Goal: Task Accomplishment & Management: Manage account settings

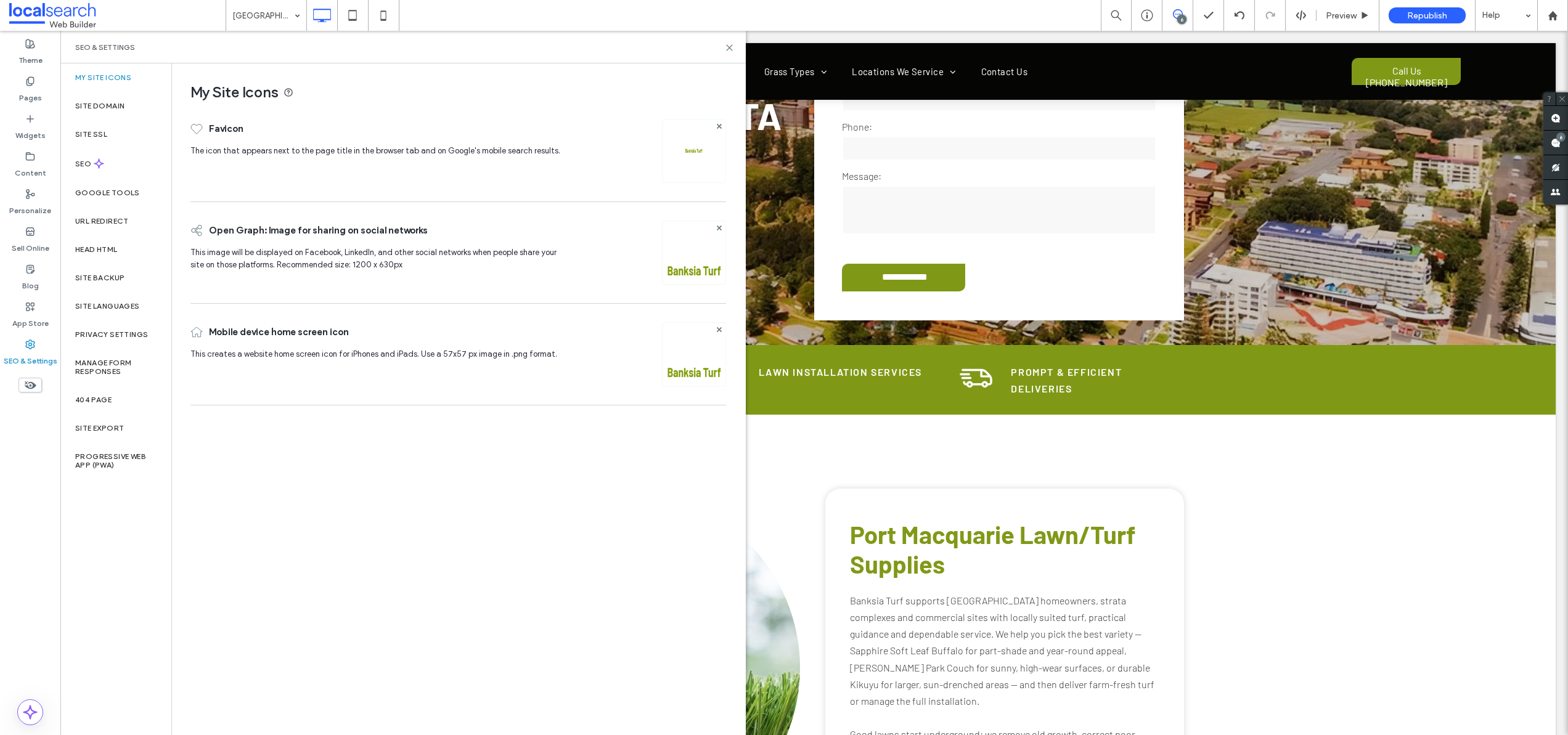
scroll to position [204, 0]
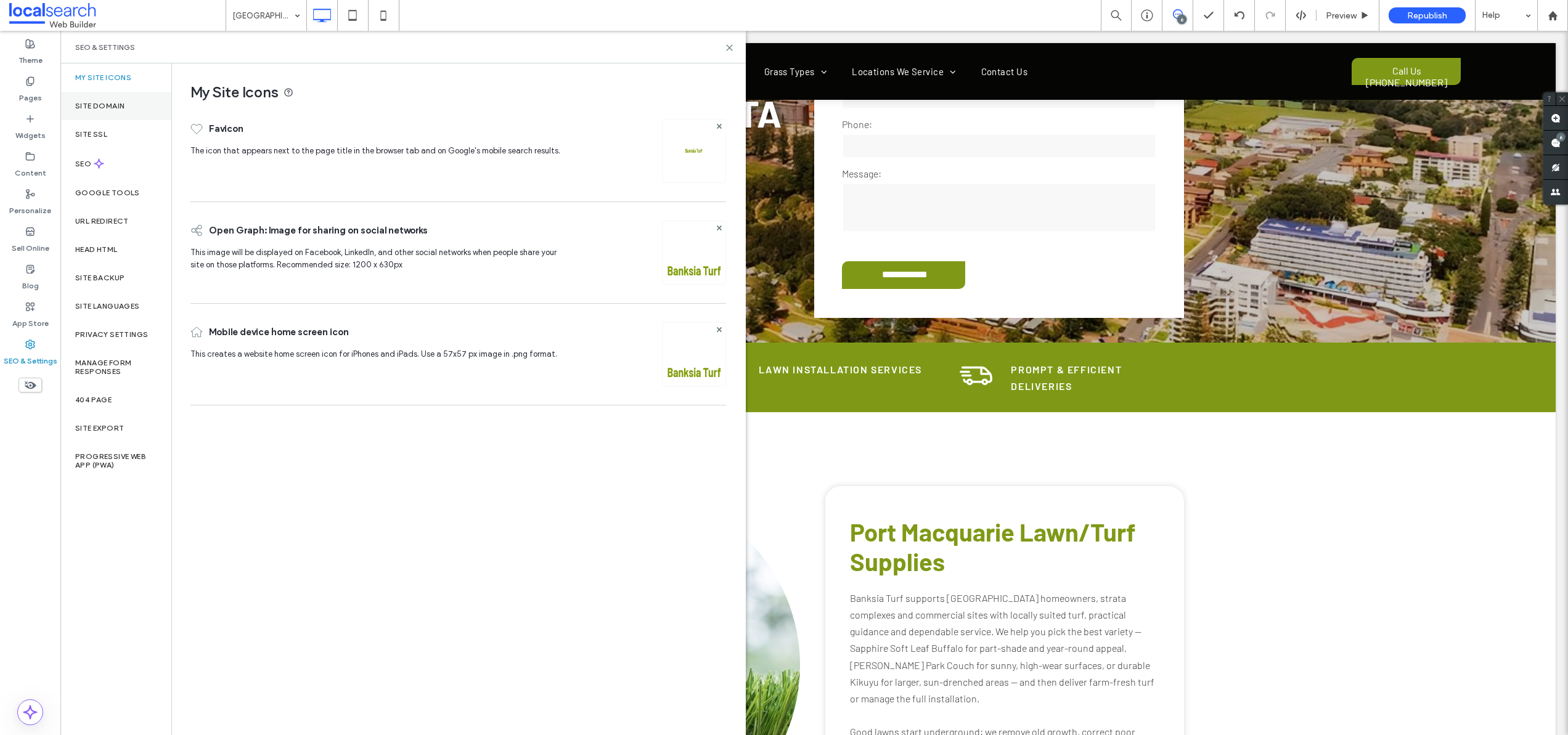
click at [111, 109] on label "Site Domain" at bounding box center [100, 106] width 49 height 9
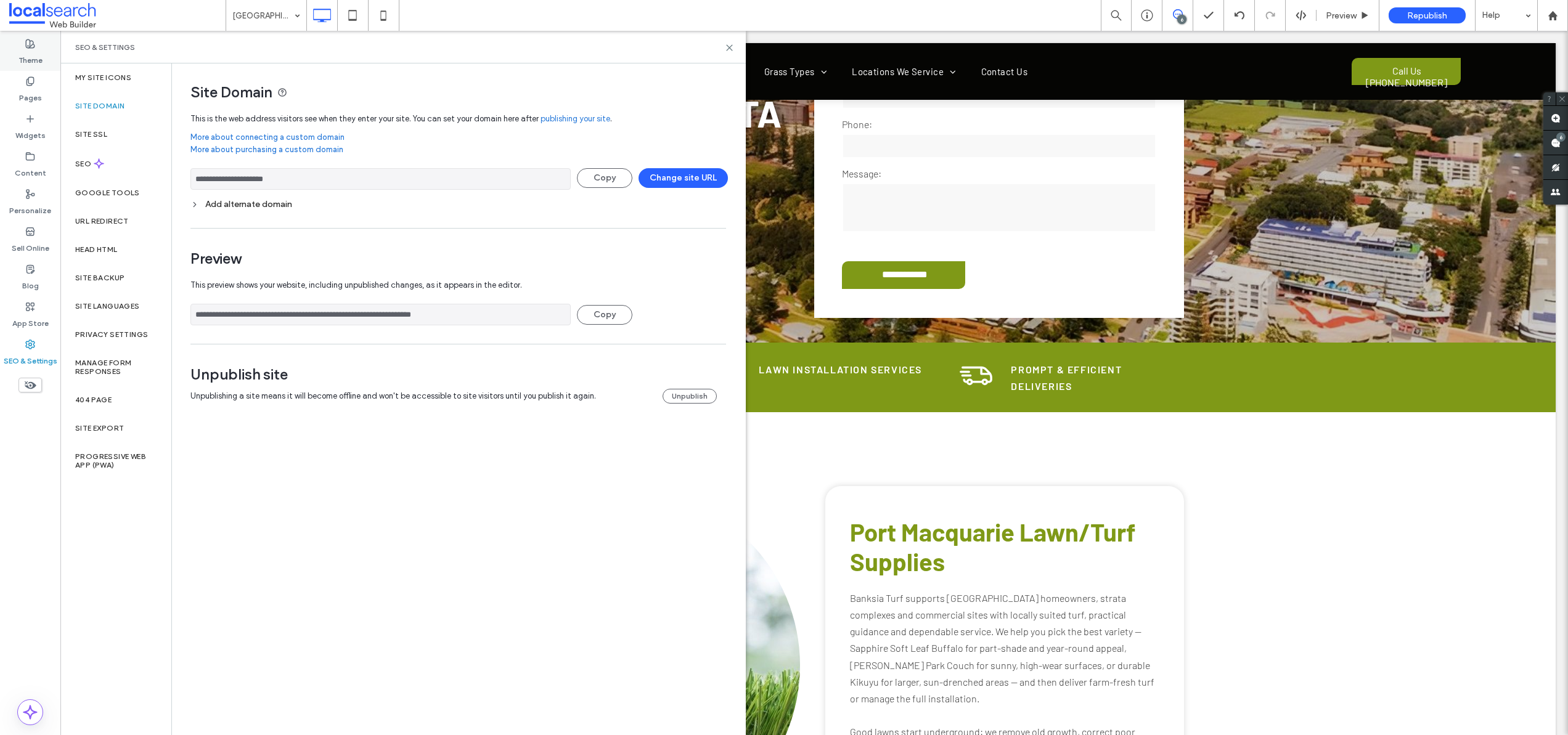
click at [35, 54] on label "Theme" at bounding box center [30, 57] width 24 height 17
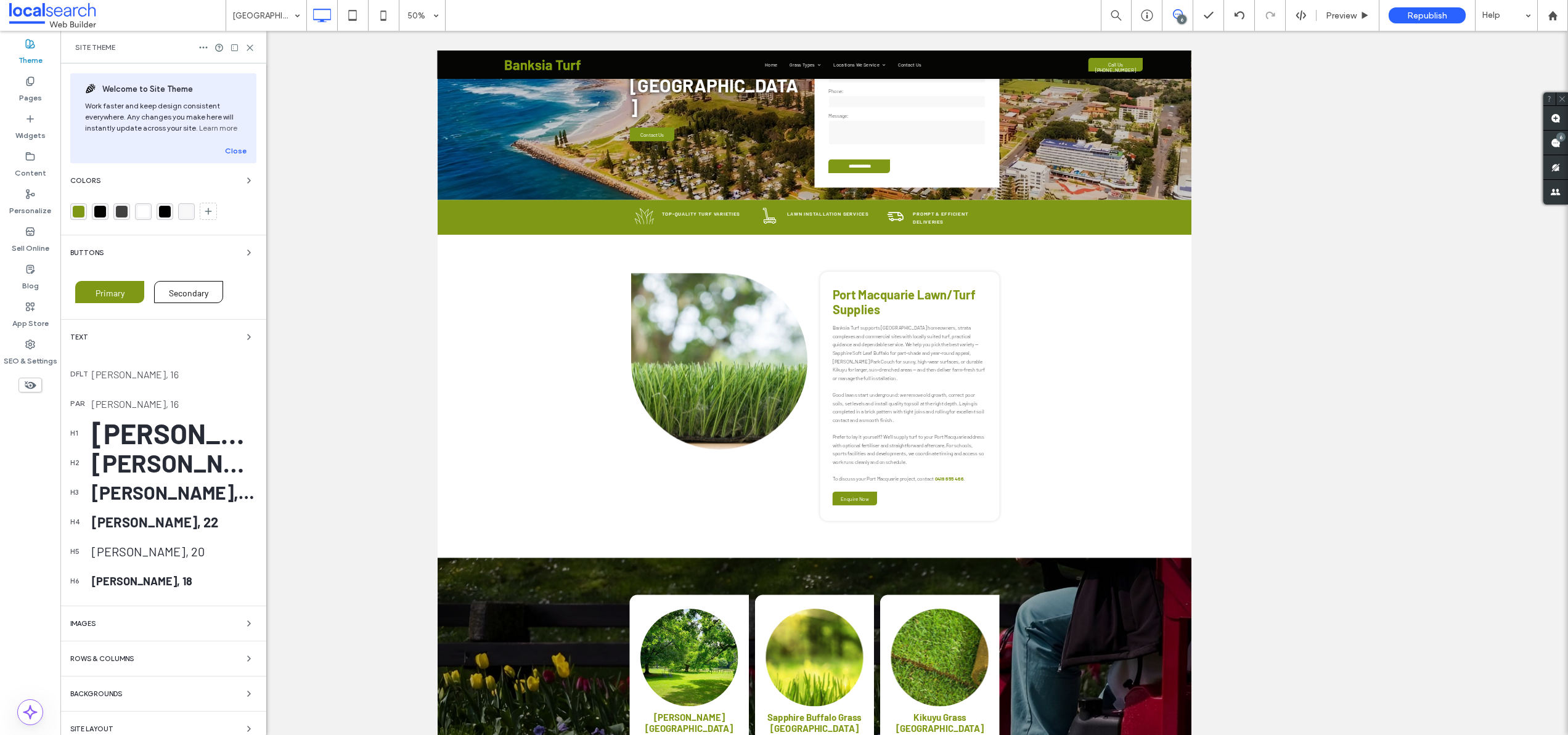
click at [83, 208] on div "rgba(127, 153, 23, 1)" at bounding box center [78, 212] width 12 height 12
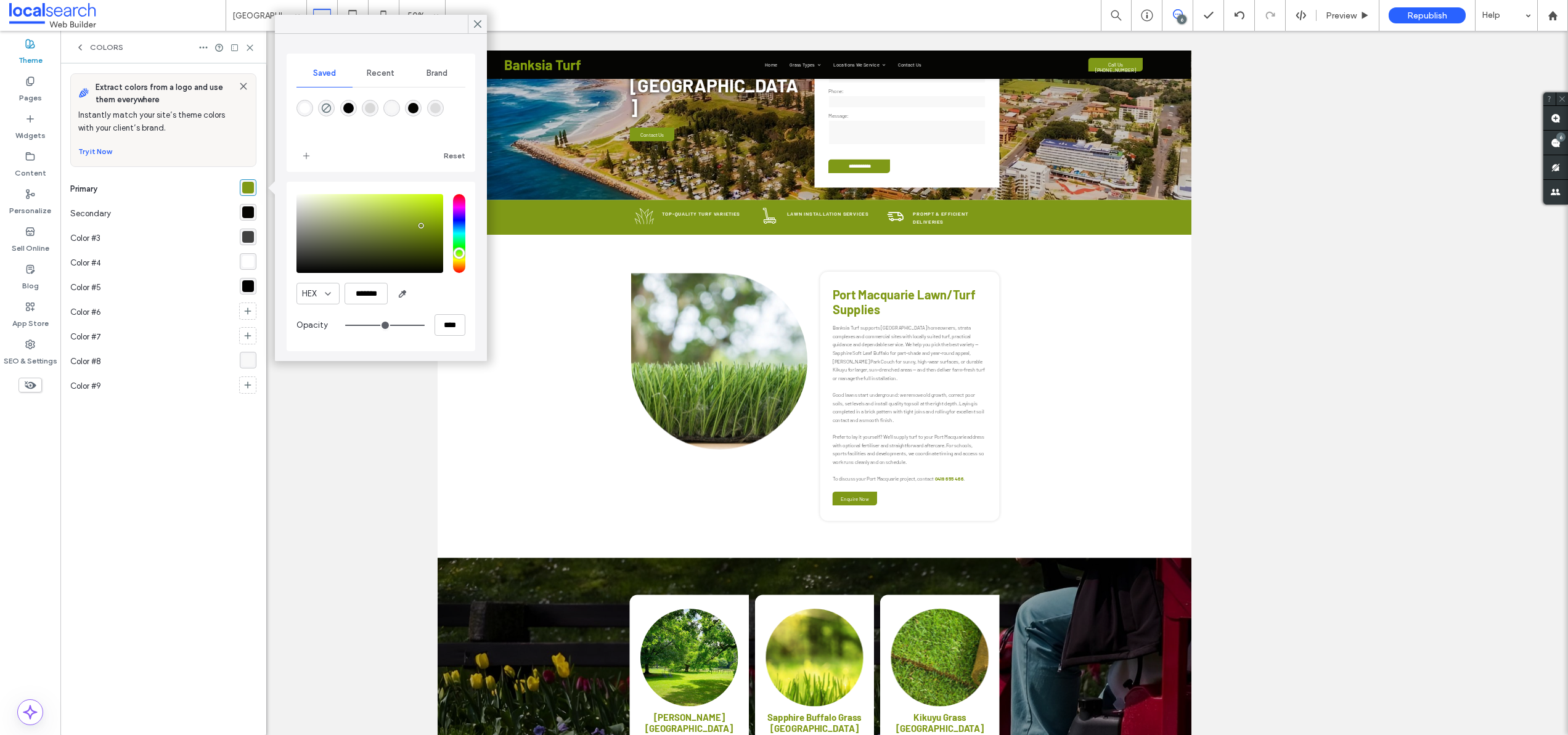
click at [251, 211] on div "rgba(5, 5, 3, 1)" at bounding box center [248, 213] width 12 height 12
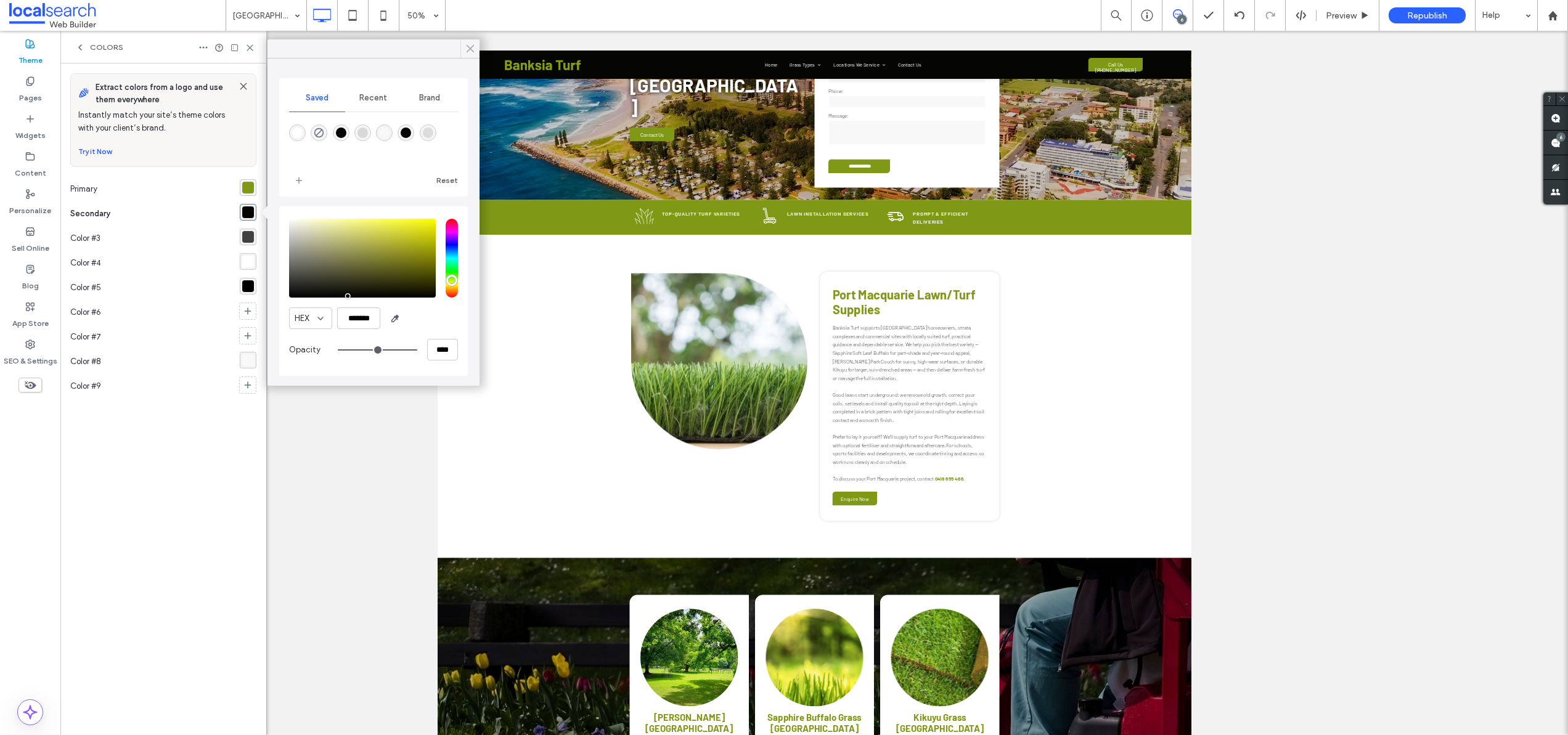
click at [469, 49] on icon at bounding box center [470, 48] width 11 height 11
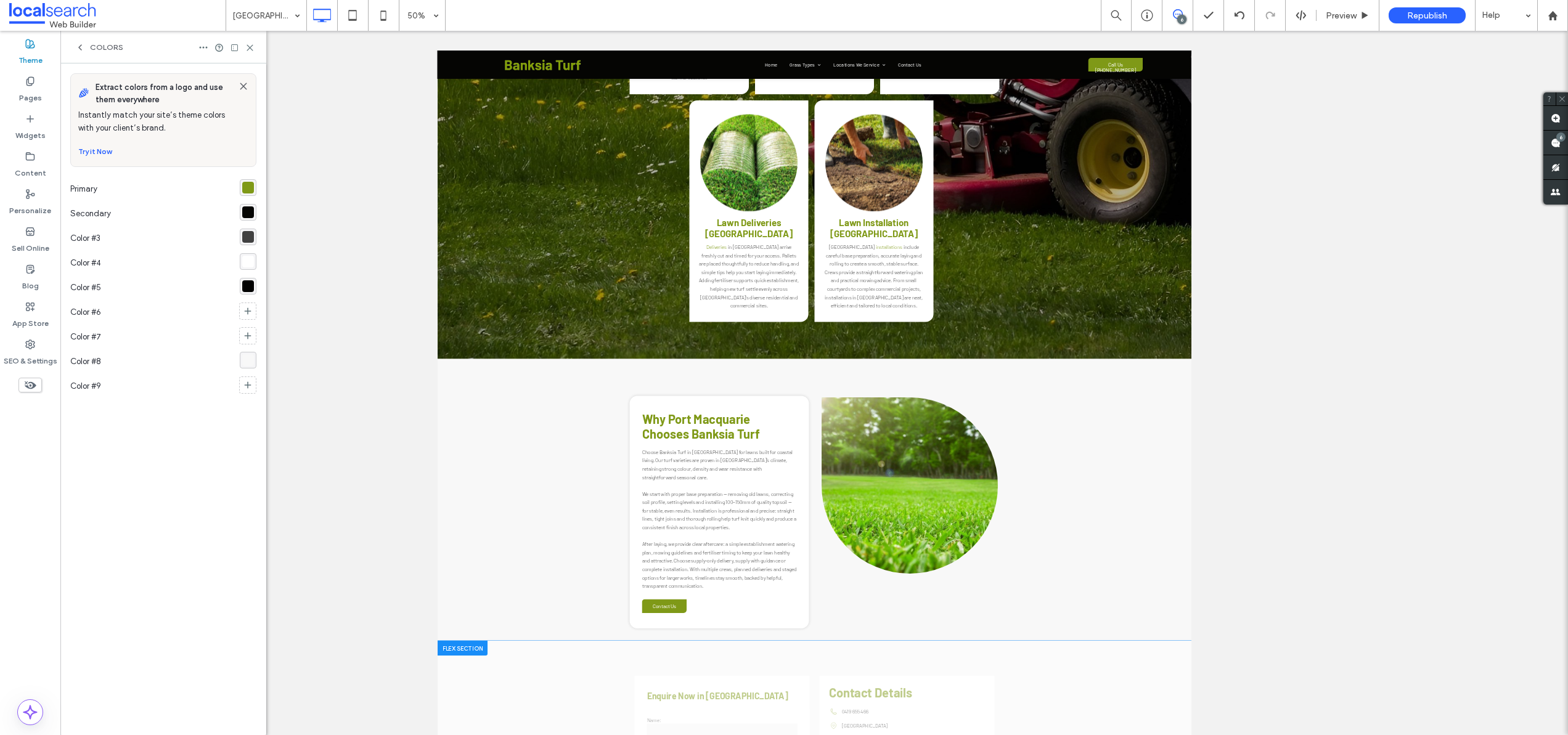
scroll to position [1501, 0]
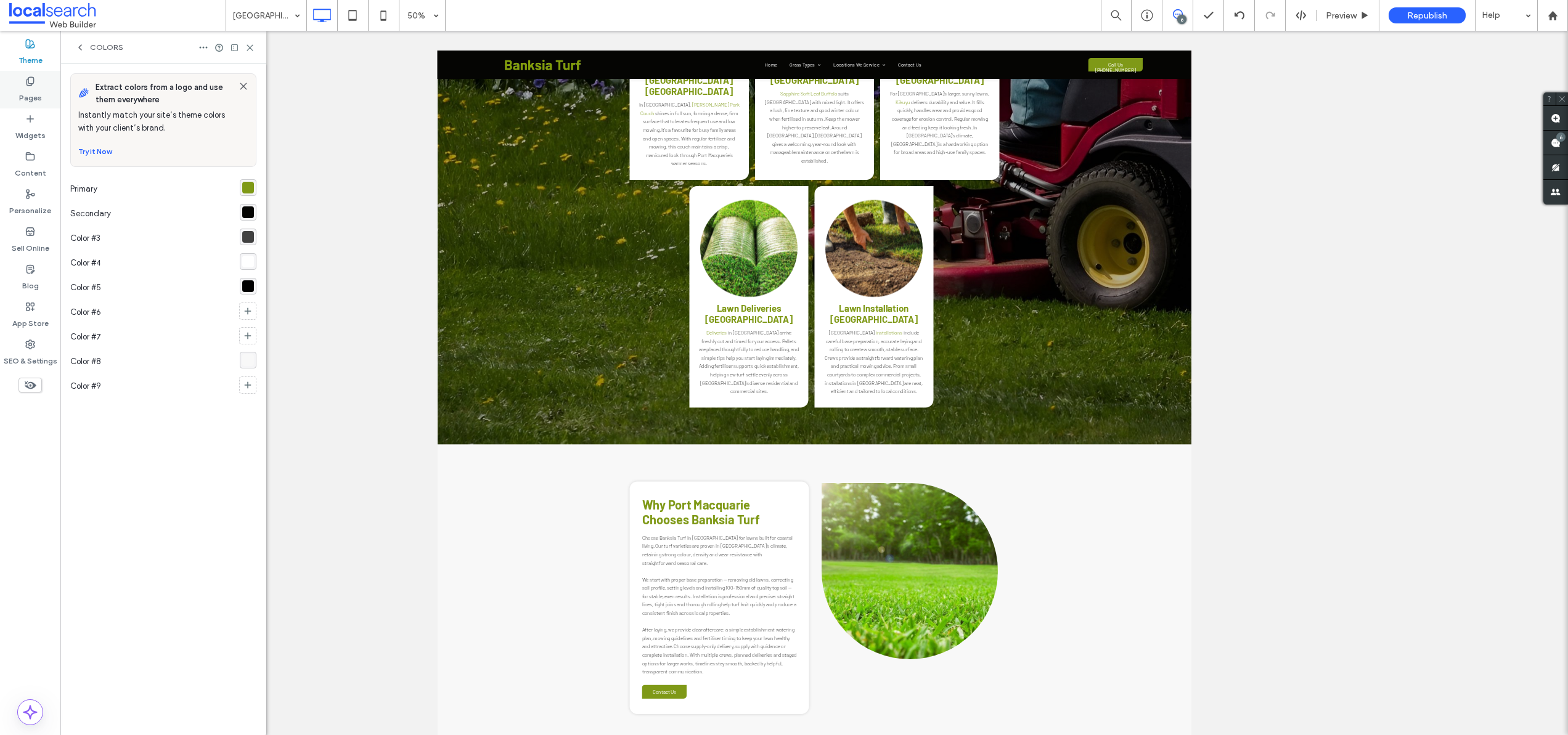
click at [32, 90] on label "Pages" at bounding box center [30, 95] width 22 height 17
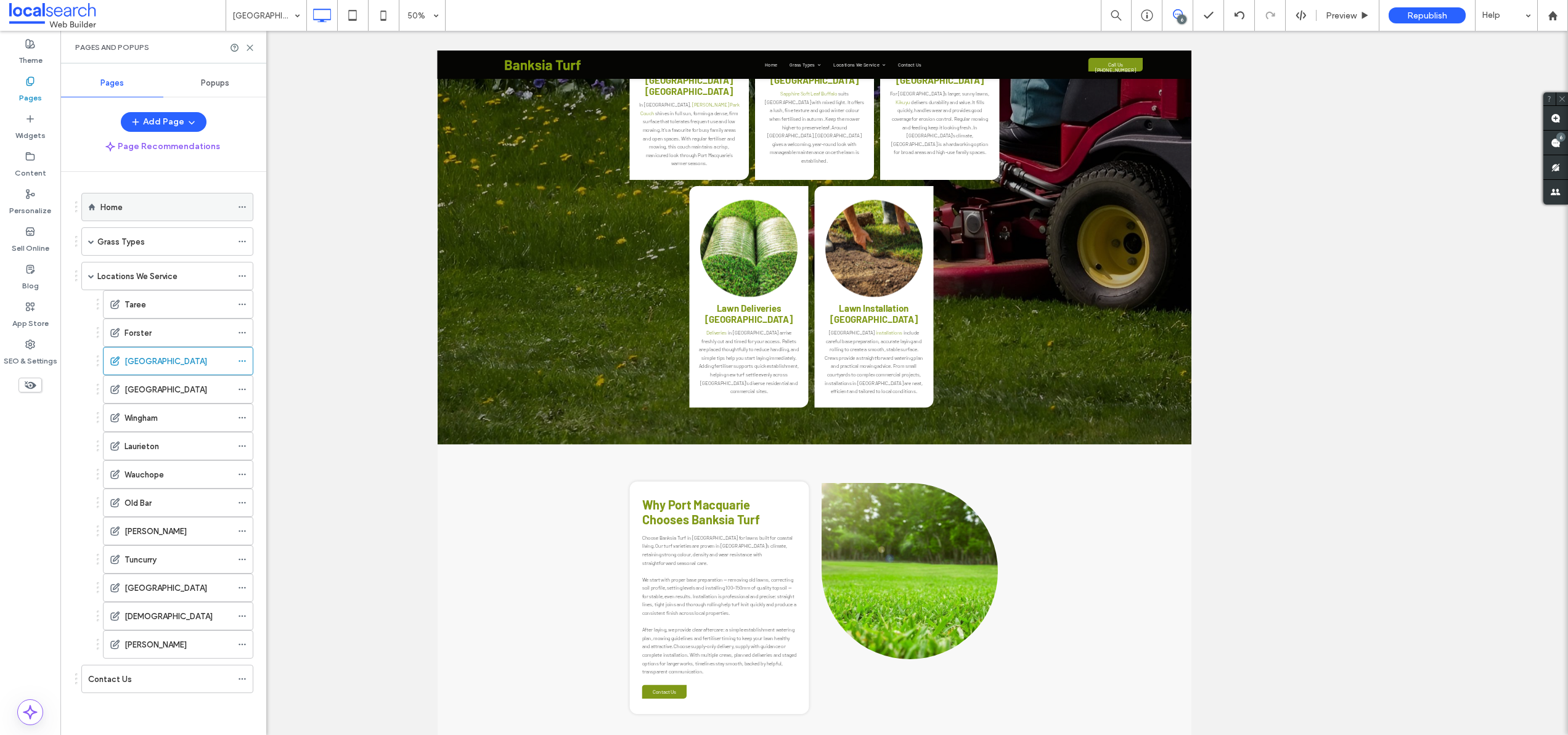
click at [120, 201] on label "Home" at bounding box center [111, 208] width 22 height 22
drag, startPoint x: 1559, startPoint y: 144, endPoint x: 1561, endPoint y: 181, distance: 37.1
click at [1559, 144] on use at bounding box center [1556, 143] width 10 height 10
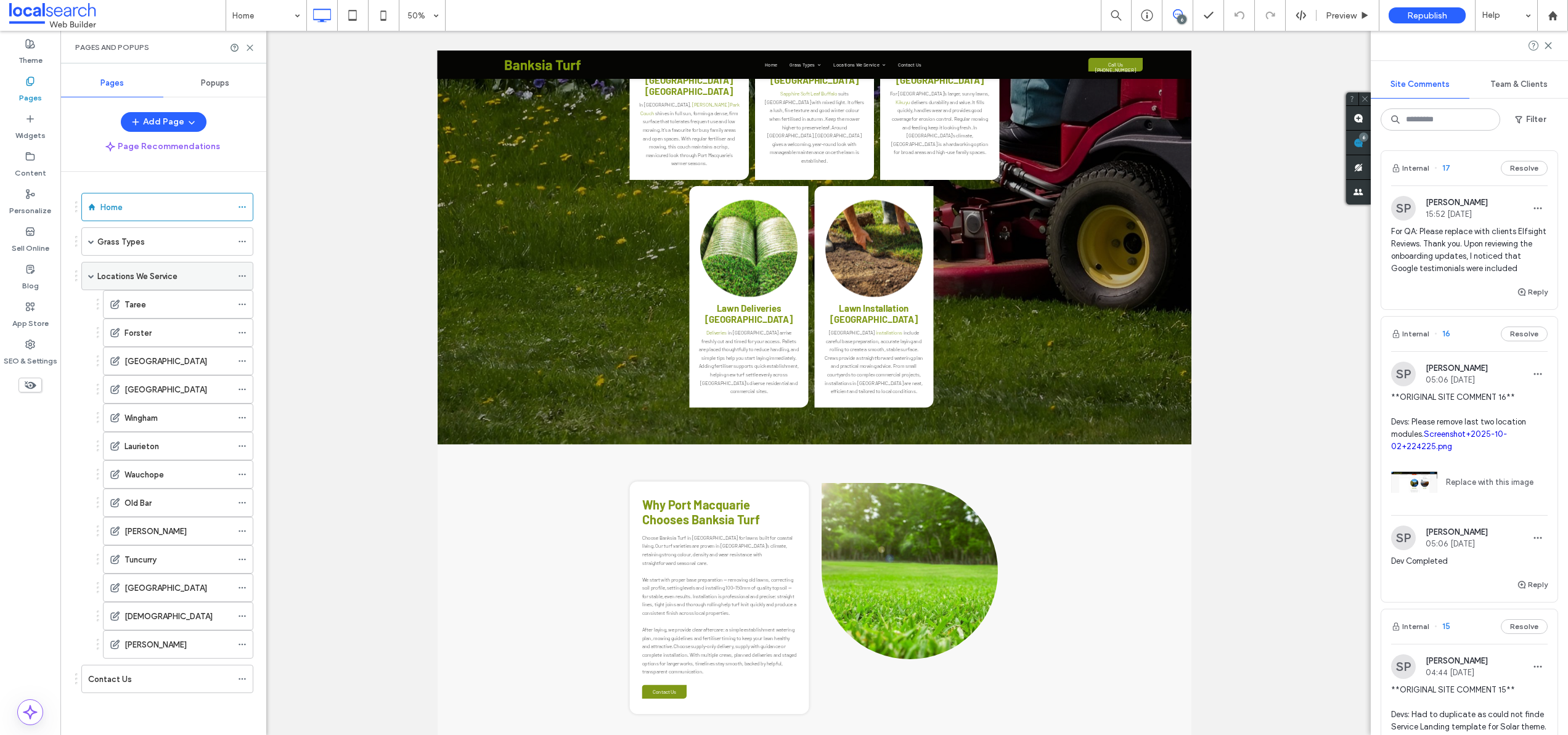
click at [130, 271] on label "Locations We Service" at bounding box center [137, 276] width 80 height 22
click at [115, 204] on label "Home" at bounding box center [111, 208] width 22 height 22
click at [22, 348] on div "SEO & Settings" at bounding box center [30, 353] width 60 height 38
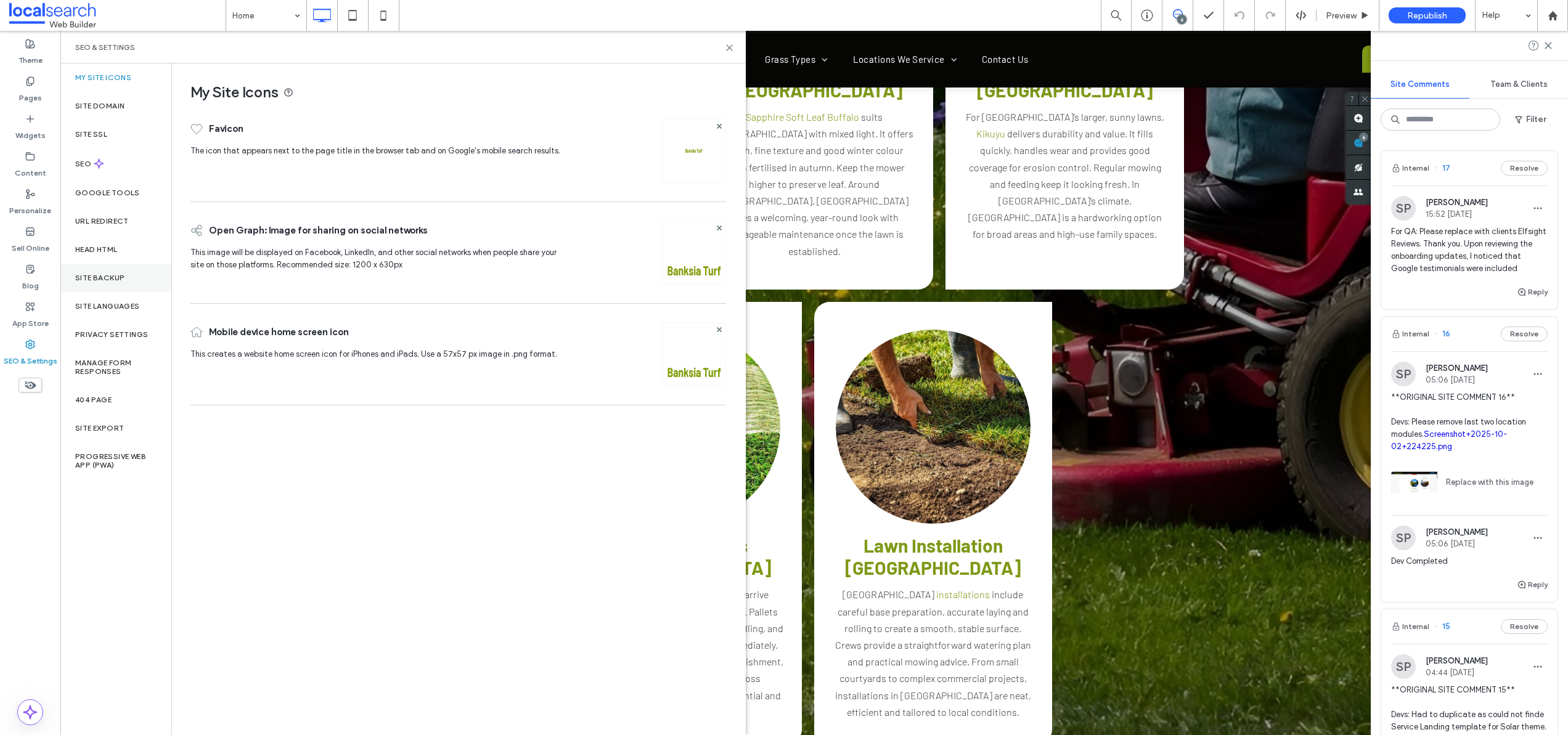
click at [92, 272] on div "Site Backup" at bounding box center [115, 278] width 111 height 28
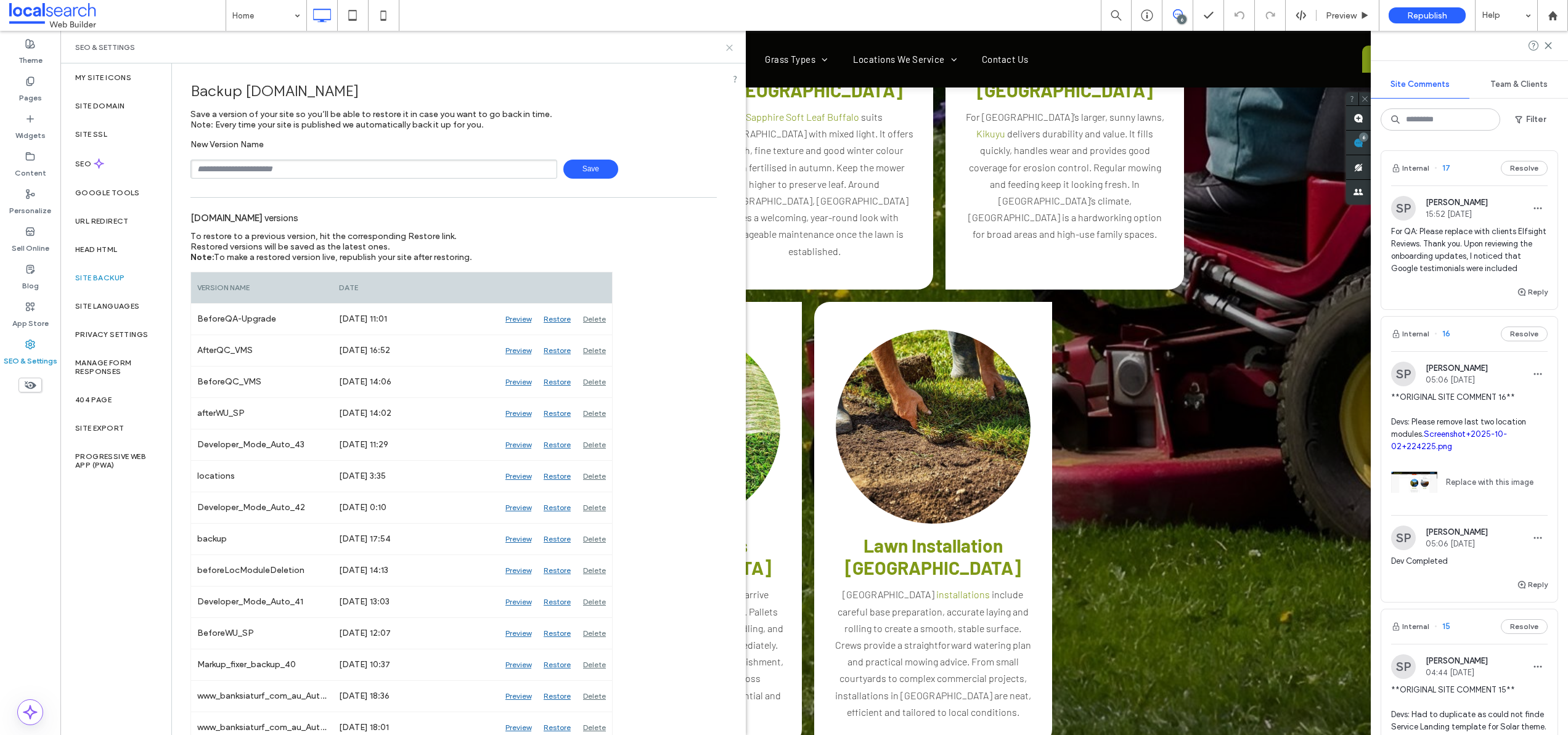
click at [728, 46] on icon at bounding box center [729, 47] width 9 height 9
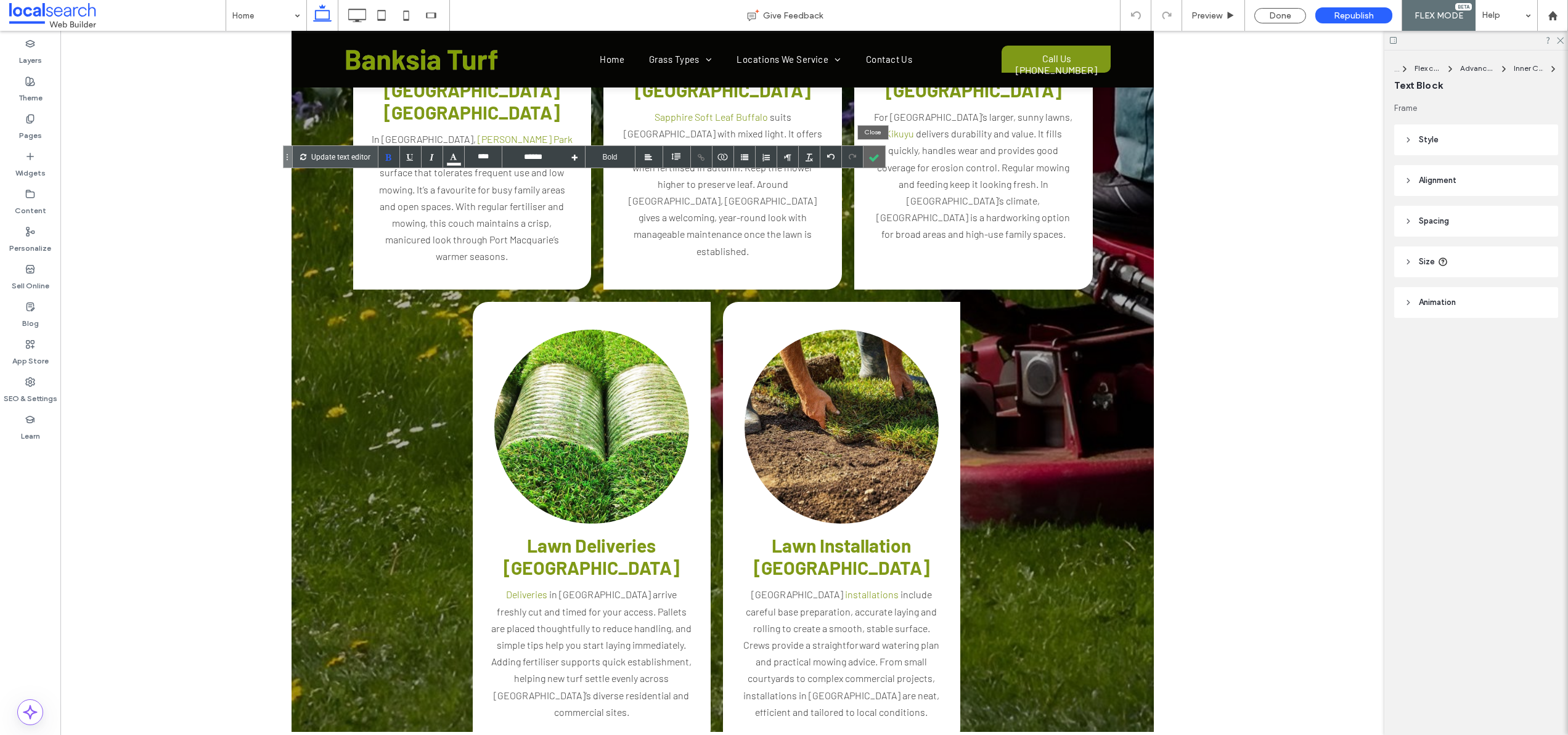
click at [869, 154] on div at bounding box center [874, 157] width 22 height 22
click at [877, 160] on div at bounding box center [874, 157] width 22 height 22
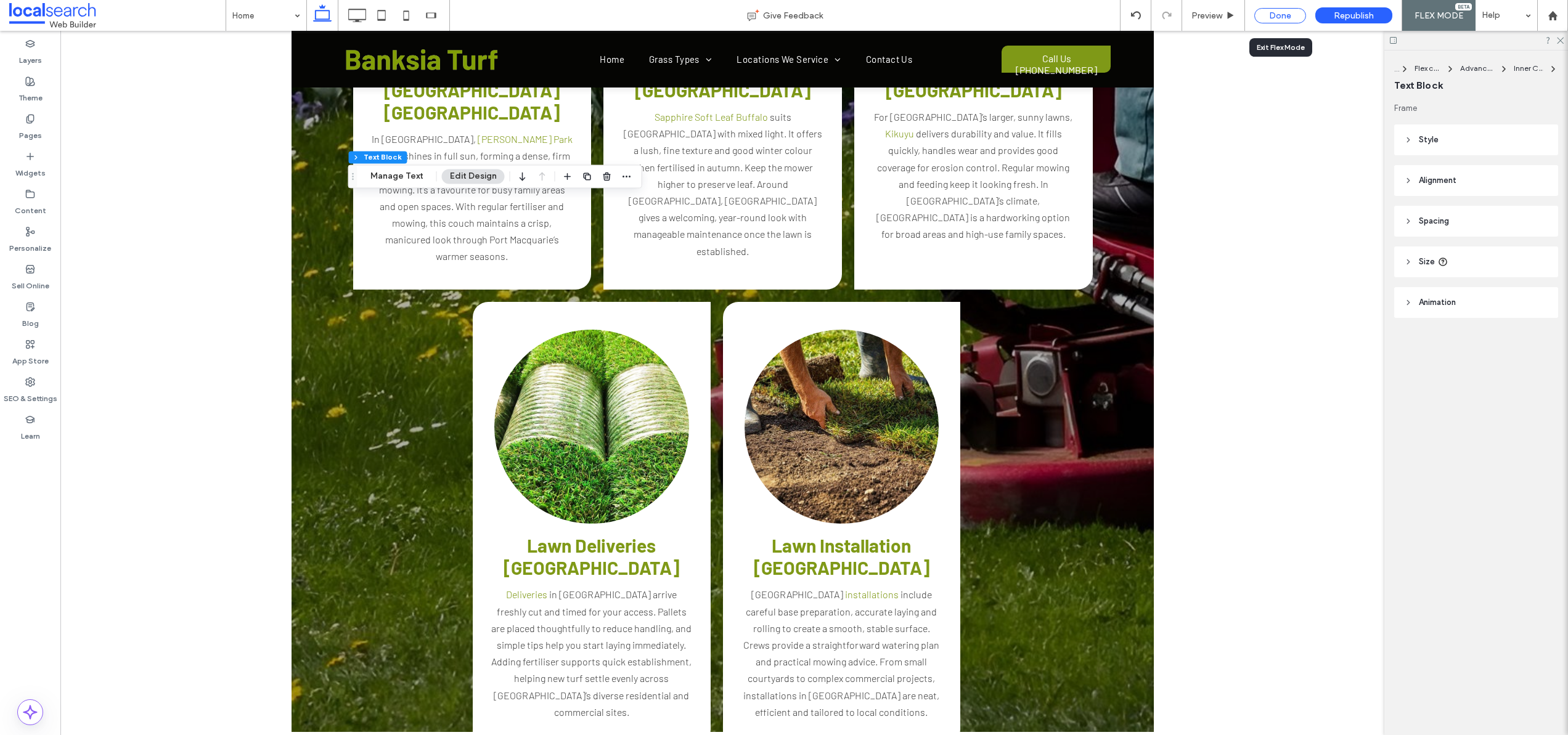
click at [1279, 11] on div "Done" at bounding box center [1280, 15] width 52 height 15
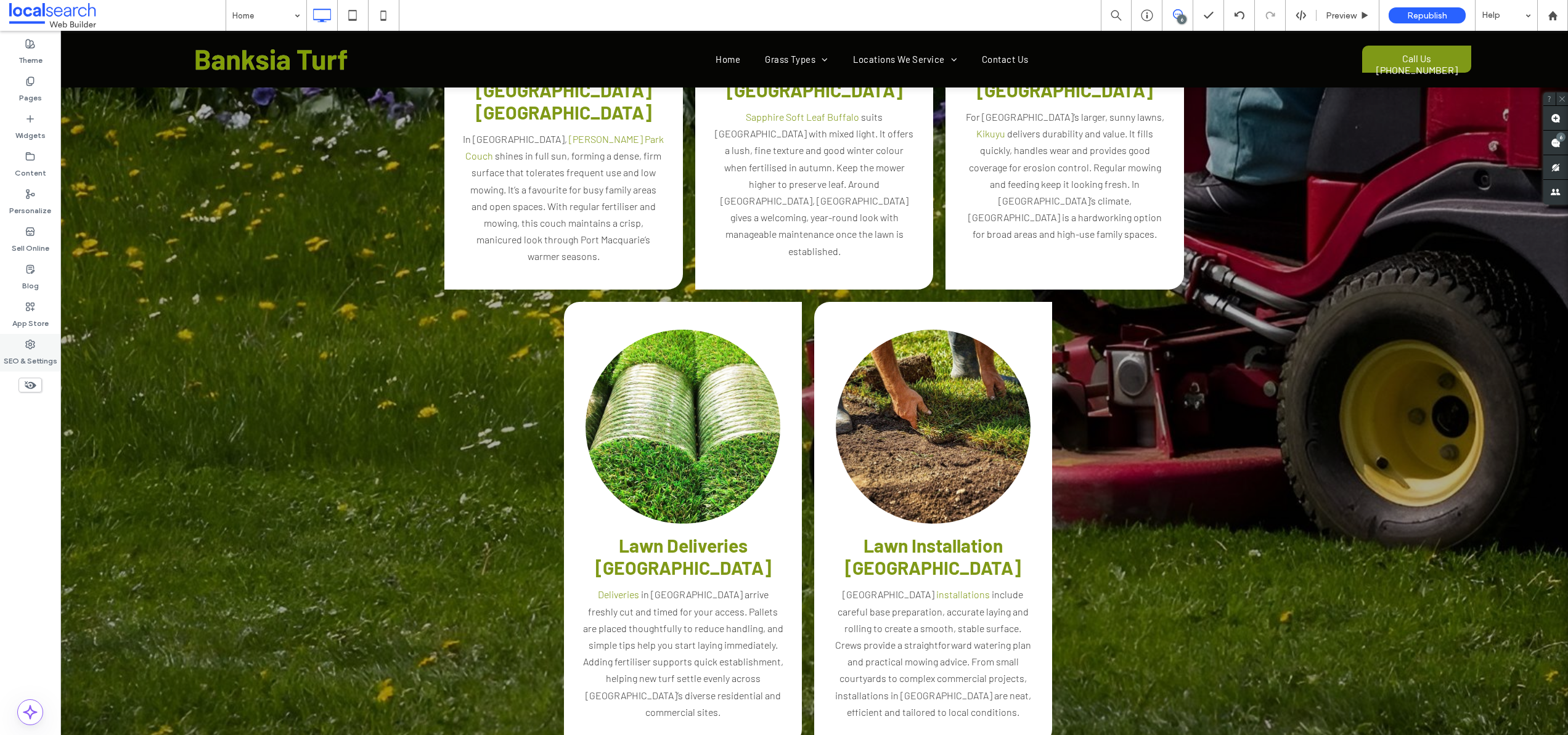
click at [20, 338] on div "SEO & Settings" at bounding box center [30, 353] width 60 height 38
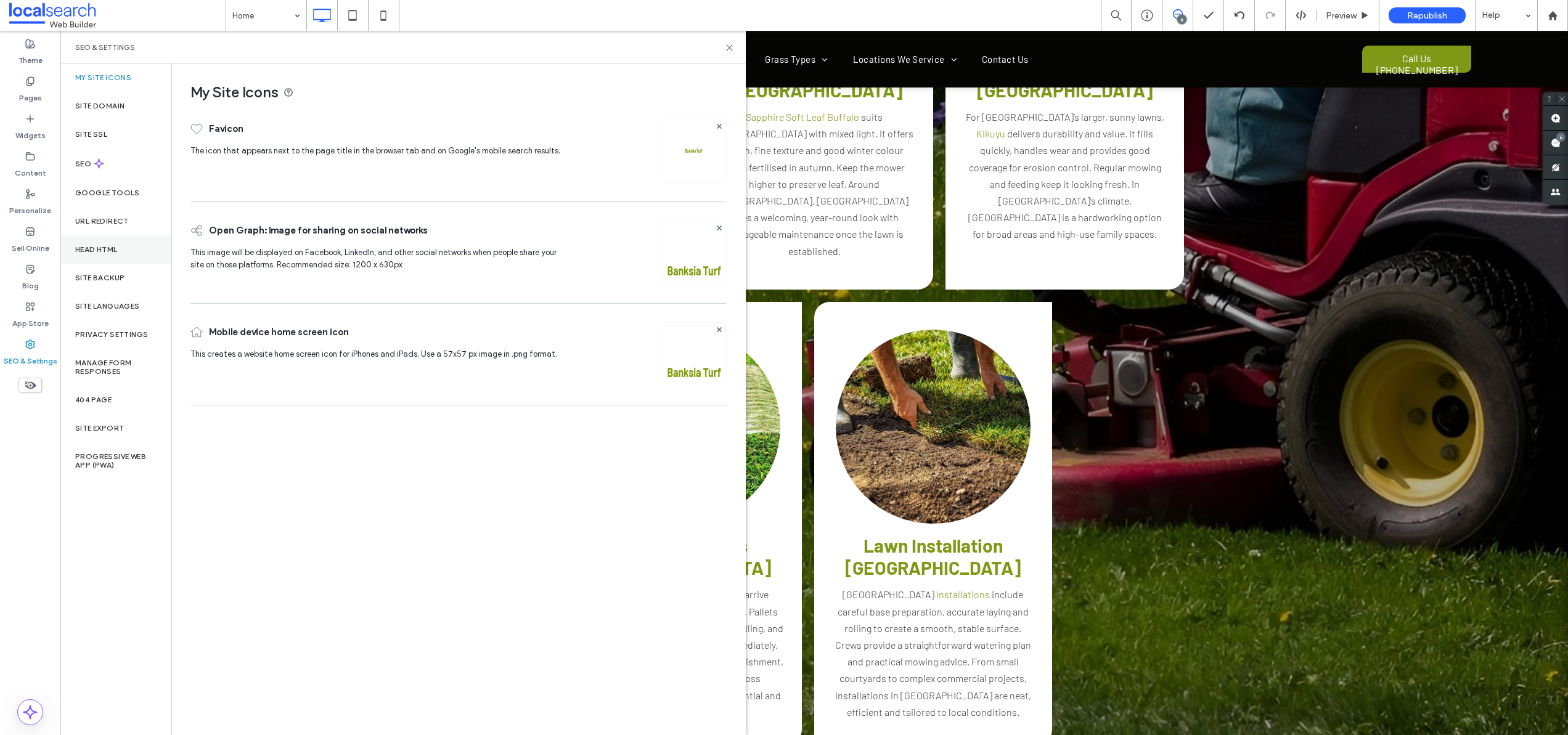
click at [123, 245] on div "Head HTML" at bounding box center [115, 249] width 111 height 28
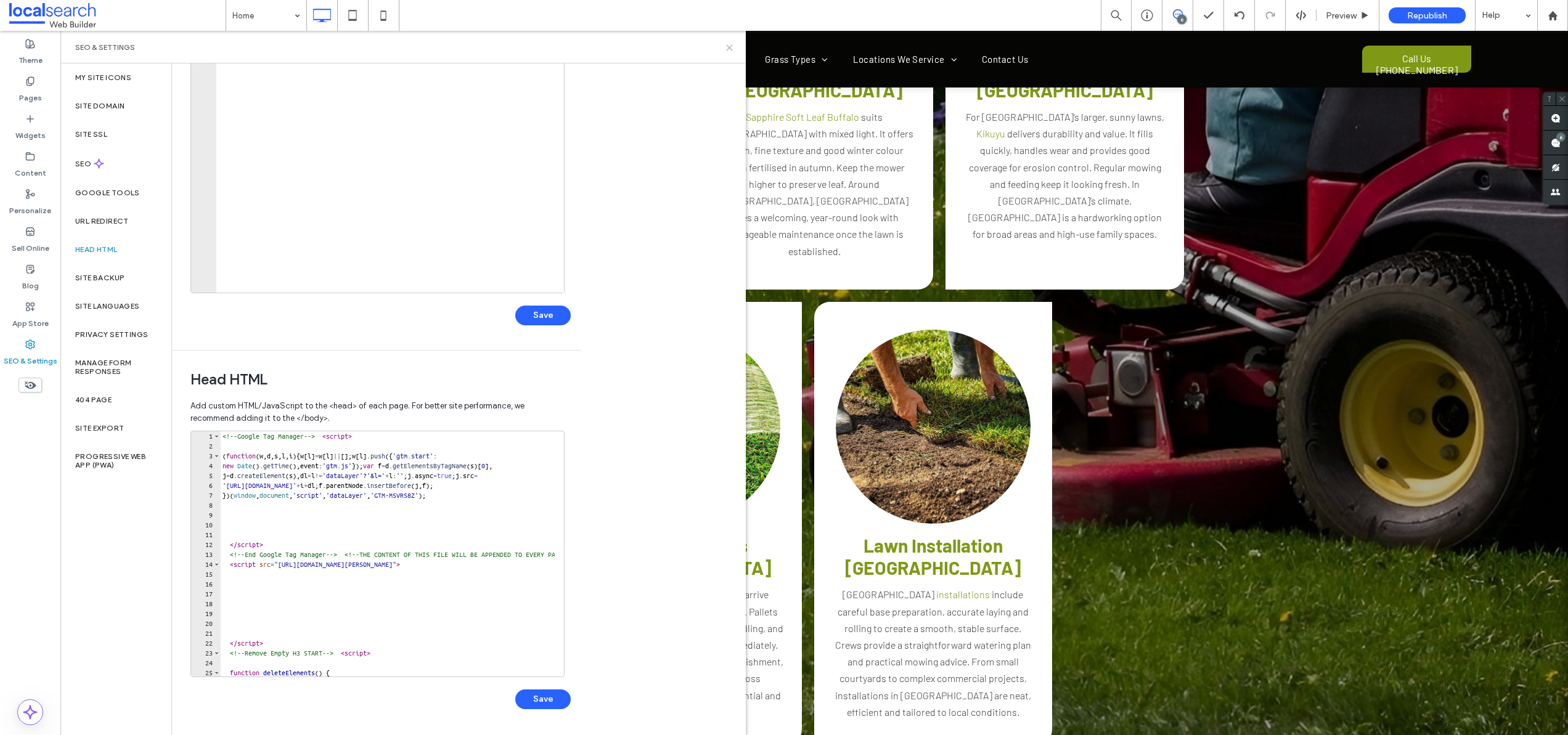
click at [726, 48] on icon at bounding box center [729, 47] width 9 height 9
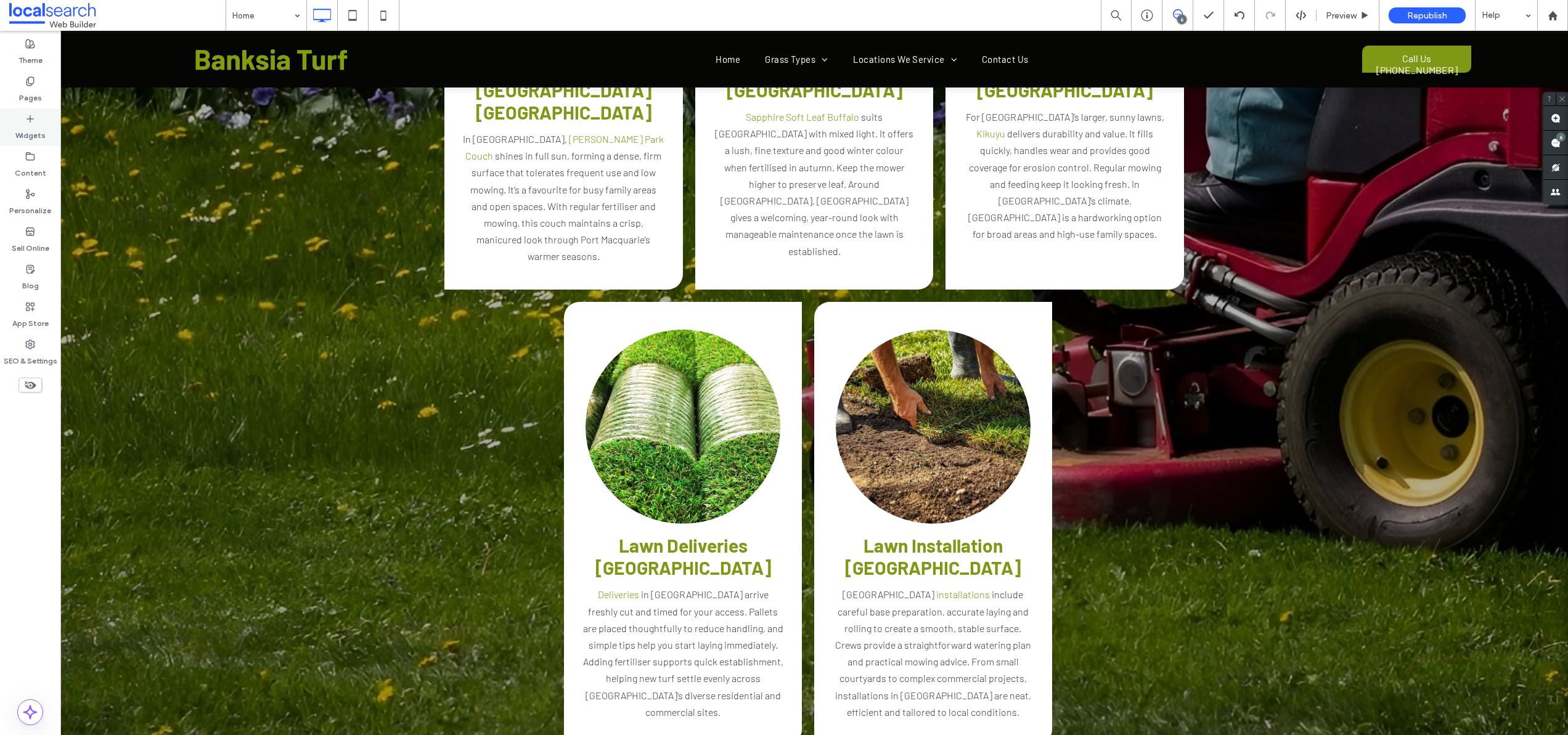
click at [25, 131] on label "Widgets" at bounding box center [30, 133] width 30 height 17
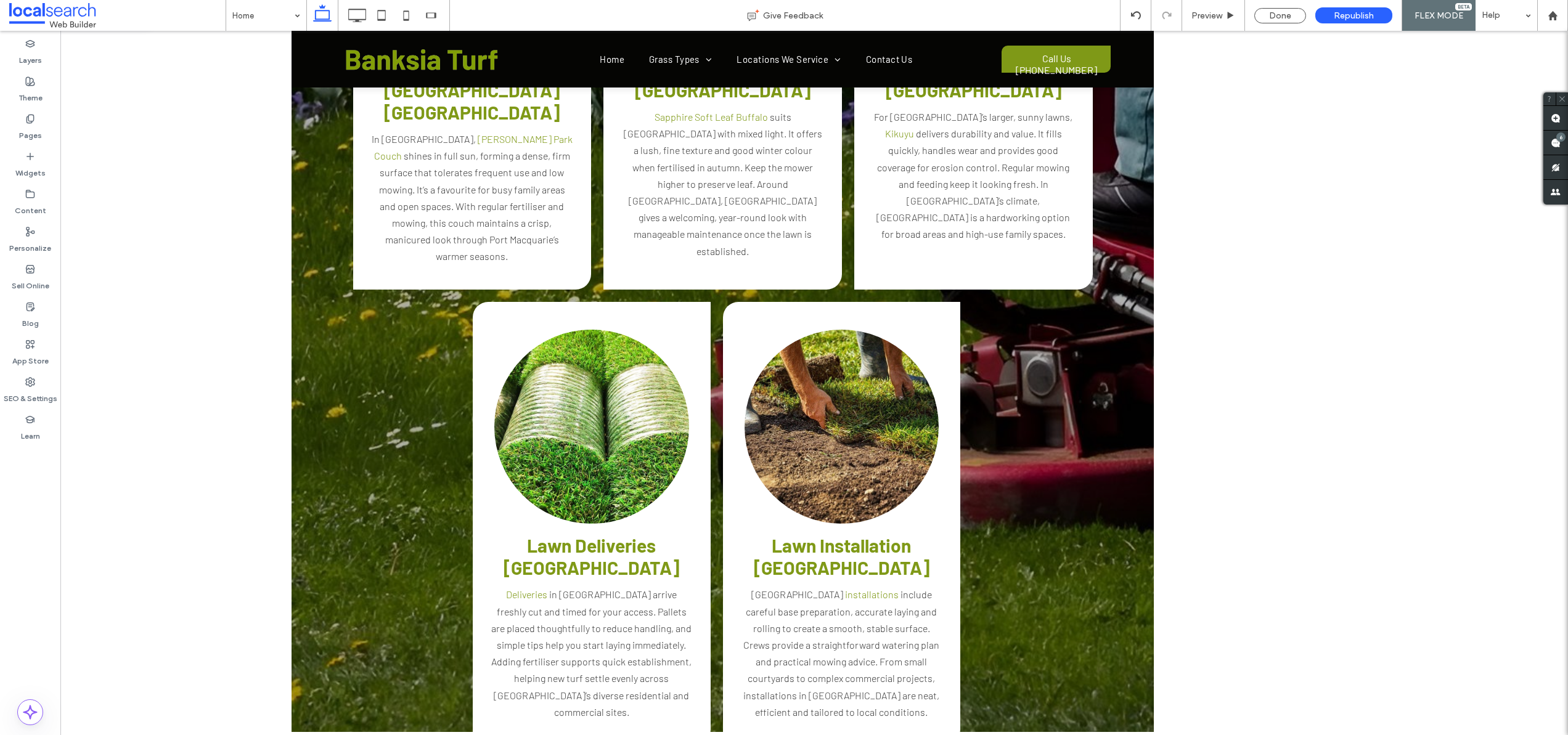
type input "**"
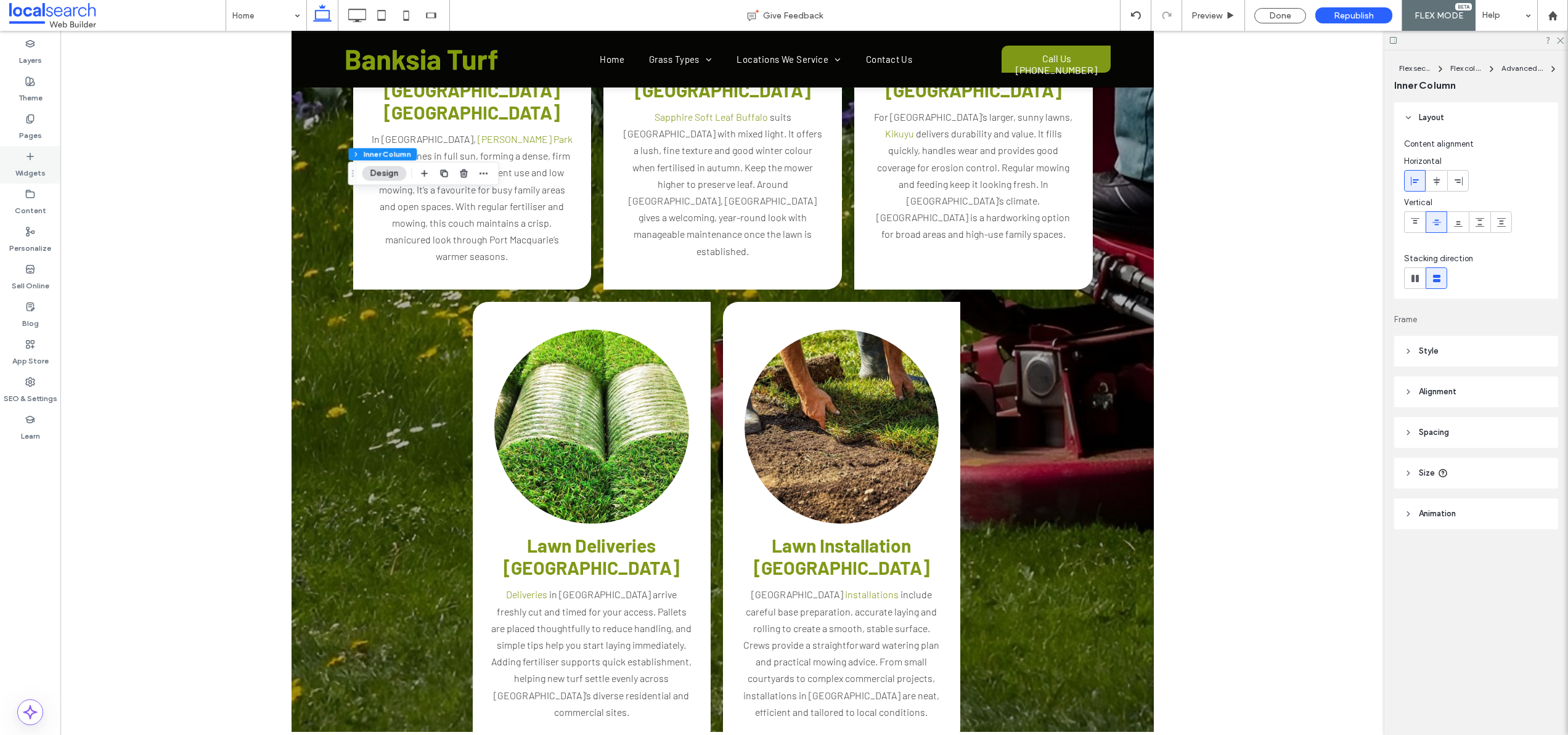
click at [18, 175] on label "Widgets" at bounding box center [30, 171] width 30 height 17
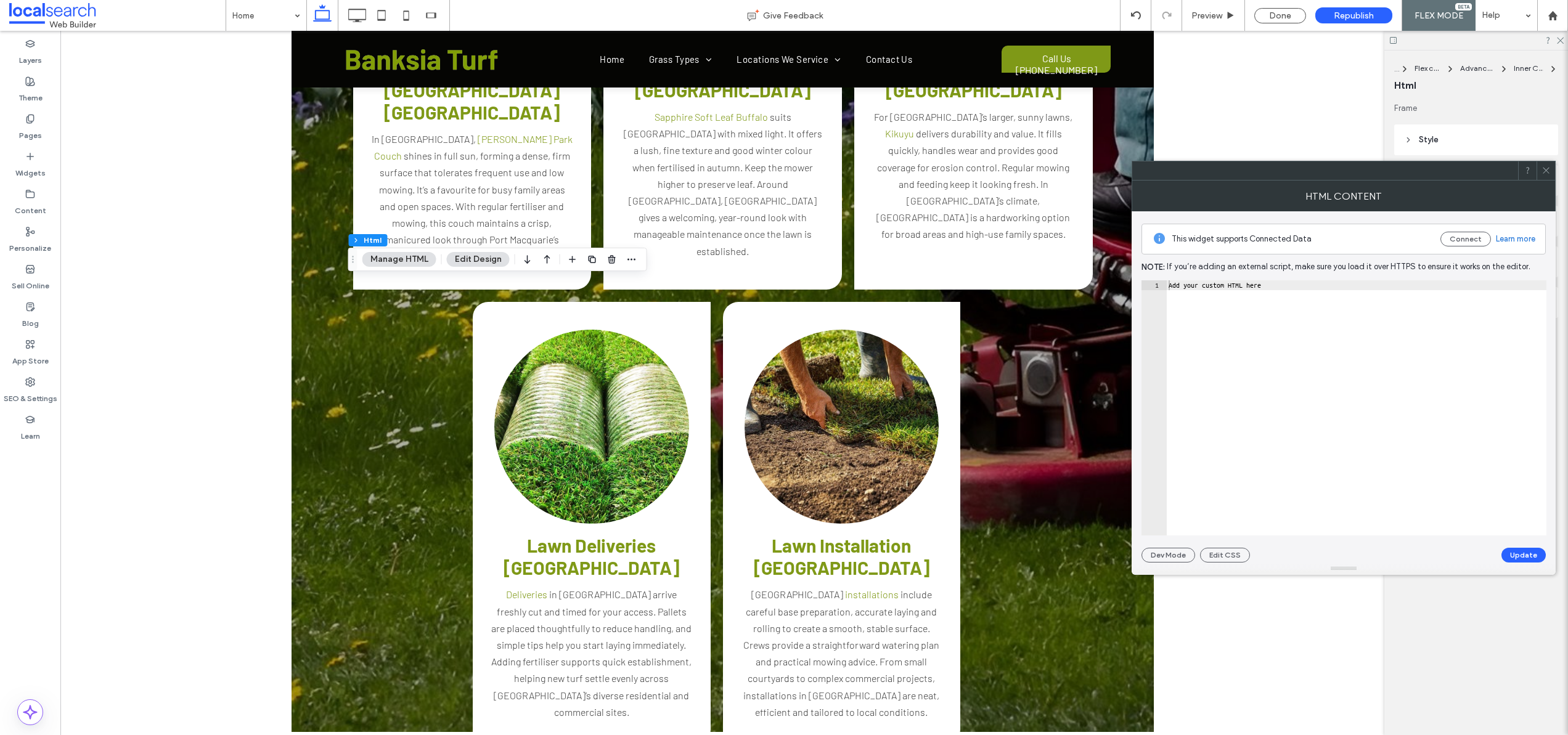
click at [1242, 286] on div "Add your custom HTML here" at bounding box center [1356, 418] width 380 height 275
paste textarea "**********"
type textarea "**********"
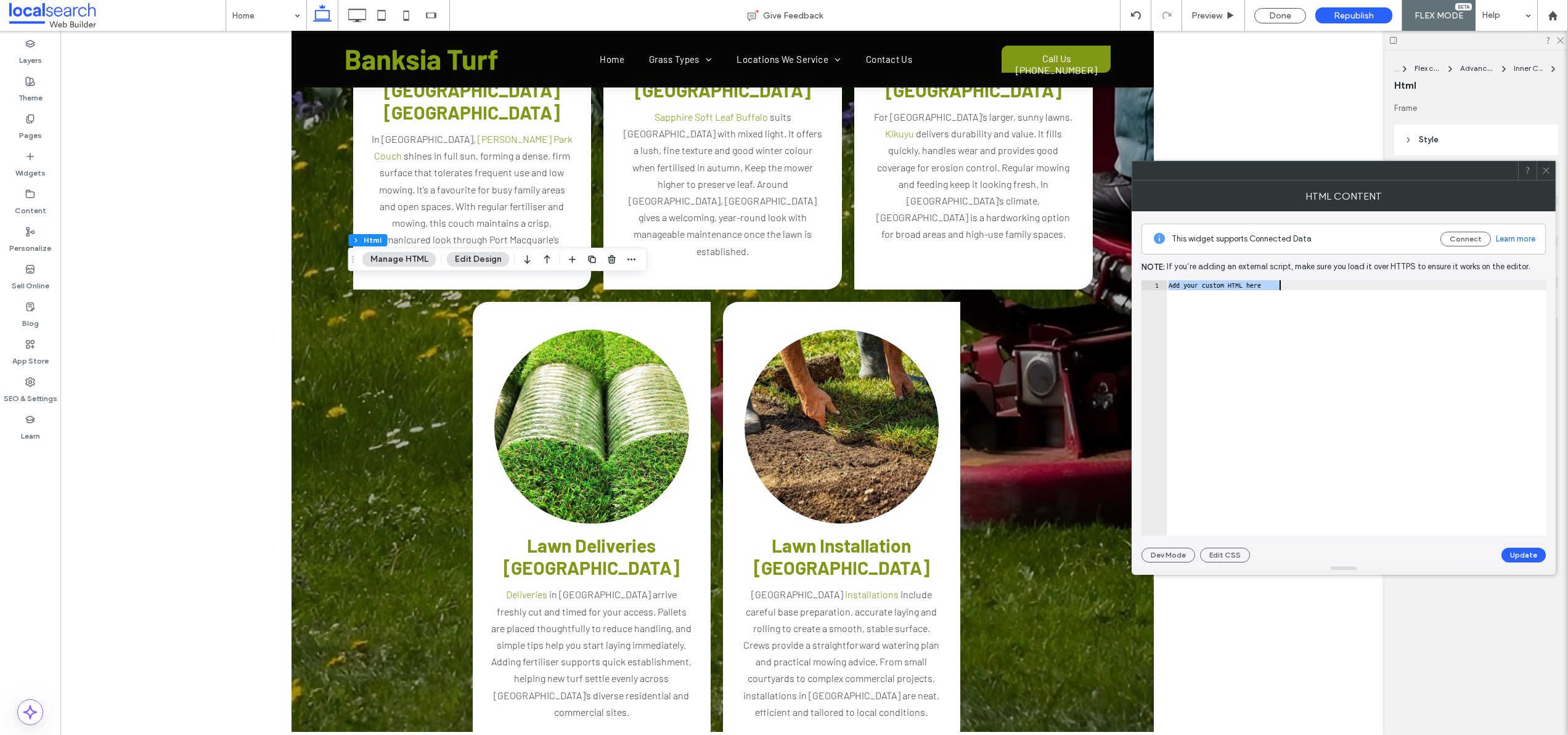
scroll to position [0, 33]
click at [1526, 556] on button "Update" at bounding box center [1523, 555] width 44 height 15
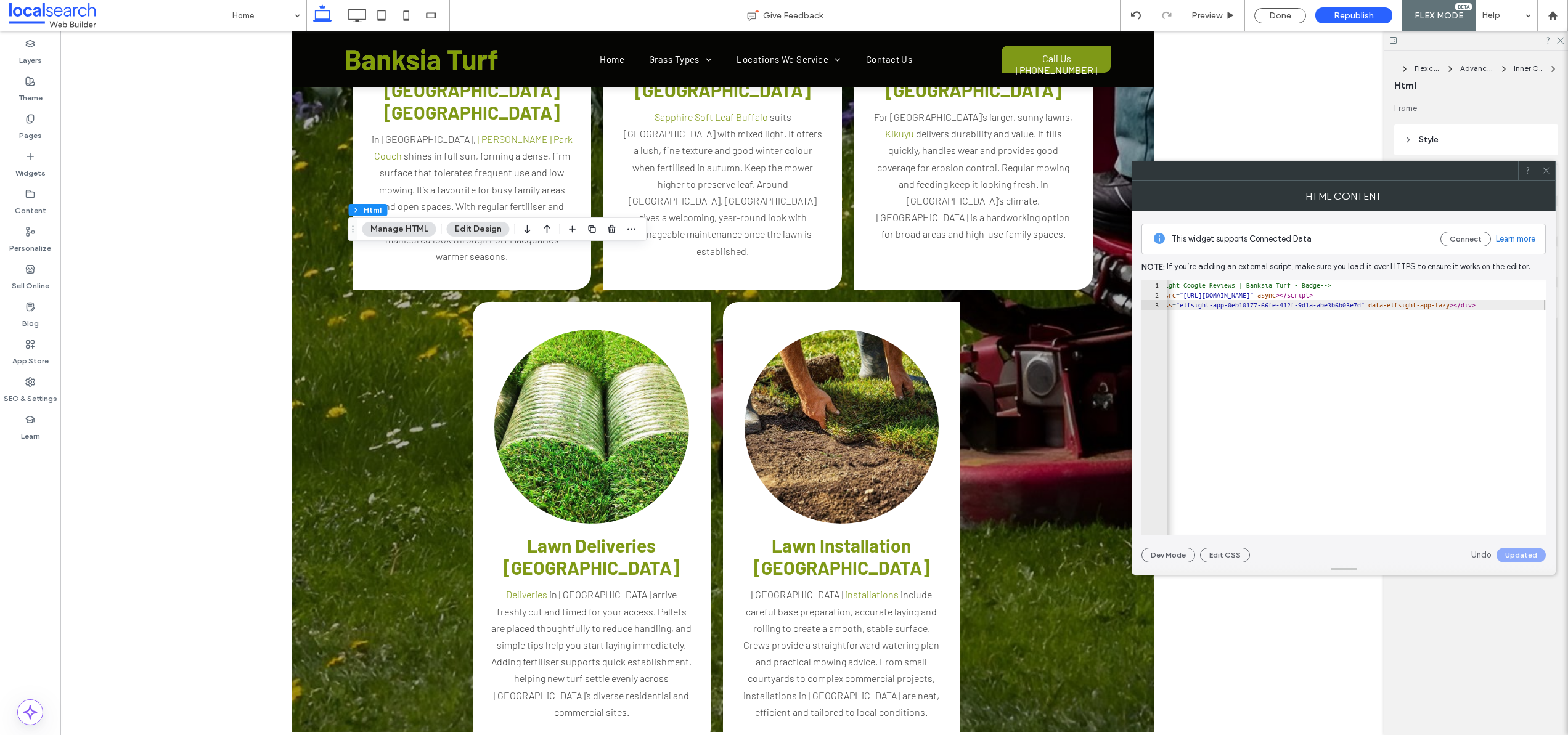
click at [1545, 170] on use at bounding box center [1546, 171] width 6 height 6
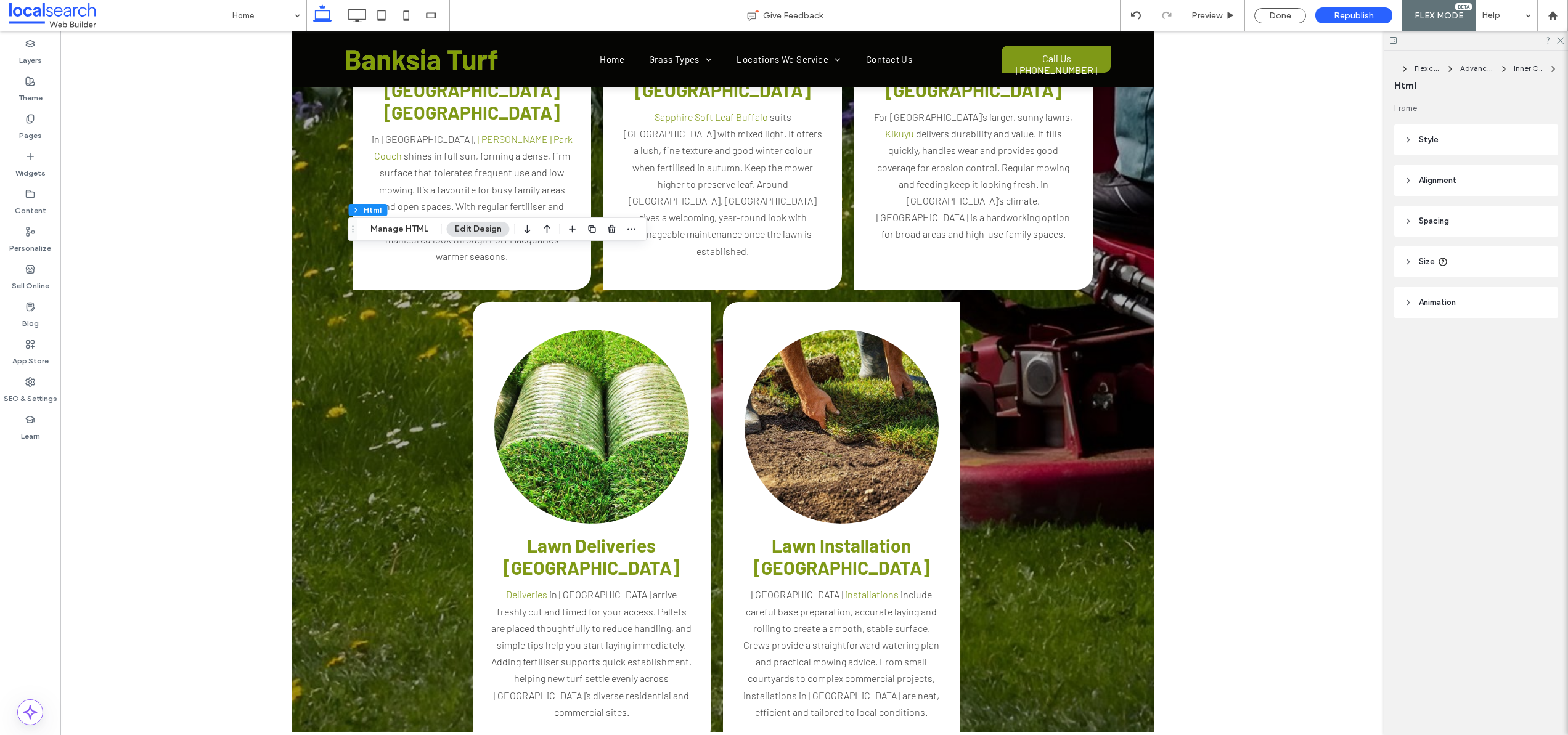
click at [1407, 179] on icon at bounding box center [1408, 181] width 9 height 9
click at [1417, 211] on icon at bounding box center [1416, 212] width 10 height 10
click at [1408, 130] on header "Style" at bounding box center [1477, 140] width 164 height 30
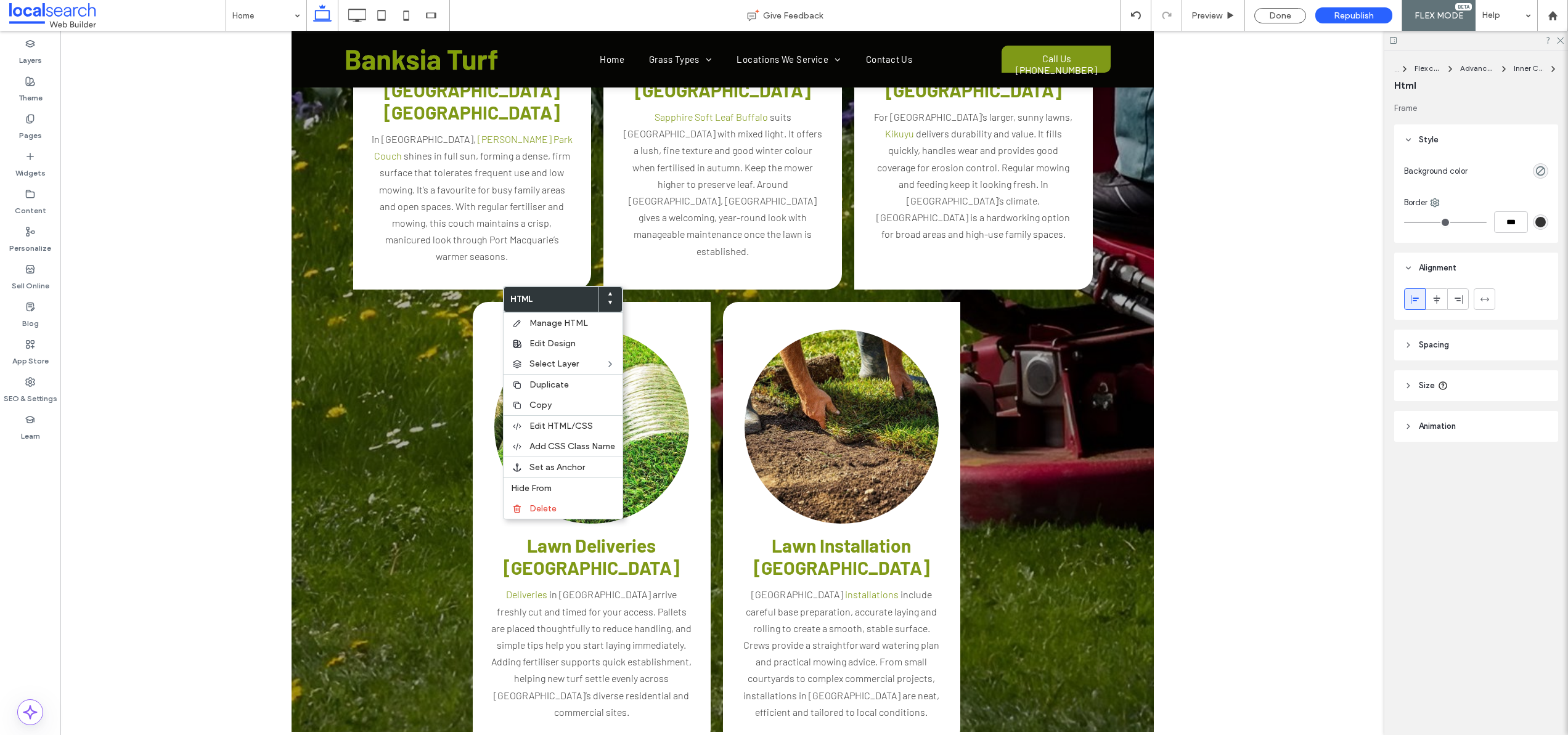
type input "**"
type input "****"
type input "***"
click at [430, 14] on icon at bounding box center [431, 15] width 25 height 25
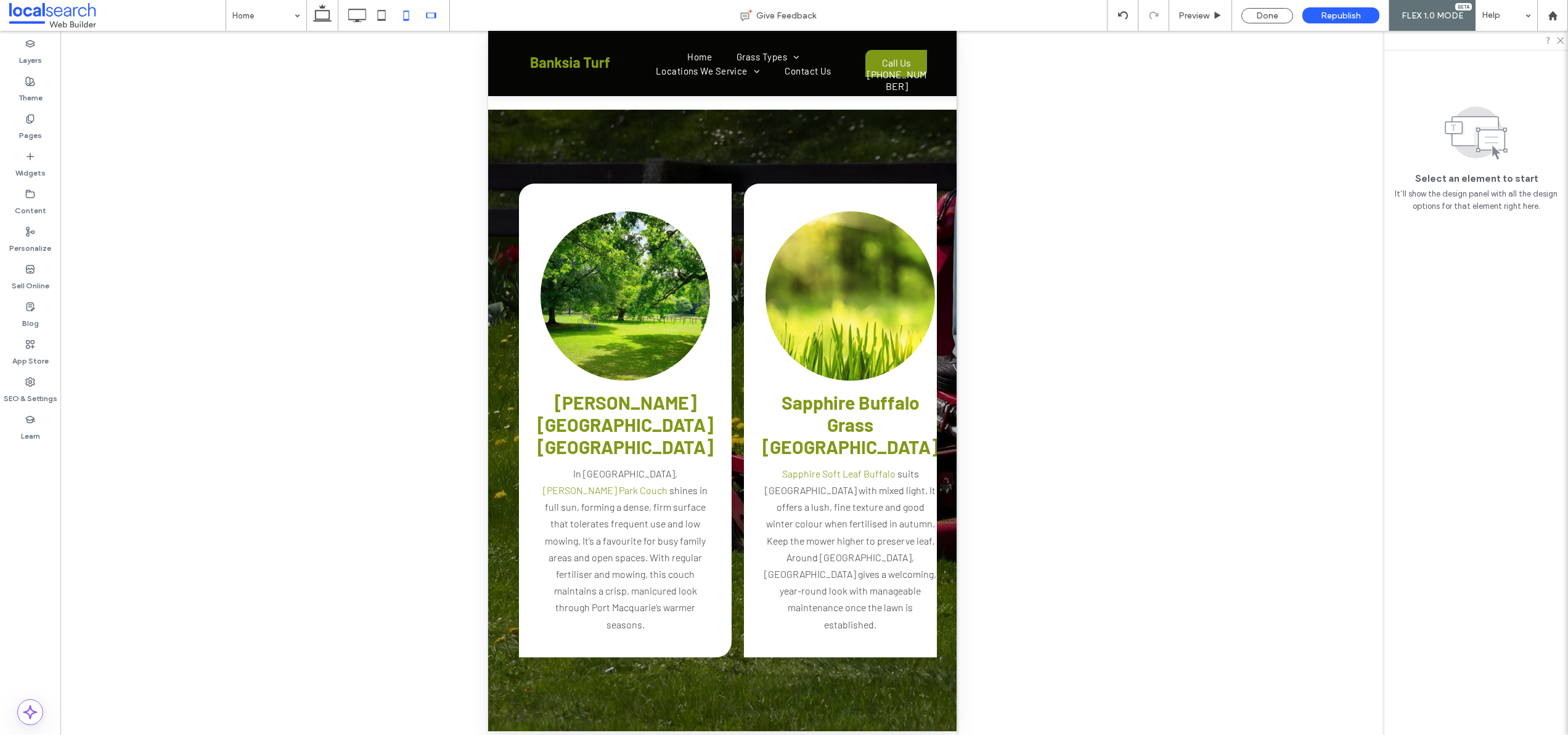
click at [403, 17] on icon at bounding box center [406, 15] width 25 height 25
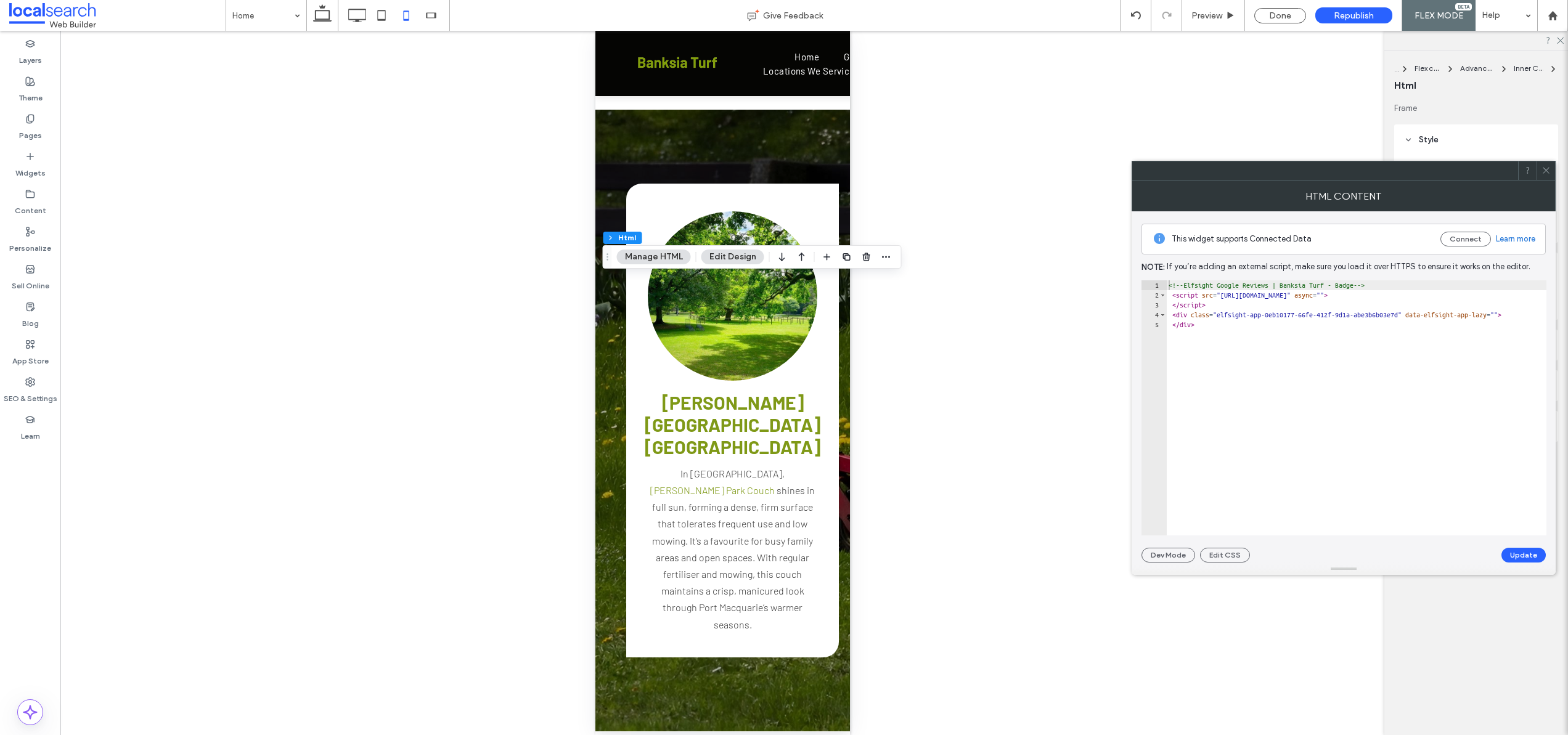
click at [1544, 167] on icon at bounding box center [1546, 171] width 9 height 9
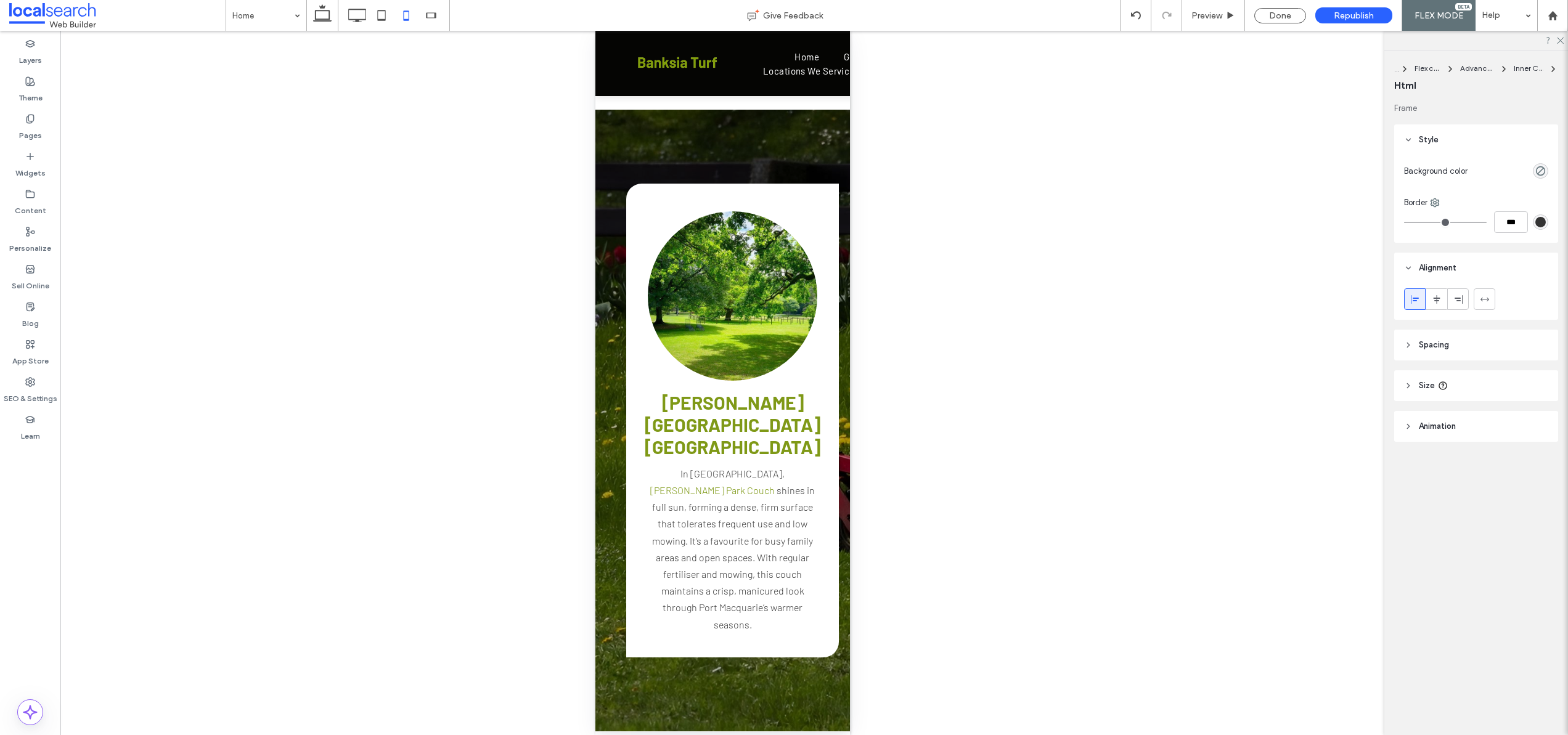
type input "**"
type input "****"
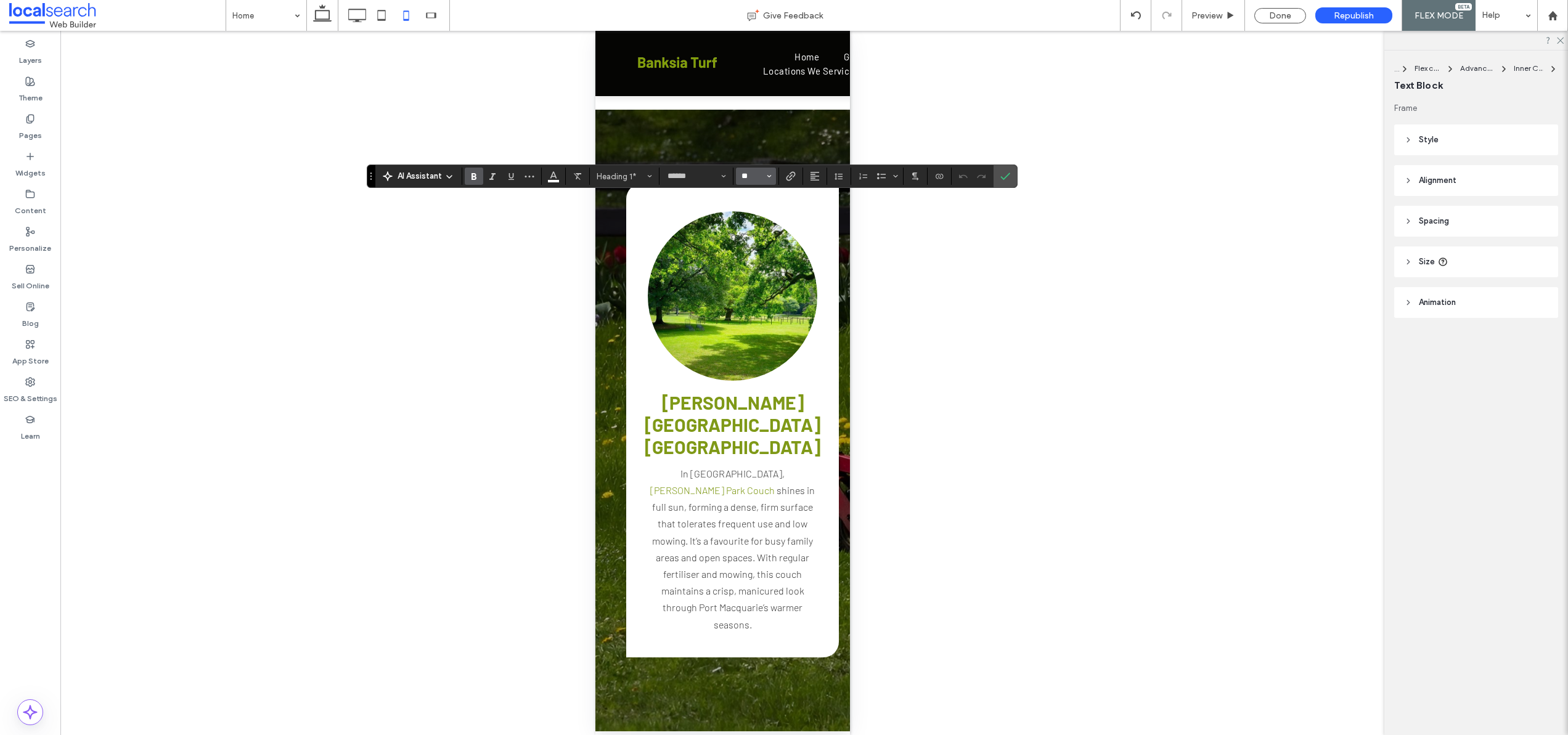
click at [754, 178] on input "**" at bounding box center [752, 176] width 24 height 10
type input "**"
drag, startPoint x: 1011, startPoint y: 174, endPoint x: 1007, endPoint y: 188, distance: 14.6
click at [1010, 175] on label "Confirm" at bounding box center [1005, 176] width 18 height 22
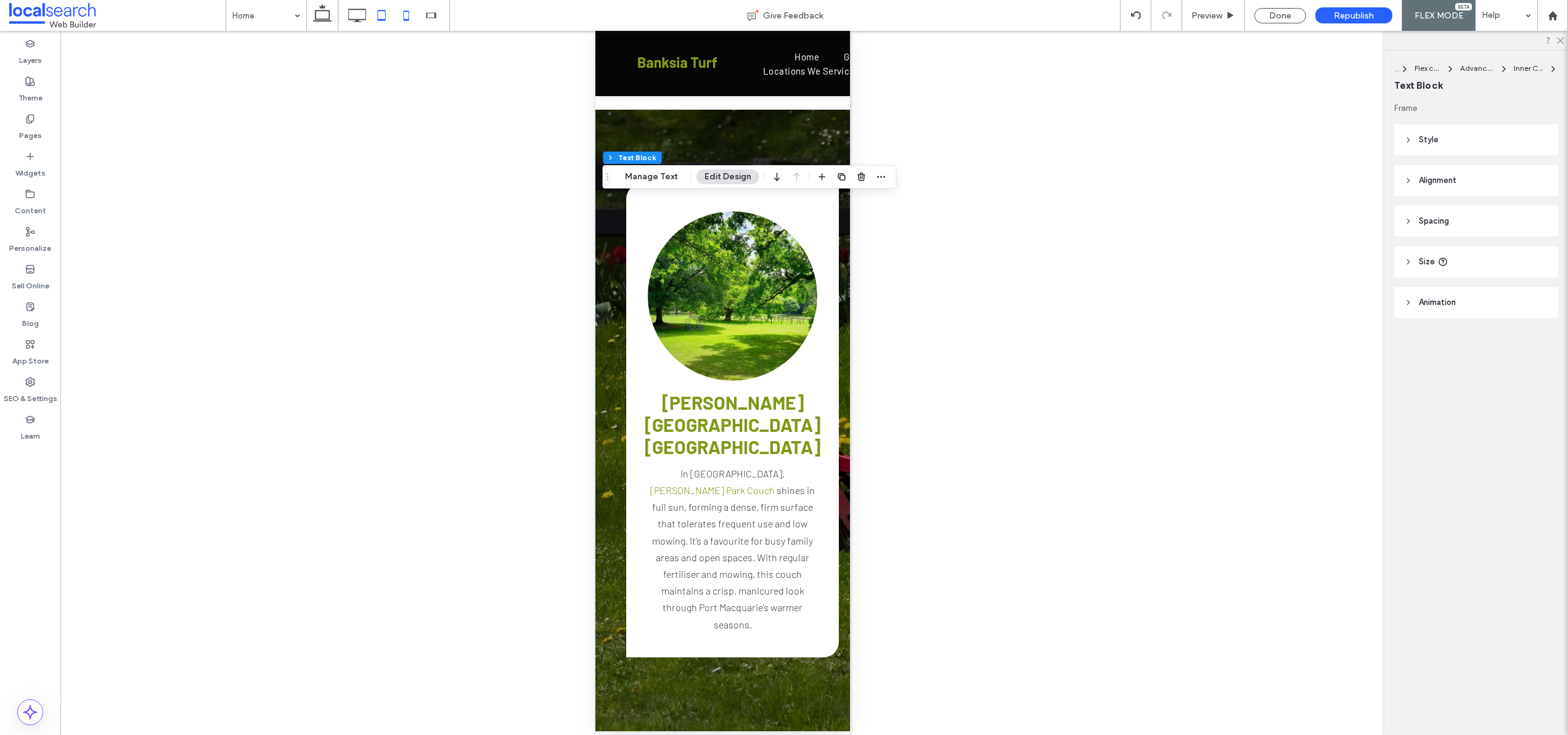
click at [383, 15] on icon at bounding box center [382, 15] width 25 height 25
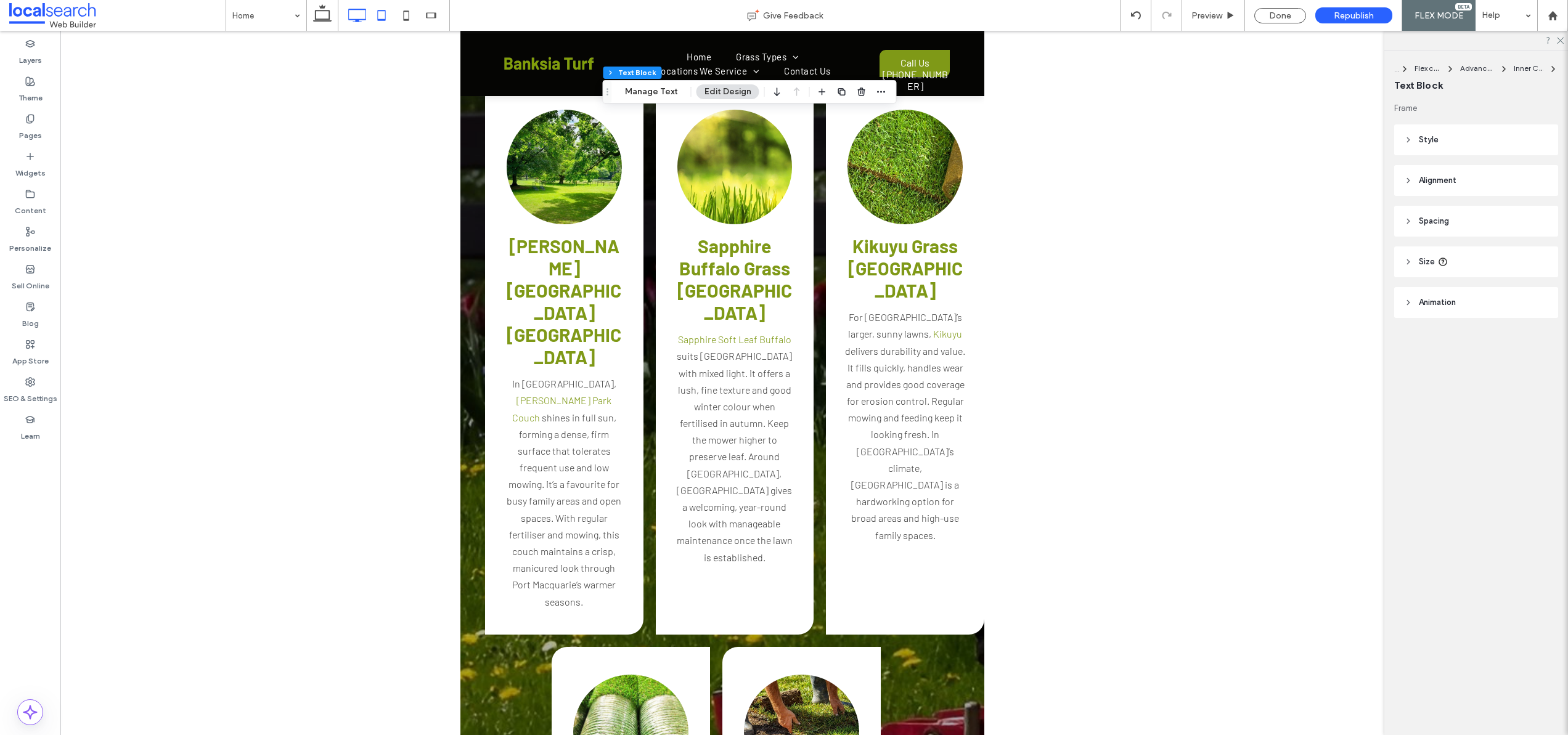
click at [355, 12] on icon at bounding box center [357, 15] width 25 height 25
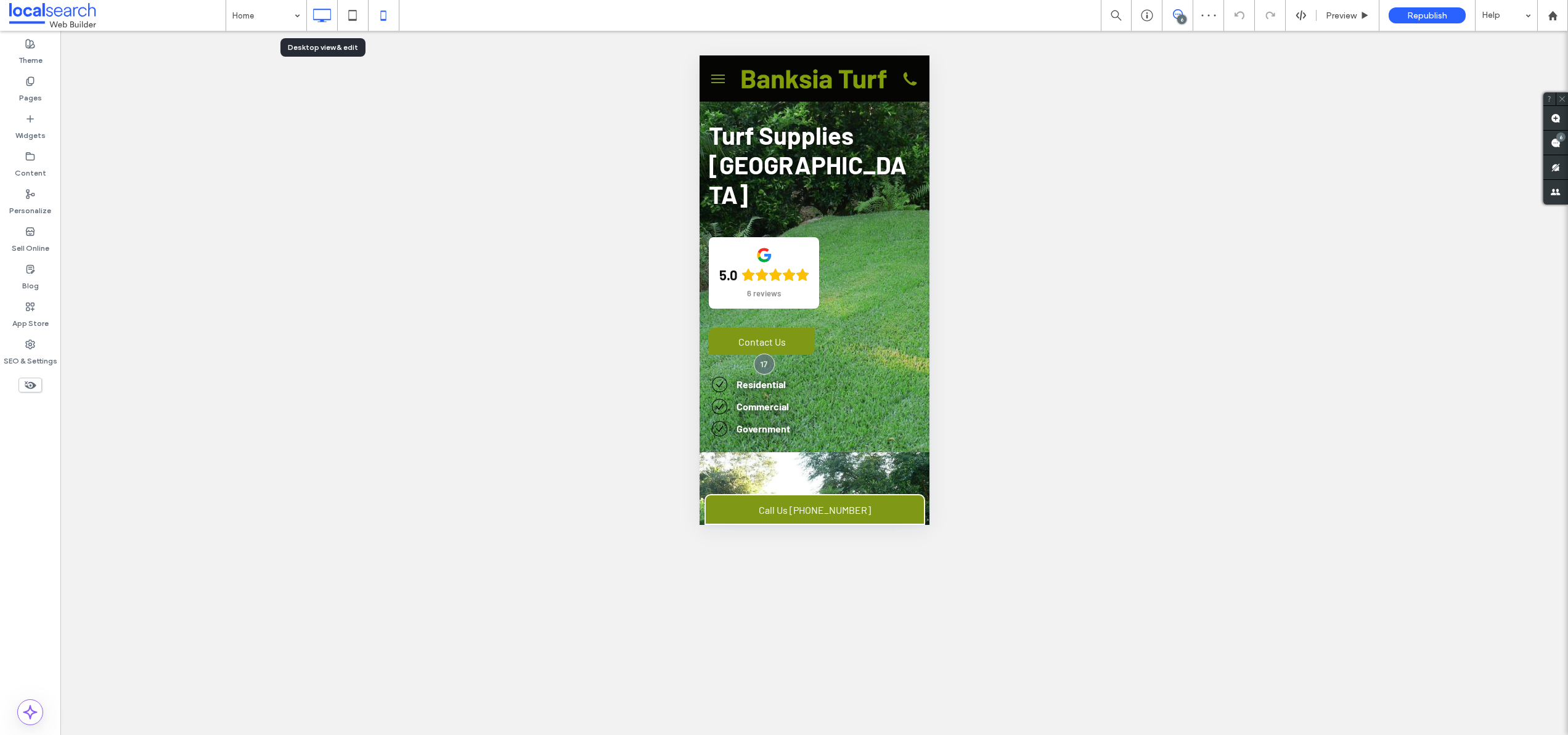
click at [329, 9] on use at bounding box center [322, 15] width 18 height 14
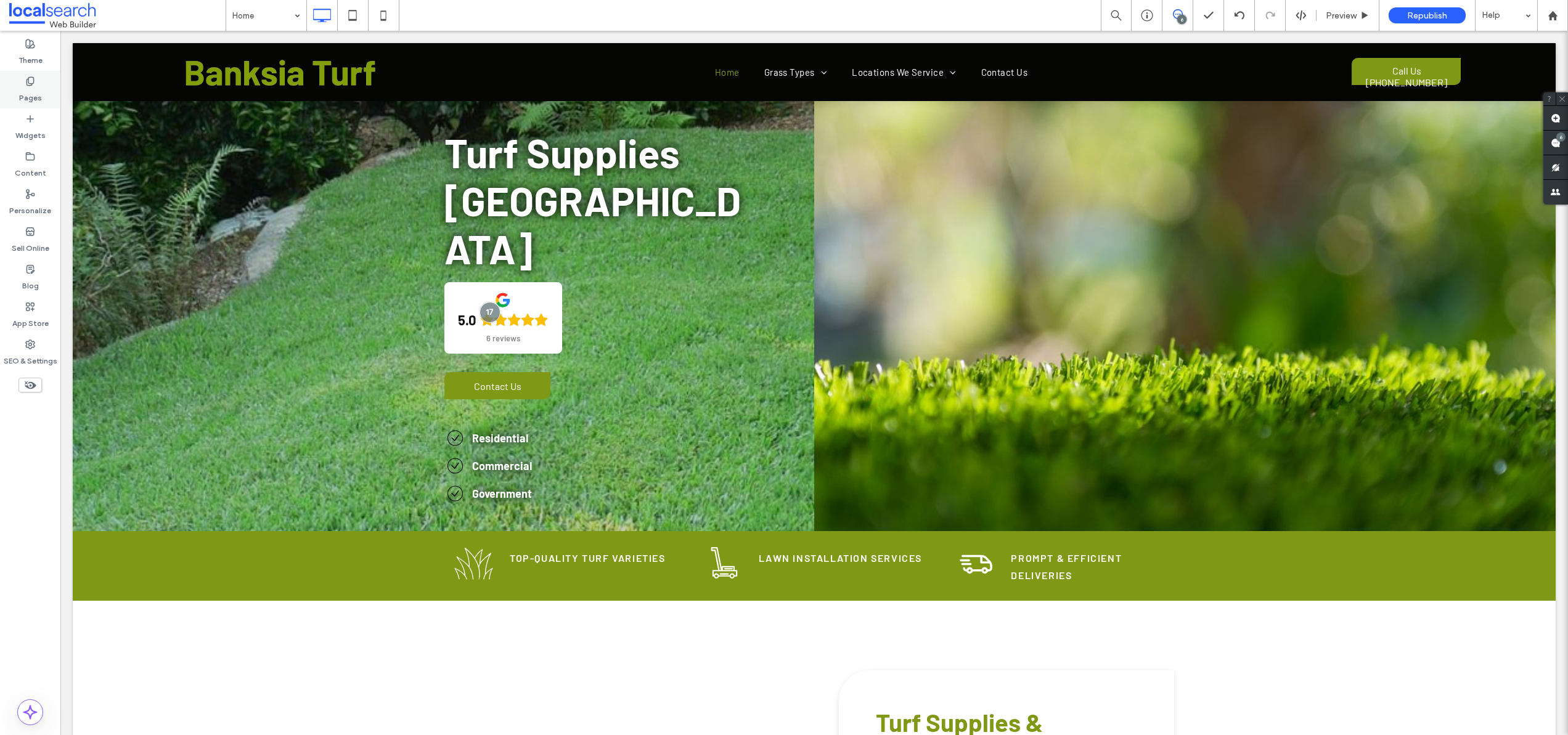
click at [31, 89] on label "Pages" at bounding box center [30, 95] width 22 height 17
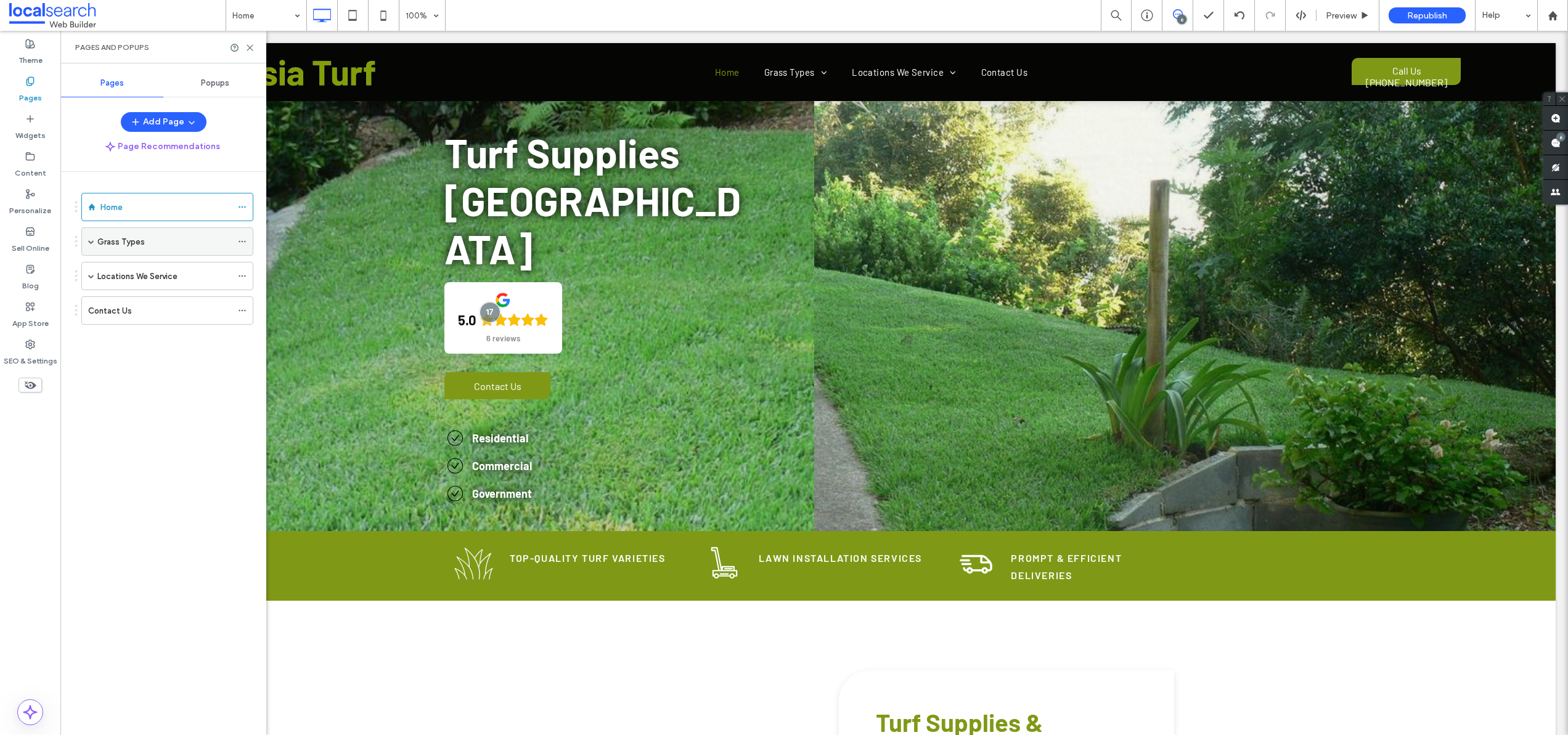
click at [92, 240] on span at bounding box center [91, 242] width 6 height 6
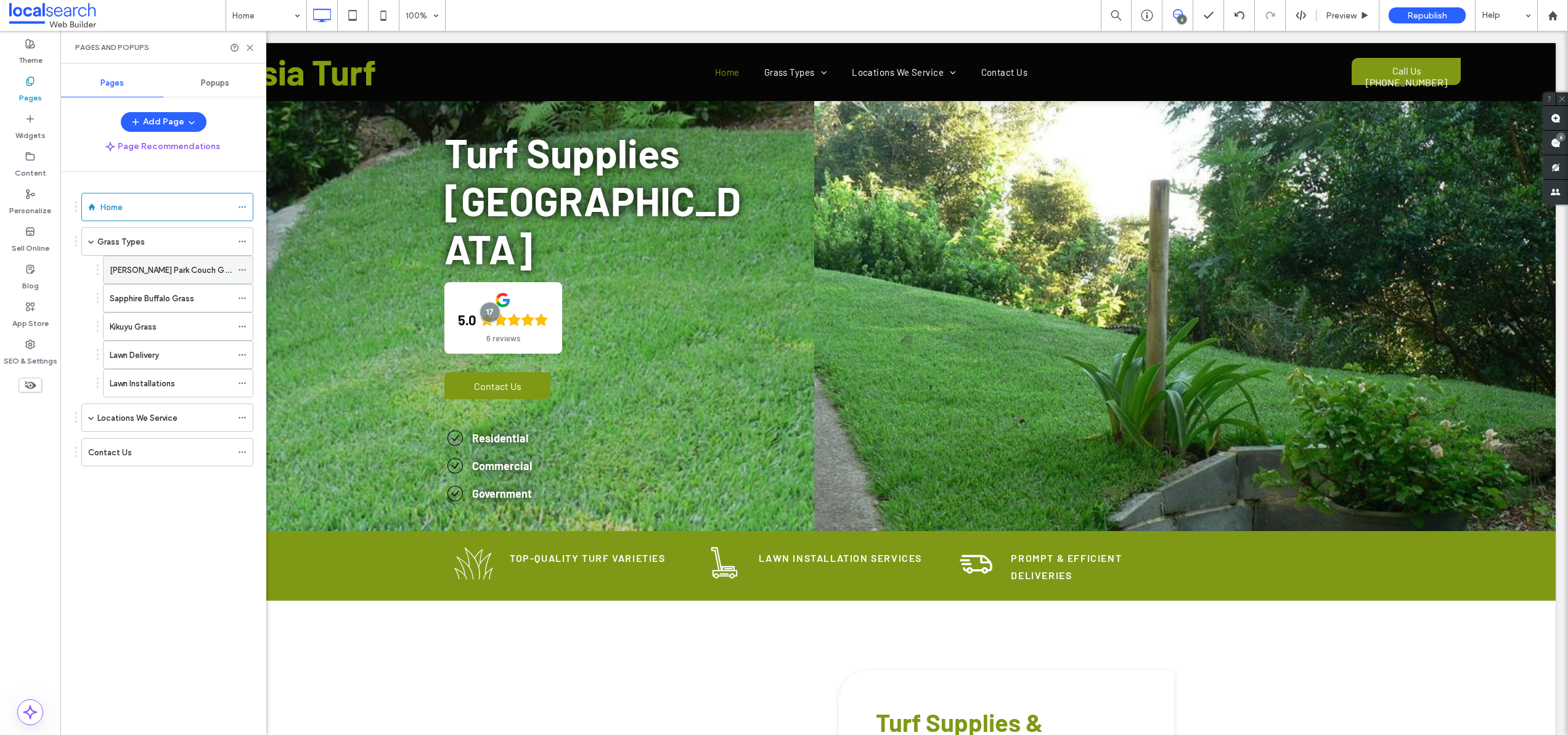
click at [112, 264] on label "[PERSON_NAME] Park Couch Grass" at bounding box center [174, 271] width 130 height 22
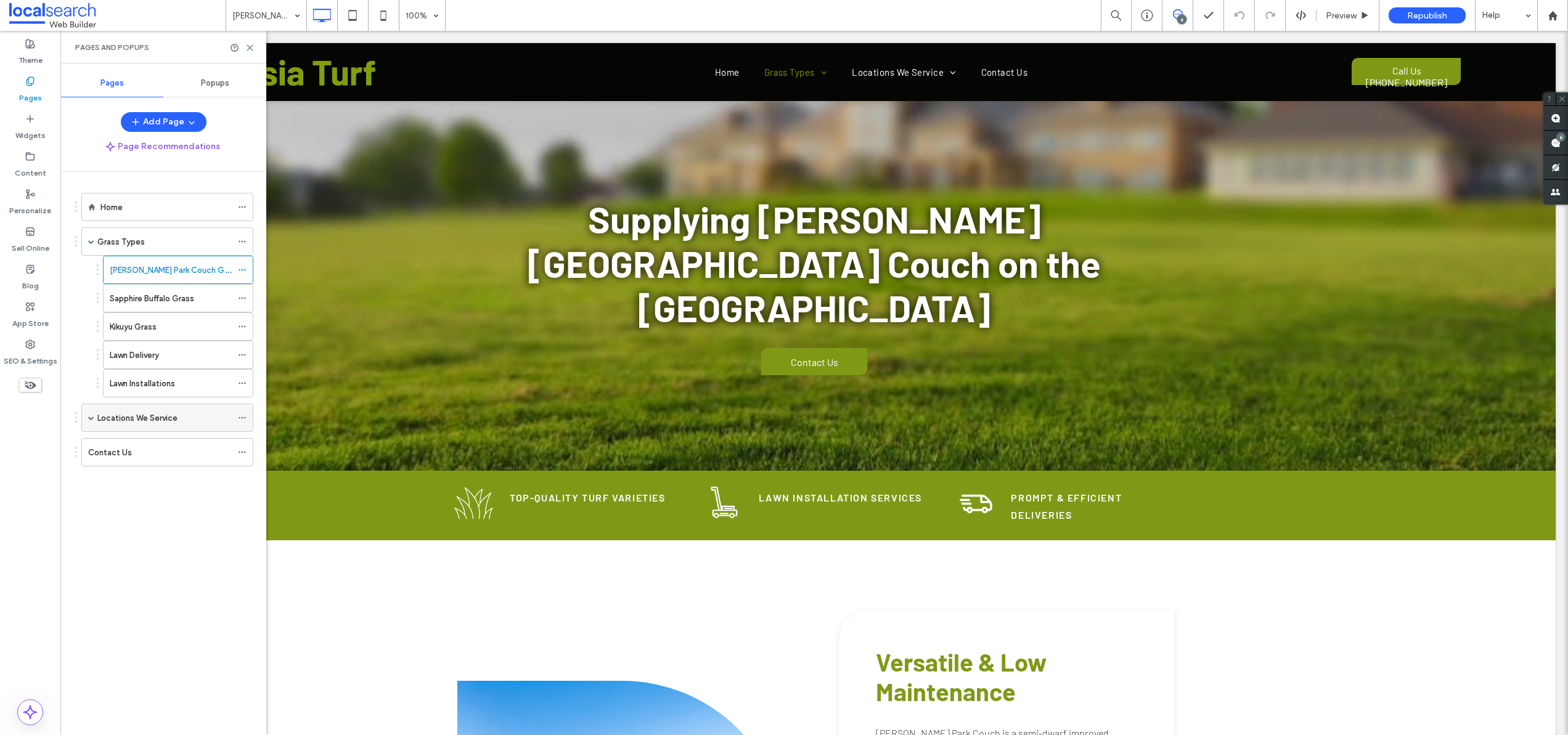
click at [92, 419] on span at bounding box center [91, 418] width 6 height 6
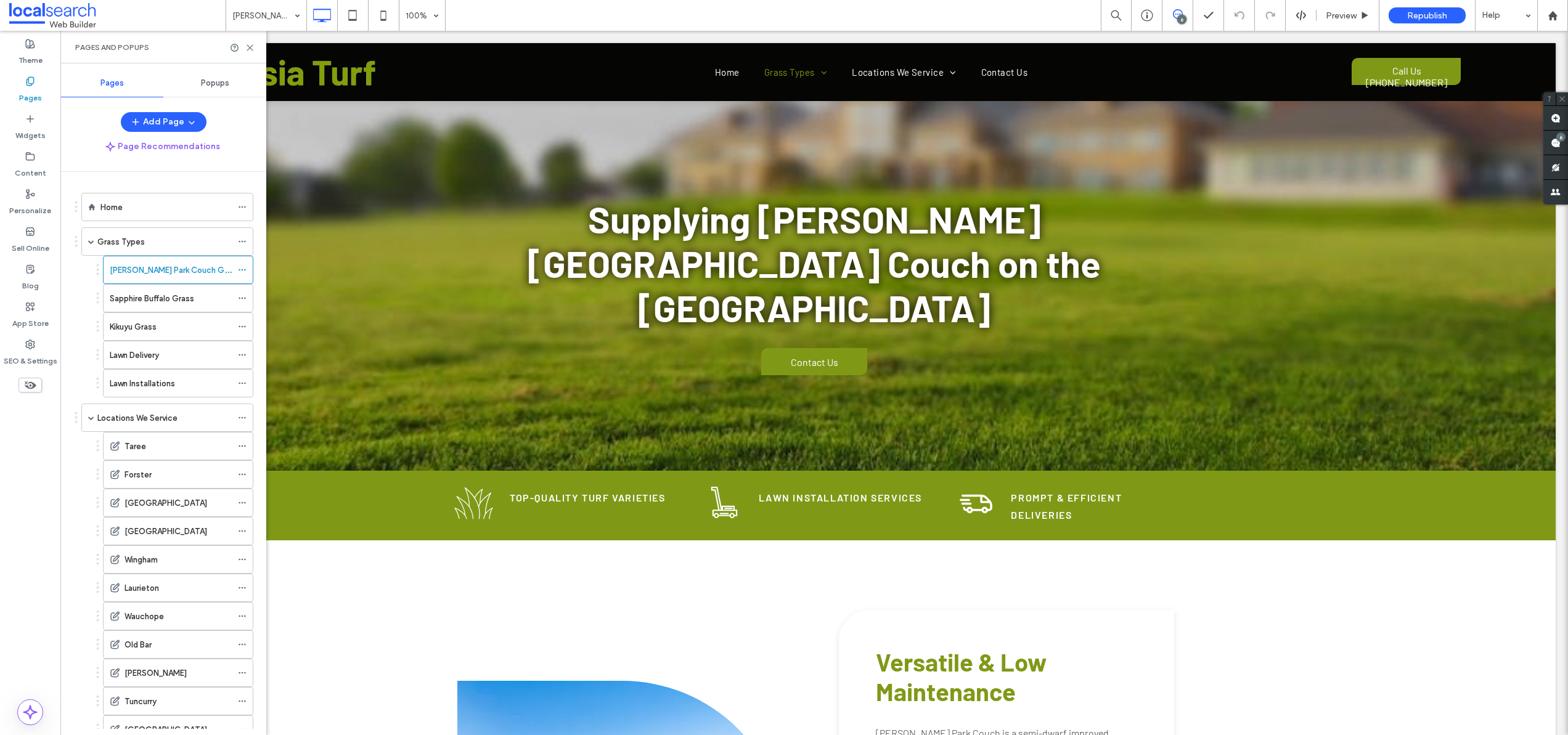
click at [161, 456] on div "Taree" at bounding box center [178, 445] width 107 height 27
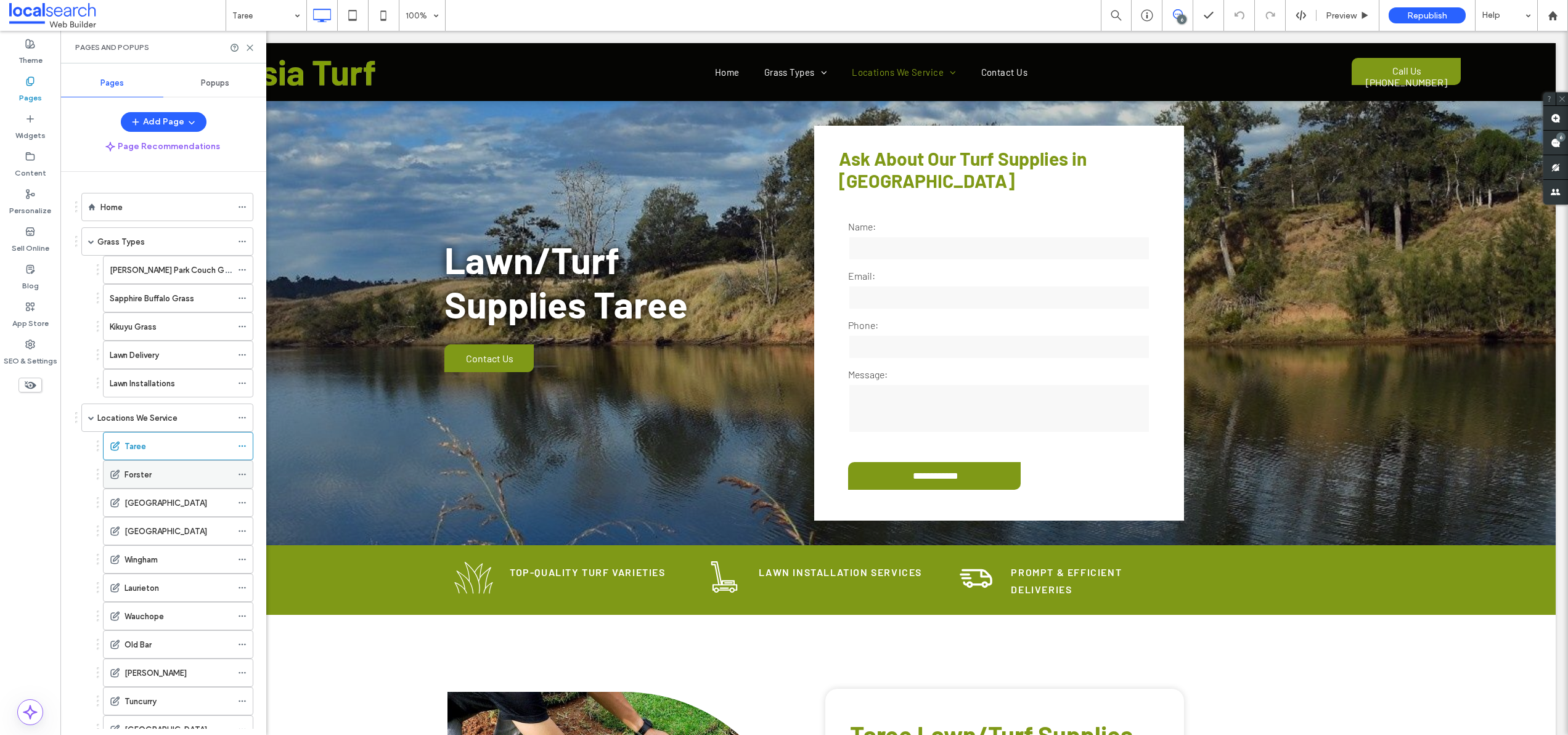
click at [157, 473] on div "Forster" at bounding box center [178, 475] width 107 height 13
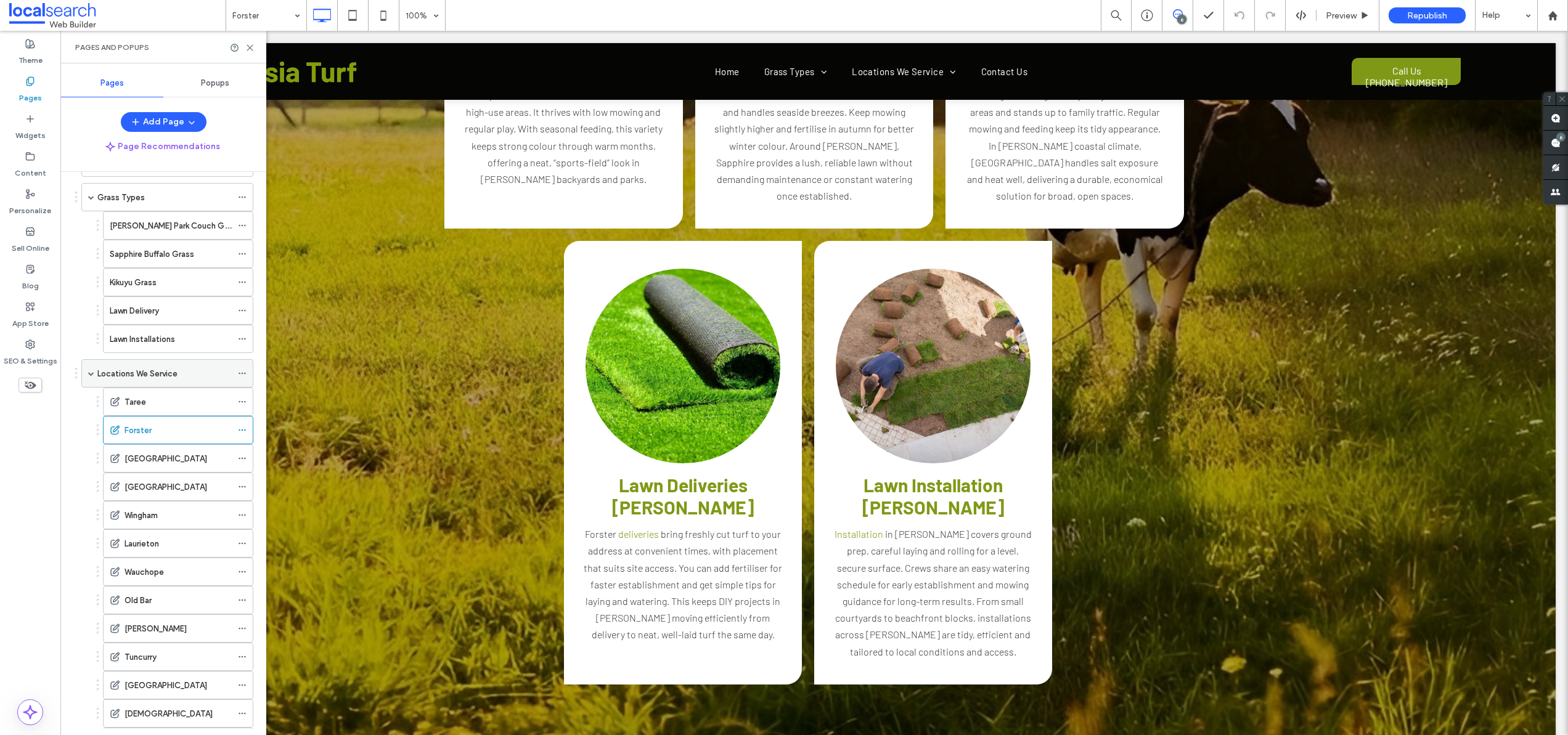
scroll to position [137, 0]
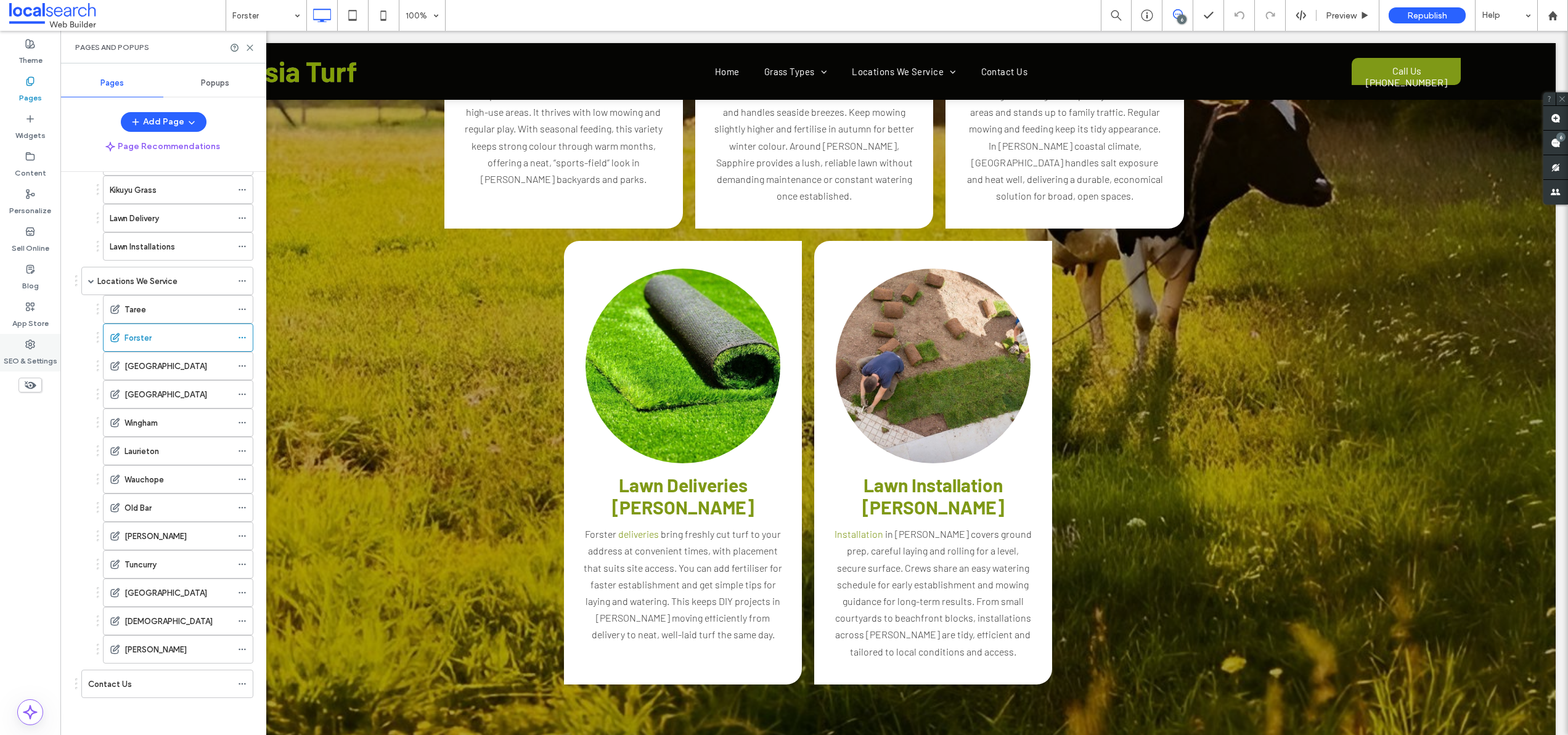
click at [46, 355] on label "SEO & Settings" at bounding box center [30, 358] width 54 height 17
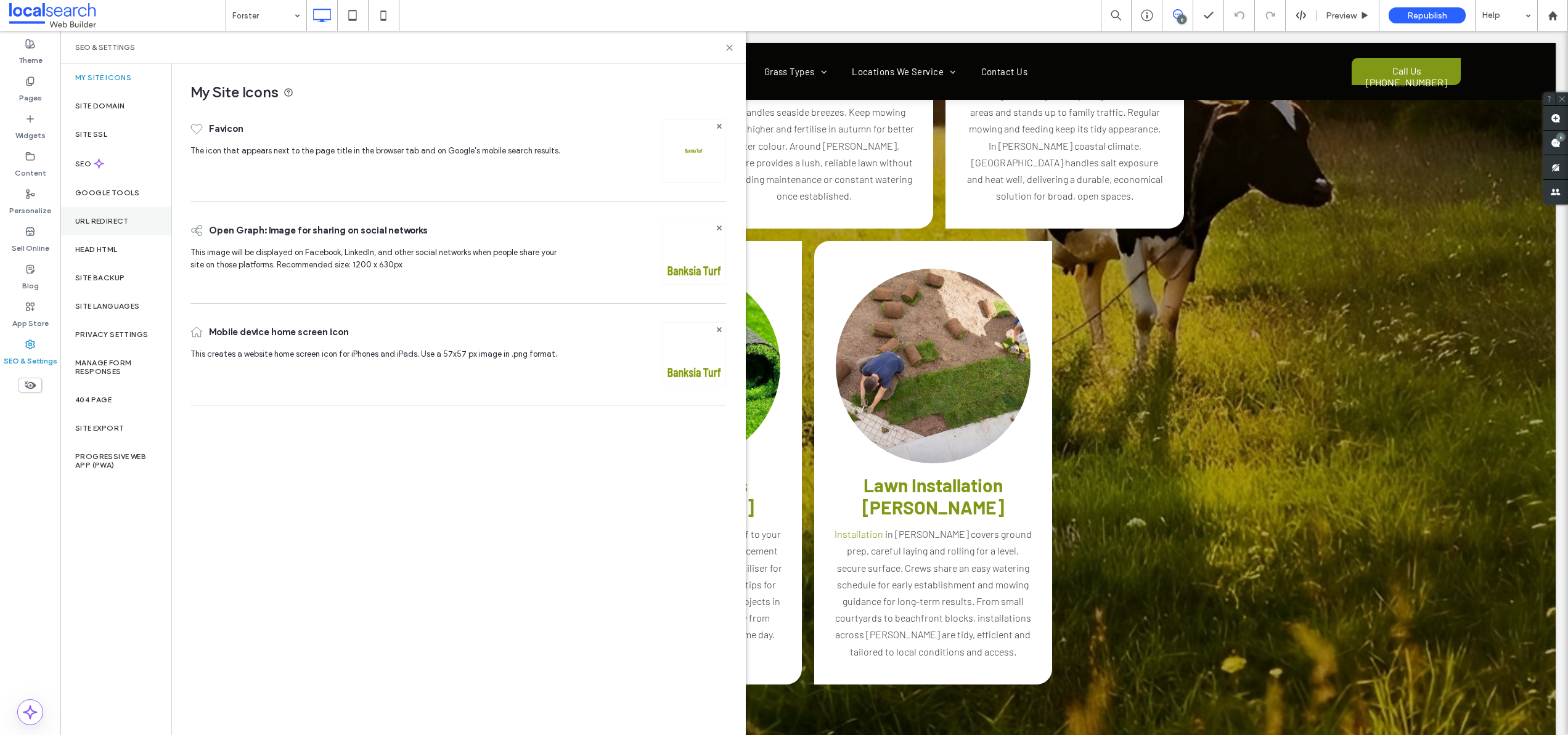
click at [123, 225] on label "URL Redirect" at bounding box center [102, 221] width 54 height 9
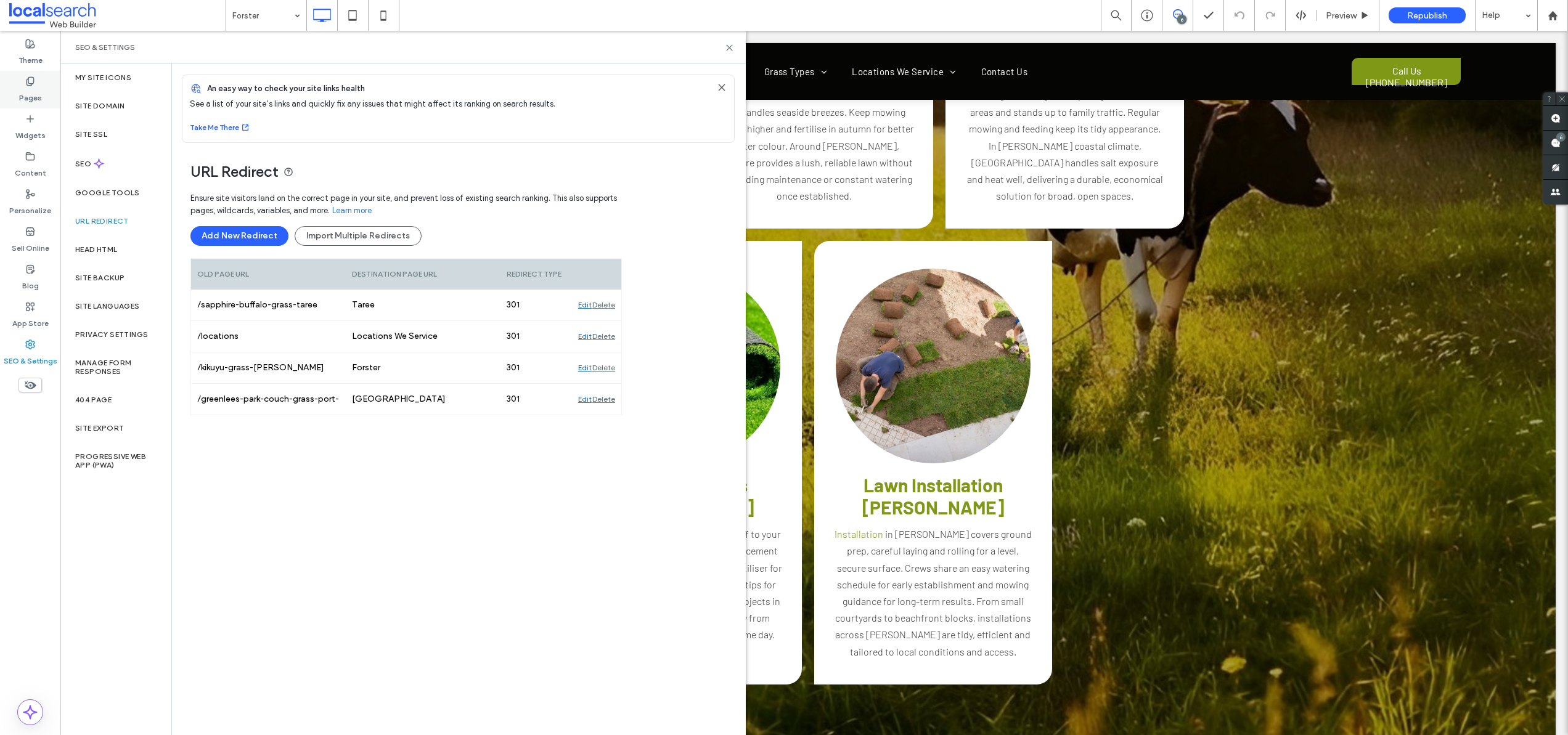
click at [35, 84] on icon at bounding box center [30, 81] width 10 height 10
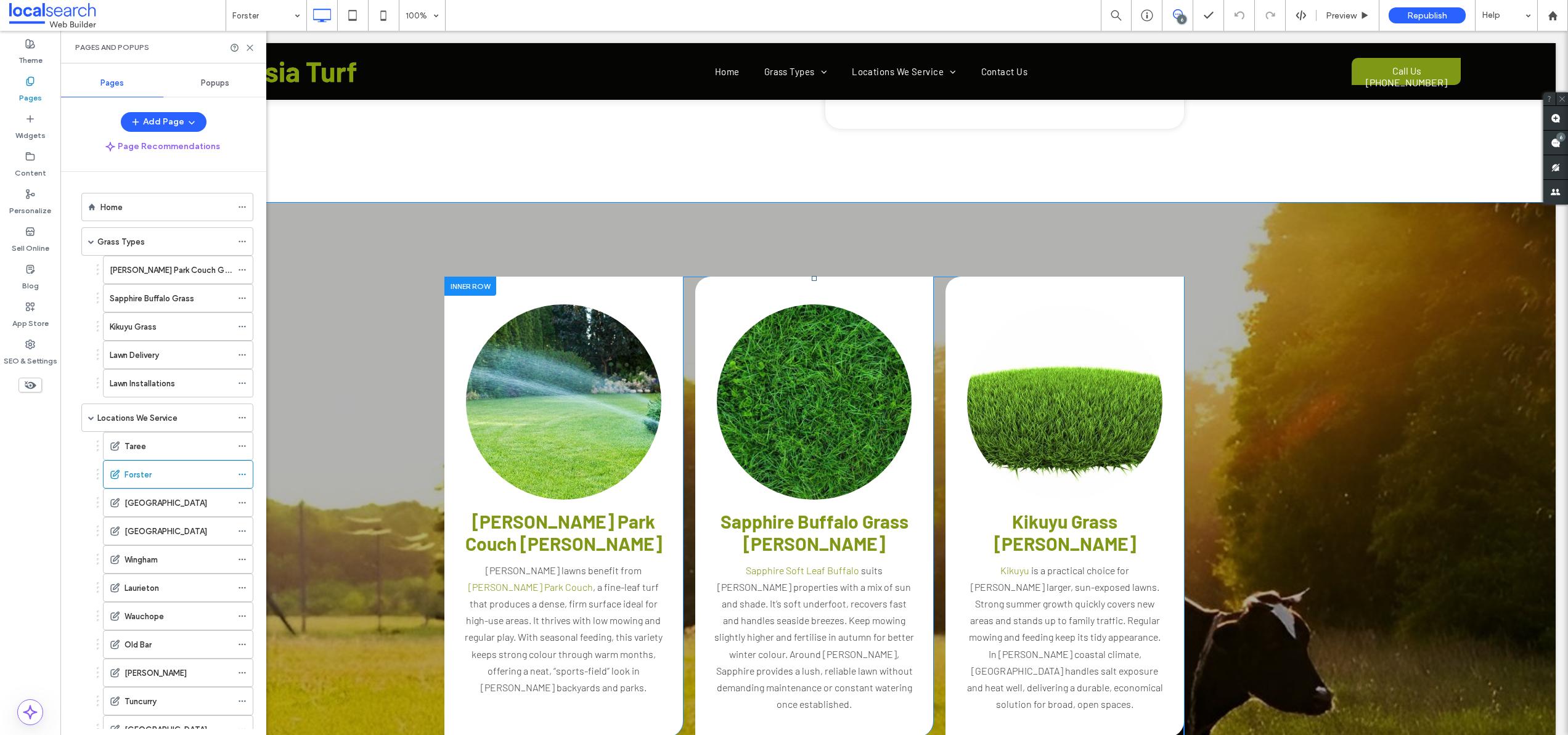
scroll to position [1053, 0]
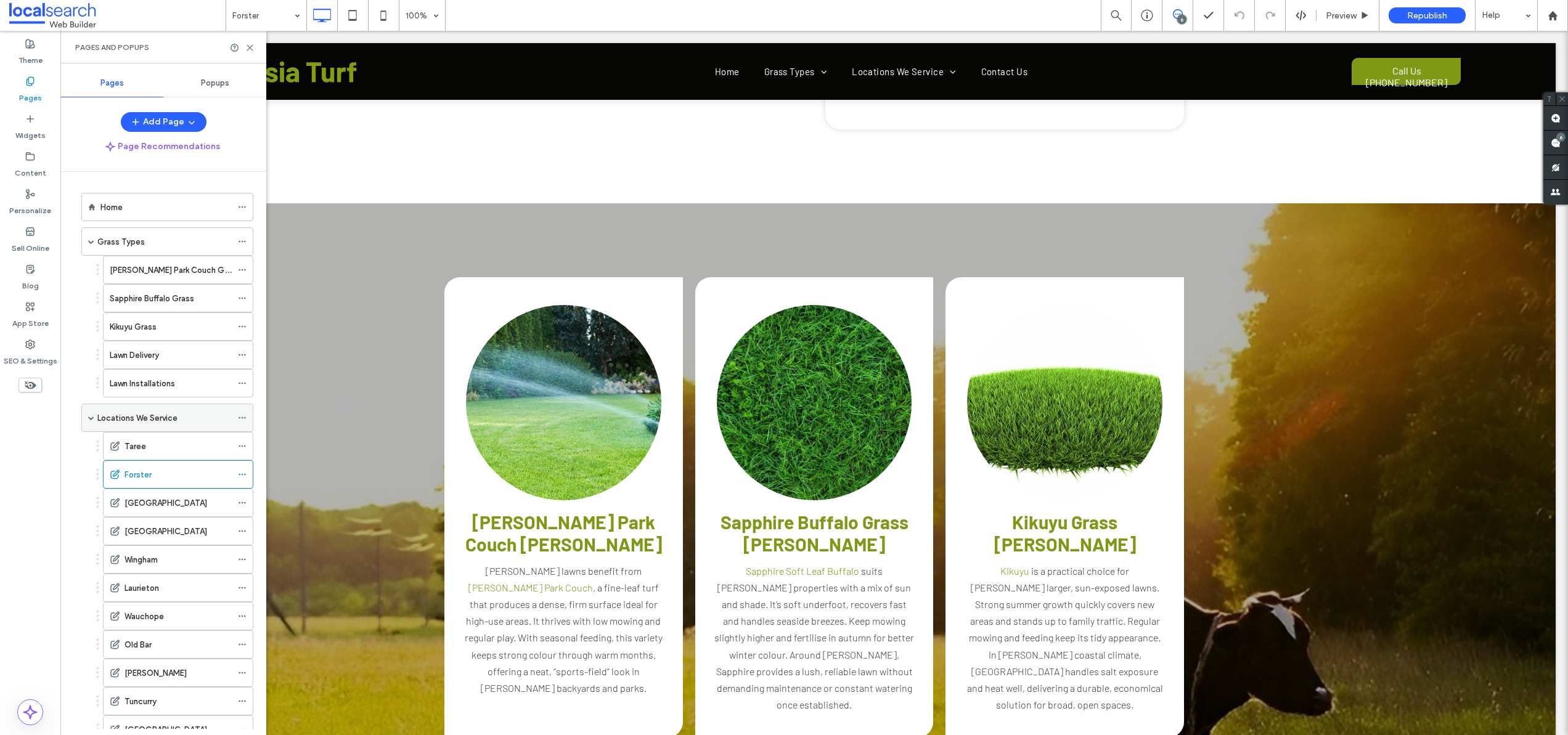
click at [121, 416] on label "Locations We Service" at bounding box center [137, 419] width 80 height 22
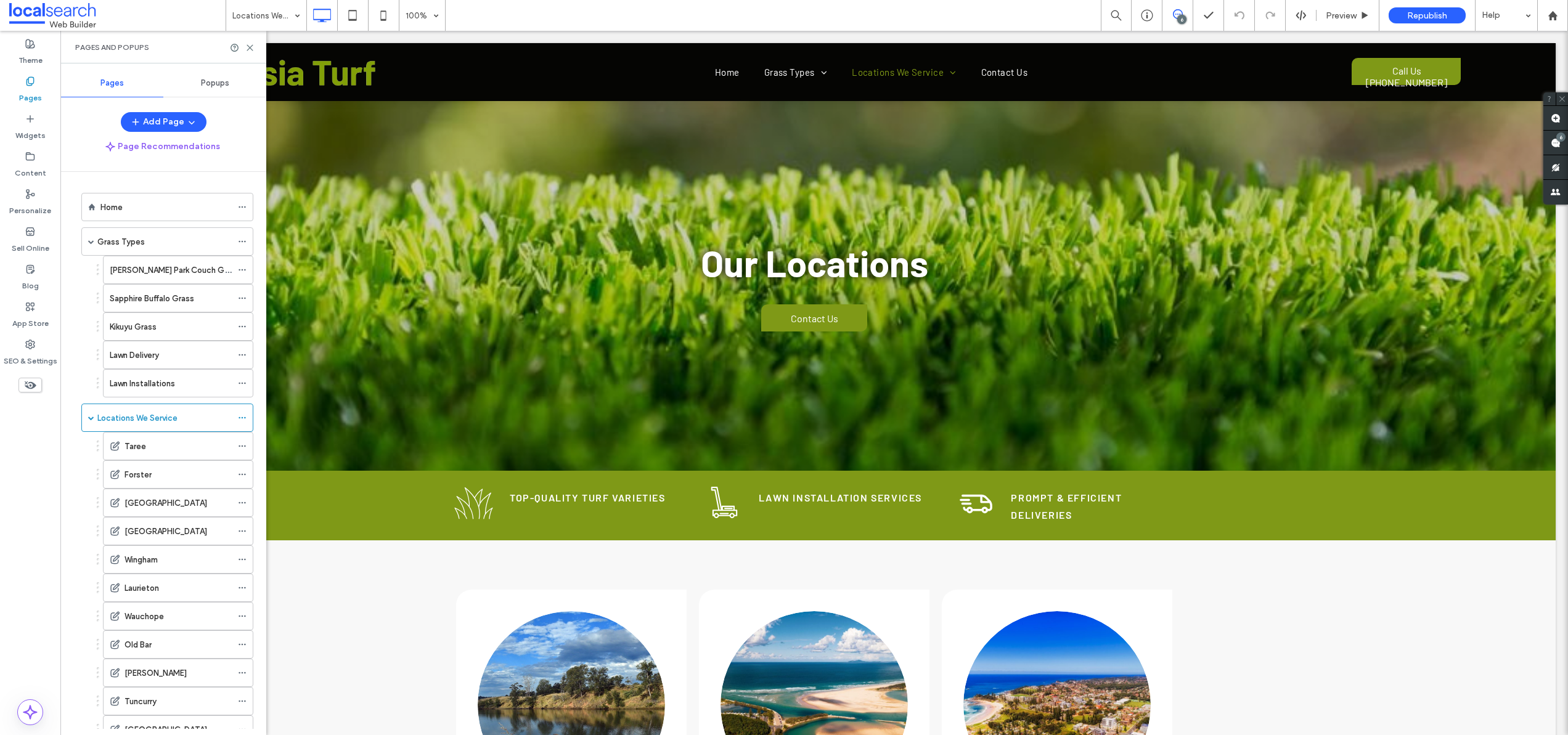
click at [141, 448] on label "Taree" at bounding box center [136, 447] width 22 height 22
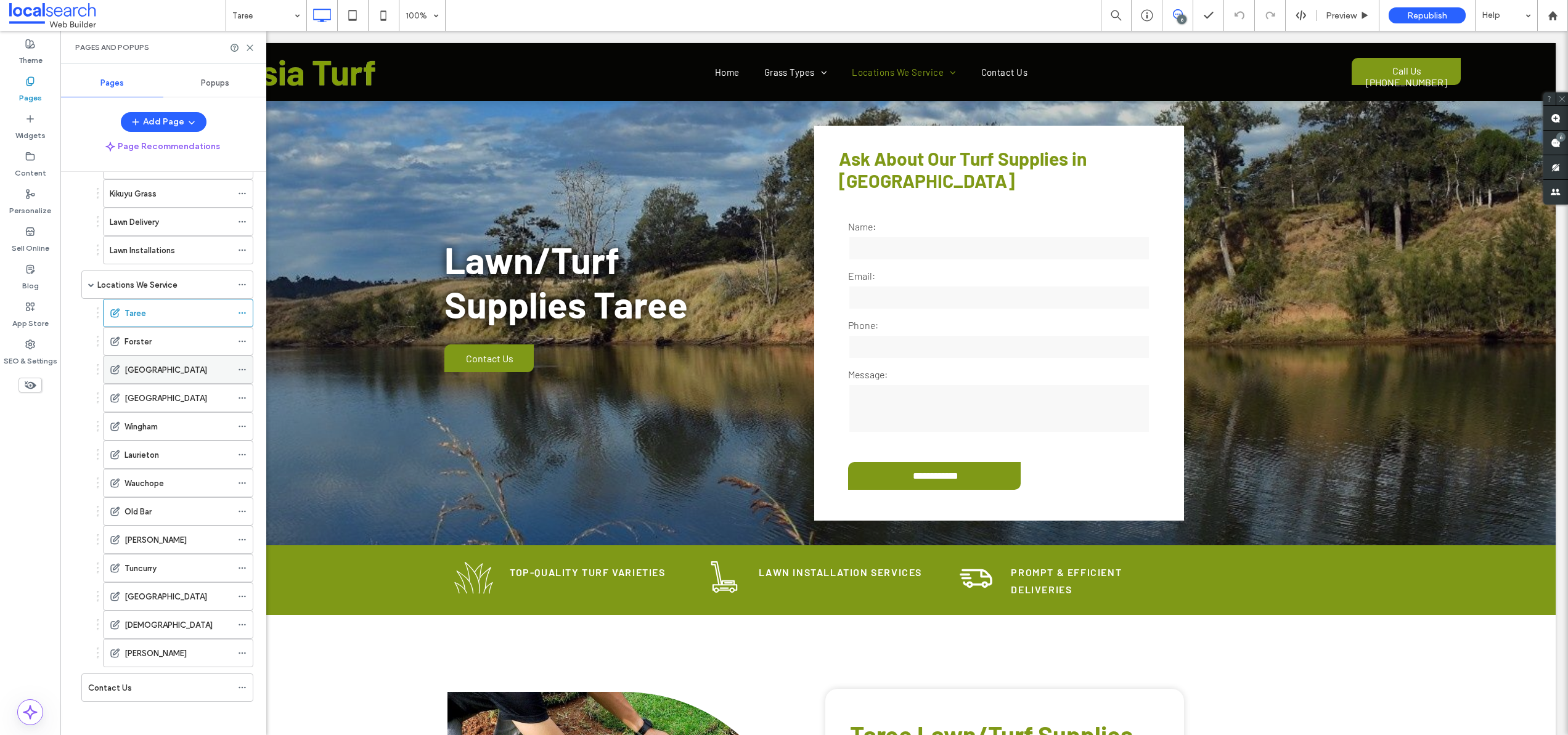
scroll to position [137, 0]
click at [38, 347] on div "SEO & Settings" at bounding box center [30, 353] width 60 height 38
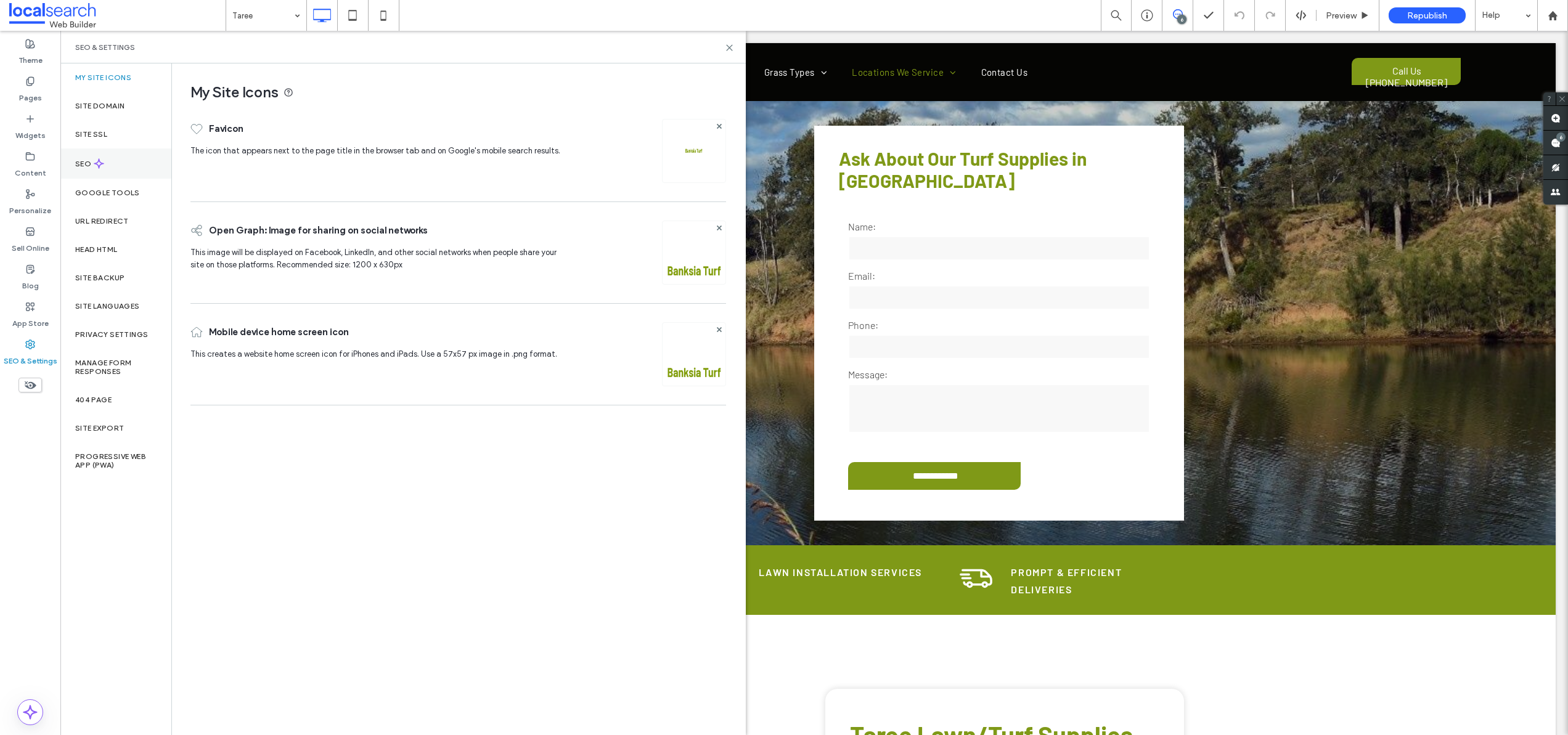
click at [83, 163] on label "SEO" at bounding box center [84, 164] width 18 height 9
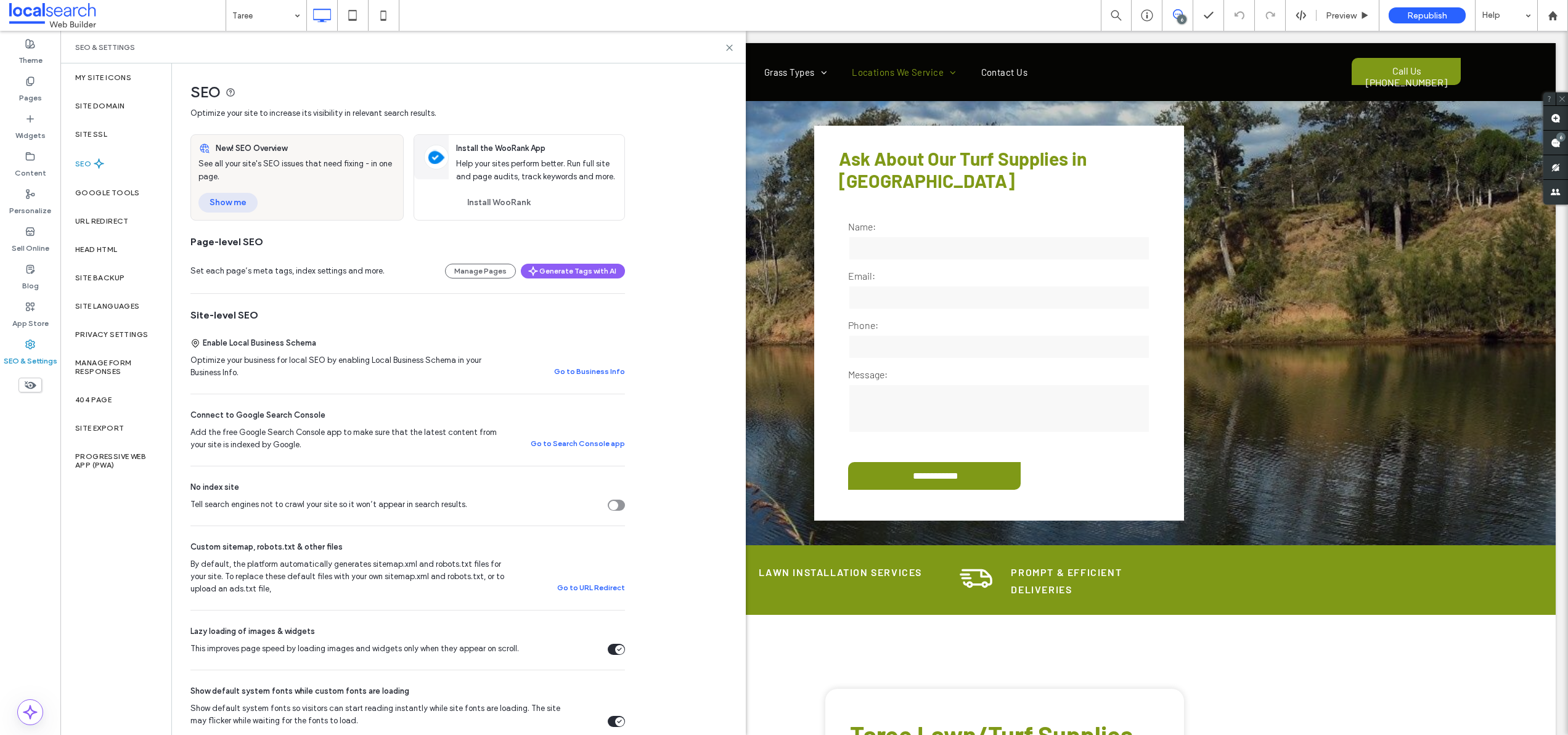
click at [241, 202] on button "Show me" at bounding box center [229, 202] width 59 height 20
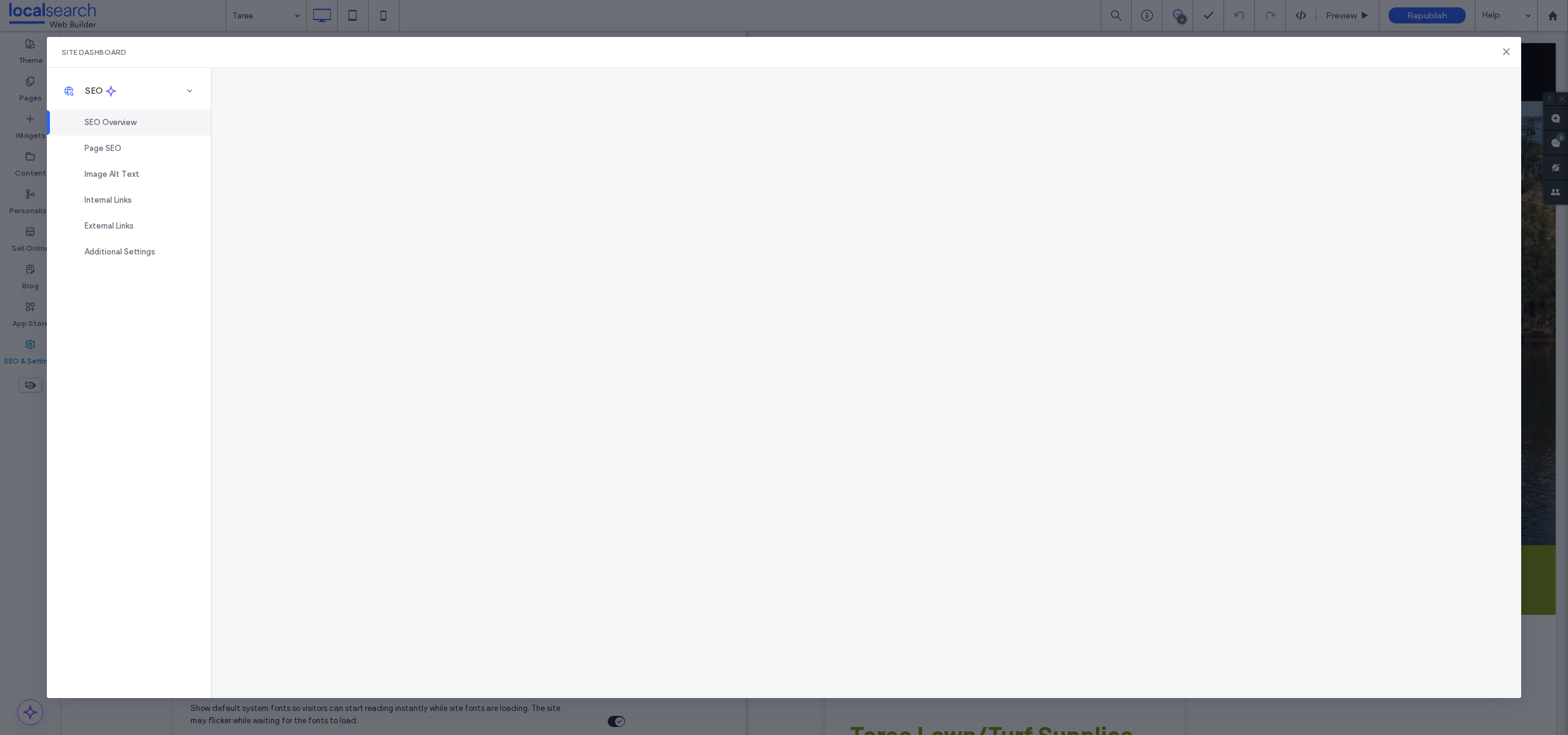
click at [107, 149] on span "Page SEO" at bounding box center [102, 148] width 37 height 9
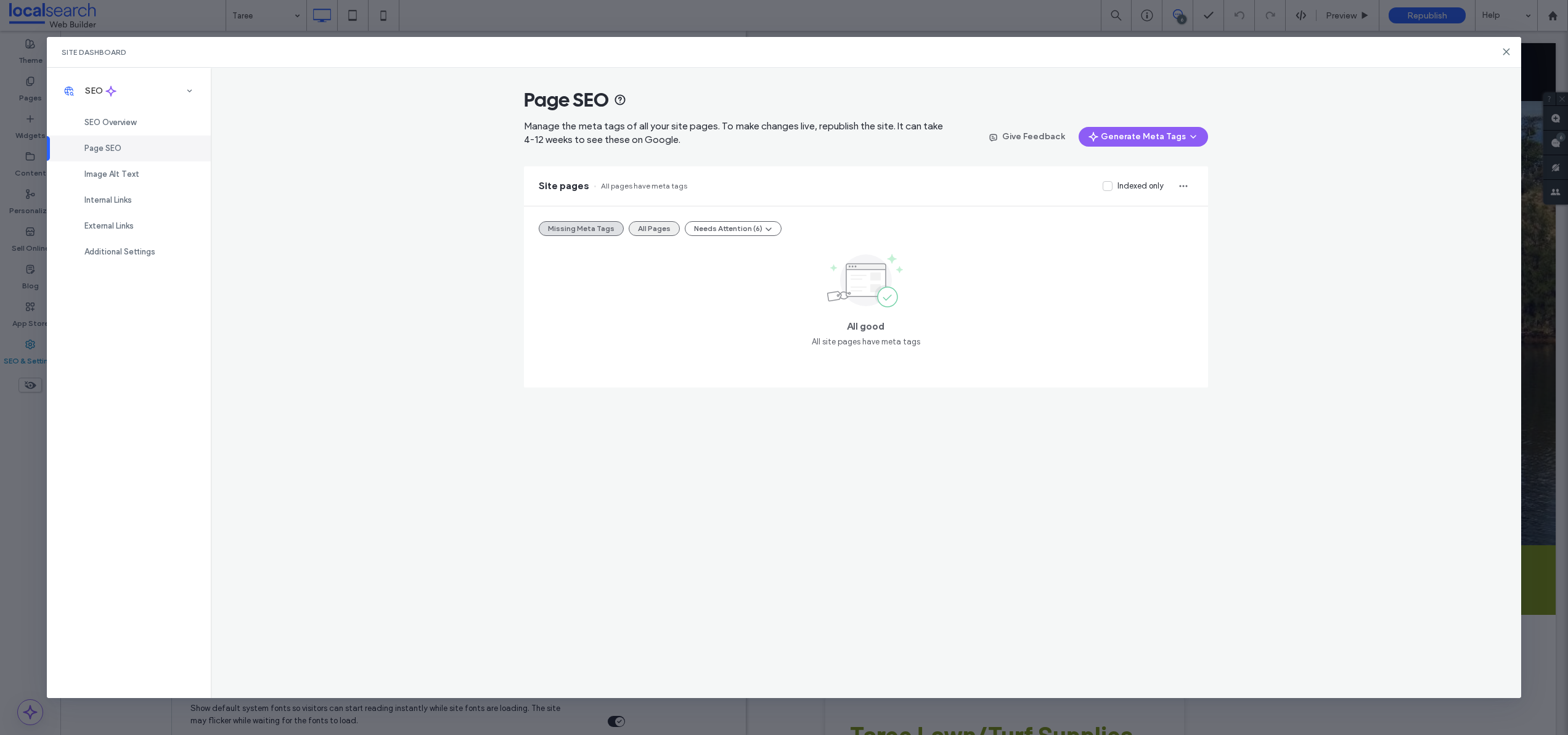
click at [652, 227] on button "All Pages" at bounding box center [654, 229] width 52 height 15
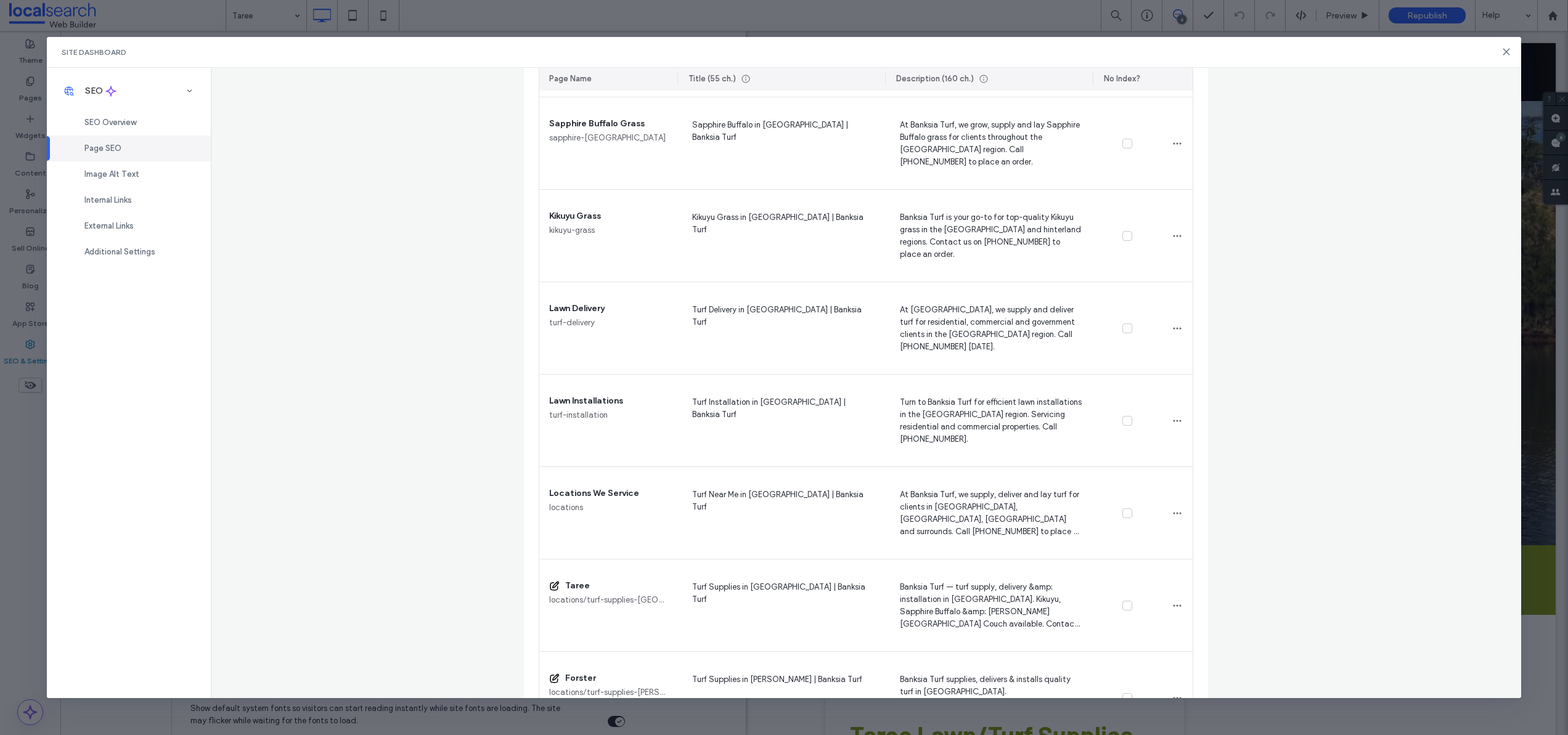
scroll to position [450, 0]
click at [1505, 51] on use at bounding box center [1506, 52] width 6 height 6
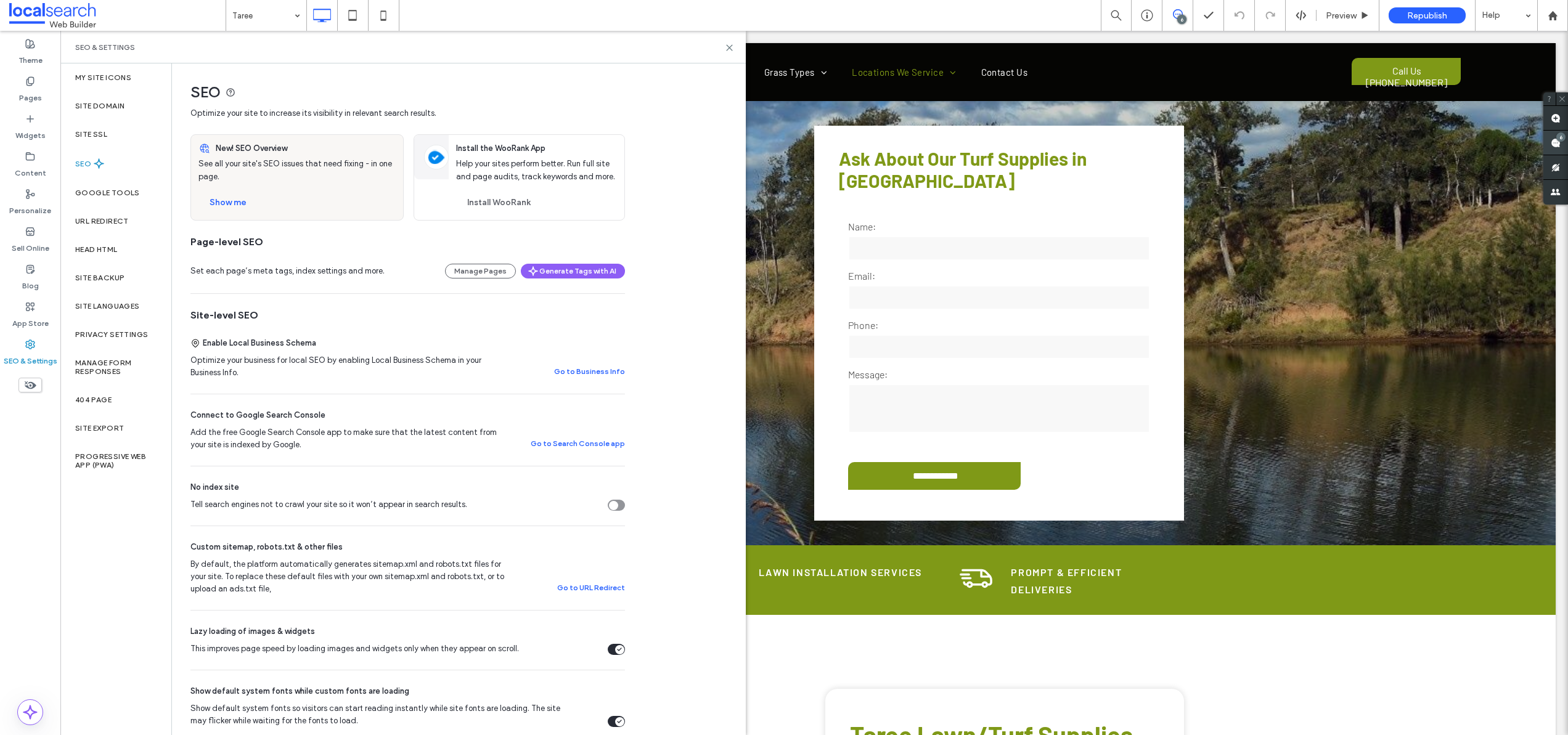
click at [1556, 142] on use at bounding box center [1556, 143] width 10 height 10
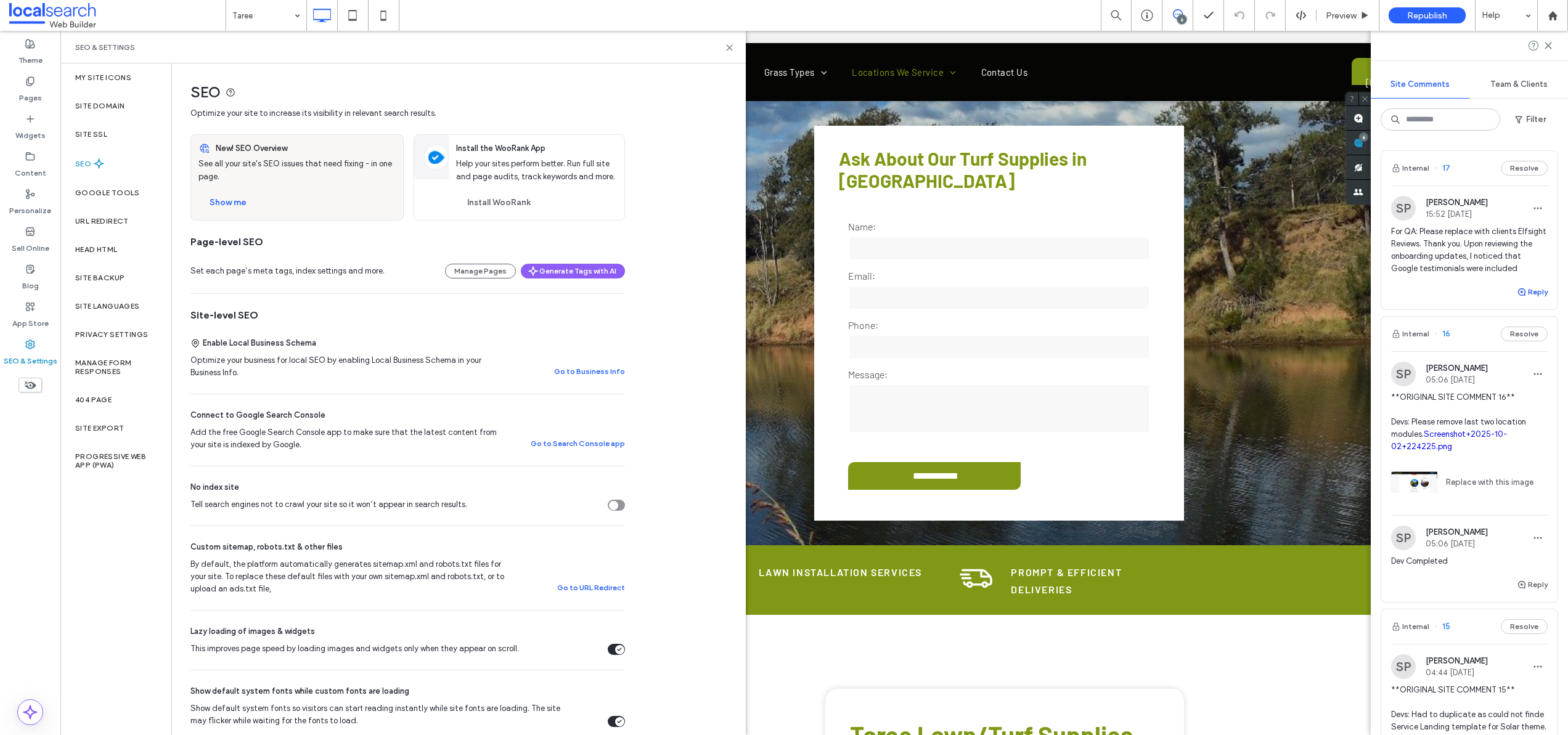
click at [1533, 300] on button "Reply" at bounding box center [1532, 292] width 30 height 15
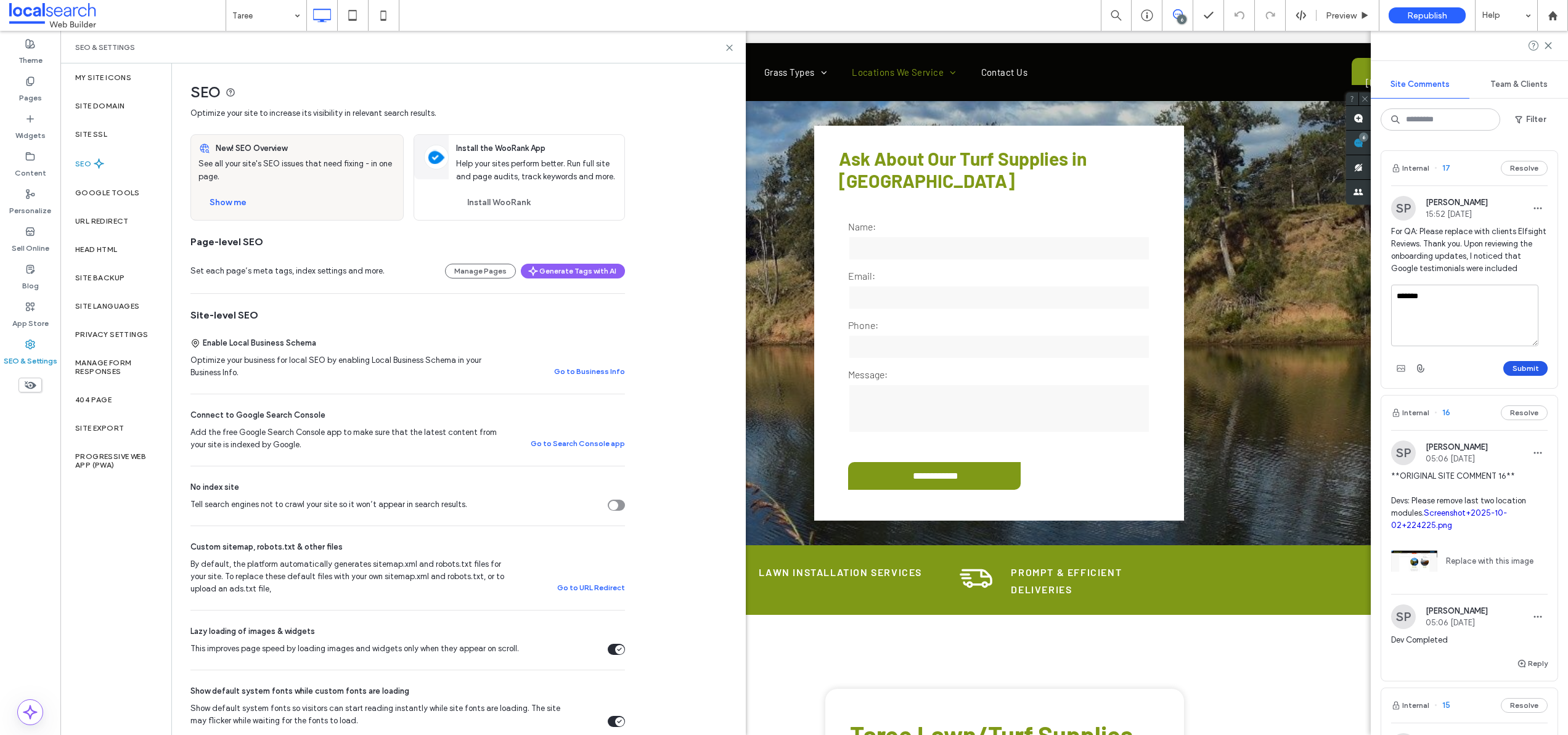
type textarea "*******"
click at [1513, 376] on button "Submit" at bounding box center [1525, 369] width 44 height 15
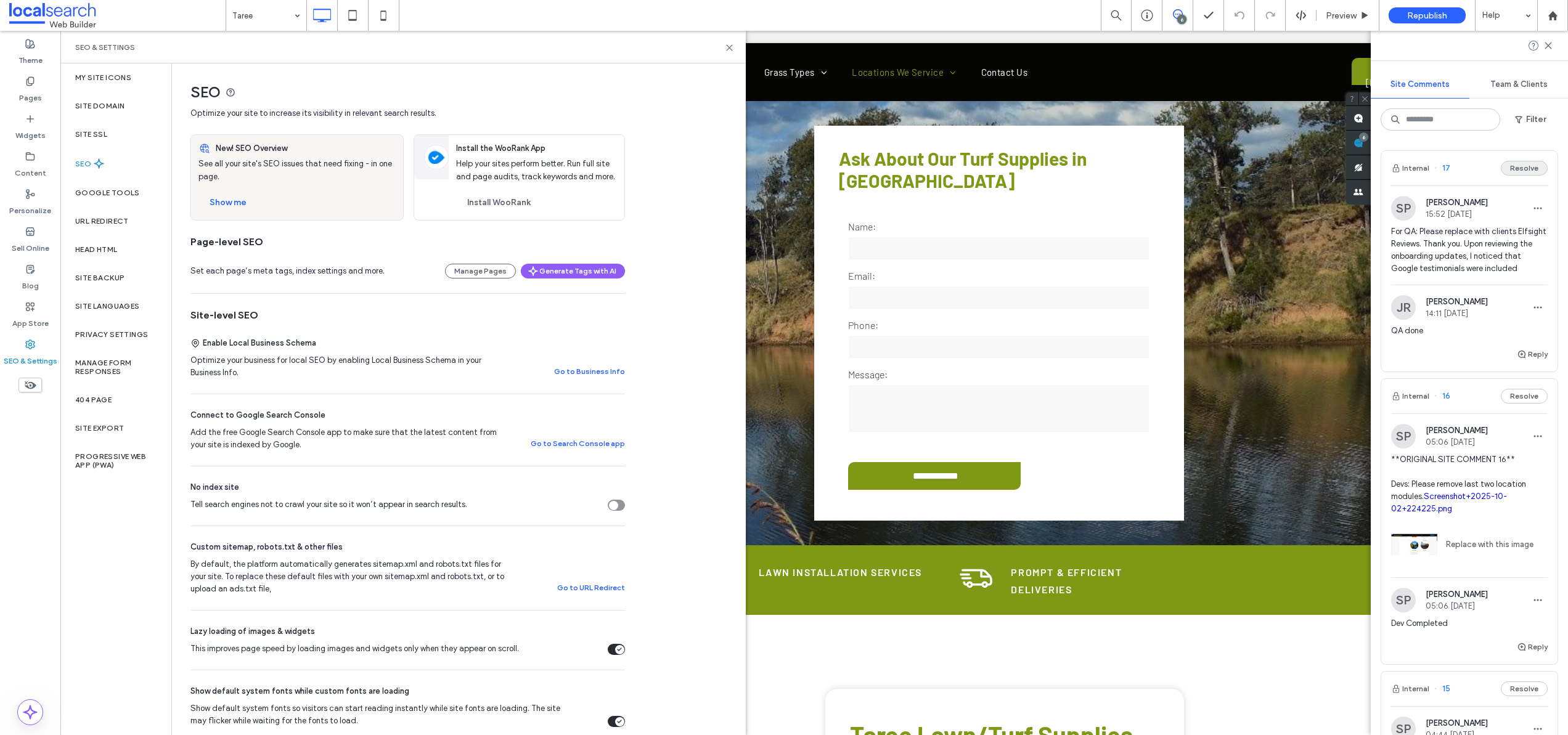
click at [1505, 170] on button "Resolve" at bounding box center [1524, 168] width 47 height 15
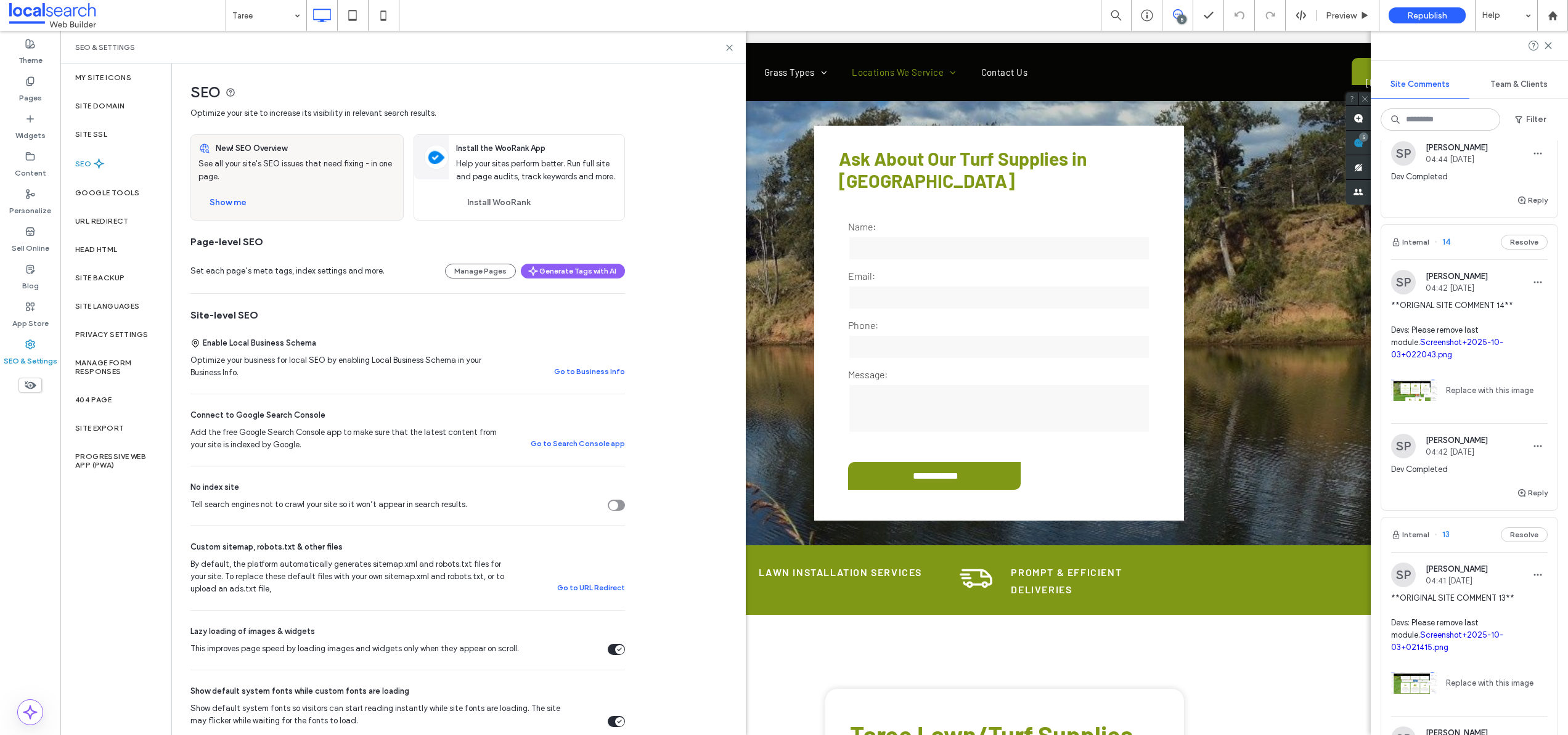
scroll to position [0, 0]
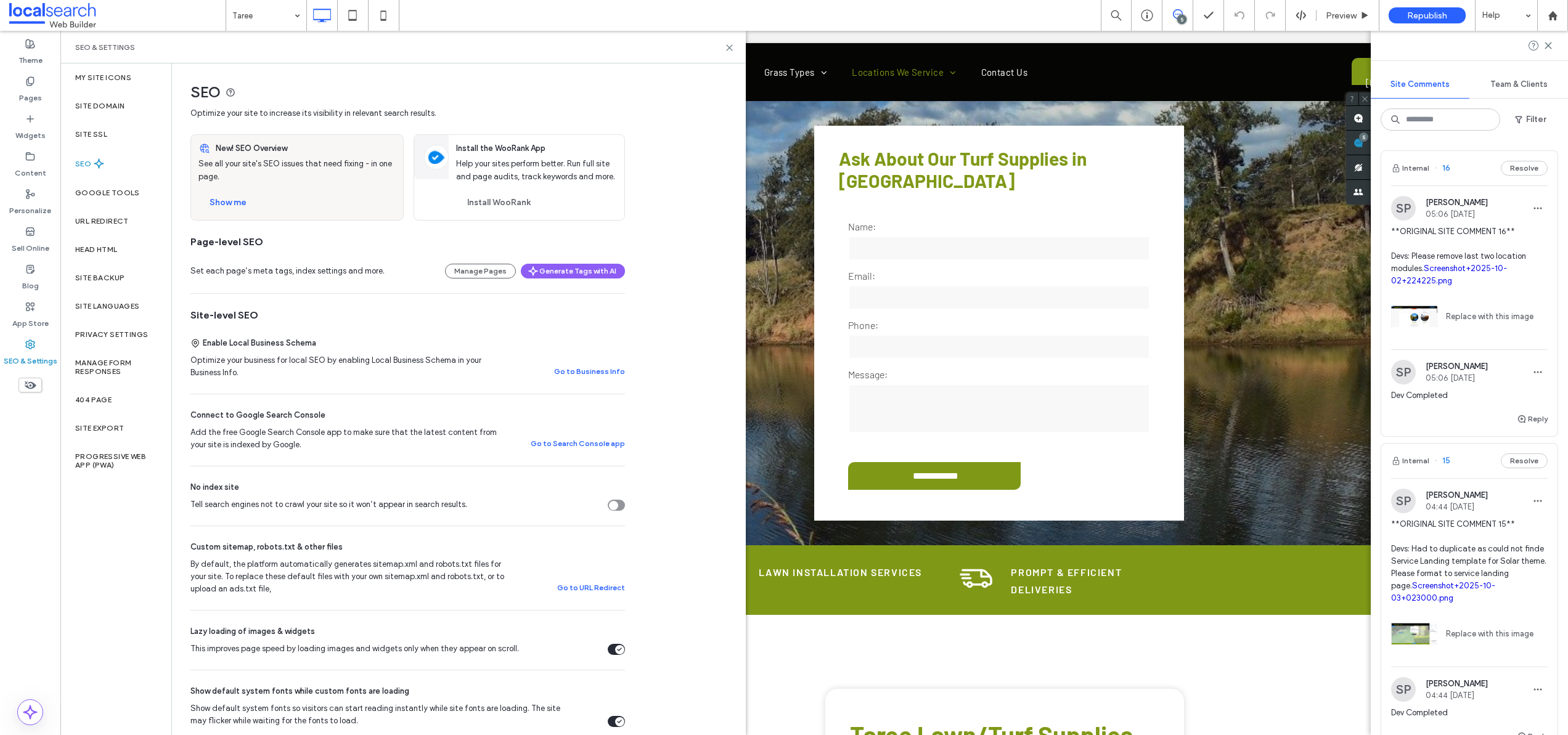
click at [1422, 317] on img at bounding box center [1414, 316] width 46 height 46
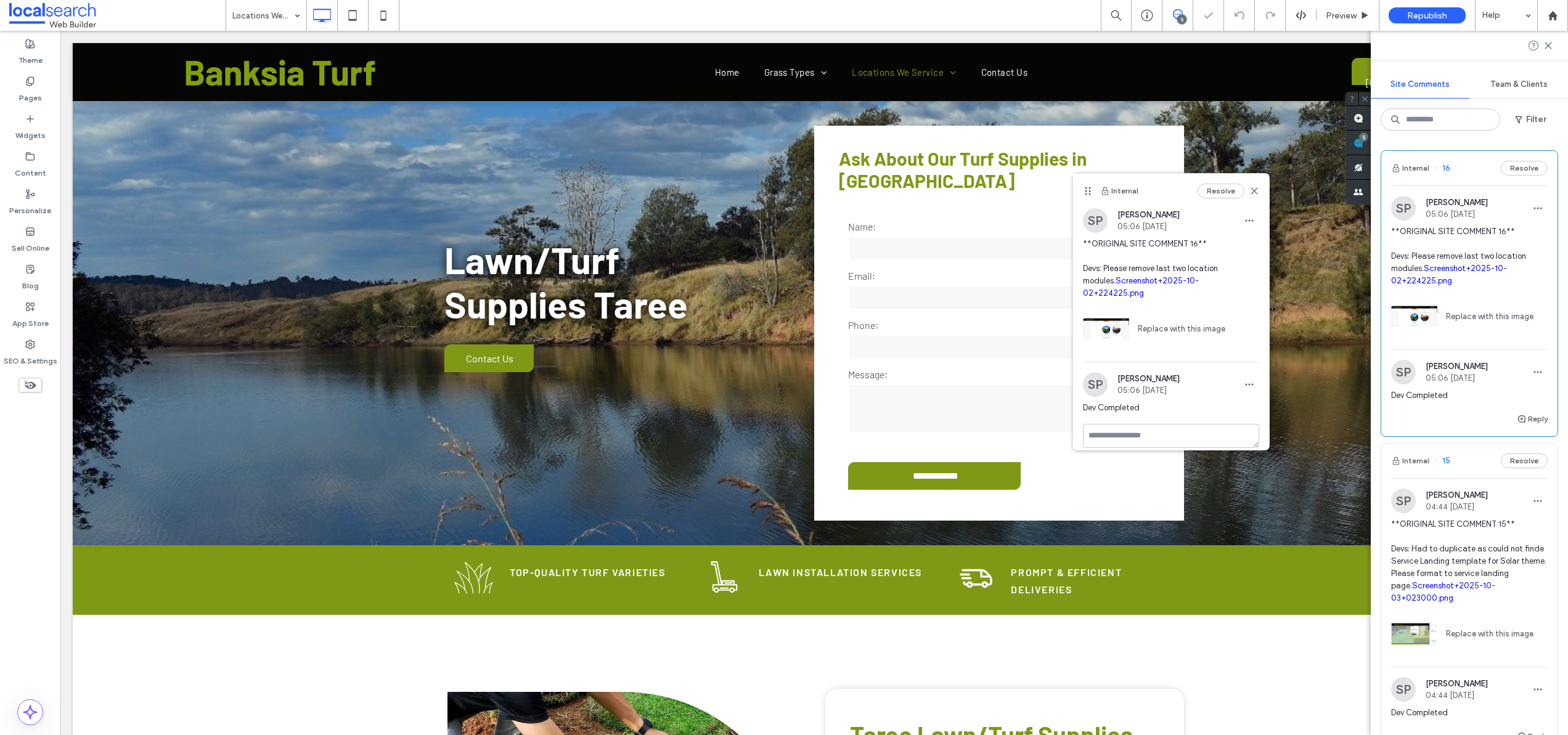
click at [1430, 281] on link "Screenshot+2025-10-02+224225.png" at bounding box center [1449, 275] width 116 height 22
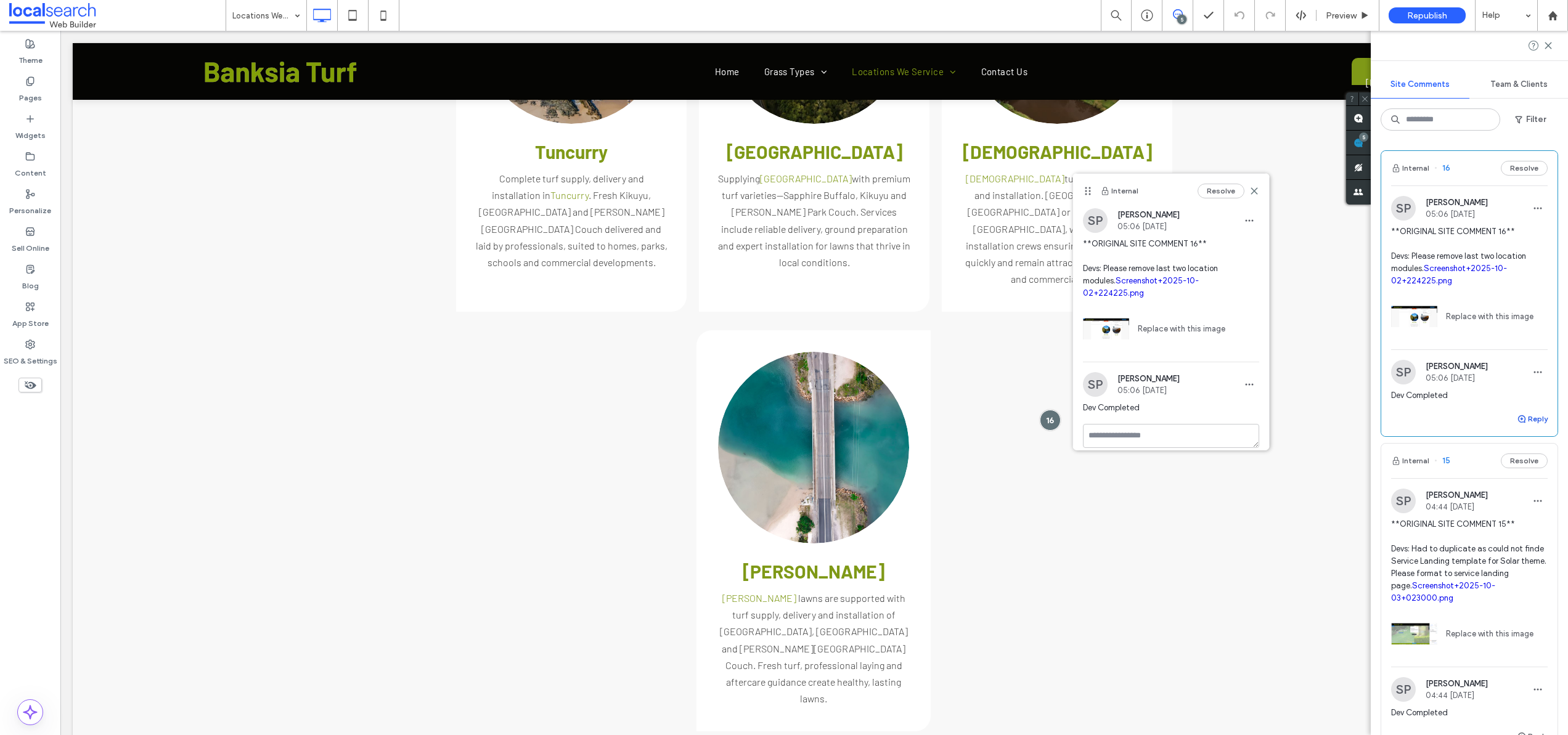
click at [1517, 416] on icon "button" at bounding box center [1522, 419] width 10 height 10
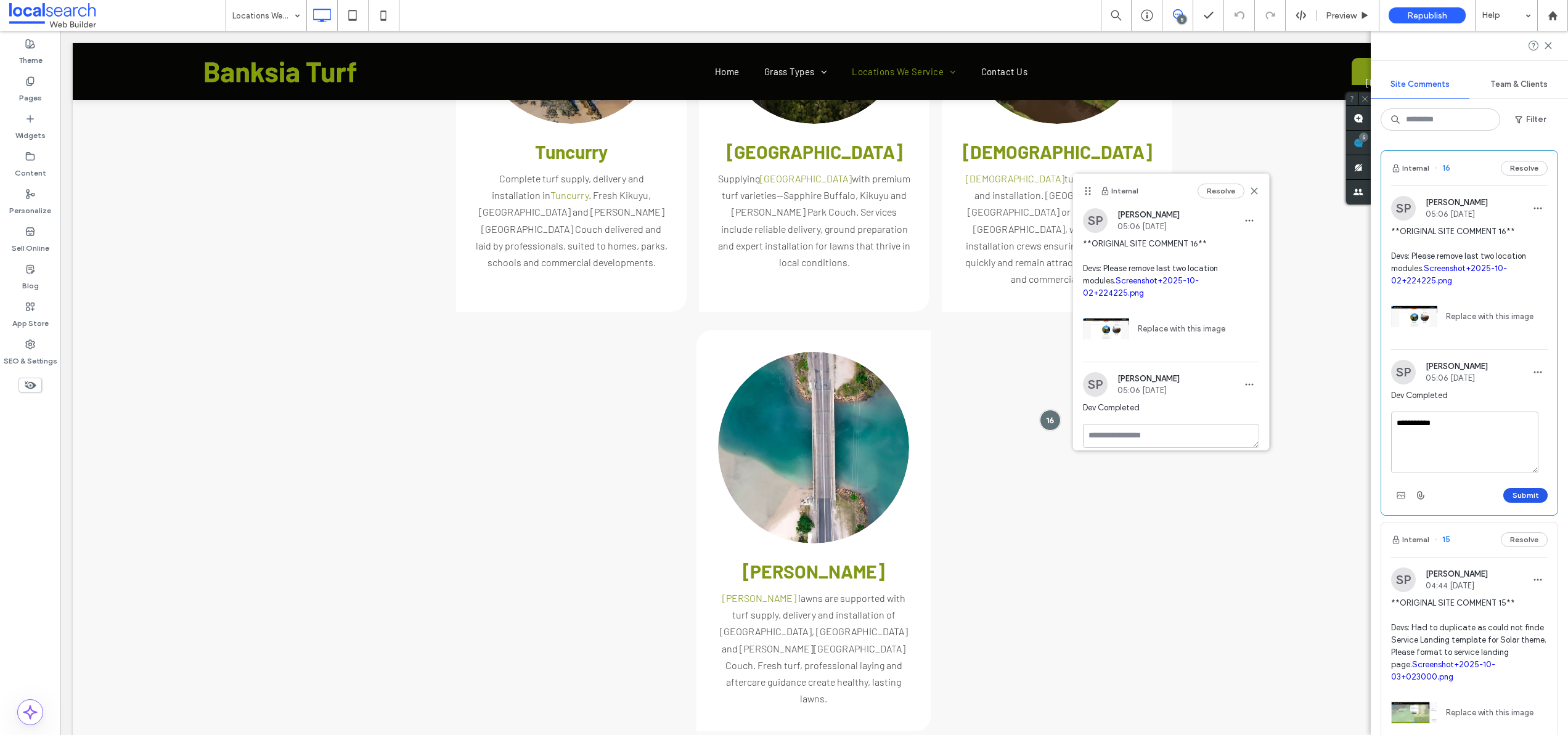
type textarea "**********"
click at [1514, 496] on button "Submit" at bounding box center [1525, 496] width 44 height 15
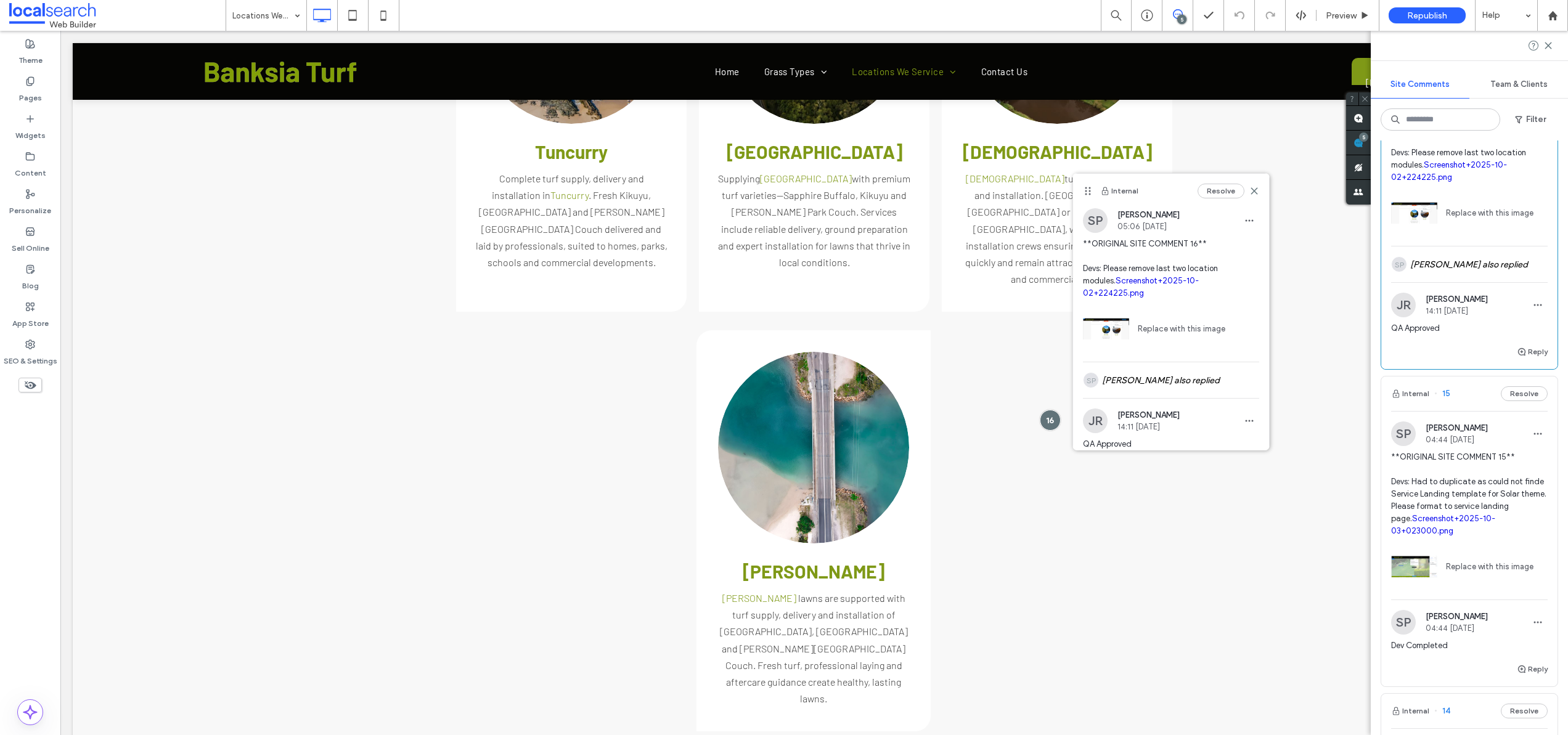
scroll to position [244, 0]
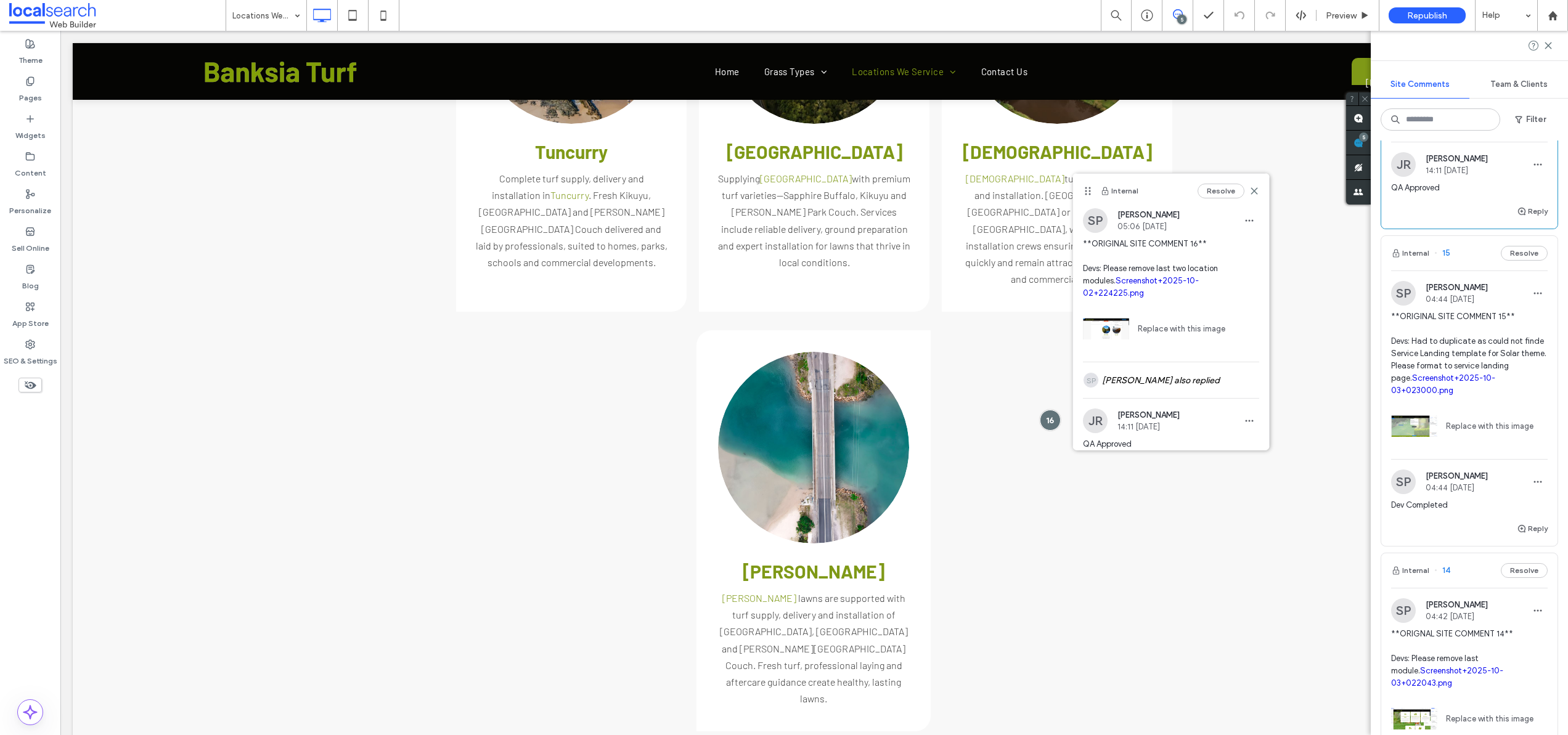
click at [1464, 395] on link "Screenshot+2025-10-03+023000.png" at bounding box center [1443, 385] width 104 height 22
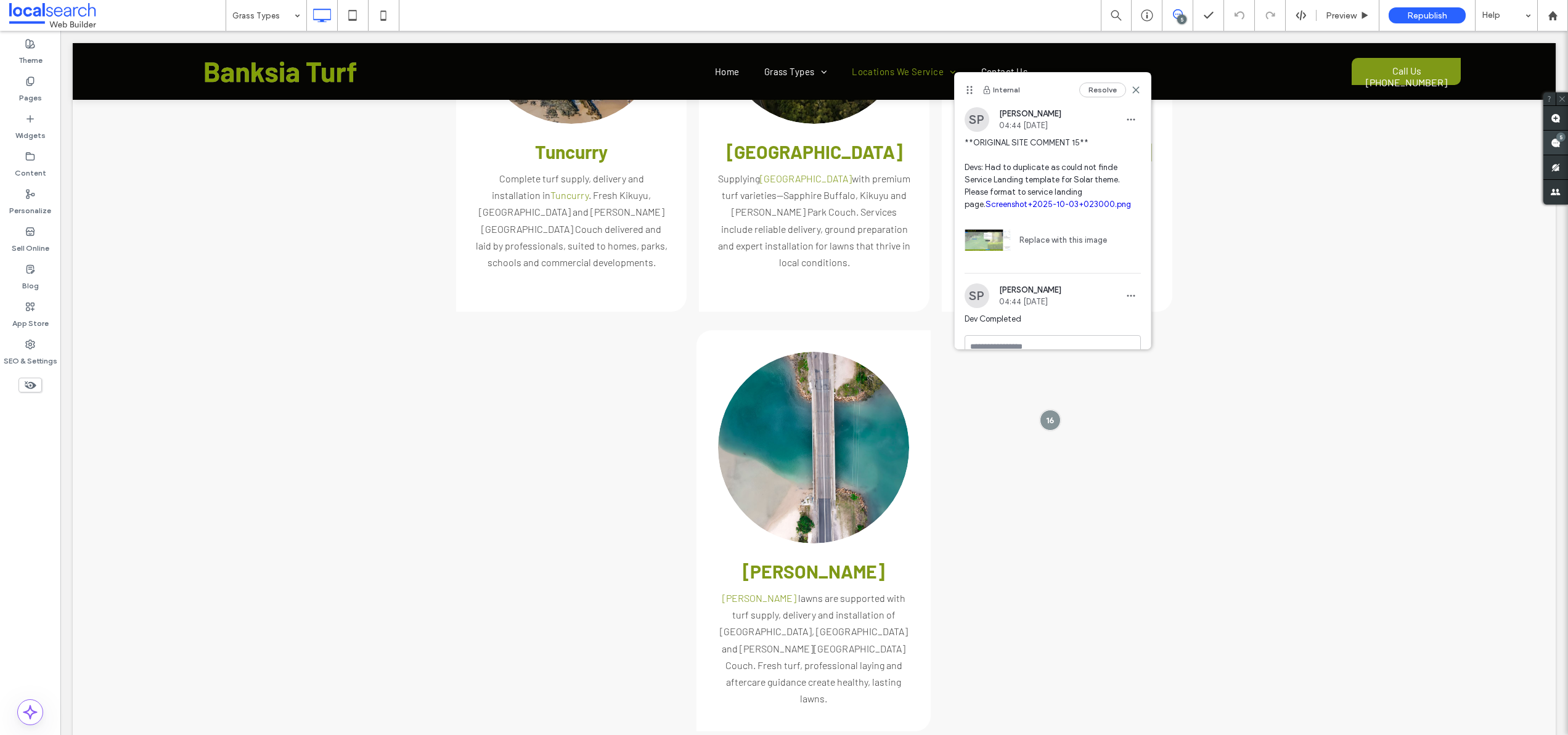
click at [1559, 141] on use at bounding box center [1556, 143] width 10 height 10
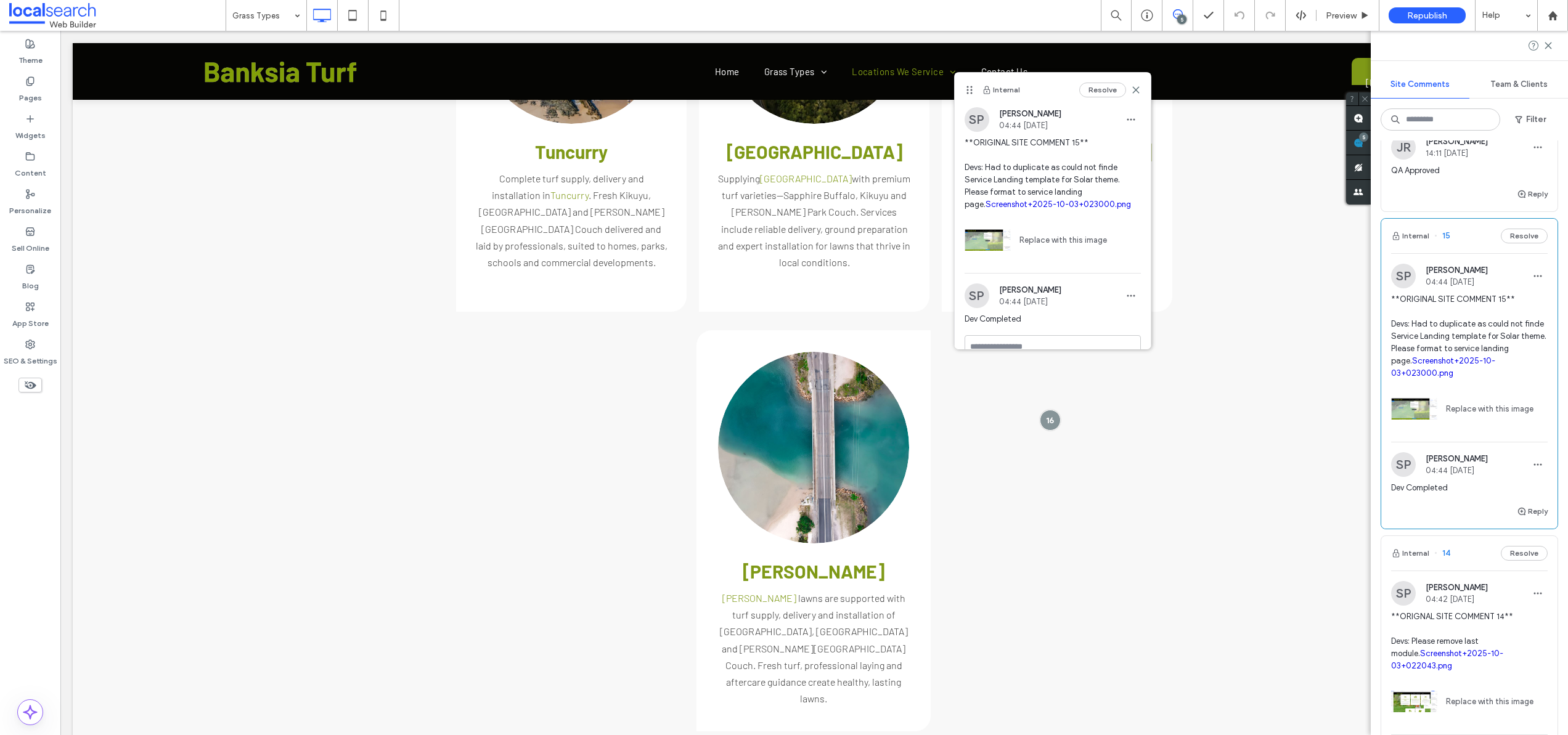
scroll to position [423, 0]
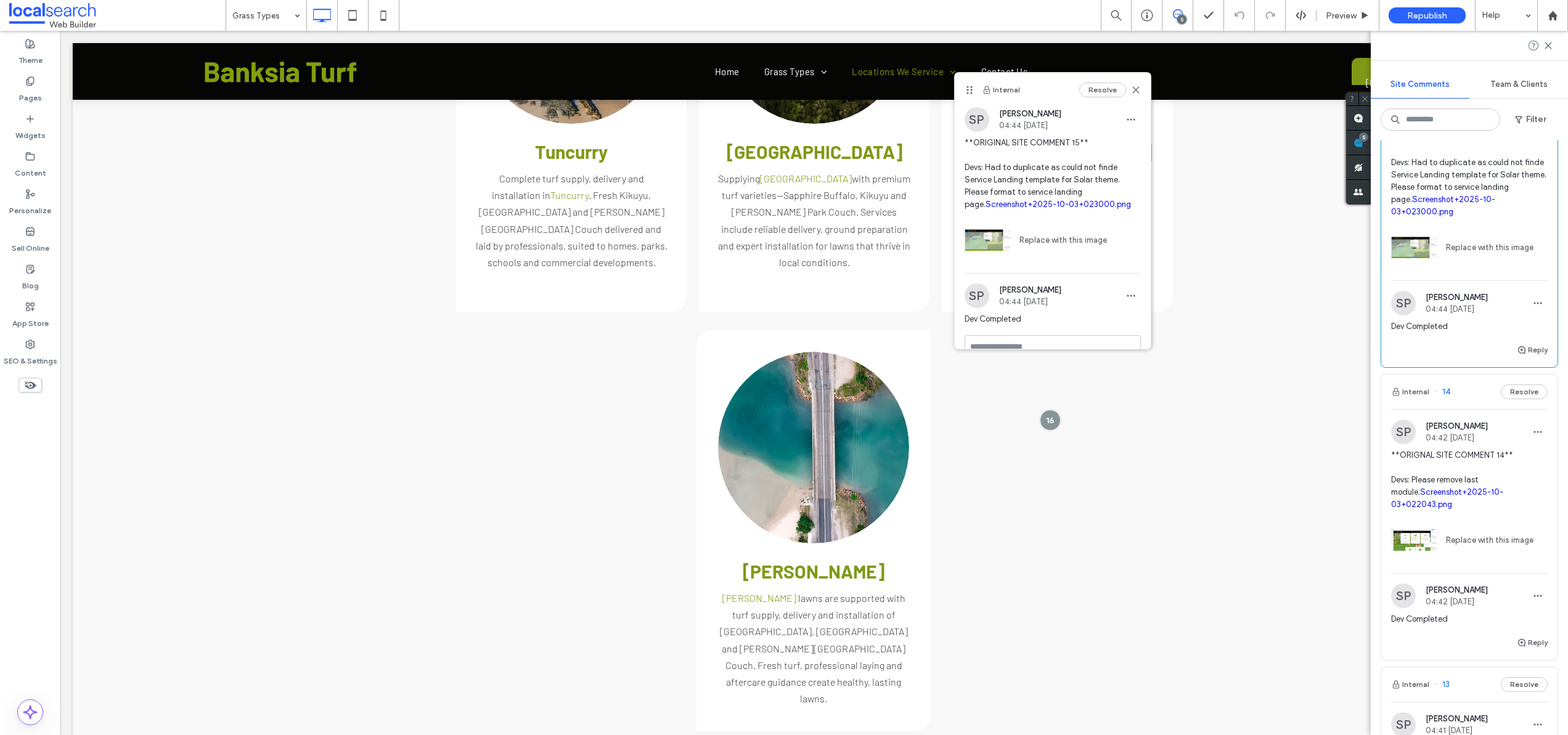
click at [1488, 509] on link "Screenshot+2025-10-03+022043.png" at bounding box center [1447, 498] width 112 height 22
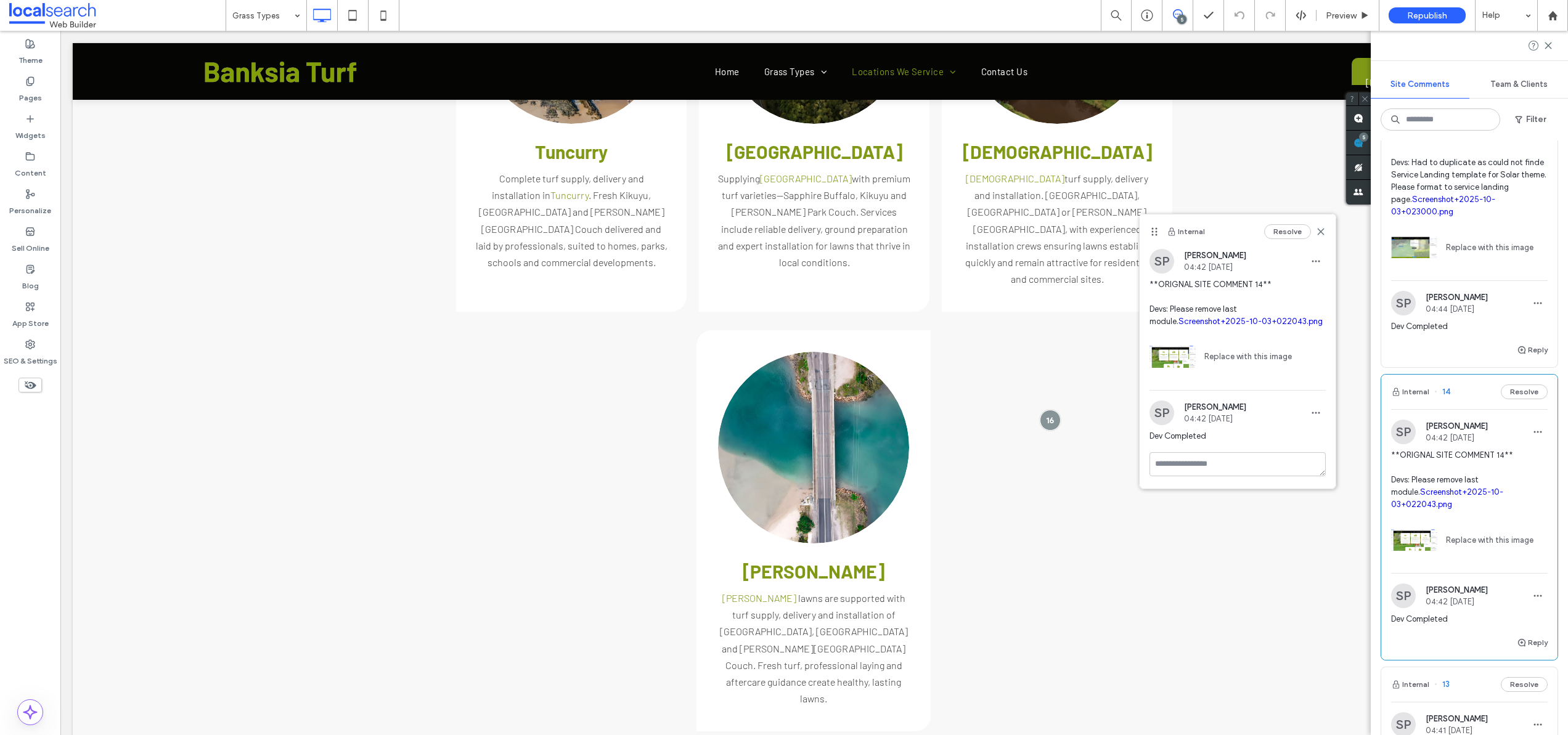
scroll to position [5, 0]
click at [1182, 474] on textarea at bounding box center [1237, 478] width 176 height 62
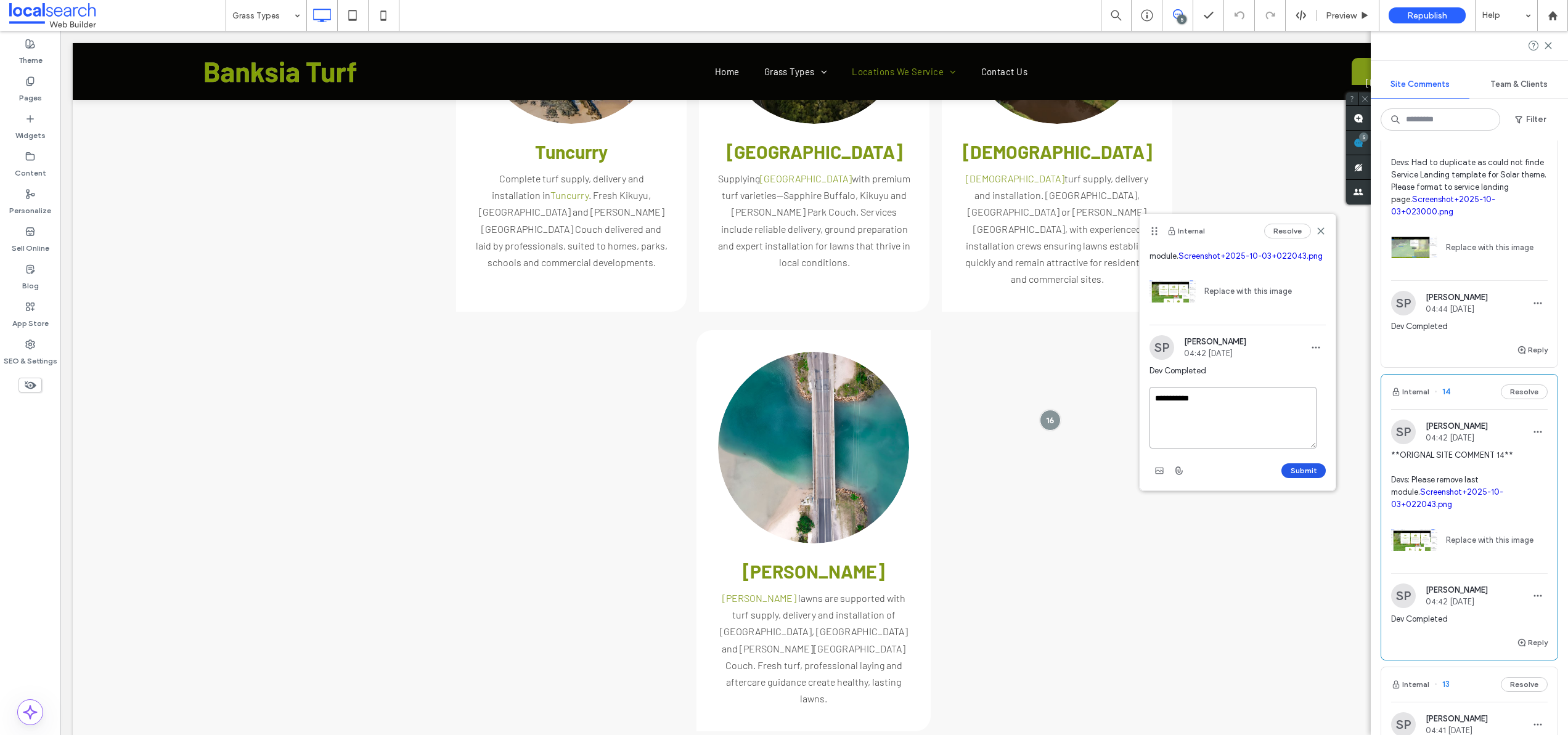
type textarea "**********"
click at [1284, 469] on button "Submit" at bounding box center [1303, 471] width 44 height 15
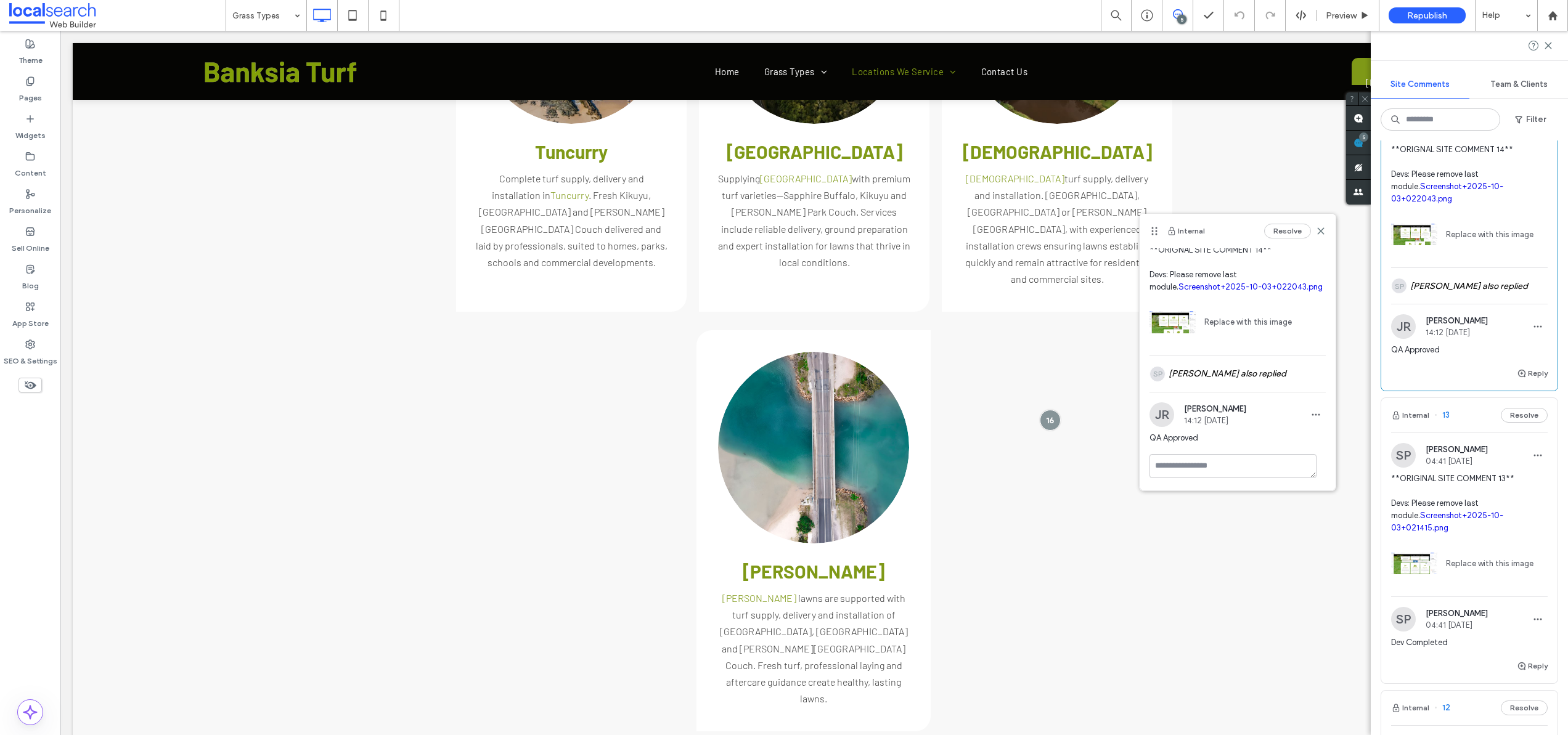
scroll to position [731, 0]
click at [1473, 510] on span "**ORIGINAL SITE COMMENT 13** Devs: Please remove last module. Screenshot+2025-1…" at bounding box center [1469, 500] width 157 height 62
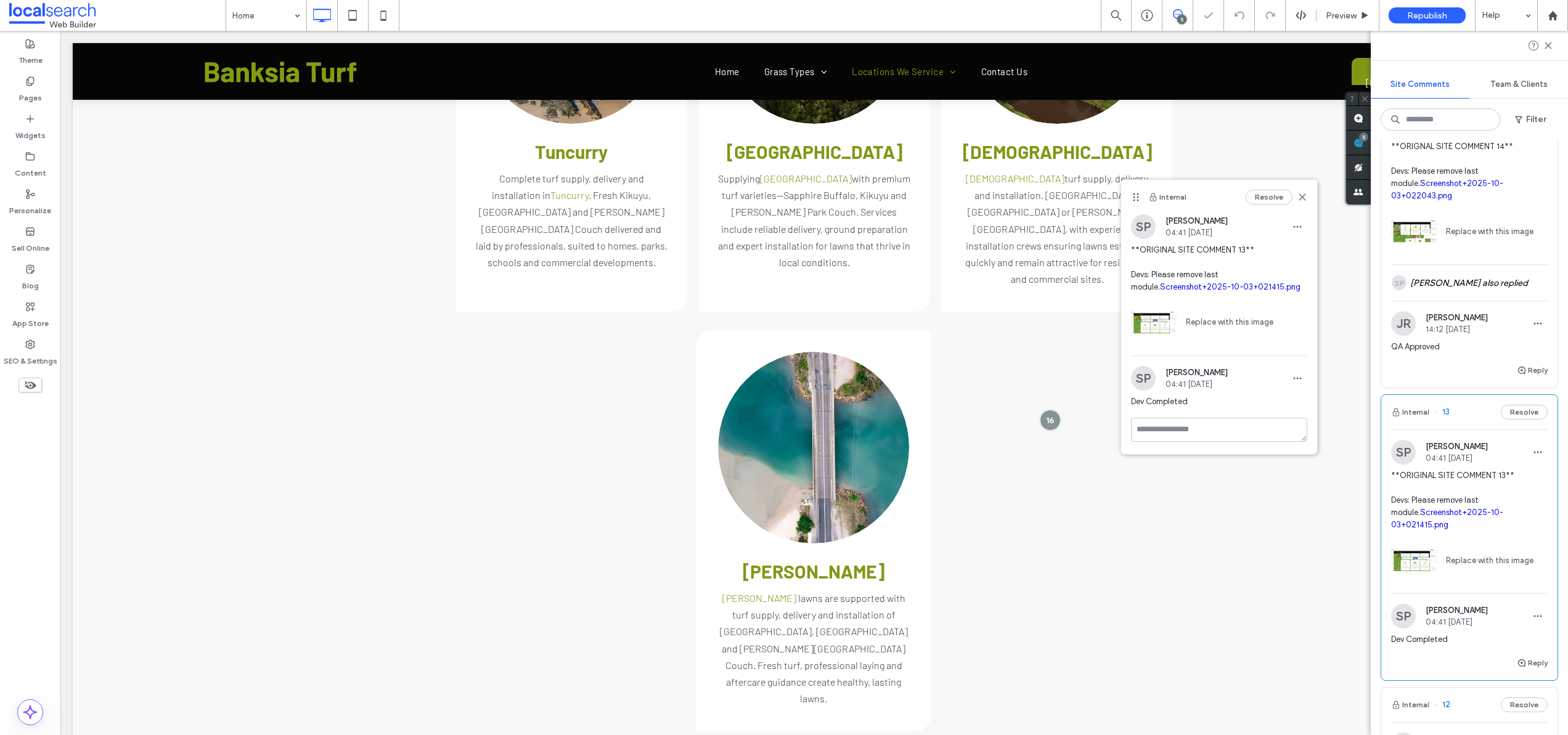
click at [1475, 530] on link "Screenshot+2025-10-03+021415.png" at bounding box center [1447, 519] width 112 height 22
click at [1144, 429] on textarea at bounding box center [1219, 430] width 176 height 24
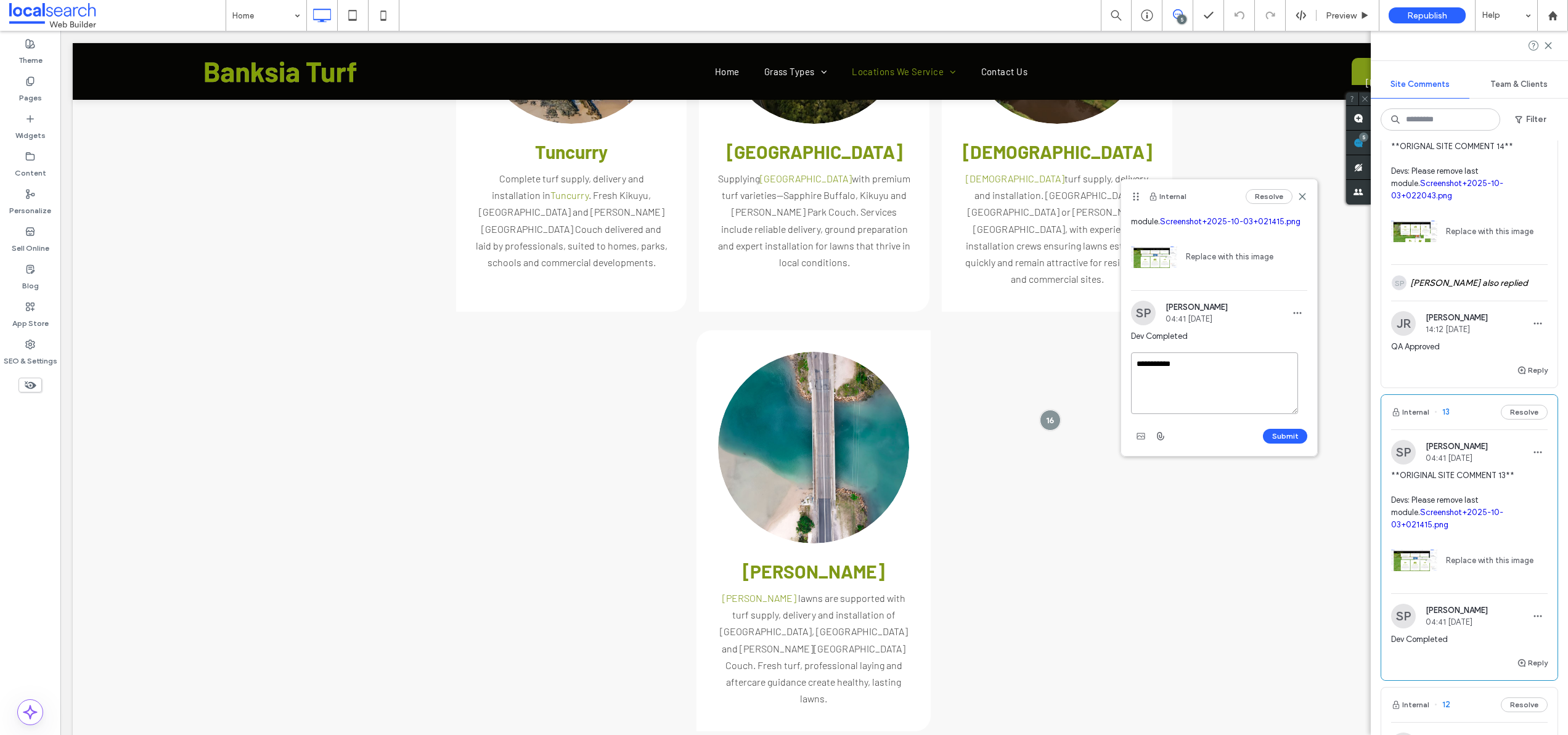
type textarea "**********"
click at [1270, 437] on button "Submit" at bounding box center [1285, 436] width 44 height 15
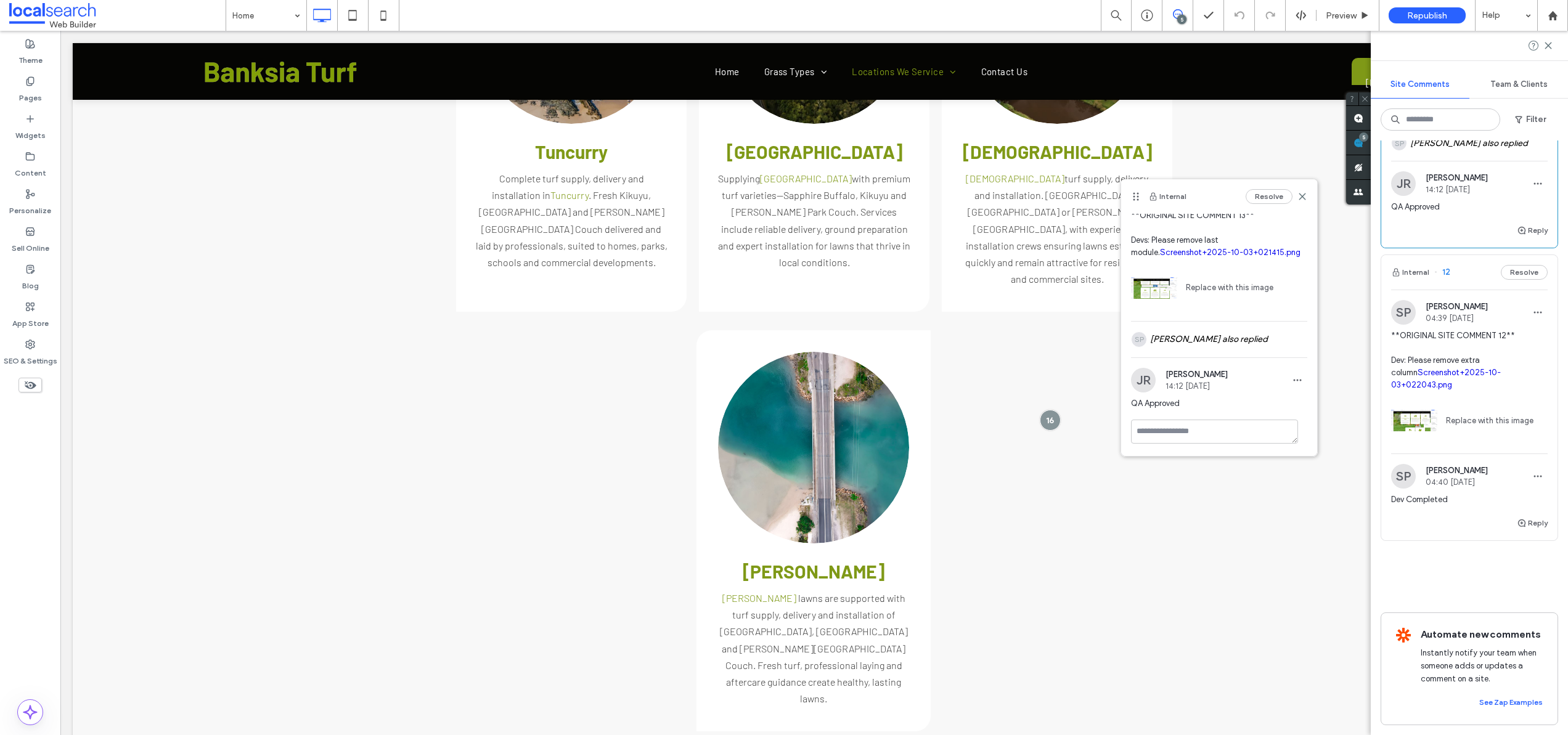
scroll to position [1239, 0]
click at [1293, 190] on div "Resolve" at bounding box center [1276, 197] width 62 height 15
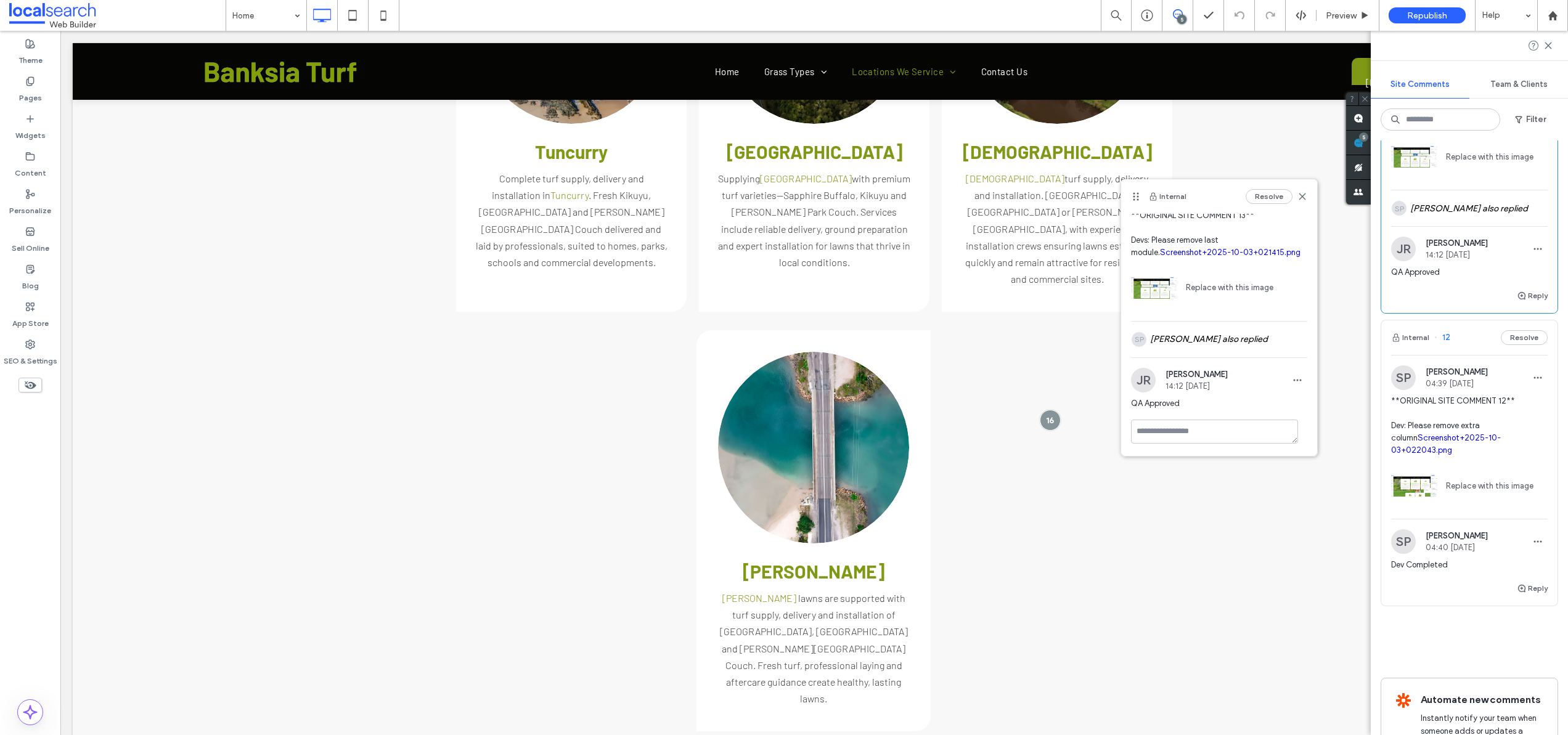
click at [1462, 447] on span "**ORIGINAL SITE COMMENT 12** Dev: Please remove extra column Screenshot+2025-10…" at bounding box center [1469, 426] width 157 height 62
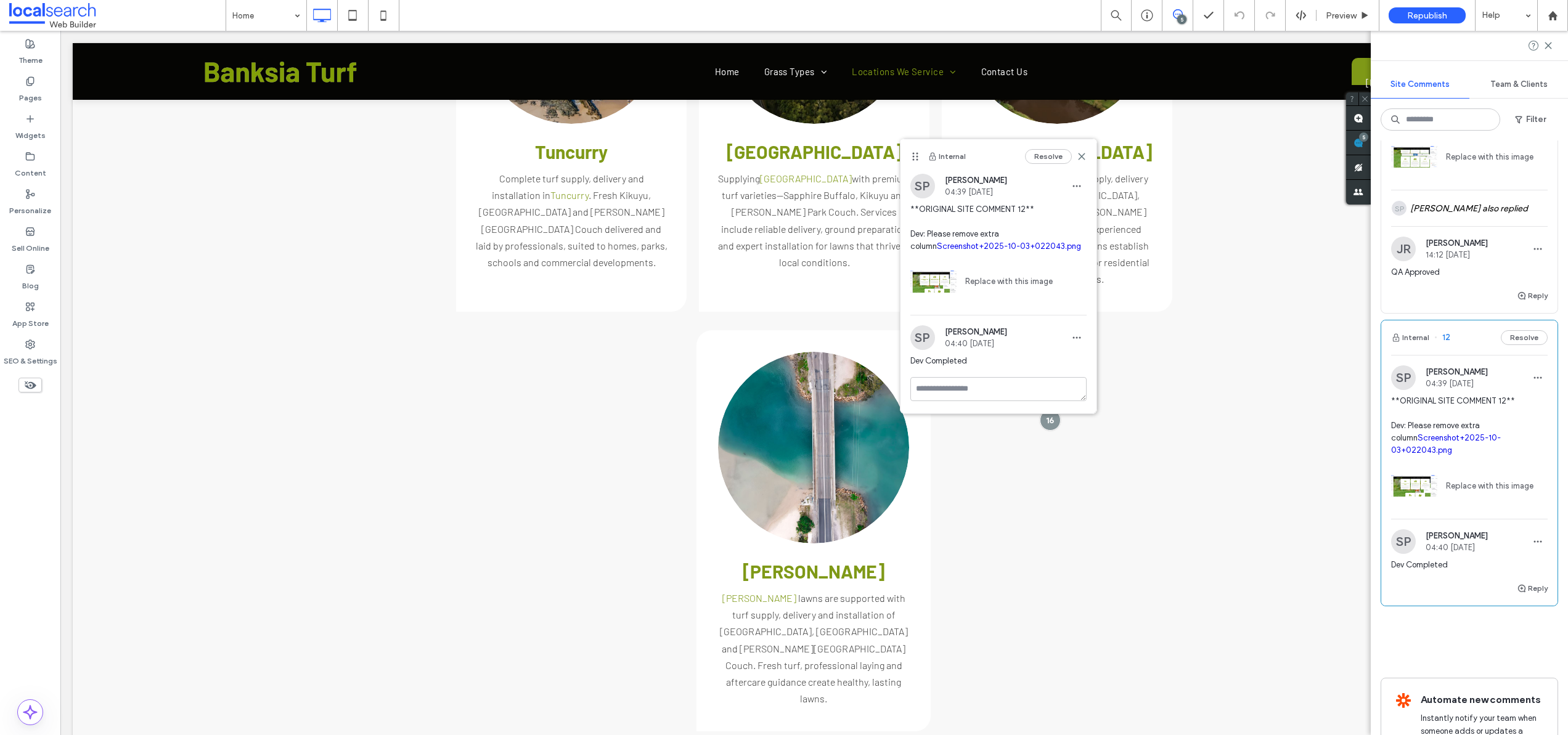
click at [1461, 455] on link "Screenshot+2025-10-03+022043.png" at bounding box center [1445, 444] width 110 height 22
click at [964, 397] on textarea at bounding box center [998, 408] width 176 height 62
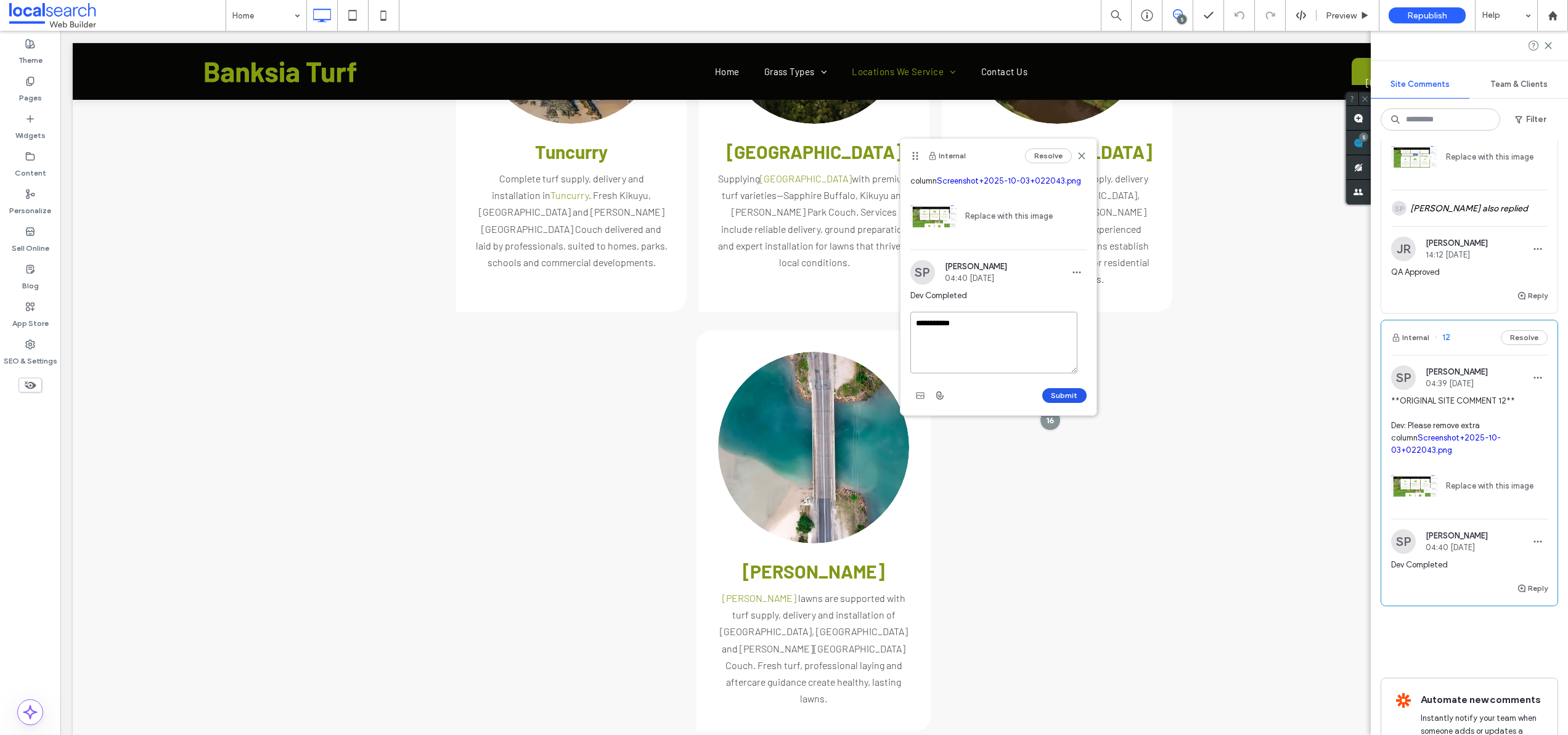
type textarea "**********"
click at [1044, 395] on button "Submit" at bounding box center [1064, 395] width 44 height 15
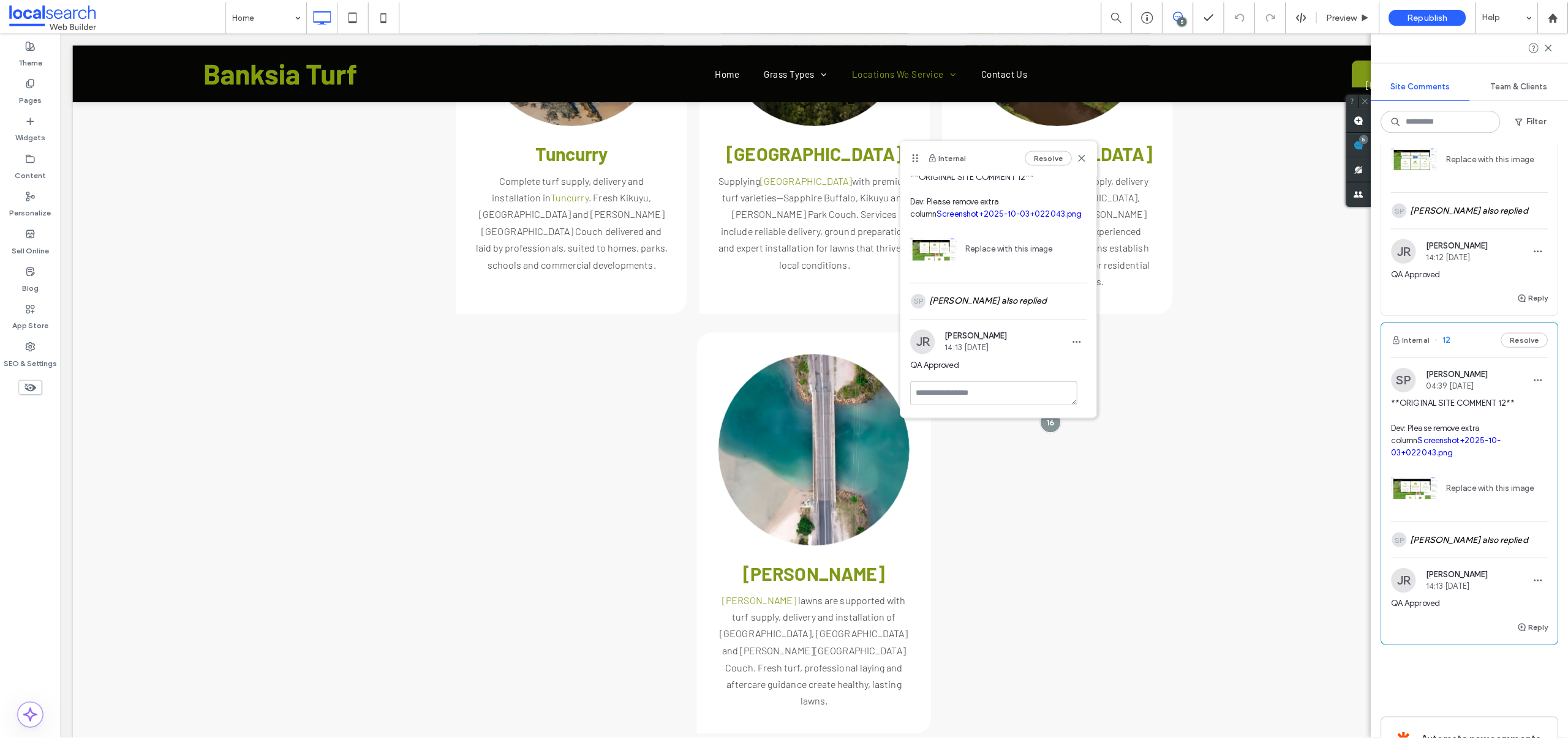
scroll to position [47, 0]
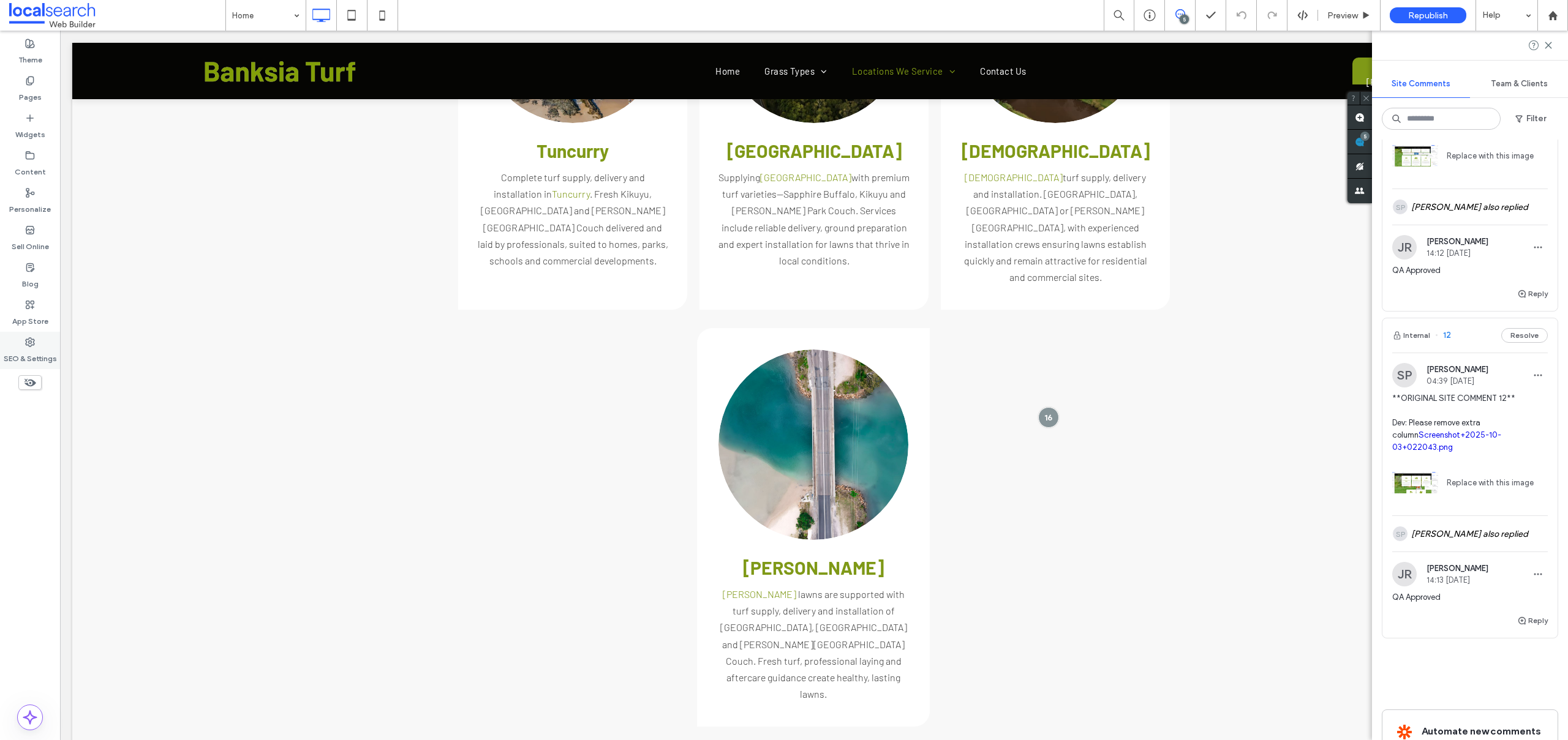
click at [28, 337] on icon at bounding box center [30, 342] width 10 height 10
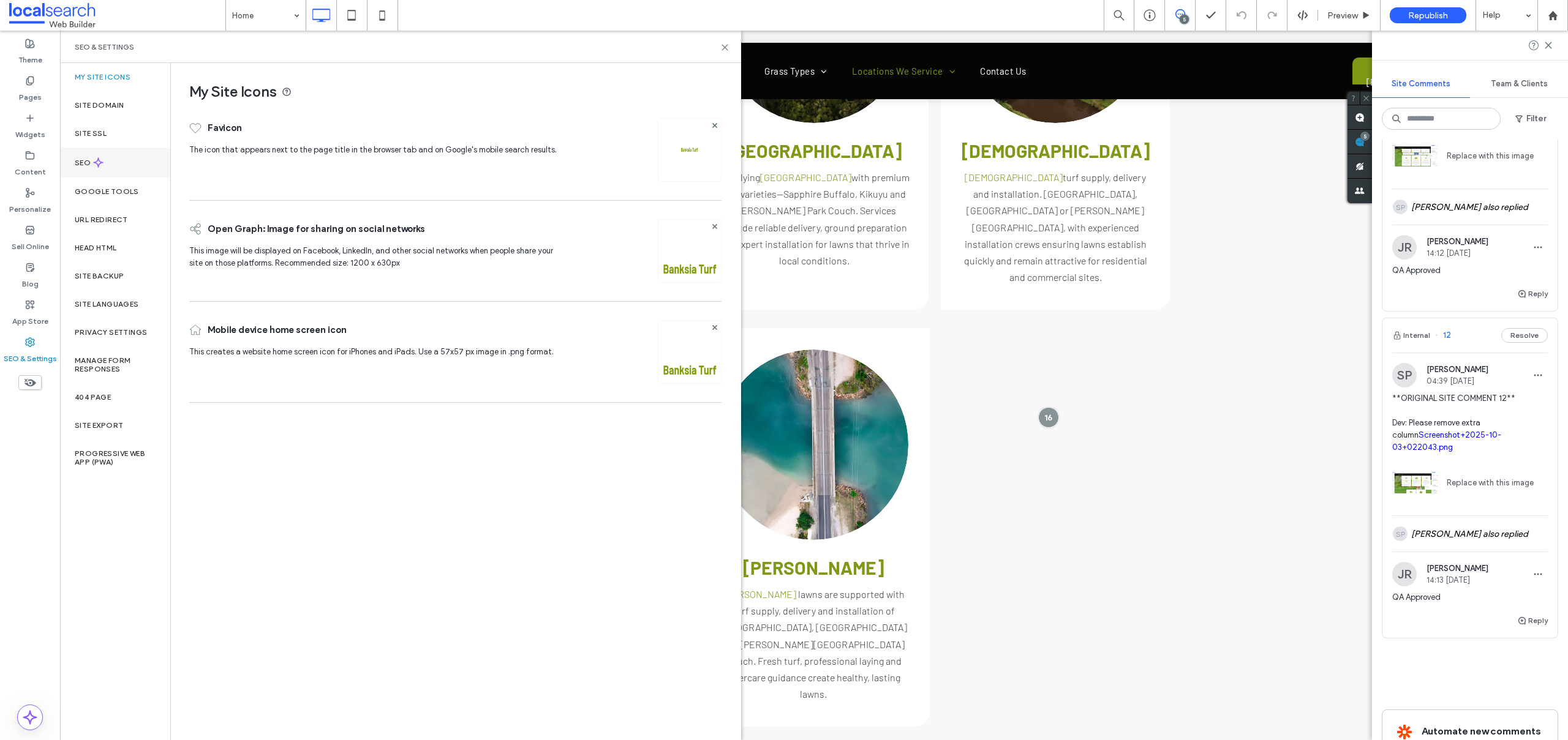
click at [107, 153] on div "SEO" at bounding box center [115, 163] width 110 height 30
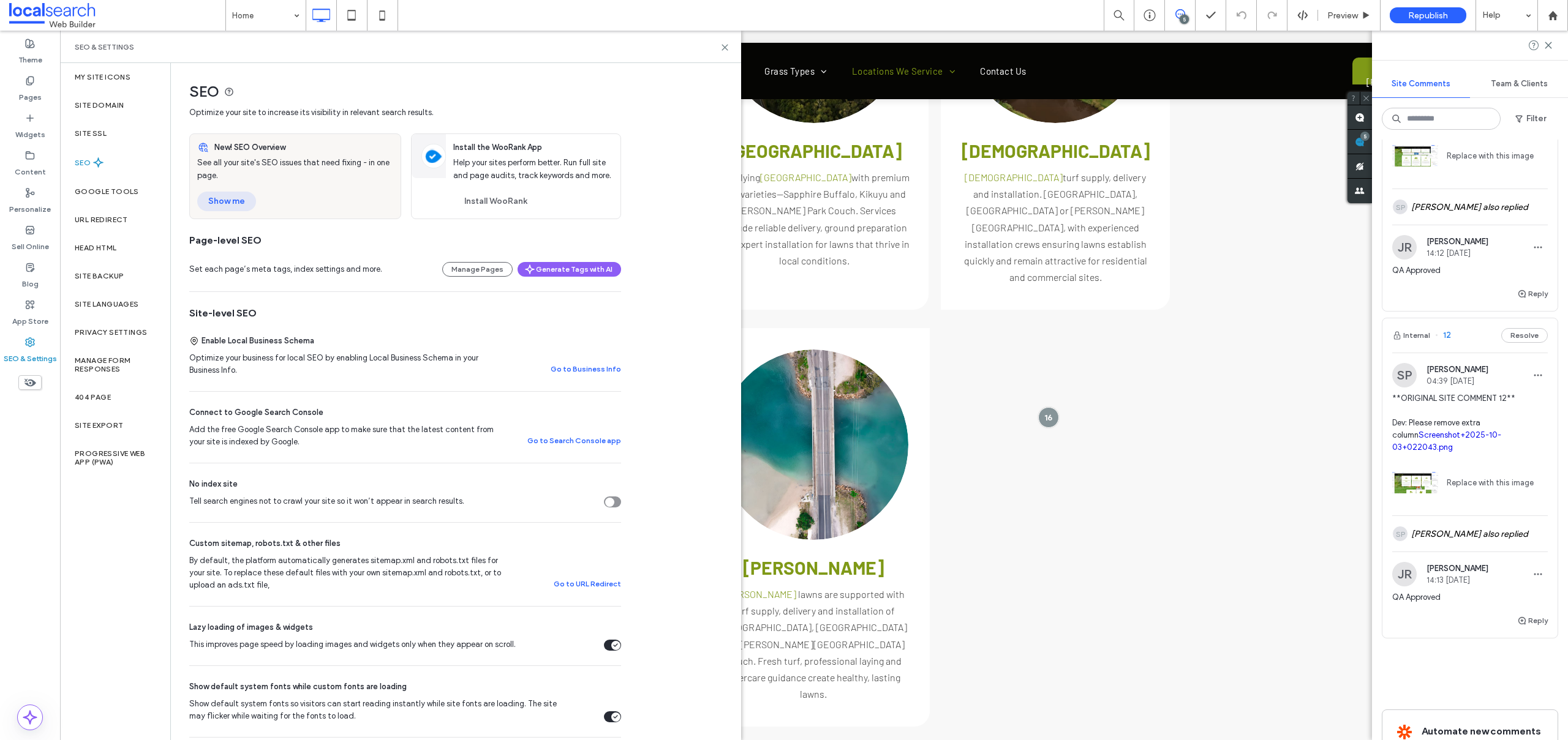
click at [229, 200] on button "Show me" at bounding box center [227, 201] width 59 height 19
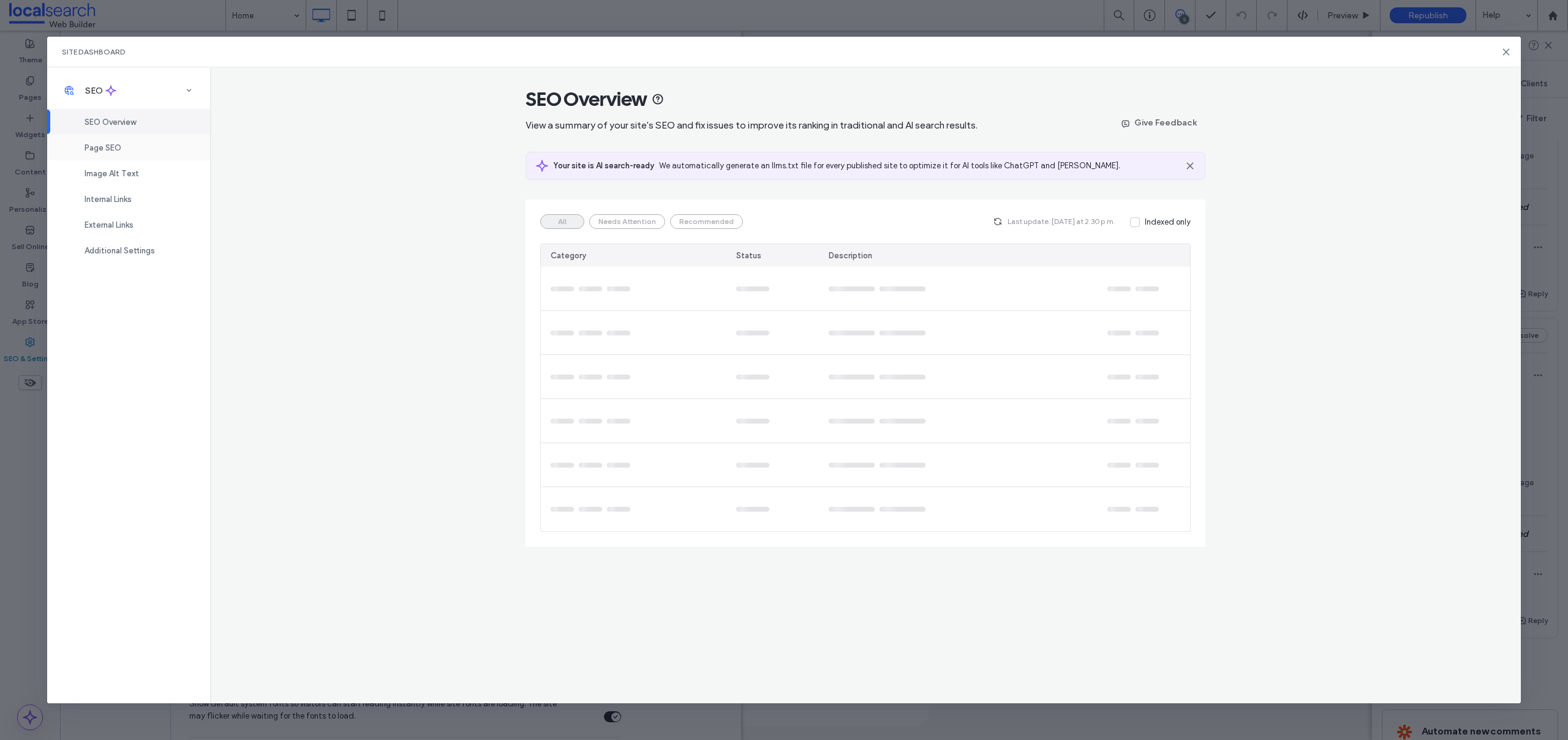
click at [104, 151] on span "Page SEO" at bounding box center [102, 148] width 37 height 9
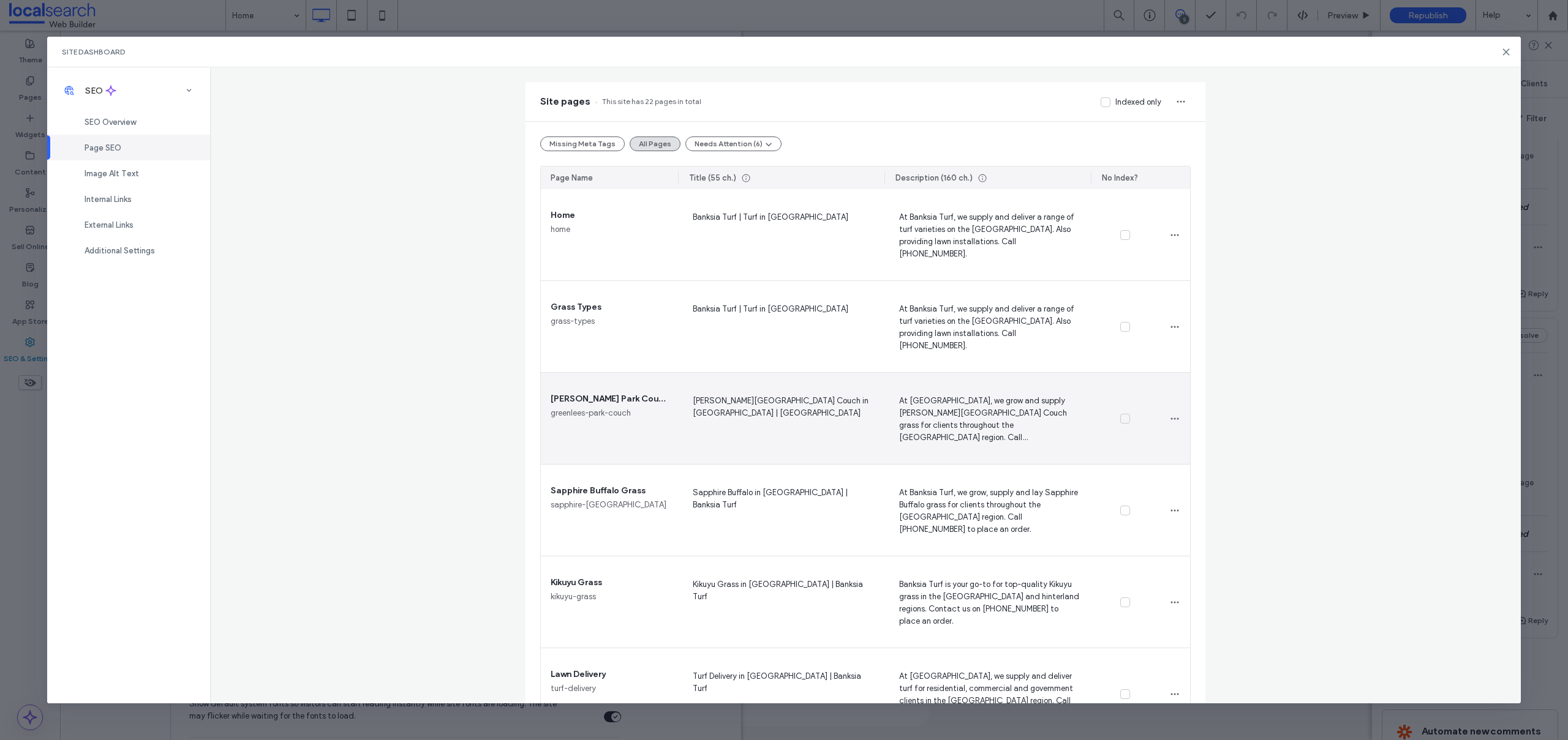
scroll to position [66, 0]
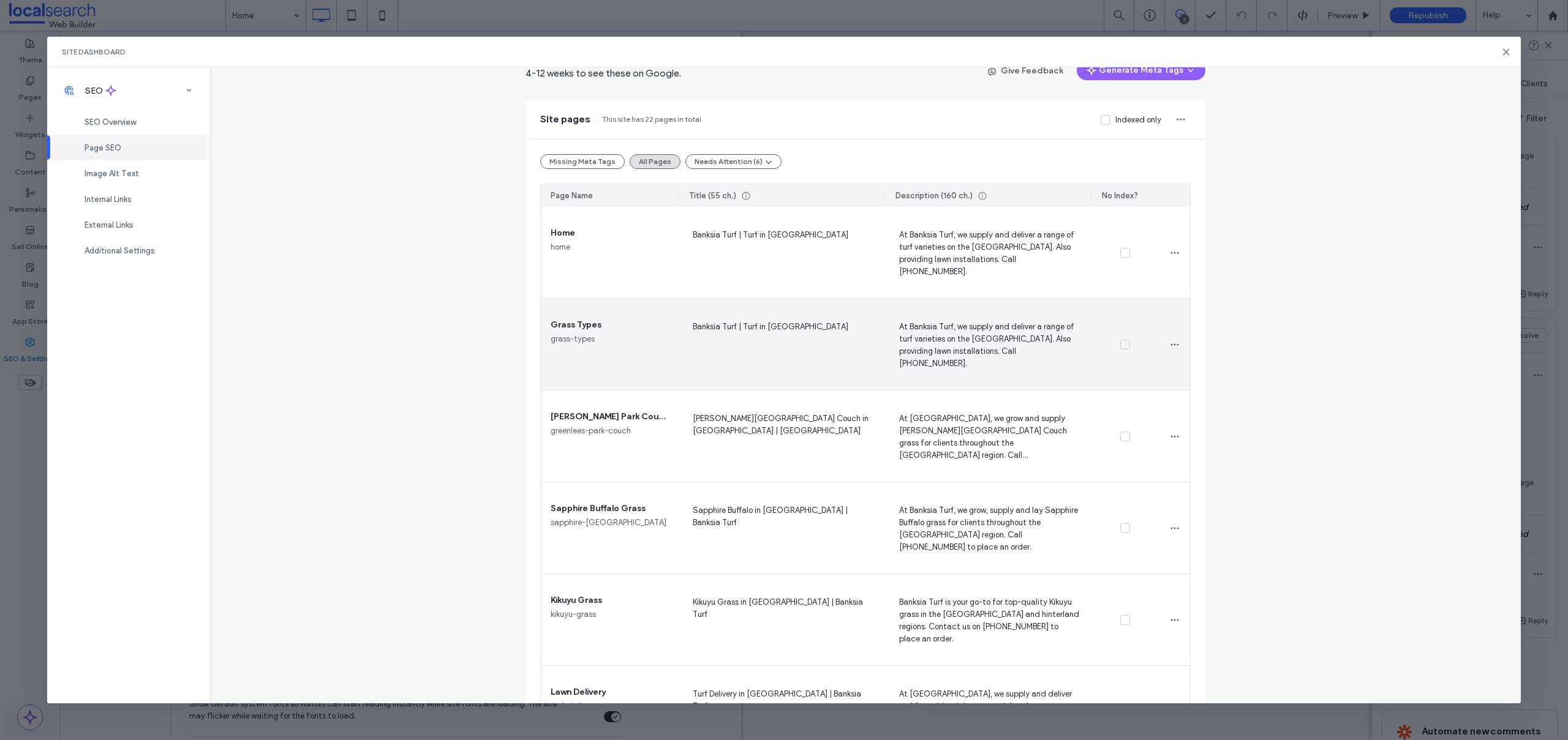
click at [714, 328] on span "Banksia Turf | Turf in Mid North Coast" at bounding box center [781, 344] width 187 height 50
drag, startPoint x: 732, startPoint y: 327, endPoint x: 685, endPoint y: 329, distance: 47.0
click at [688, 329] on textarea "**********" at bounding box center [781, 347] width 187 height 61
type textarea "**********"
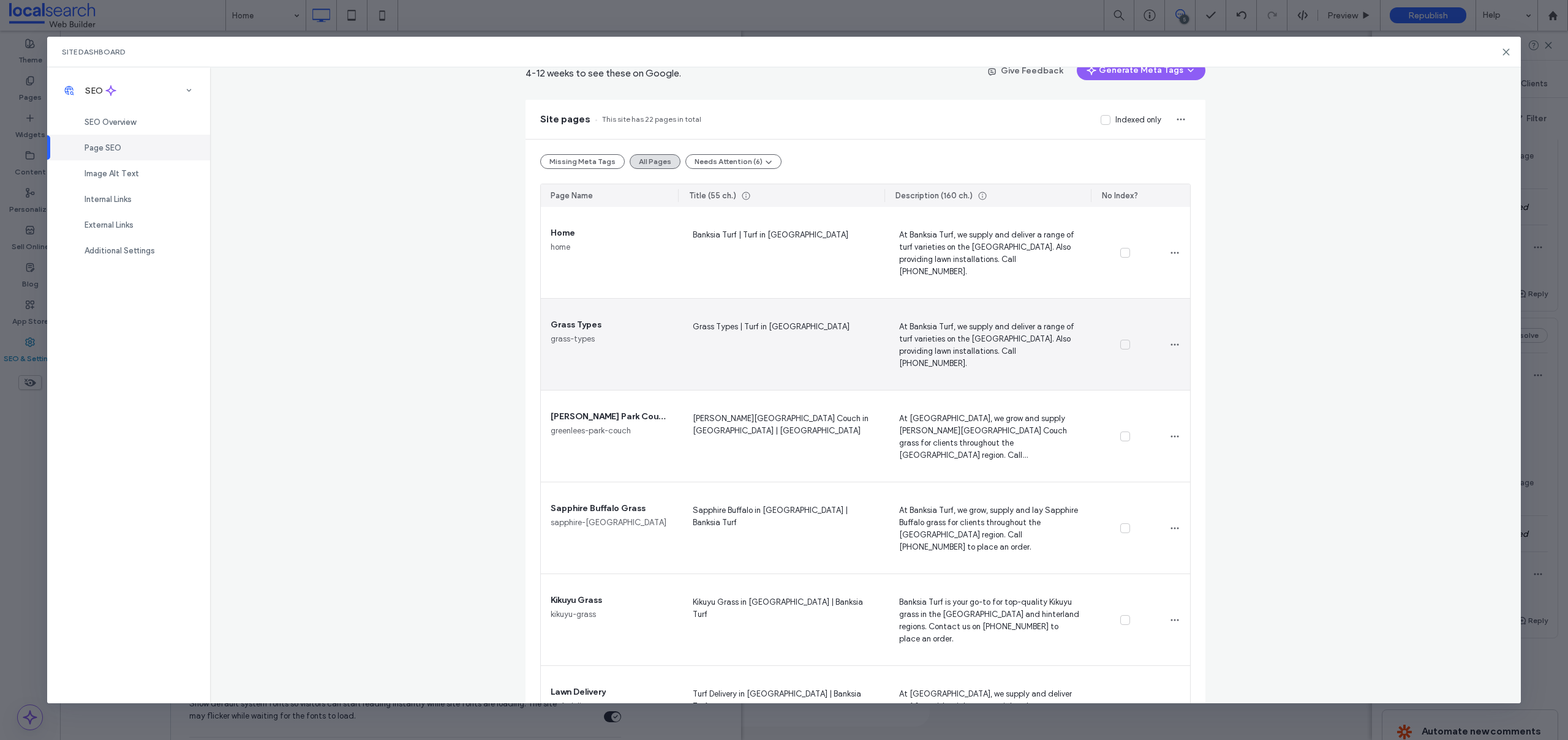
click at [730, 325] on span "Grass Types | Turf in Mid North Coast" at bounding box center [781, 344] width 187 height 50
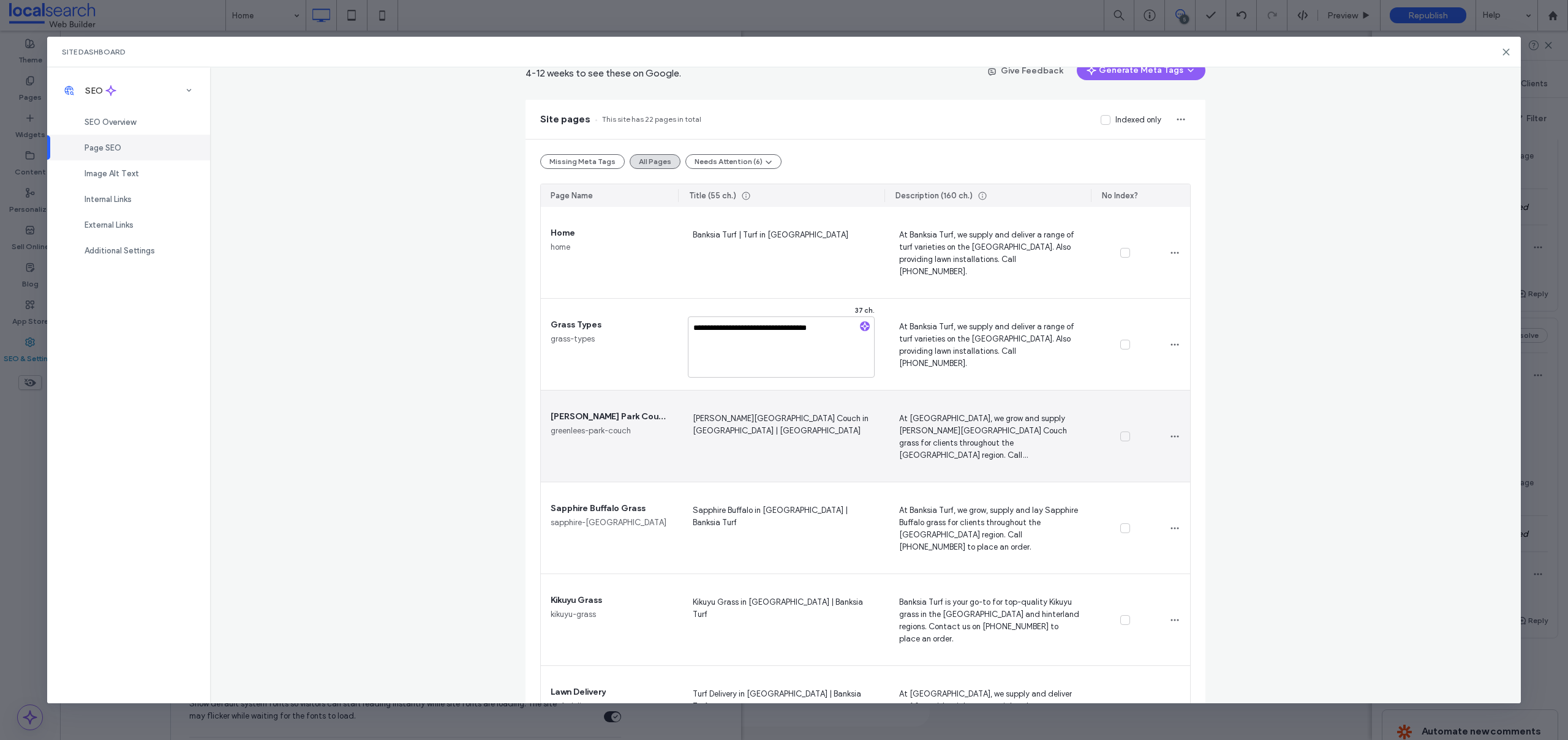
click at [748, 438] on span "Greenlees Park Couch in Mid North Coast | Banksia Turf" at bounding box center [781, 437] width 187 height 50
drag, startPoint x: 740, startPoint y: 429, endPoint x: 694, endPoint y: 434, distance: 46.3
click at [694, 434] on textarea "**********" at bounding box center [781, 439] width 187 height 61
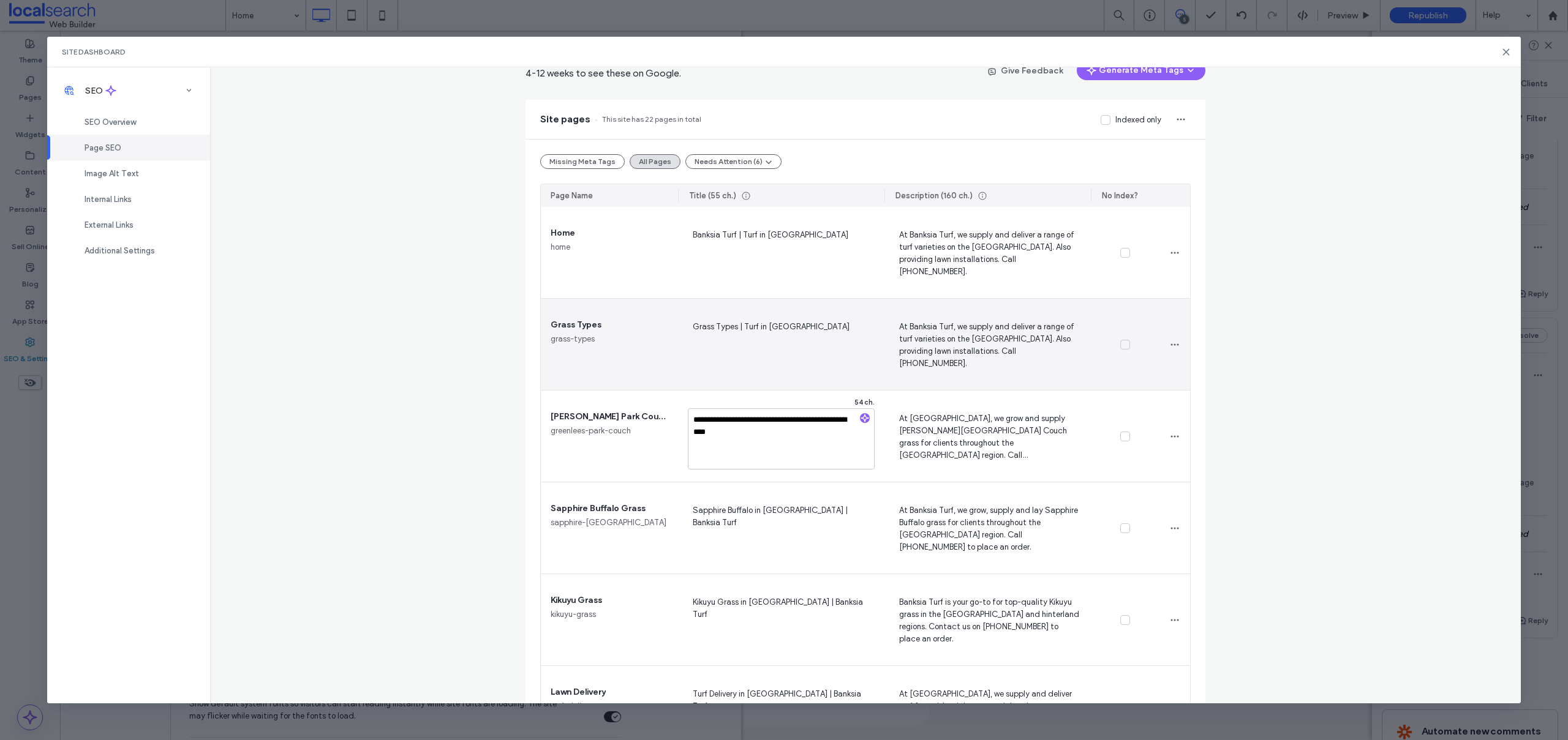
click at [779, 329] on span "Grass Types | Turf in Mid North Coast" at bounding box center [781, 344] width 187 height 50
drag, startPoint x: 832, startPoint y: 324, endPoint x: 740, endPoint y: 326, distance: 92.0
click at [740, 326] on textarea "**********" at bounding box center [781, 347] width 187 height 61
click at [730, 327] on textarea "**********" at bounding box center [781, 347] width 187 height 61
click at [732, 327] on textarea "**********" at bounding box center [781, 347] width 187 height 61
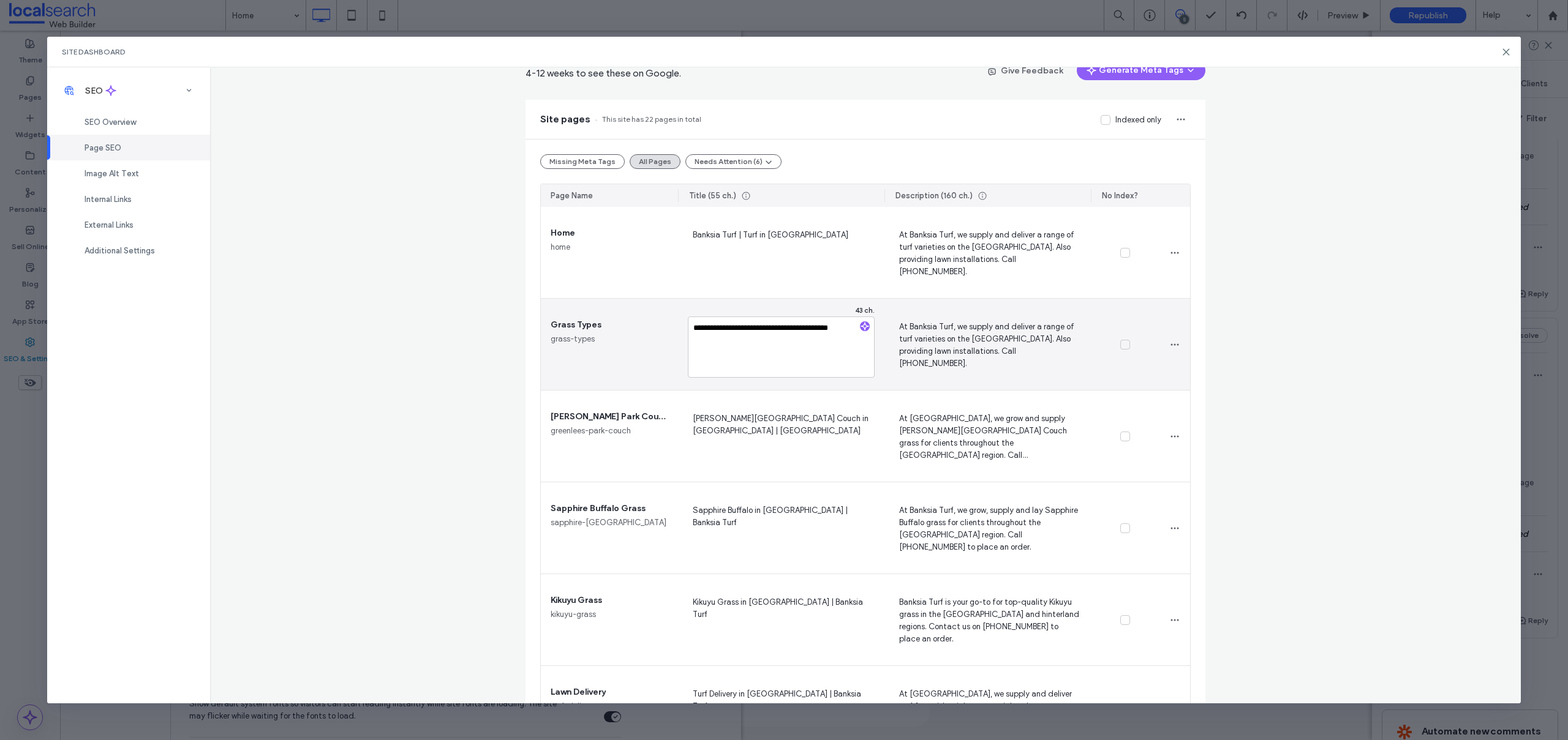
type textarea "**********"
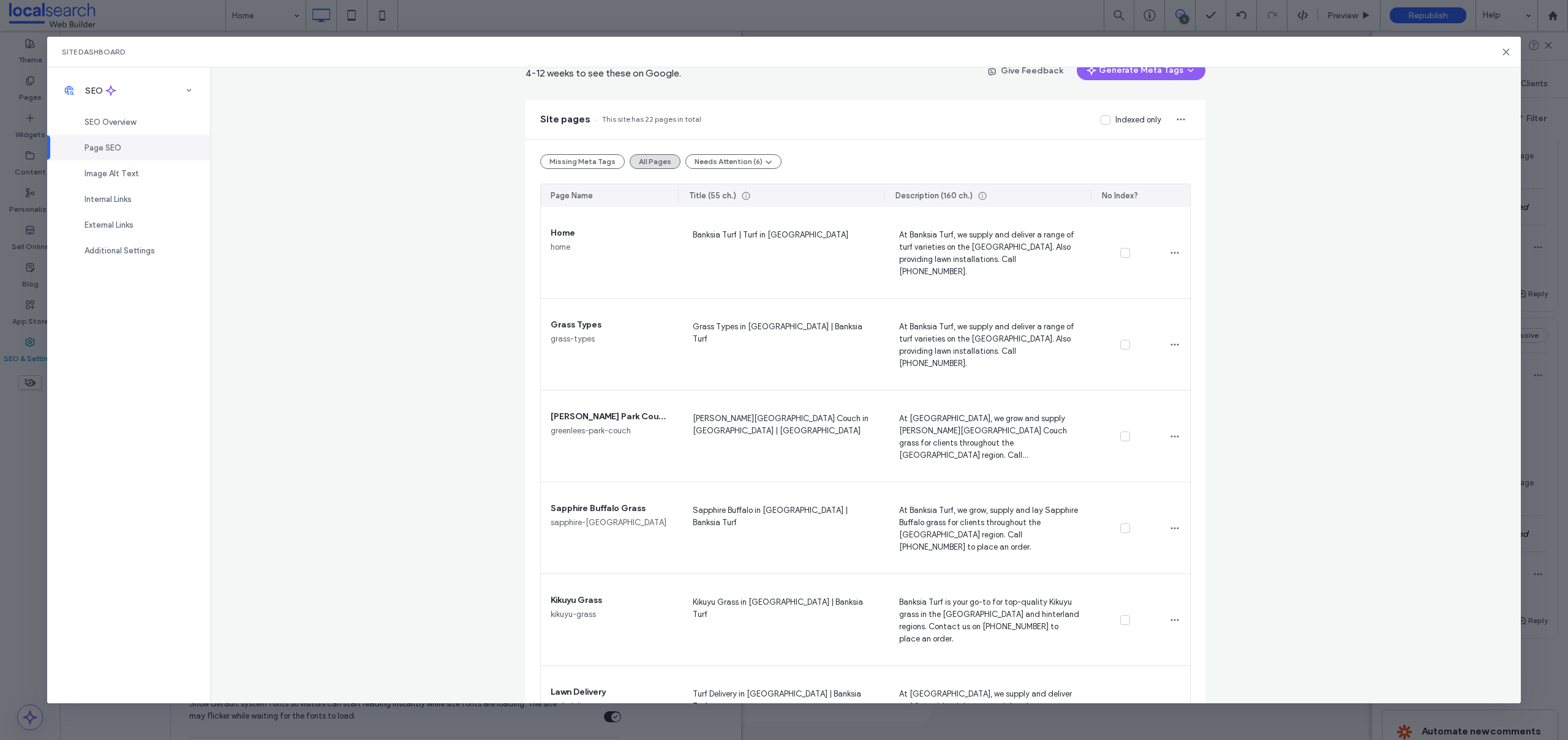
drag, startPoint x: 1192, startPoint y: 291, endPoint x: 1191, endPoint y: 306, distance: 15.0
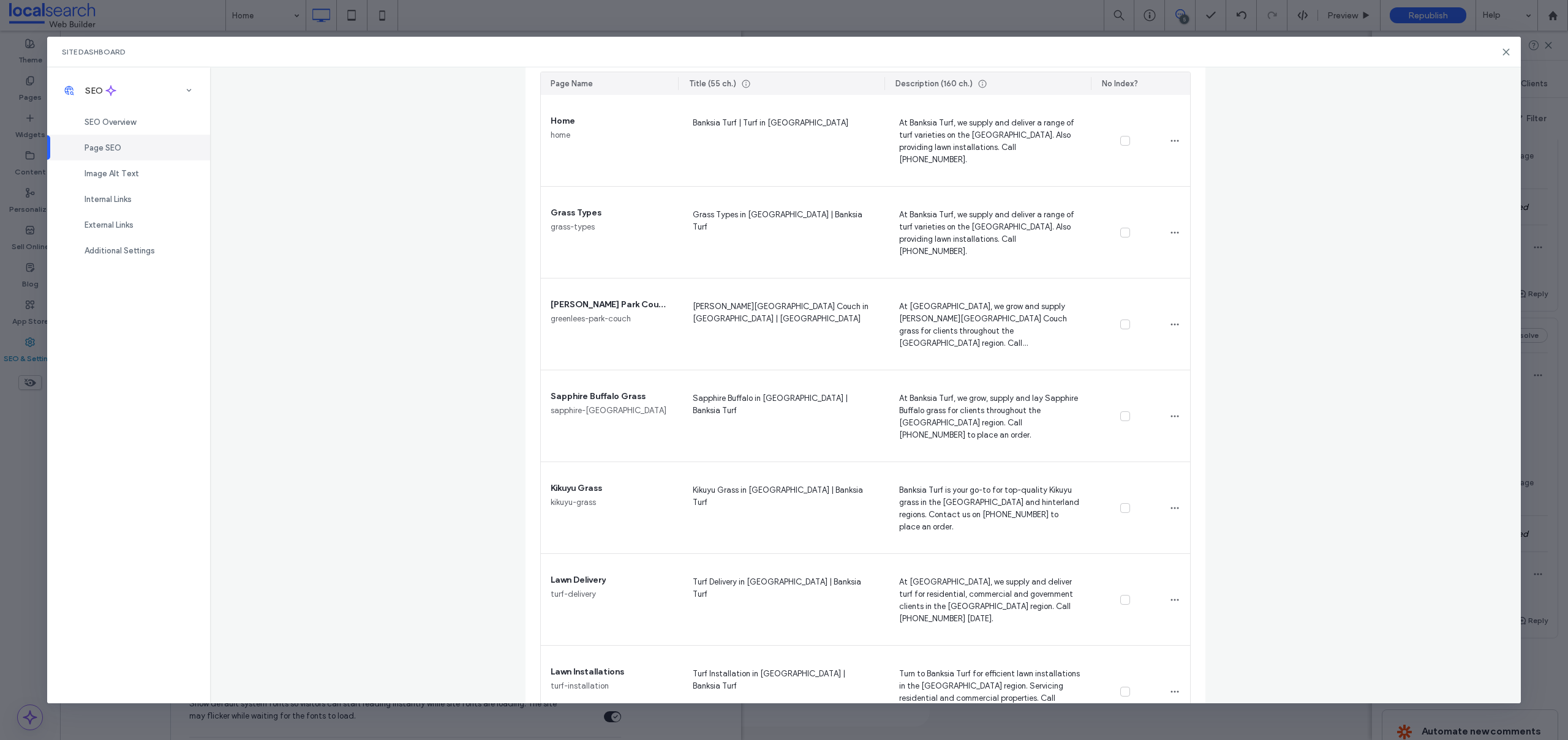
scroll to position [171, 0]
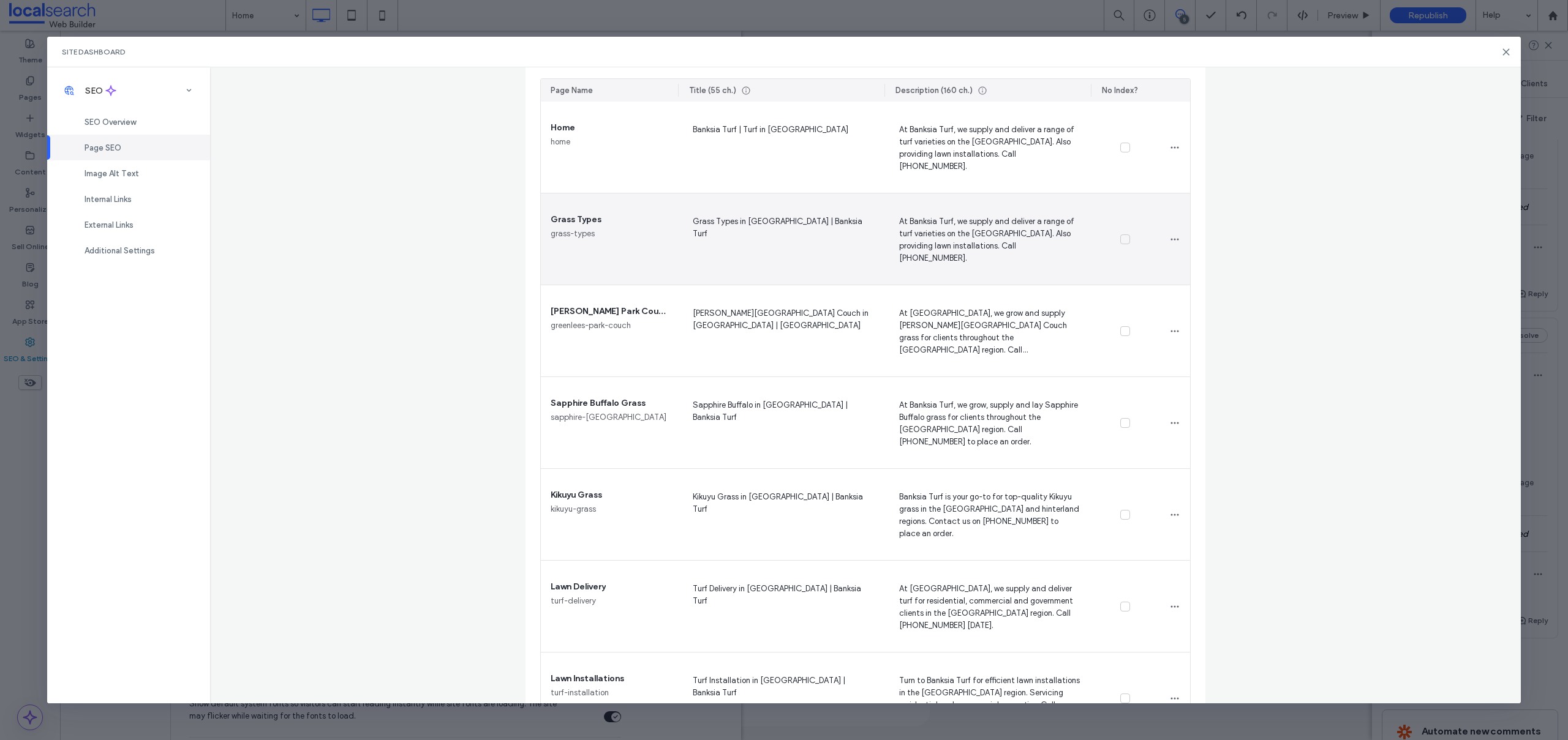
click at [905, 222] on span "At Banksia Turf, we supply and deliver a range of turf varieties on the Mid Nor…" at bounding box center [987, 239] width 187 height 50
drag, startPoint x: 895, startPoint y: 221, endPoint x: 973, endPoint y: 257, distance: 85.9
click at [973, 257] on textarea "**********" at bounding box center [987, 241] width 187 height 61
click at [941, 223] on span "At Banksia Turf, we supply and deliver a range of turf varieties on the Mid Nor…" at bounding box center [987, 239] width 187 height 50
click at [923, 251] on textarea "**********" at bounding box center [987, 241] width 187 height 61
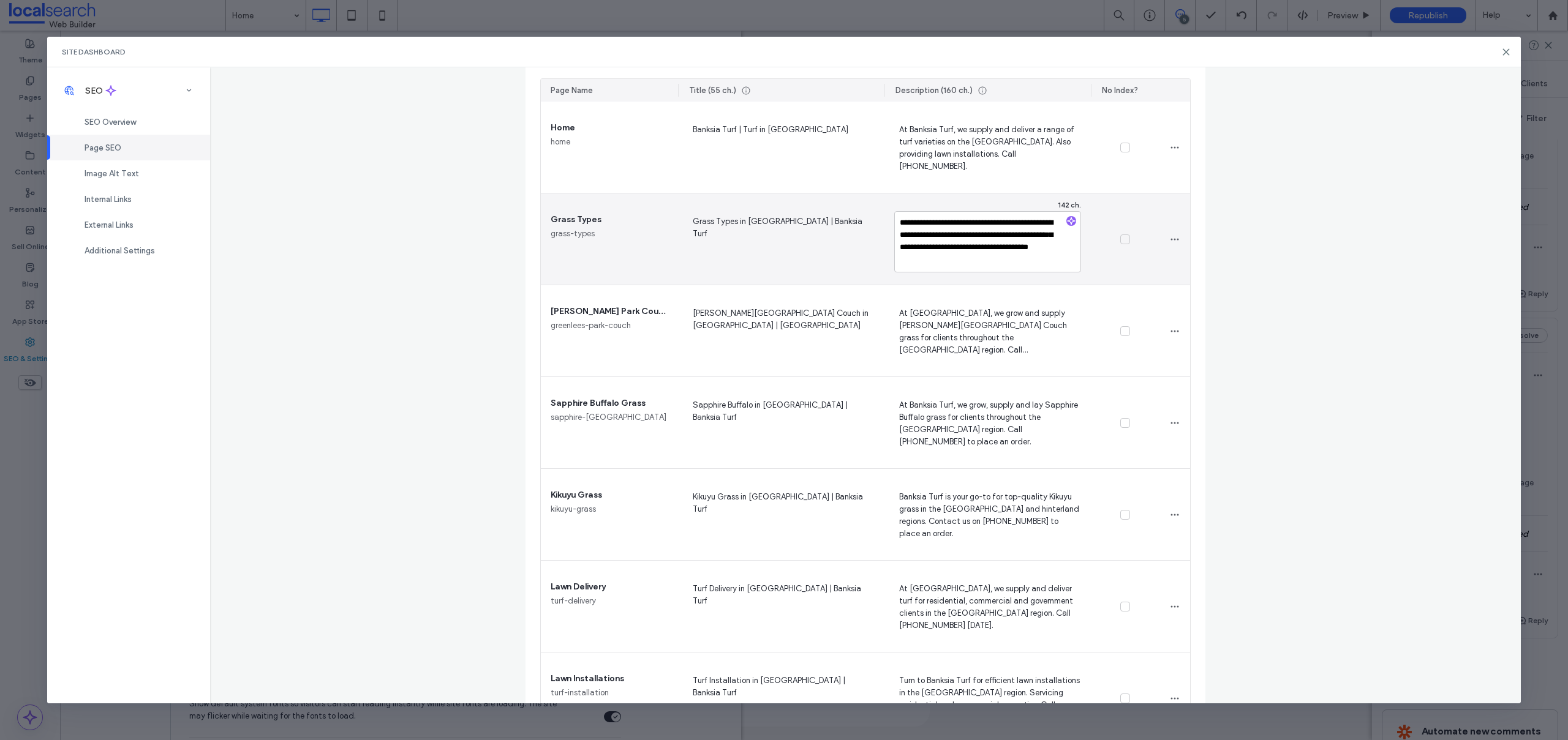
click at [923, 251] on textarea "**********" at bounding box center [987, 241] width 187 height 61
type textarea "**********"
click at [1009, 267] on textarea "**********" at bounding box center [987, 241] width 187 height 61
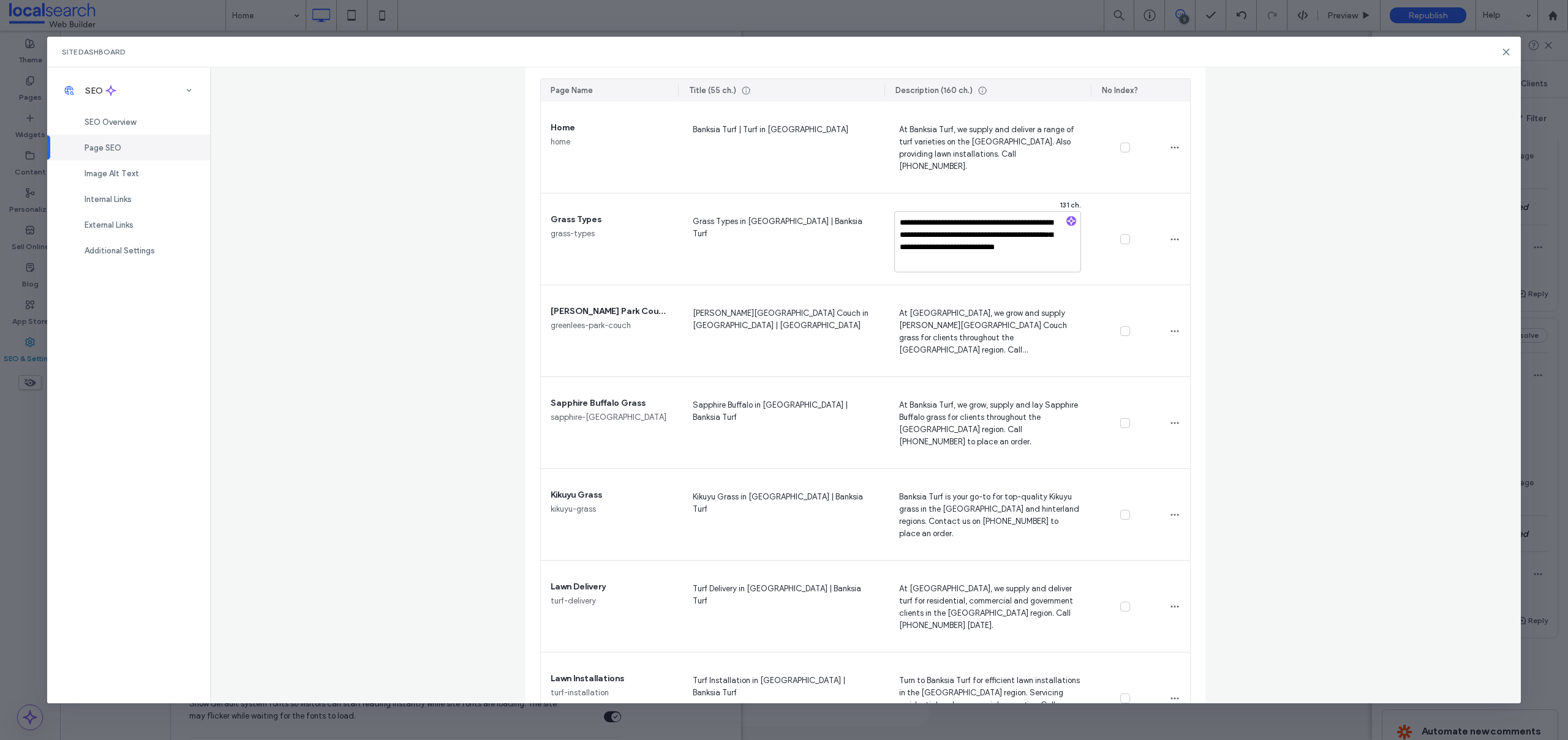
click at [1218, 180] on div "**********" at bounding box center [865, 385] width 1311 height 636
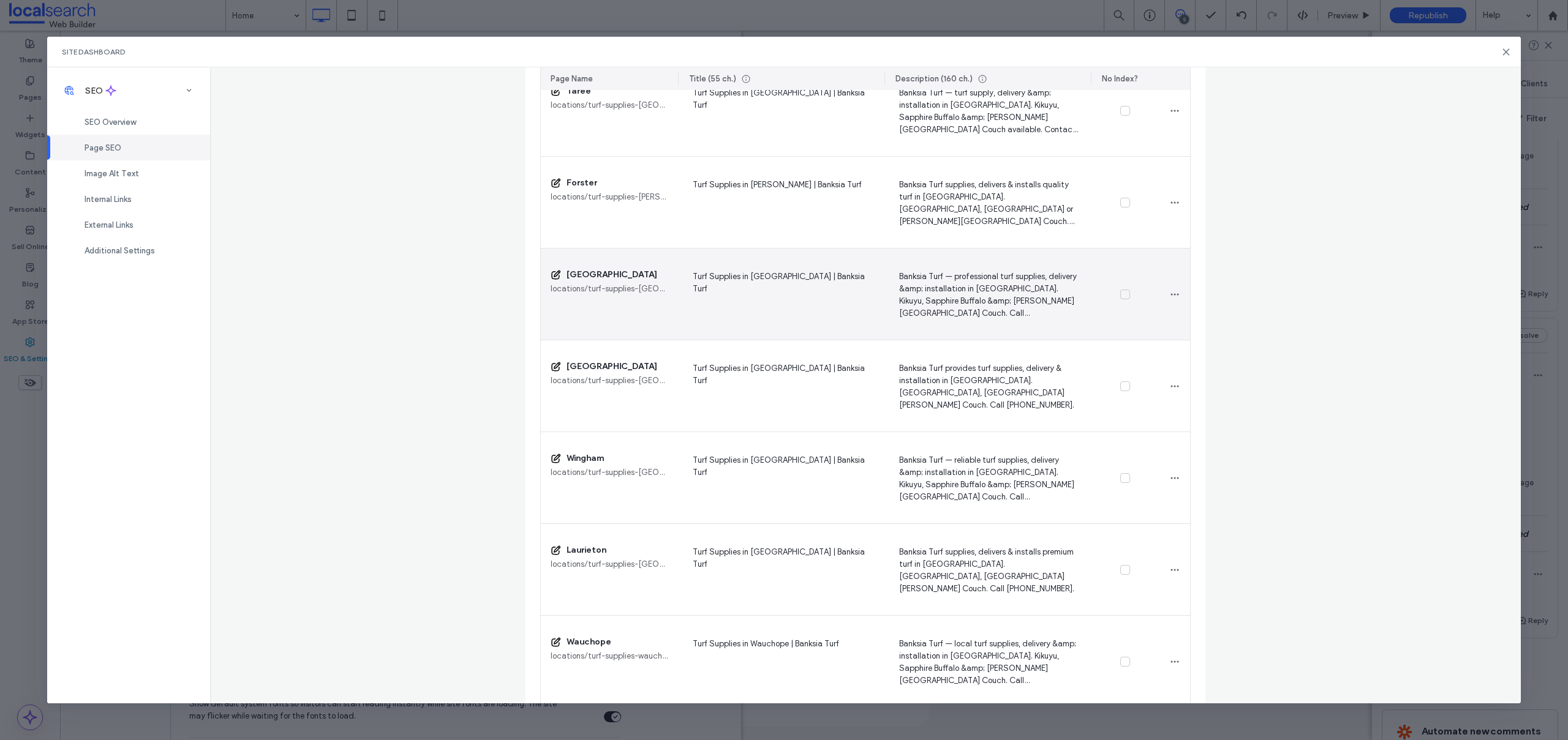
scroll to position [967, 0]
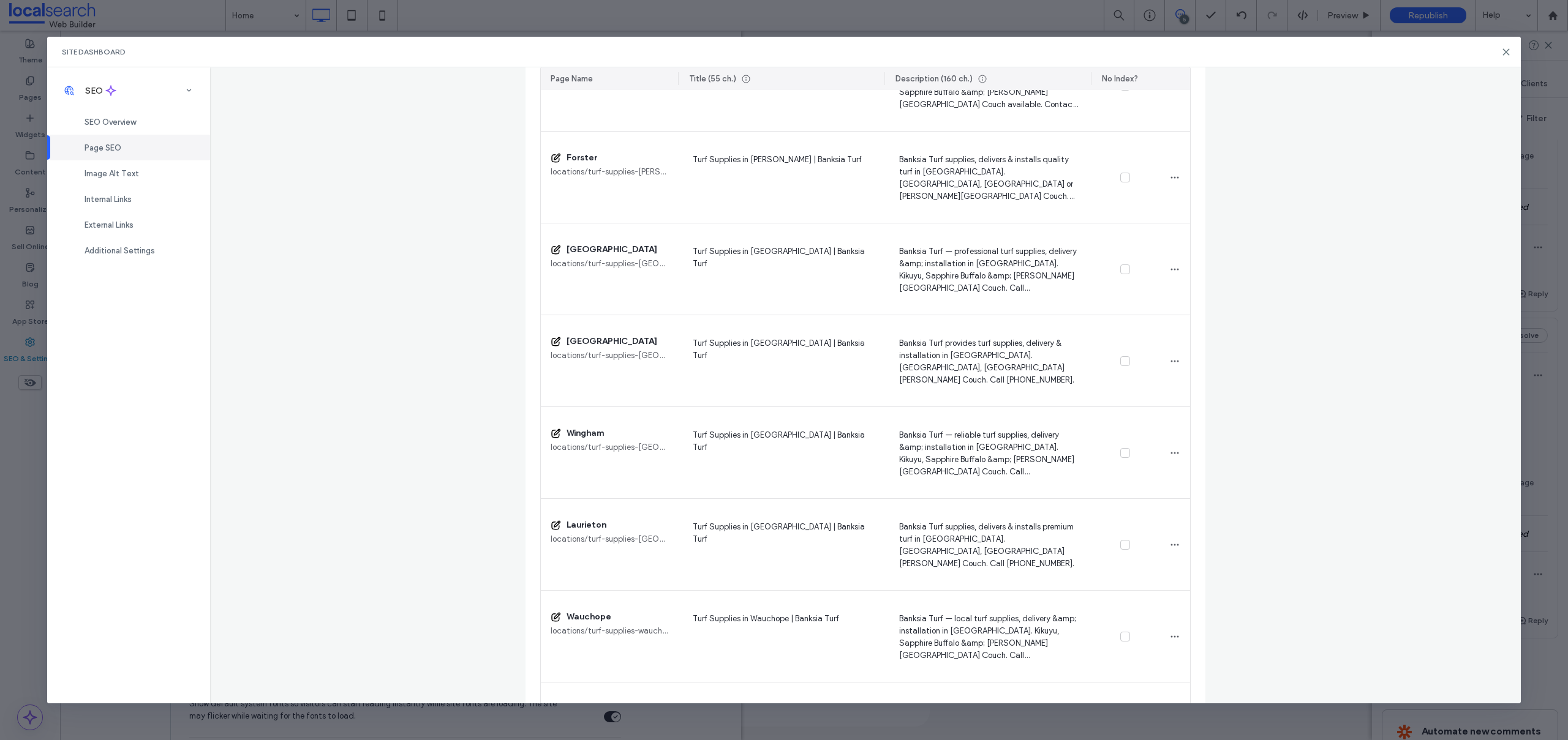
click at [672, 79] on div "Page Name" at bounding box center [609, 78] width 137 height 22
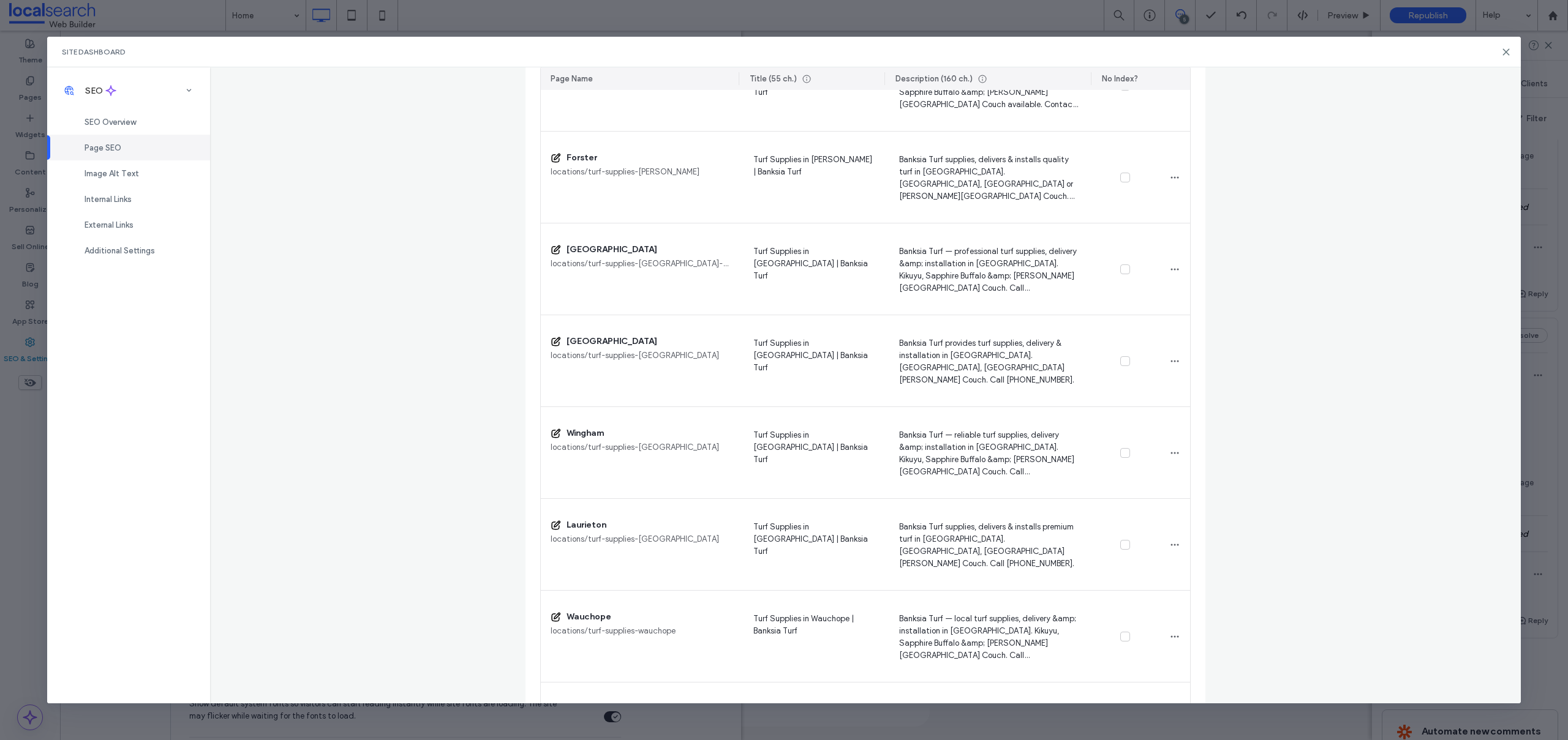
drag, startPoint x: 675, startPoint y: 79, endPoint x: 747, endPoint y: 95, distance: 73.8
click at [738, 79] on div at bounding box center [739, 78] width 2 height 22
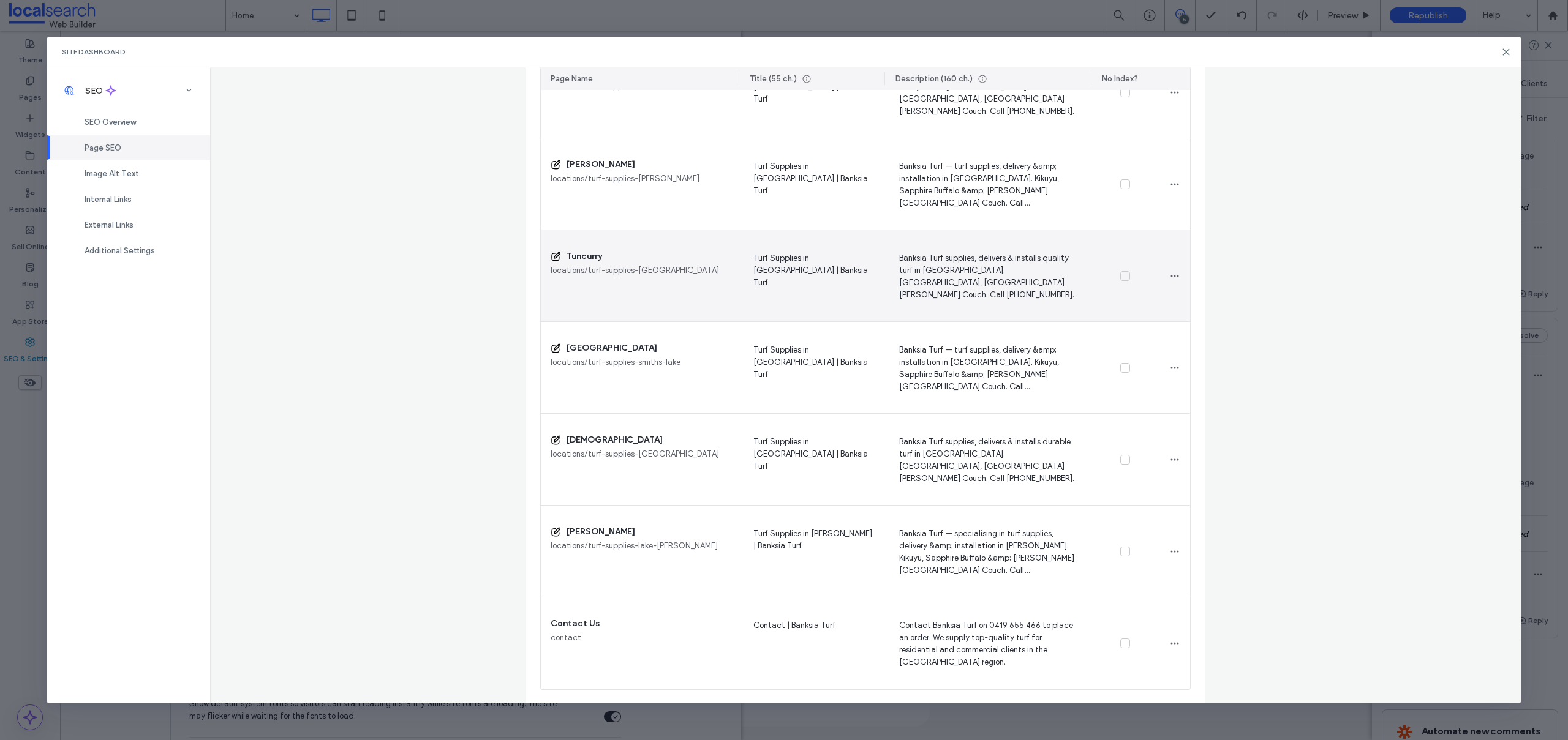
scroll to position [1604, 0]
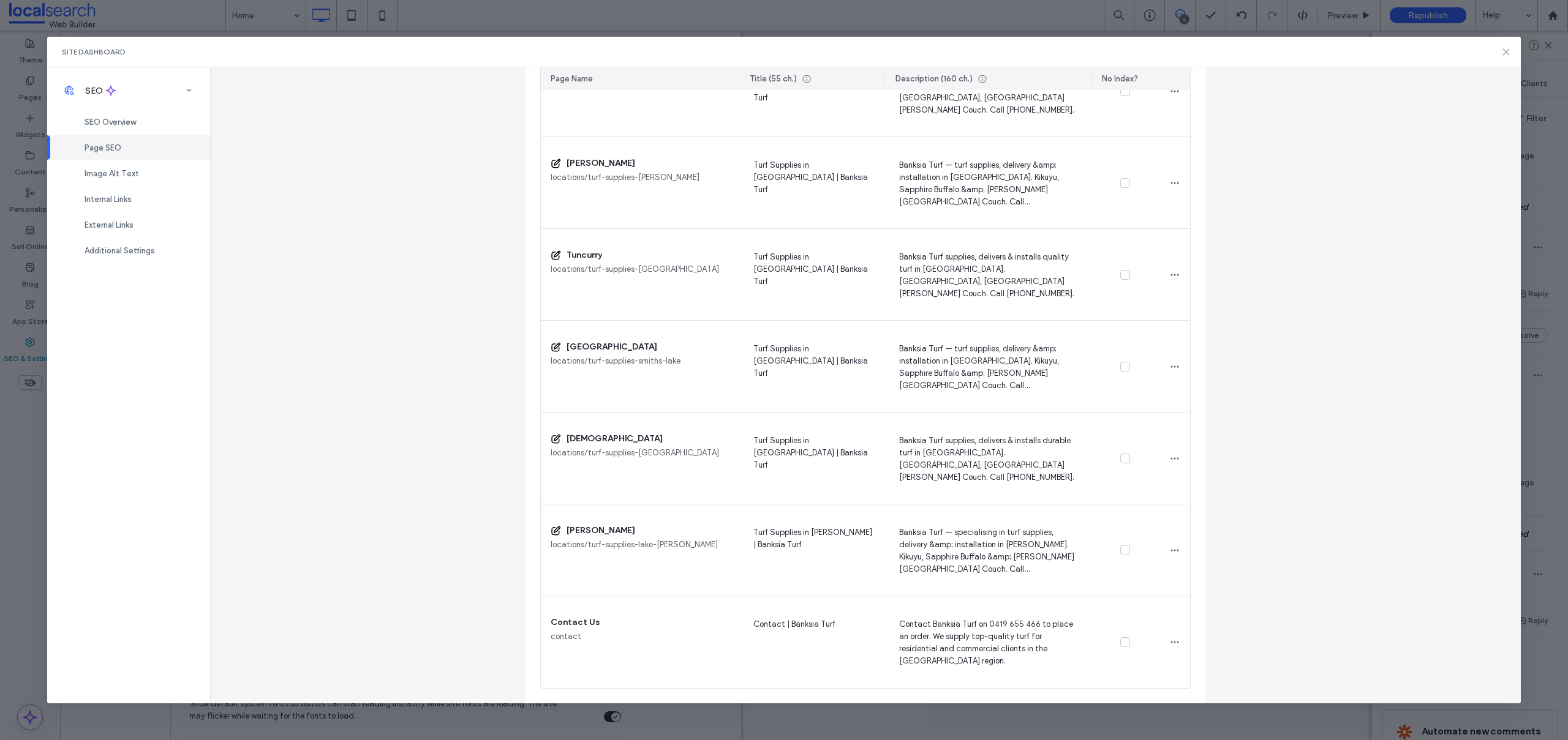
click at [1508, 48] on icon at bounding box center [1506, 52] width 10 height 10
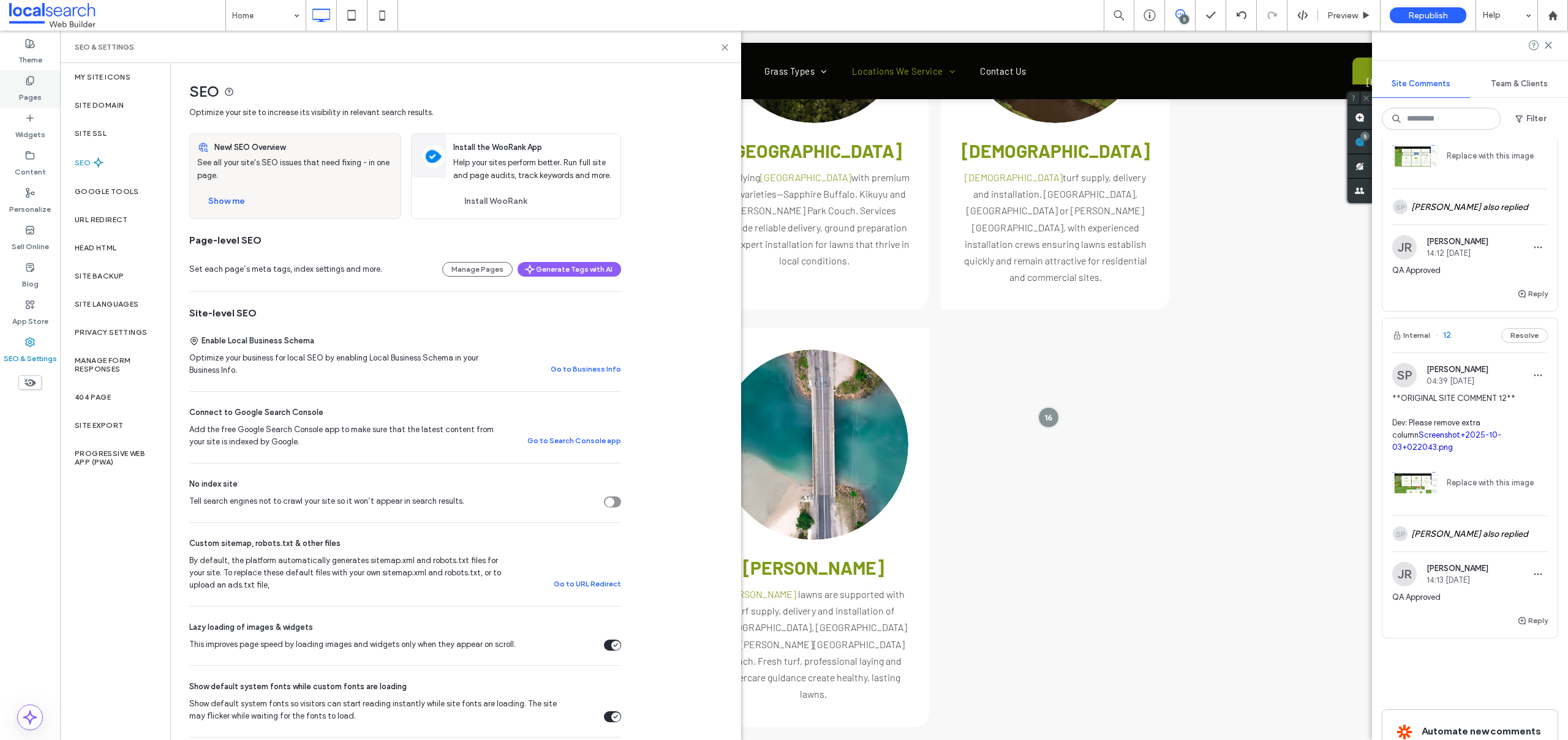
click at [27, 84] on use at bounding box center [30, 80] width 6 height 8
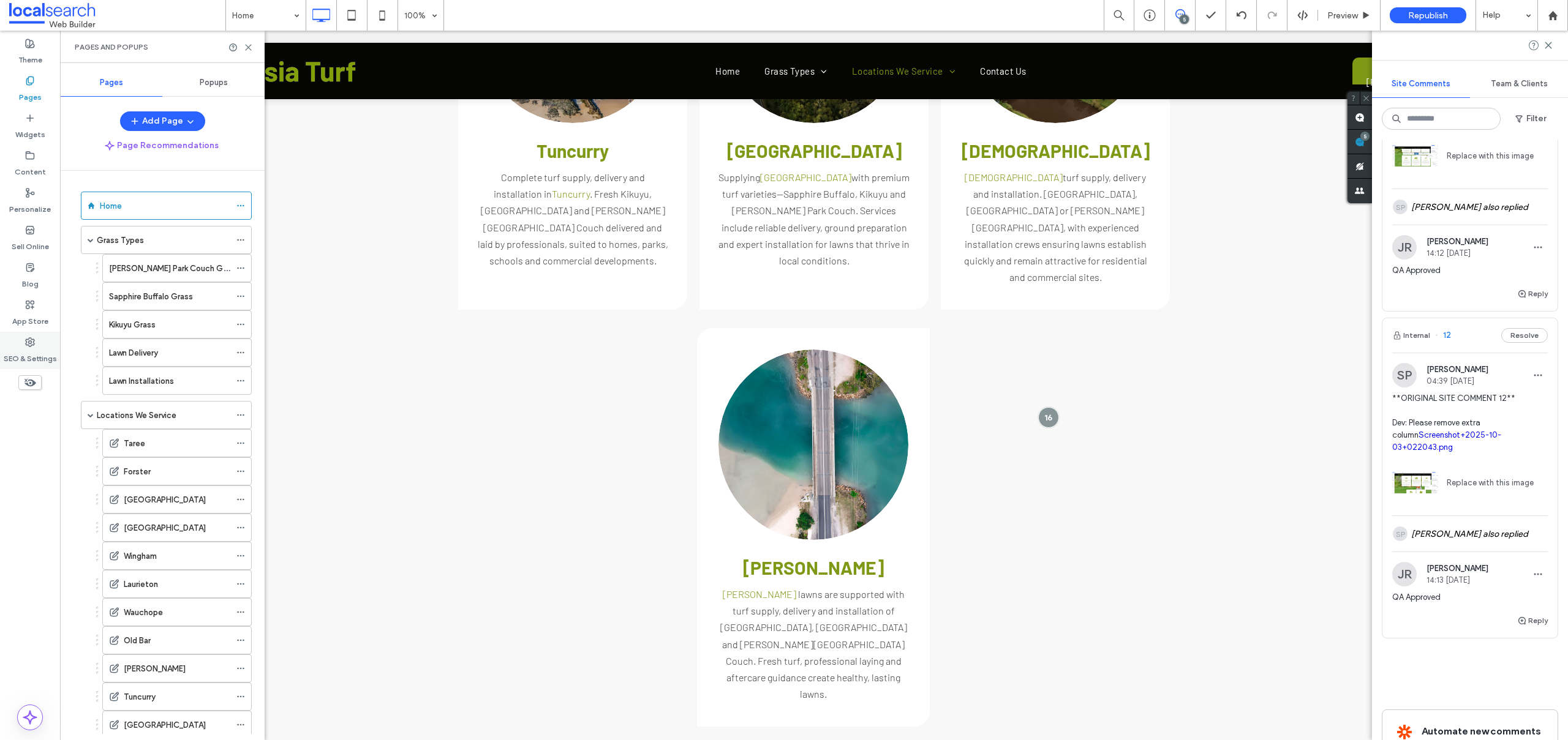
click at [14, 347] on label "SEO & Settings" at bounding box center [30, 356] width 53 height 17
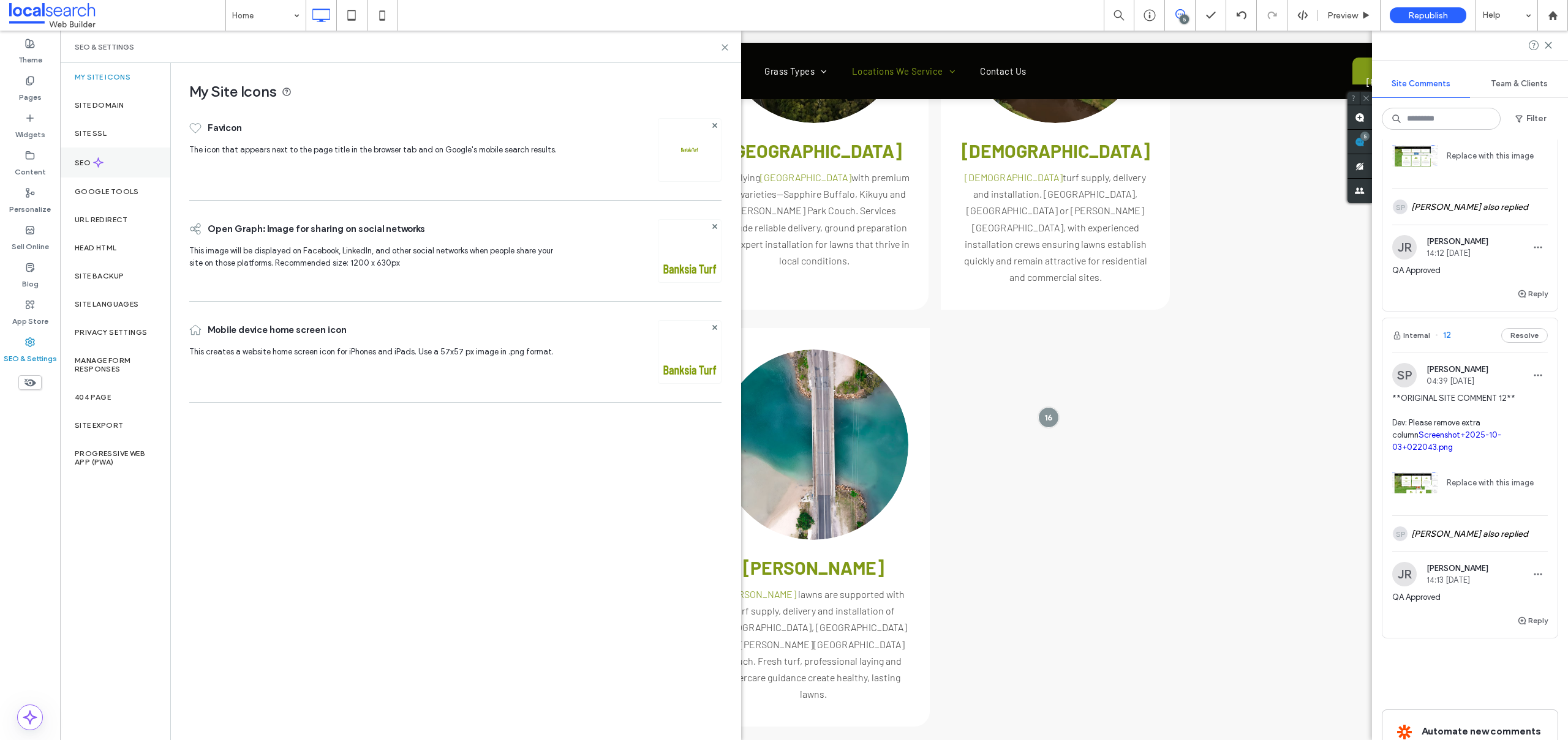
click at [87, 161] on label "SEO" at bounding box center [84, 163] width 18 height 9
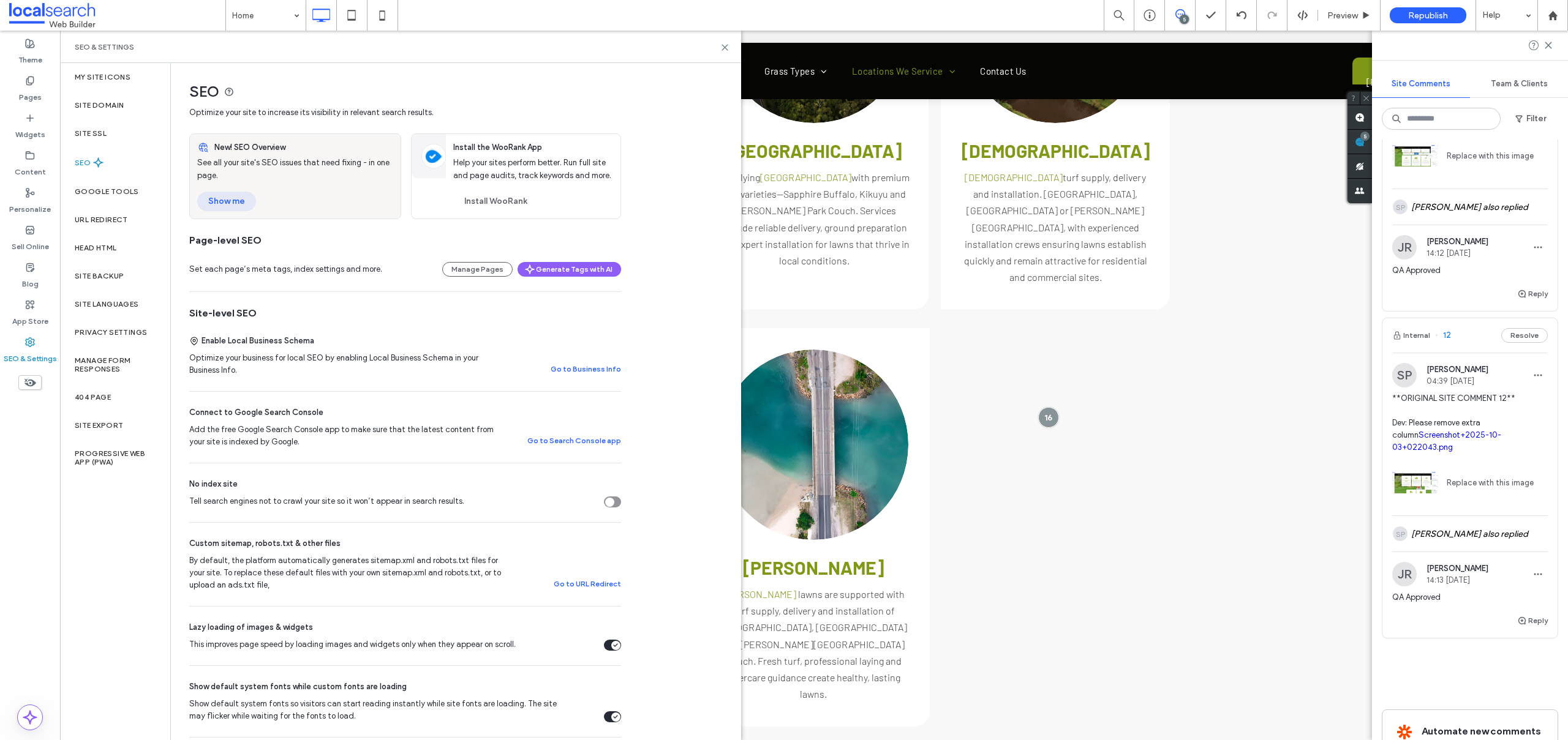
click at [244, 197] on button "Show me" at bounding box center [227, 201] width 59 height 19
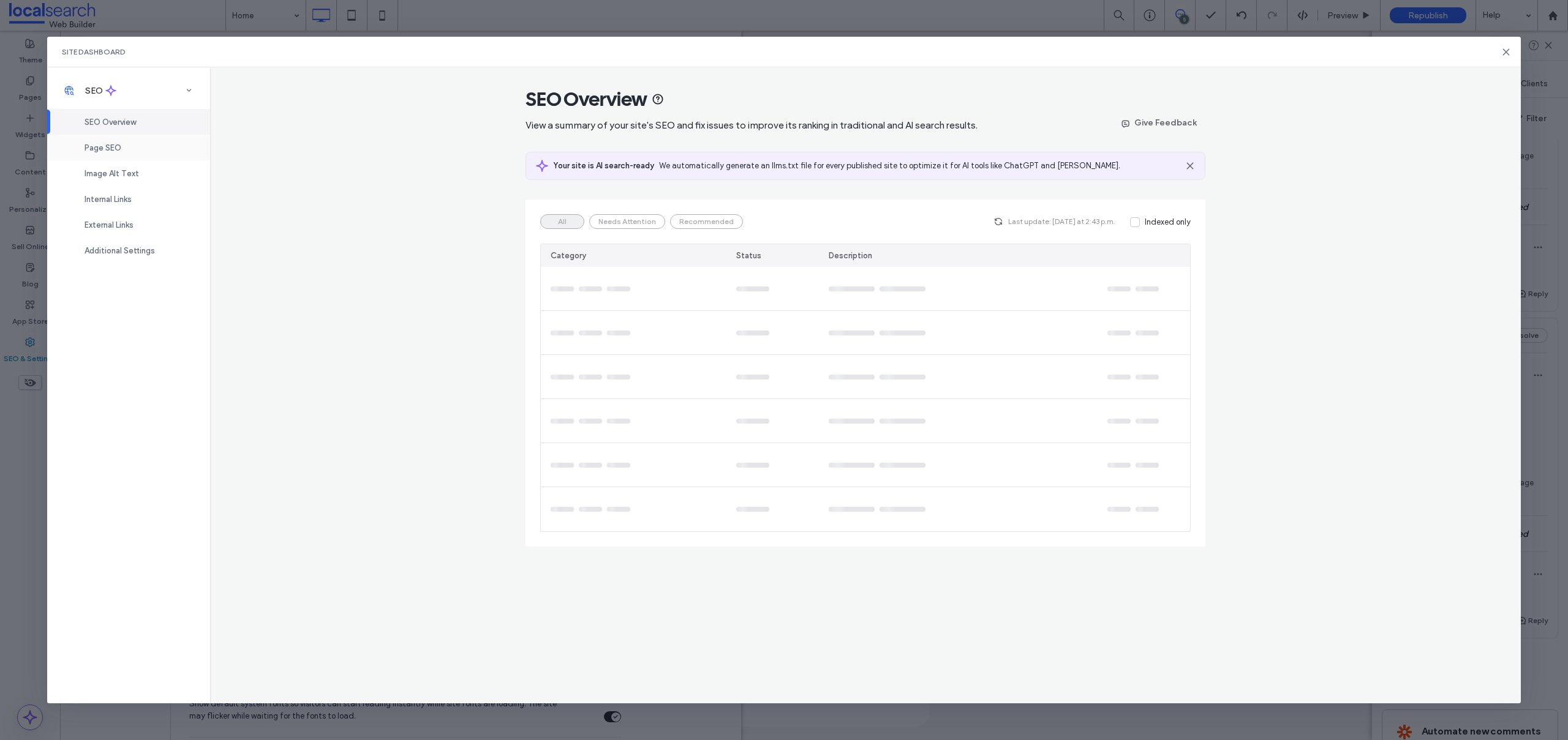
click at [112, 148] on span "Page SEO" at bounding box center [102, 148] width 37 height 9
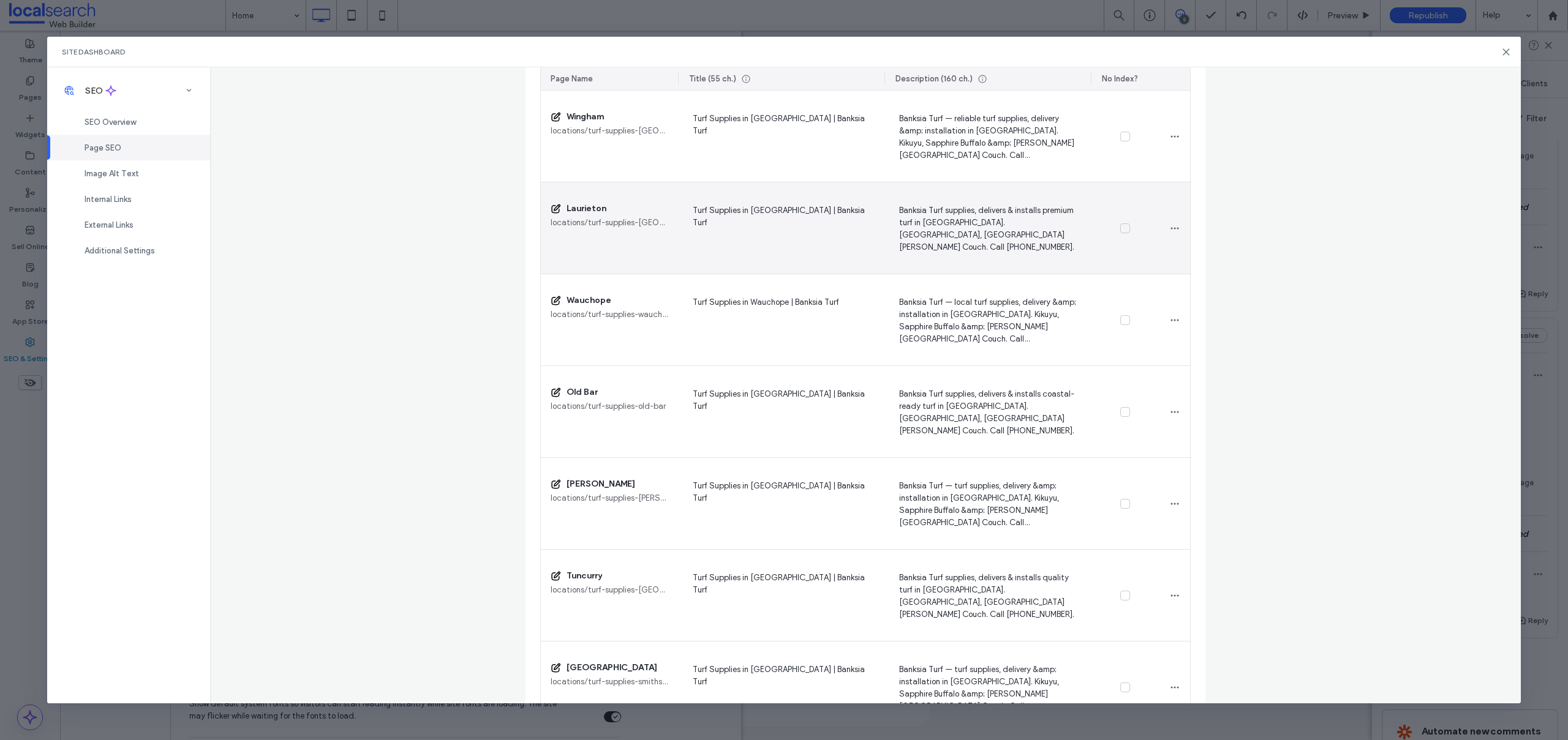
scroll to position [1414, 0]
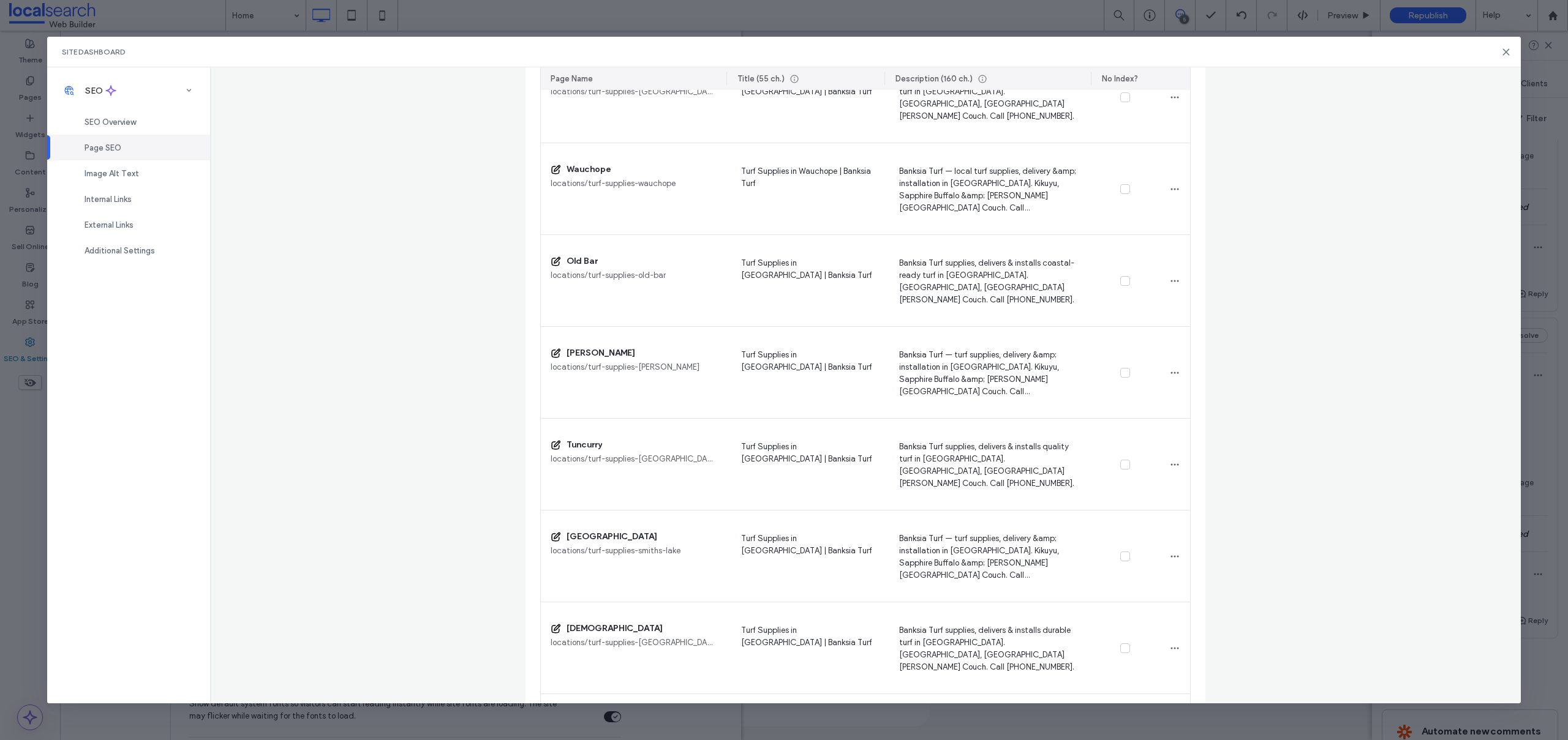
drag, startPoint x: 673, startPoint y: 80, endPoint x: 761, endPoint y: 144, distance: 108.8
click at [726, 75] on div at bounding box center [727, 78] width 2 height 22
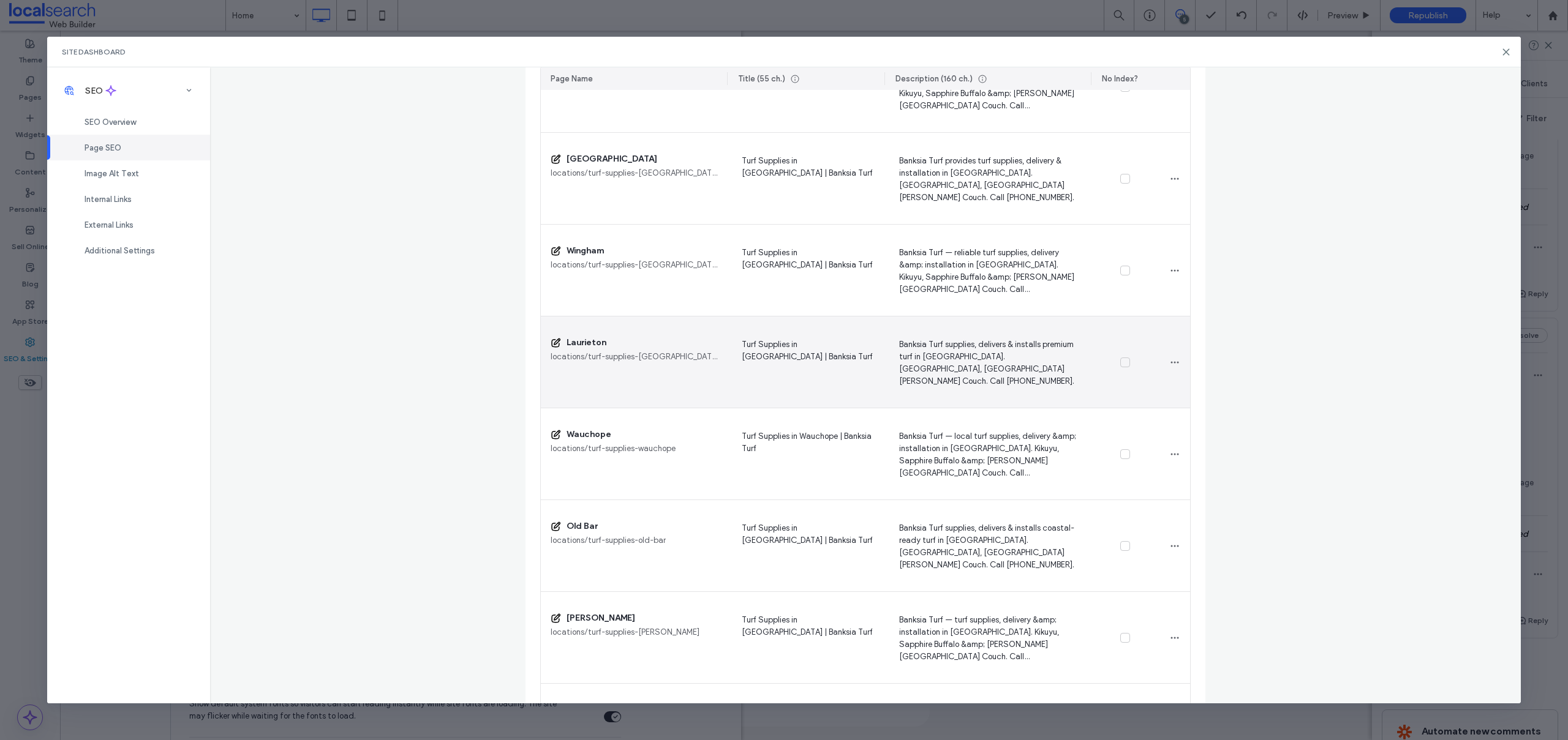
scroll to position [1071, 0]
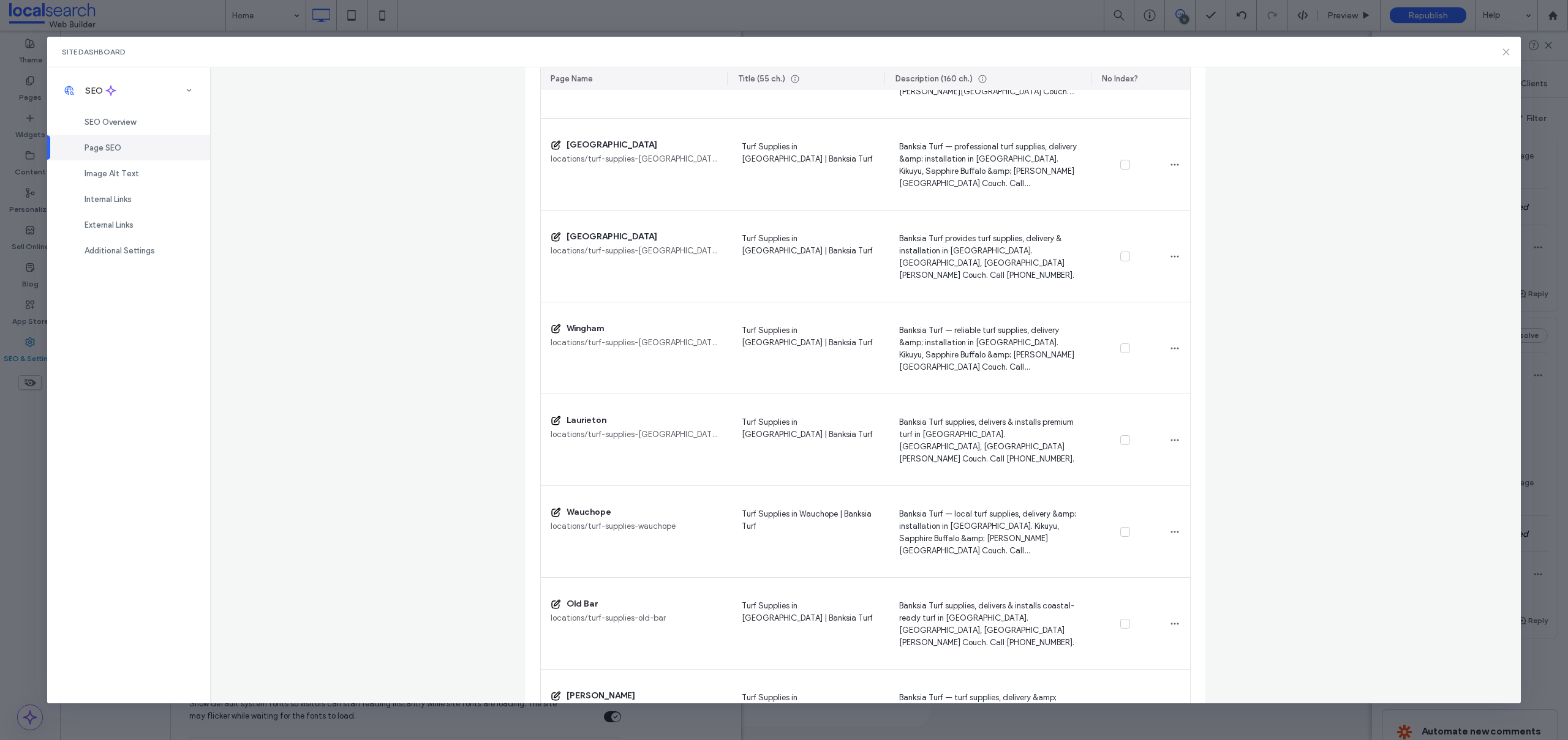
click at [1501, 50] on icon at bounding box center [1506, 52] width 10 height 10
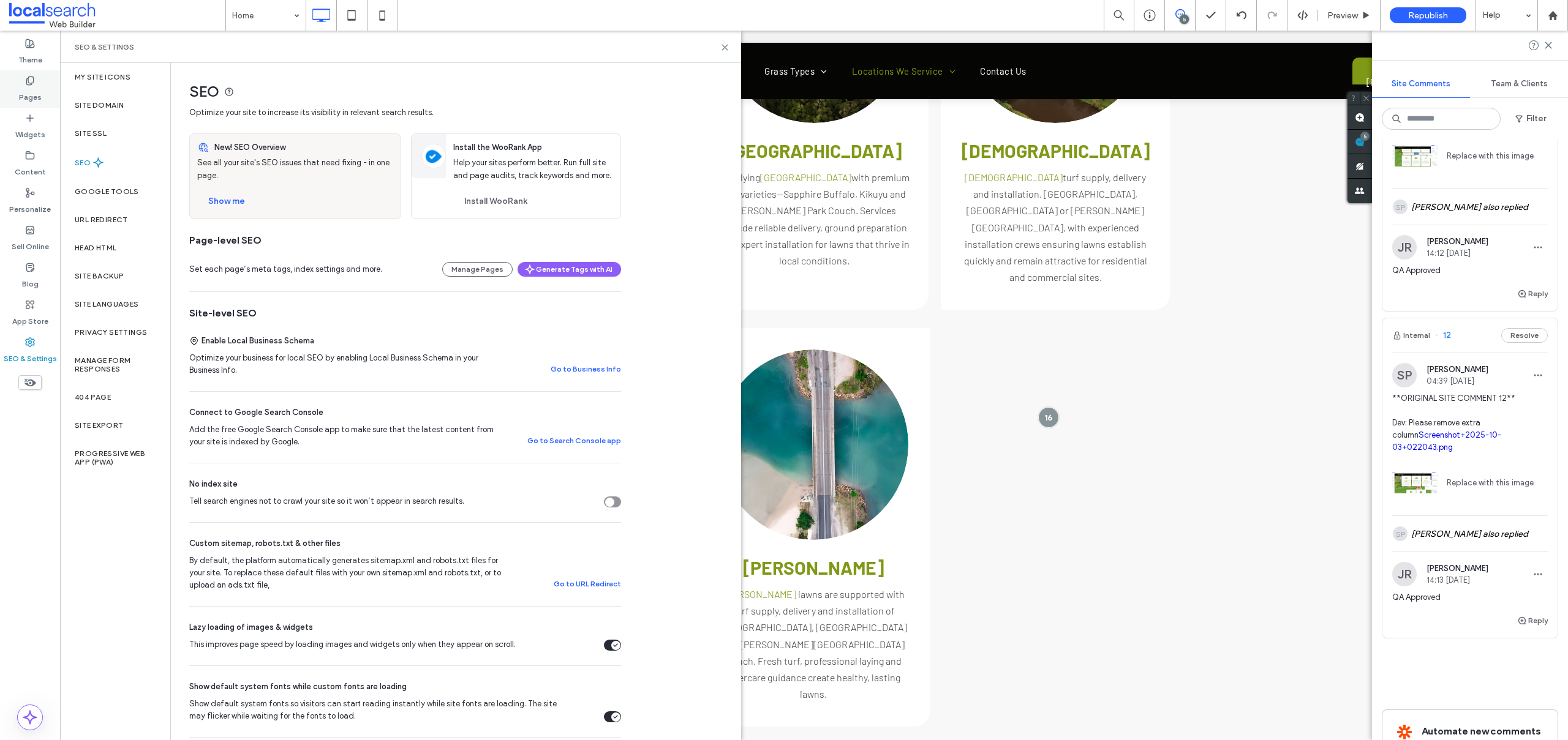
click at [39, 97] on label "Pages" at bounding box center [30, 94] width 22 height 17
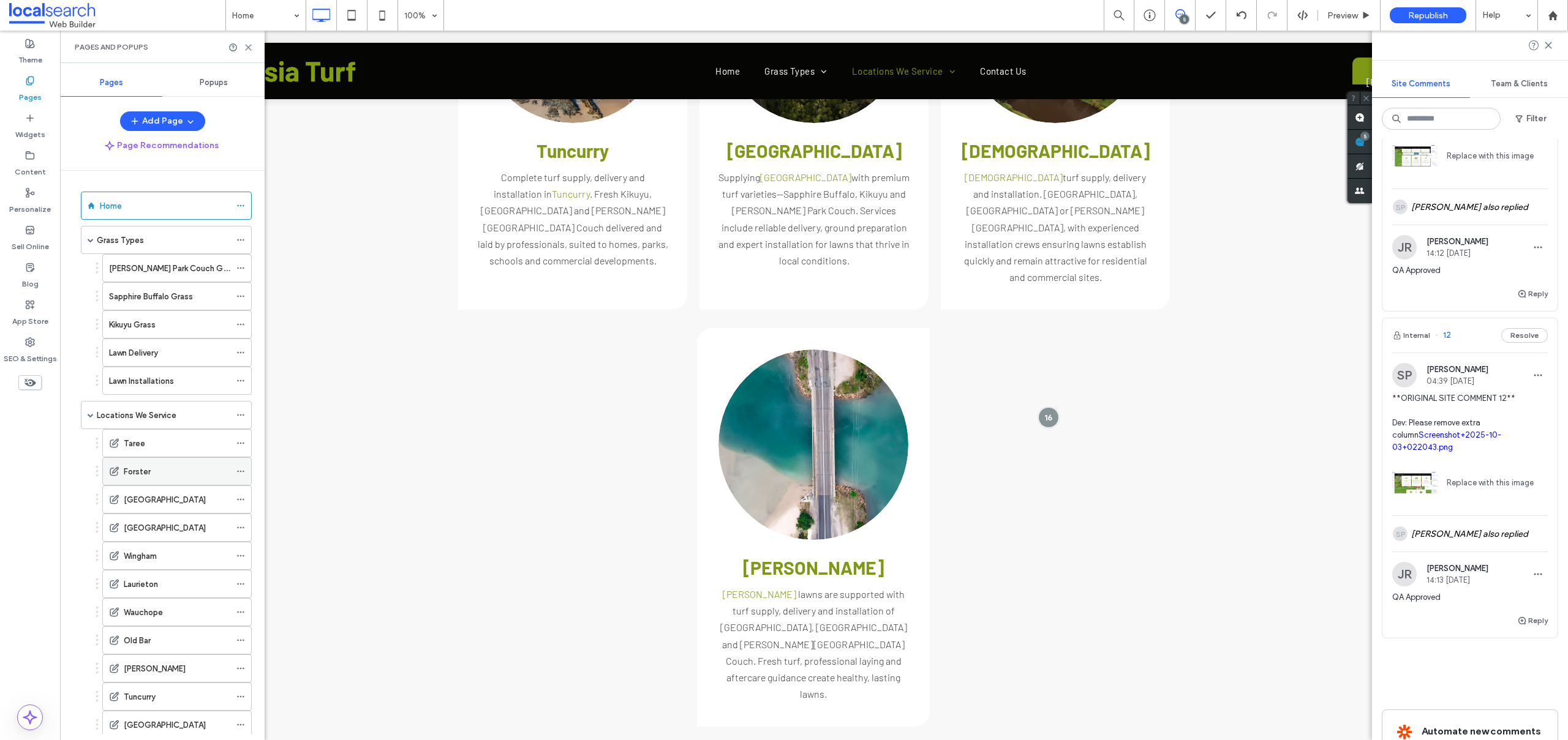
click at [136, 458] on div "Forster" at bounding box center [177, 471] width 107 height 27
click at [143, 437] on div at bounding box center [784, 370] width 1568 height 740
click at [128, 442] on label "Taree" at bounding box center [135, 444] width 22 height 22
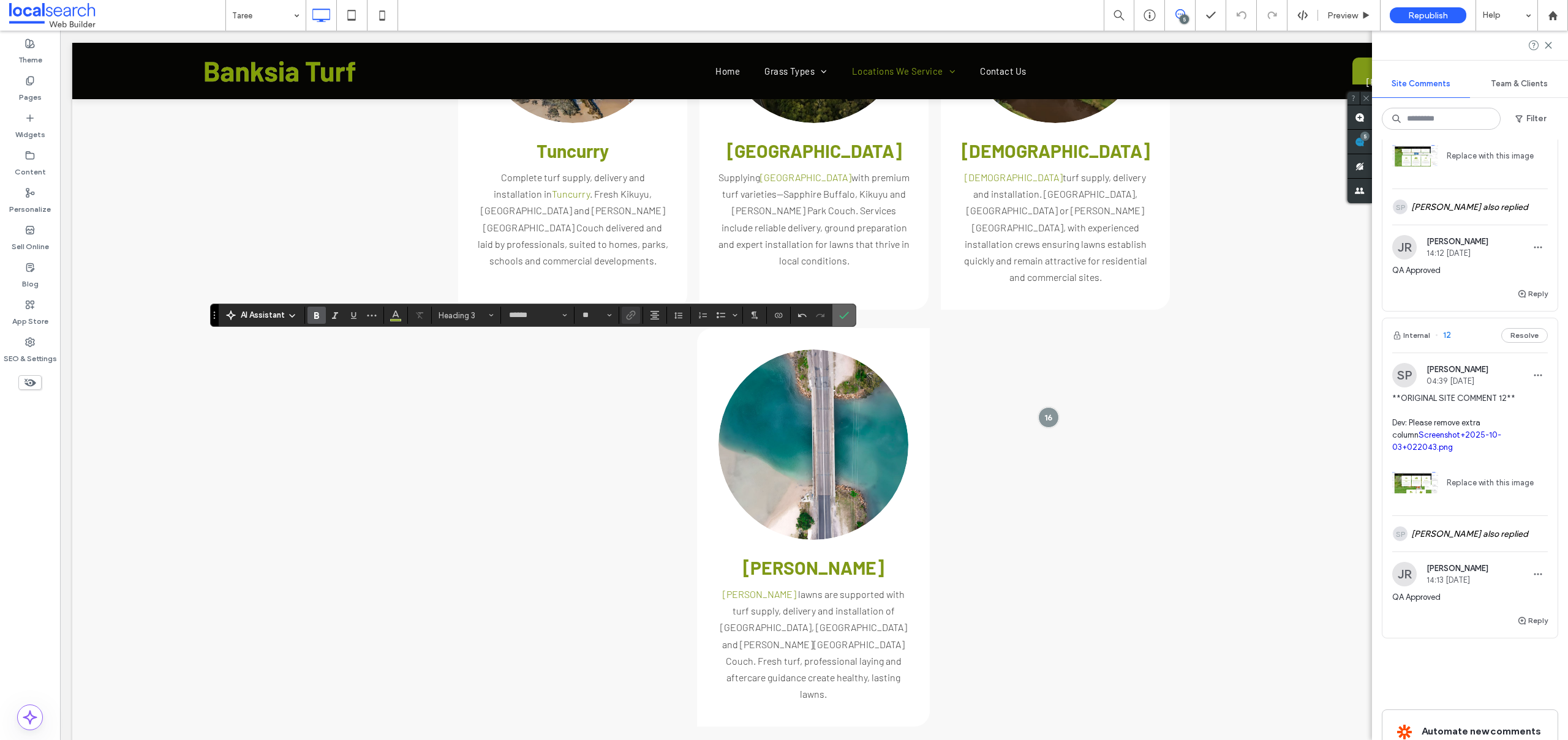
click at [842, 313] on icon "Confirm" at bounding box center [844, 316] width 10 height 10
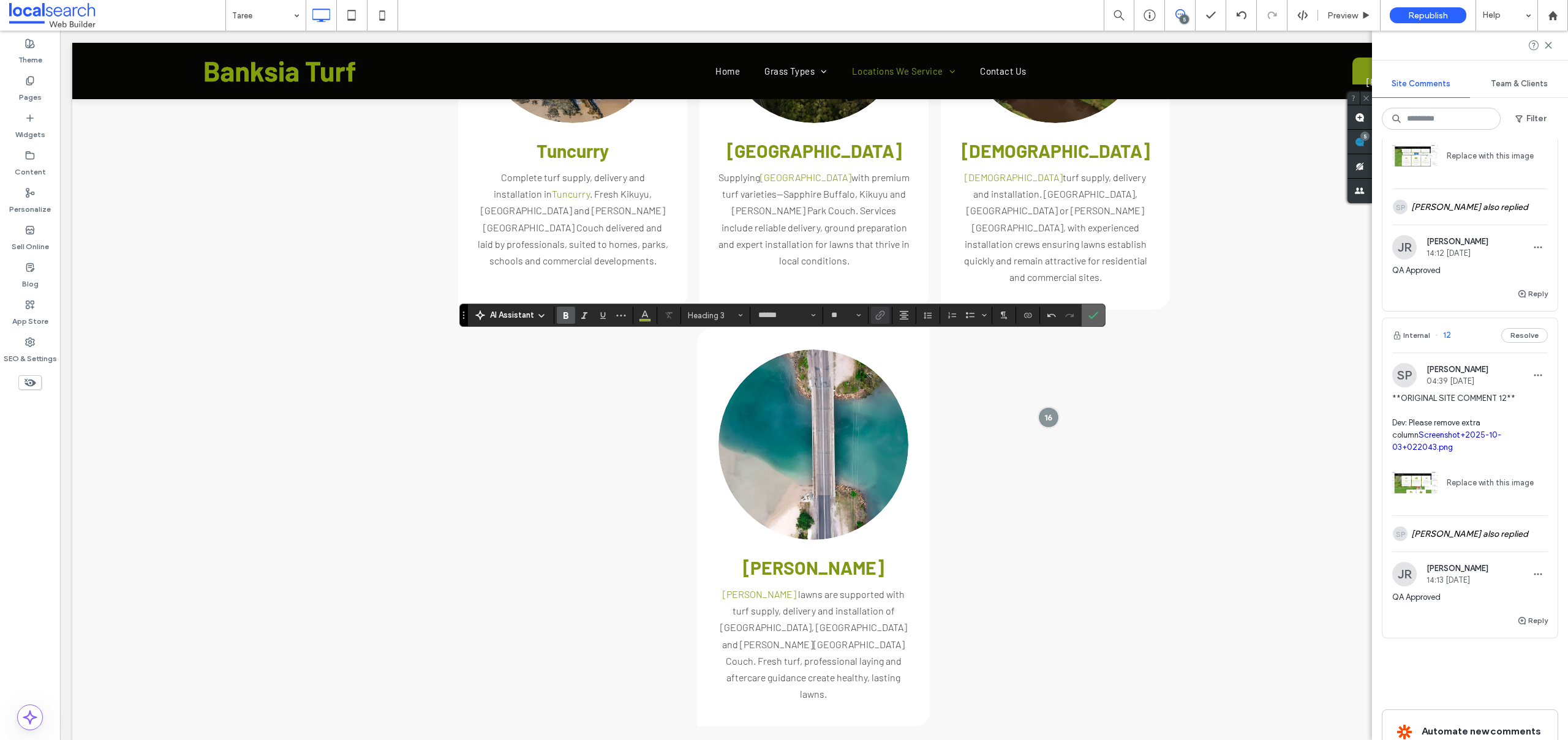
click at [1091, 316] on icon "Confirm" at bounding box center [1094, 316] width 10 height 10
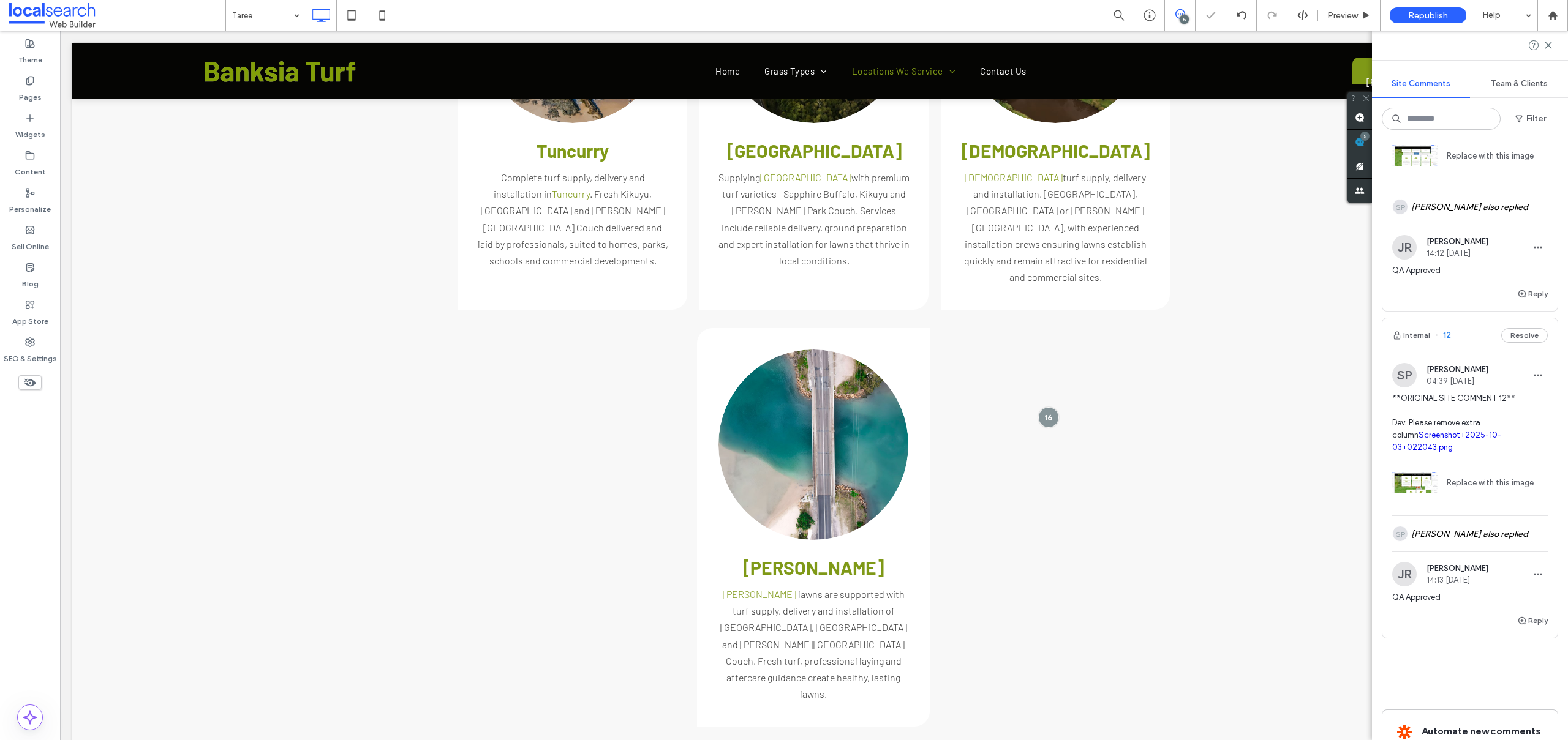
type input "******"
type input "**"
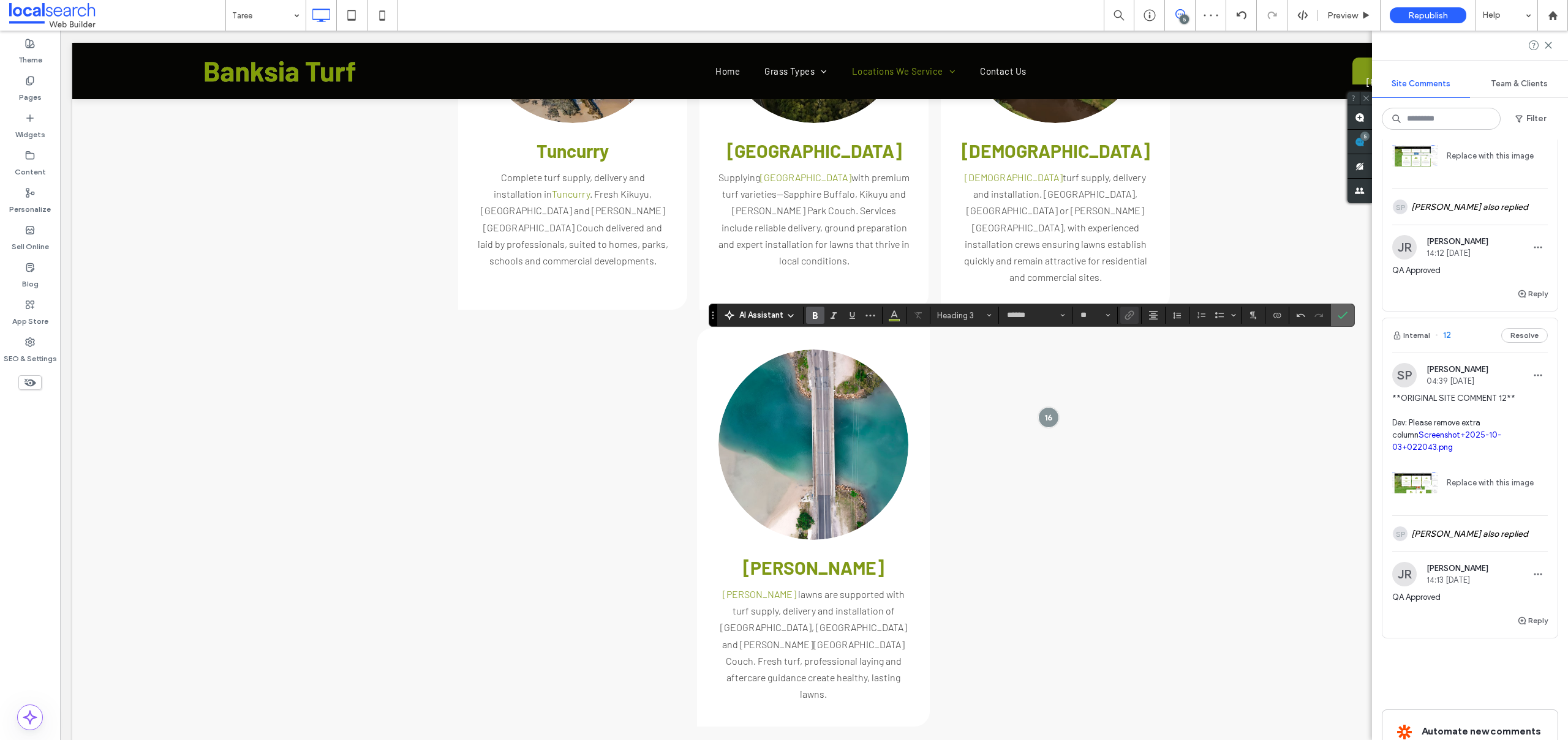
click at [1343, 312] on icon "Confirm" at bounding box center [1342, 316] width 10 height 10
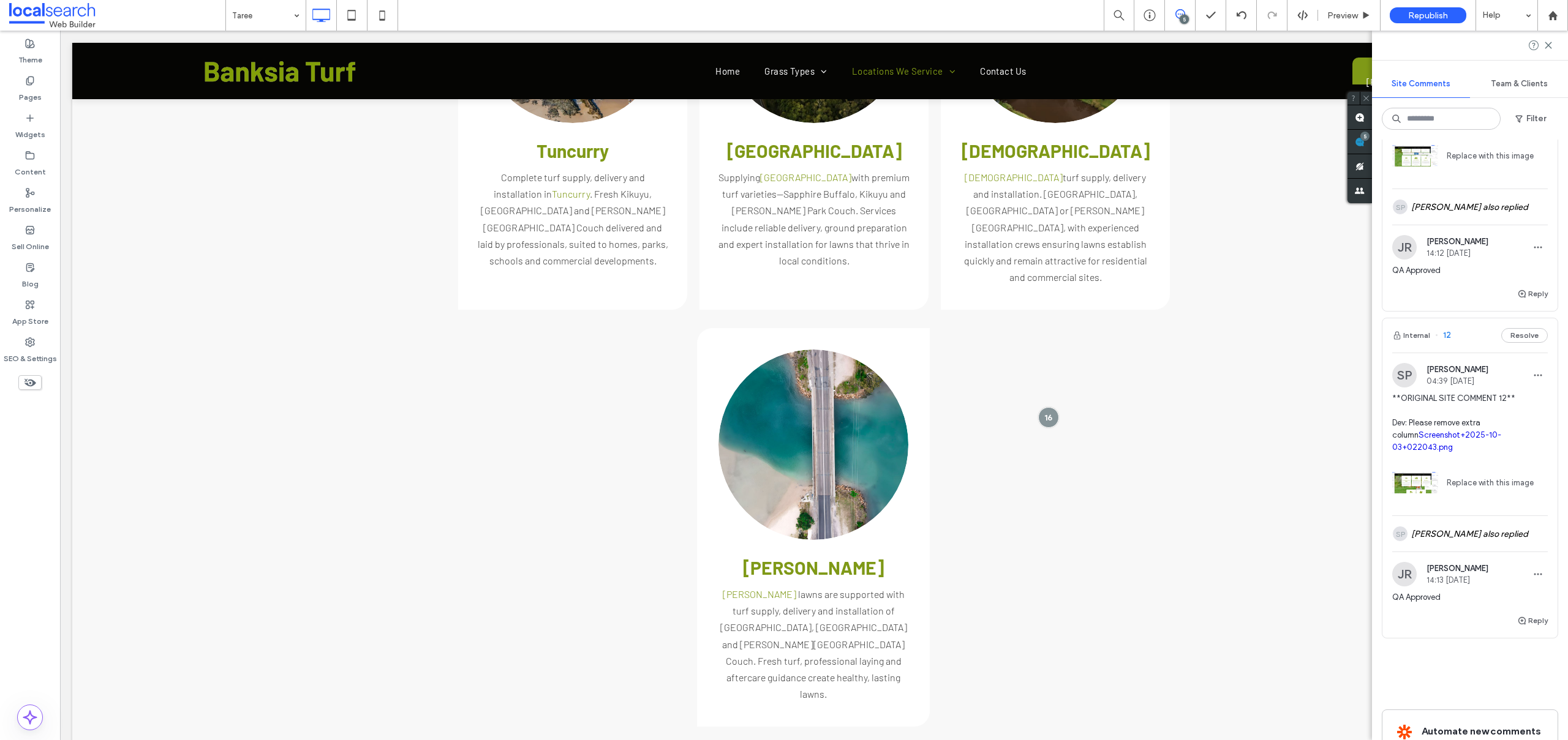
type input "******"
type input "**"
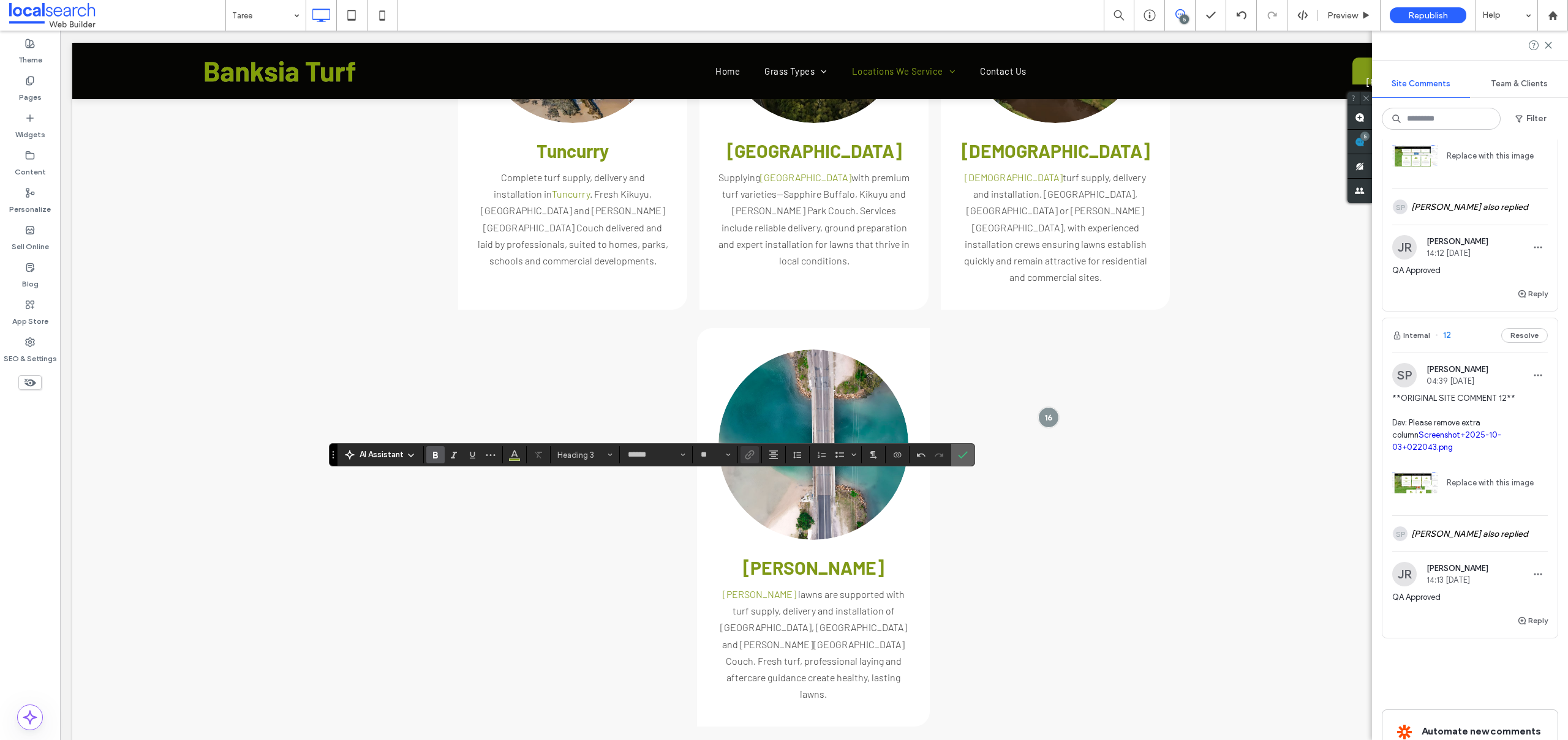
click at [967, 451] on icon "Confirm" at bounding box center [963, 455] width 10 height 10
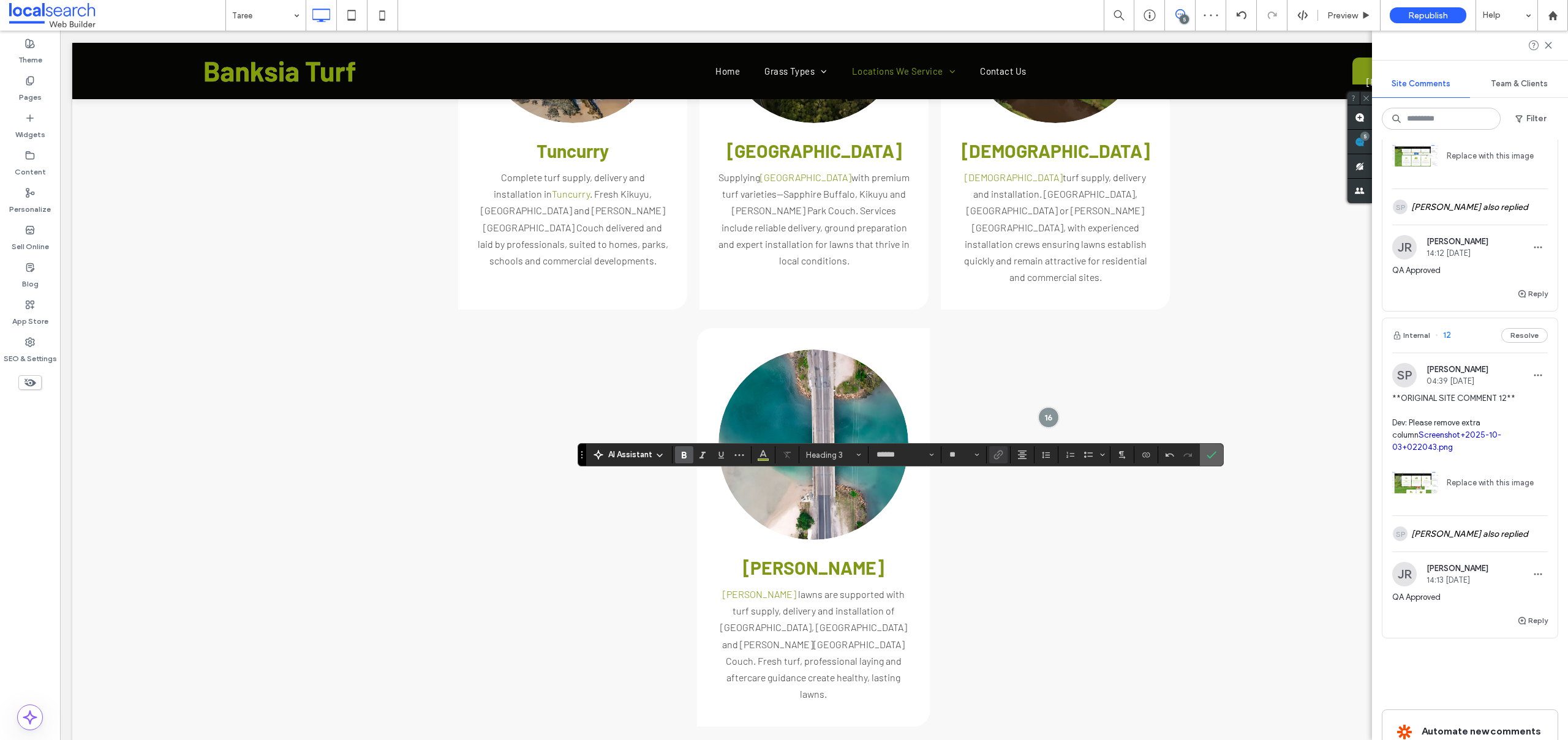
click at [1205, 453] on label "Confirm" at bounding box center [1211, 455] width 18 height 22
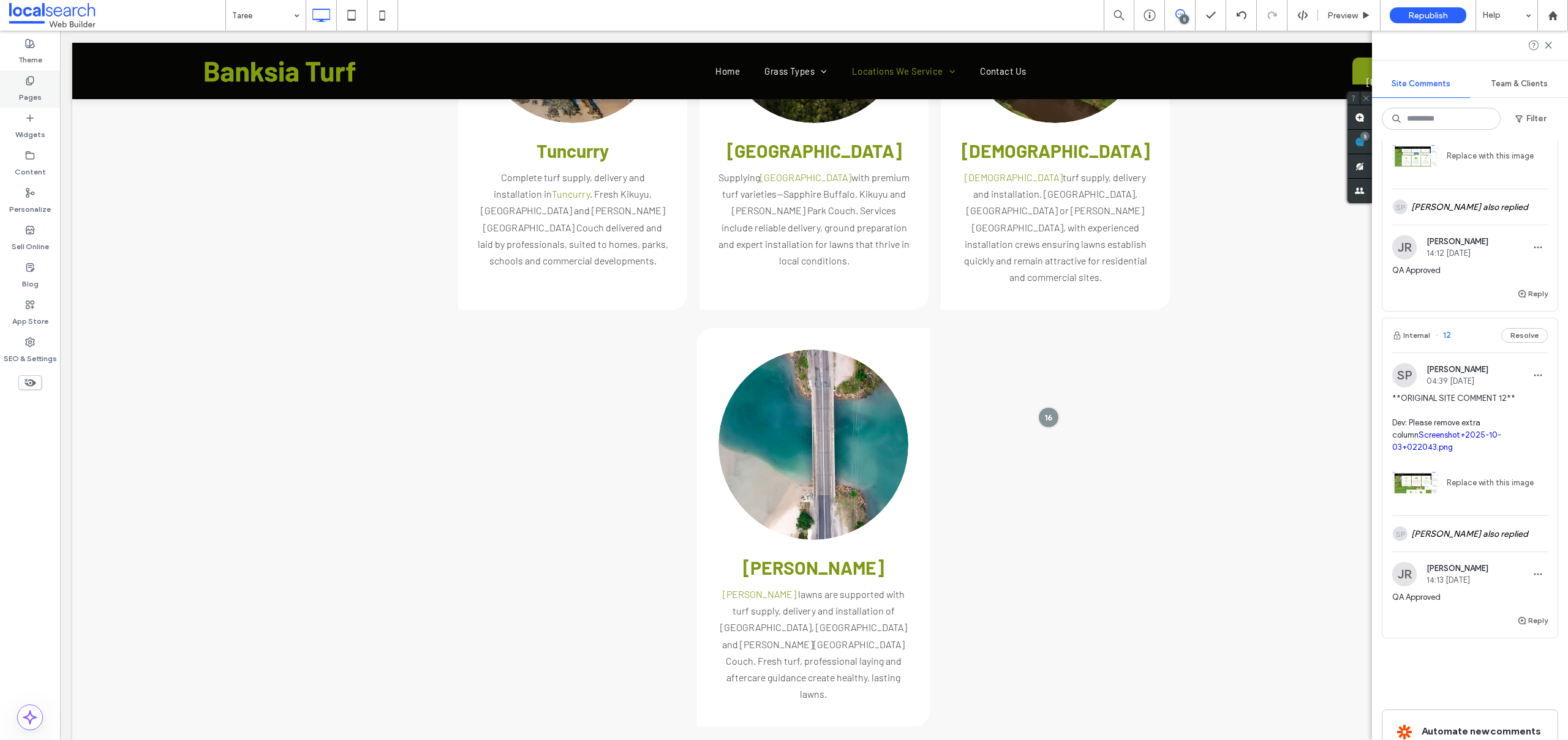
click at [23, 91] on label "Pages" at bounding box center [30, 94] width 22 height 17
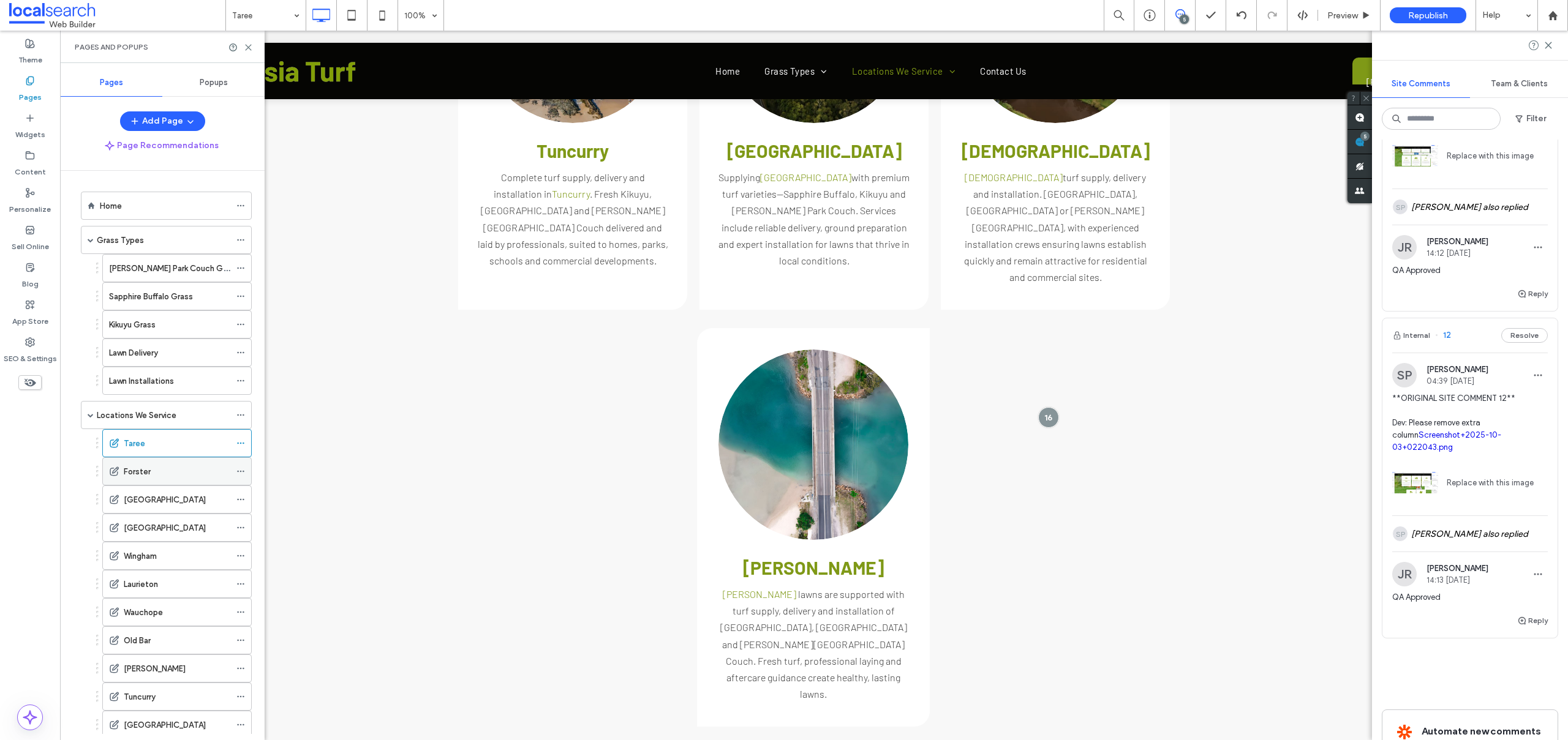
click at [128, 478] on label "Forster" at bounding box center [137, 472] width 27 height 22
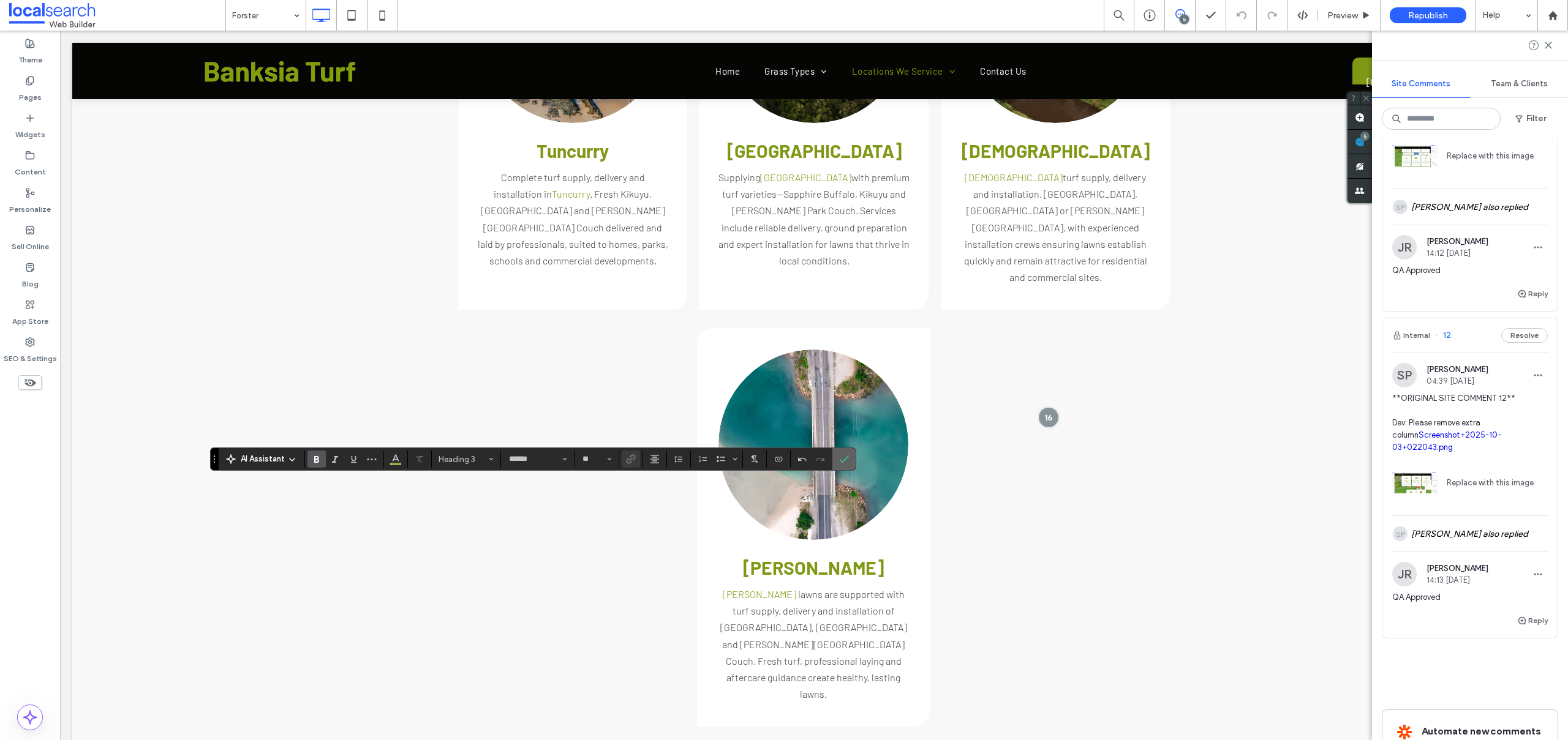
click at [847, 458] on use "Confirm" at bounding box center [845, 460] width 10 height 7
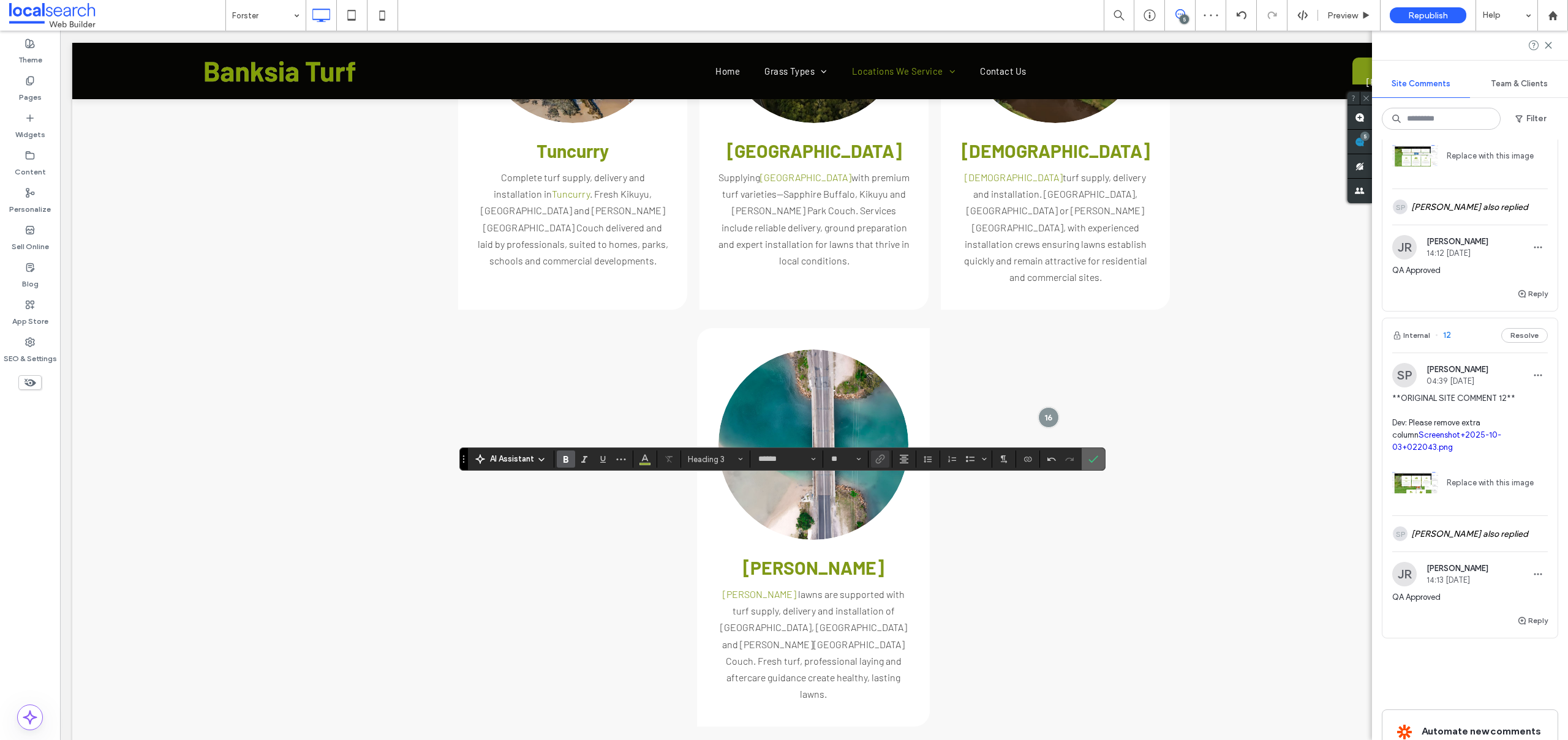
click at [1089, 458] on icon "Confirm" at bounding box center [1094, 459] width 10 height 10
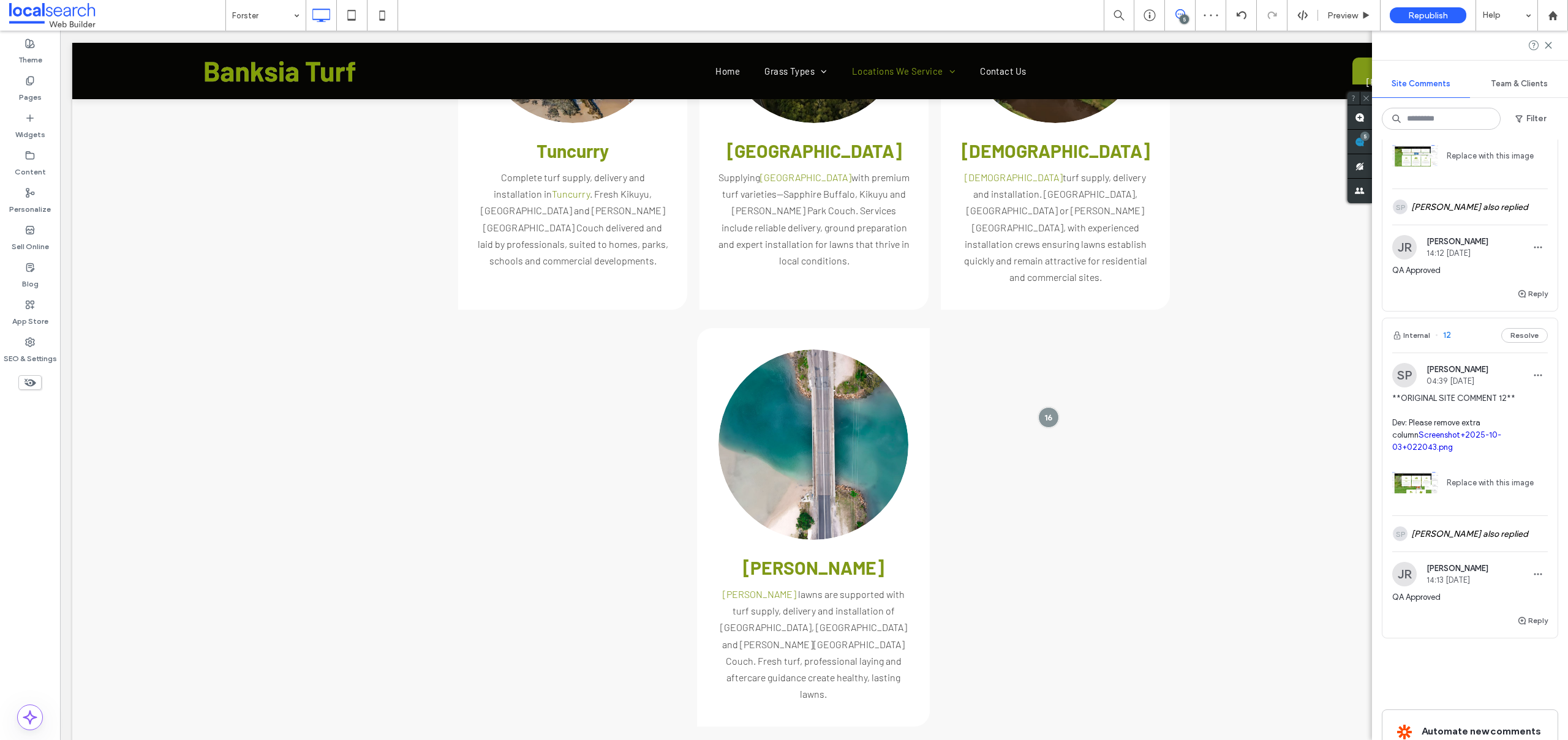
type input "******"
type input "**"
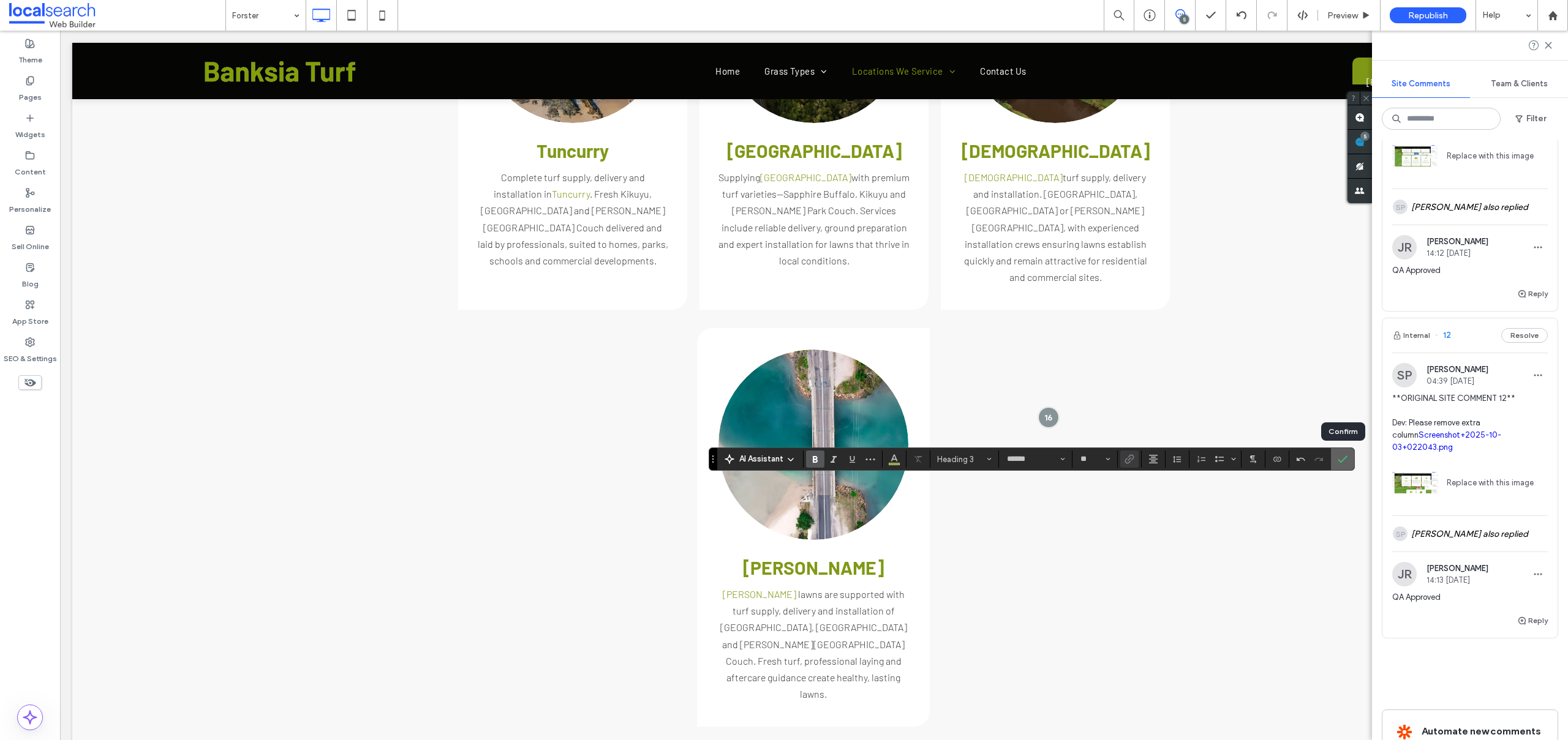
click at [1346, 461] on icon "Confirm" at bounding box center [1342, 459] width 10 height 10
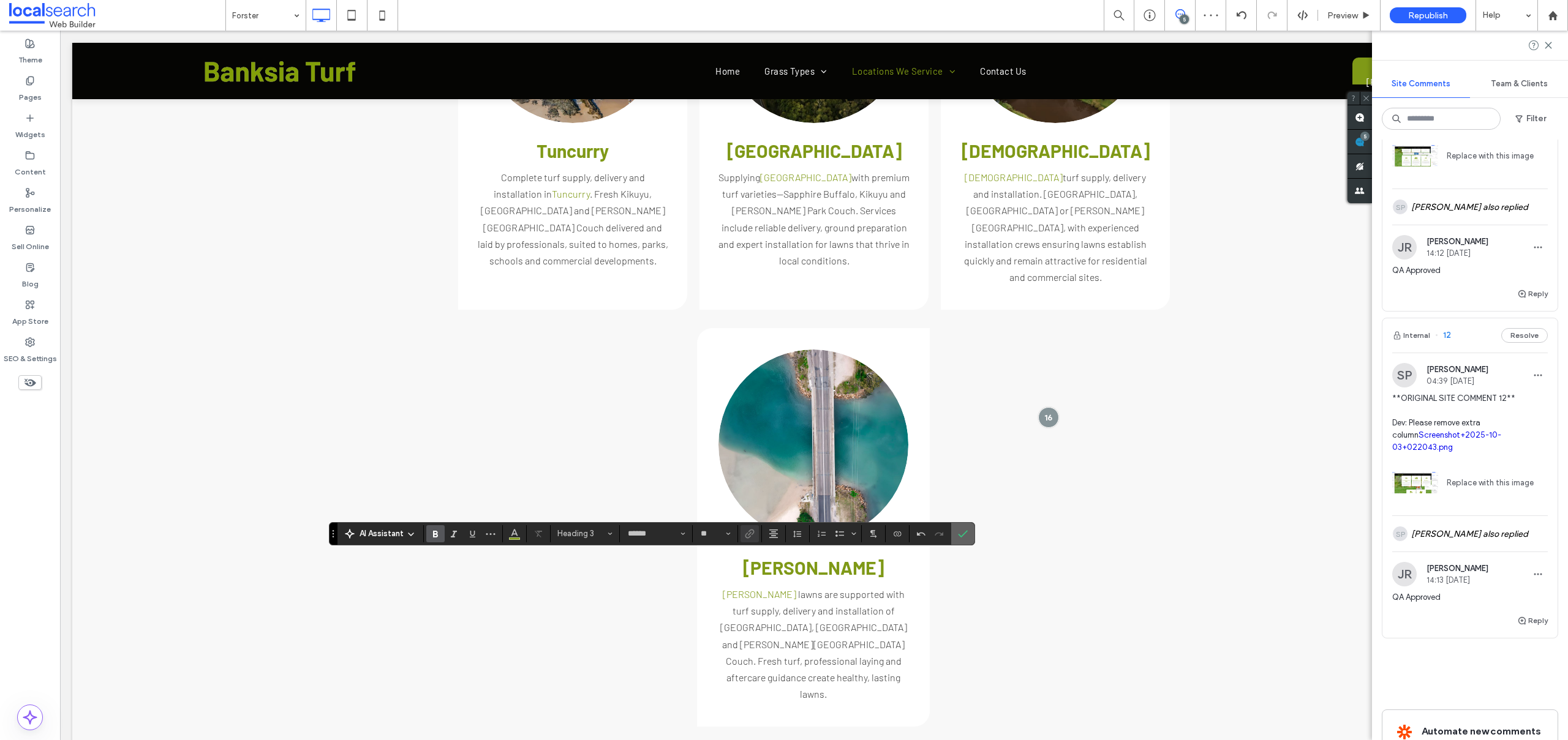
click at [968, 533] on label "Confirm" at bounding box center [962, 533] width 18 height 22
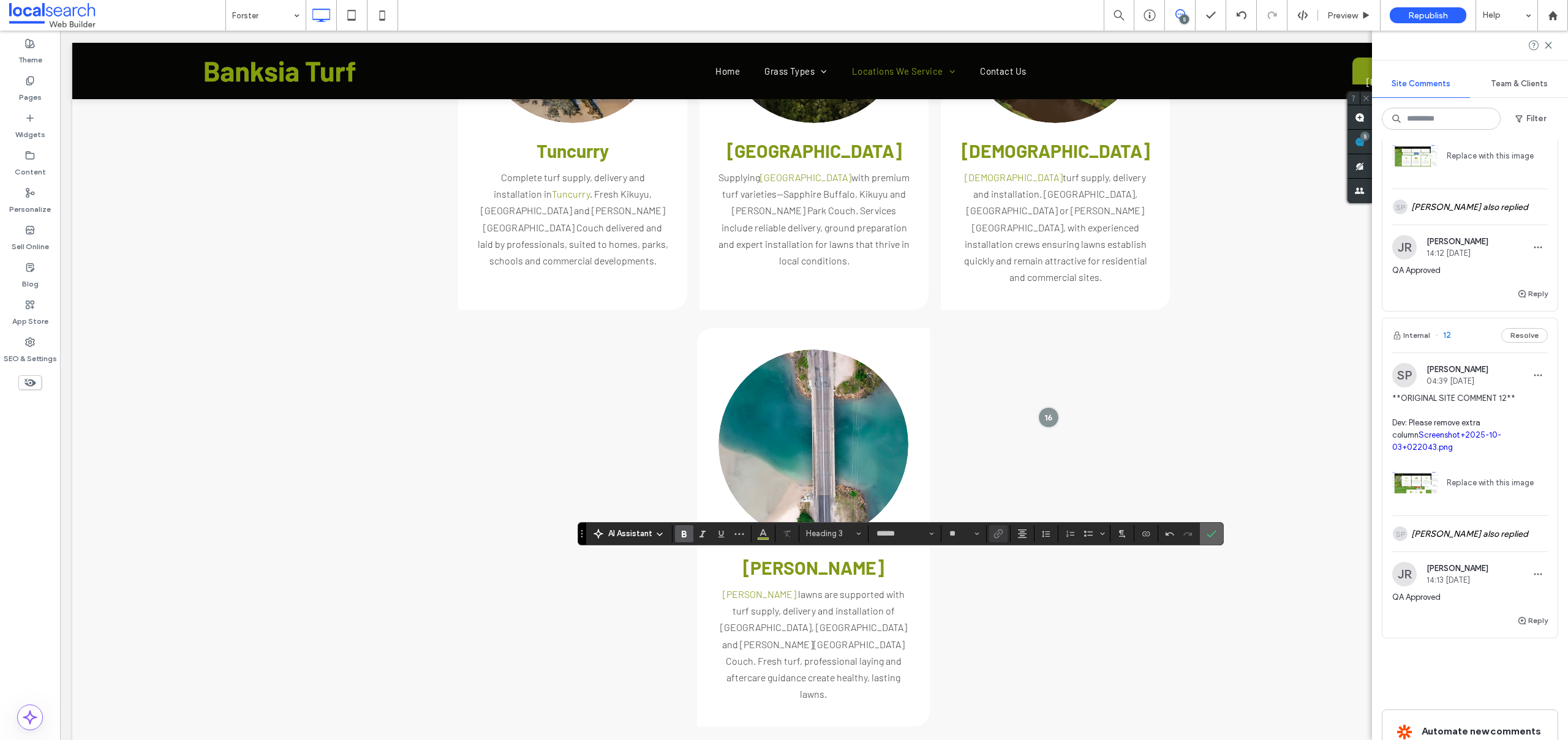
click at [1208, 534] on icon "Confirm" at bounding box center [1211, 534] width 10 height 10
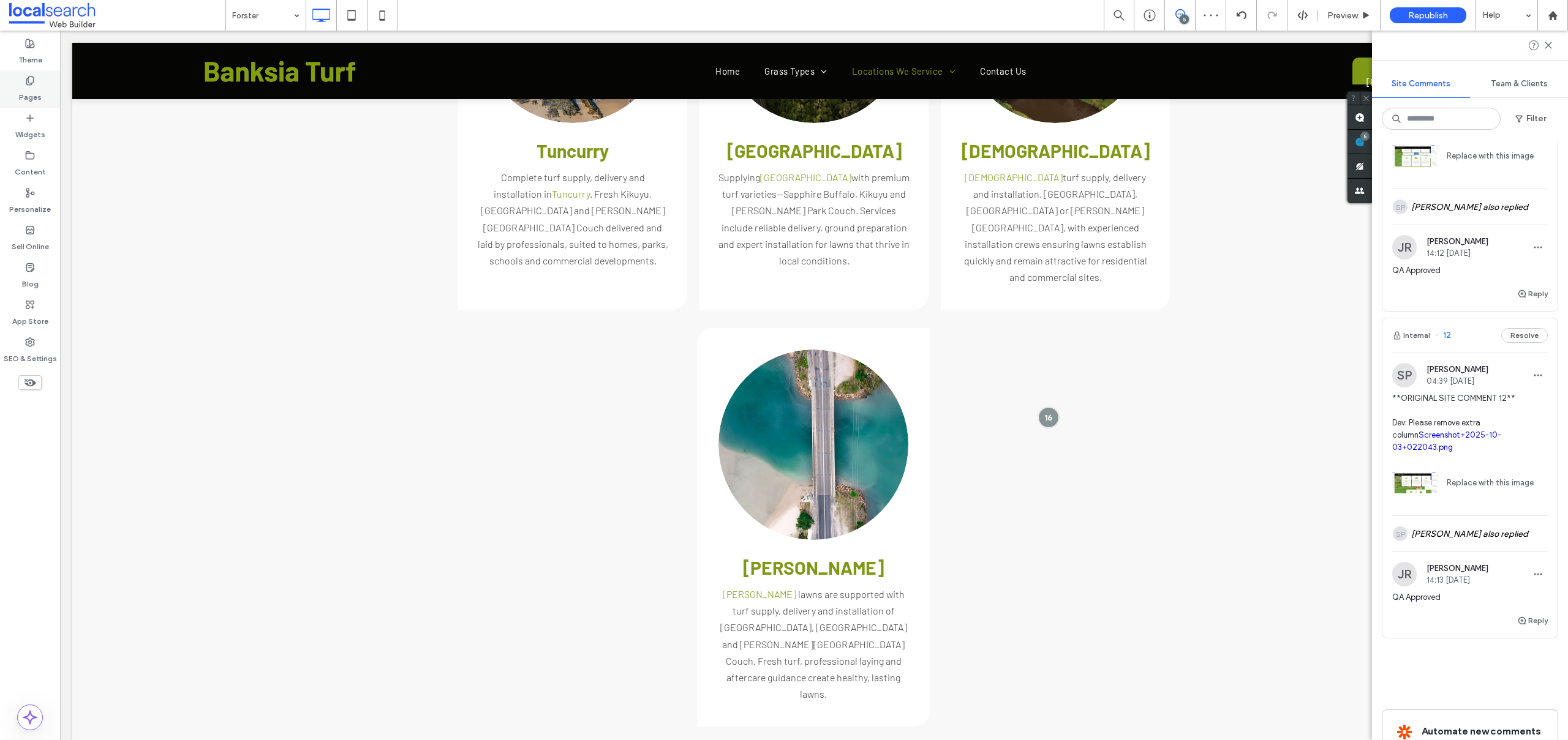
click at [43, 94] on div "Pages" at bounding box center [30, 89] width 60 height 37
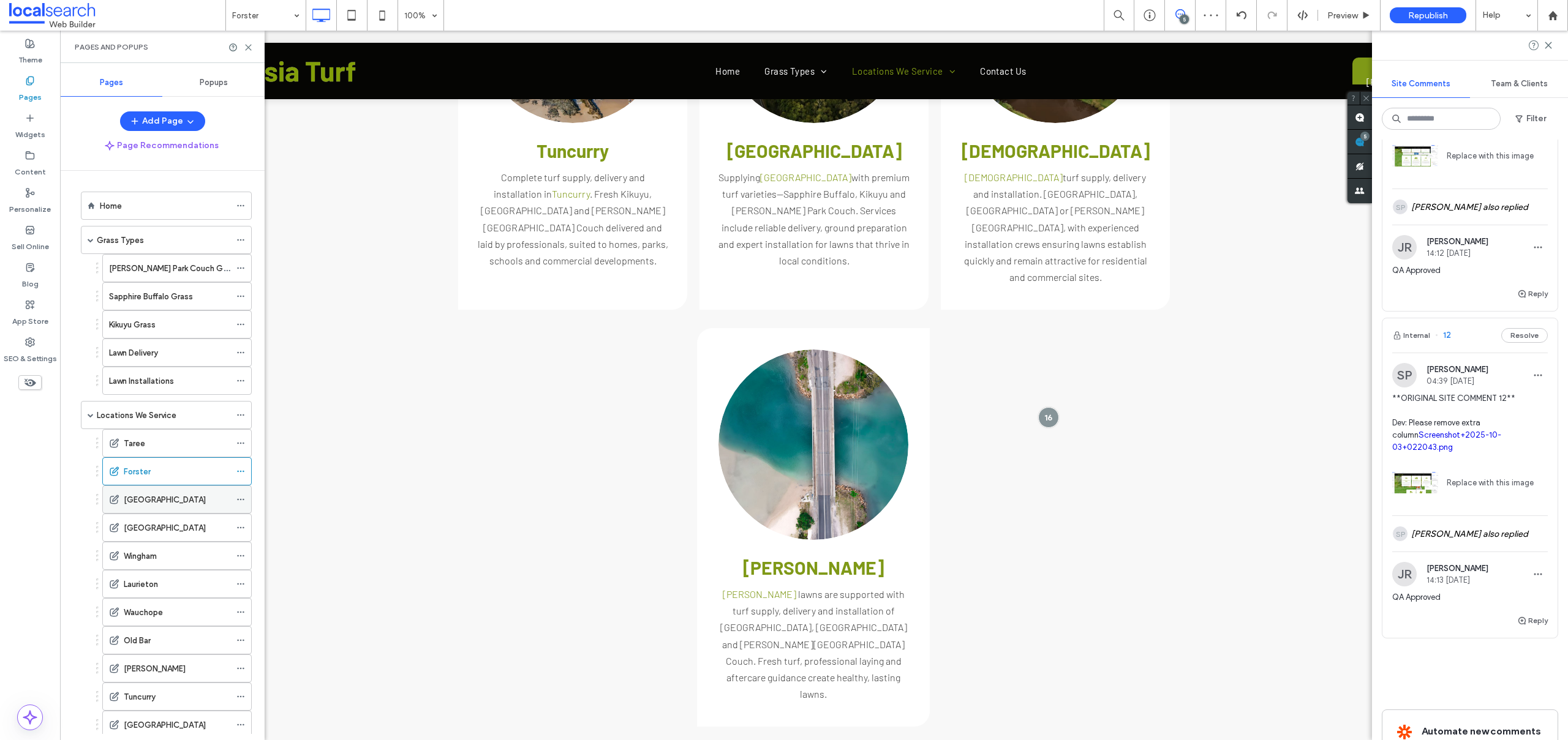
click at [151, 496] on label "[GEOGRAPHIC_DATA]" at bounding box center [165, 500] width 82 height 22
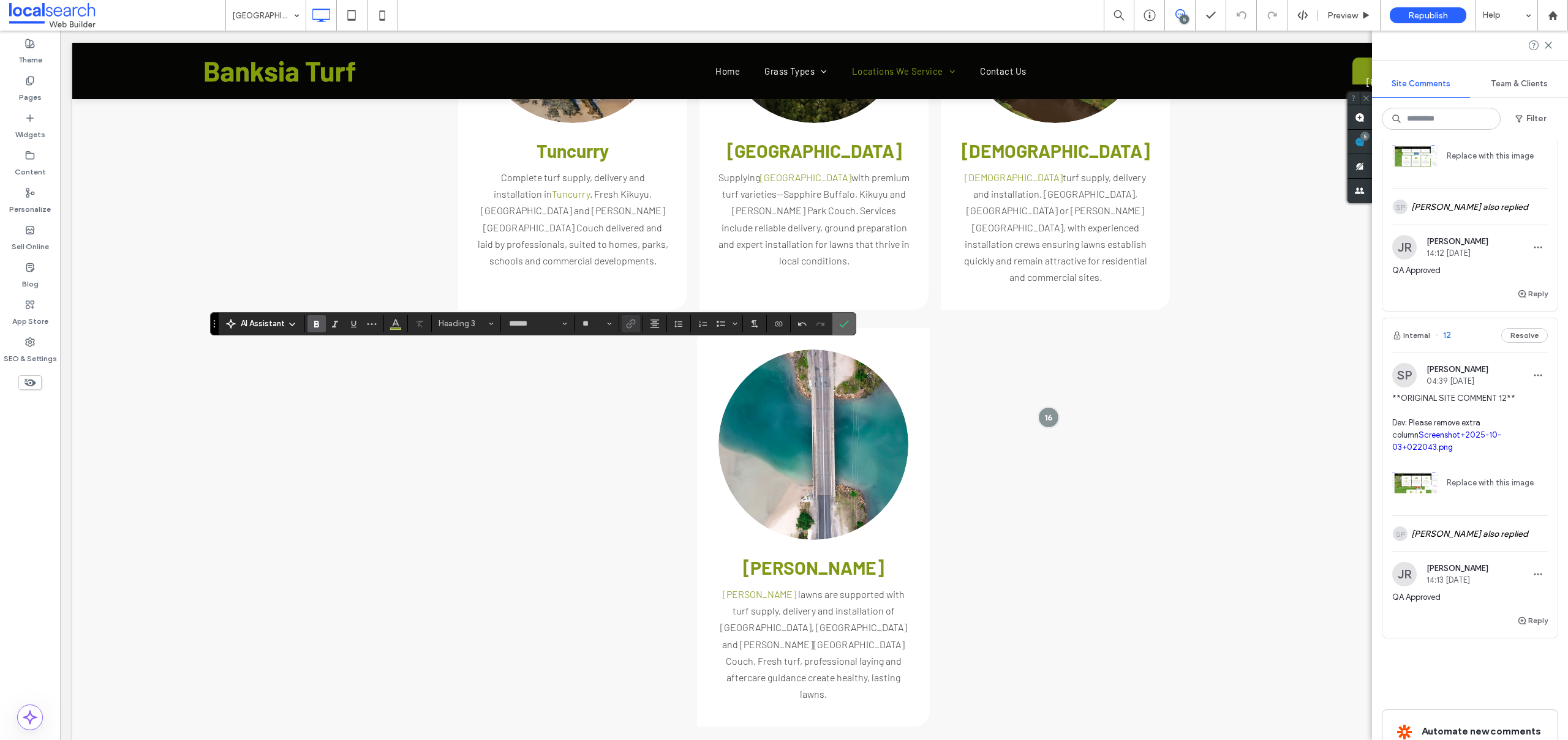
click at [841, 324] on icon "Confirm" at bounding box center [844, 324] width 10 height 10
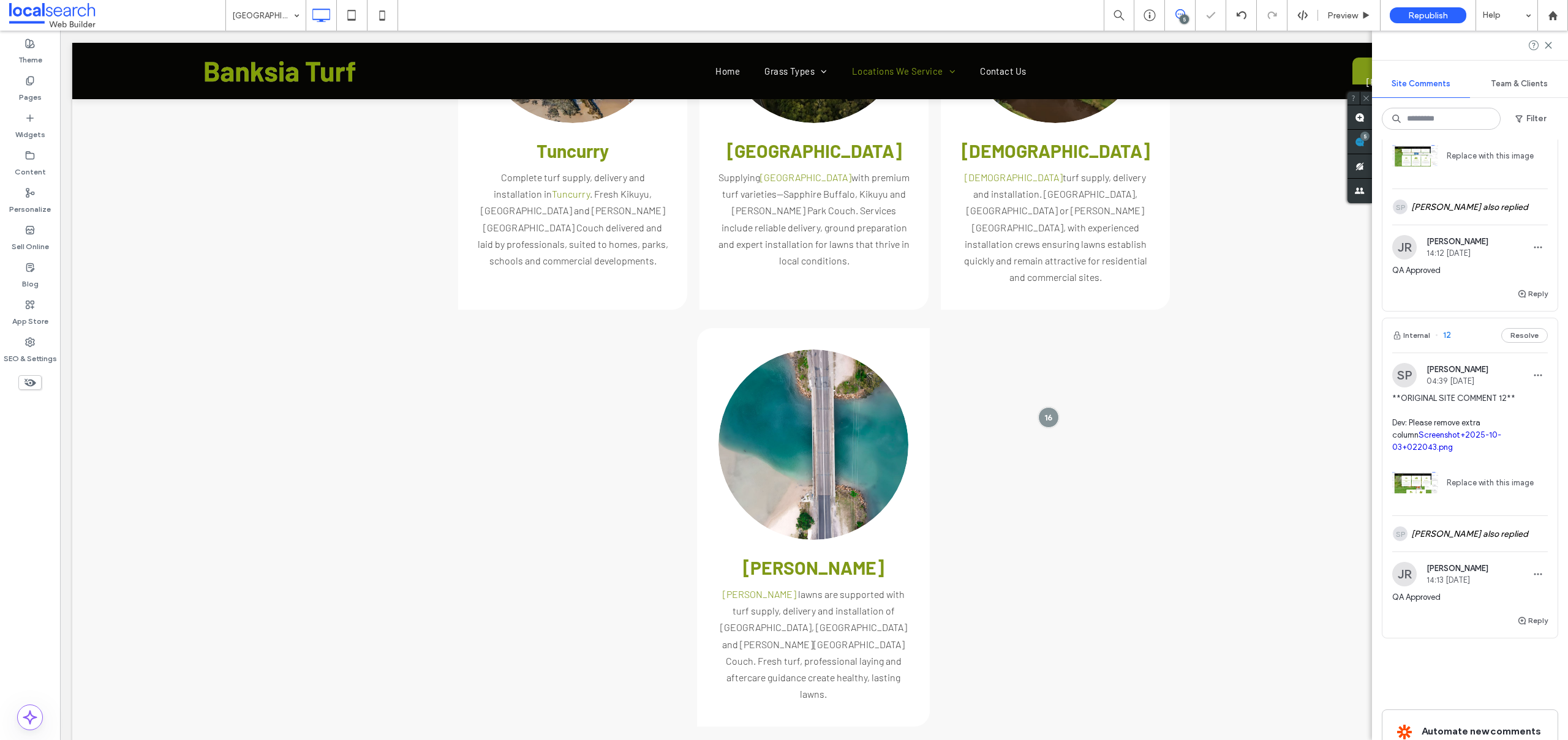
type input "******"
type input "**"
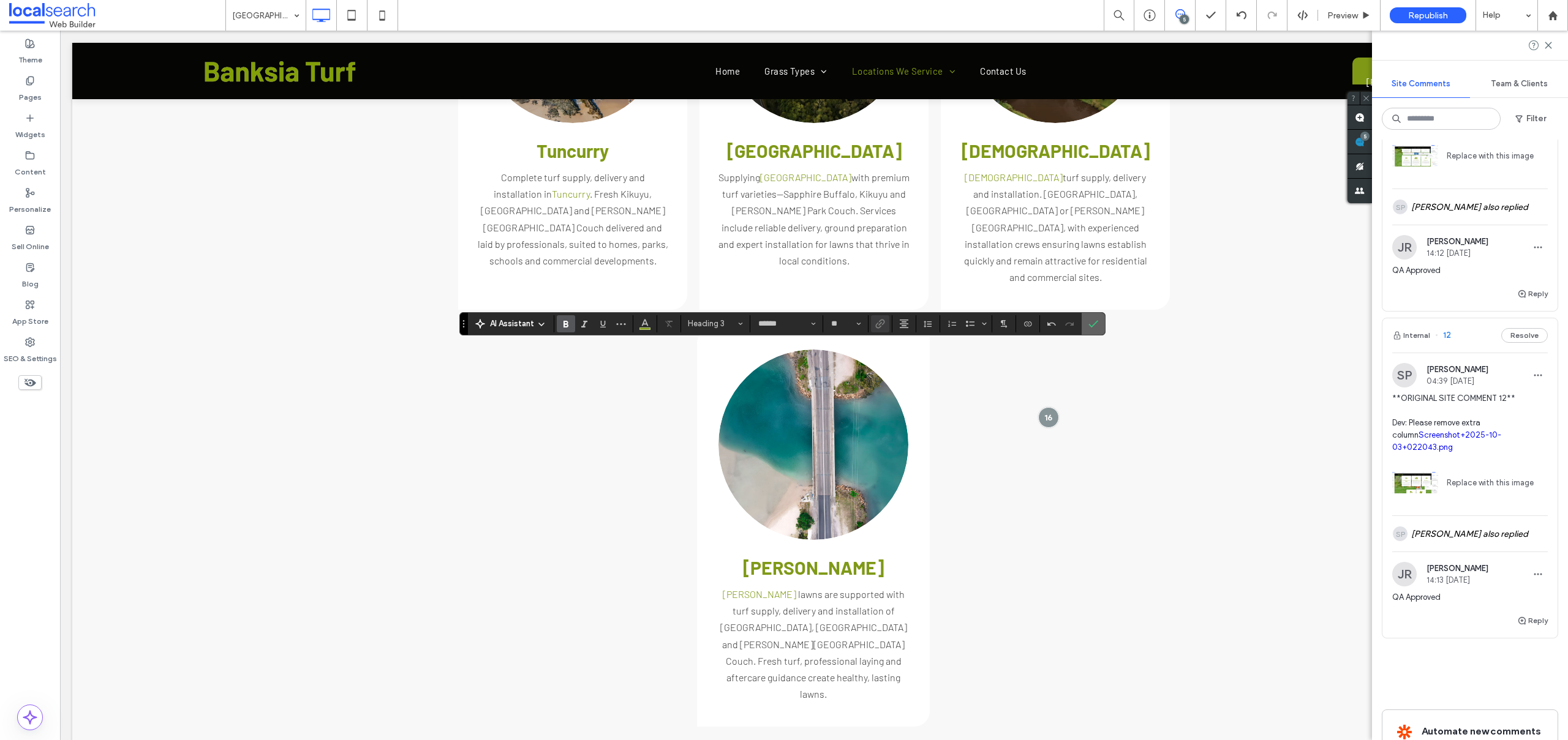
click at [1097, 316] on span "Confirm" at bounding box center [1094, 324] width 10 height 21
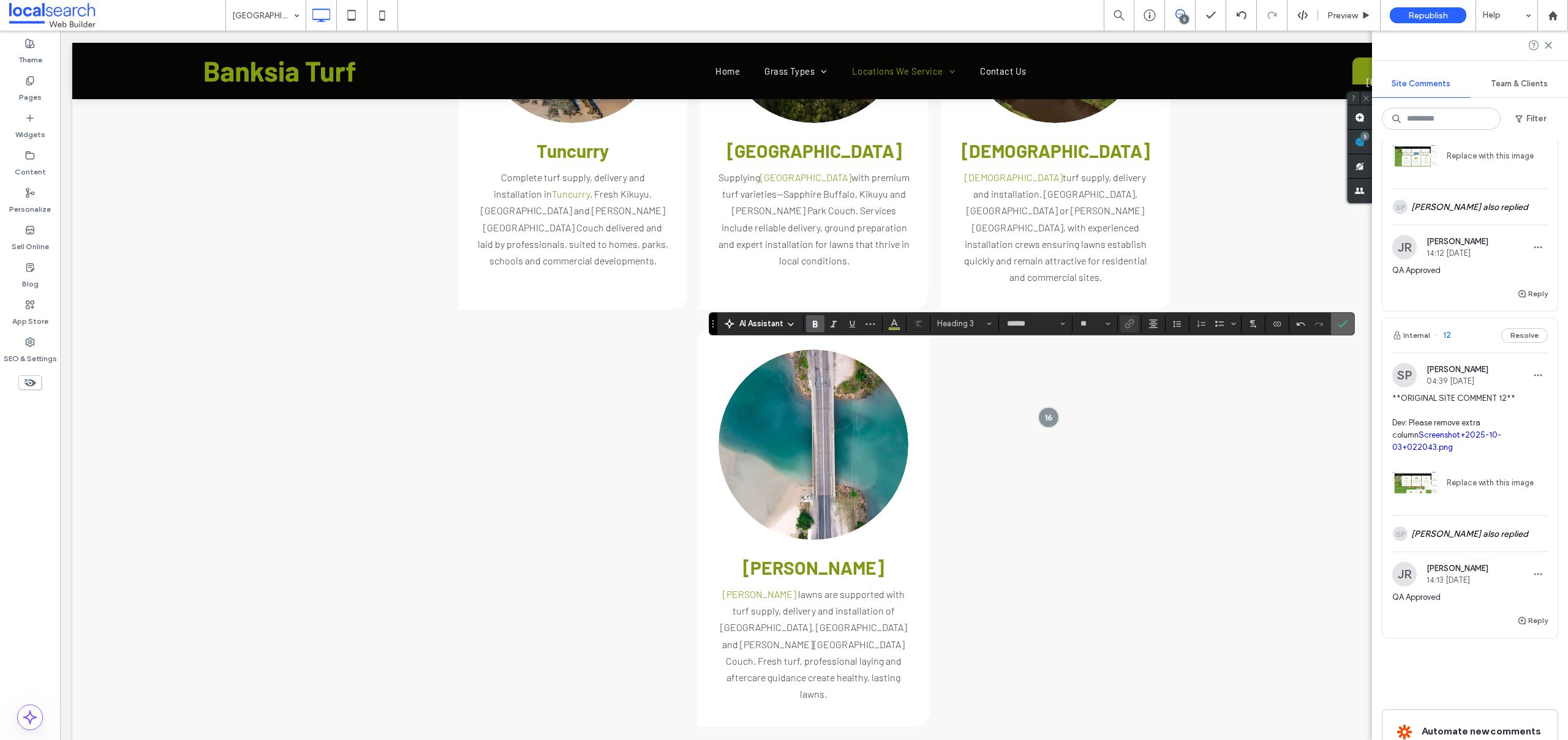
click at [1342, 321] on icon "Confirm" at bounding box center [1342, 324] width 10 height 10
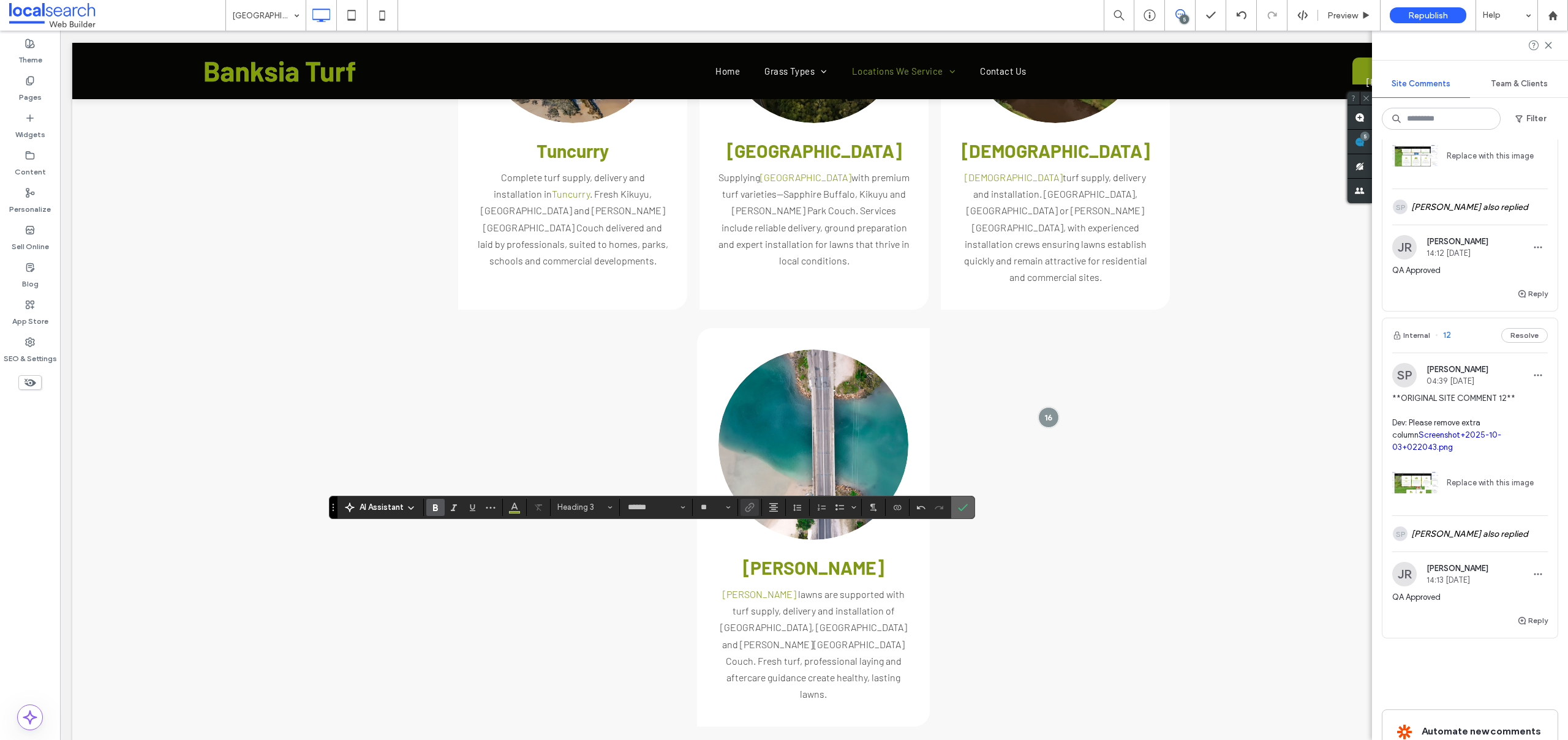
click at [967, 507] on icon "Confirm" at bounding box center [963, 507] width 10 height 10
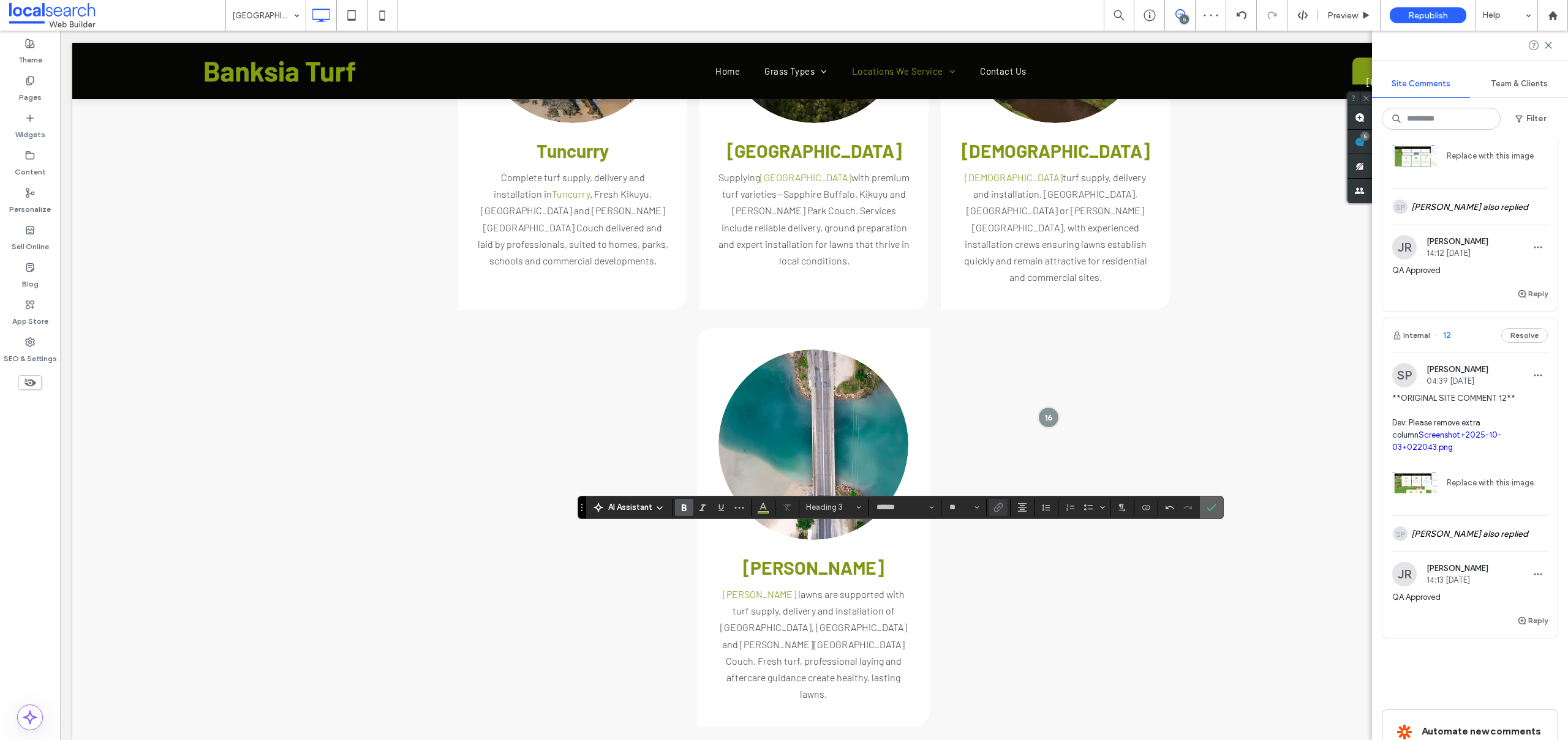
click at [1206, 507] on icon "Confirm" at bounding box center [1211, 507] width 10 height 10
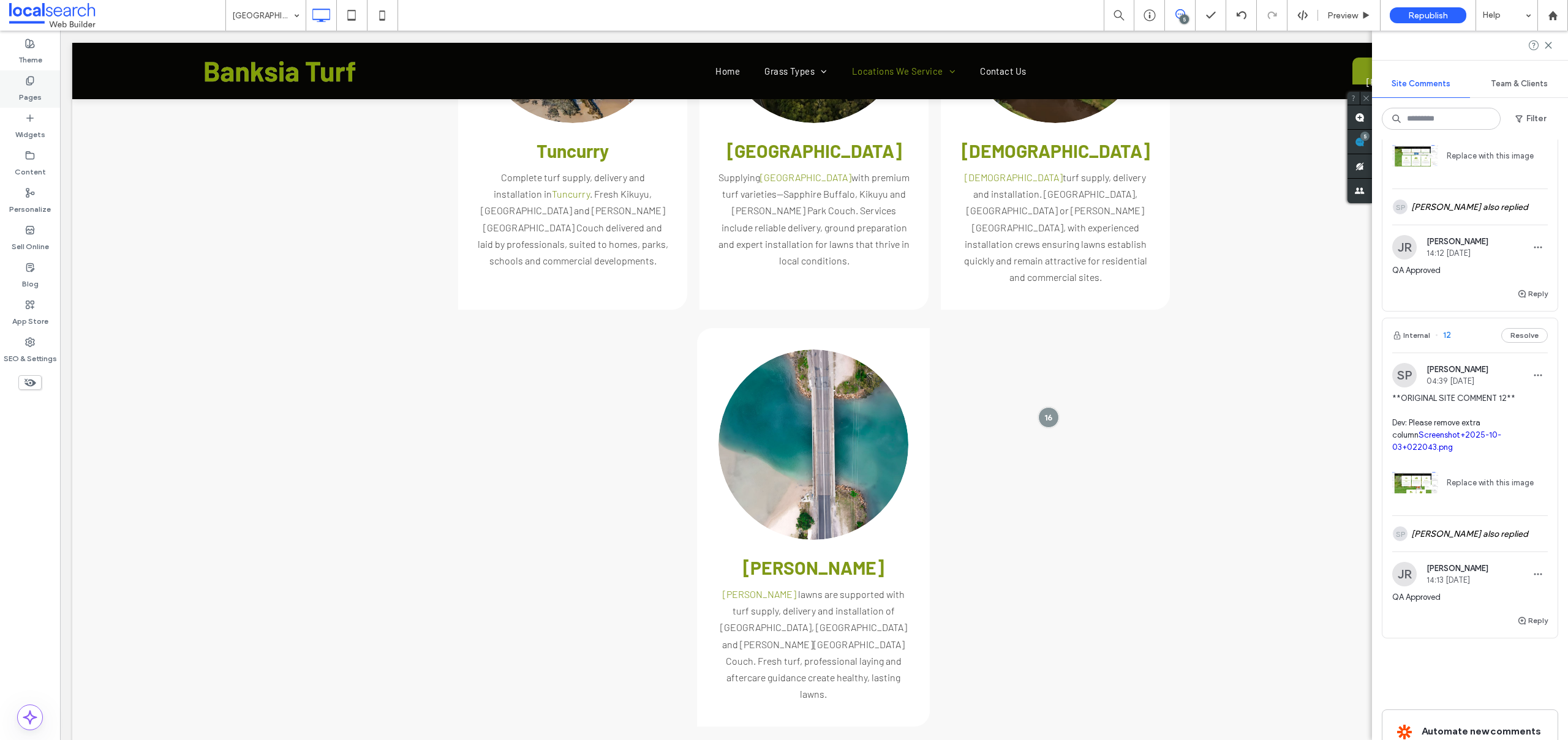
click at [31, 94] on label "Pages" at bounding box center [30, 94] width 22 height 17
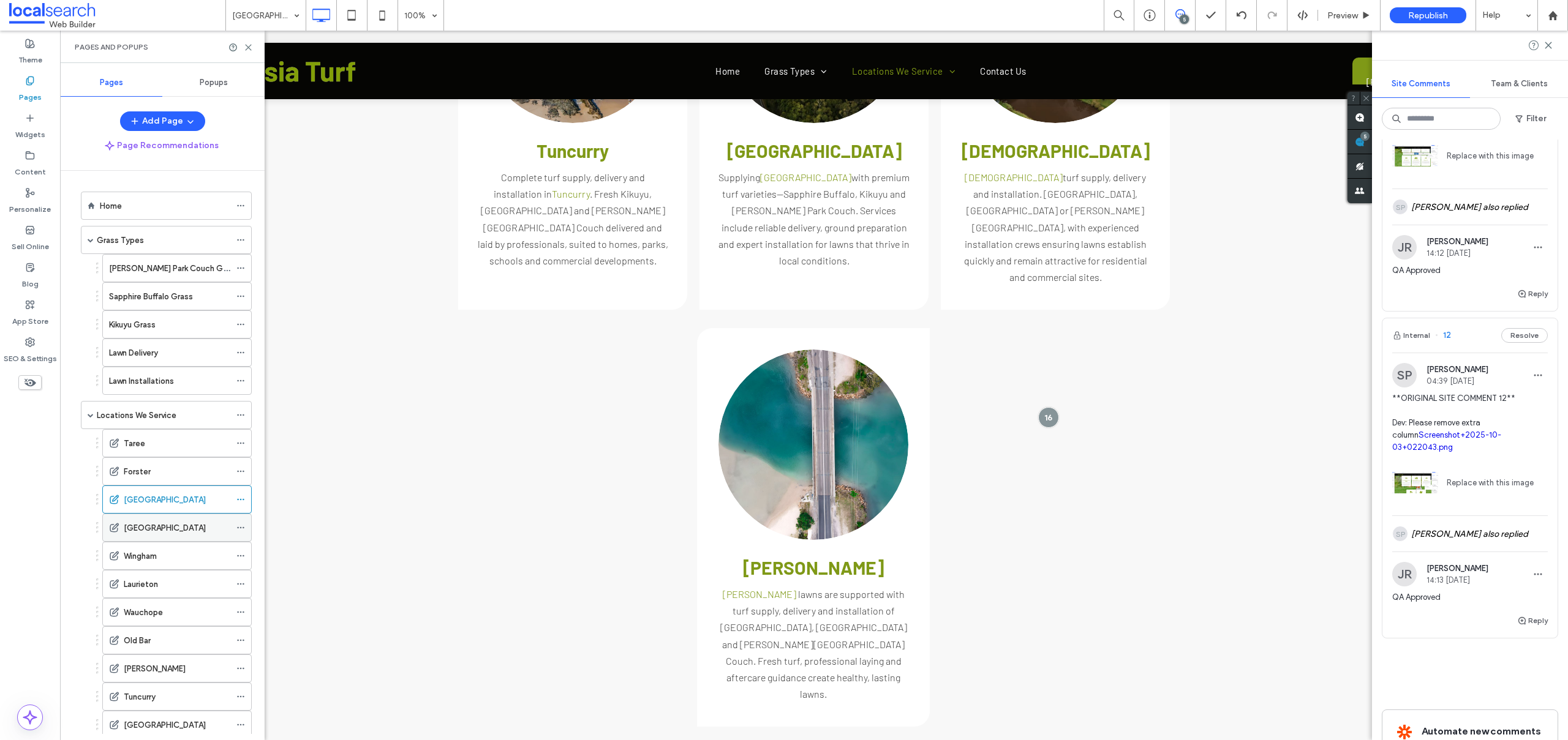
click at [163, 532] on label "[GEOGRAPHIC_DATA]" at bounding box center [165, 528] width 82 height 22
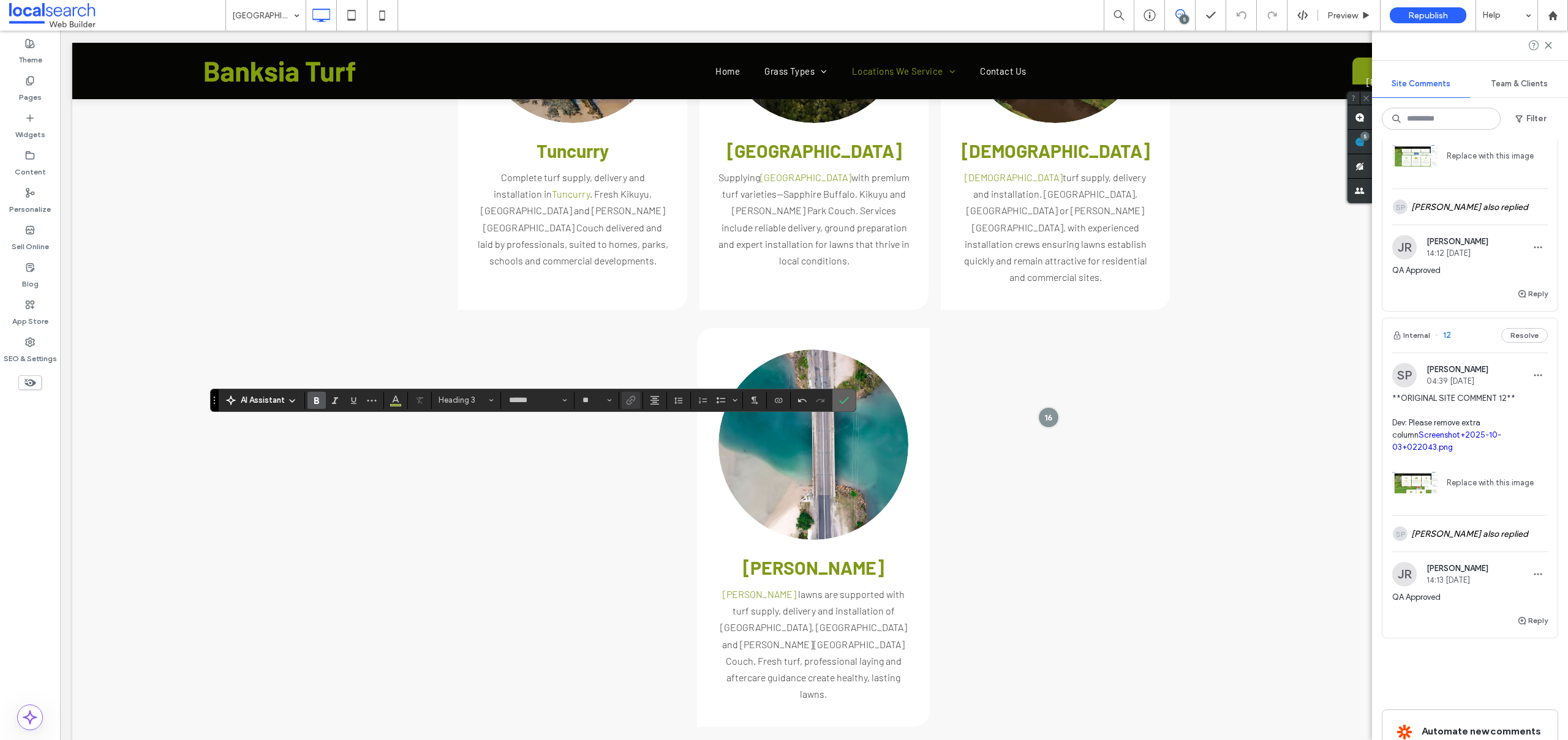
click at [847, 399] on icon "Confirm" at bounding box center [844, 401] width 10 height 10
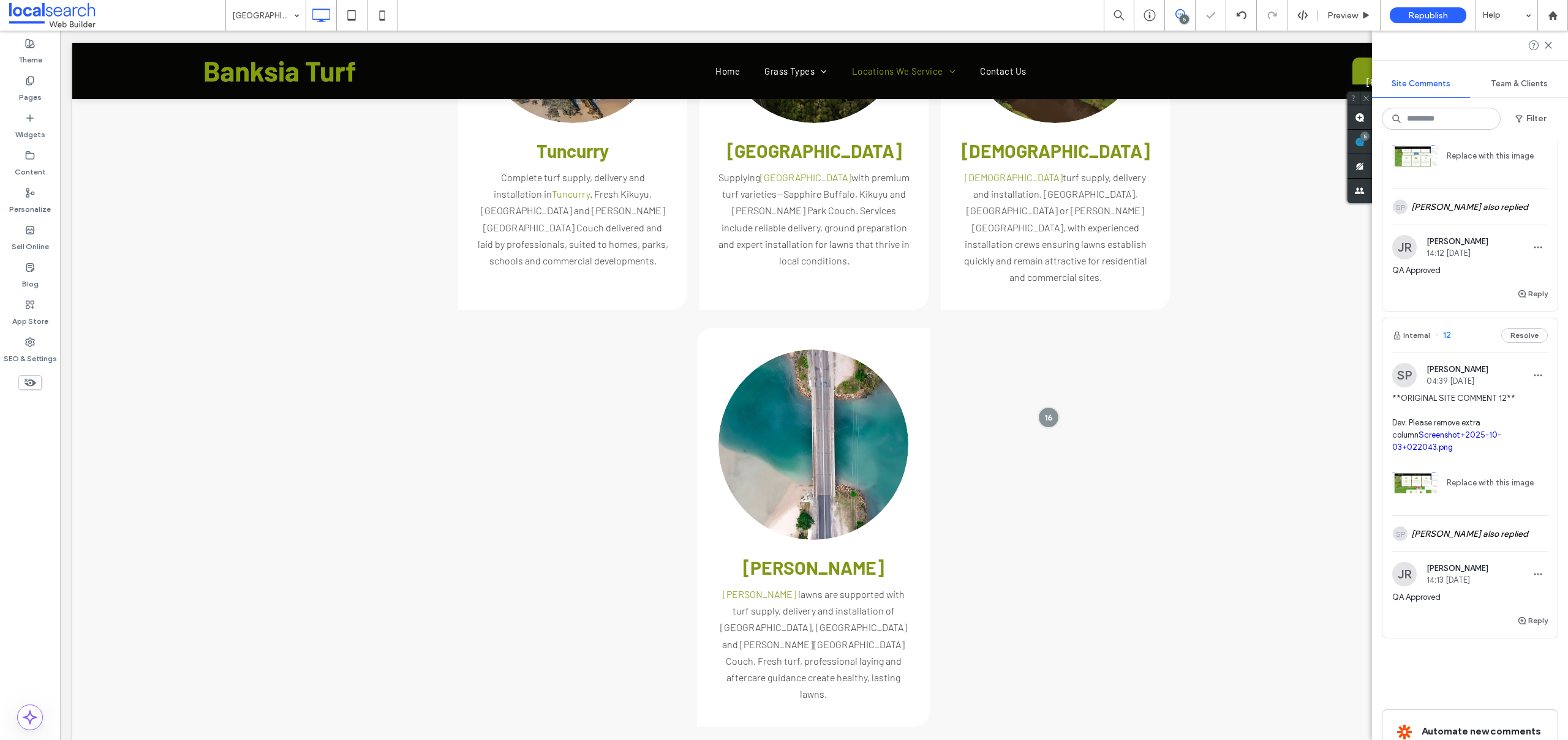
type input "******"
type input "**"
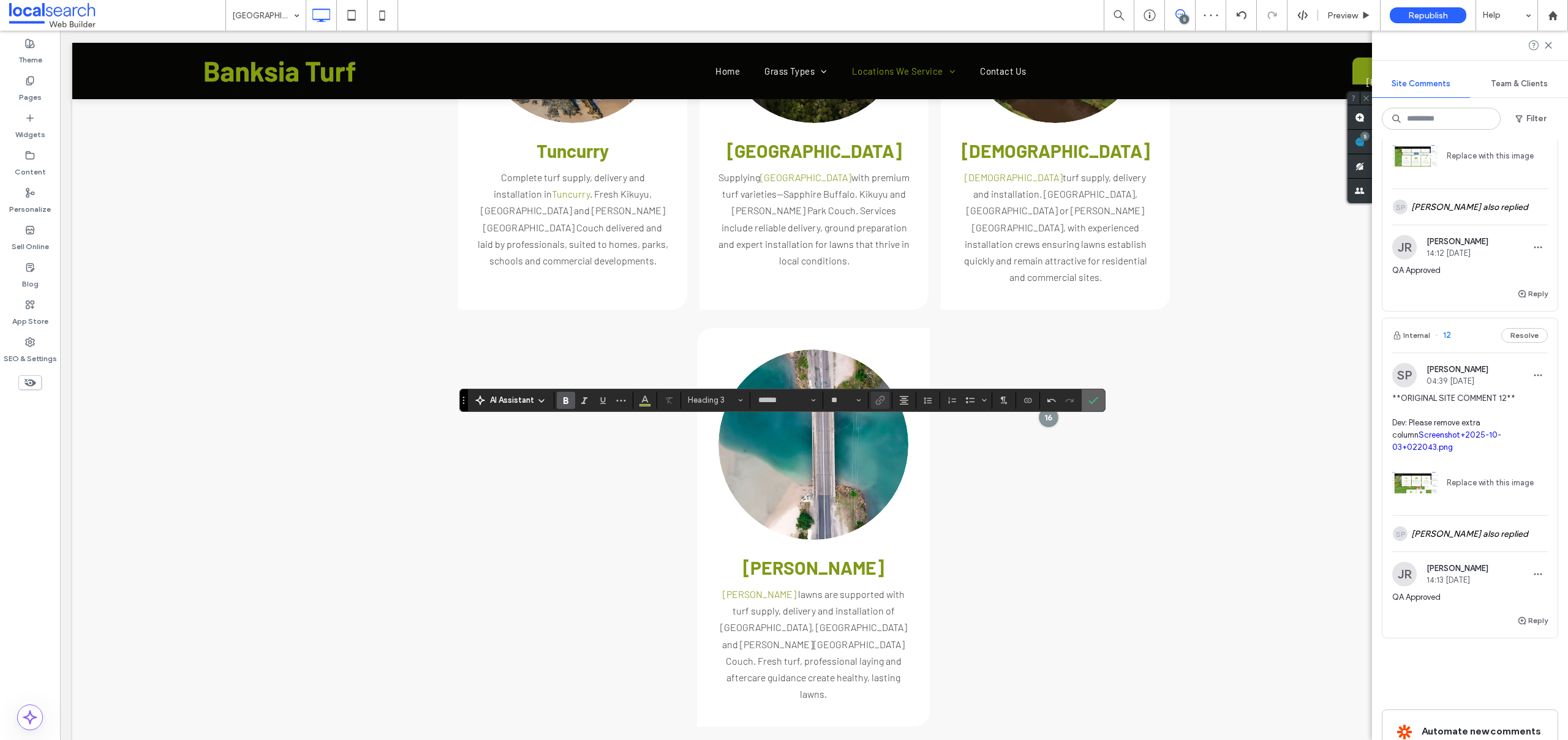
click at [1093, 401] on use "Confirm" at bounding box center [1094, 400] width 10 height 7
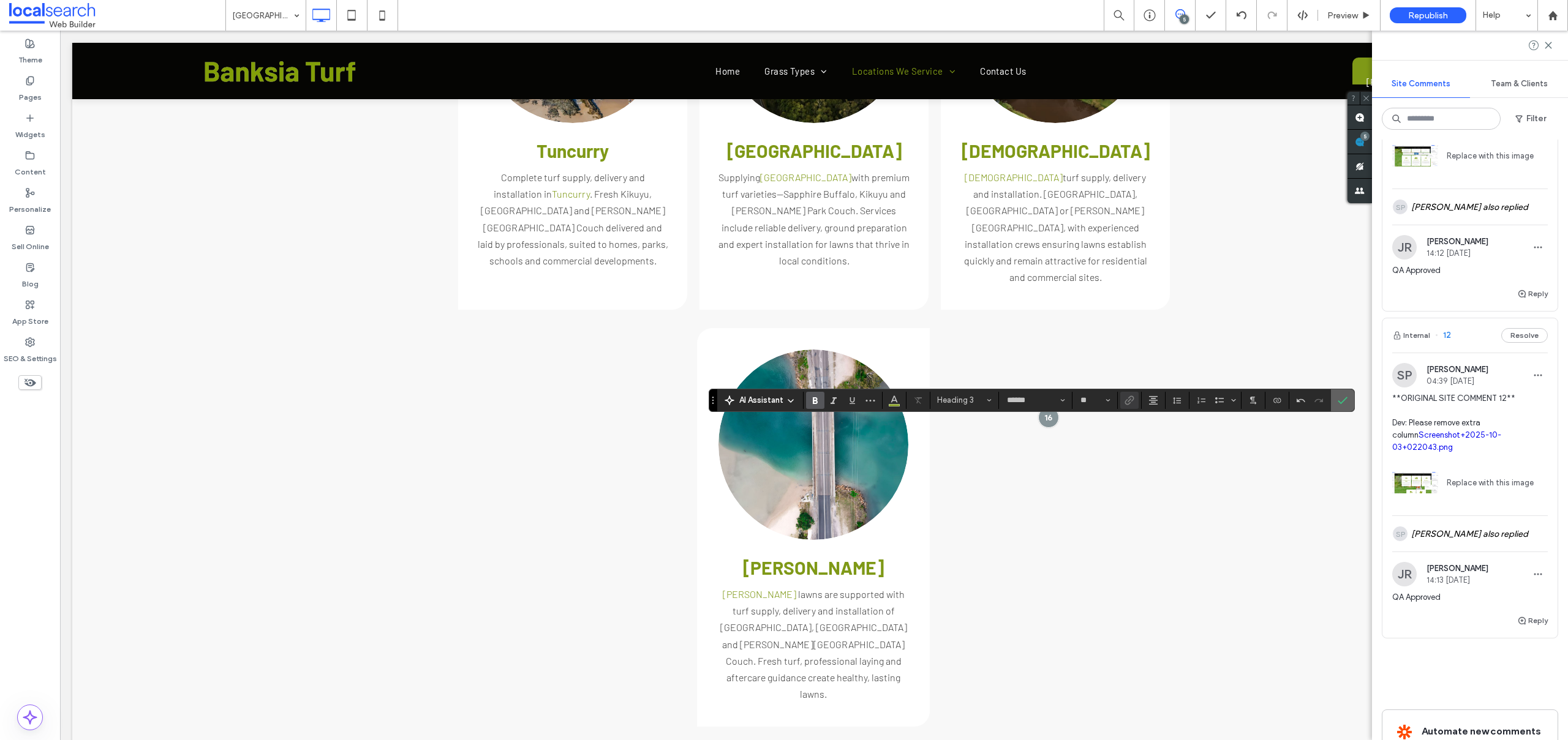
click at [1350, 391] on label "Confirm" at bounding box center [1342, 400] width 18 height 22
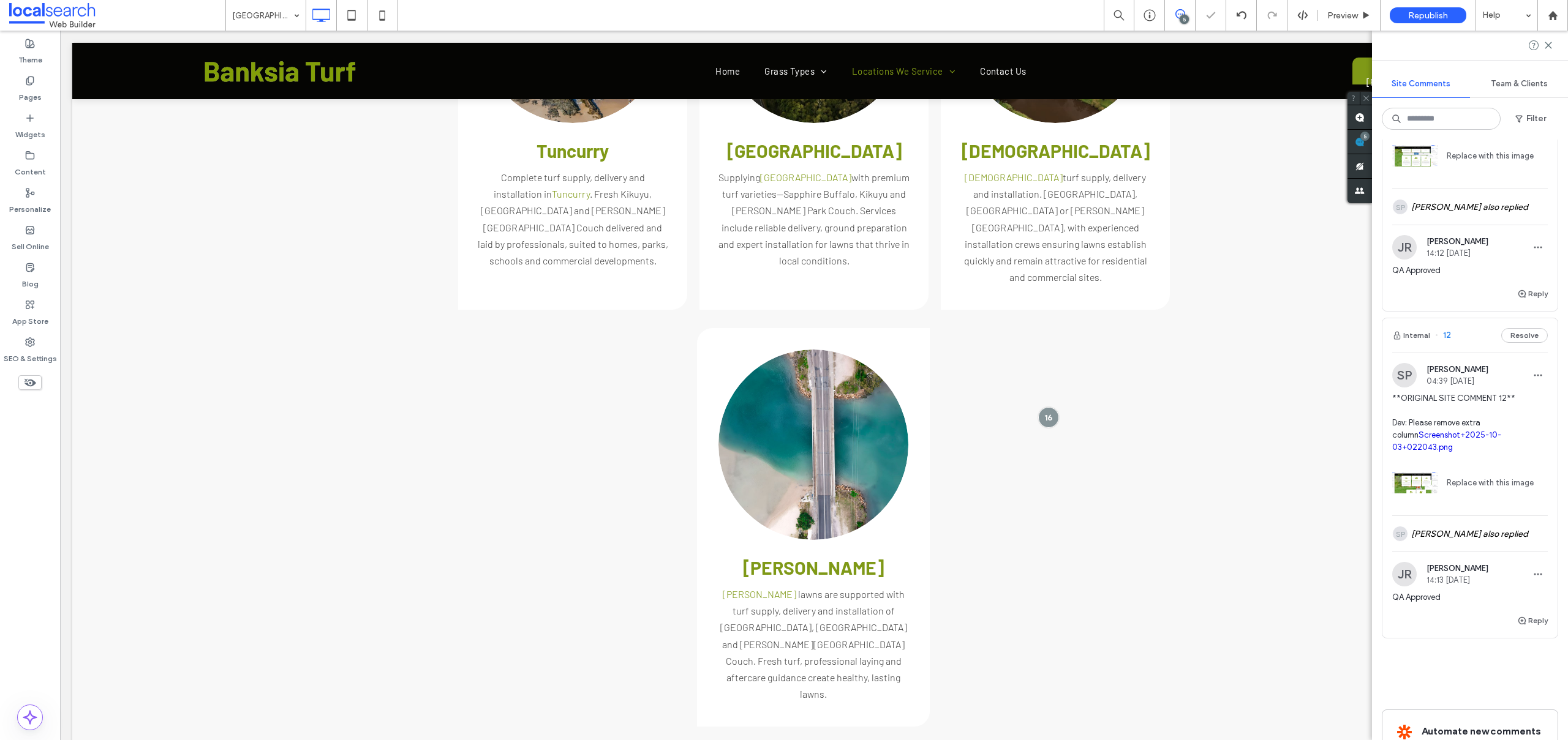
type input "******"
type input "**"
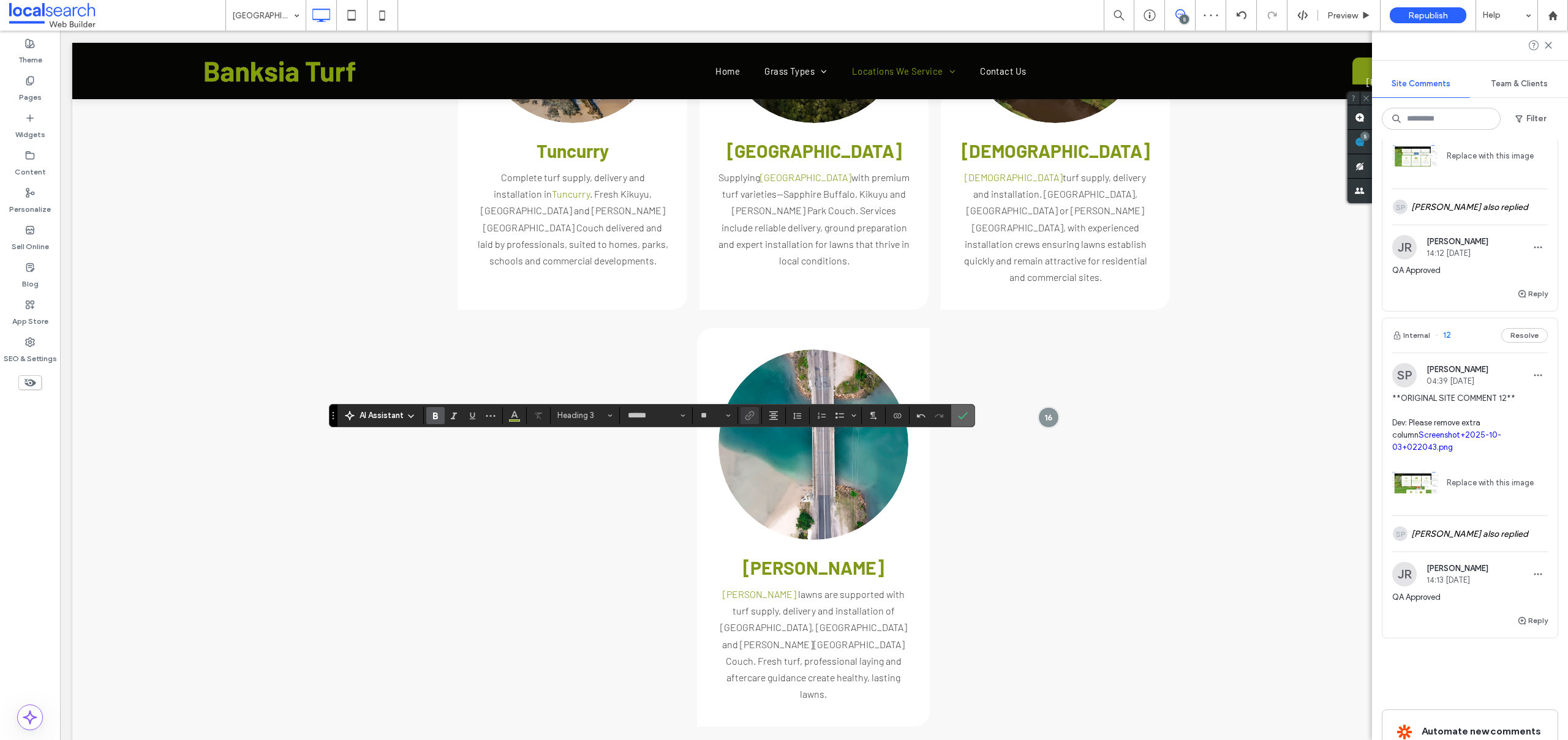
click at [958, 420] on span "Confirm" at bounding box center [961, 416] width 6 height 22
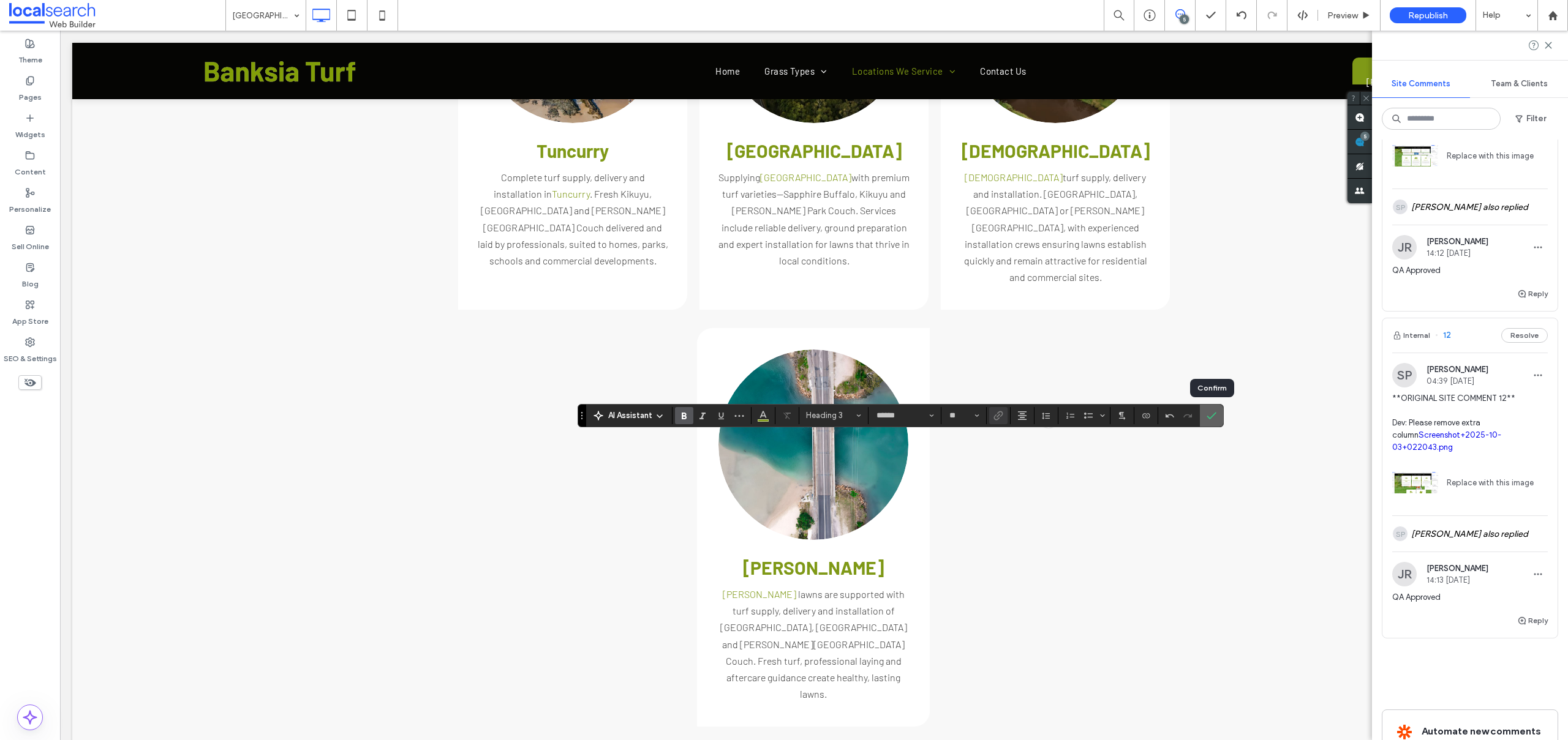
click at [1207, 416] on use "Confirm" at bounding box center [1211, 416] width 10 height 7
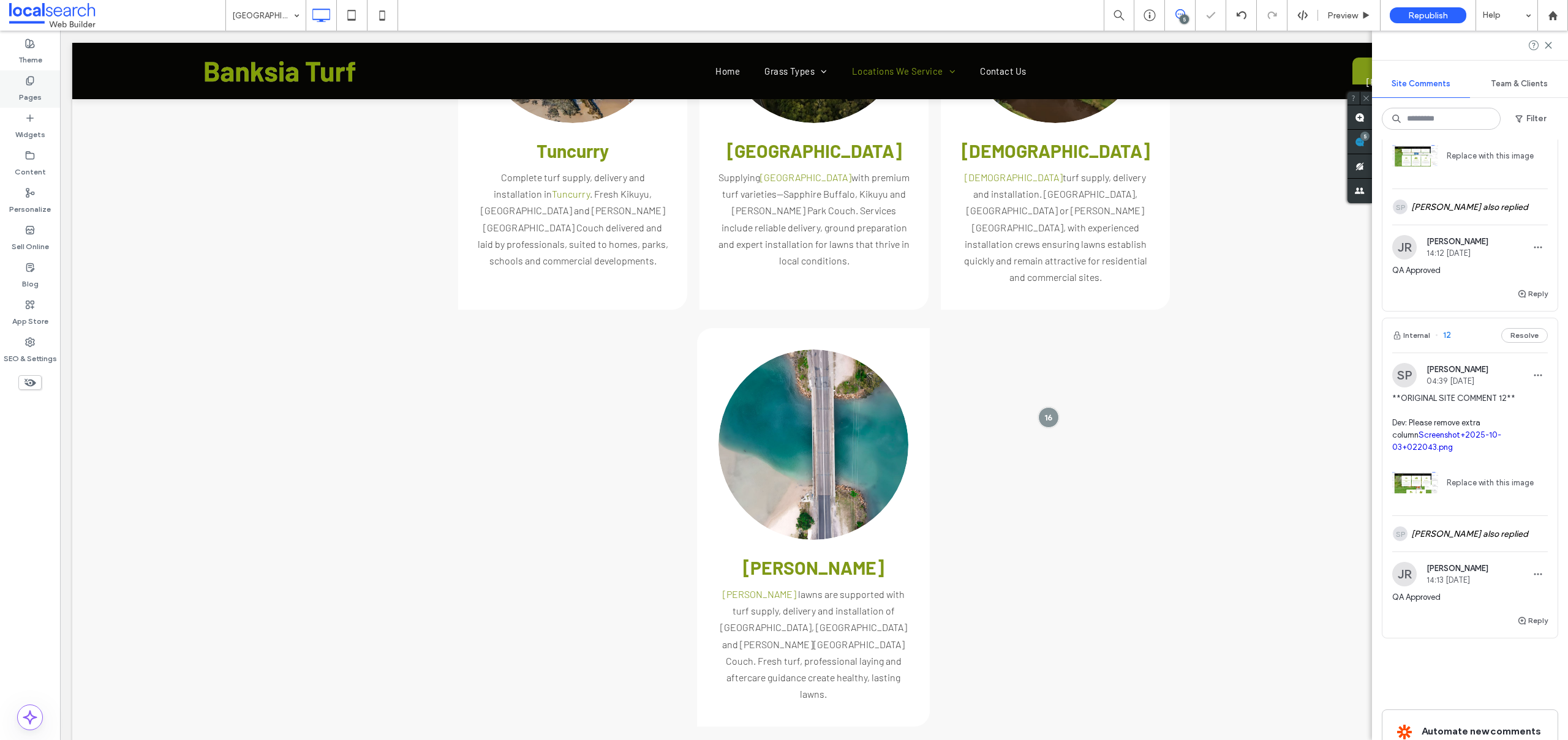
click at [45, 95] on div "Pages" at bounding box center [30, 89] width 60 height 37
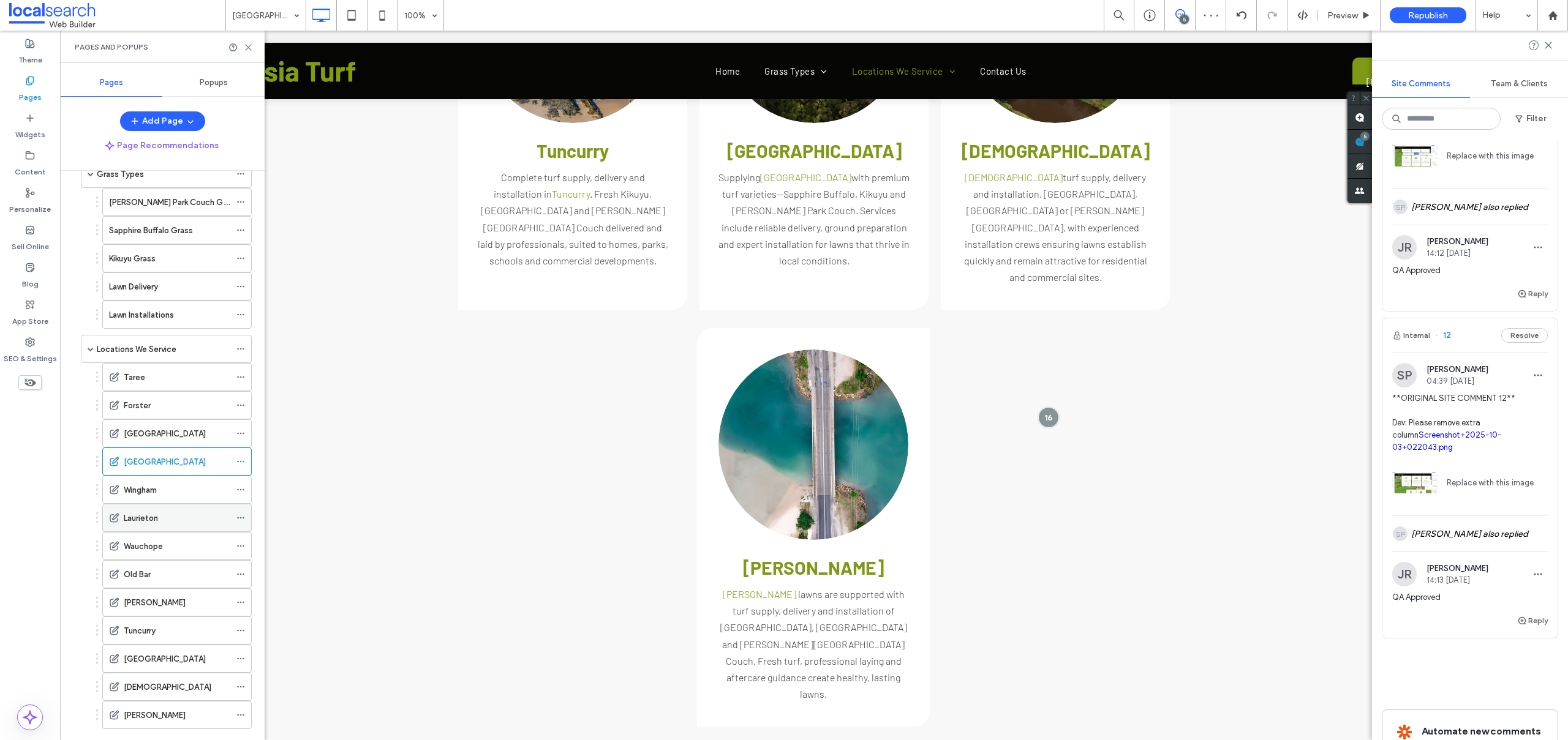
scroll to position [126, 0]
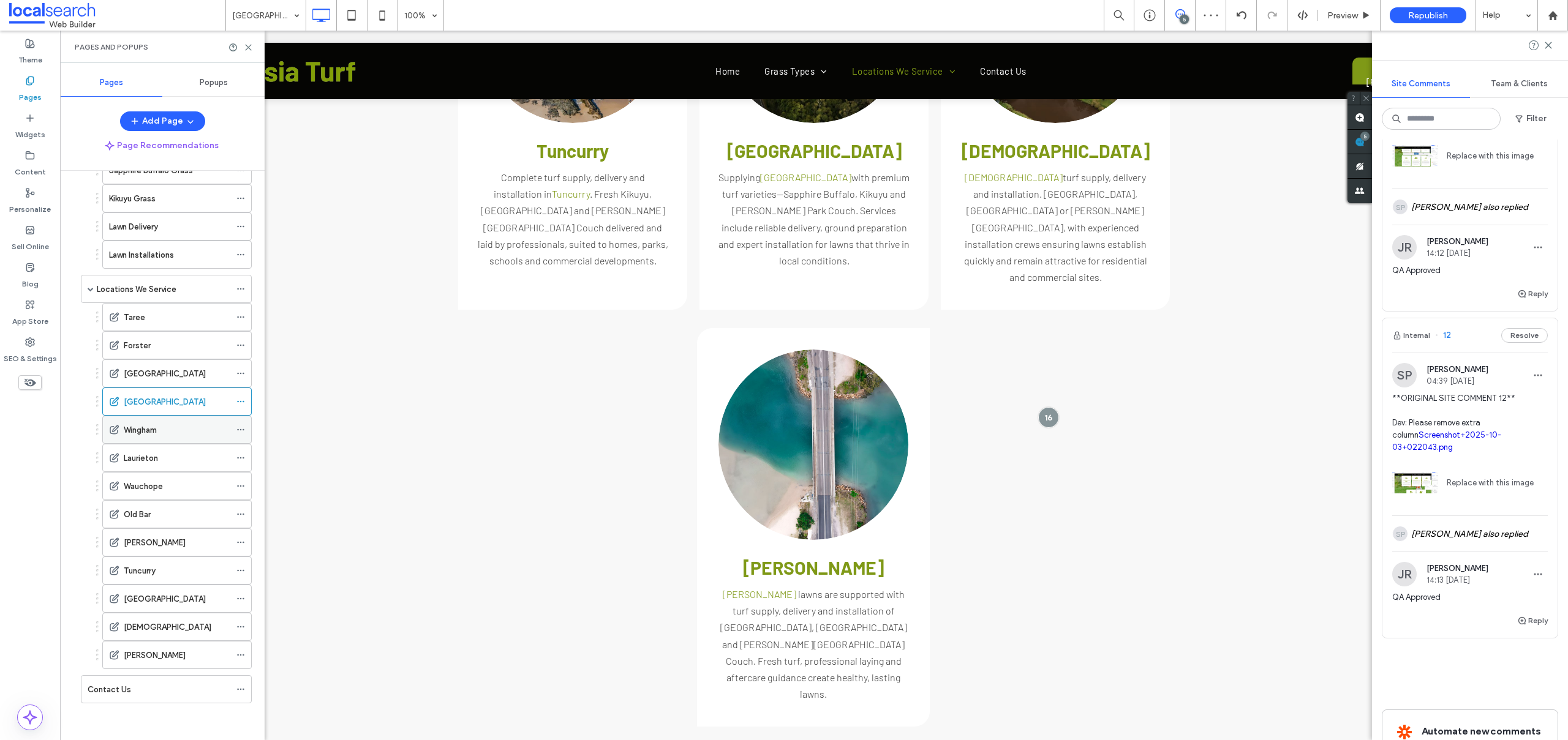
click at [144, 424] on label "Wingham" at bounding box center [141, 430] width 33 height 22
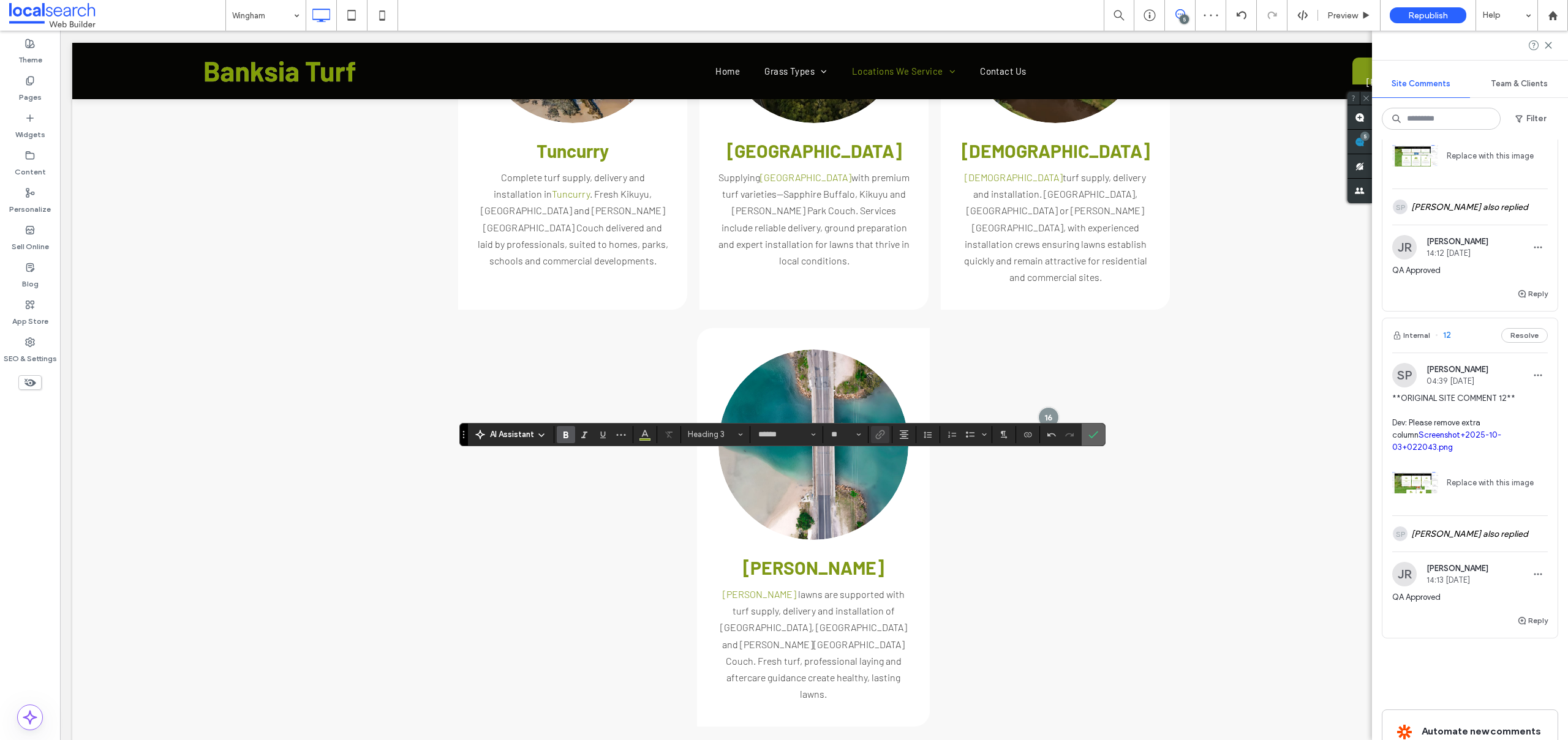
click at [1092, 437] on use "Confirm" at bounding box center [1094, 434] width 10 height 7
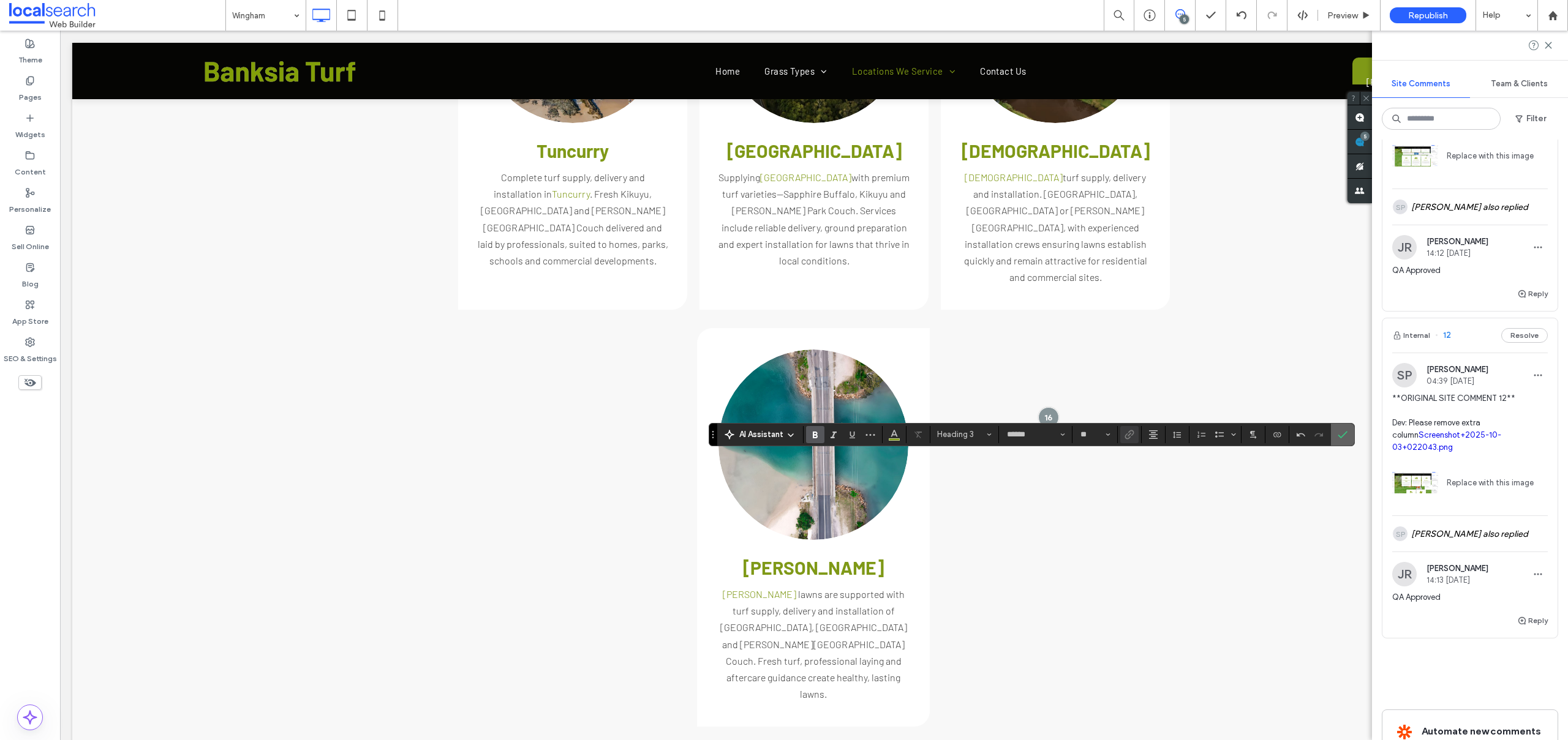
click at [1350, 433] on label "Confirm" at bounding box center [1342, 434] width 18 height 22
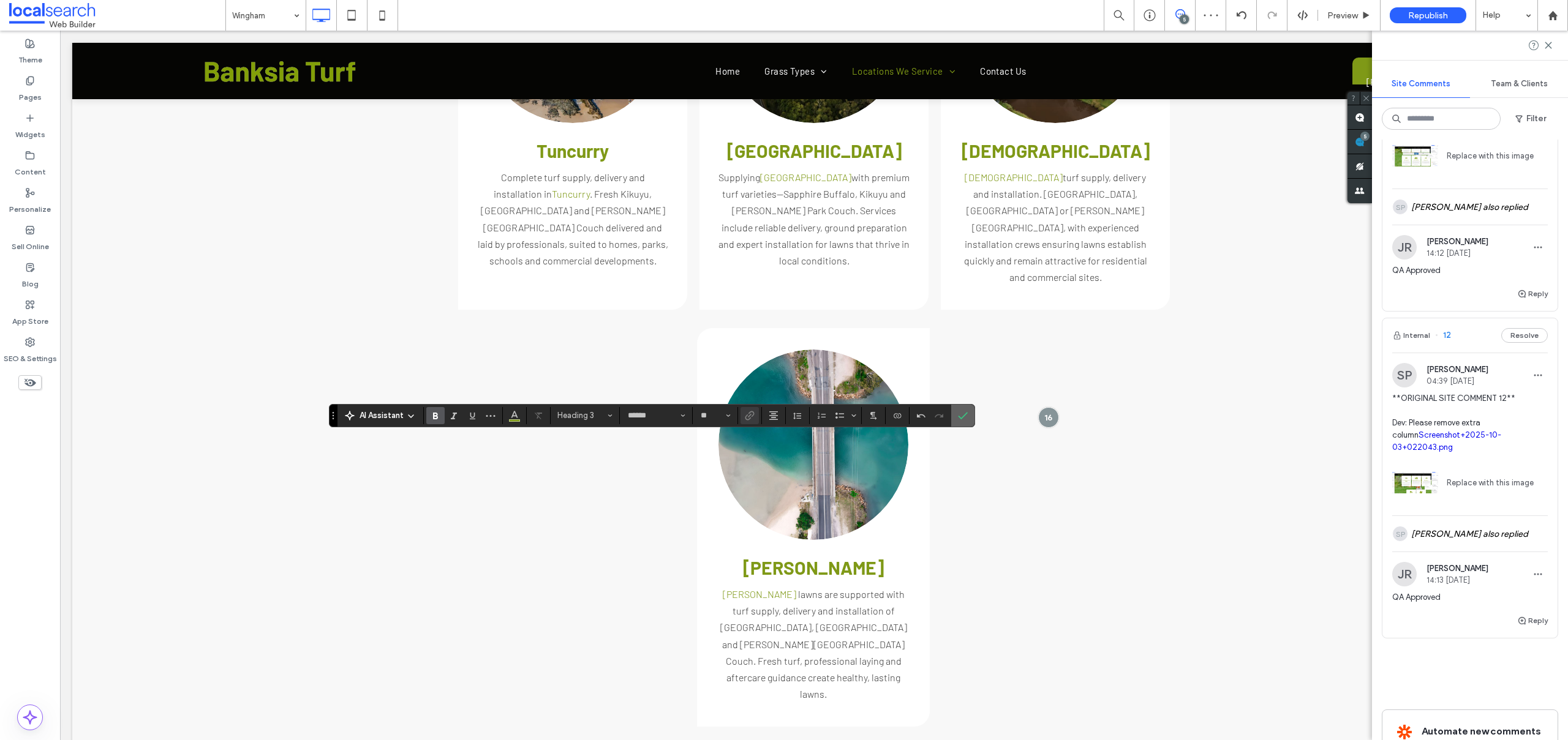
click at [954, 413] on label "Confirm" at bounding box center [962, 416] width 18 height 22
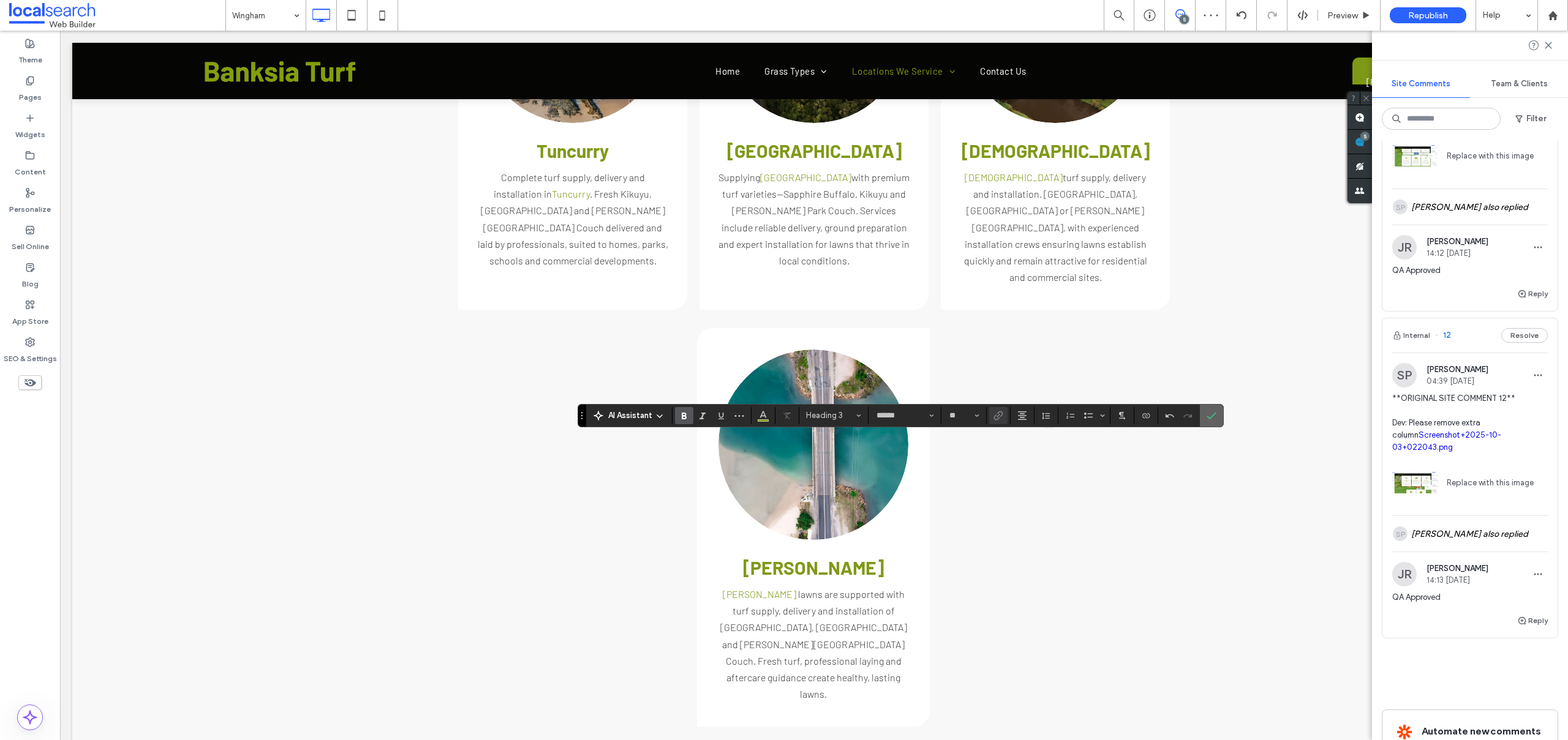
click at [1213, 414] on icon "Confirm" at bounding box center [1211, 416] width 10 height 10
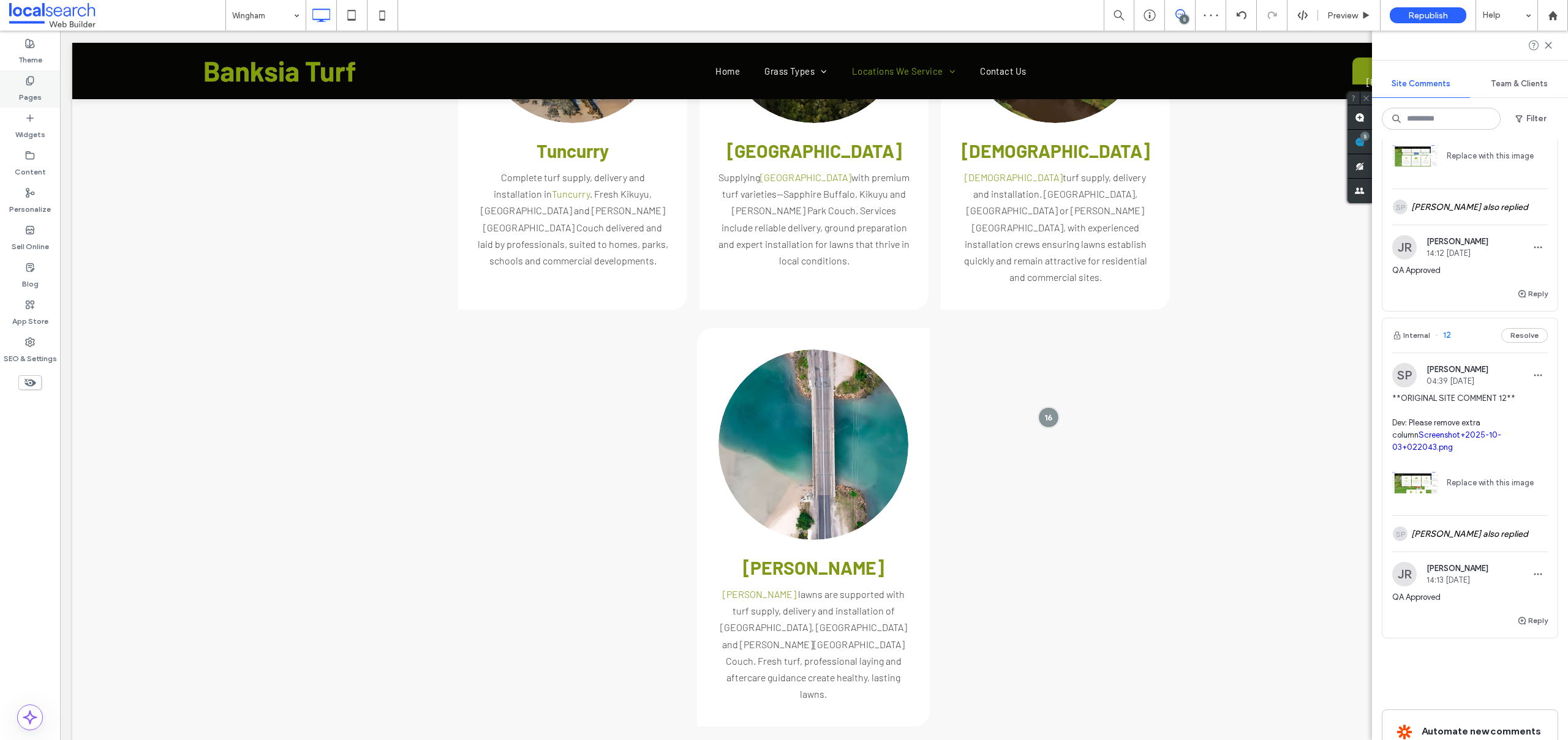
click at [25, 77] on icon at bounding box center [30, 81] width 10 height 10
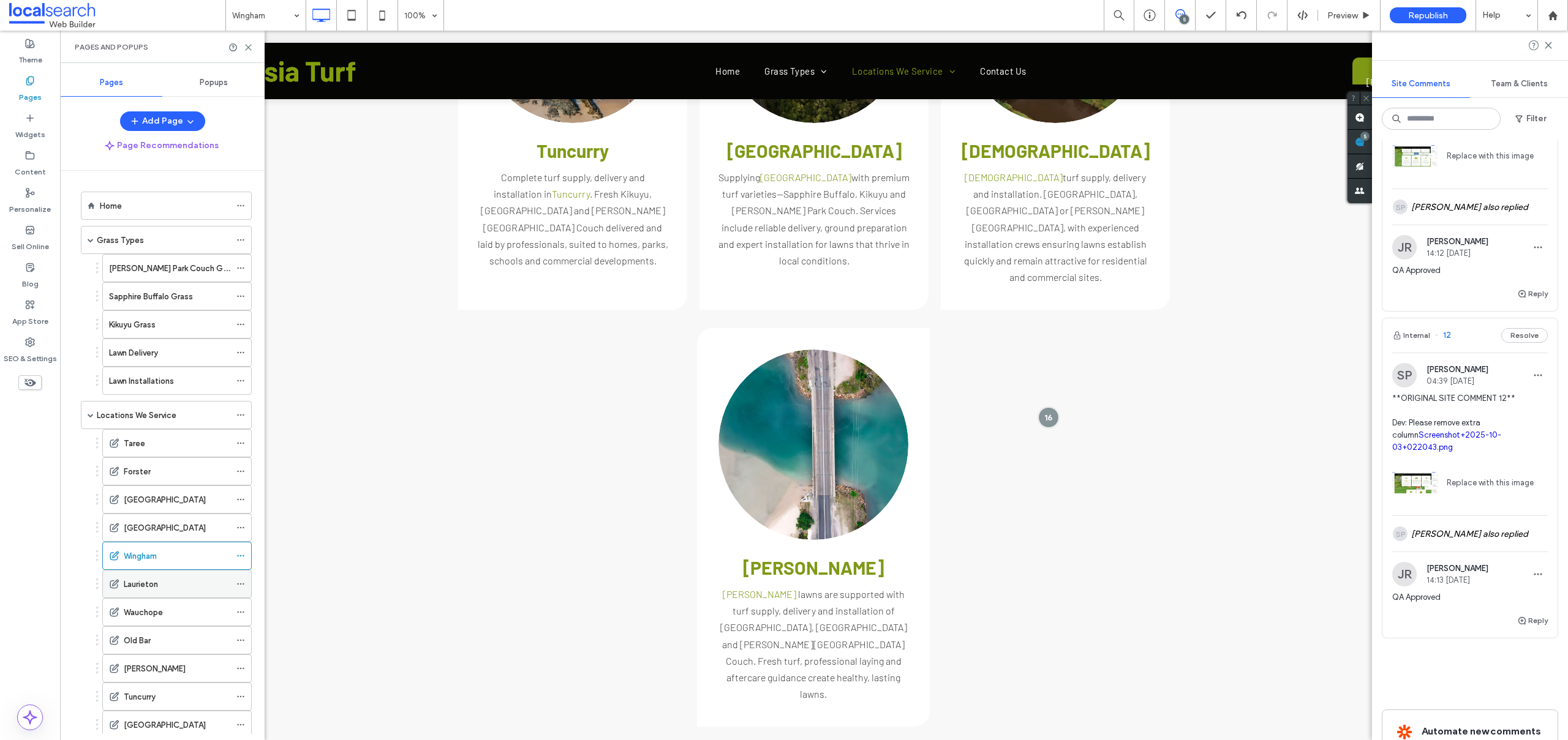
click at [143, 578] on label "Laurieton" at bounding box center [141, 584] width 35 height 22
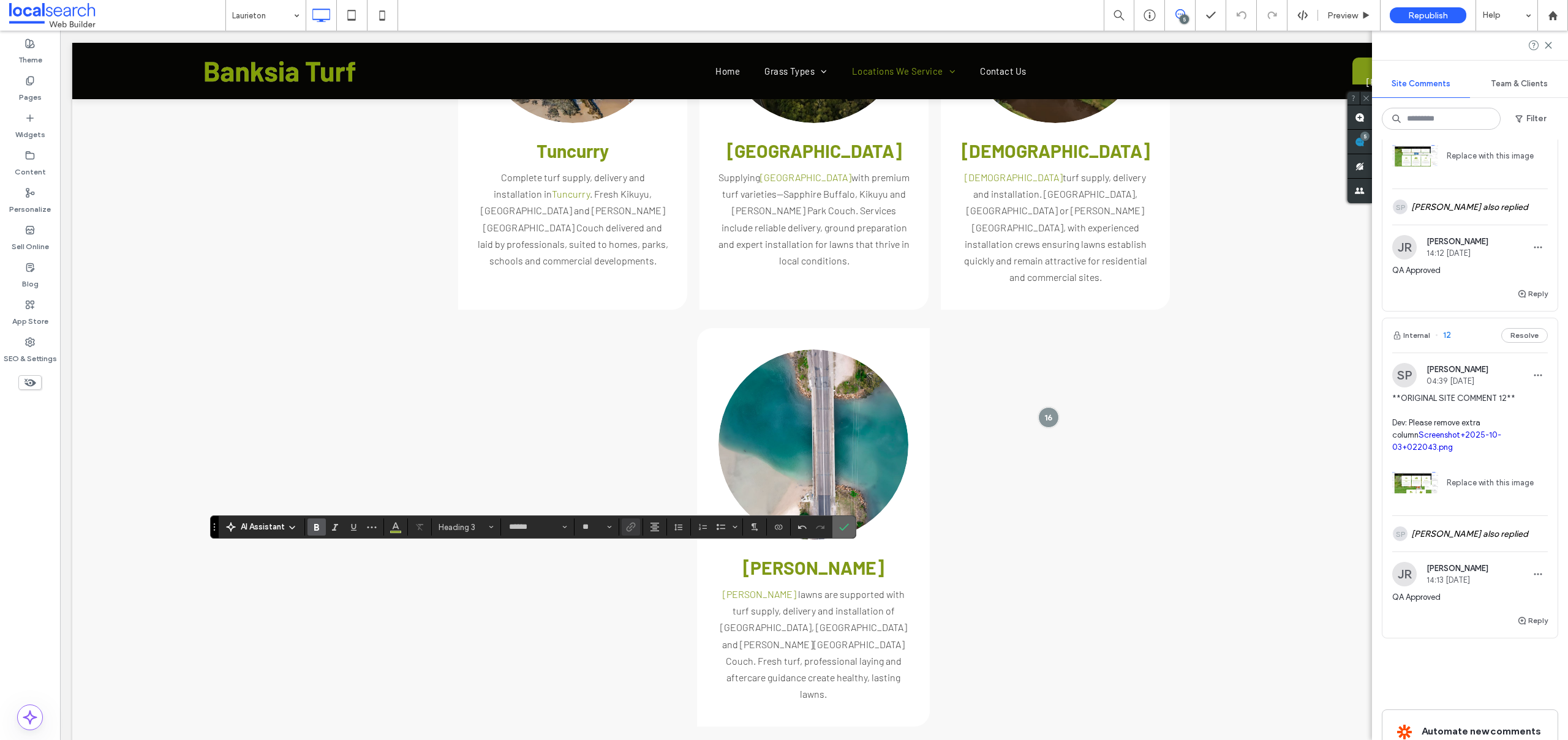
click at [848, 532] on span "Confirm" at bounding box center [844, 527] width 10 height 21
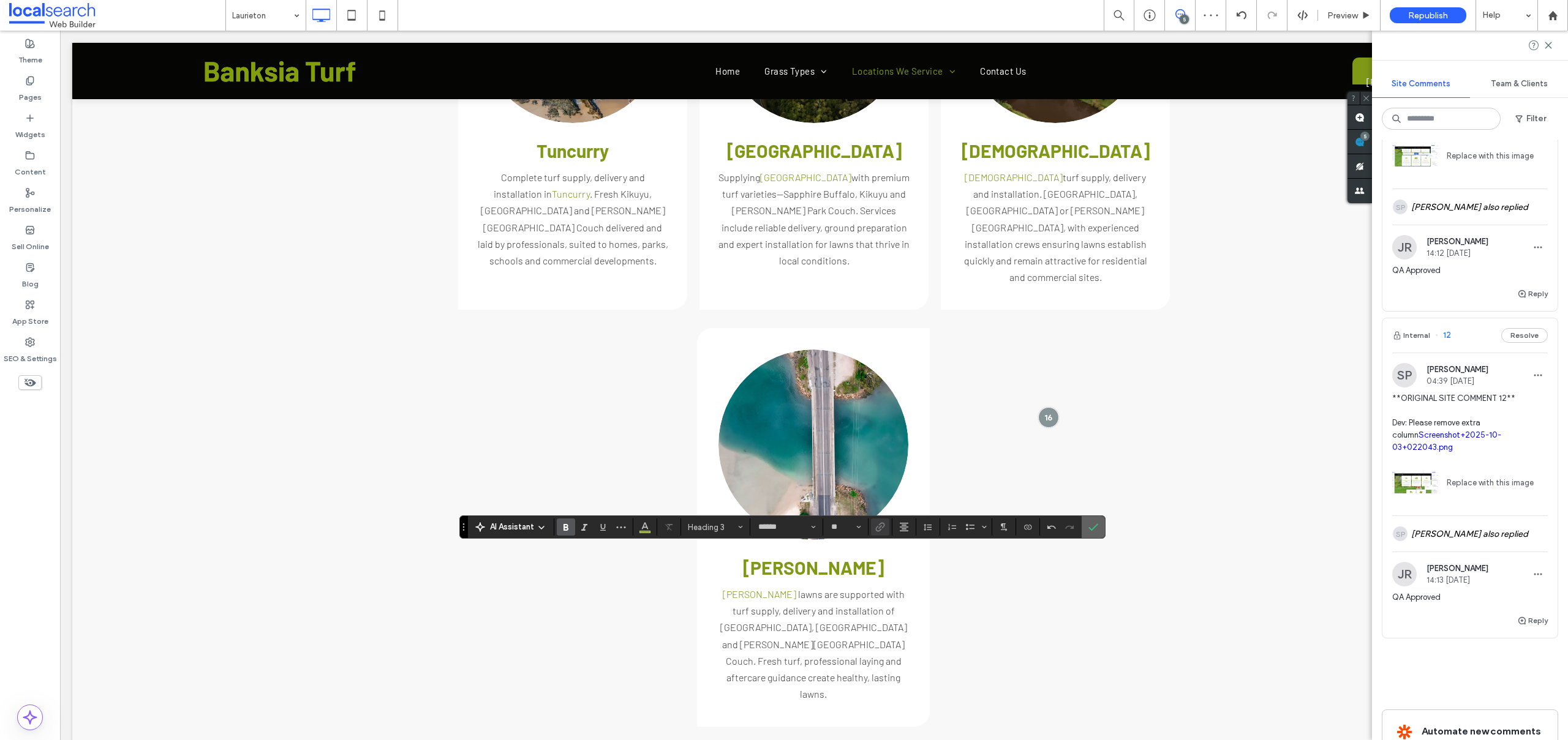
click at [1091, 525] on icon "Confirm" at bounding box center [1094, 527] width 10 height 10
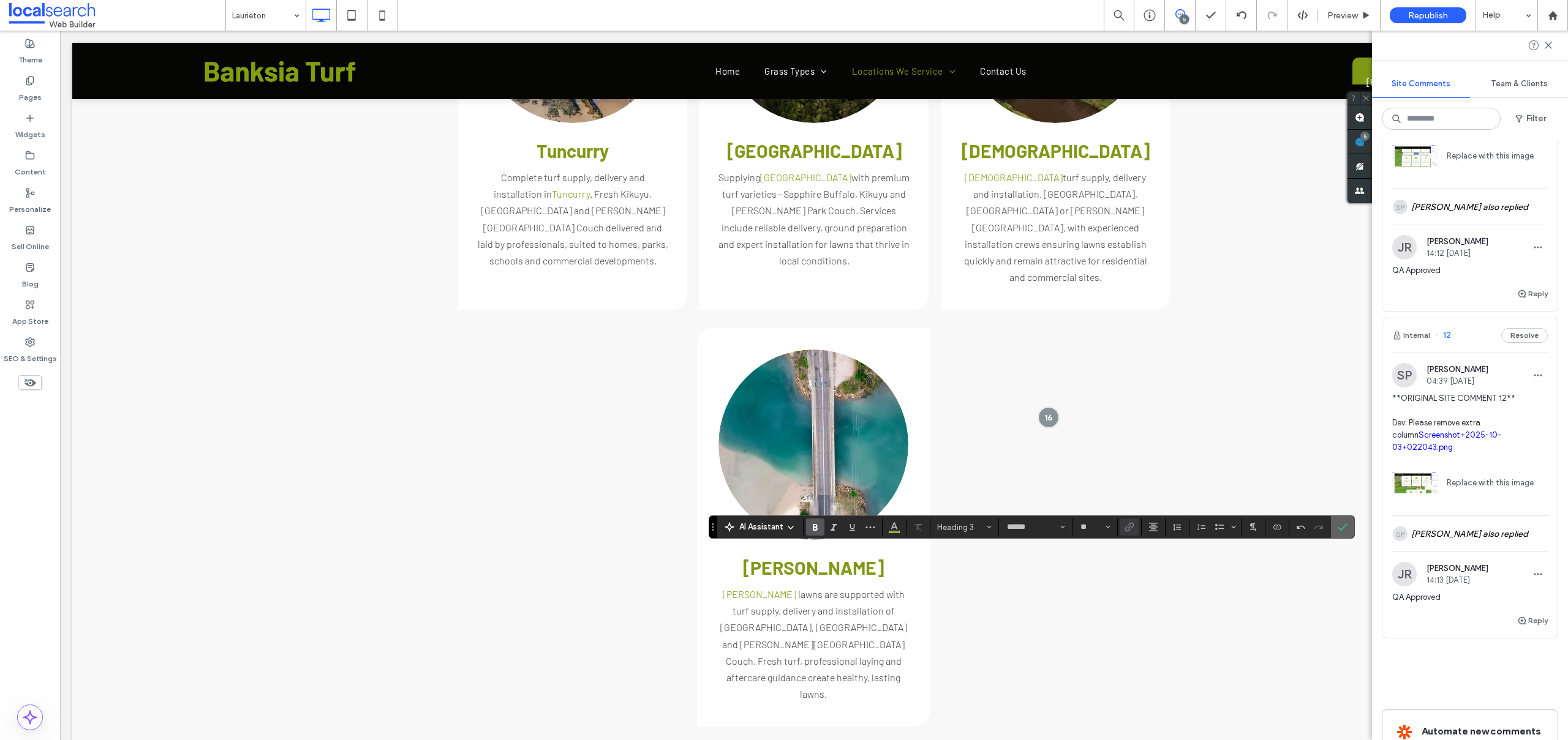
click at [1341, 530] on use "Confirm" at bounding box center [1342, 527] width 10 height 7
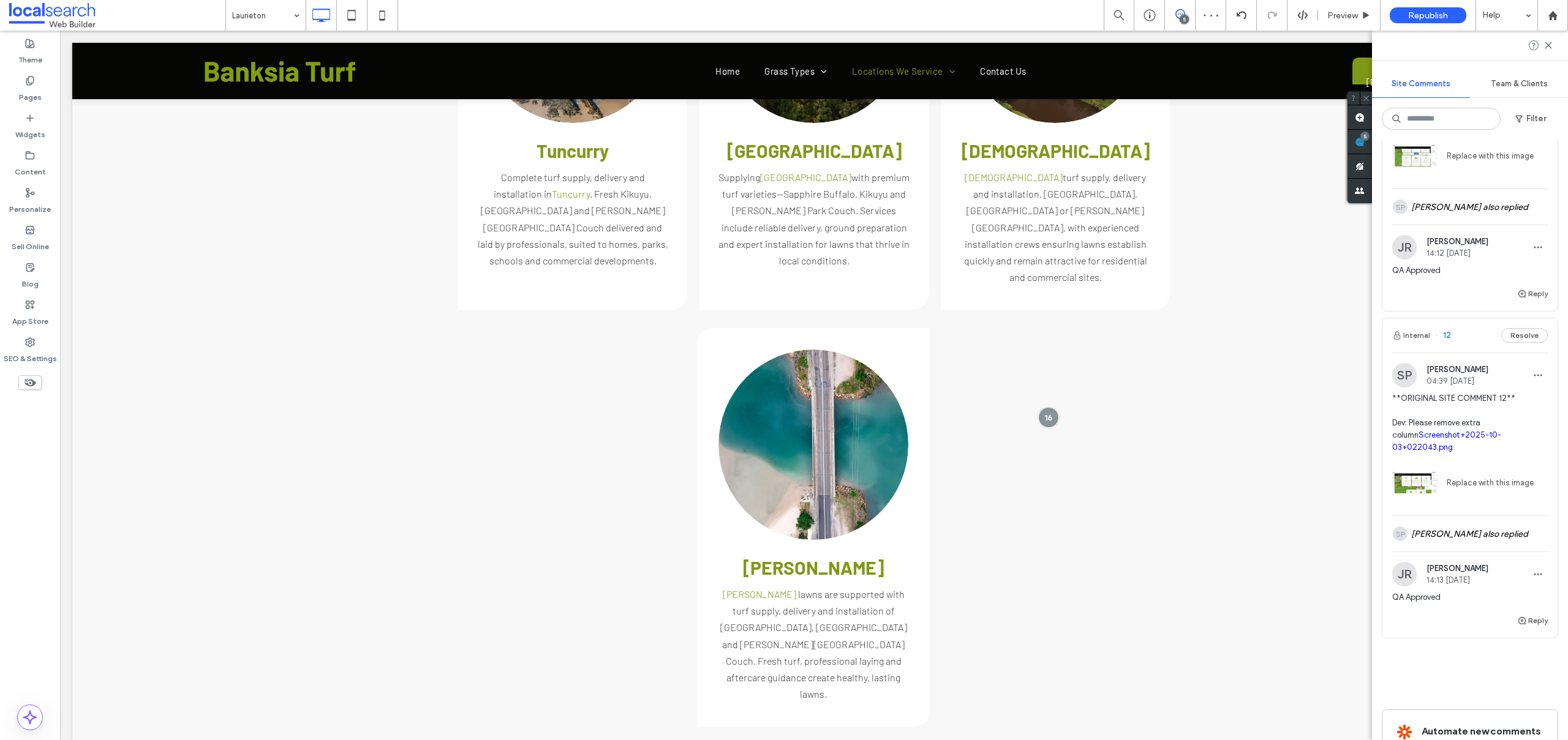
type input "******"
type input "**"
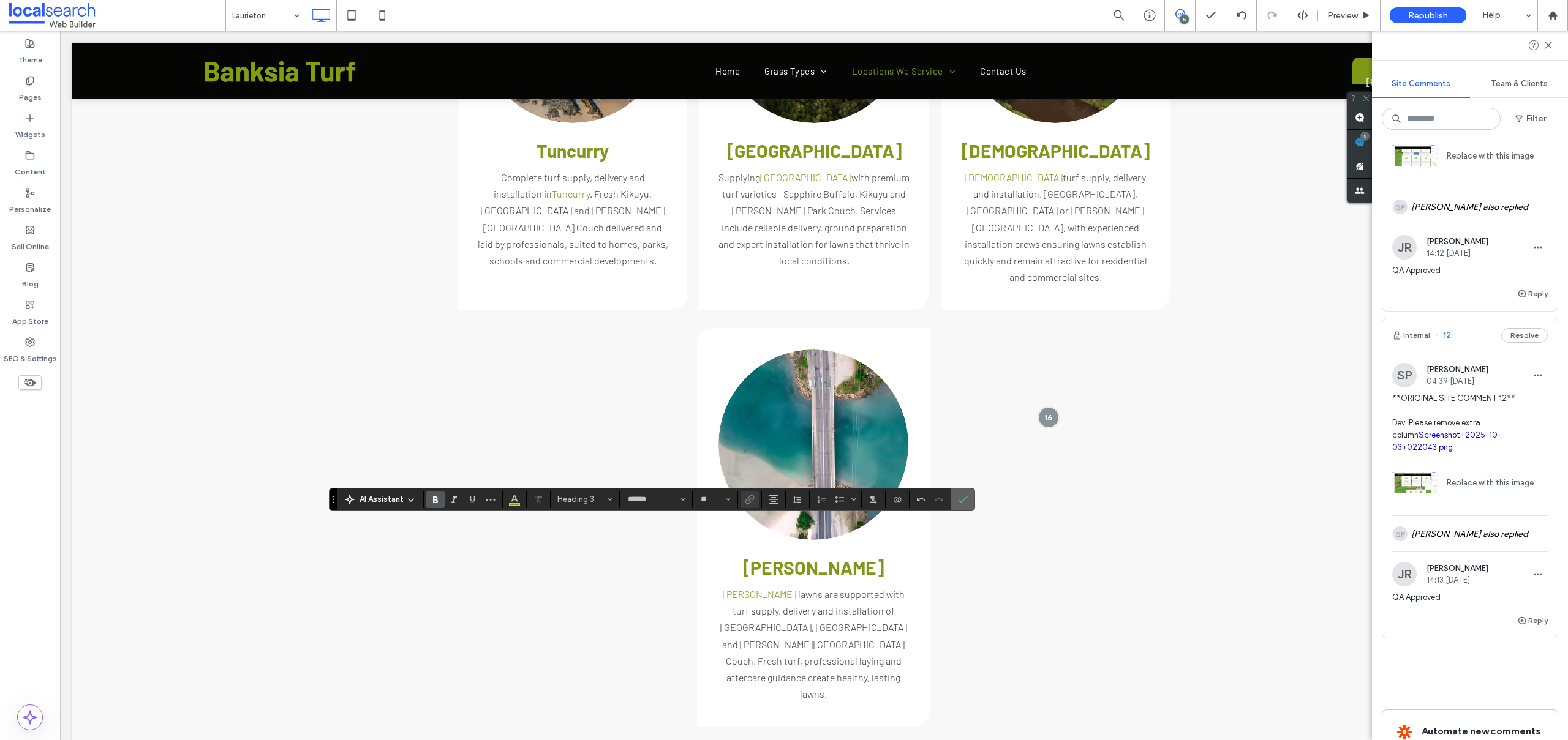
click at [965, 498] on use "Confirm" at bounding box center [963, 499] width 10 height 7
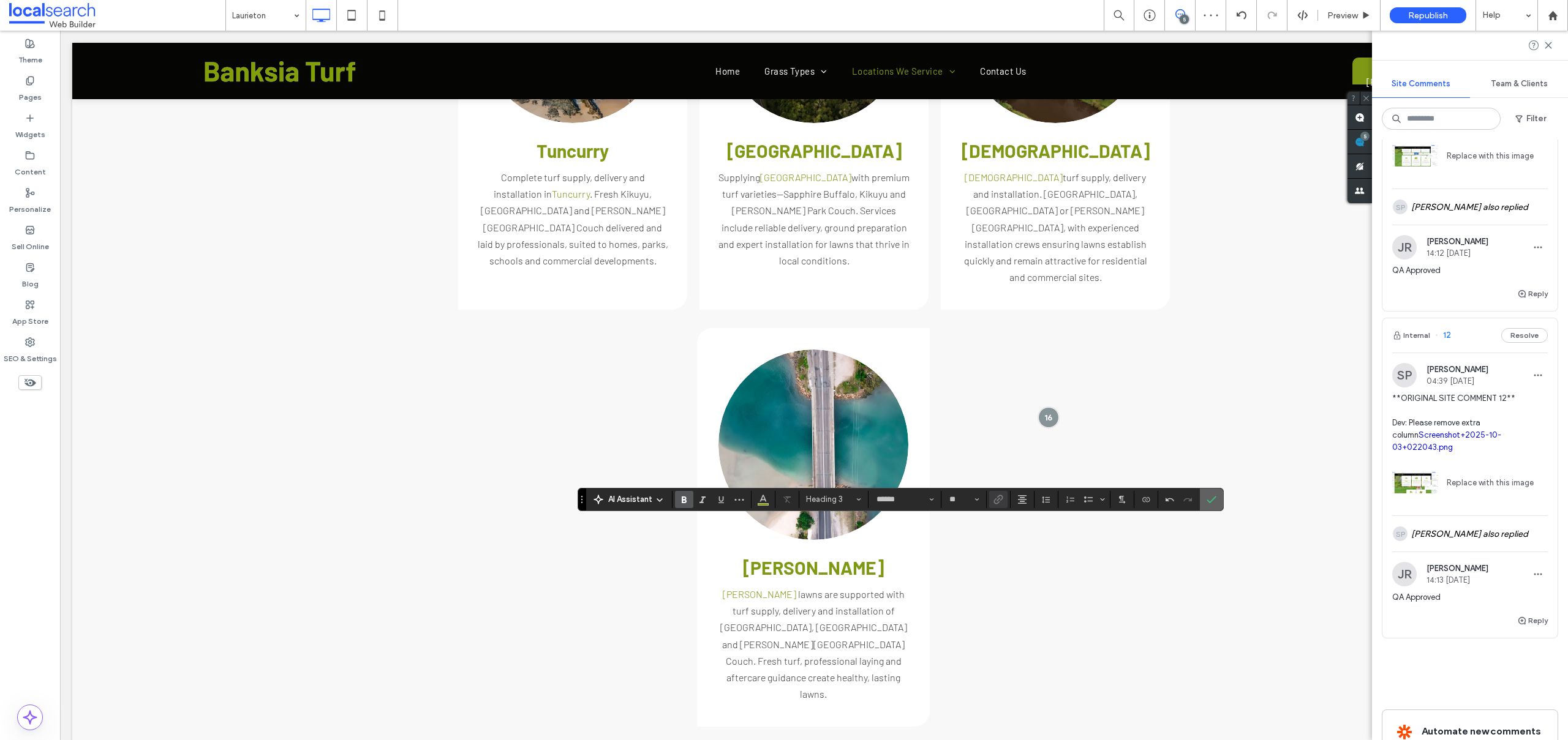
click at [1206, 503] on icon "Confirm" at bounding box center [1211, 499] width 10 height 10
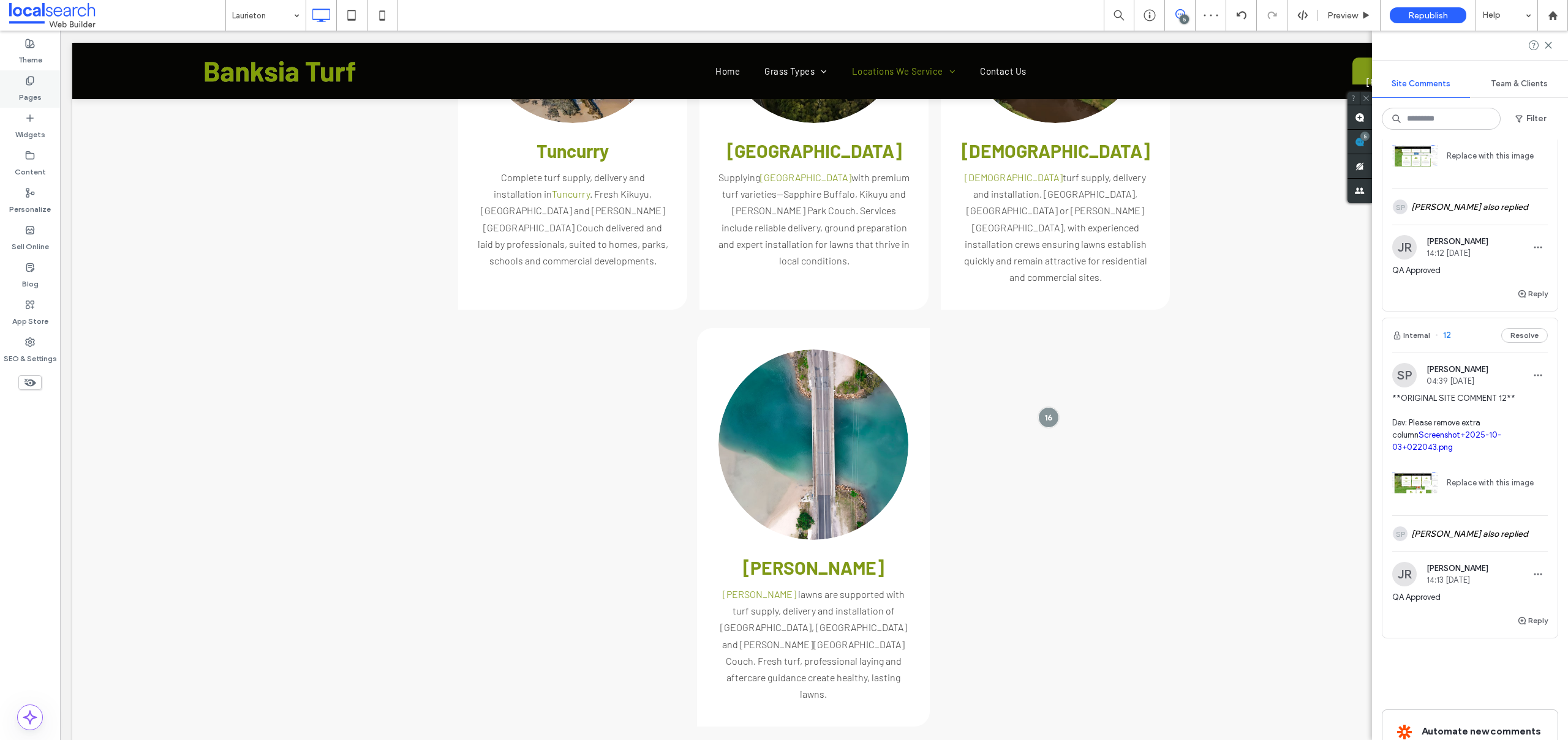
click at [37, 81] on div "Pages" at bounding box center [30, 89] width 60 height 37
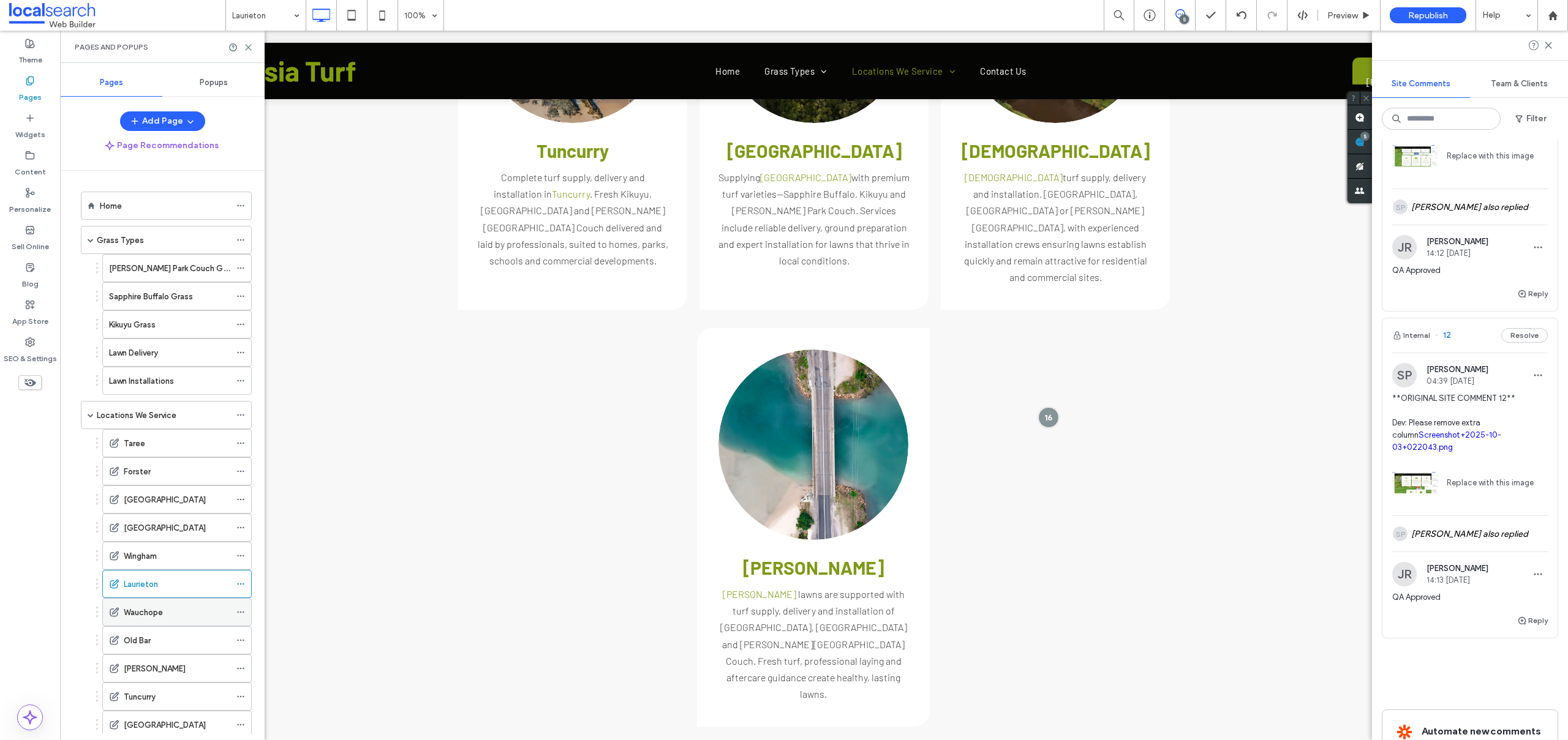
click at [147, 615] on label "Wauchope" at bounding box center [143, 612] width 39 height 22
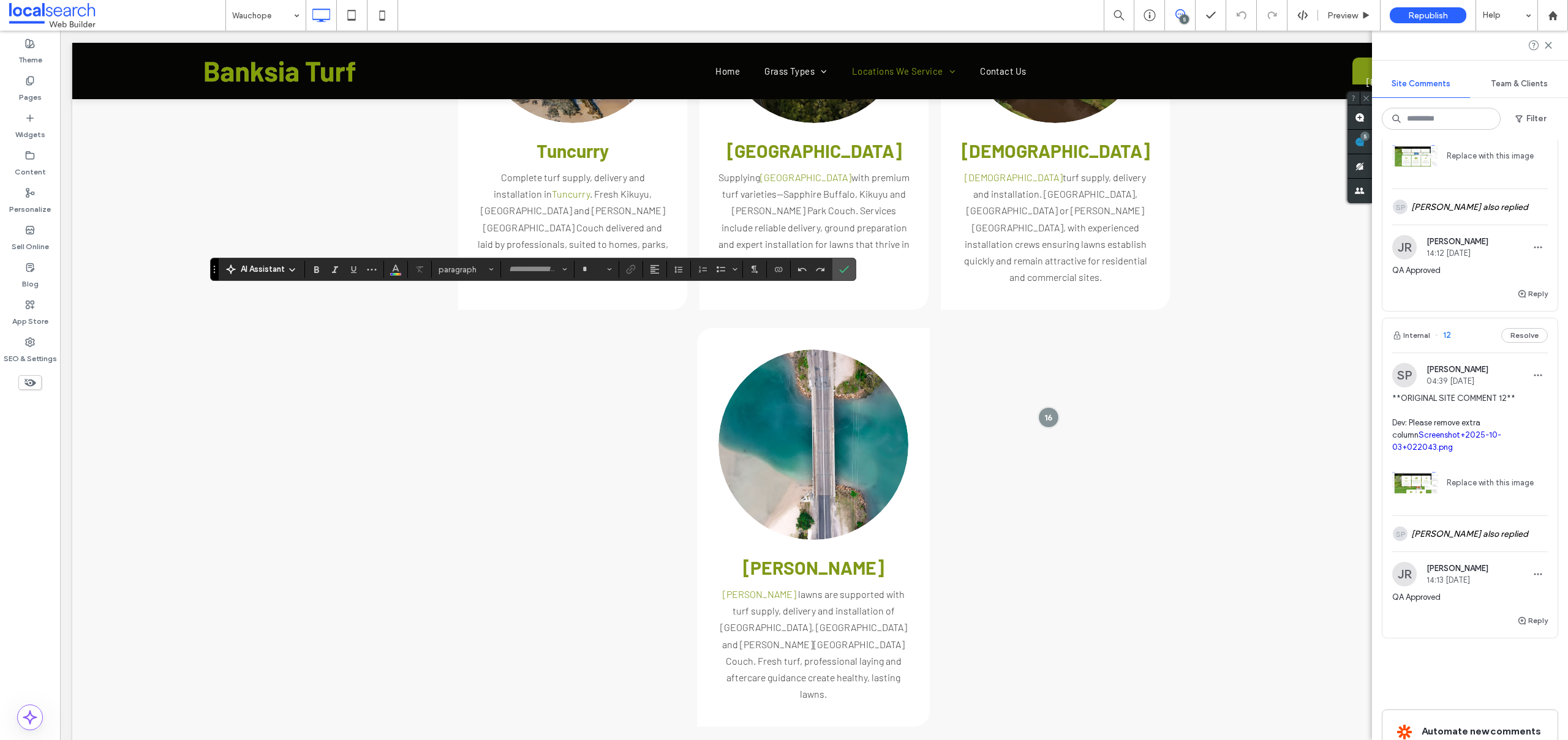
type input "******"
type input "**"
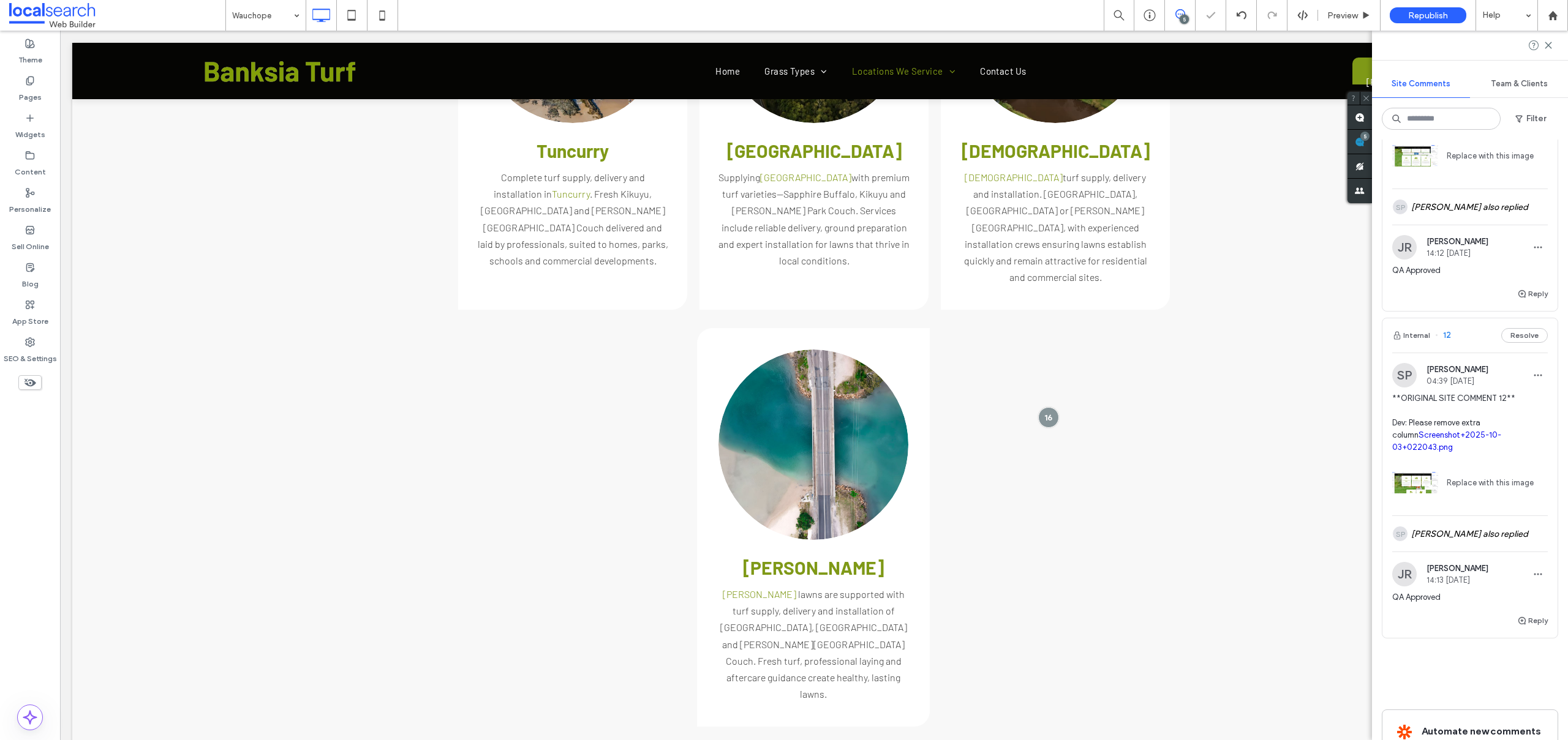
type input "******"
type input "**"
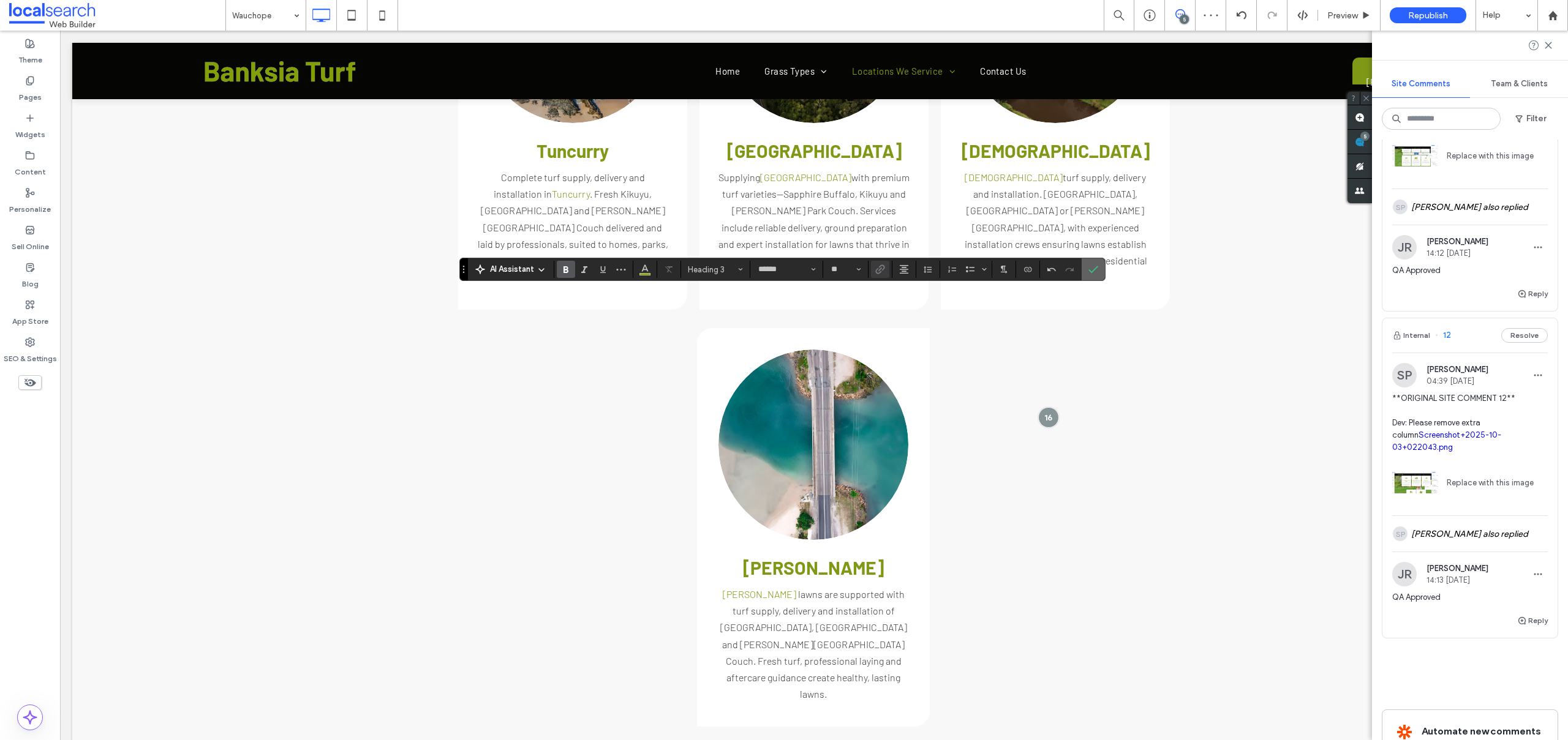
click at [1094, 273] on icon "Confirm" at bounding box center [1094, 269] width 10 height 10
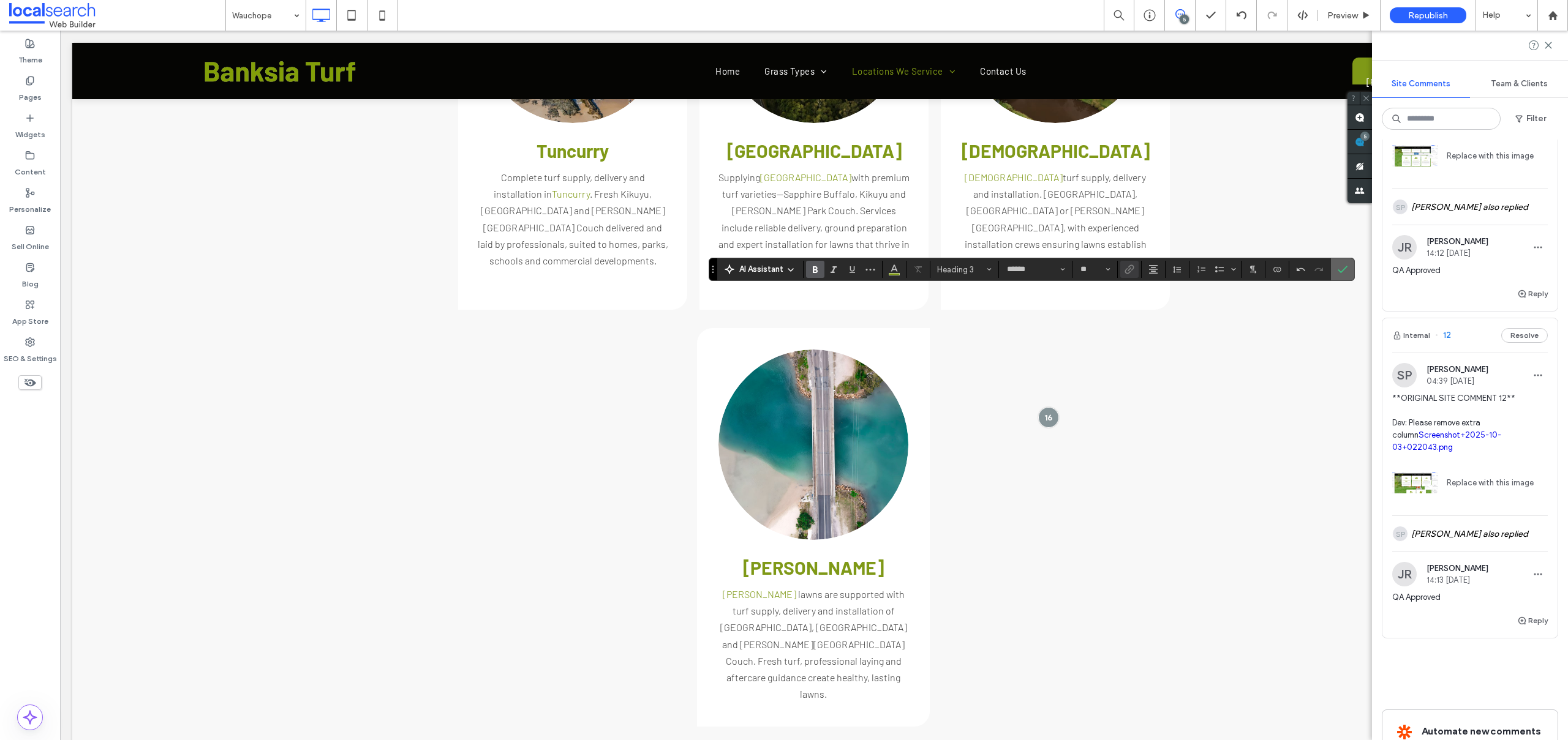
click at [1338, 266] on icon "Confirm" at bounding box center [1342, 269] width 10 height 10
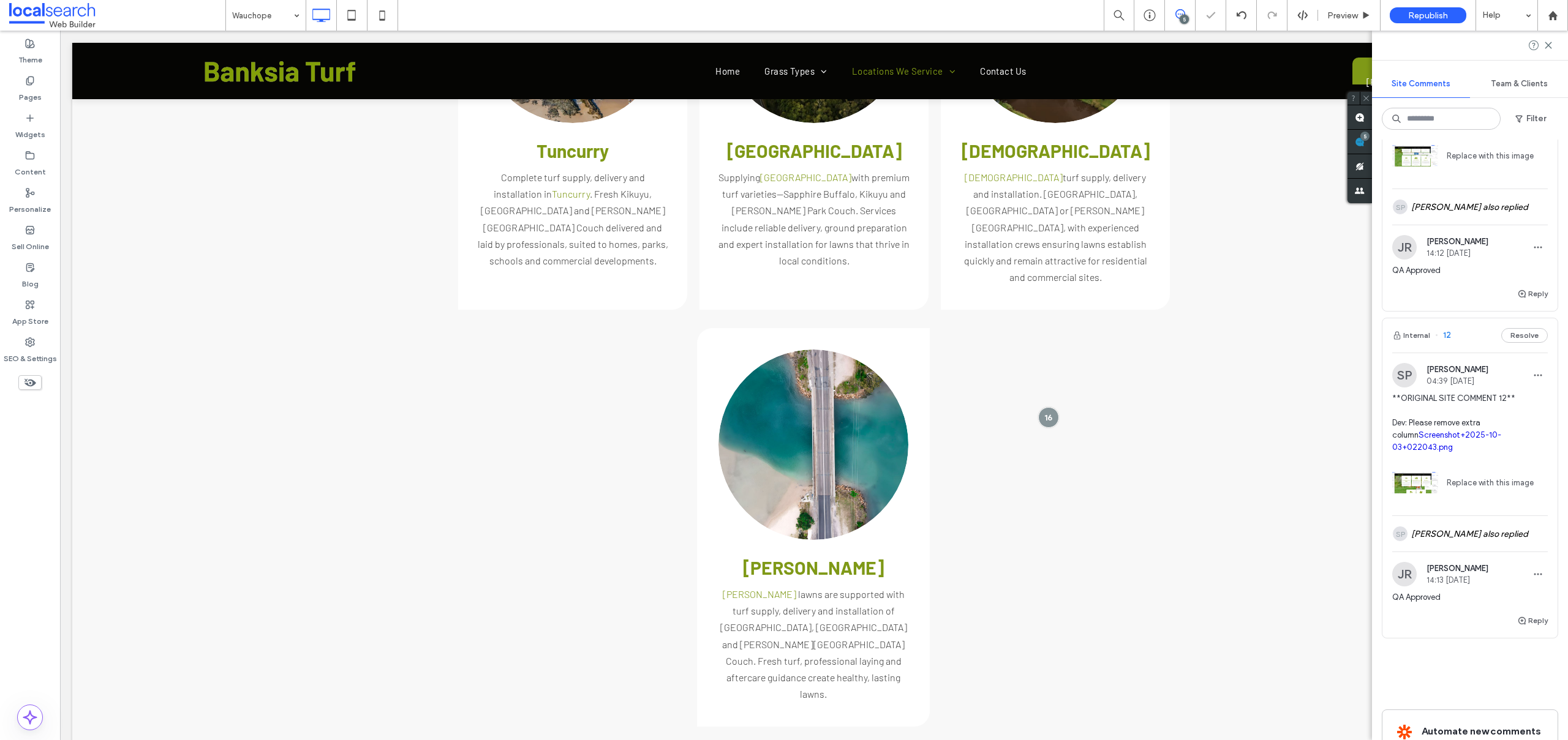
type input "******"
type input "**"
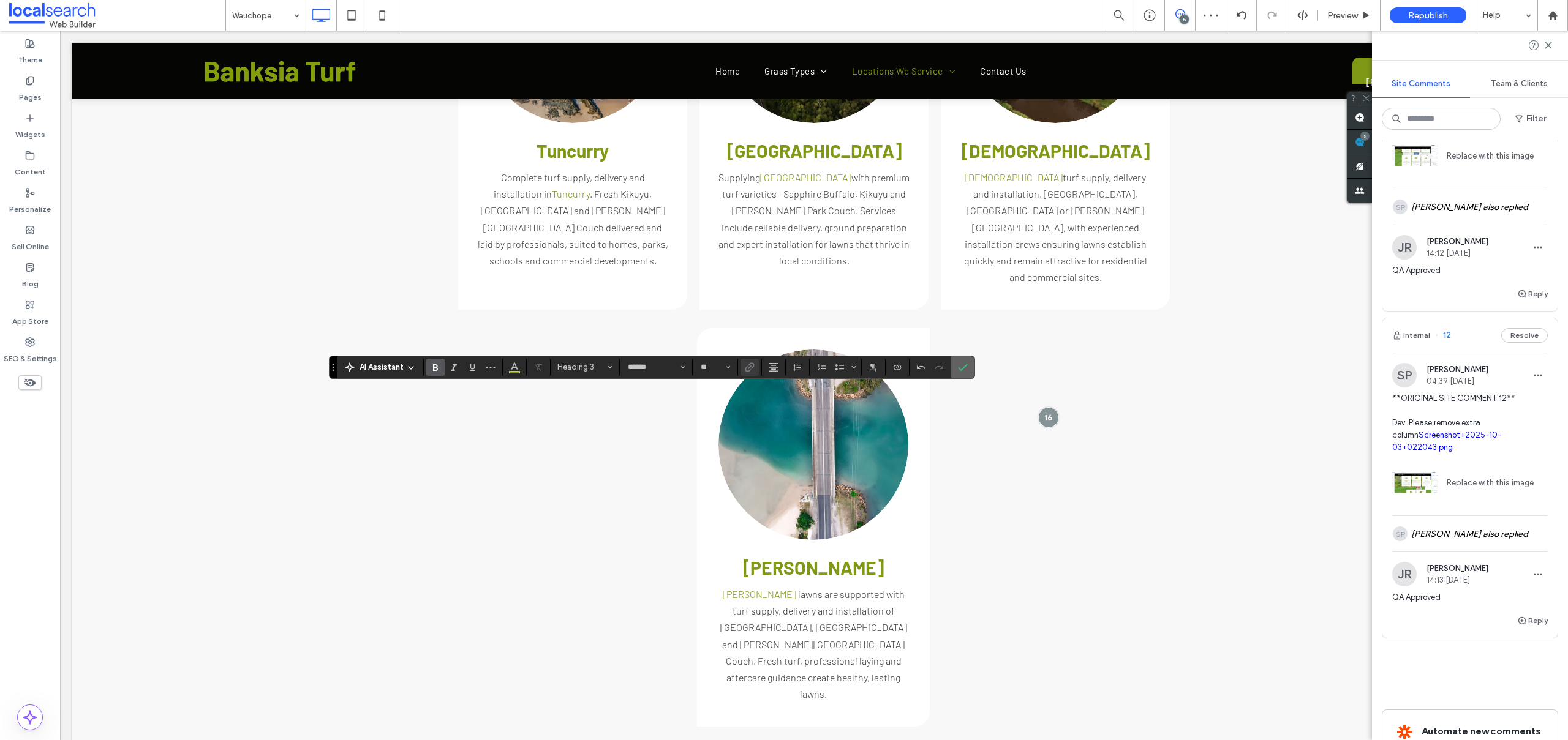
click at [965, 362] on icon "Confirm" at bounding box center [963, 367] width 10 height 10
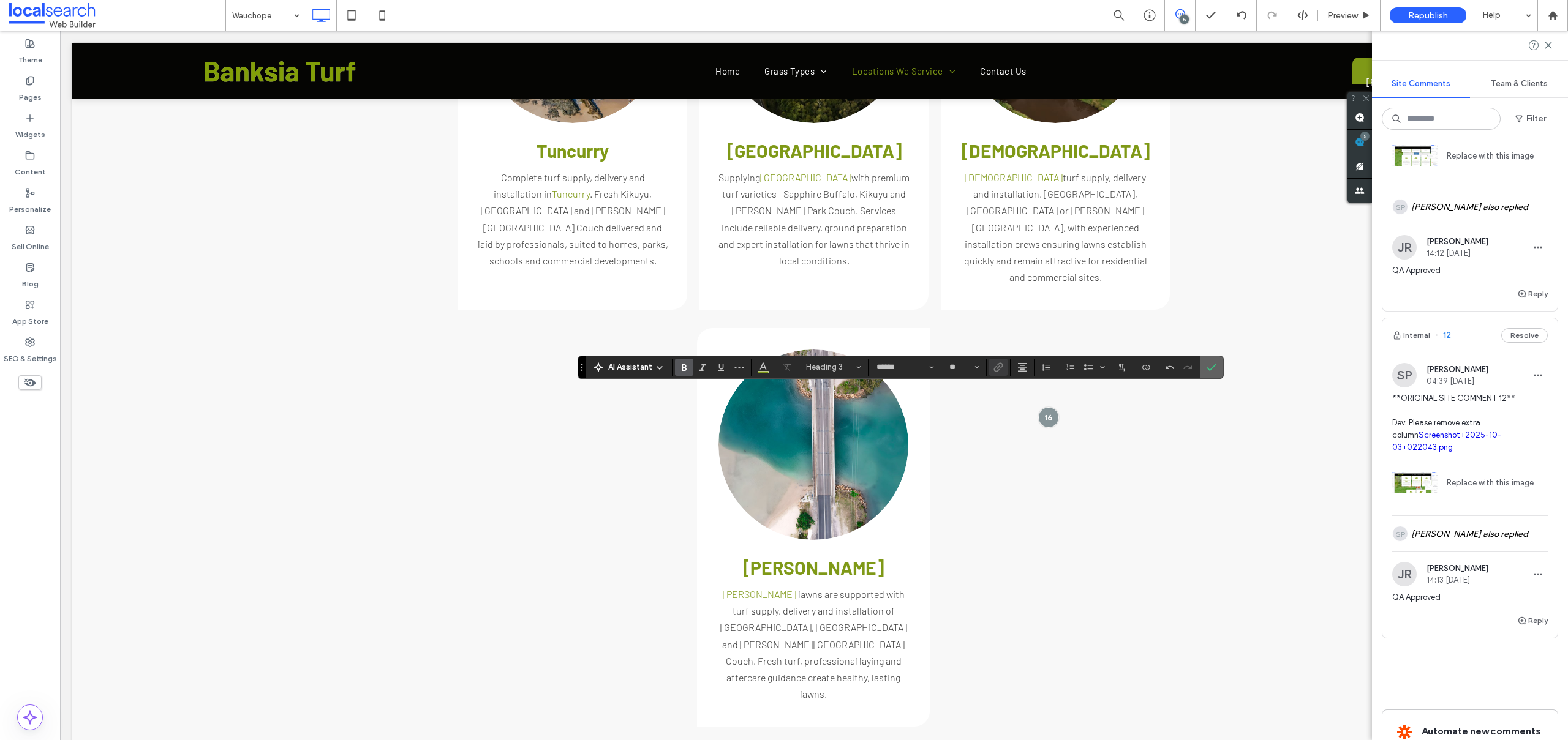
click at [1208, 370] on icon "Confirm" at bounding box center [1211, 367] width 10 height 10
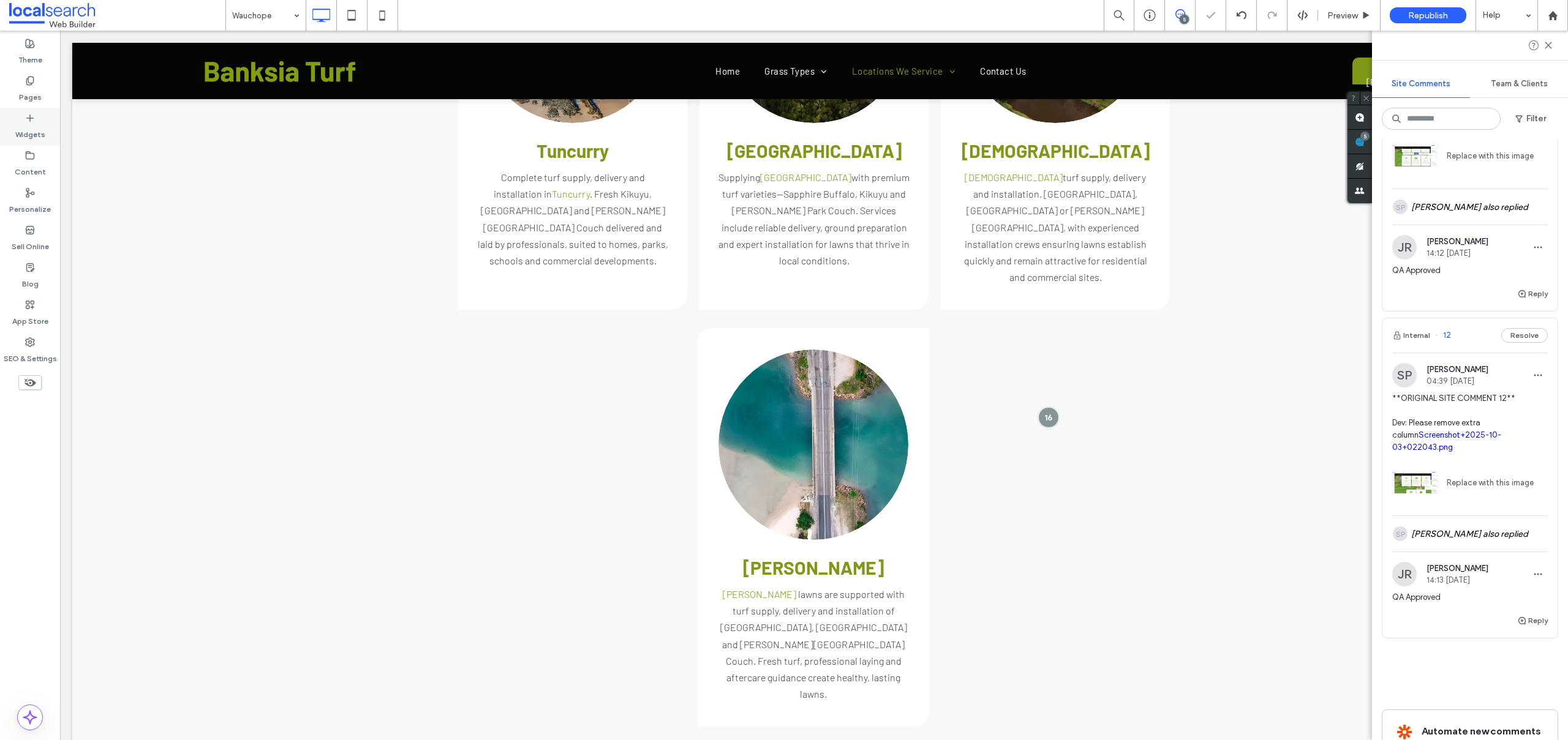
click at [27, 93] on label "Pages" at bounding box center [30, 94] width 22 height 17
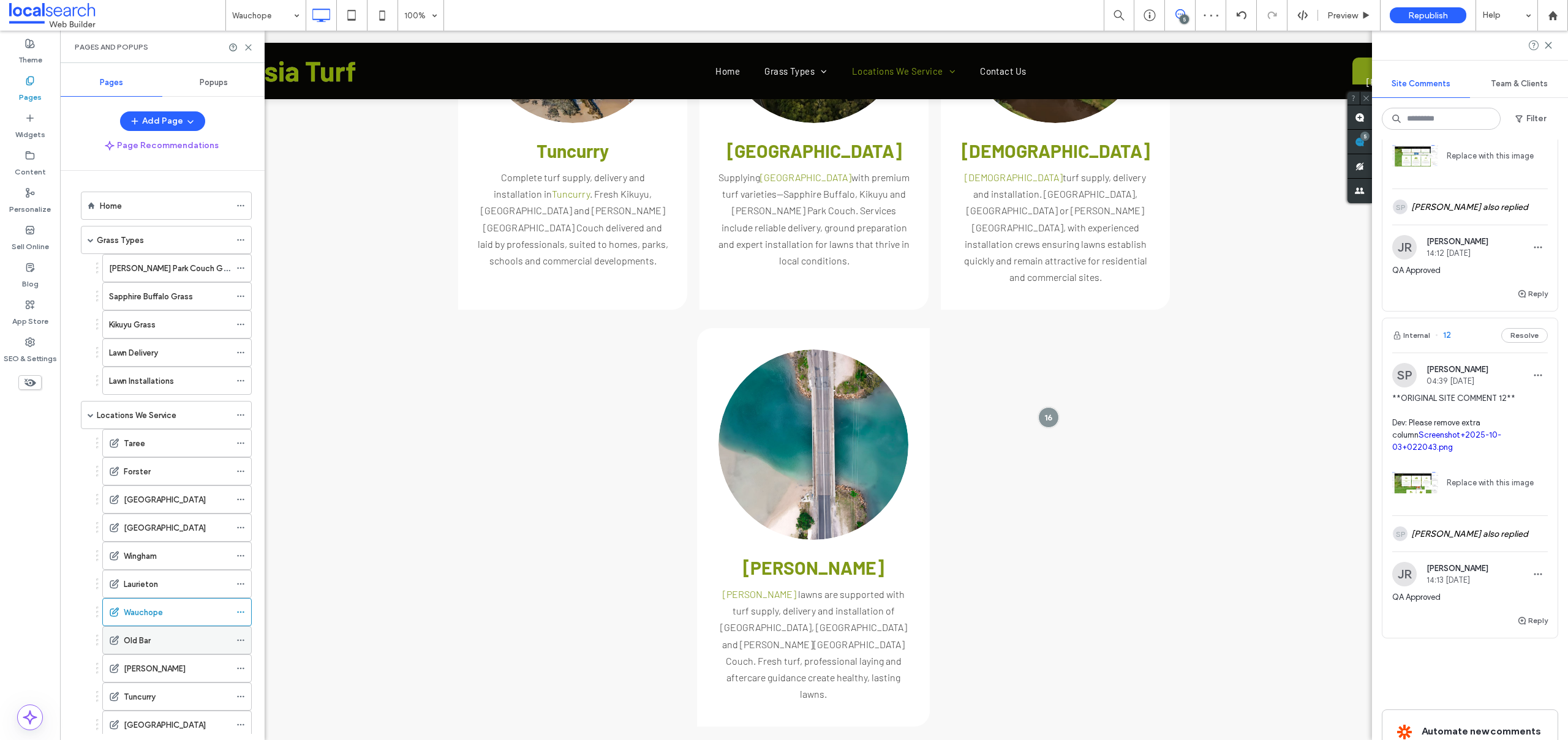
click at [141, 641] on label "Old Bar" at bounding box center [137, 641] width 27 height 22
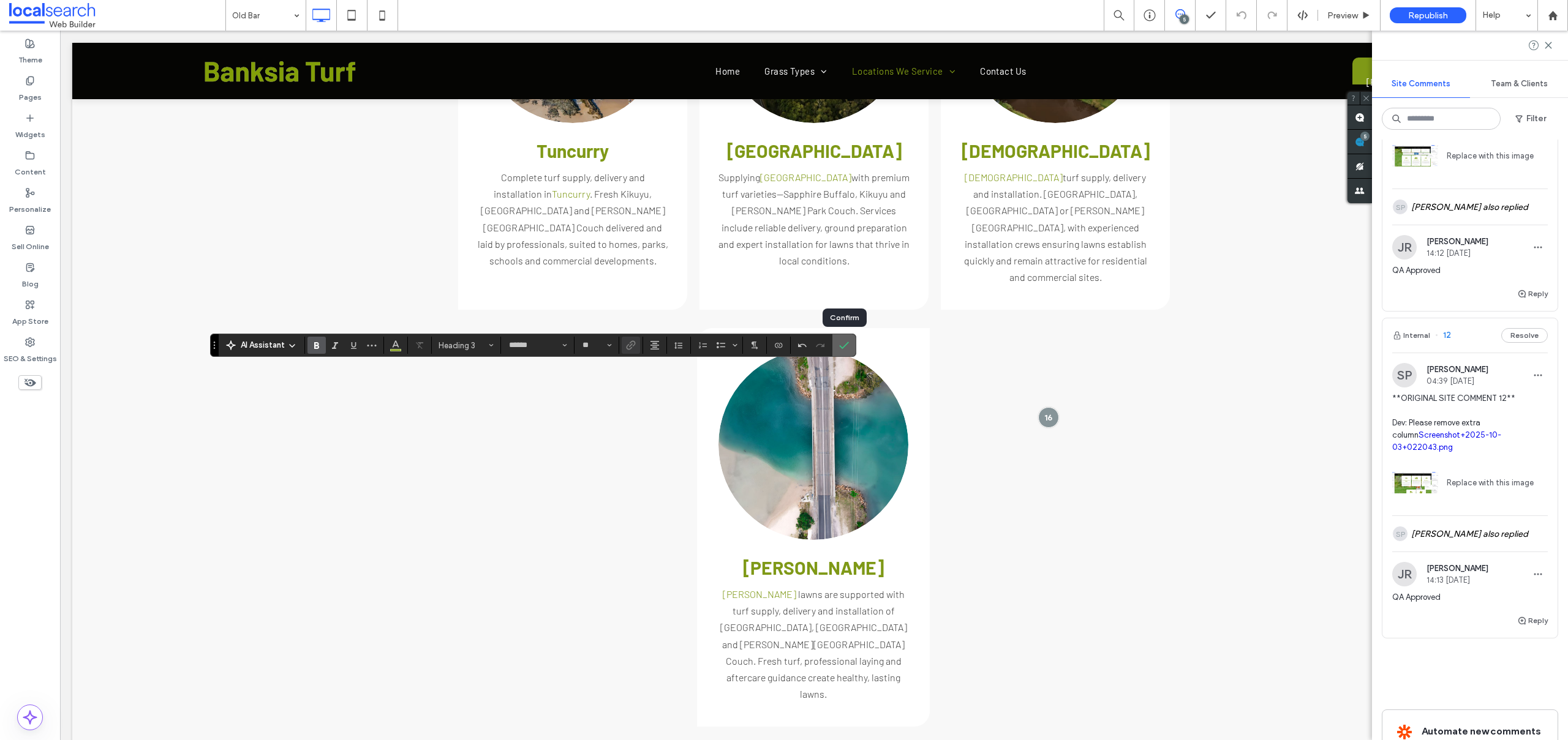
click at [846, 347] on icon "Confirm" at bounding box center [844, 345] width 10 height 10
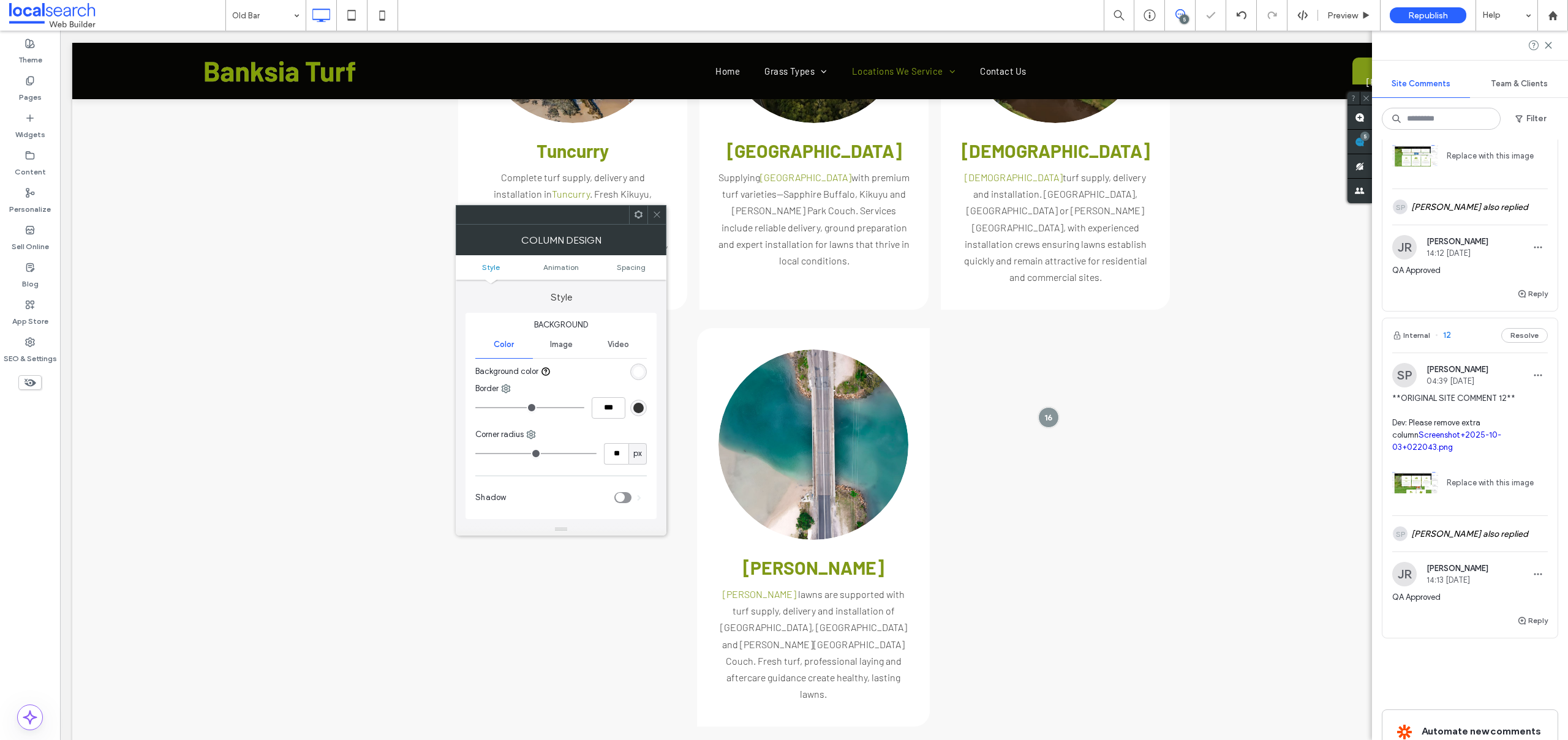
click at [657, 207] on span at bounding box center [657, 214] width 9 height 18
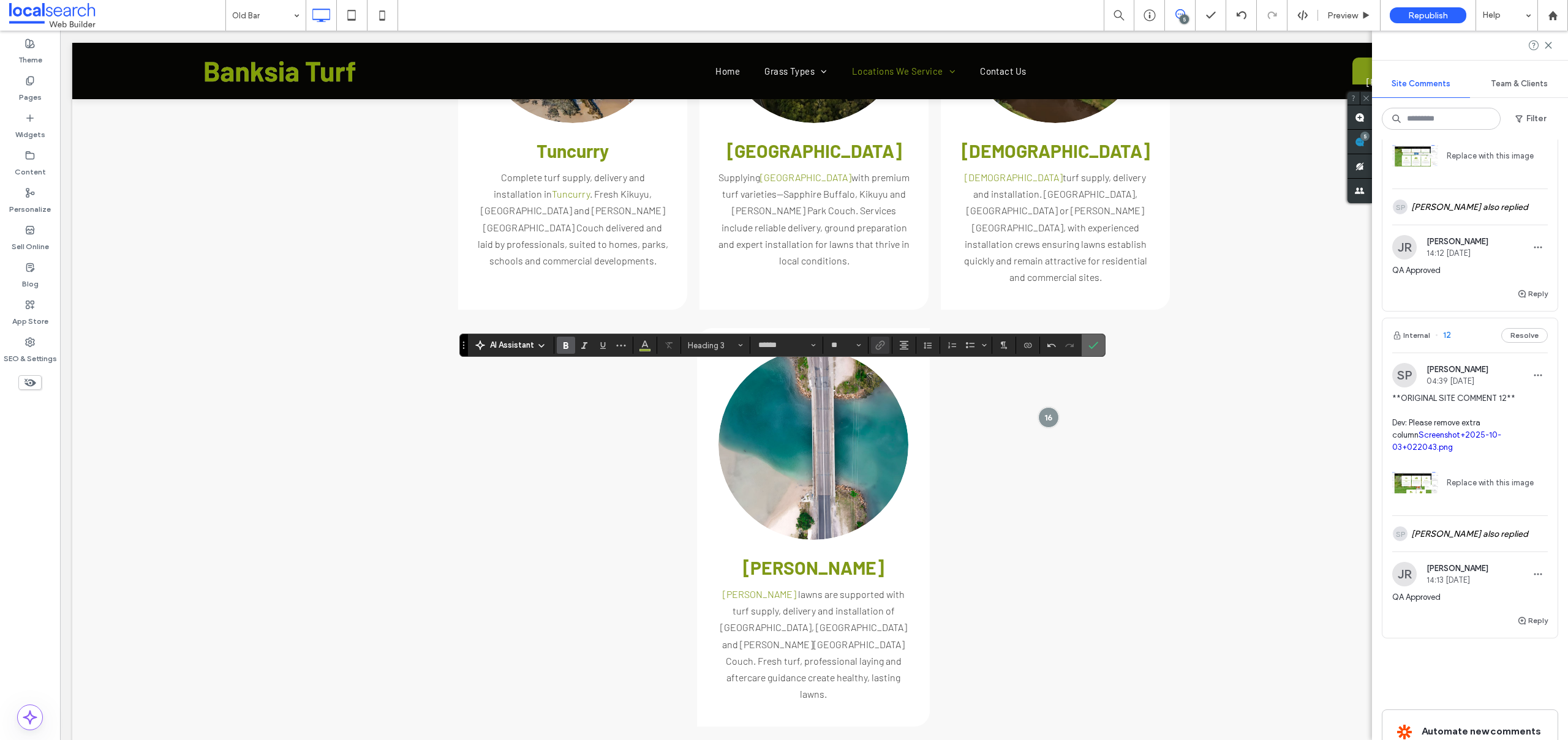
click at [1091, 345] on icon "Confirm" at bounding box center [1094, 345] width 10 height 10
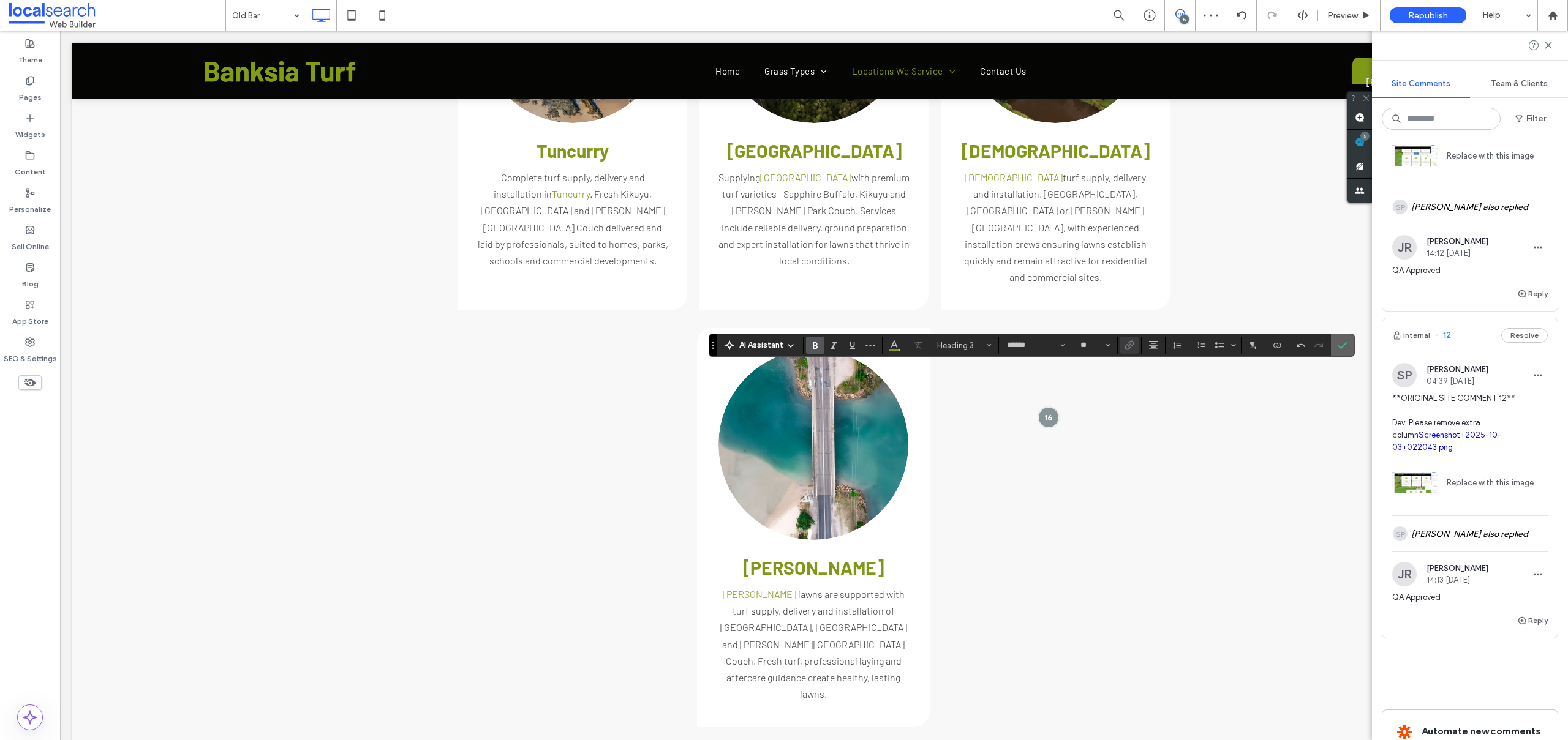
click at [1338, 344] on icon "Confirm" at bounding box center [1342, 345] width 10 height 10
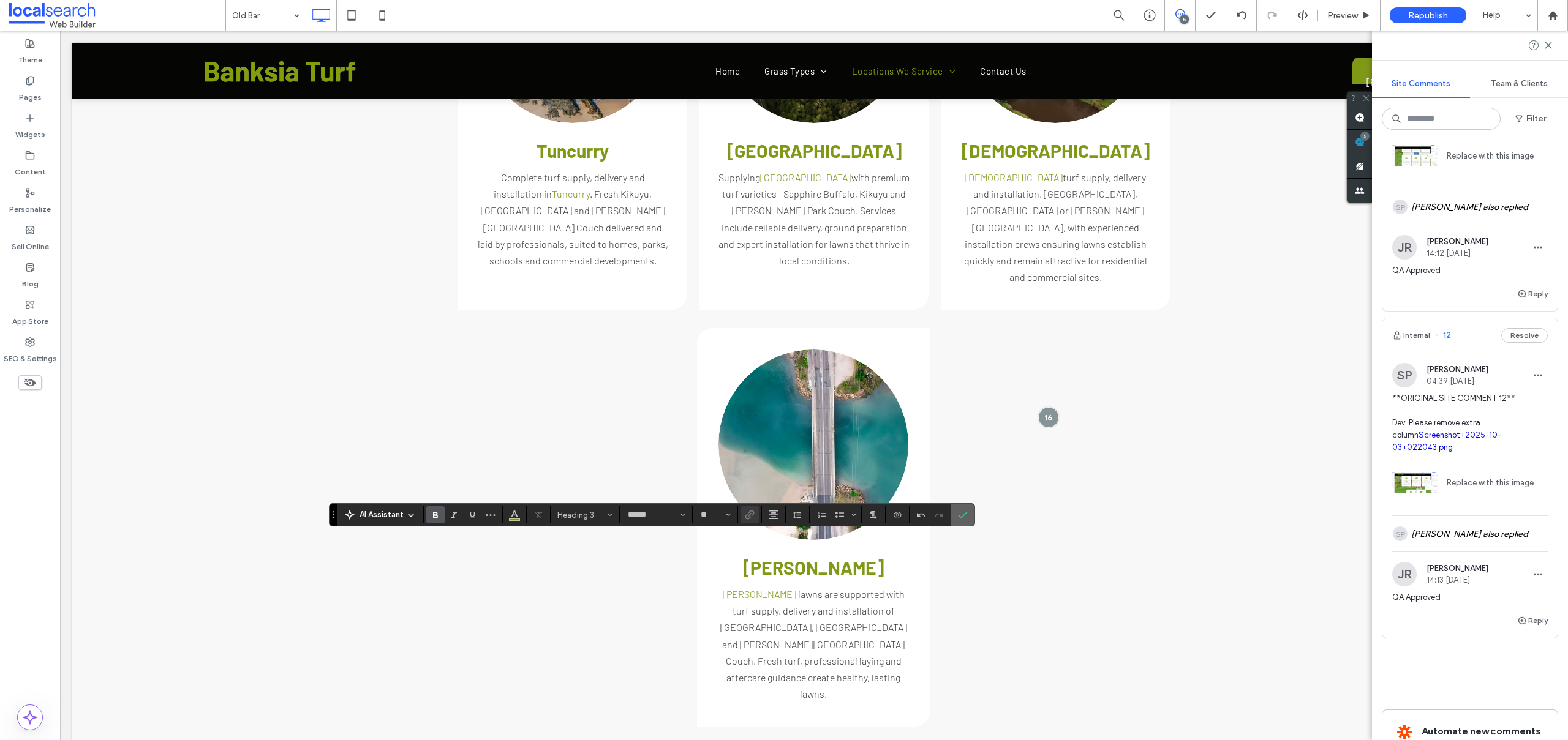
click at [965, 511] on icon "Confirm" at bounding box center [963, 515] width 10 height 10
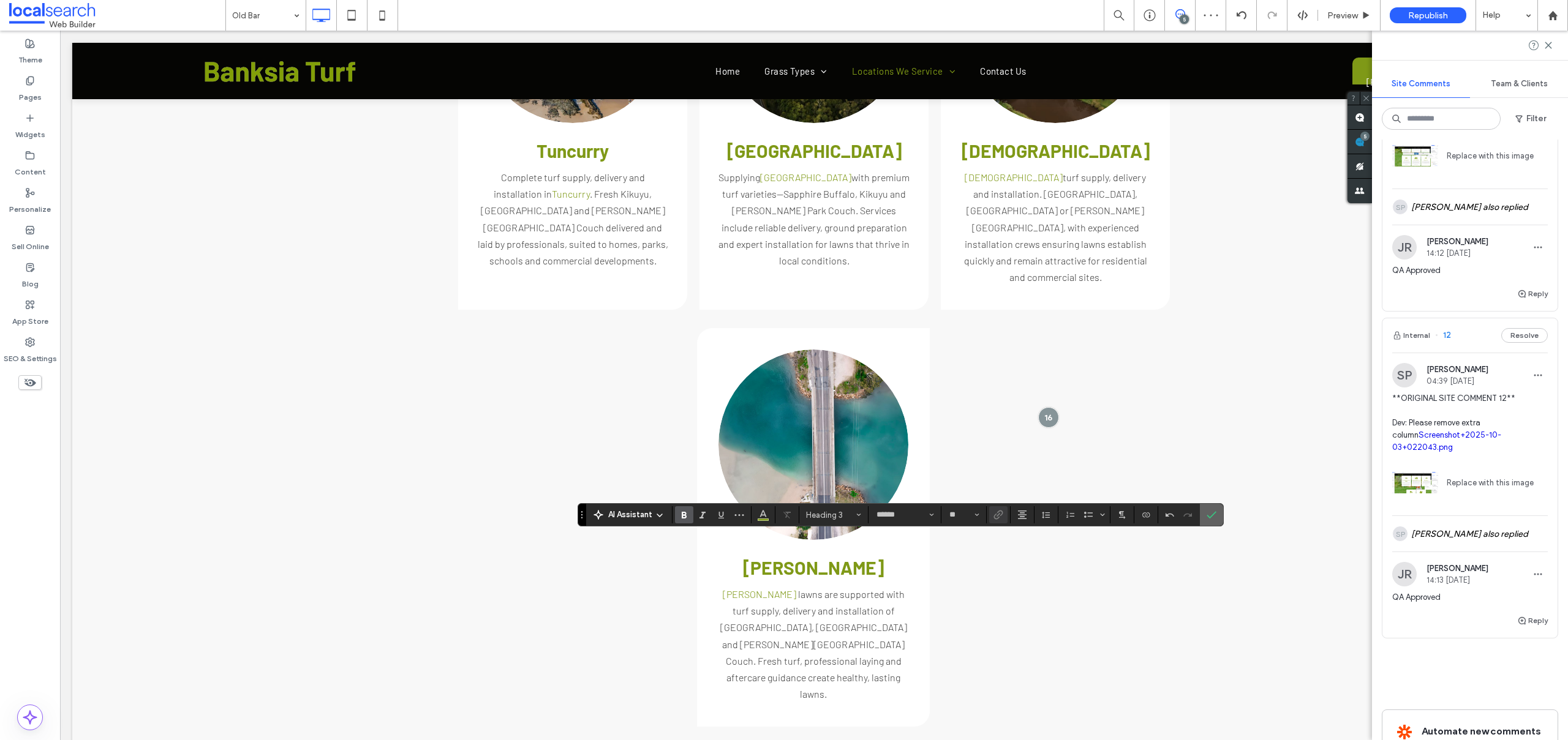
click at [1208, 512] on icon "Confirm" at bounding box center [1211, 515] width 10 height 10
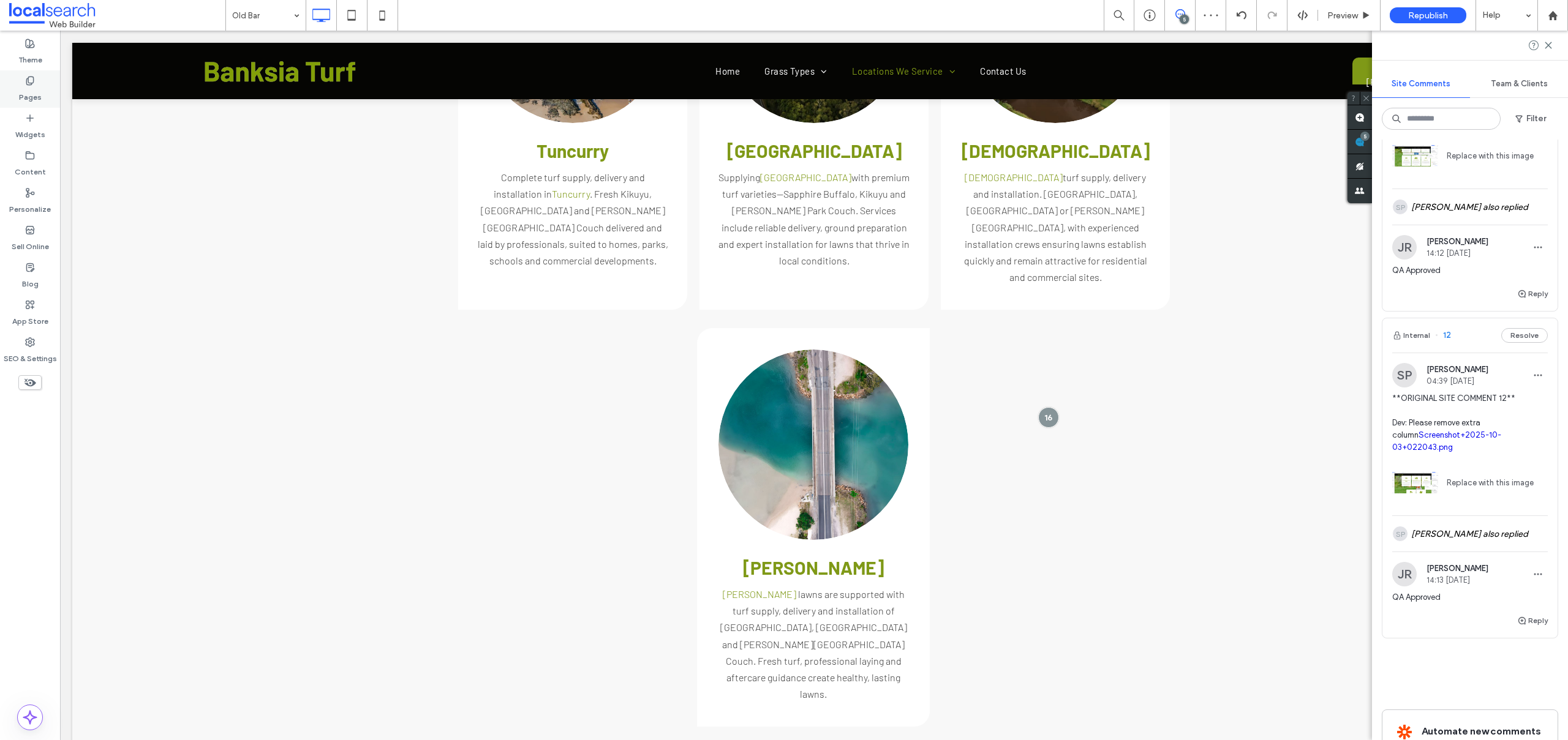
click at [26, 92] on label "Pages" at bounding box center [30, 94] width 22 height 17
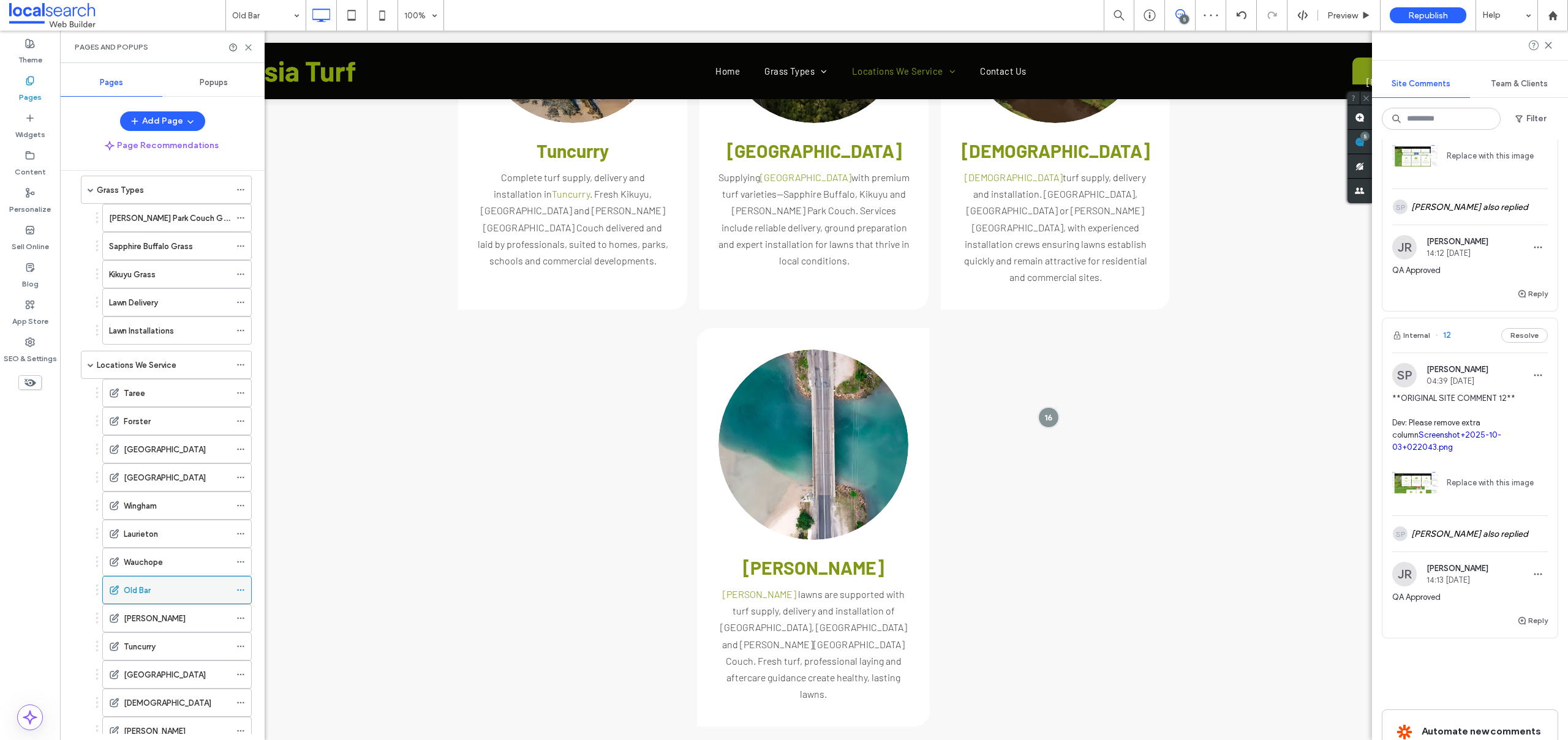
scroll to position [126, 0]
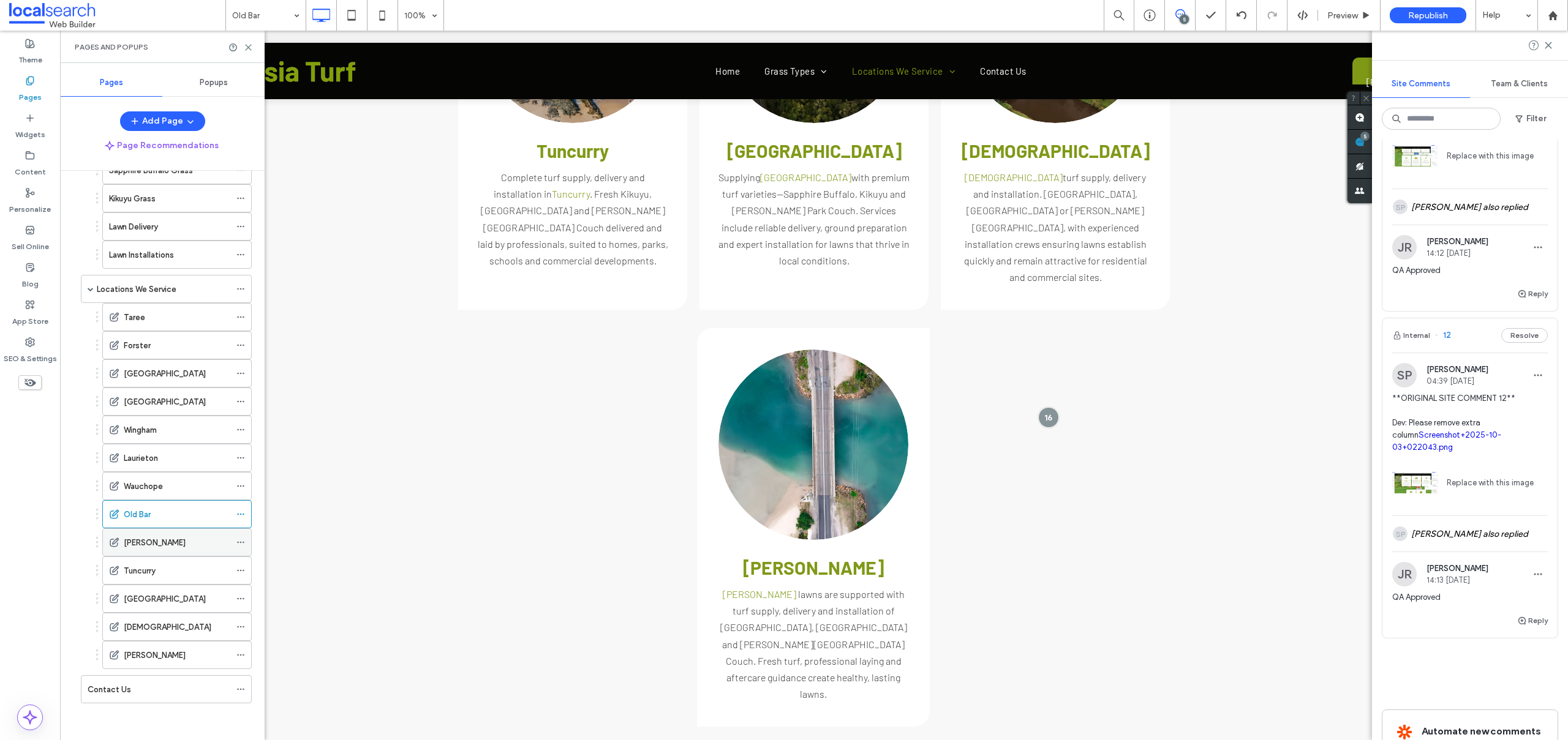
click at [139, 547] on label "[PERSON_NAME]" at bounding box center [155, 543] width 62 height 22
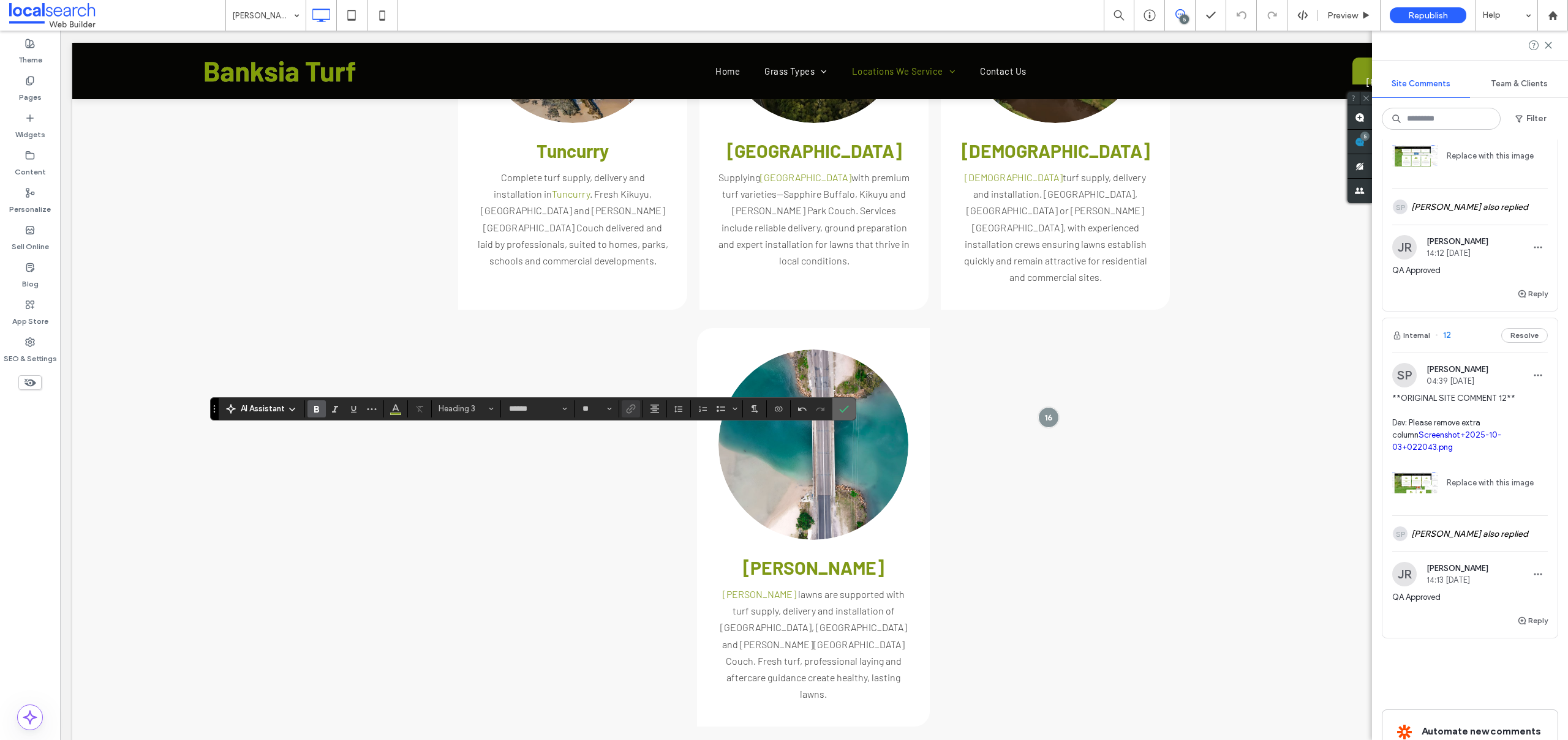
click at [843, 408] on icon "Confirm" at bounding box center [844, 409] width 10 height 10
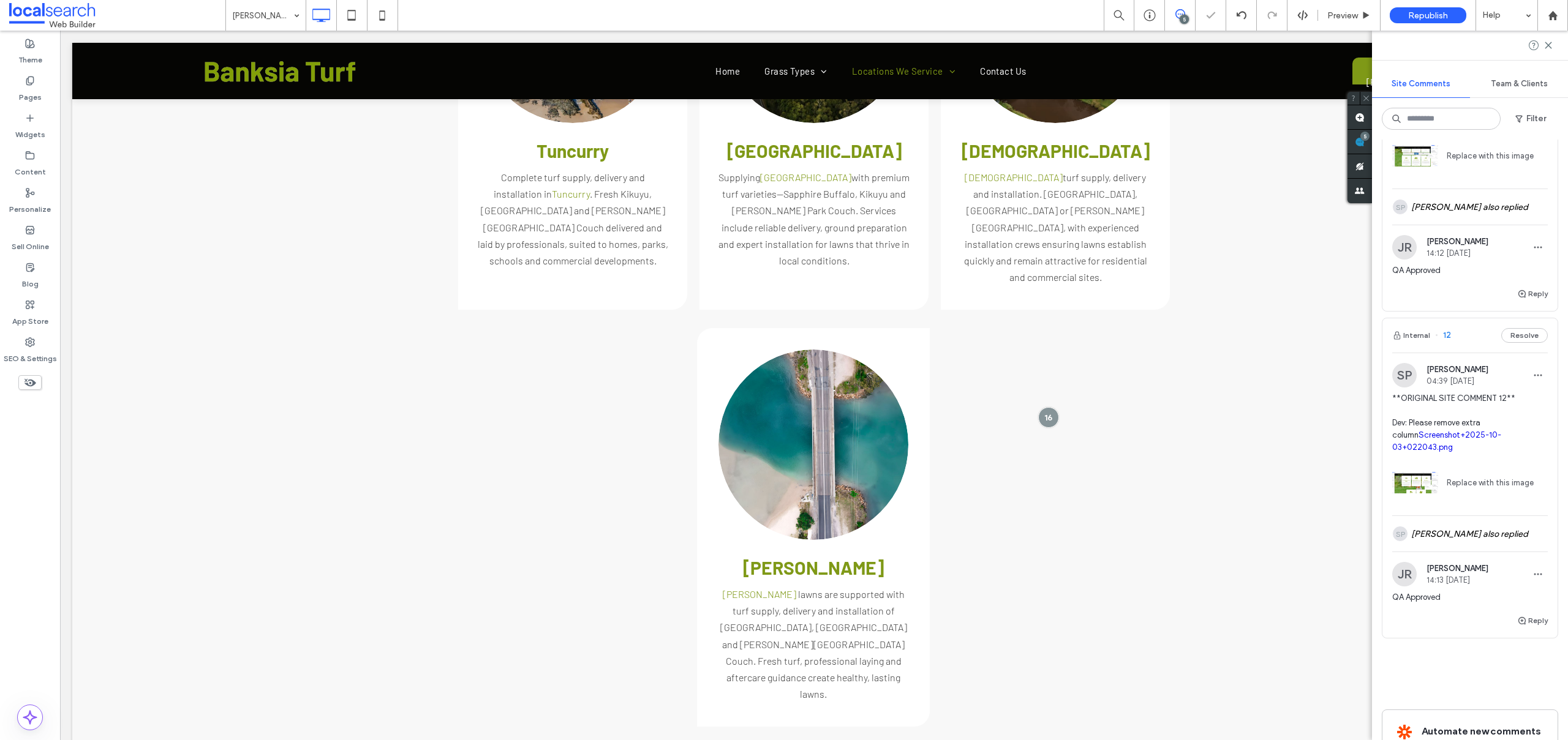
type input "******"
type input "**"
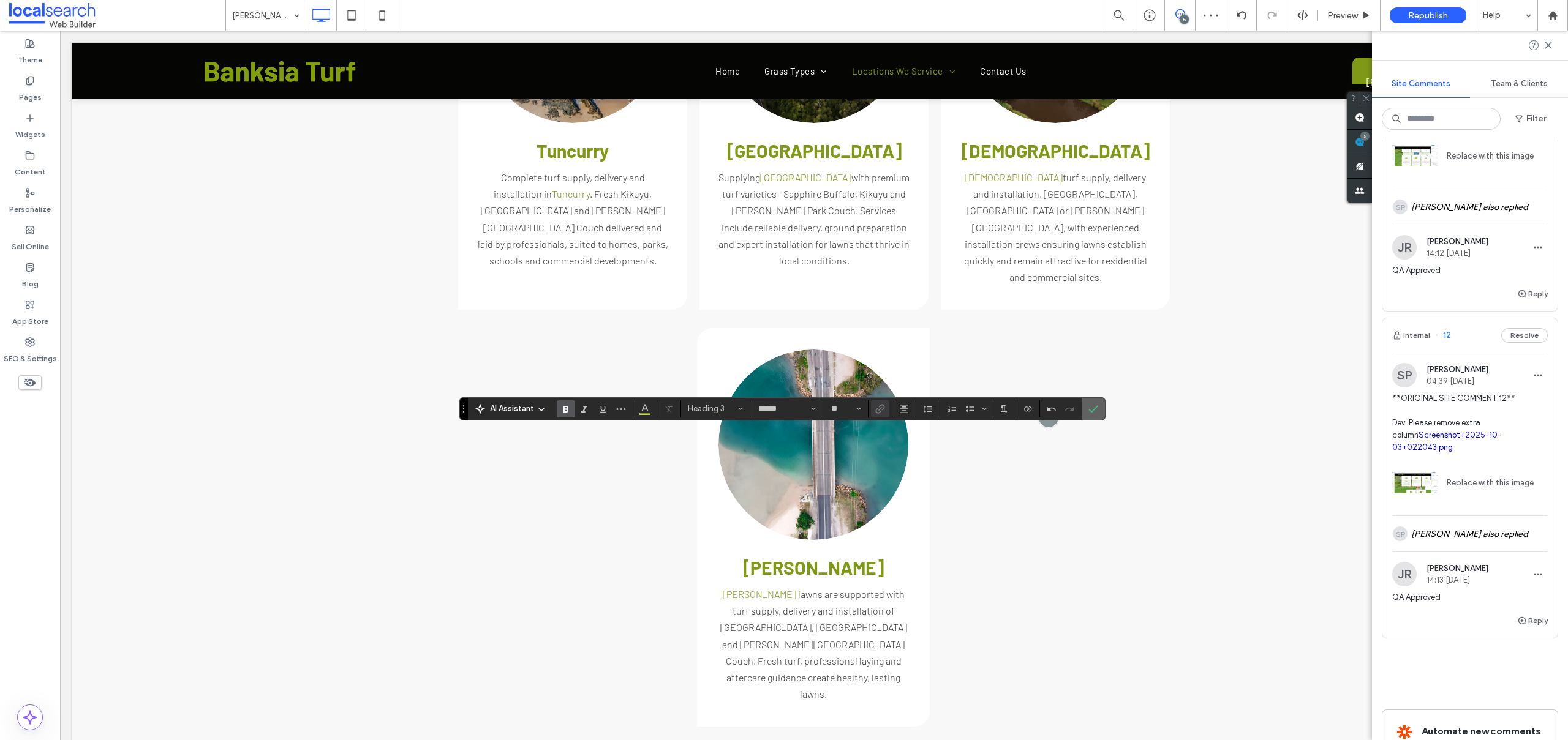
click at [1089, 416] on span "Confirm" at bounding box center [1091, 409] width 6 height 22
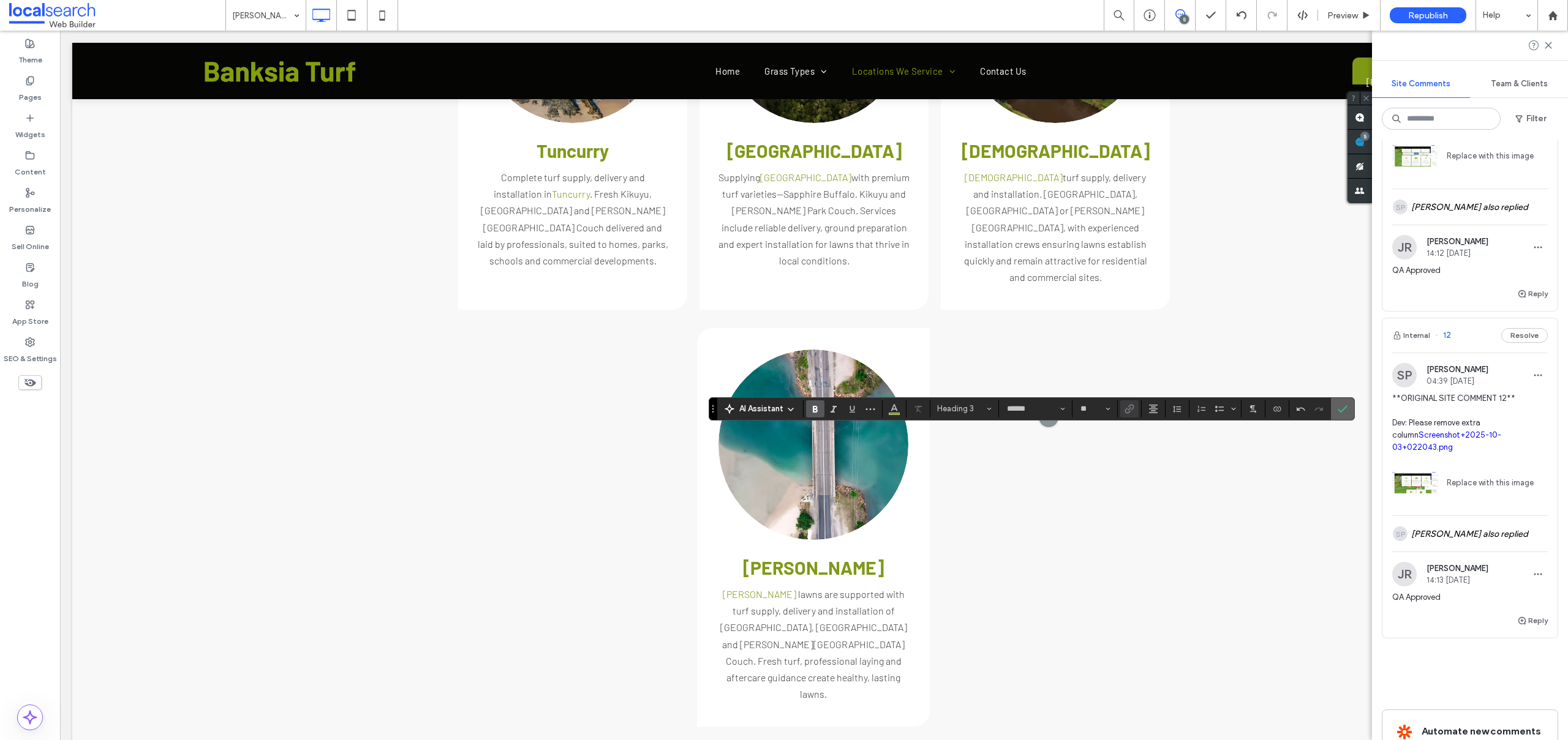
click at [1332, 410] on section at bounding box center [1342, 409] width 23 height 22
click at [1337, 408] on icon "Confirm" at bounding box center [1342, 409] width 10 height 10
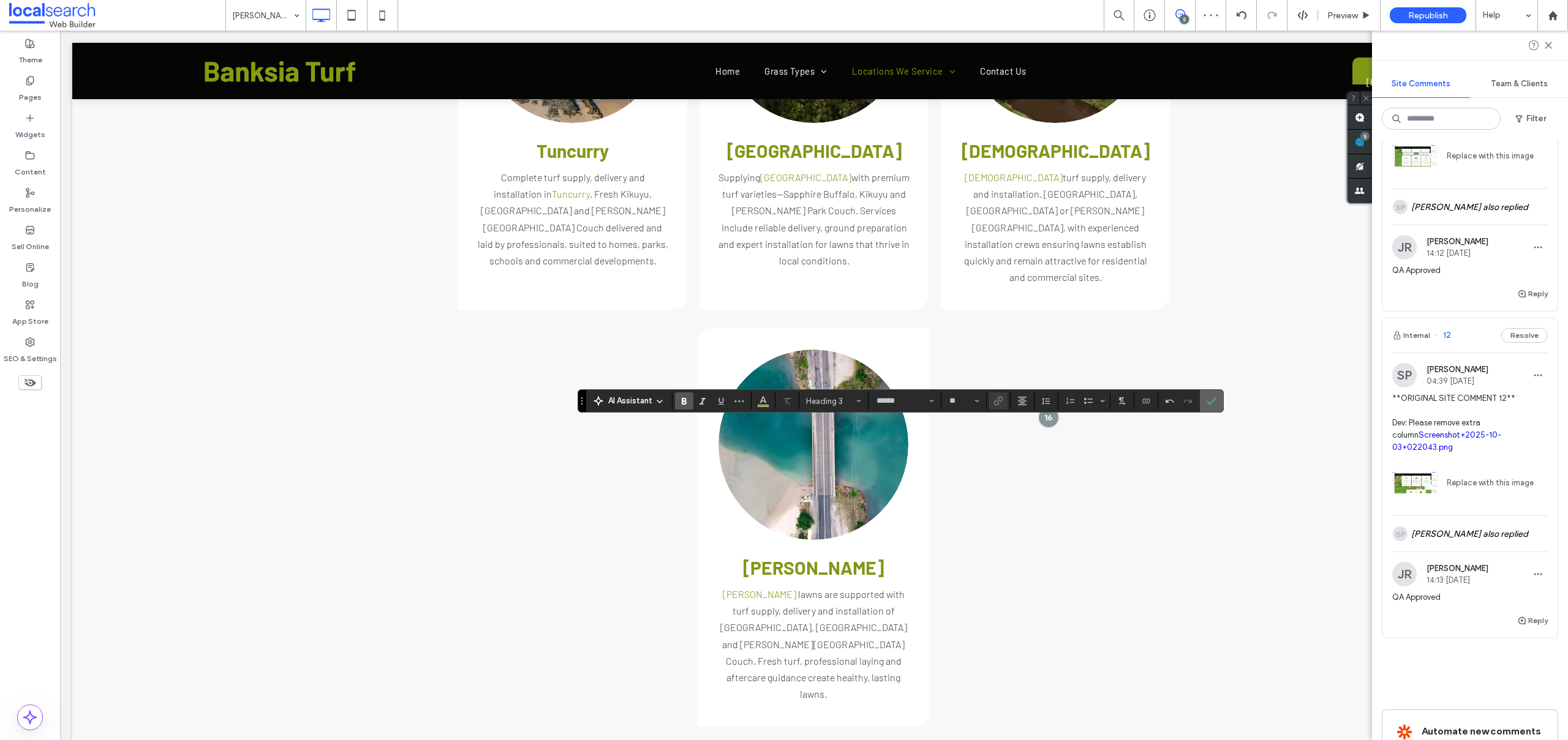
click at [1206, 400] on label "Confirm" at bounding box center [1211, 401] width 18 height 22
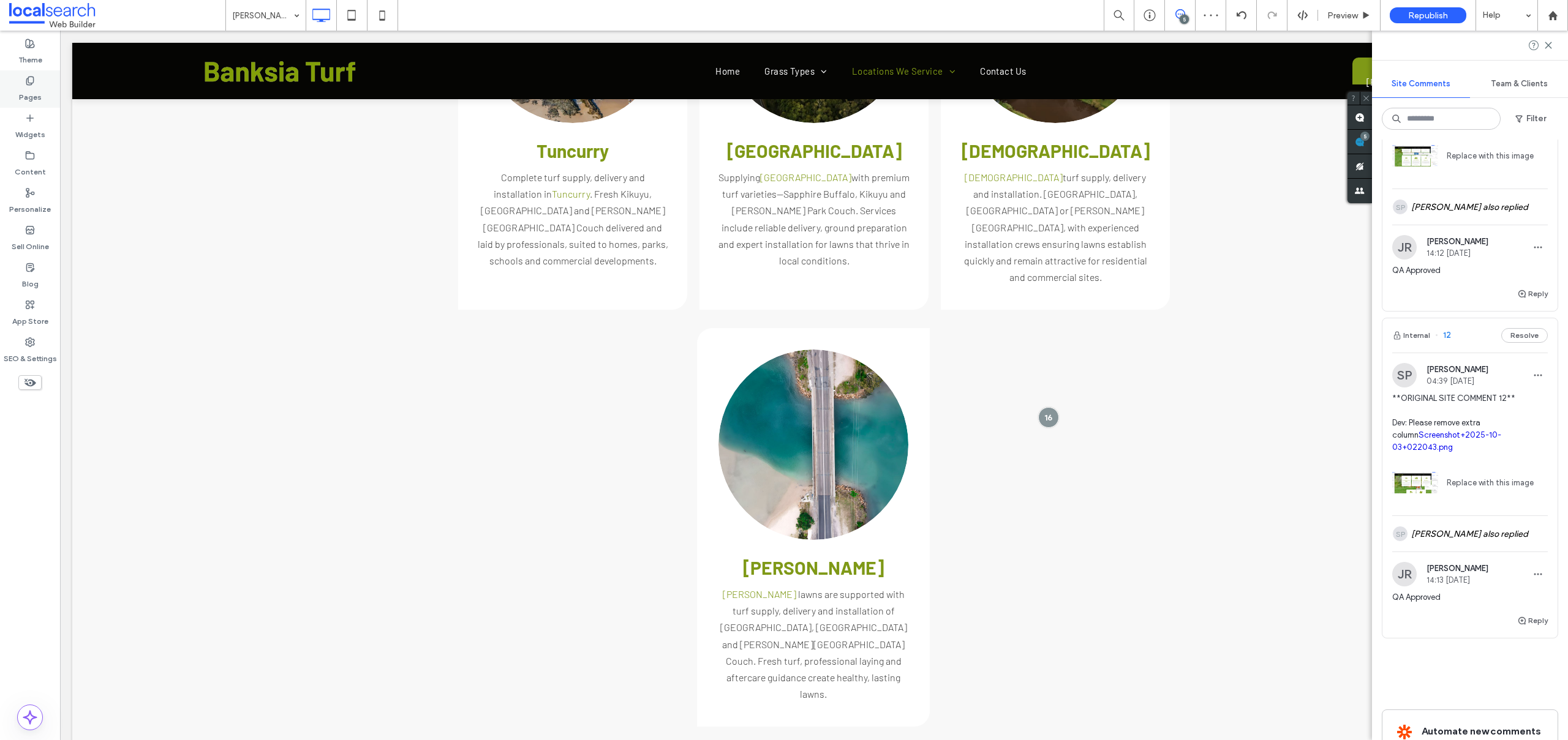
click at [24, 89] on label "Pages" at bounding box center [30, 94] width 22 height 17
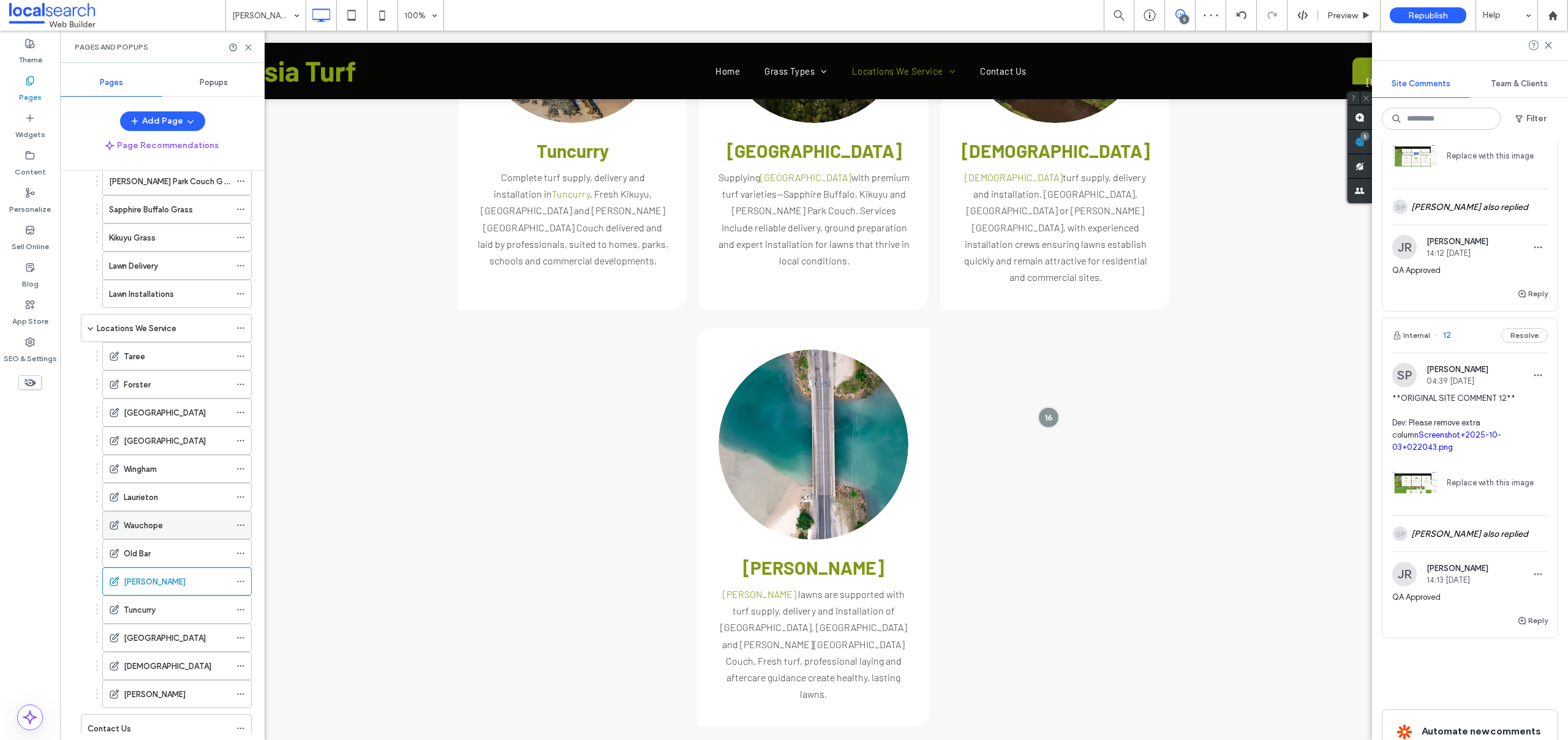
scroll to position [126, 0]
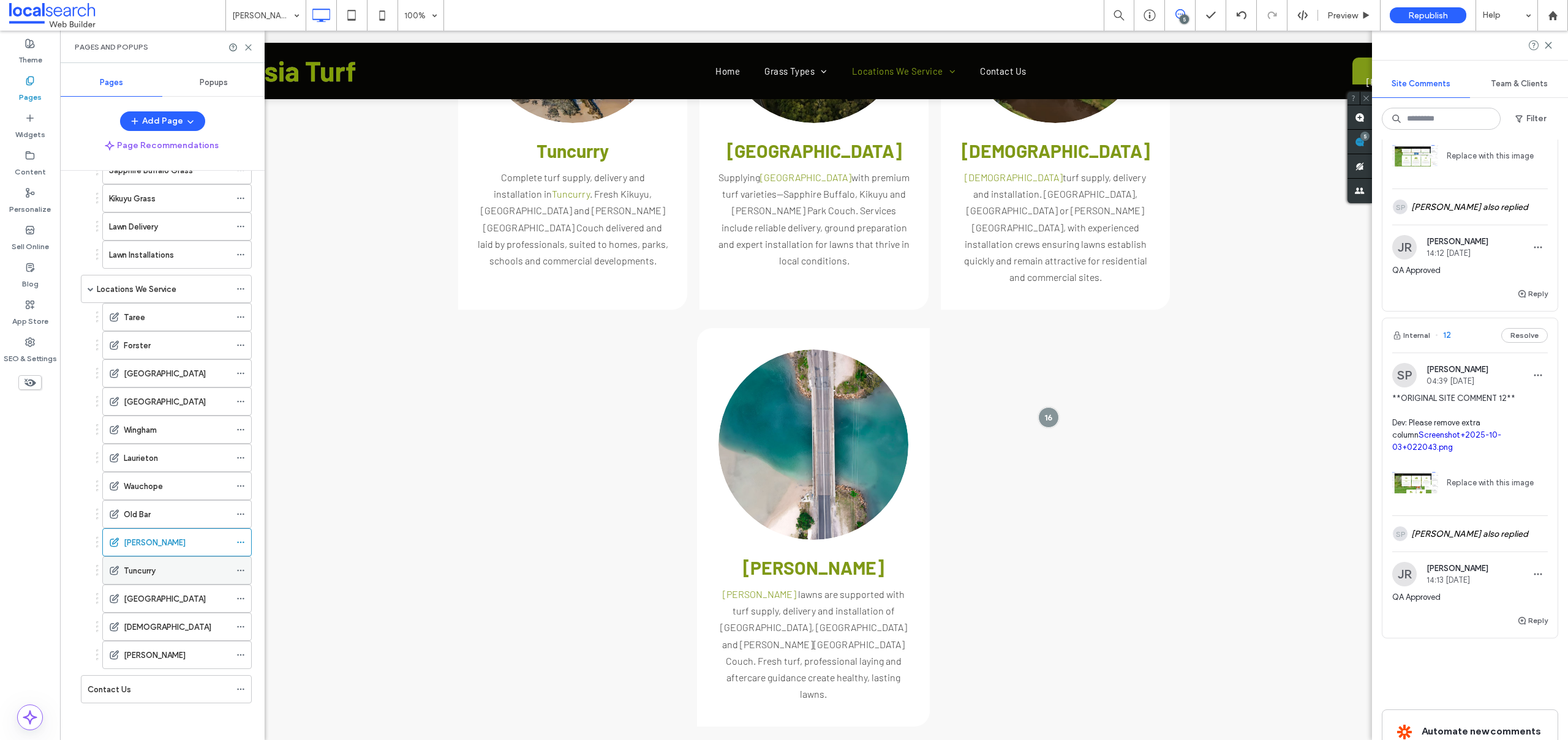
click at [137, 574] on label "Tuncurry" at bounding box center [140, 571] width 32 height 22
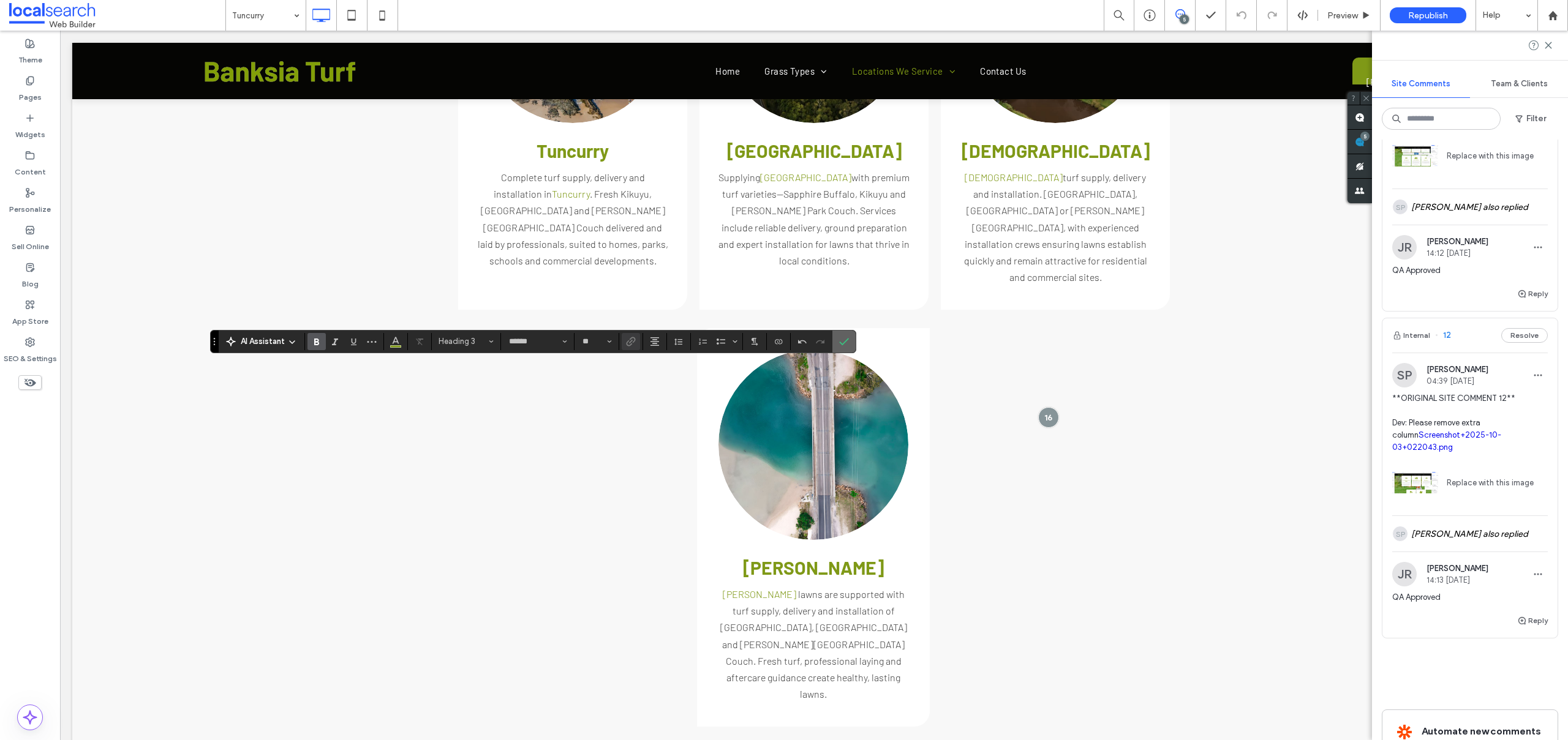
click at [840, 336] on icon "Confirm" at bounding box center [844, 342] width 10 height 10
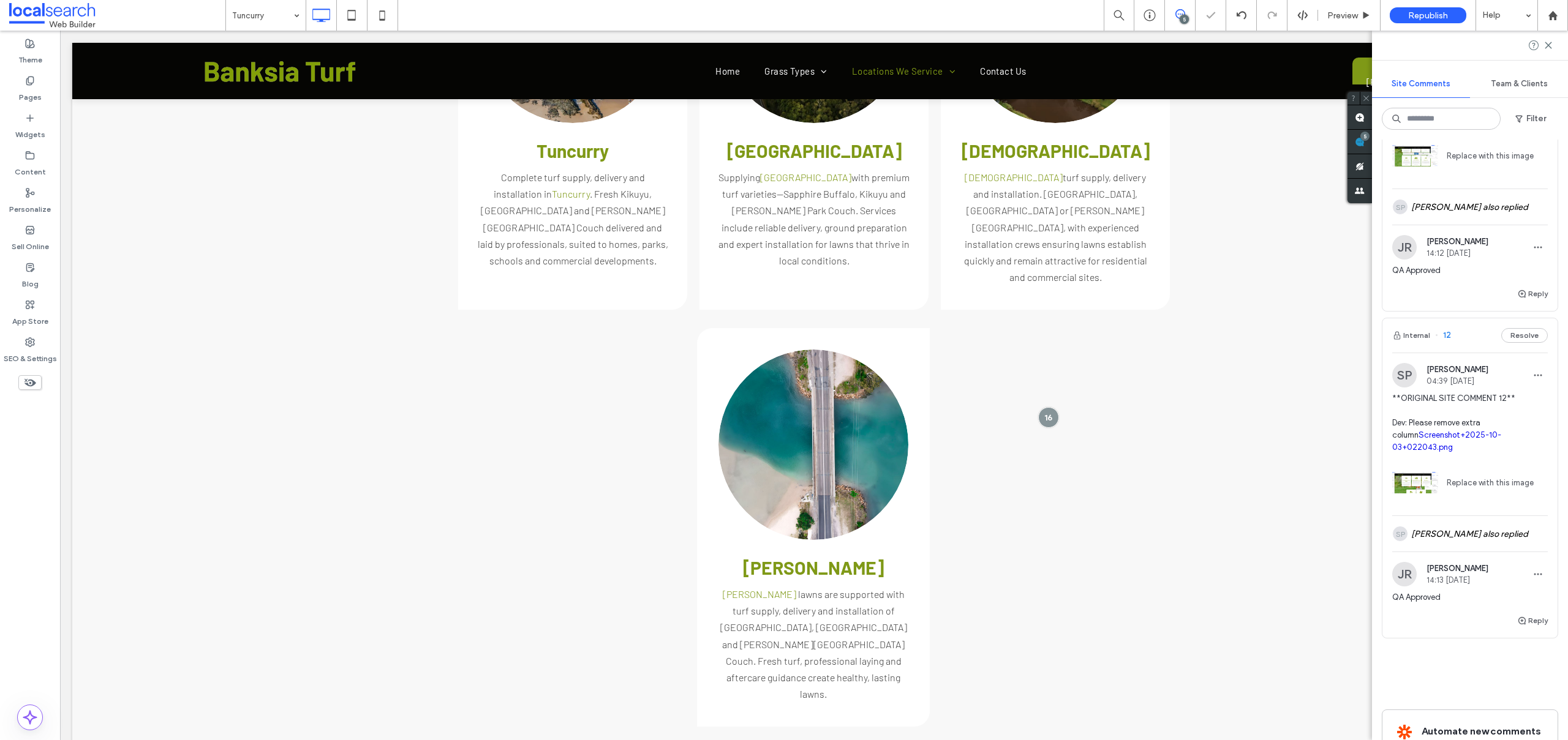
type input "******"
type input "**"
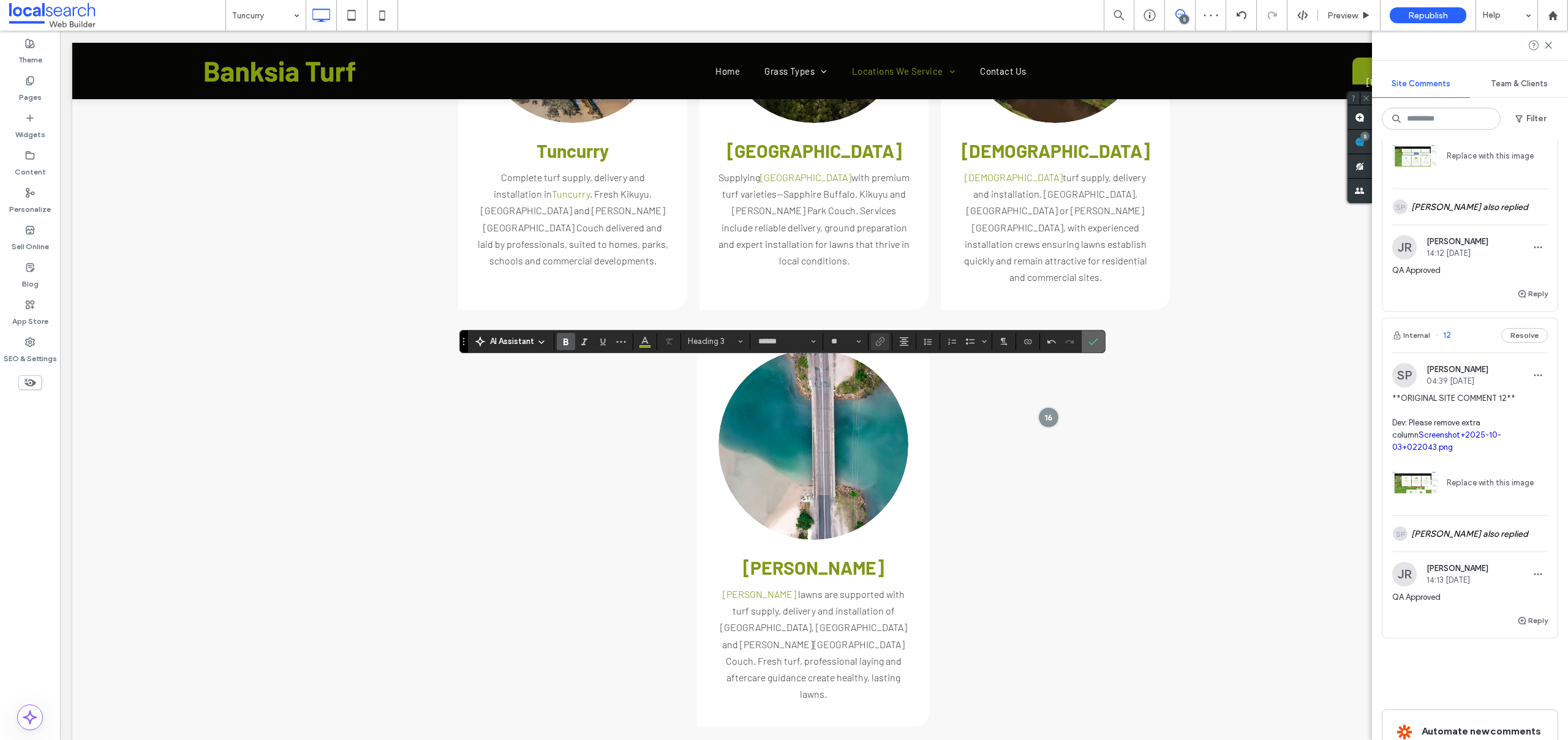
click at [1097, 344] on icon "Confirm" at bounding box center [1094, 342] width 10 height 10
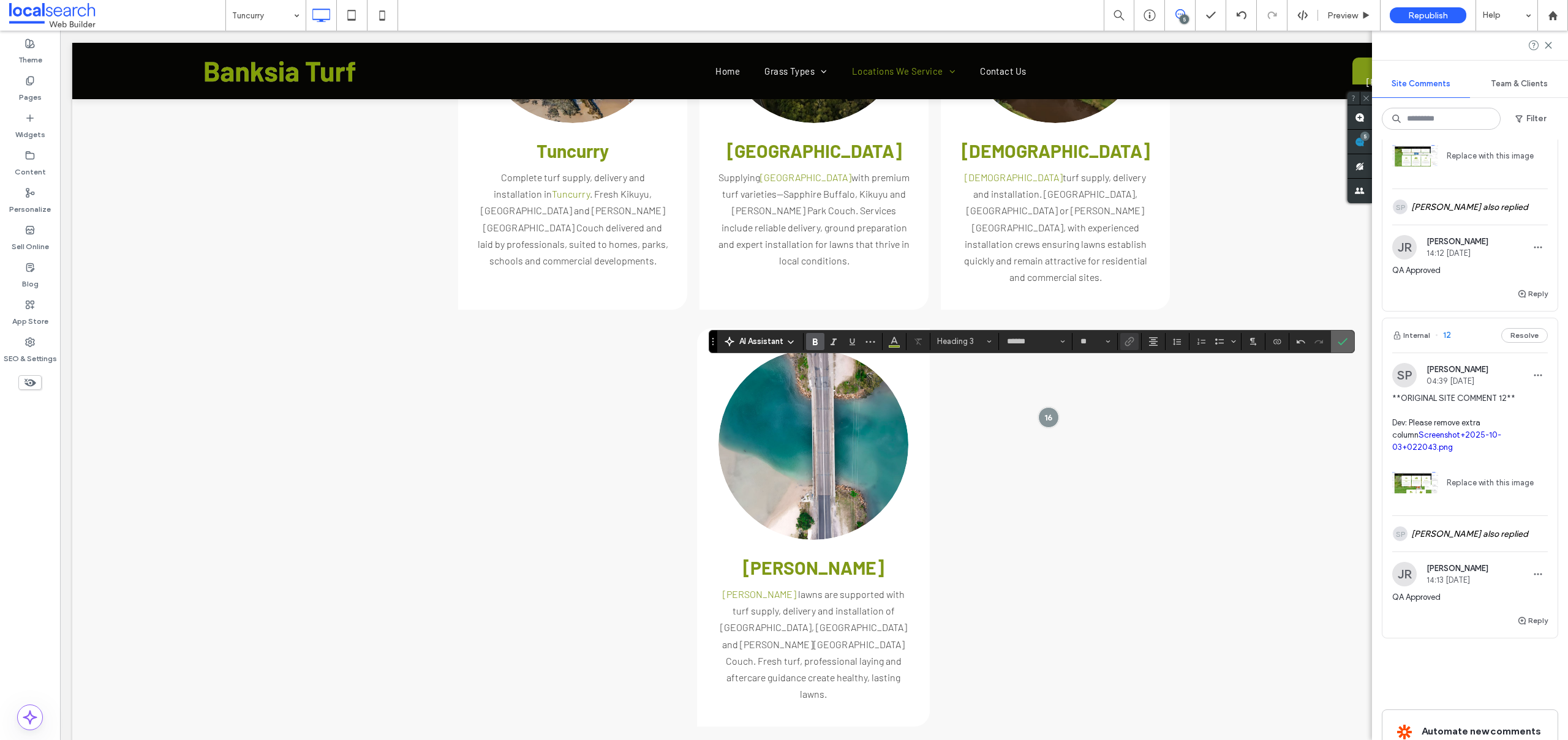
click at [1342, 339] on icon "Confirm" at bounding box center [1342, 342] width 10 height 10
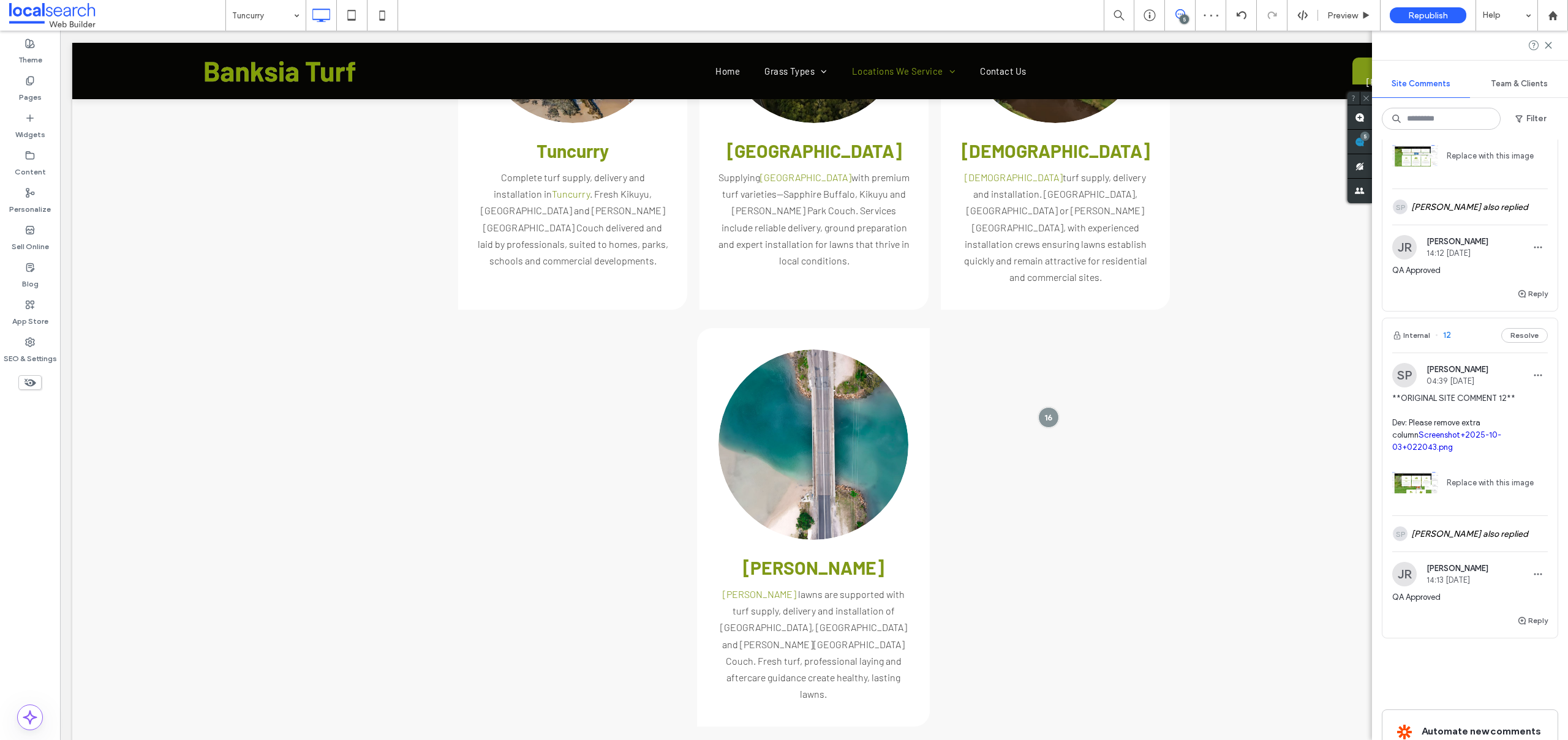
type input "******"
type input "**"
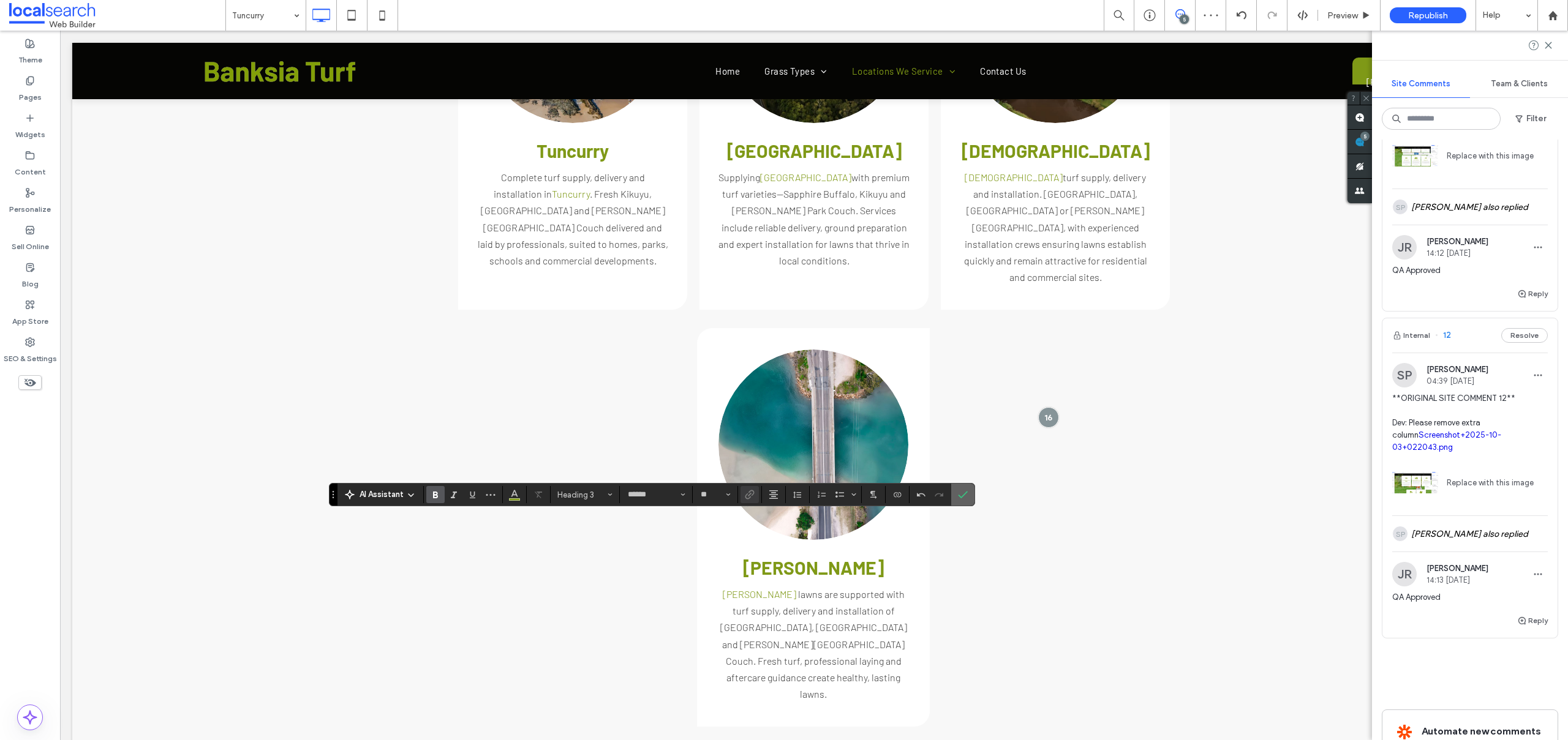
click at [954, 499] on label "Confirm" at bounding box center [962, 494] width 18 height 22
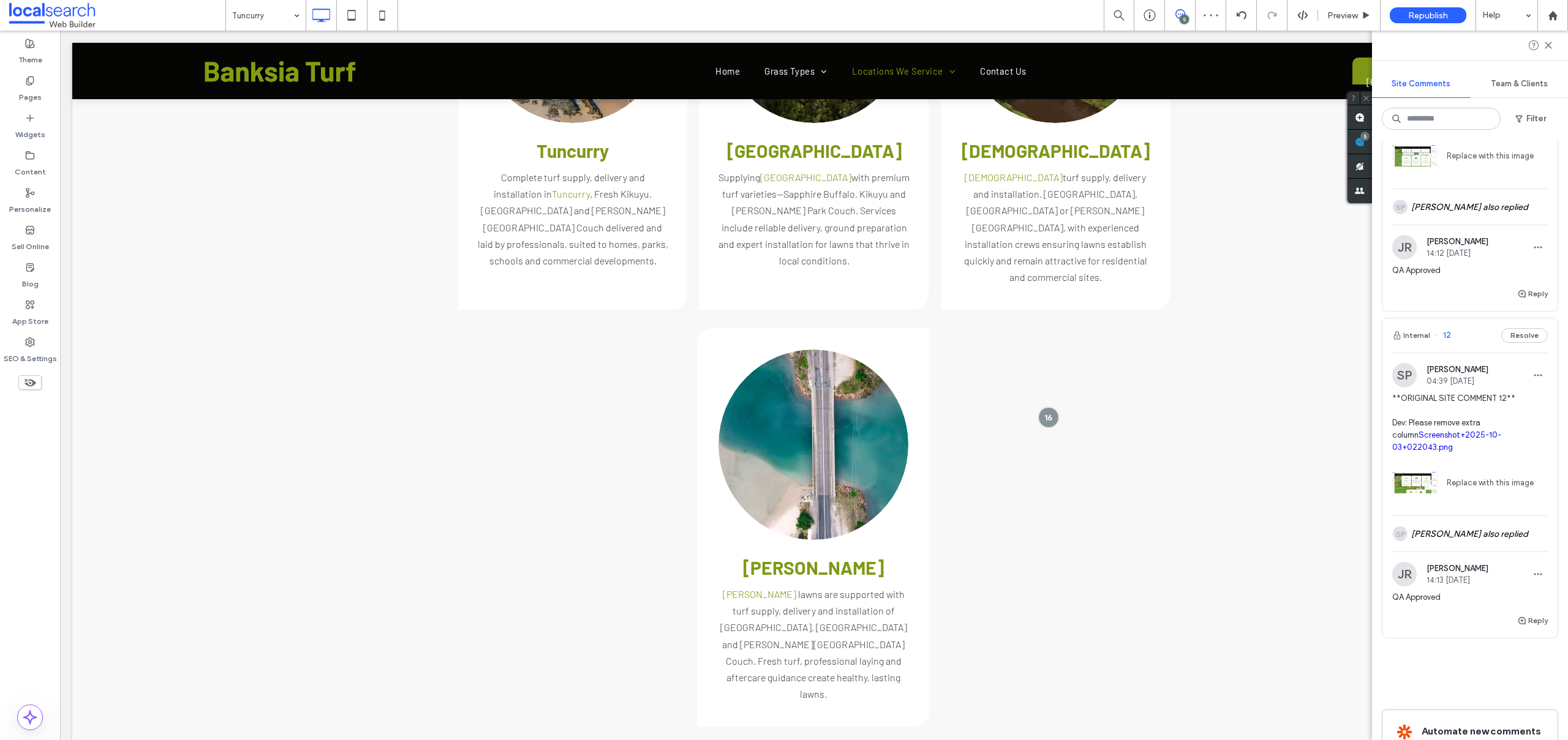
type input "******"
type input "**"
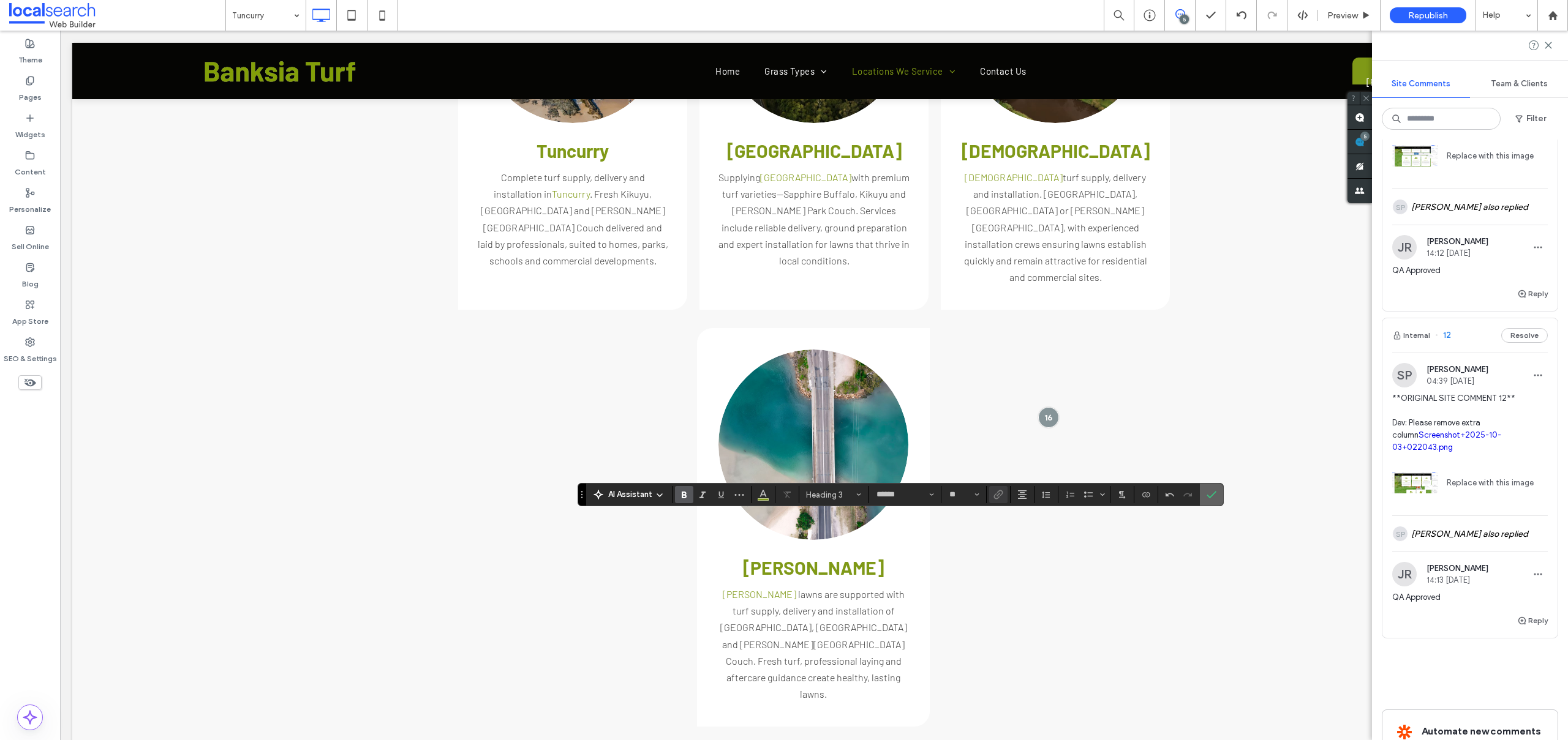
click at [1201, 493] on section at bounding box center [1211, 494] width 23 height 22
click at [1204, 495] on label "Confirm" at bounding box center [1211, 494] width 18 height 22
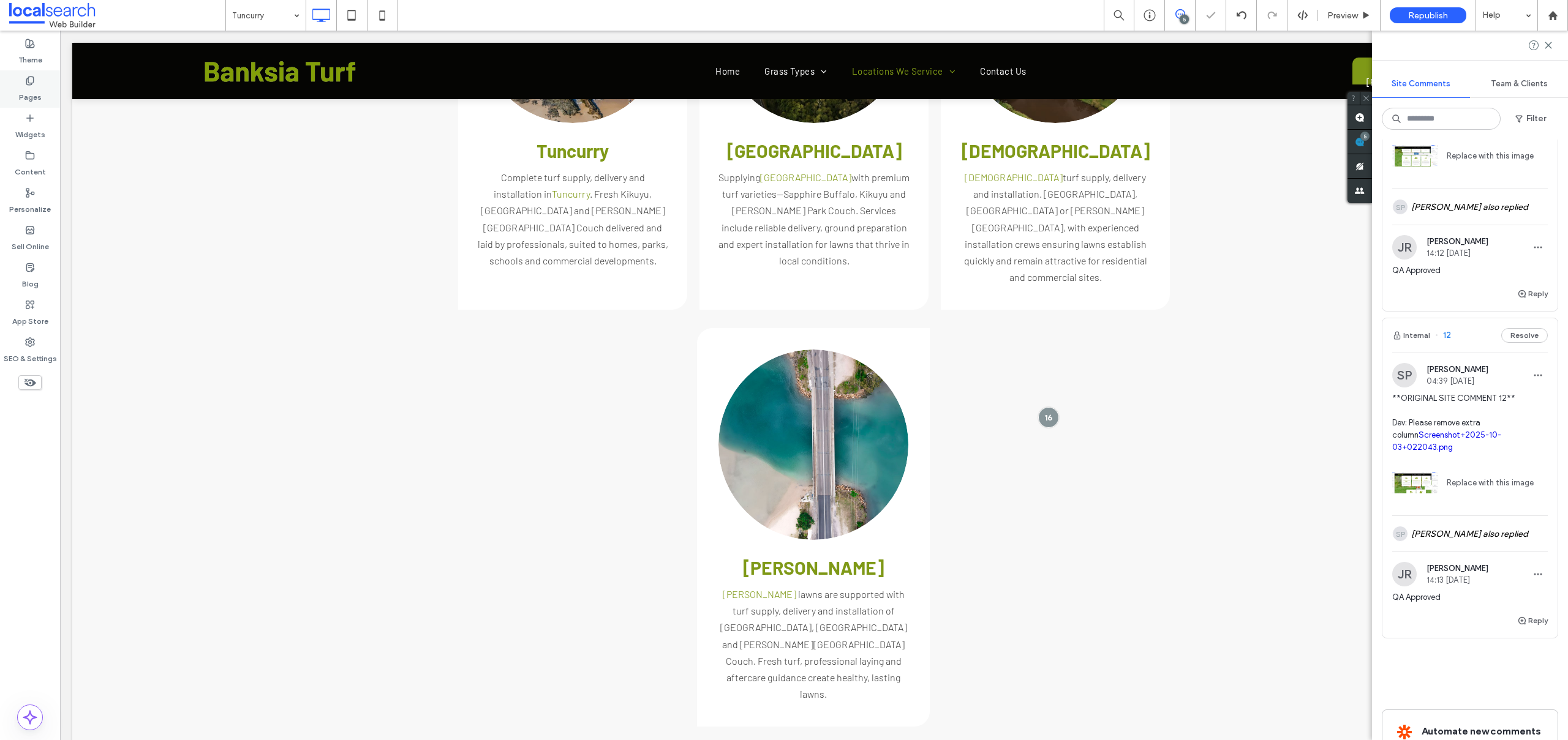
click at [23, 89] on label "Pages" at bounding box center [30, 94] width 22 height 17
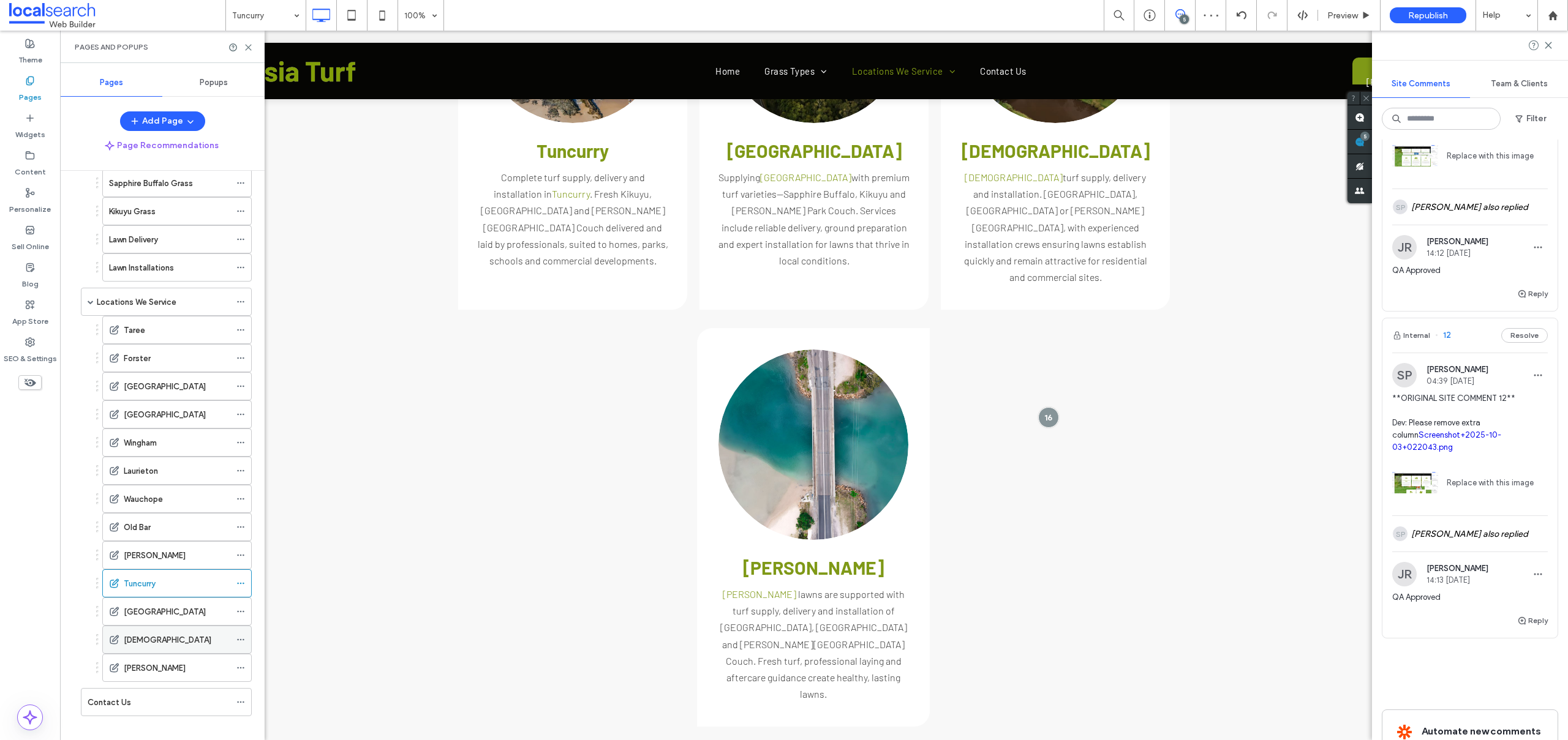
scroll to position [126, 0]
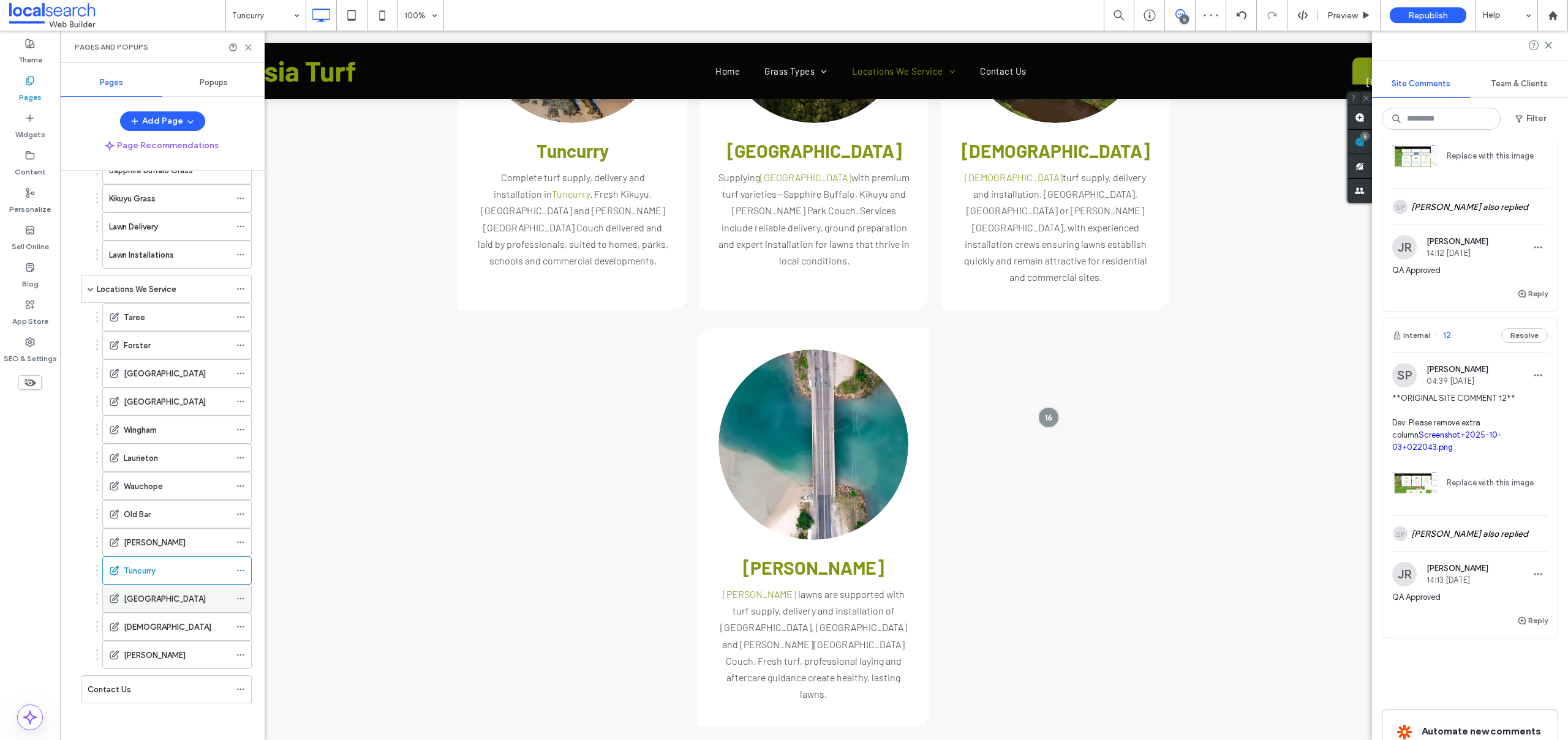
click at [155, 596] on label "[GEOGRAPHIC_DATA]" at bounding box center [165, 599] width 82 height 22
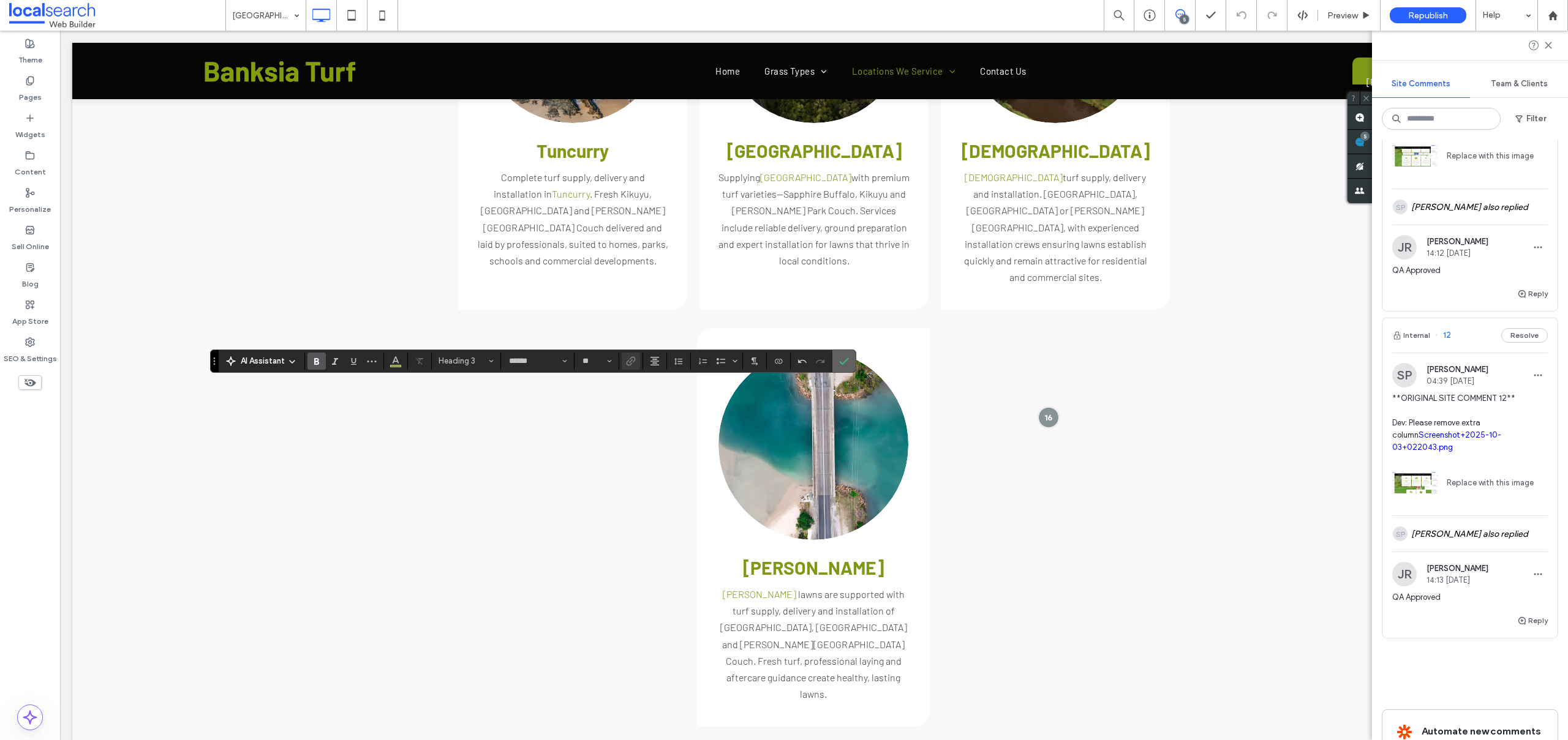
click at [841, 364] on icon "Confirm" at bounding box center [844, 361] width 10 height 10
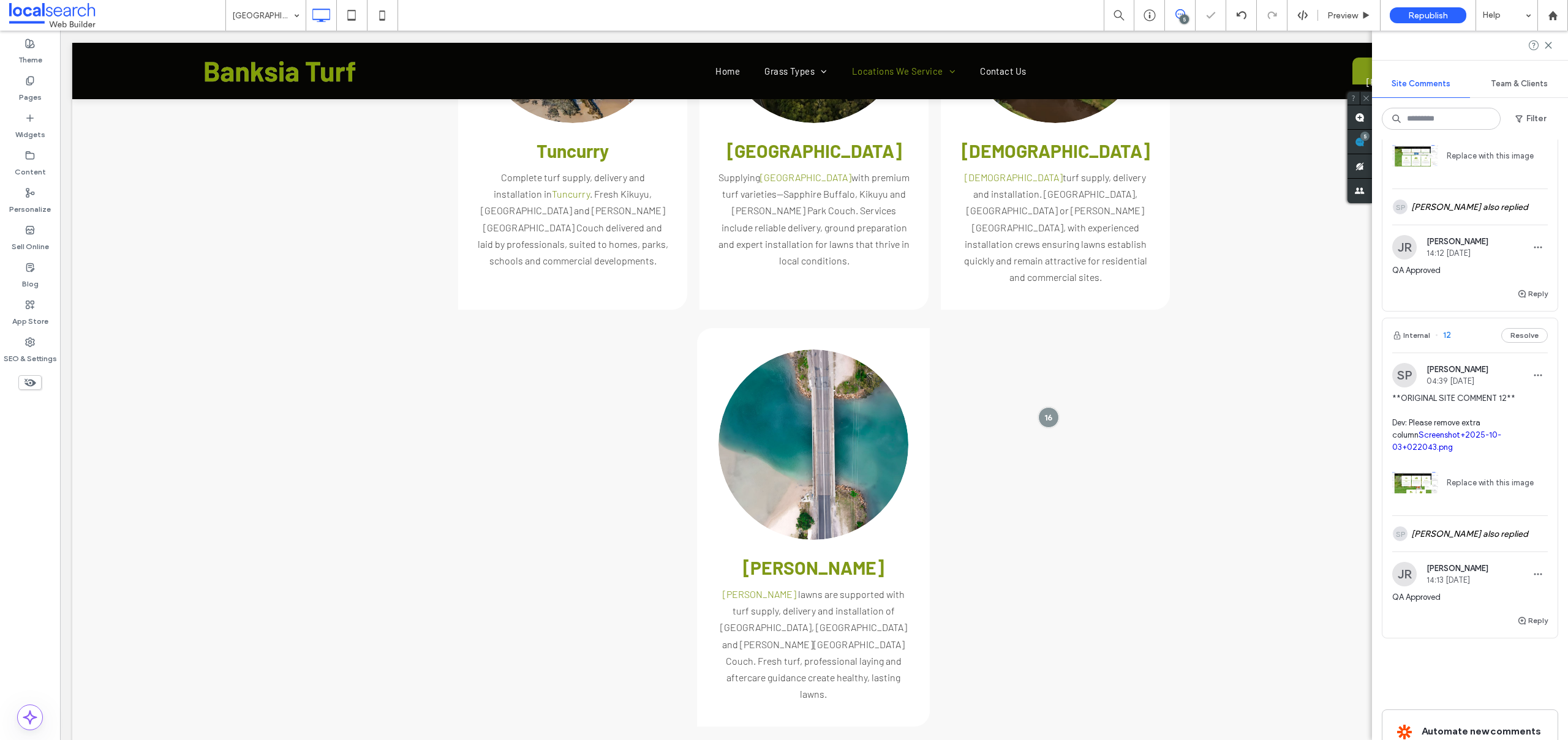
type input "******"
type input "**"
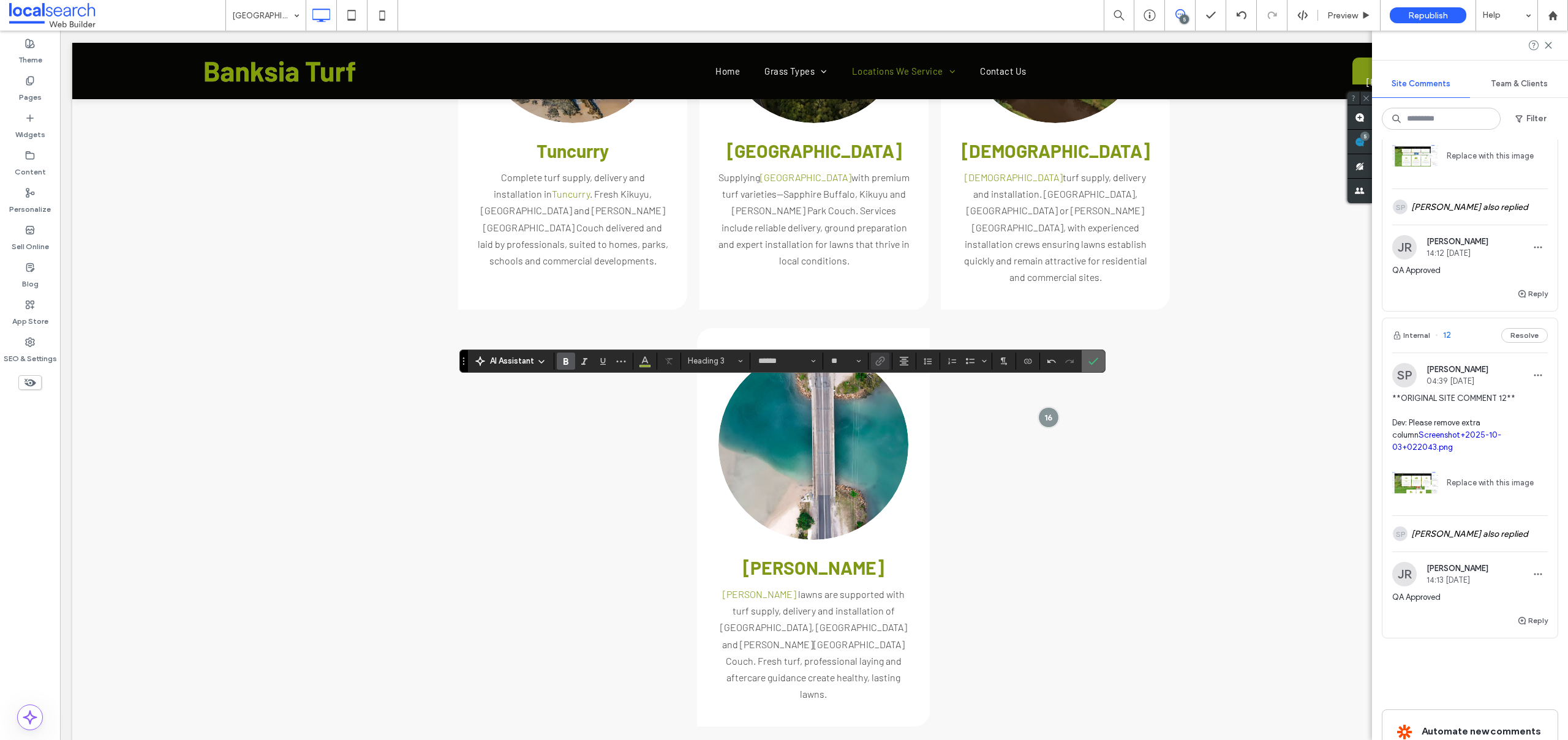
click at [1094, 358] on icon "Confirm" at bounding box center [1094, 361] width 10 height 10
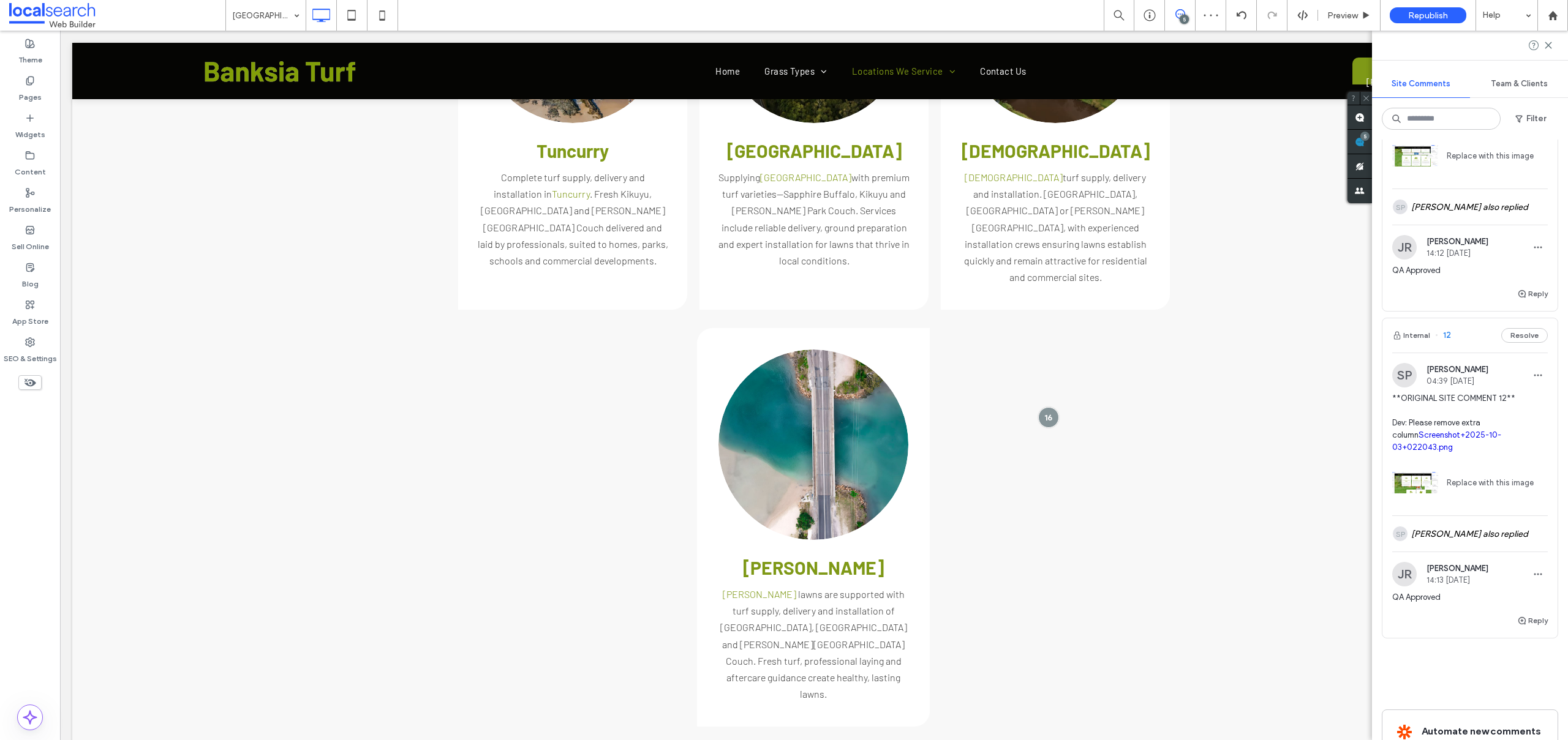
type input "******"
type input "**"
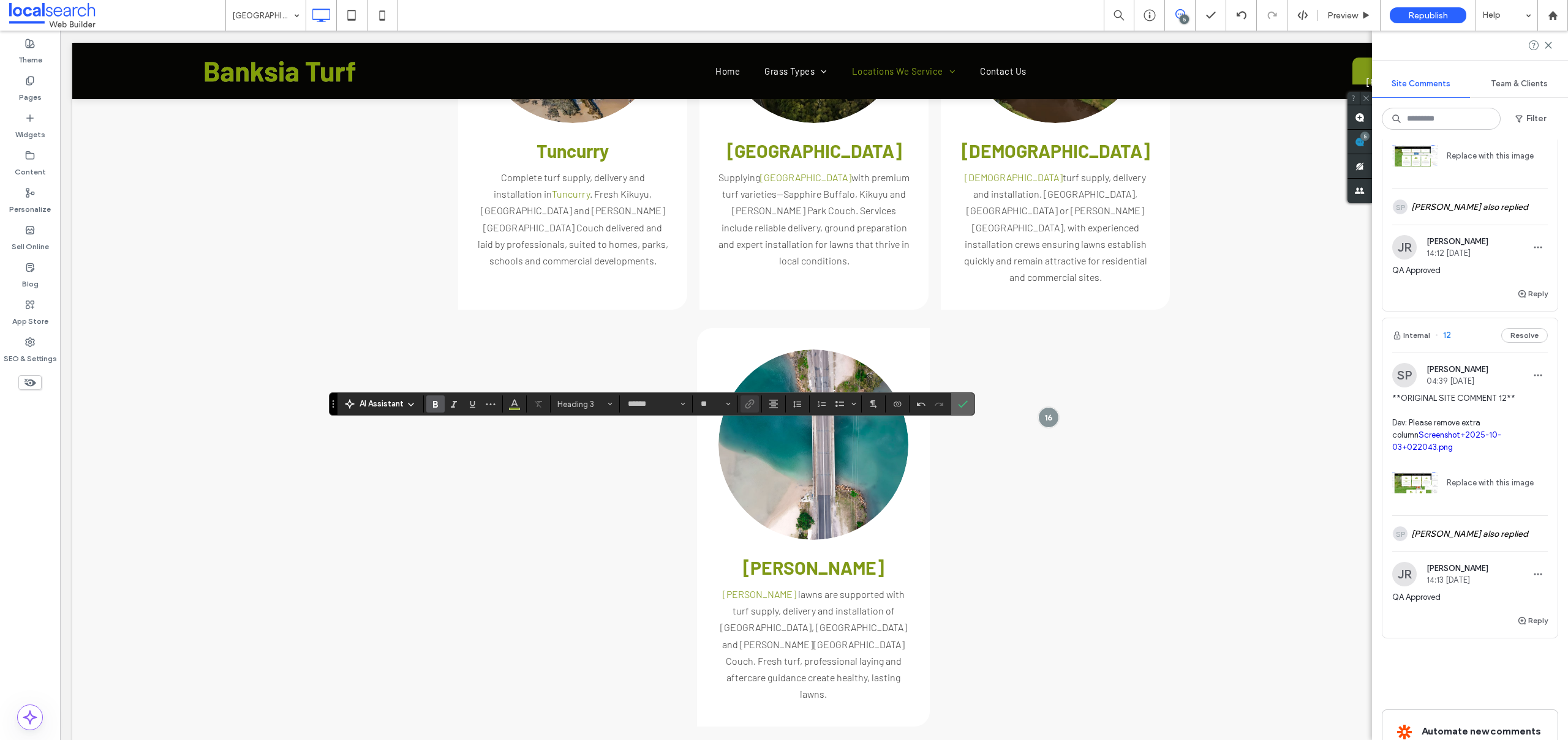
click at [959, 397] on span "Confirm" at bounding box center [961, 404] width 6 height 22
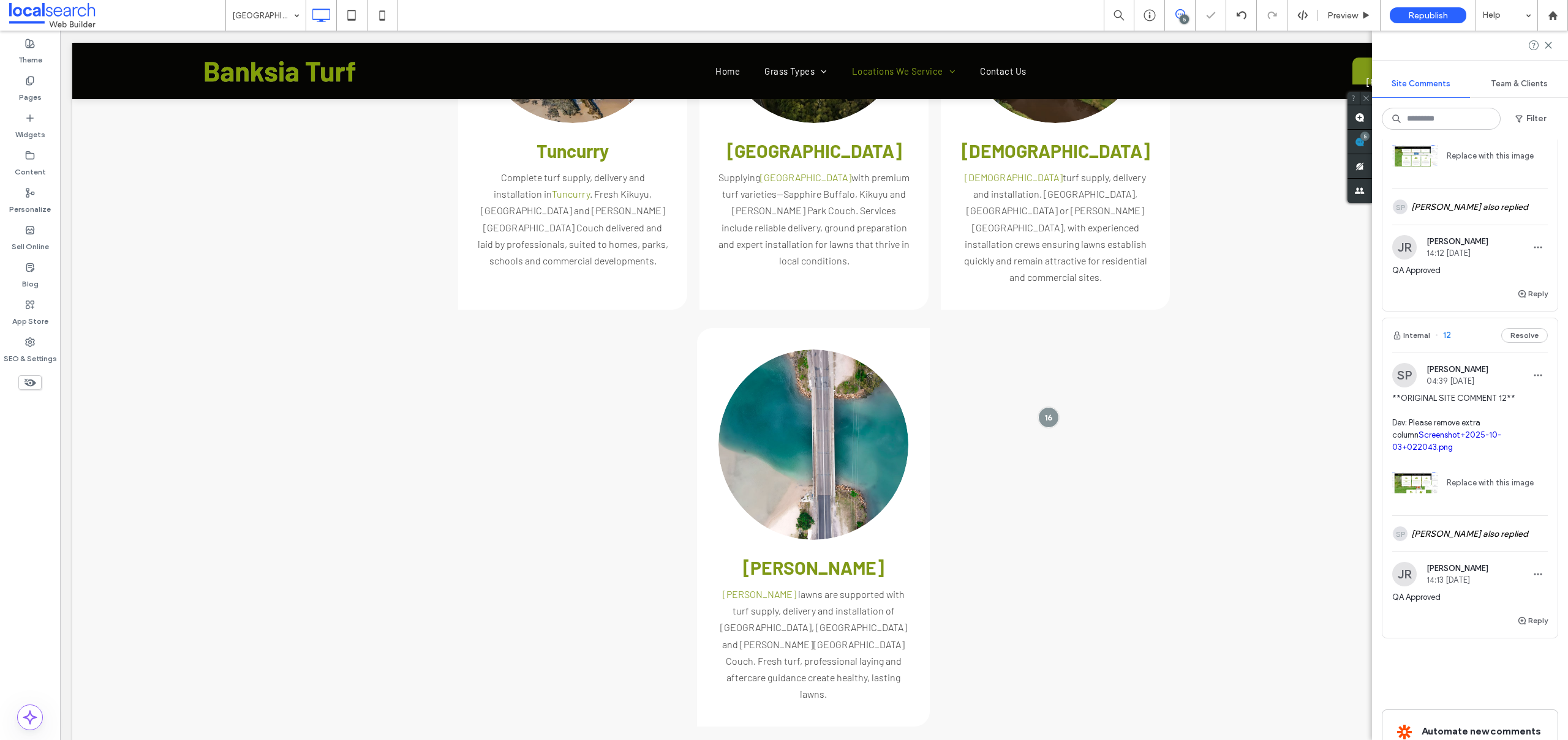
type input "******"
type input "**"
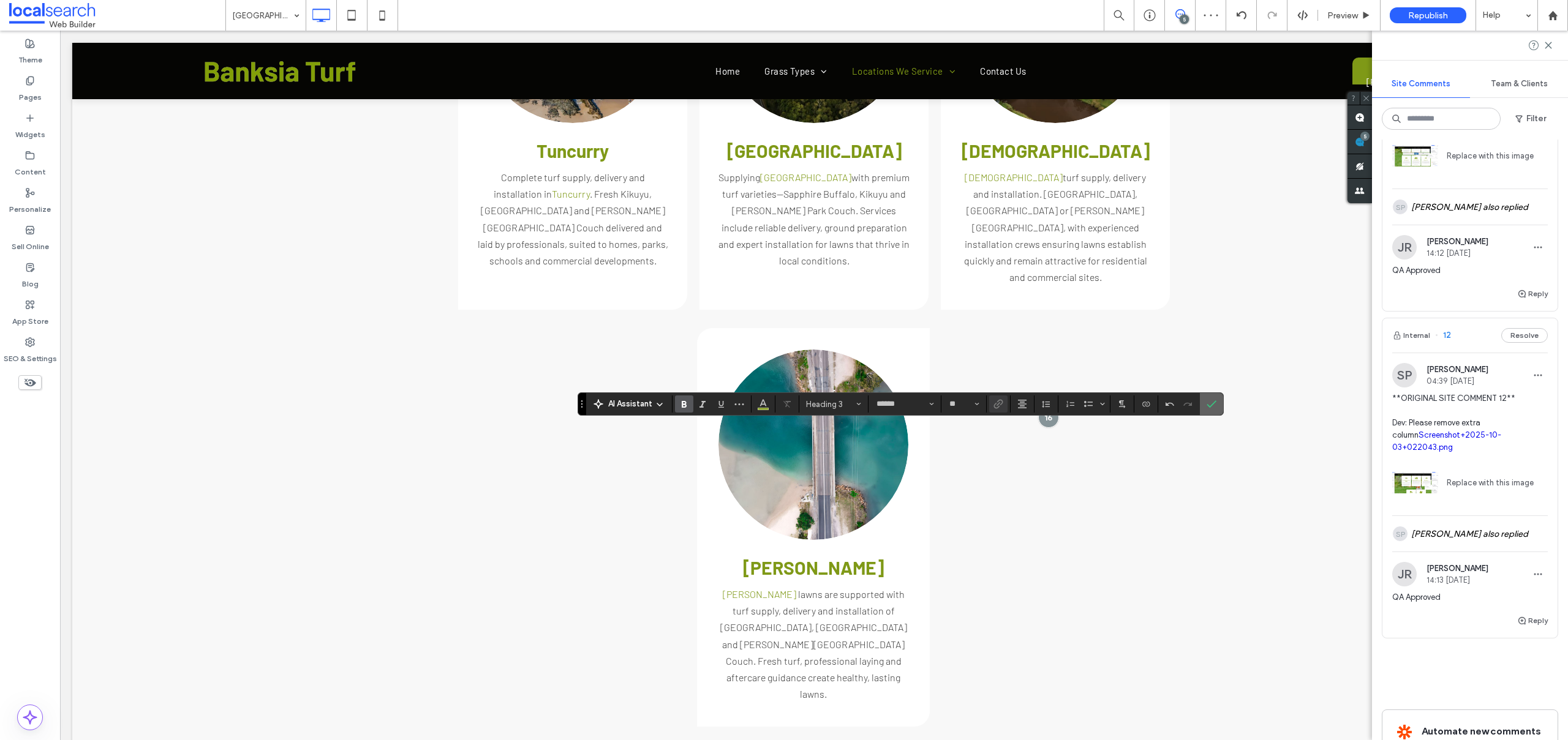
click at [1210, 401] on icon "Confirm" at bounding box center [1211, 404] width 10 height 10
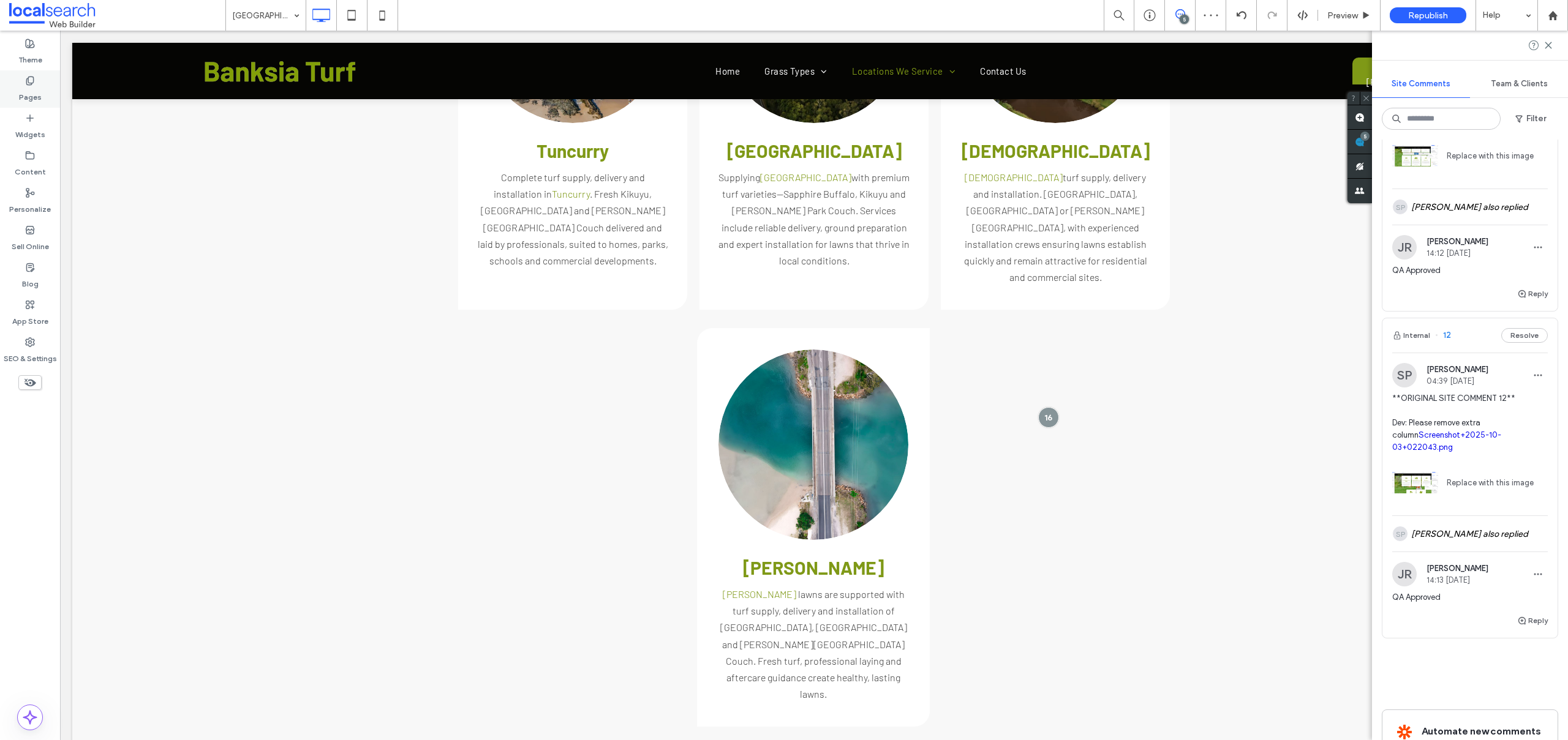
click at [27, 86] on label "Pages" at bounding box center [30, 94] width 22 height 17
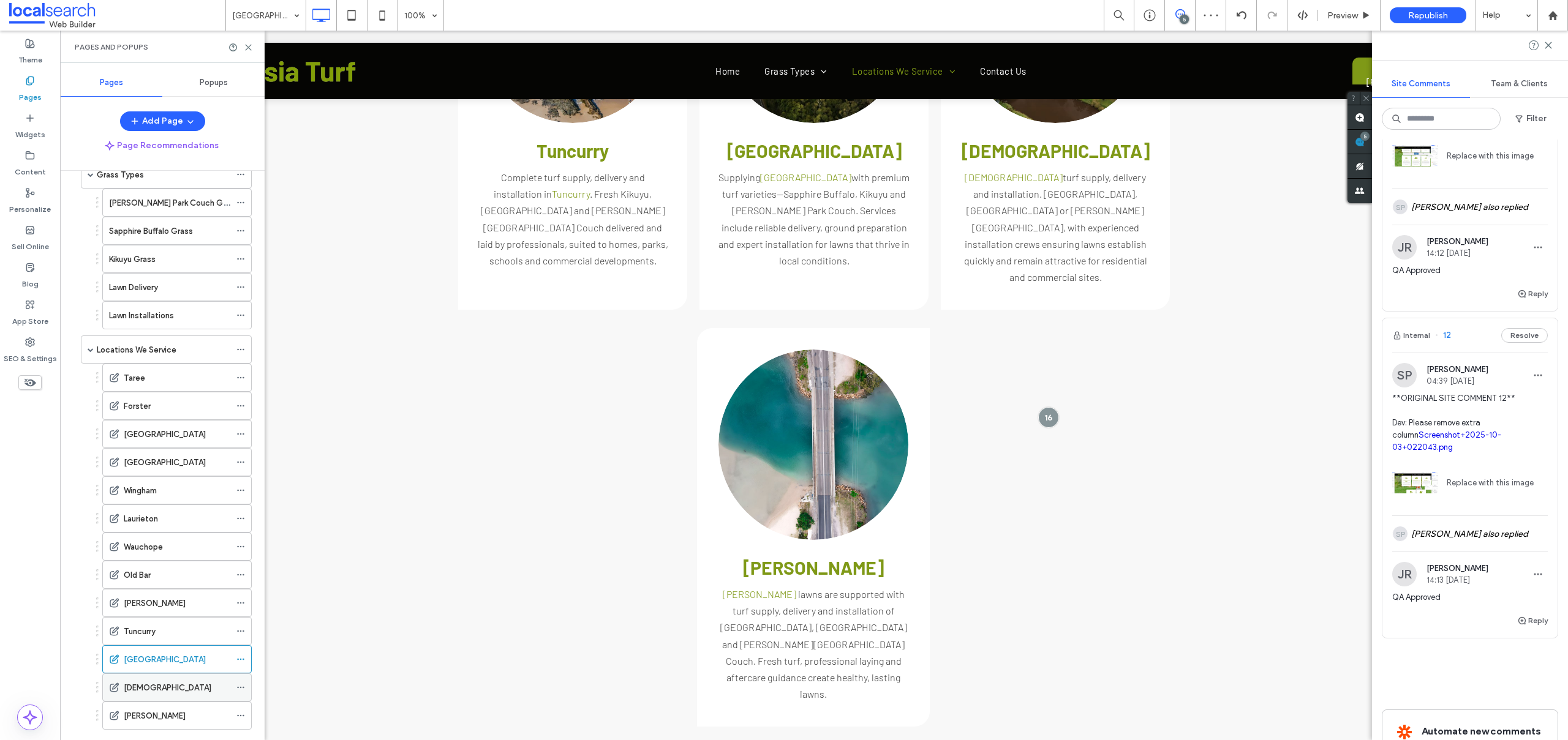
scroll to position [126, 0]
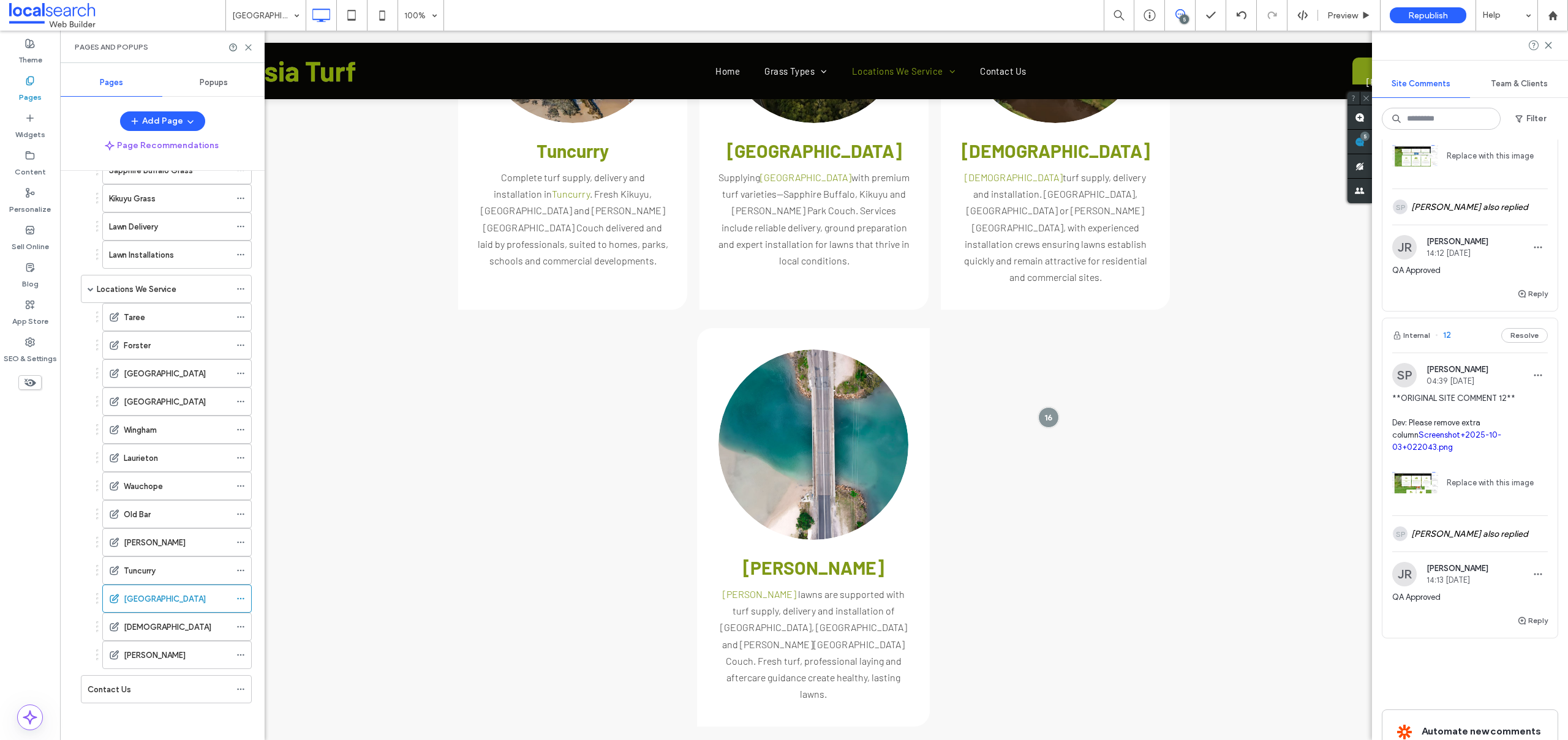
click at [134, 630] on label "[DEMOGRAPHIC_DATA]" at bounding box center [167, 627] width 87 height 22
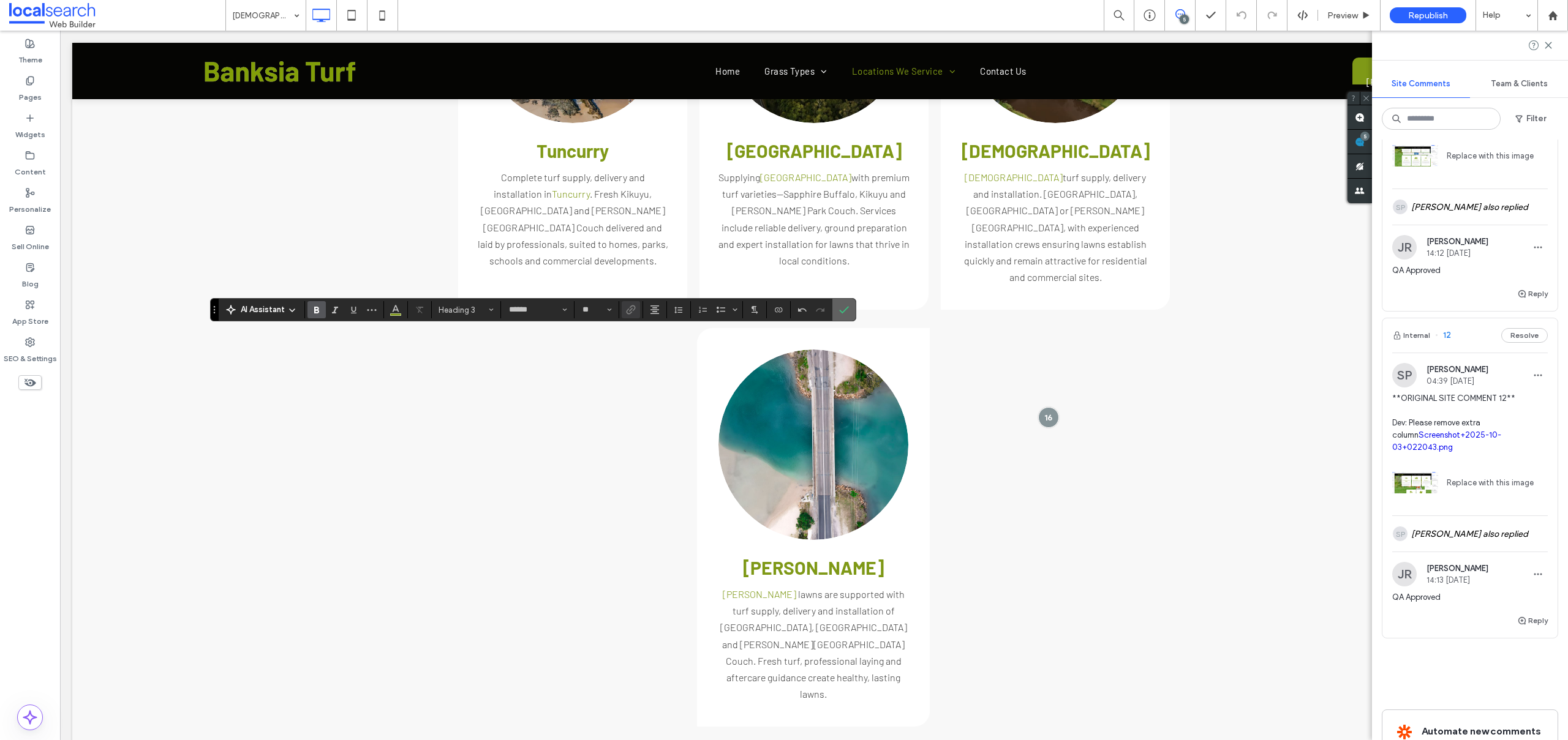
click at [837, 308] on label "Confirm" at bounding box center [843, 310] width 18 height 22
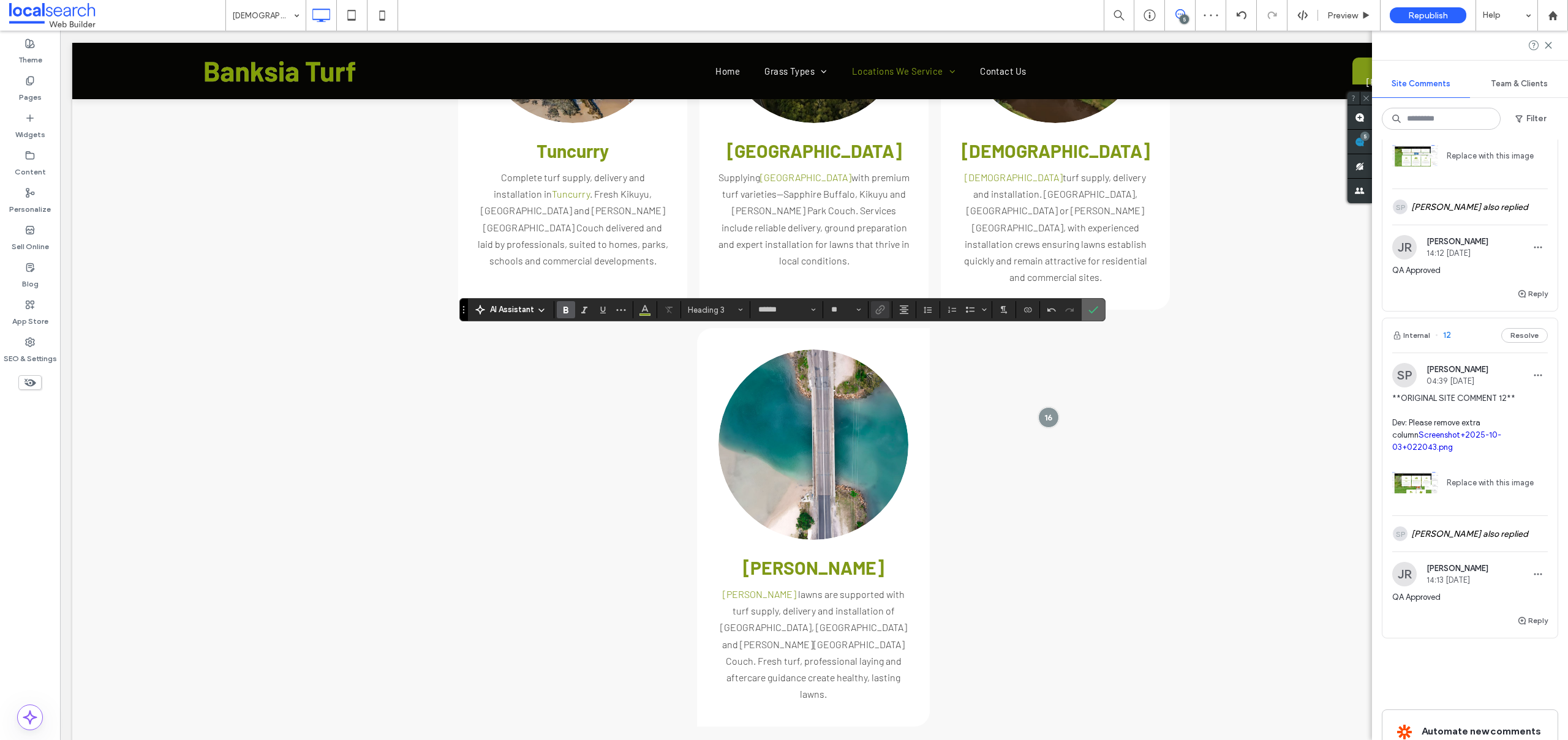
click at [1090, 310] on icon "Confirm" at bounding box center [1094, 310] width 10 height 10
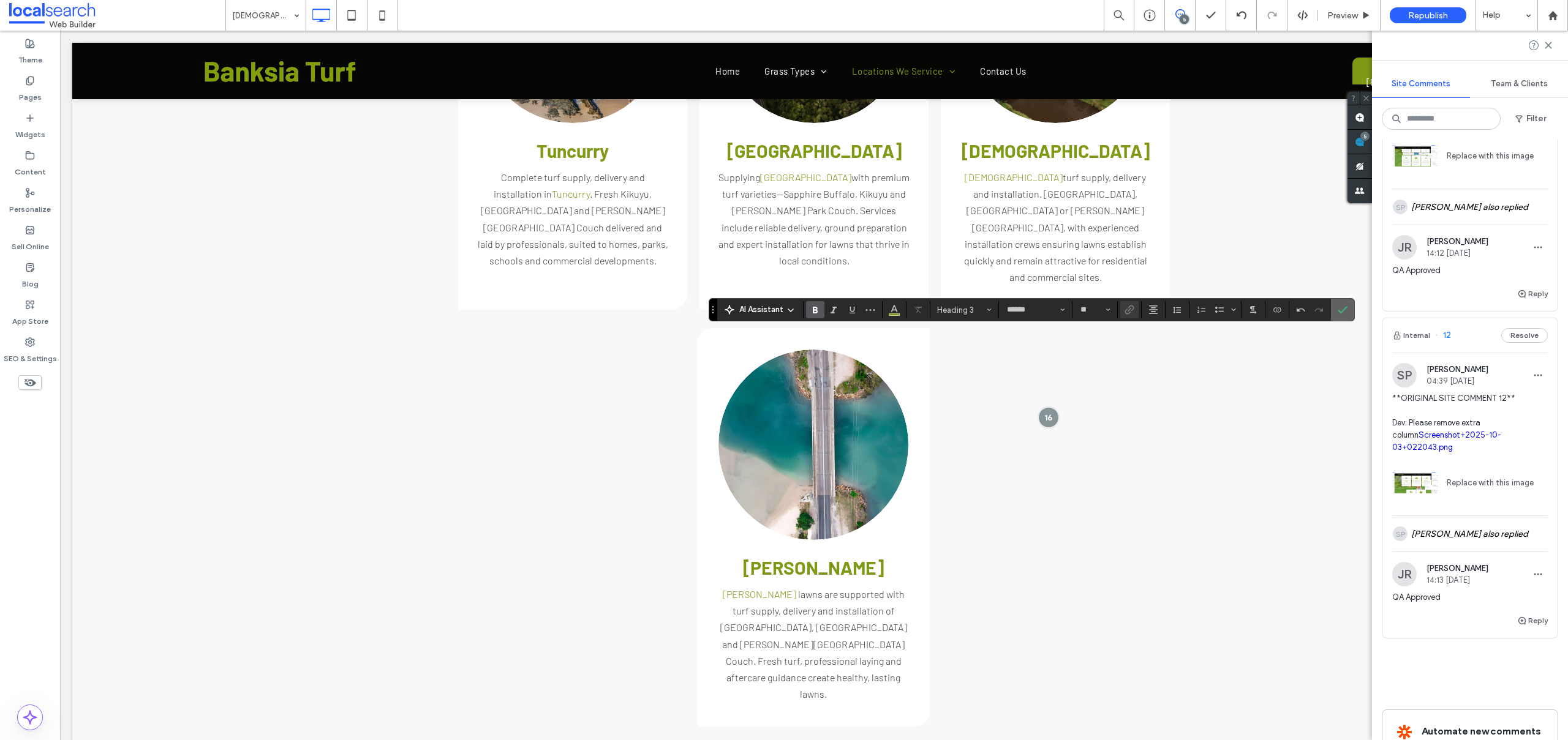
click at [1339, 306] on icon "Confirm" at bounding box center [1342, 310] width 10 height 10
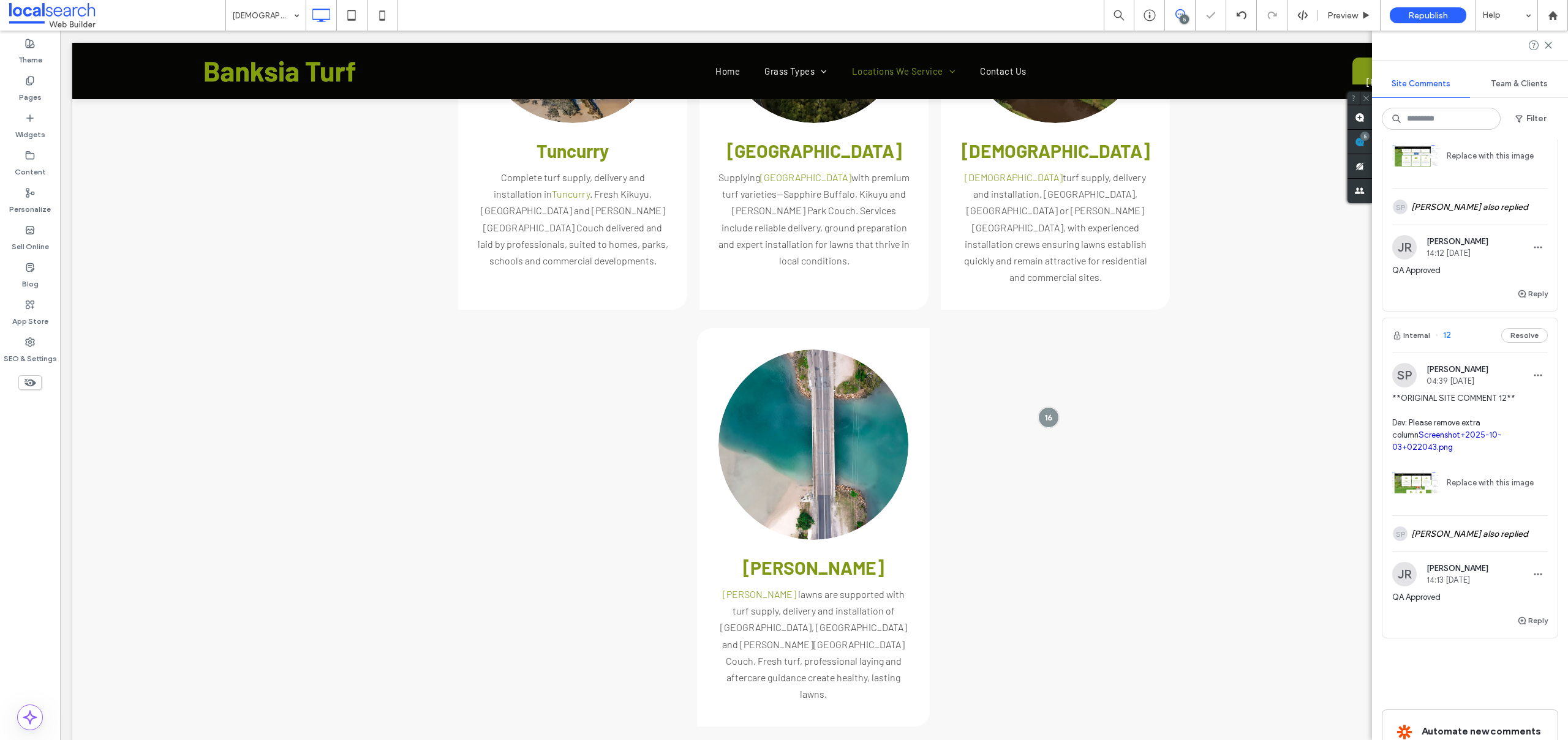
type input "******"
type input "**"
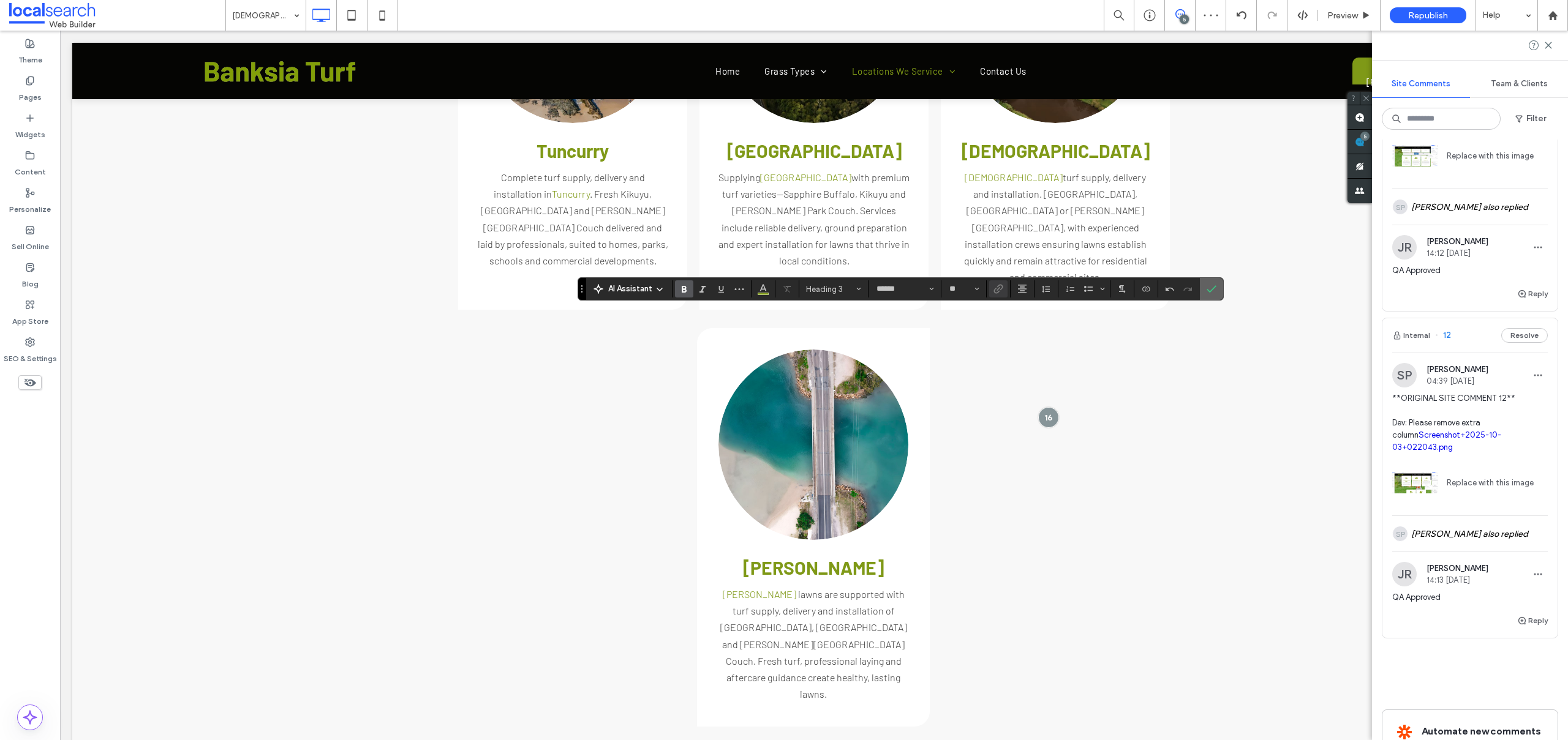
click at [1210, 287] on icon "Confirm" at bounding box center [1211, 289] width 10 height 10
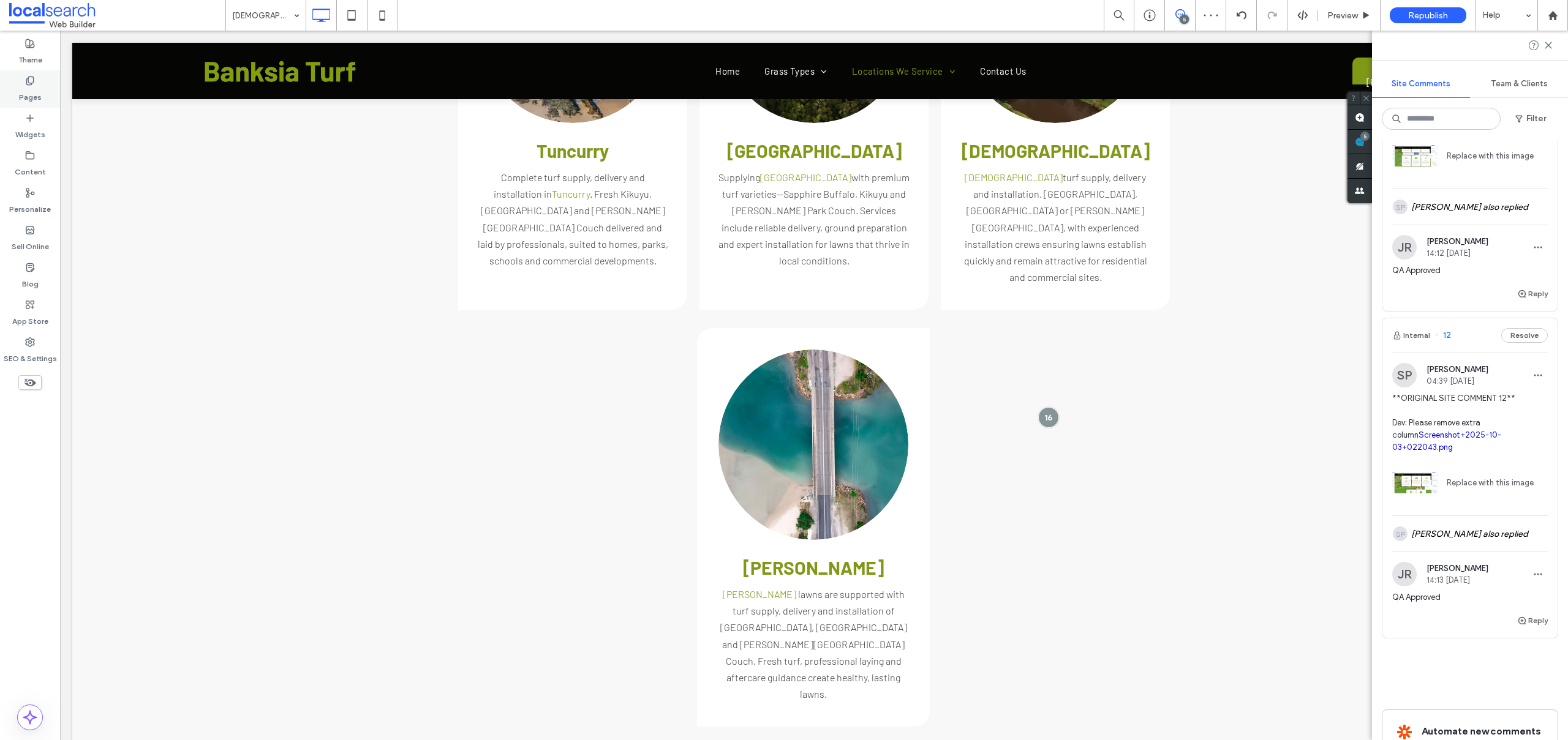
click at [48, 84] on div "Pages" at bounding box center [30, 89] width 60 height 37
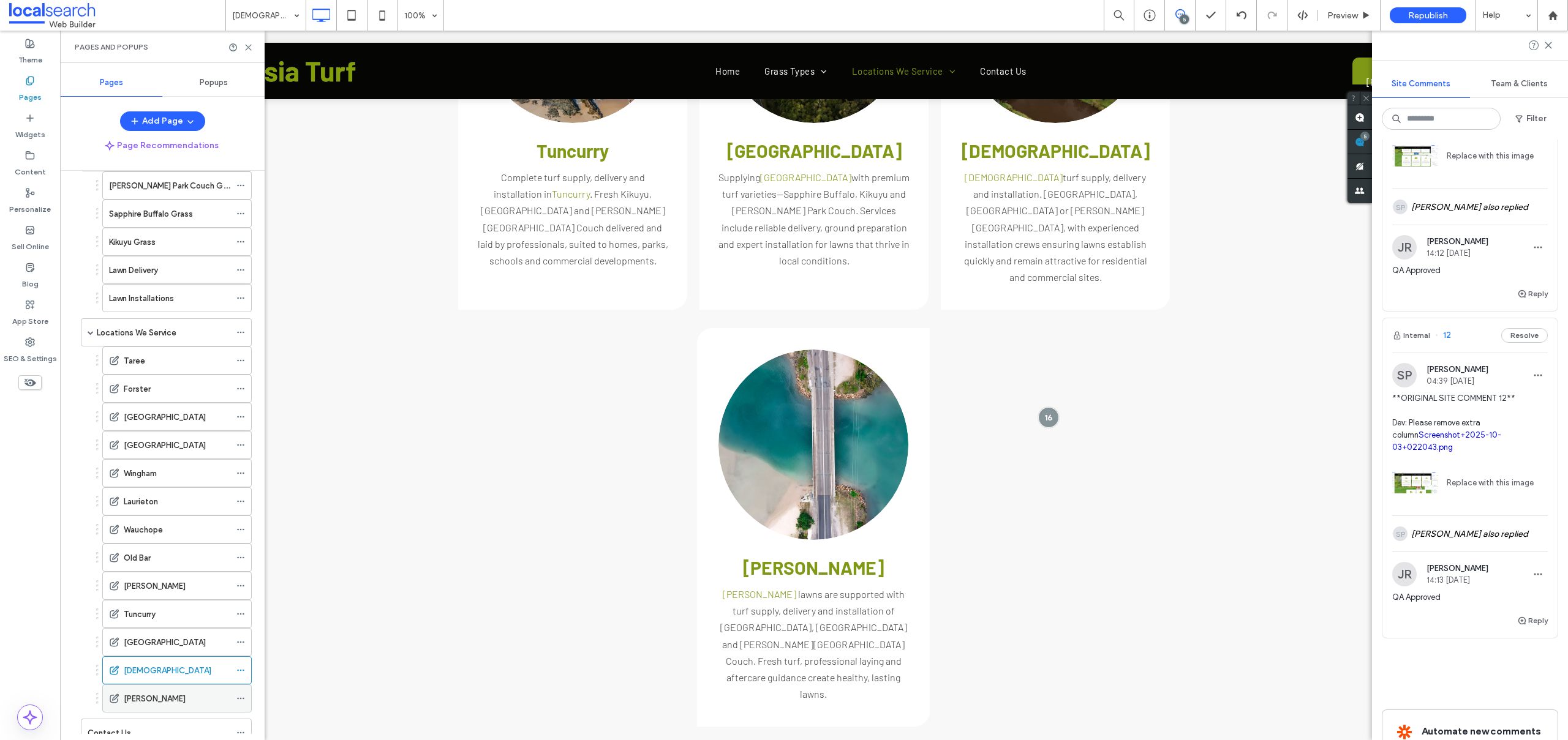
scroll to position [126, 0]
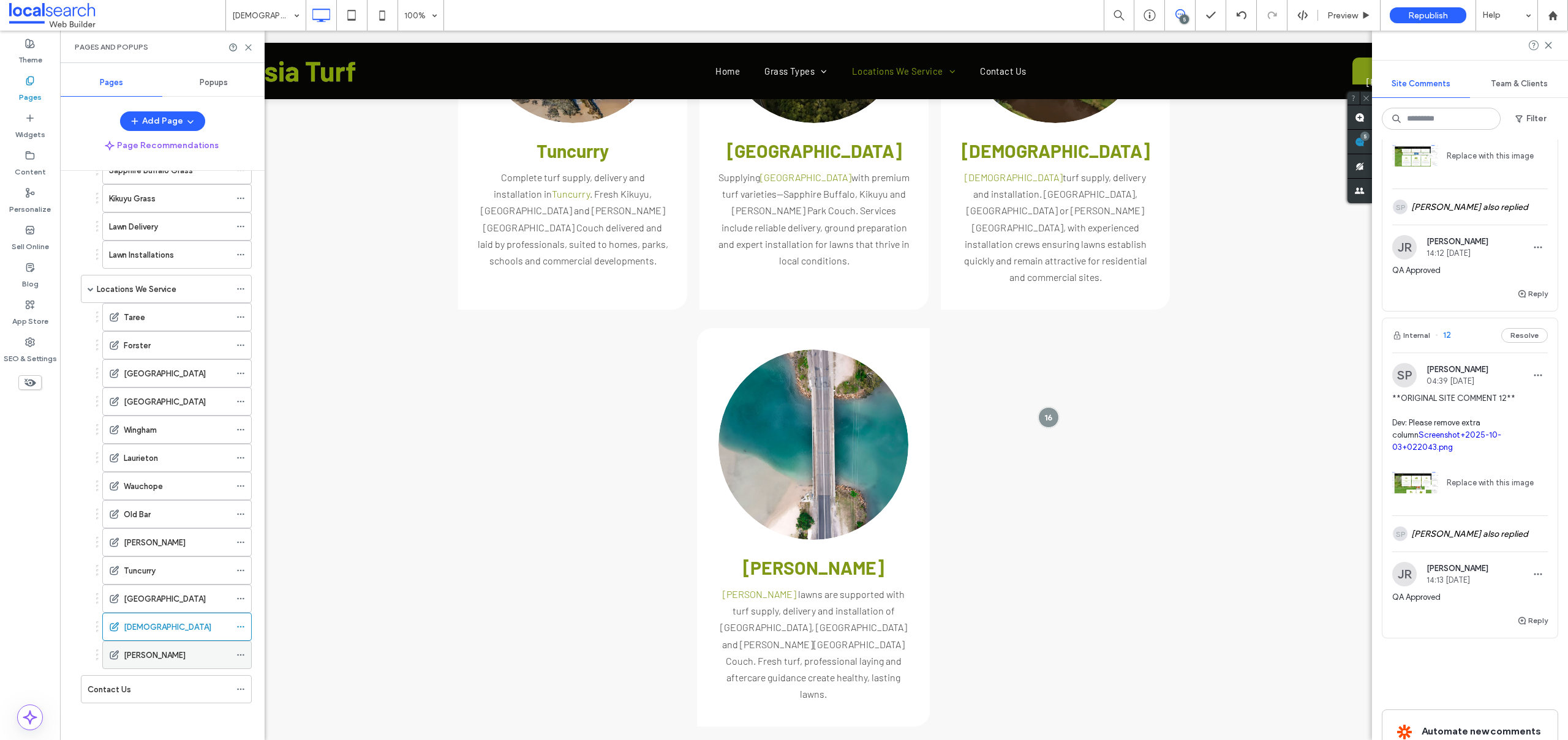
click at [155, 654] on label "[PERSON_NAME]" at bounding box center [155, 655] width 62 height 22
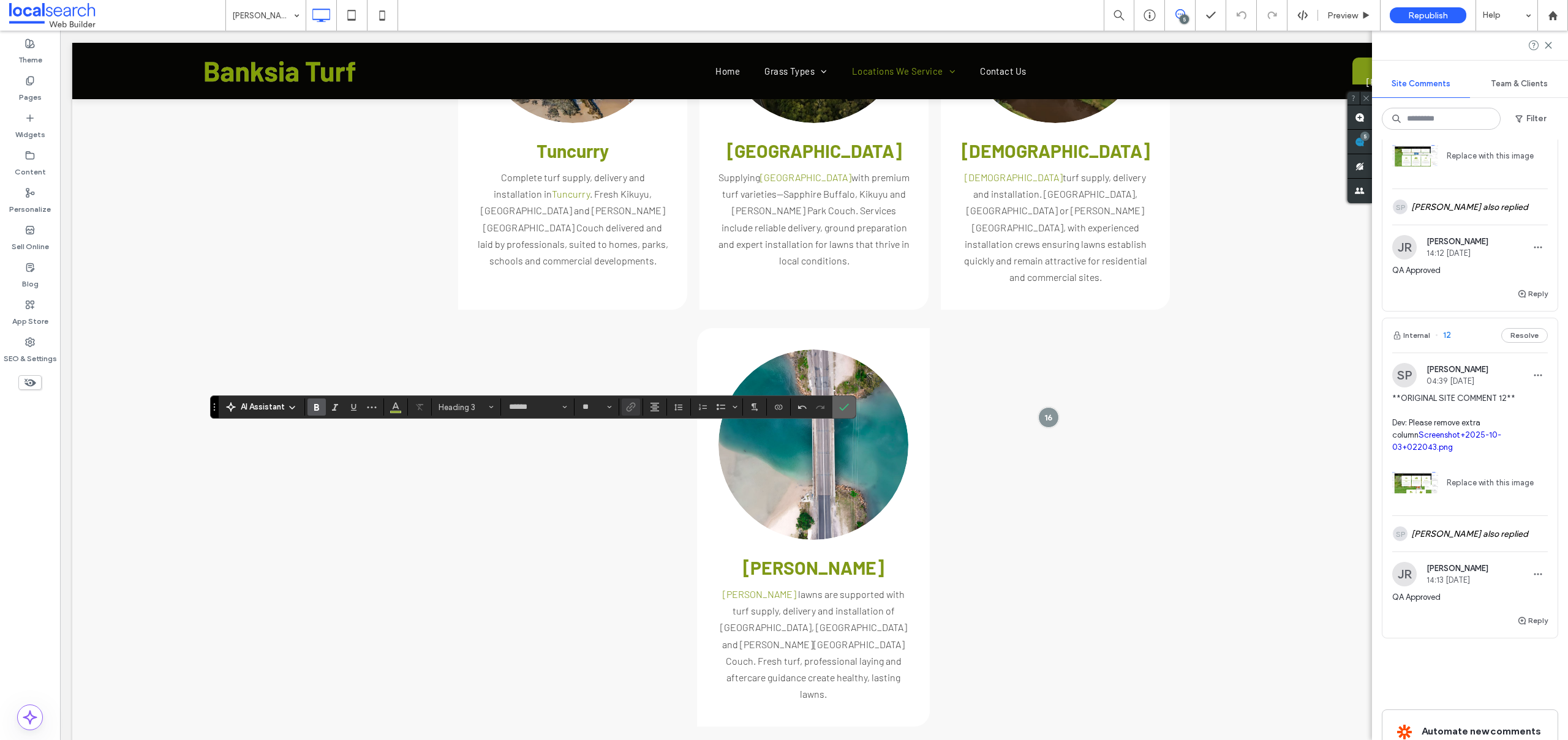
click at [844, 405] on icon "Confirm" at bounding box center [844, 407] width 10 height 10
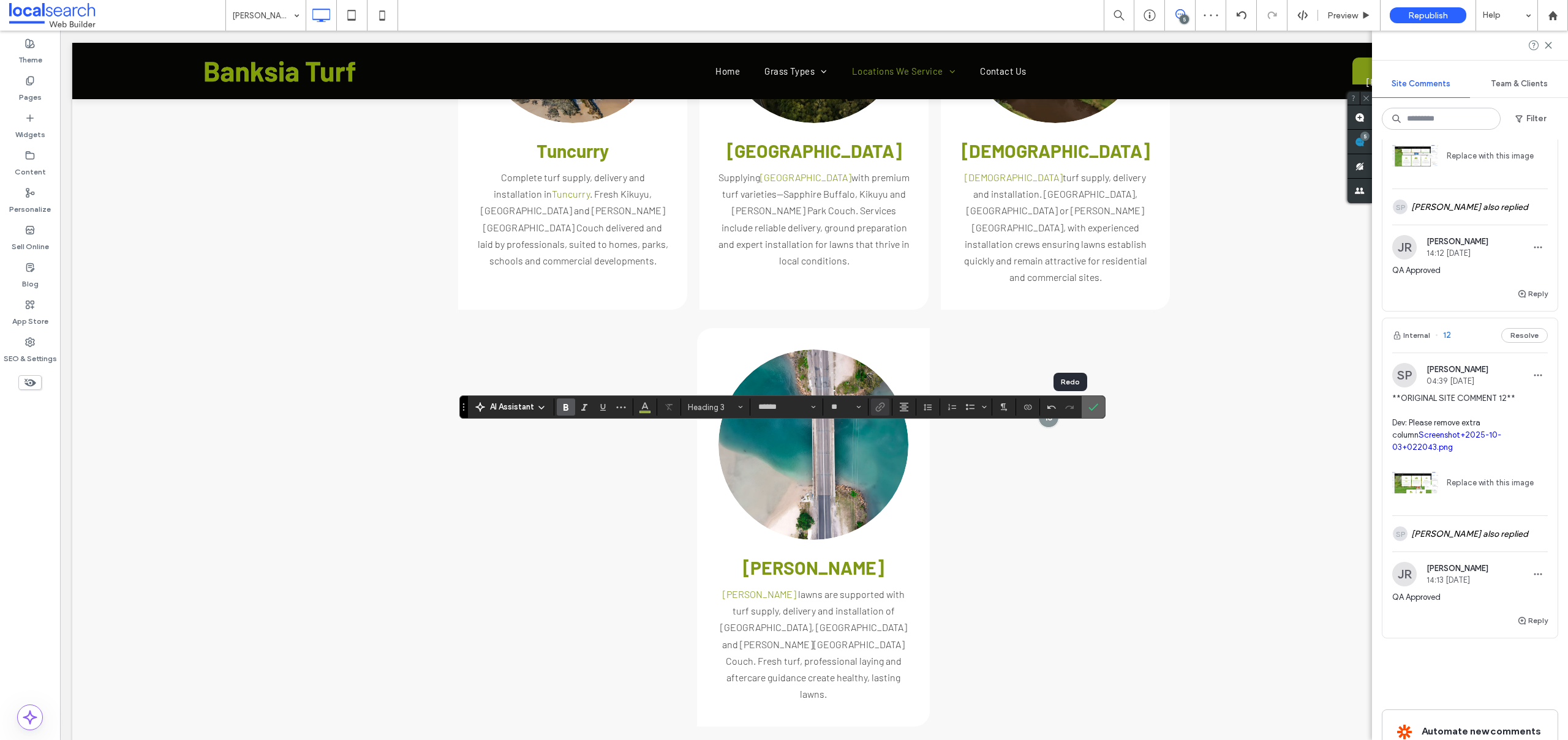
click at [1089, 406] on icon "Confirm" at bounding box center [1094, 407] width 10 height 10
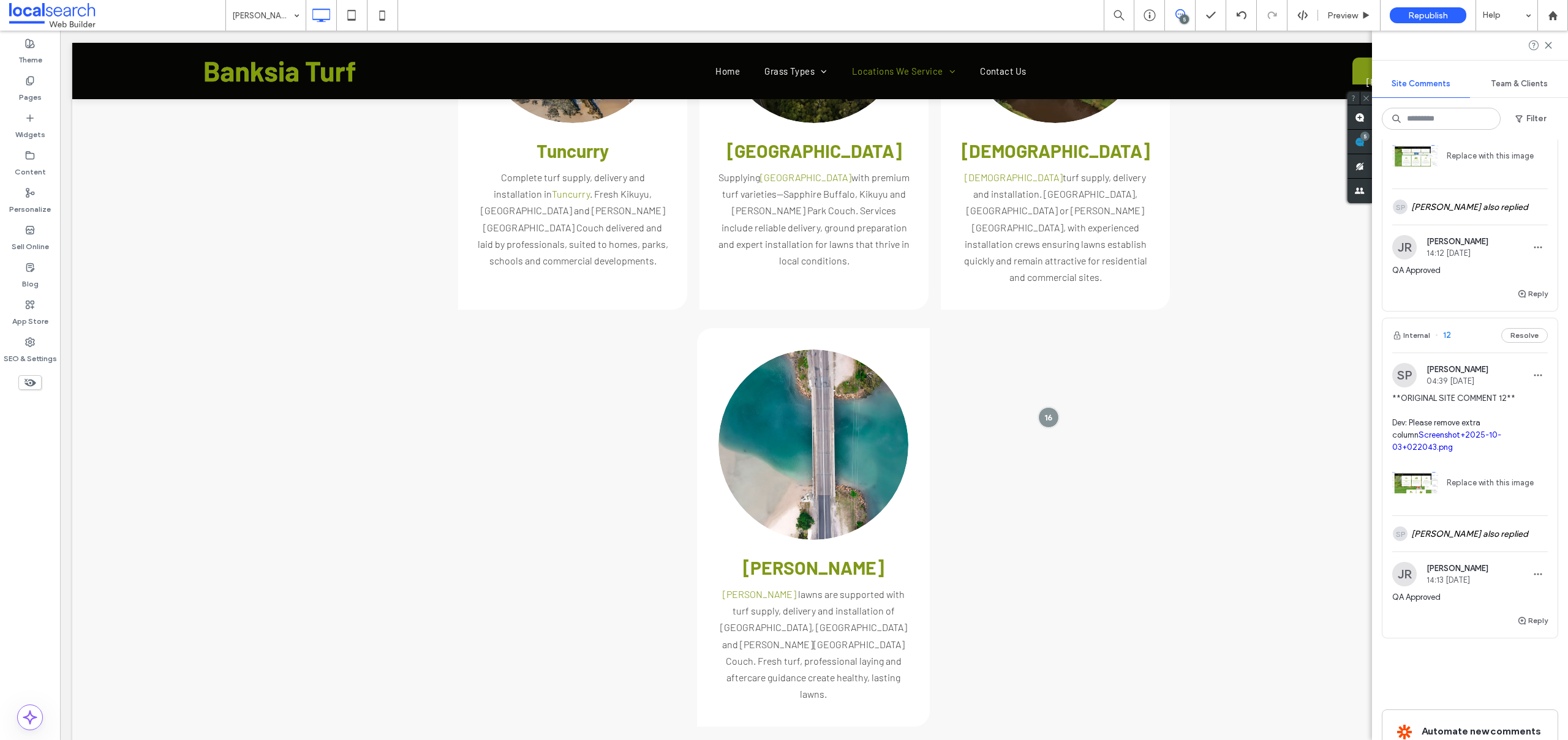
type input "******"
type input "**"
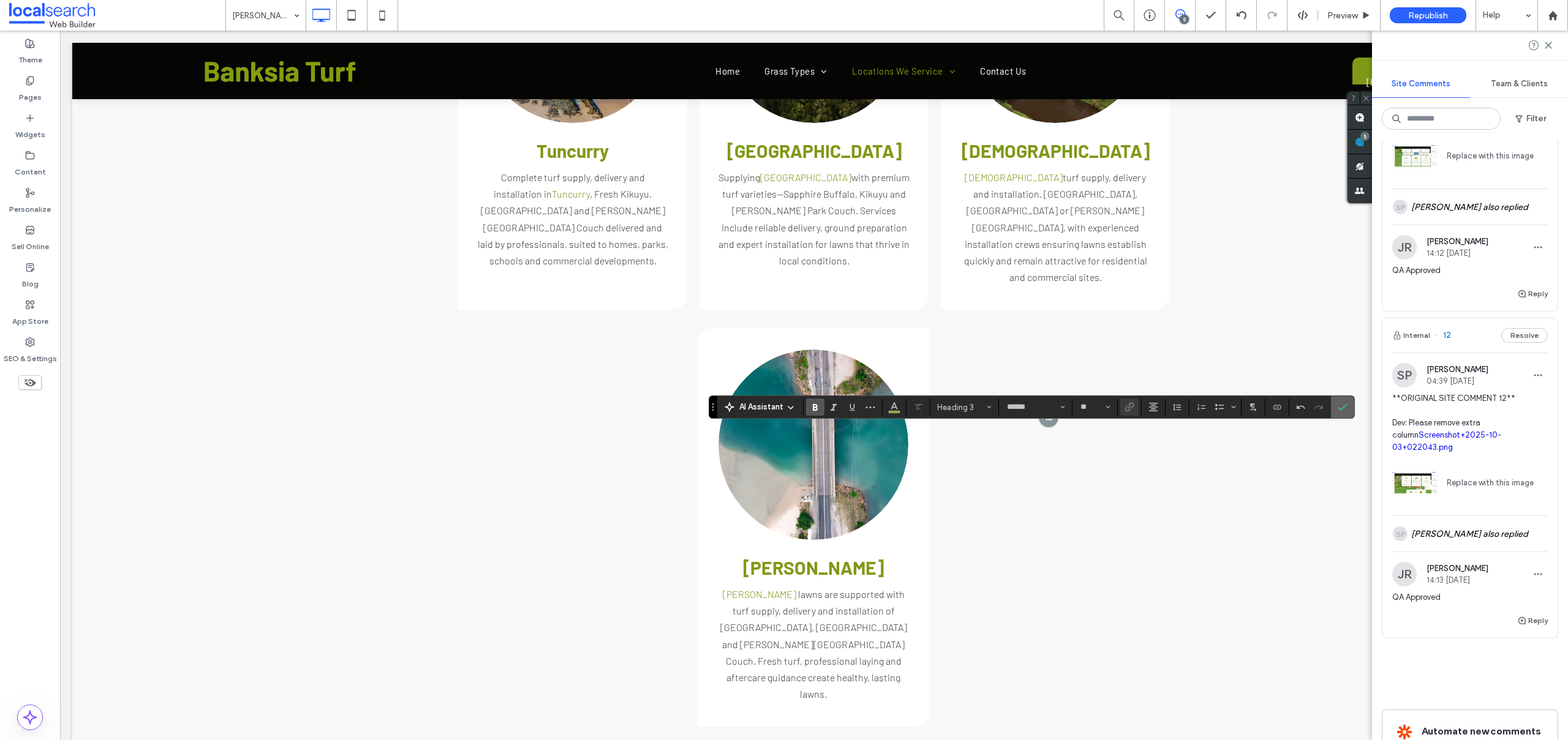
click at [1344, 406] on use "Confirm" at bounding box center [1342, 408] width 10 height 7
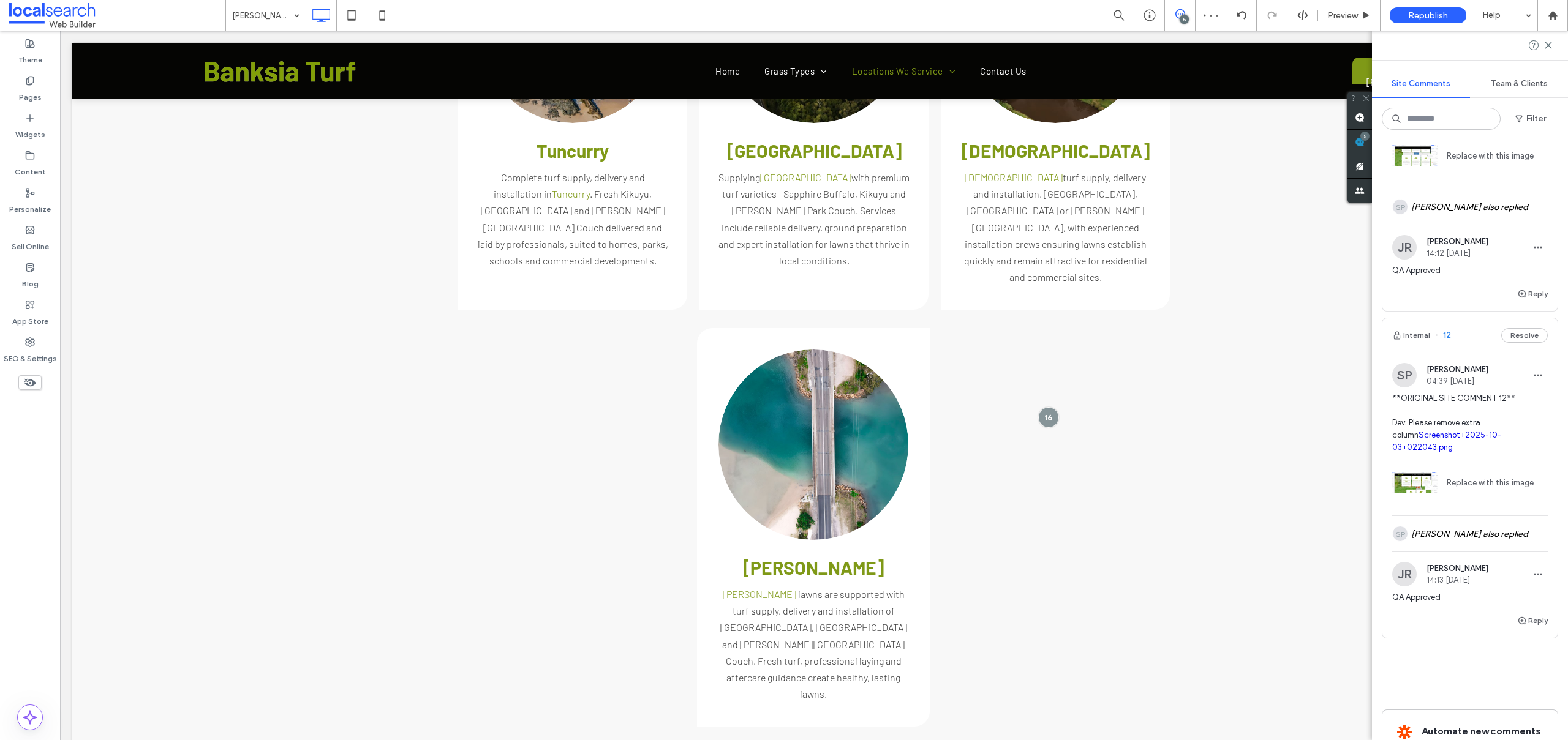
type input "******"
type input "**"
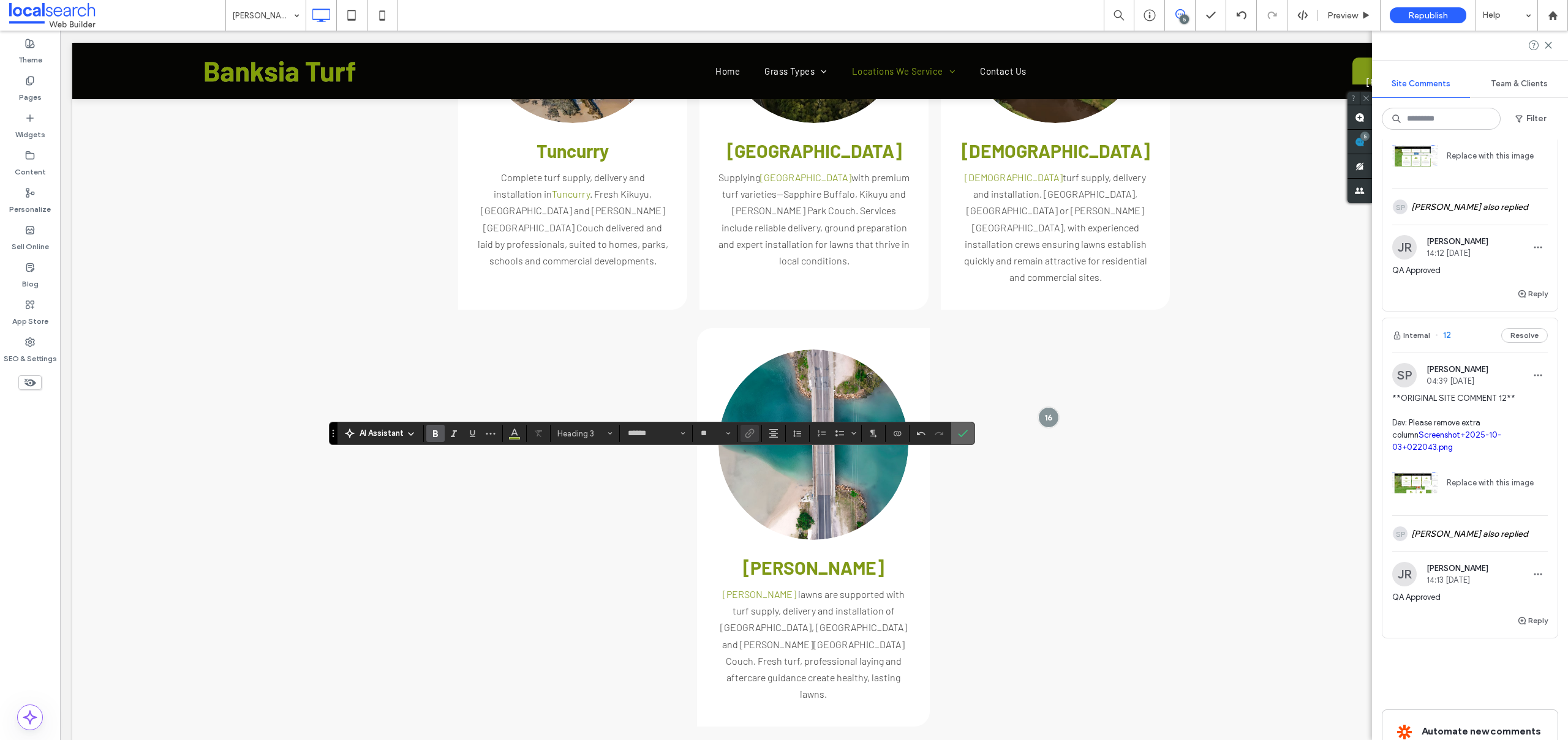
click at [960, 433] on icon "Confirm" at bounding box center [963, 434] width 10 height 10
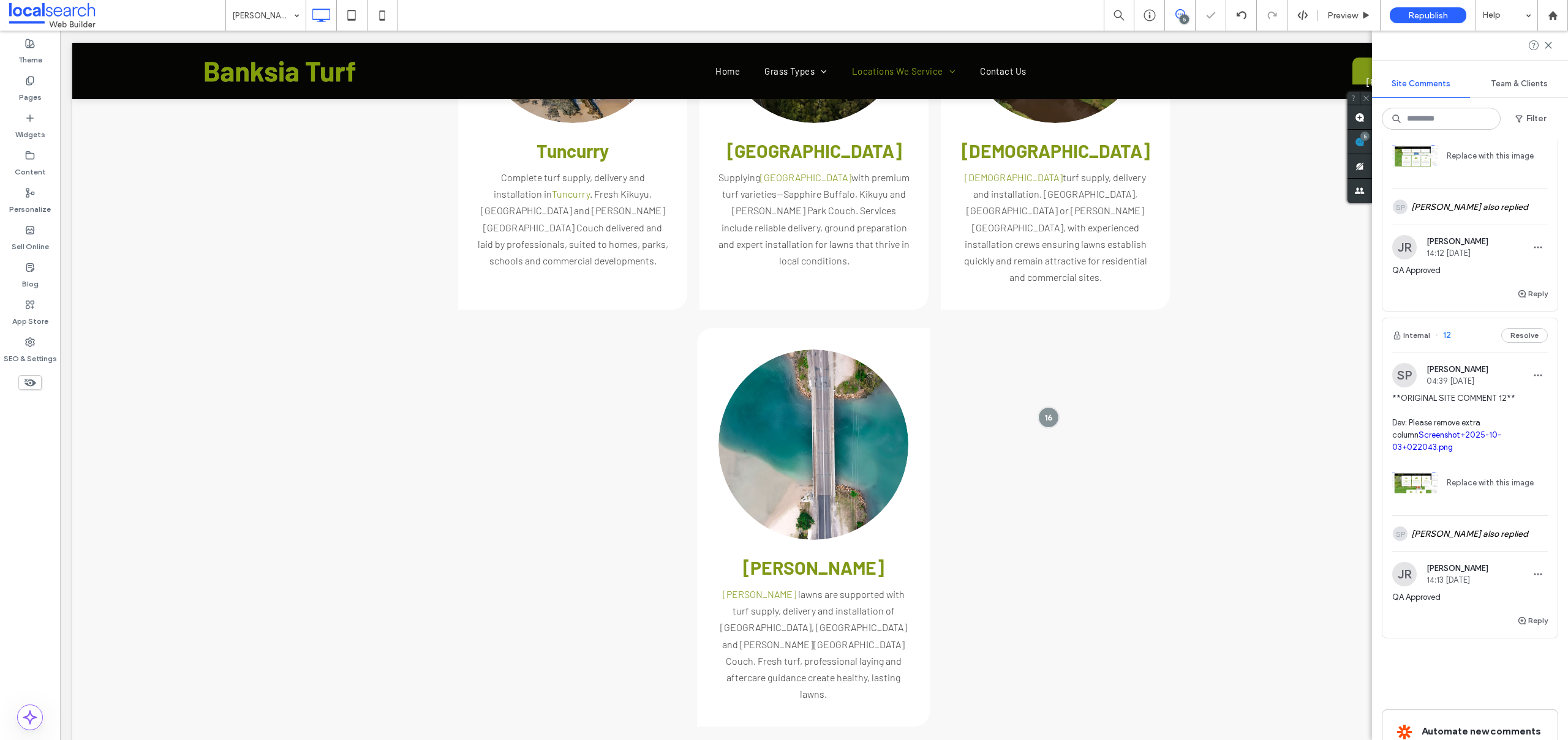
type input "******"
type input "**"
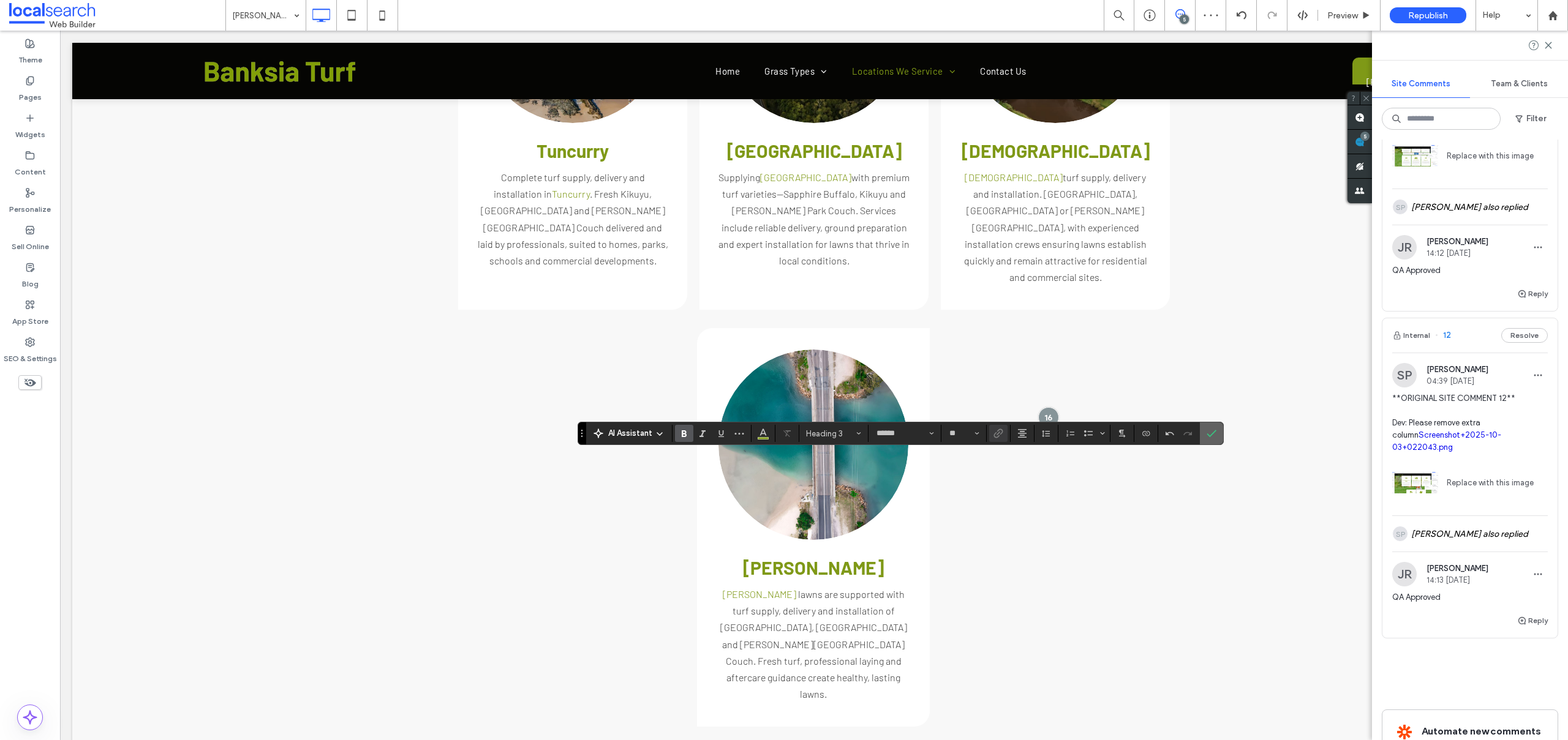
click at [1206, 434] on icon "Confirm" at bounding box center [1211, 434] width 10 height 10
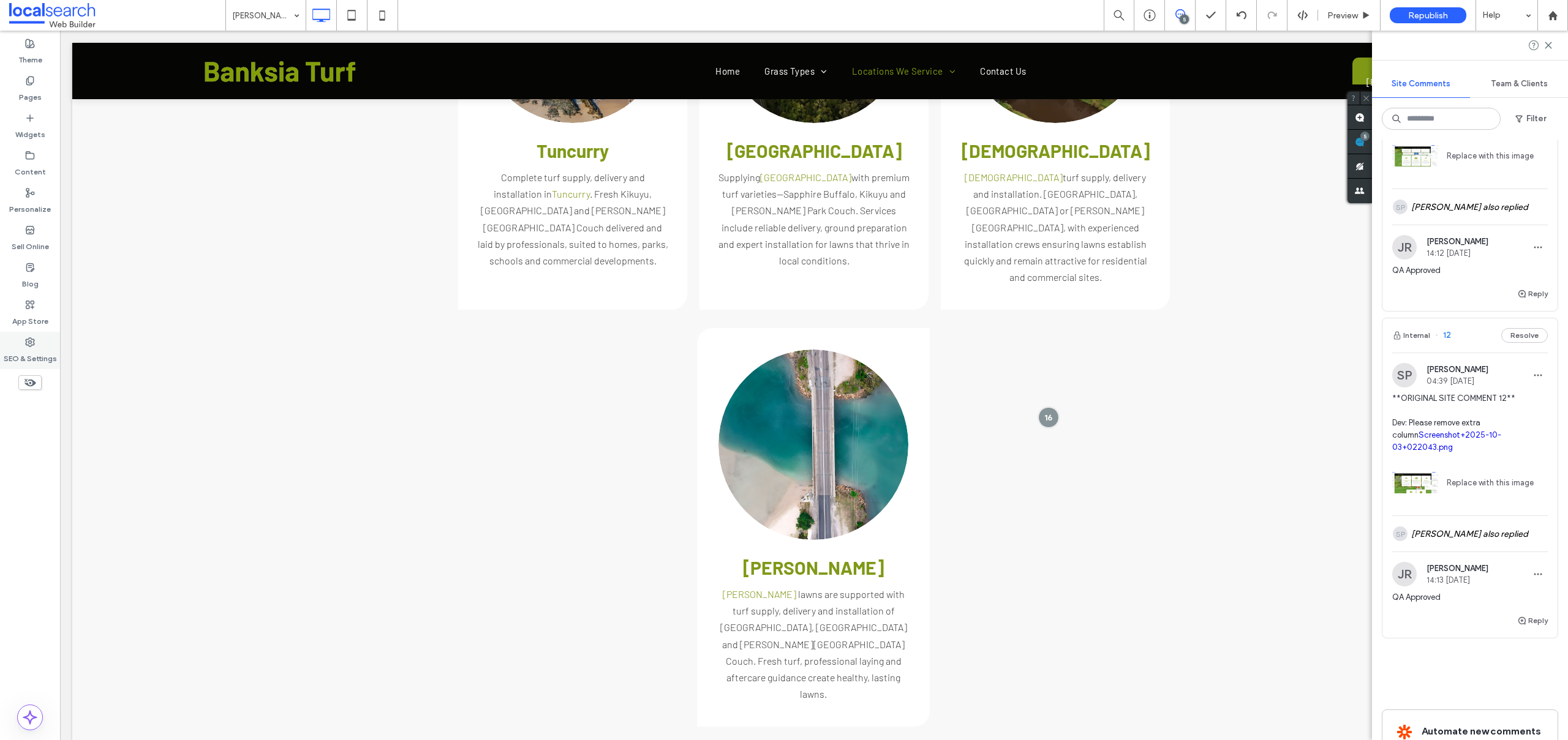
click at [43, 339] on div "SEO & Settings" at bounding box center [30, 350] width 60 height 37
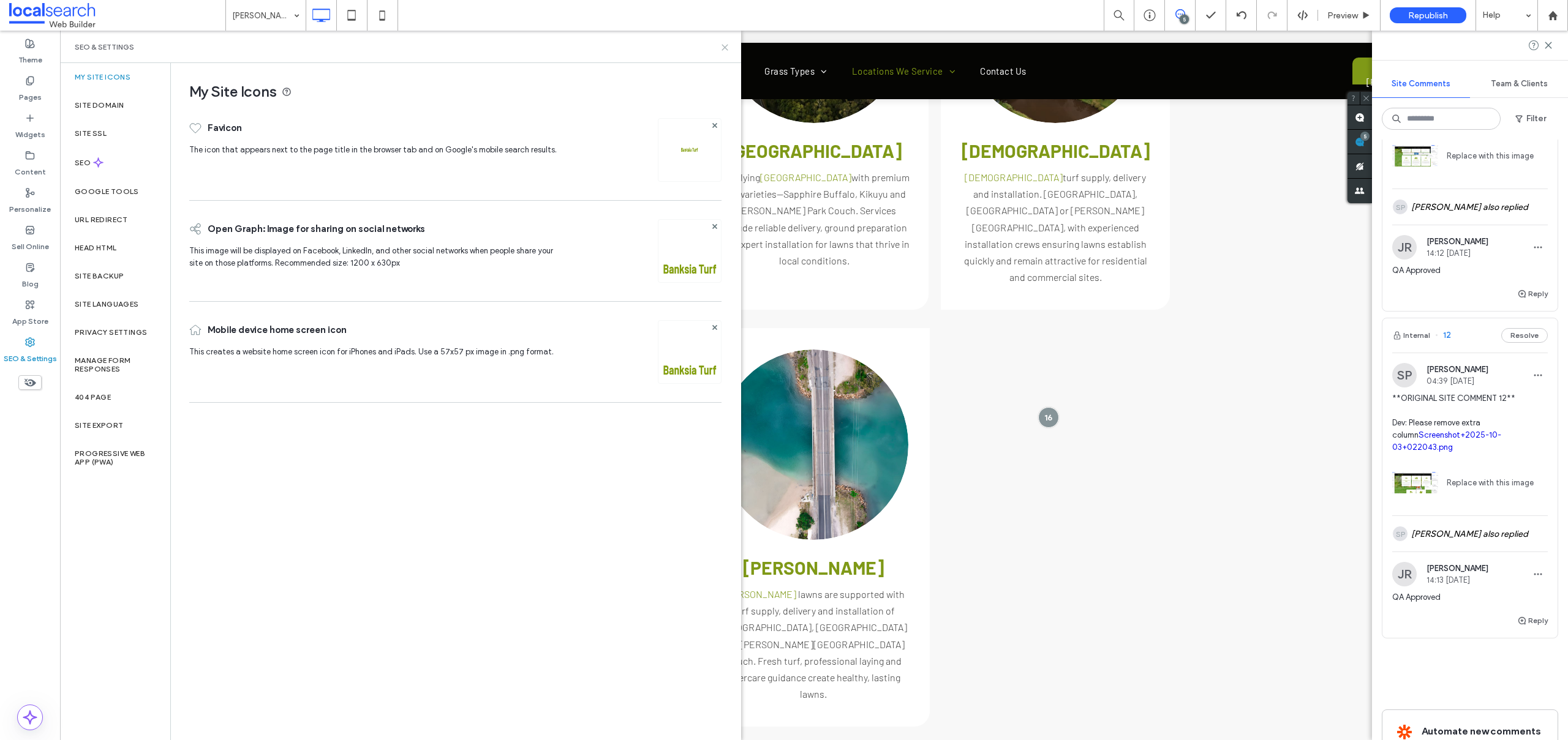
click at [722, 48] on icon at bounding box center [725, 47] width 9 height 9
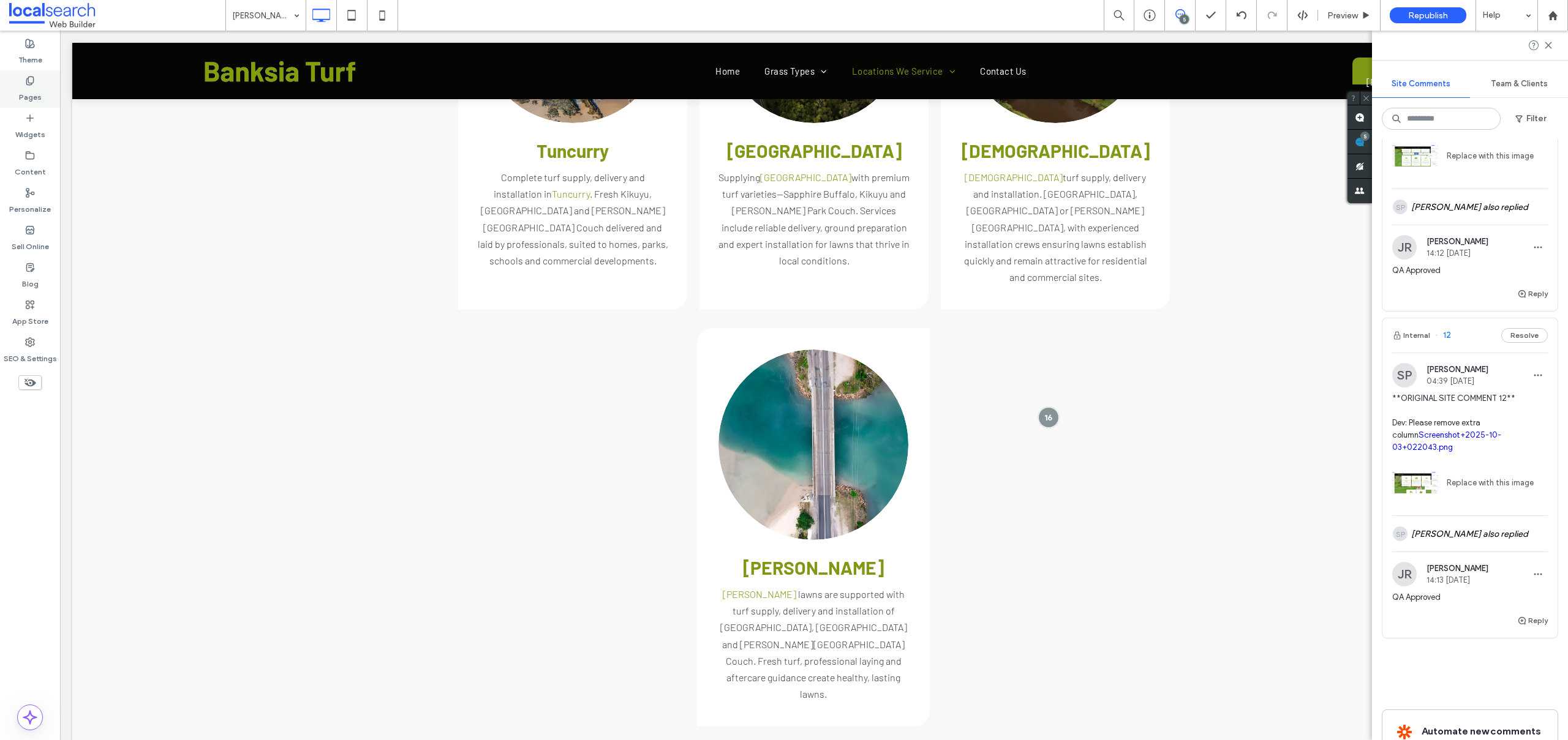
click at [28, 96] on label "Pages" at bounding box center [30, 94] width 22 height 17
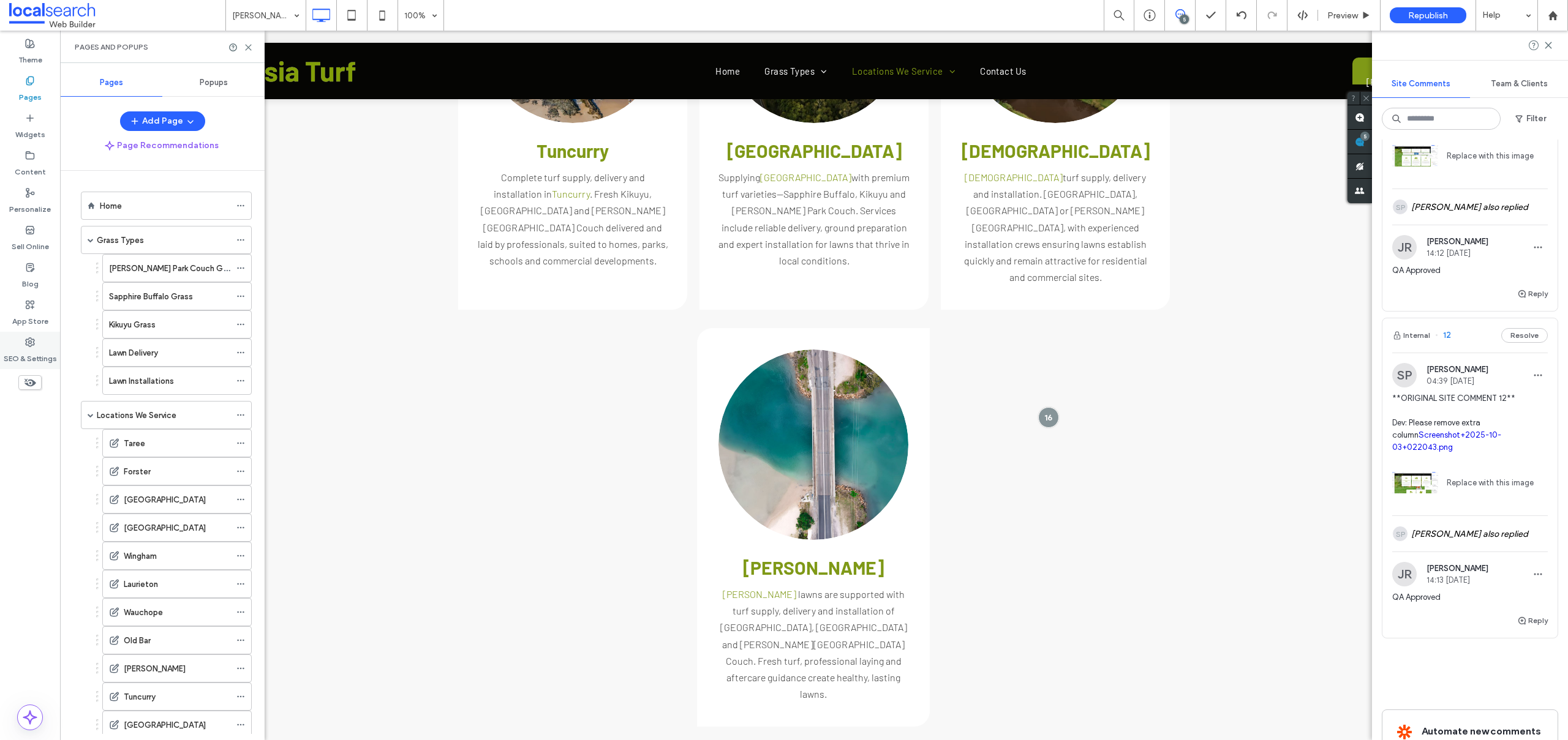
click at [36, 342] on div "SEO & Settings" at bounding box center [30, 350] width 60 height 37
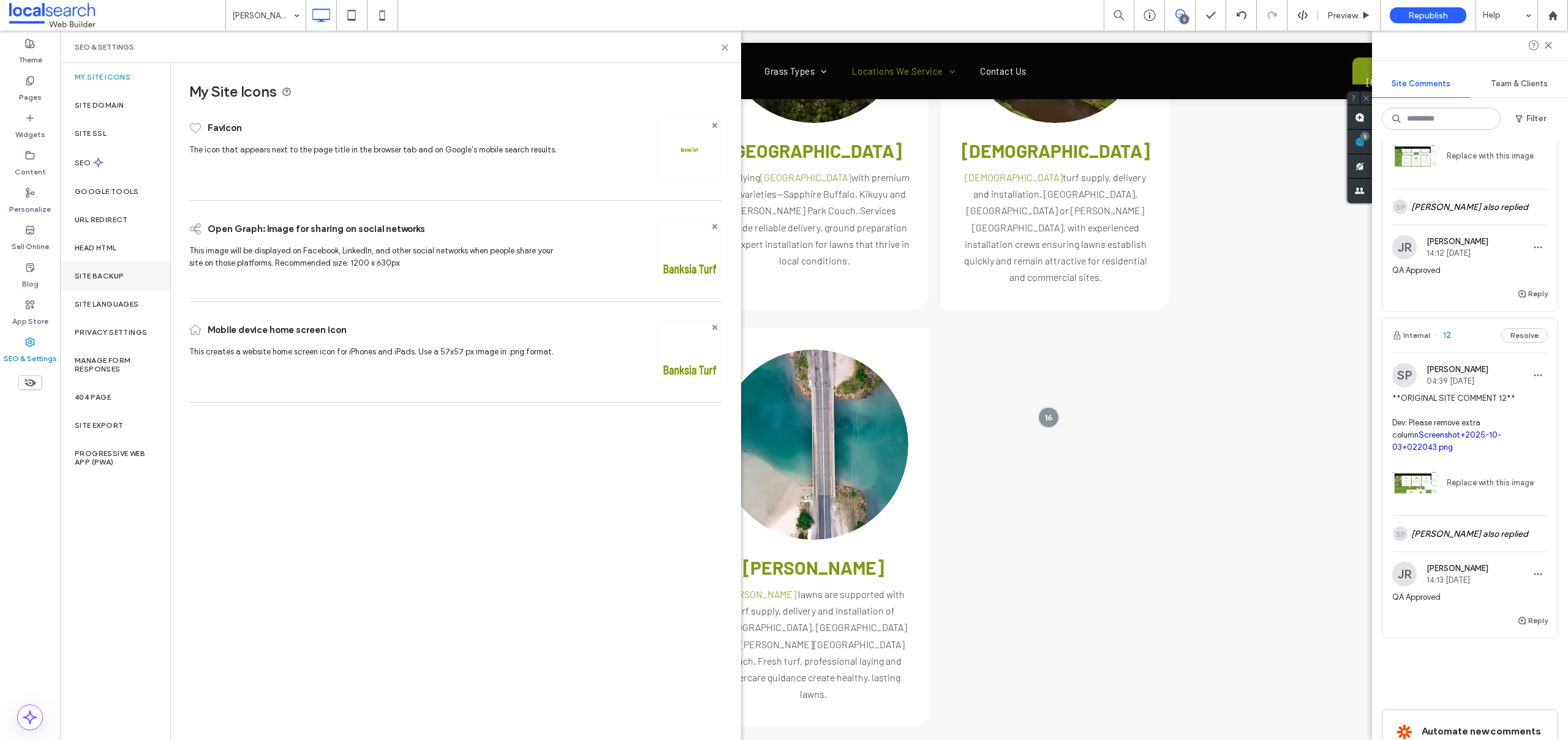
click at [114, 264] on div "Site Backup" at bounding box center [115, 276] width 110 height 28
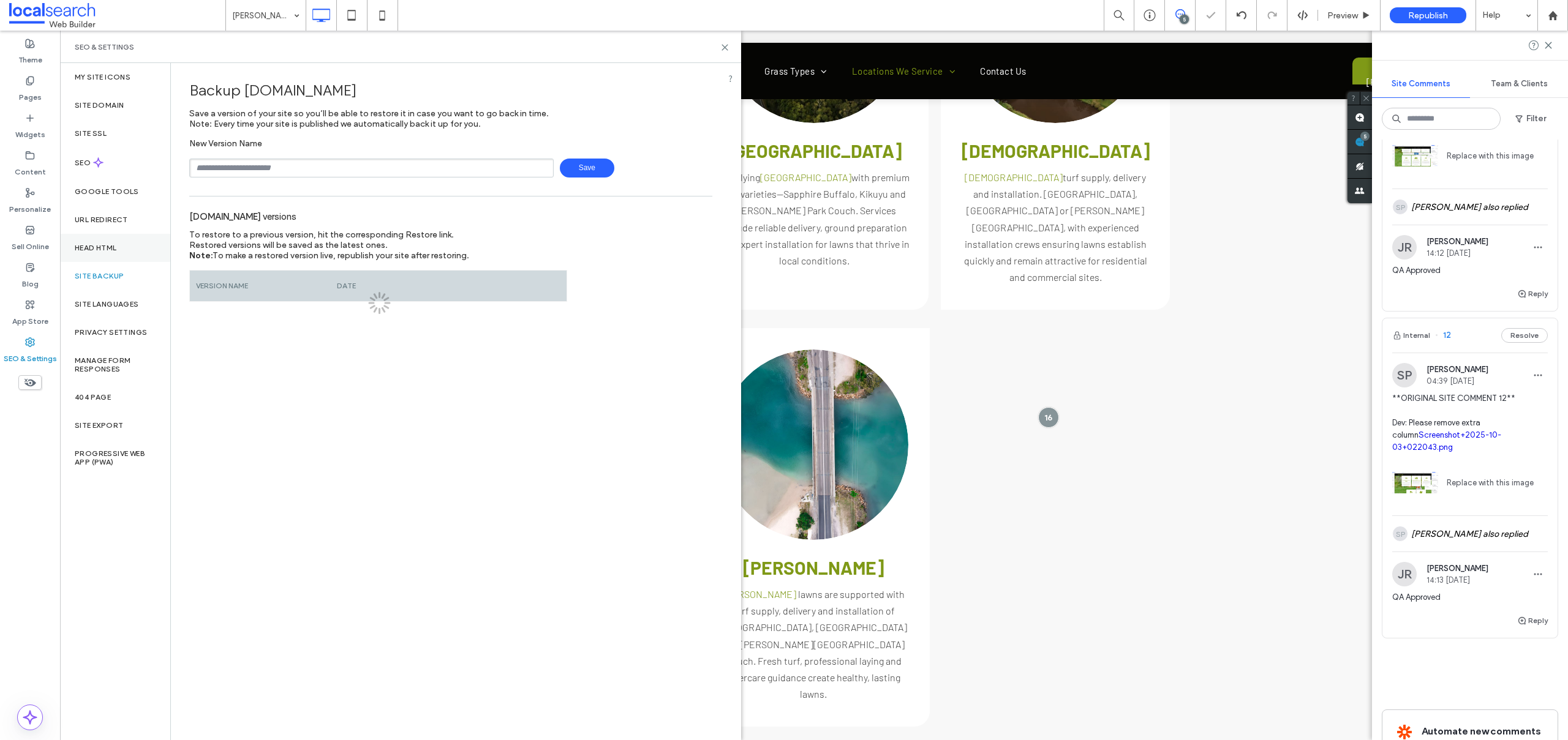
click at [111, 248] on label "Head HTML" at bounding box center [96, 248] width 43 height 9
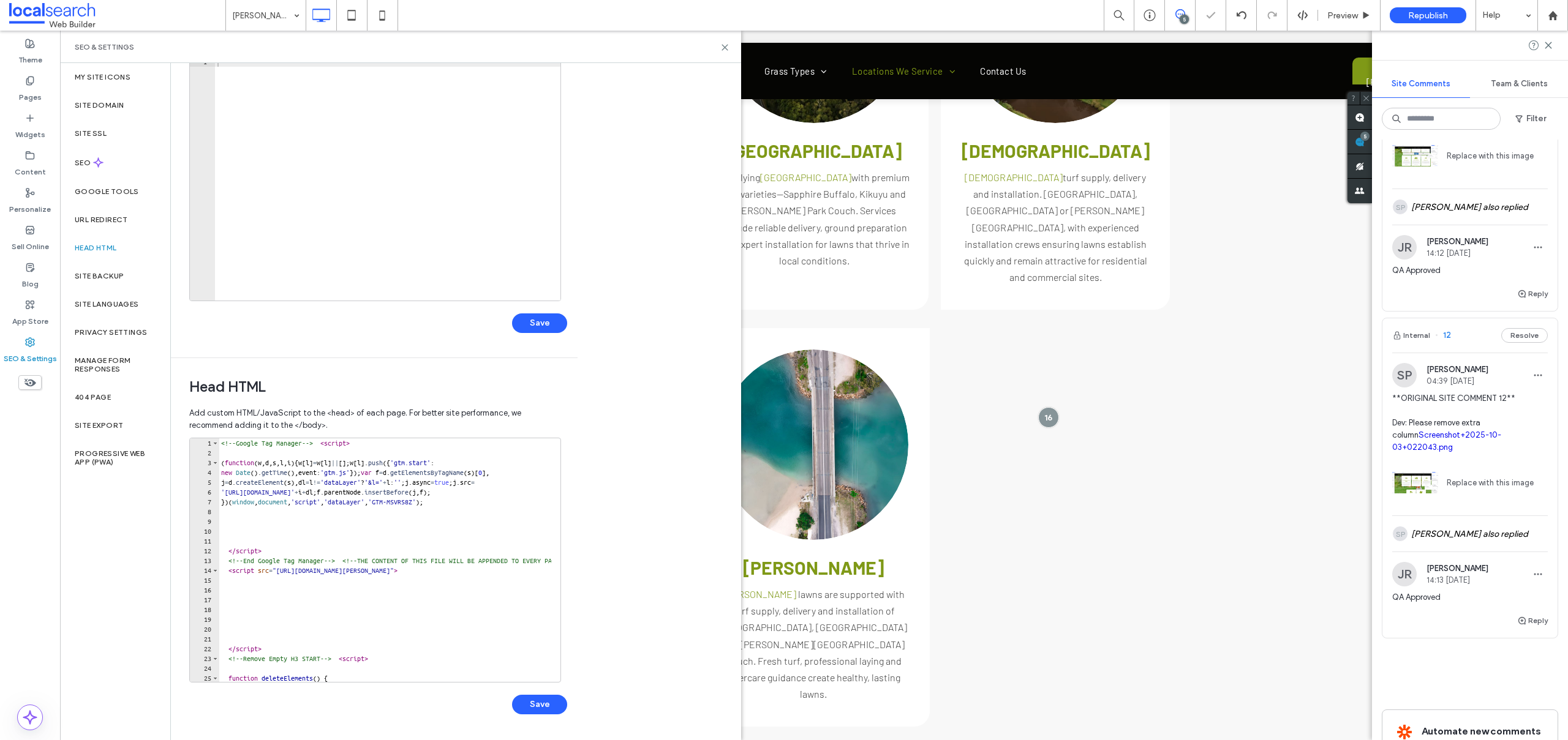
scroll to position [383, 0]
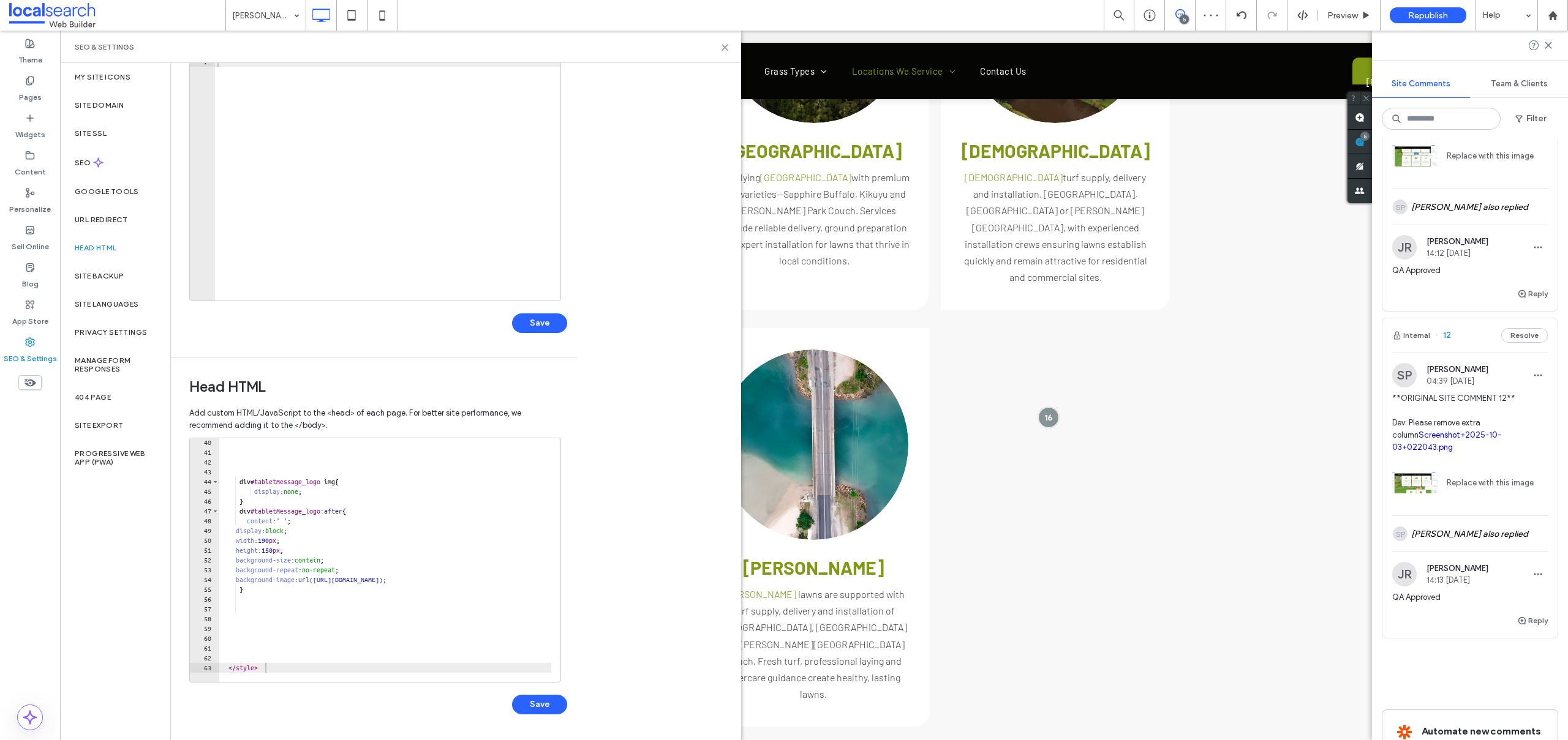
type textarea "********"
click at [282, 667] on div "div #tabletMessage_logo img { display : none ; } div #tabletMessage_logo :after…" at bounding box center [818, 564] width 1200 height 254
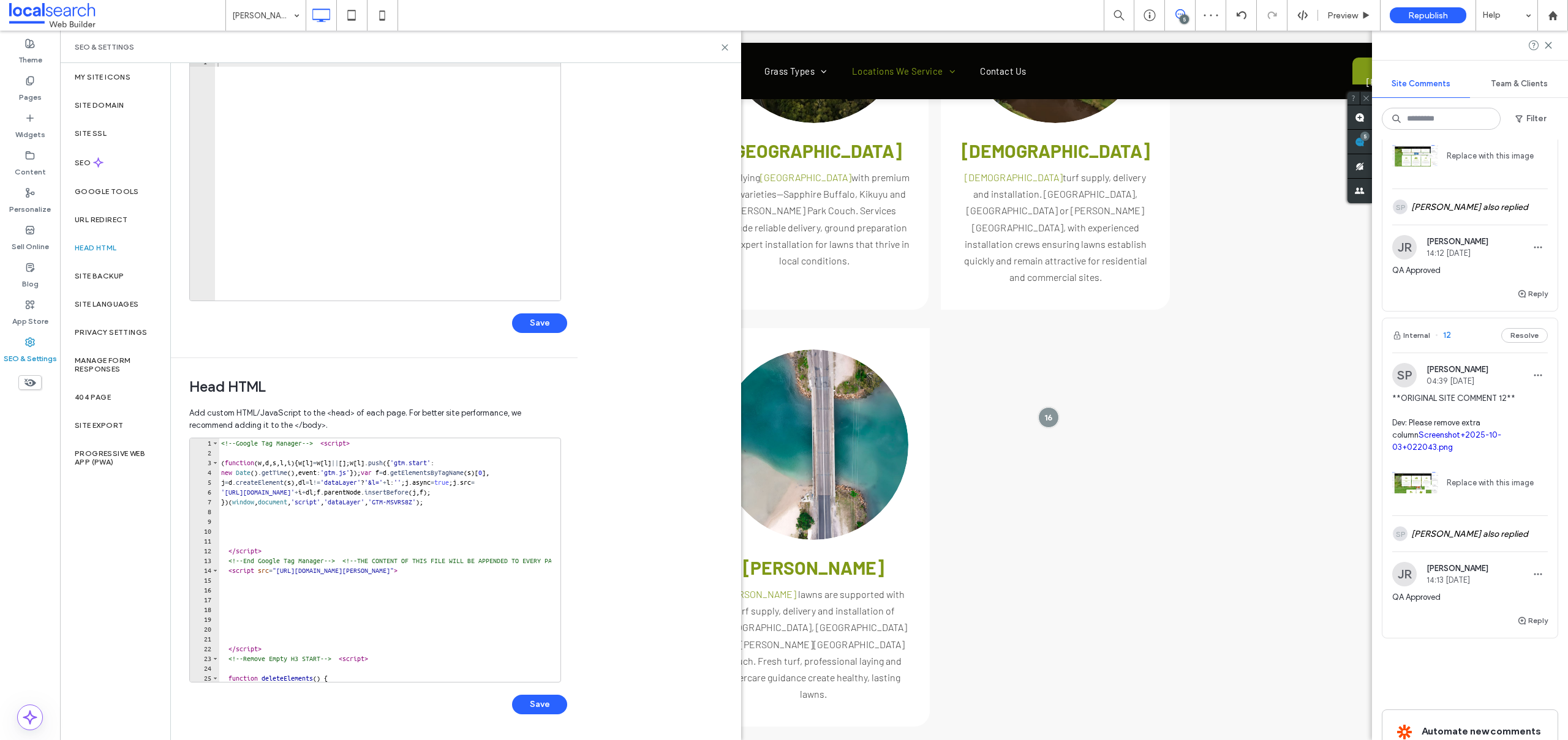
scroll to position [0, 0]
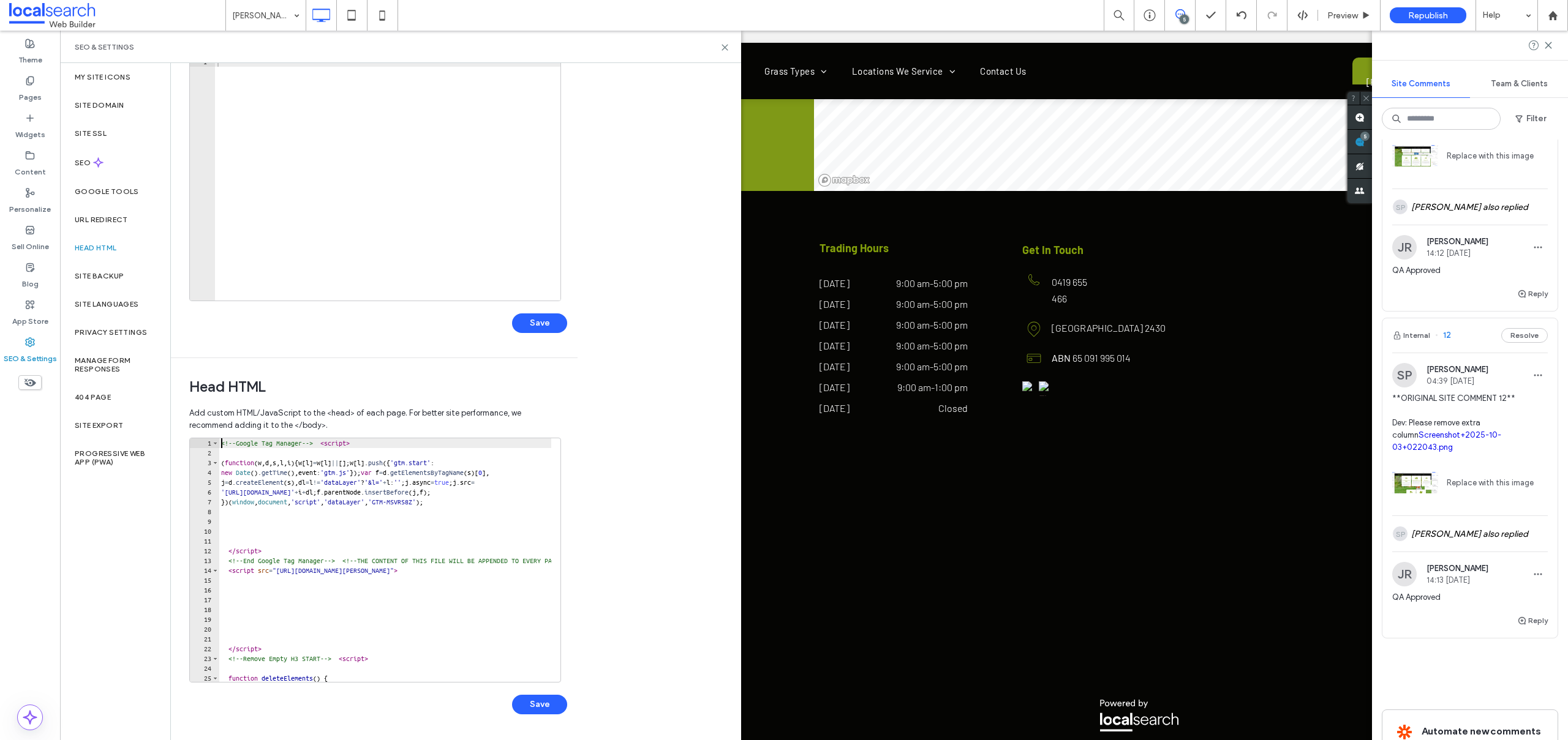
type textarea "**********"
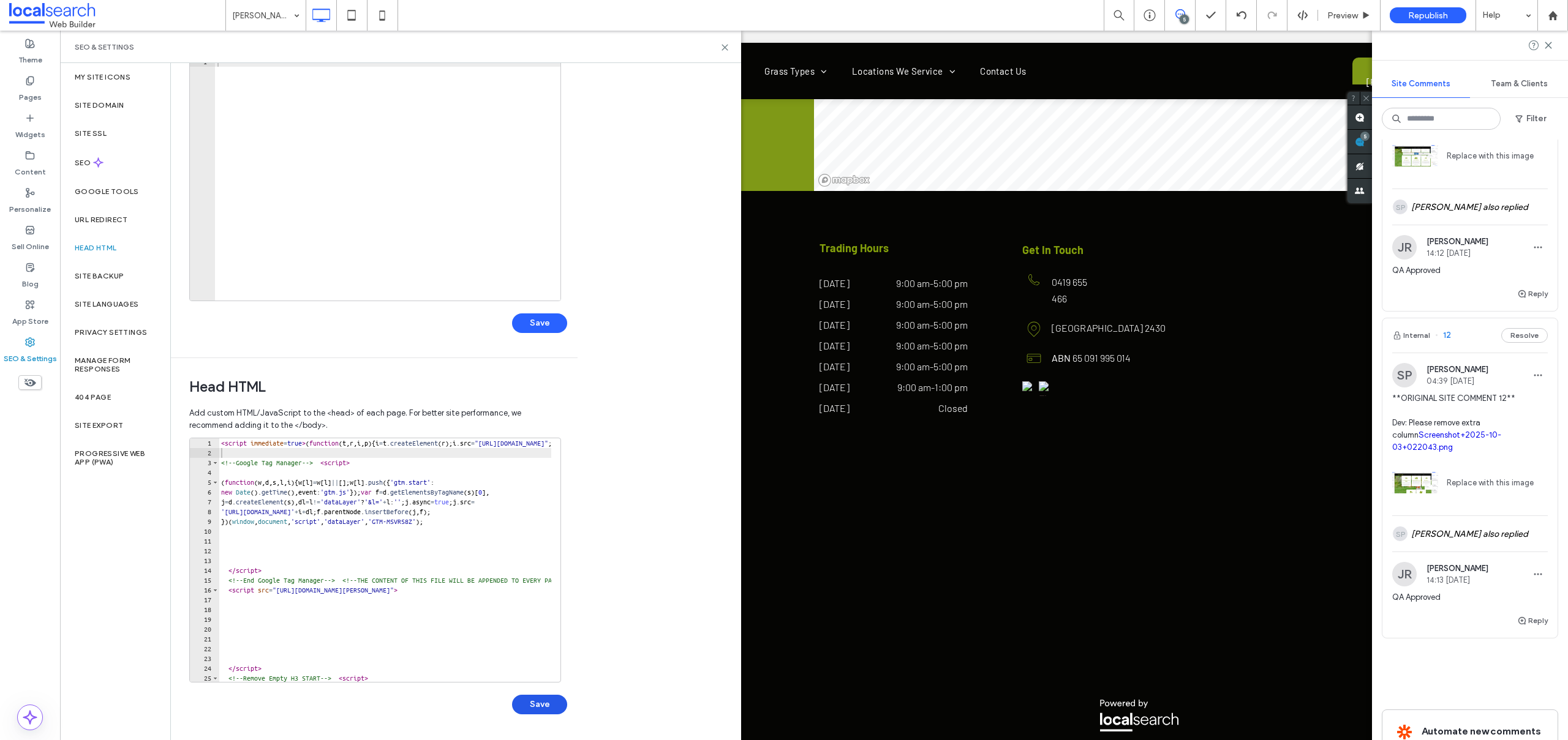
click at [539, 701] on button "Save" at bounding box center [539, 704] width 55 height 19
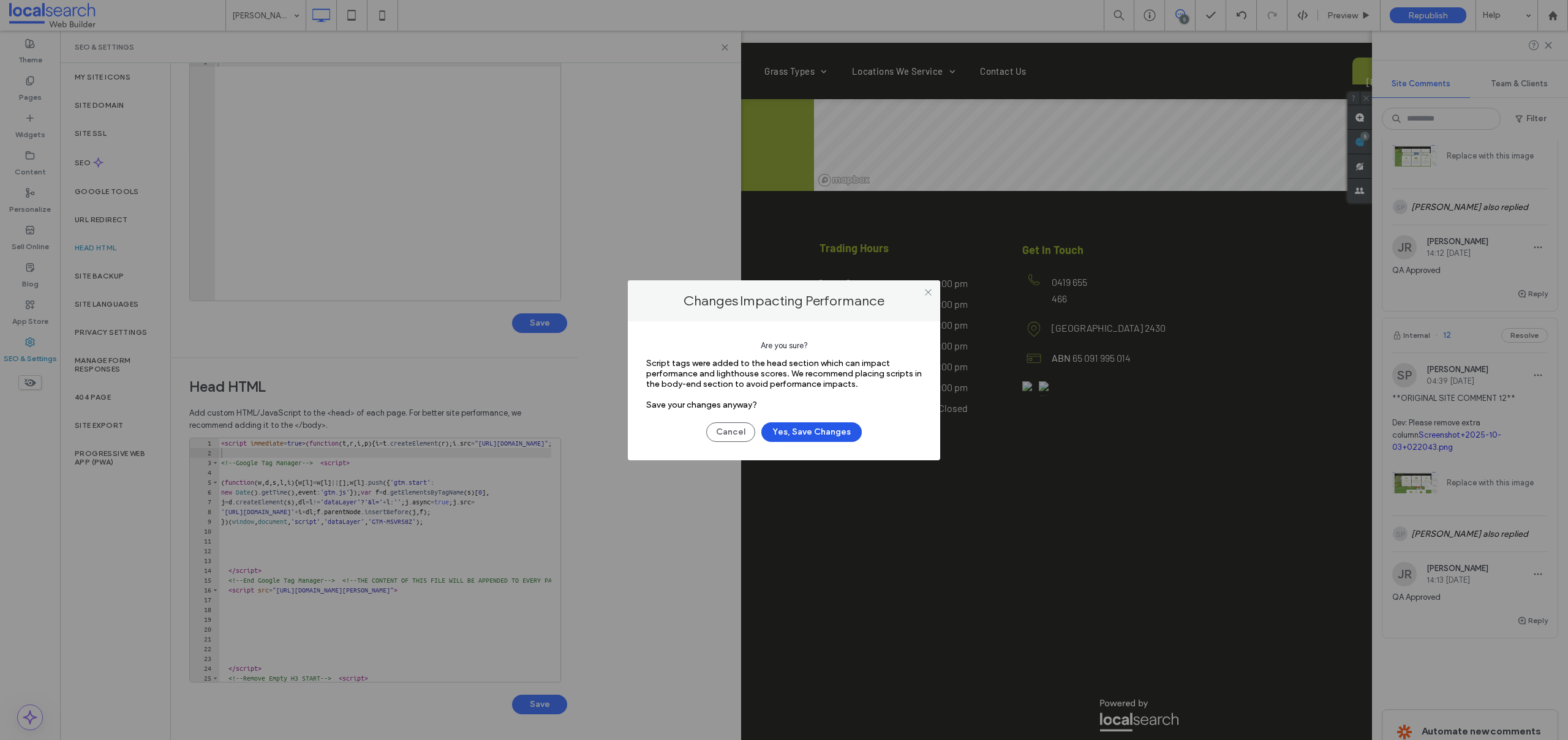
click at [795, 432] on button "Yes, Save Changes" at bounding box center [811, 432] width 100 height 19
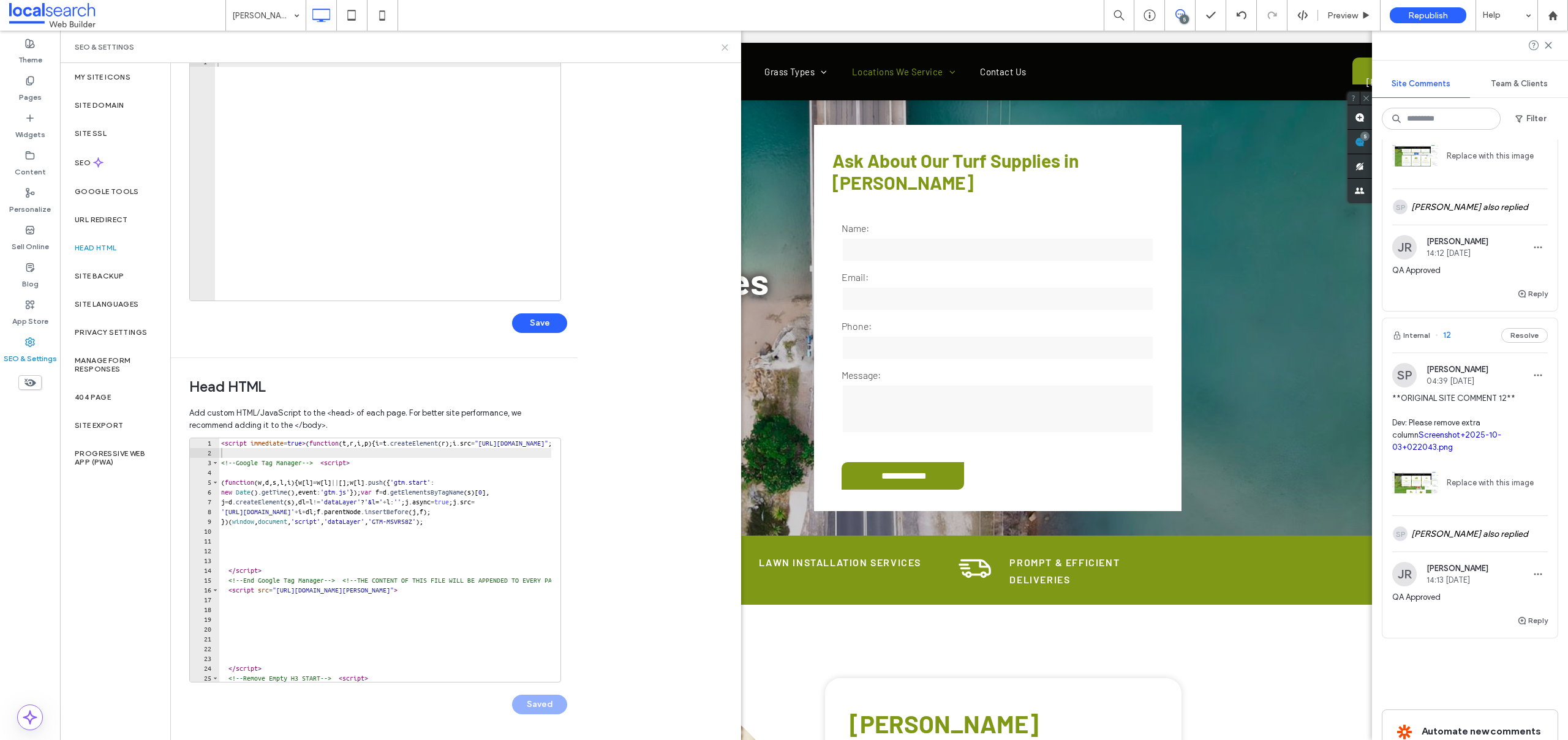
click at [727, 47] on icon at bounding box center [725, 47] width 9 height 9
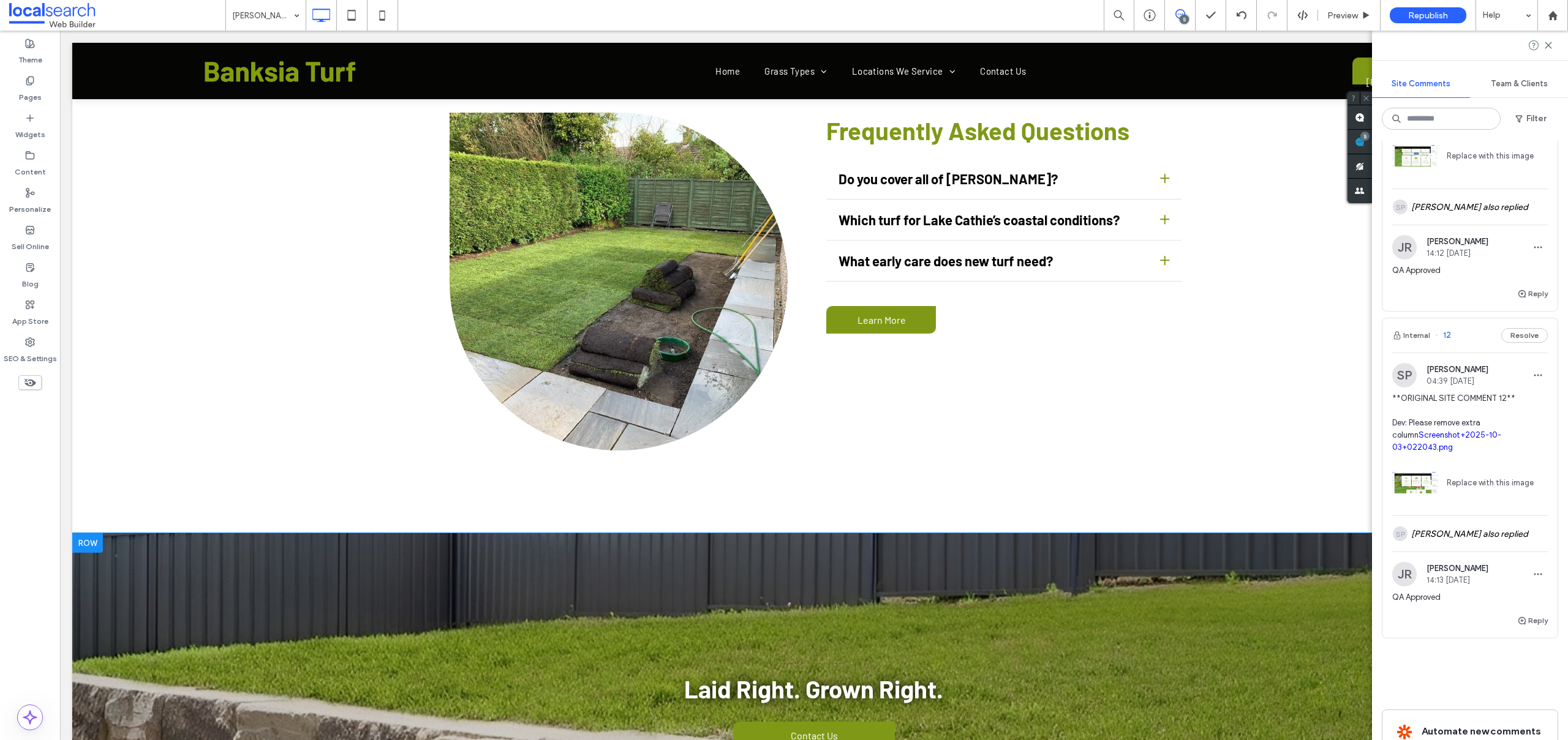
scroll to position [4495, 0]
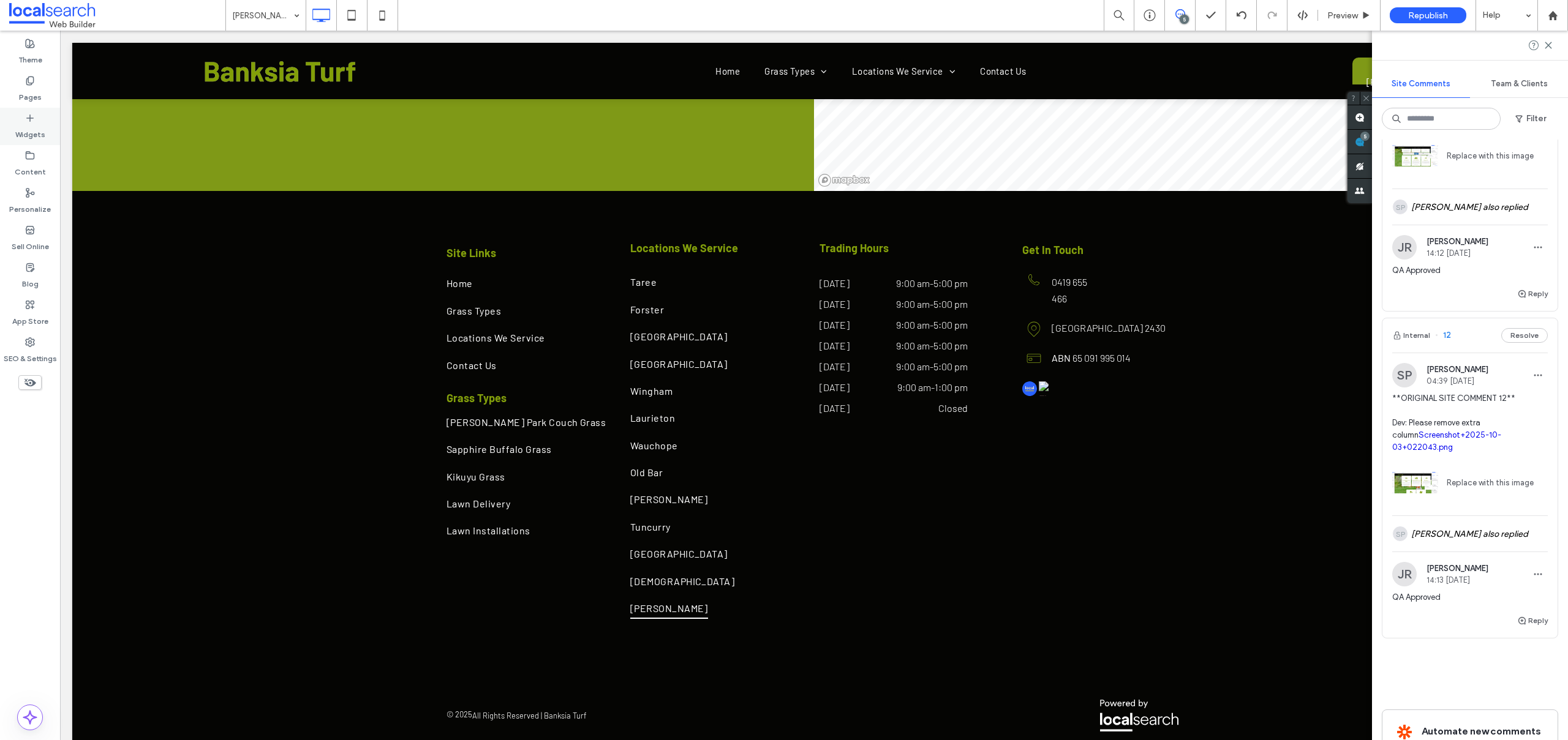
click at [18, 128] on label "Widgets" at bounding box center [30, 132] width 30 height 17
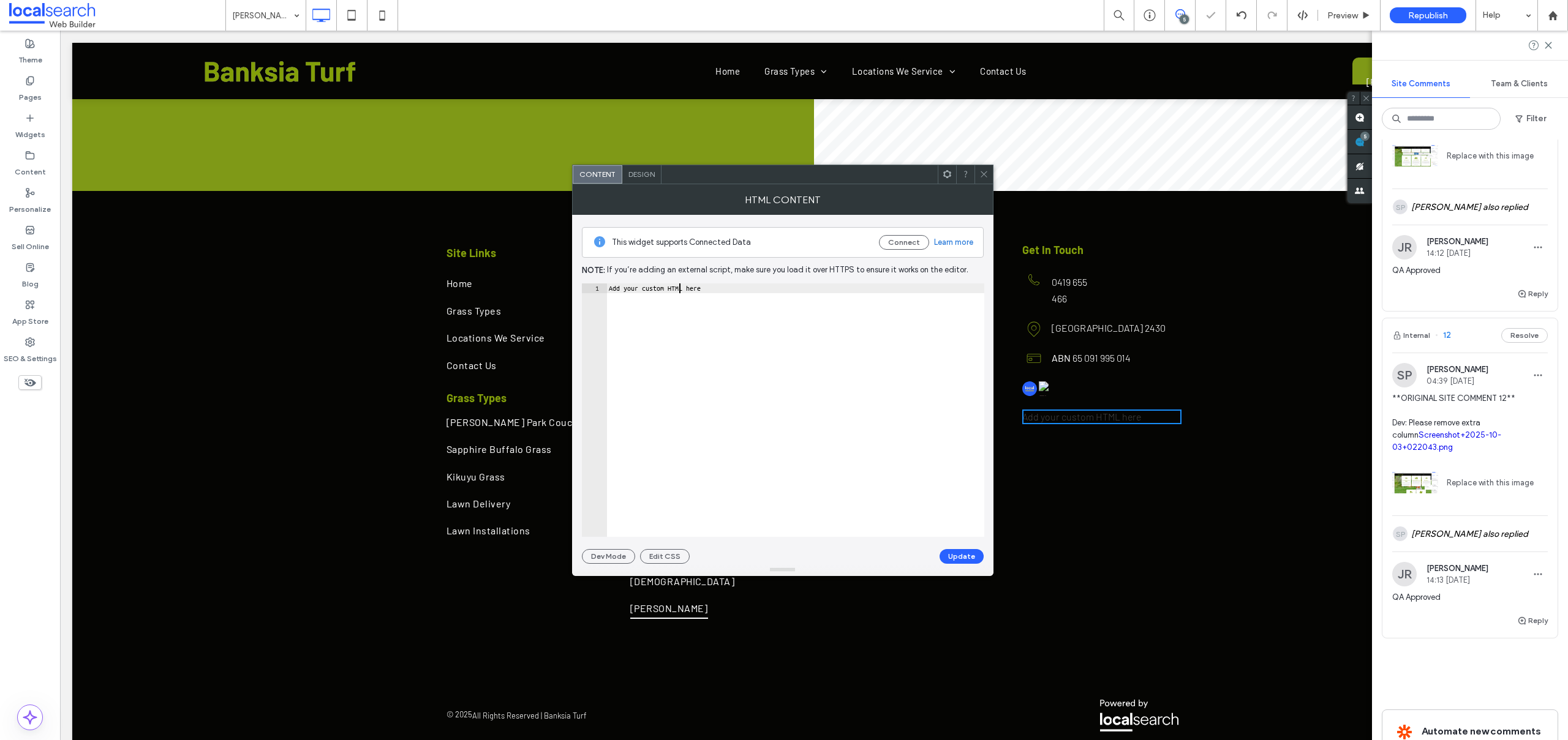
click at [681, 288] on div "Add your custom HTML here" at bounding box center [795, 419] width 378 height 273
paste textarea "**********"
type textarea "**********"
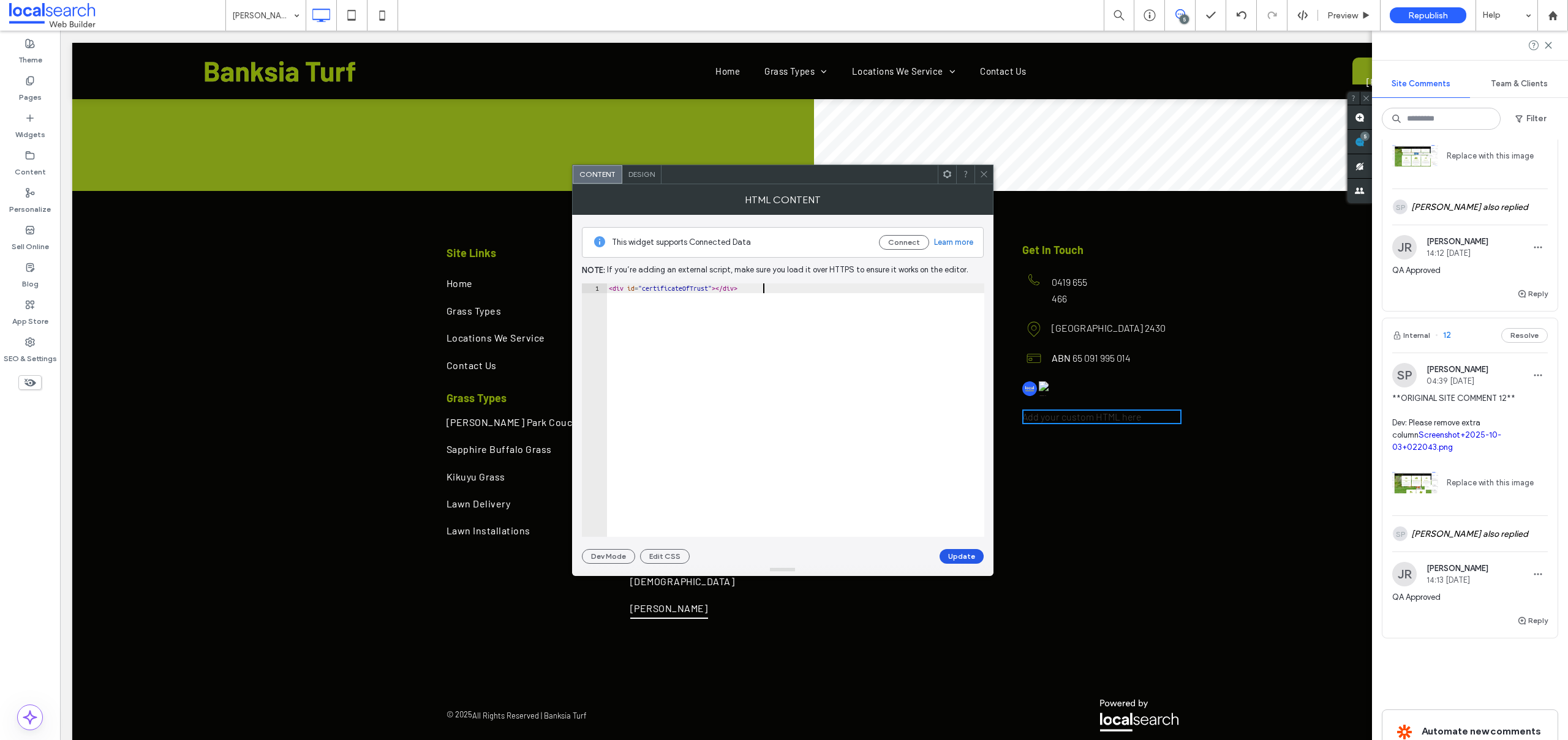
click at [964, 558] on button "Update" at bounding box center [961, 556] width 44 height 14
click at [983, 174] on use at bounding box center [983, 174] width 6 height 6
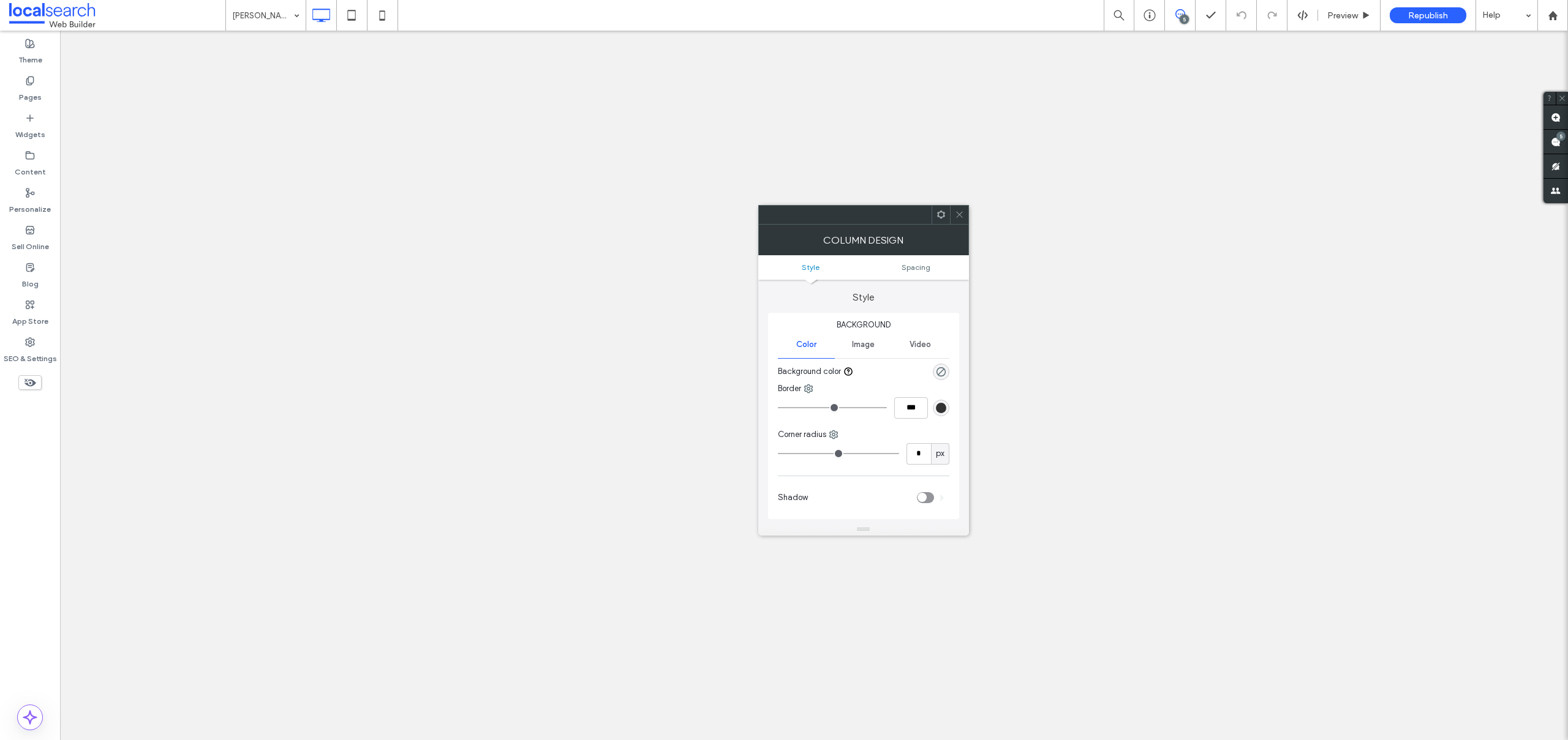
click at [954, 213] on icon at bounding box center [959, 214] width 9 height 9
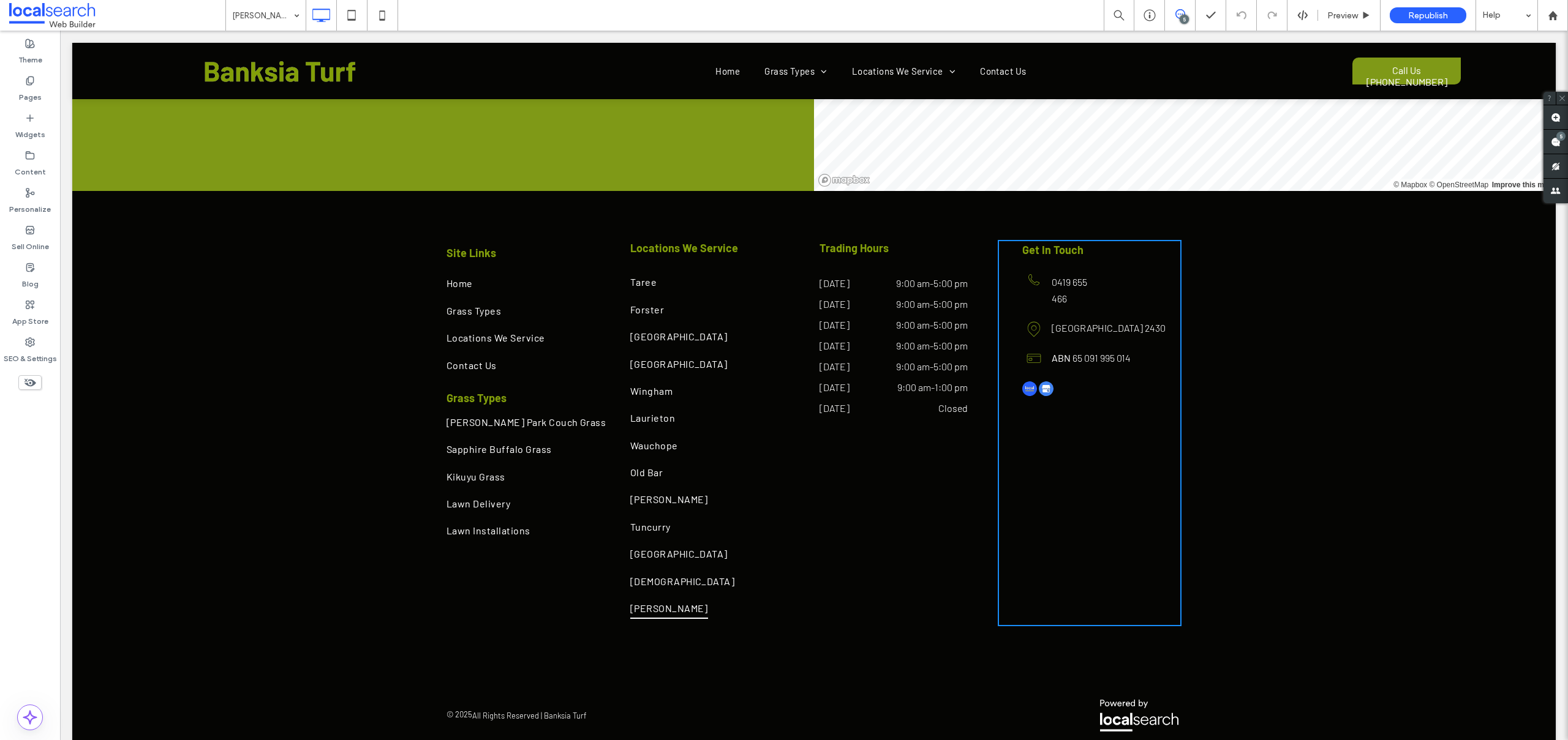
scroll to position [4494, 0]
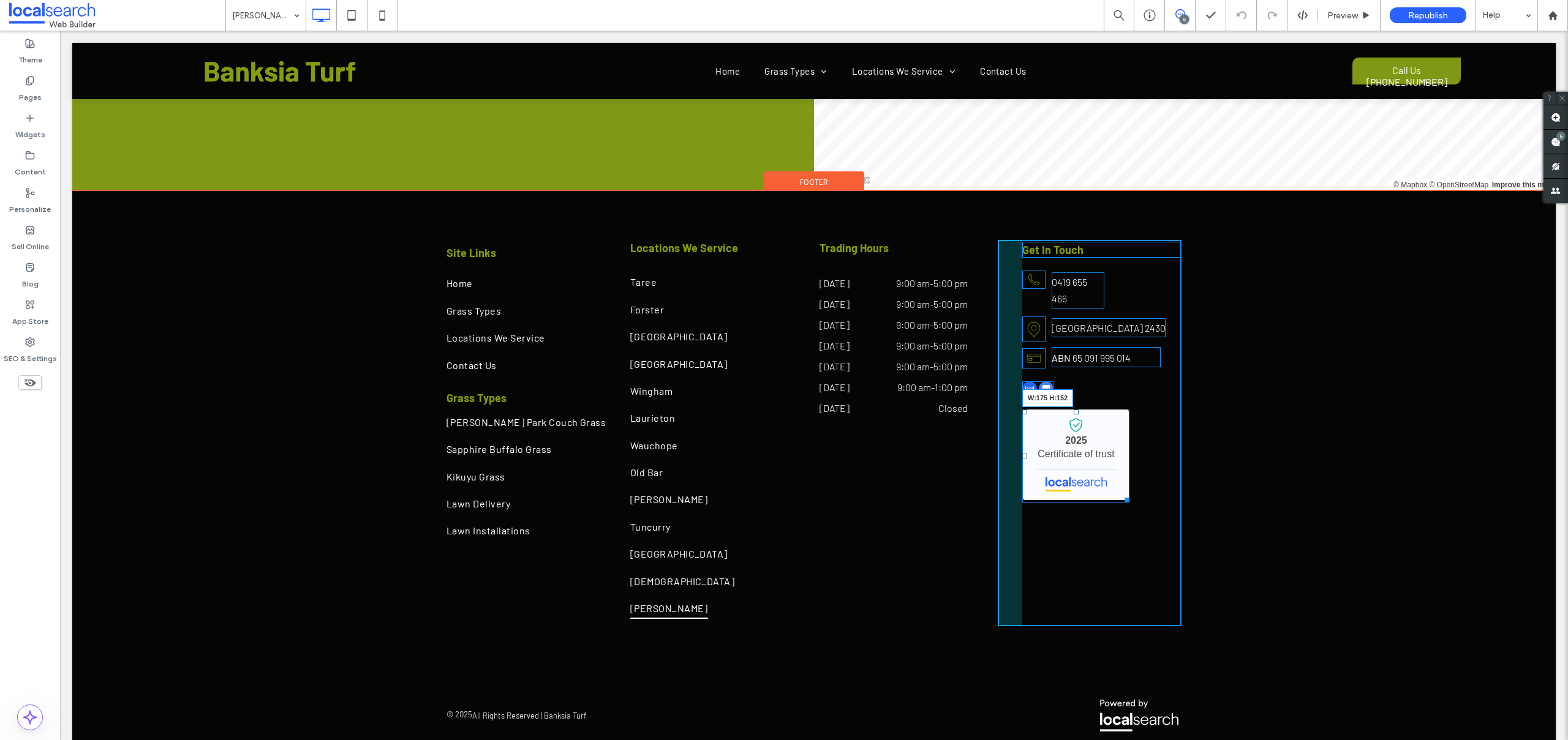
drag, startPoint x: 1172, startPoint y: 458, endPoint x: 1120, endPoint y: 460, distance: 52.0
click at [1120, 494] on div at bounding box center [1125, 498] width 9 height 9
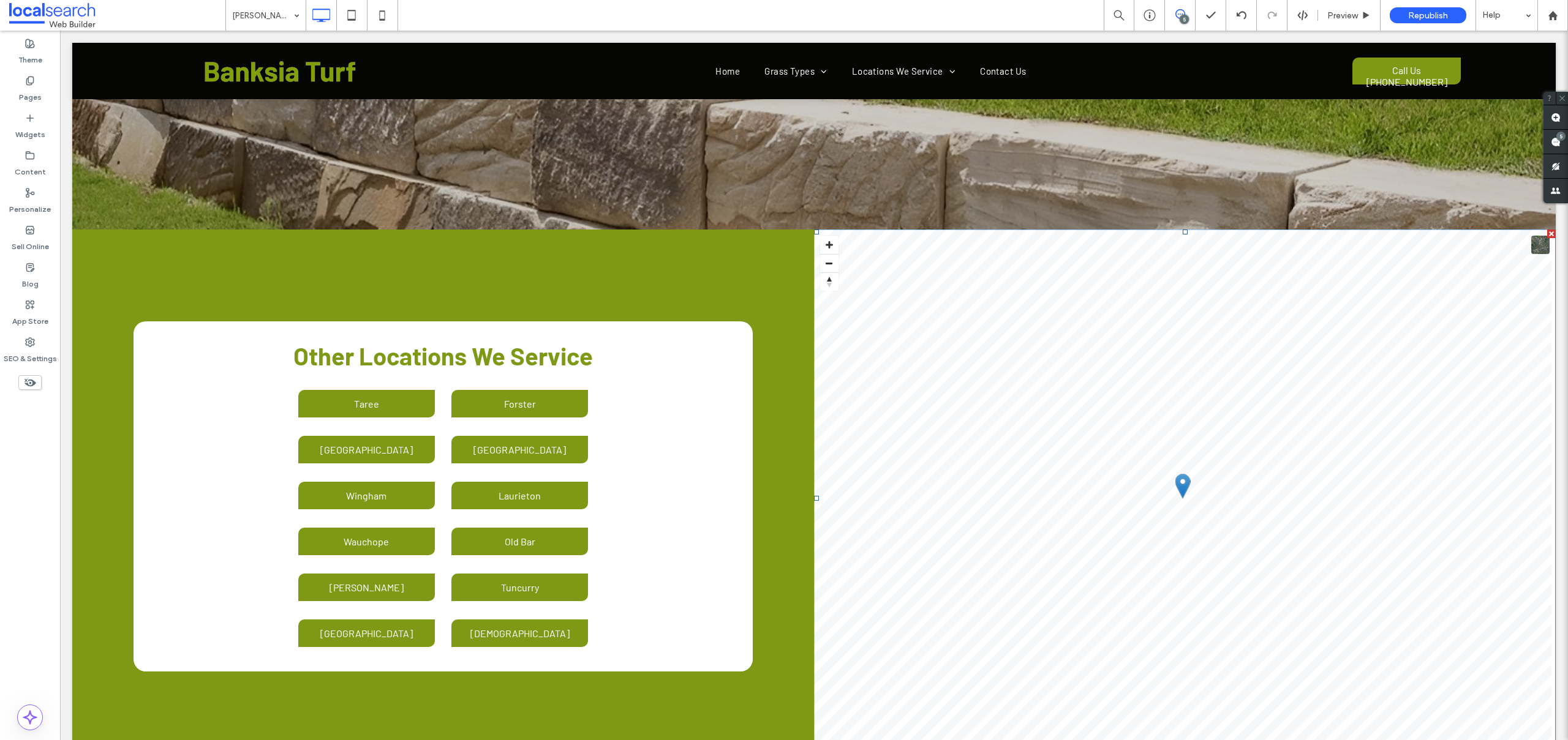
scroll to position [3918, 0]
click at [35, 83] on div "Pages" at bounding box center [30, 89] width 60 height 37
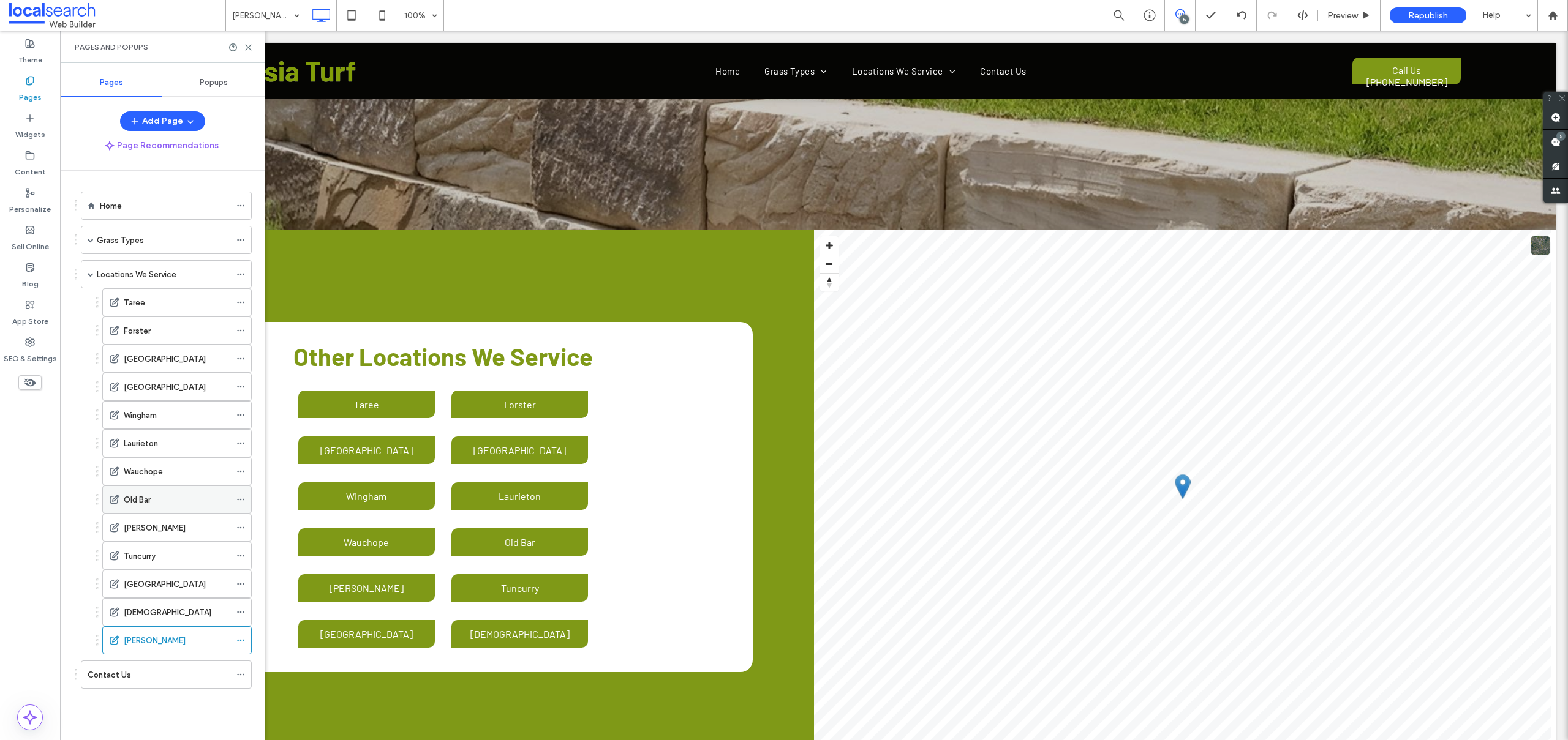
click at [145, 496] on label "Old Bar" at bounding box center [137, 500] width 27 height 22
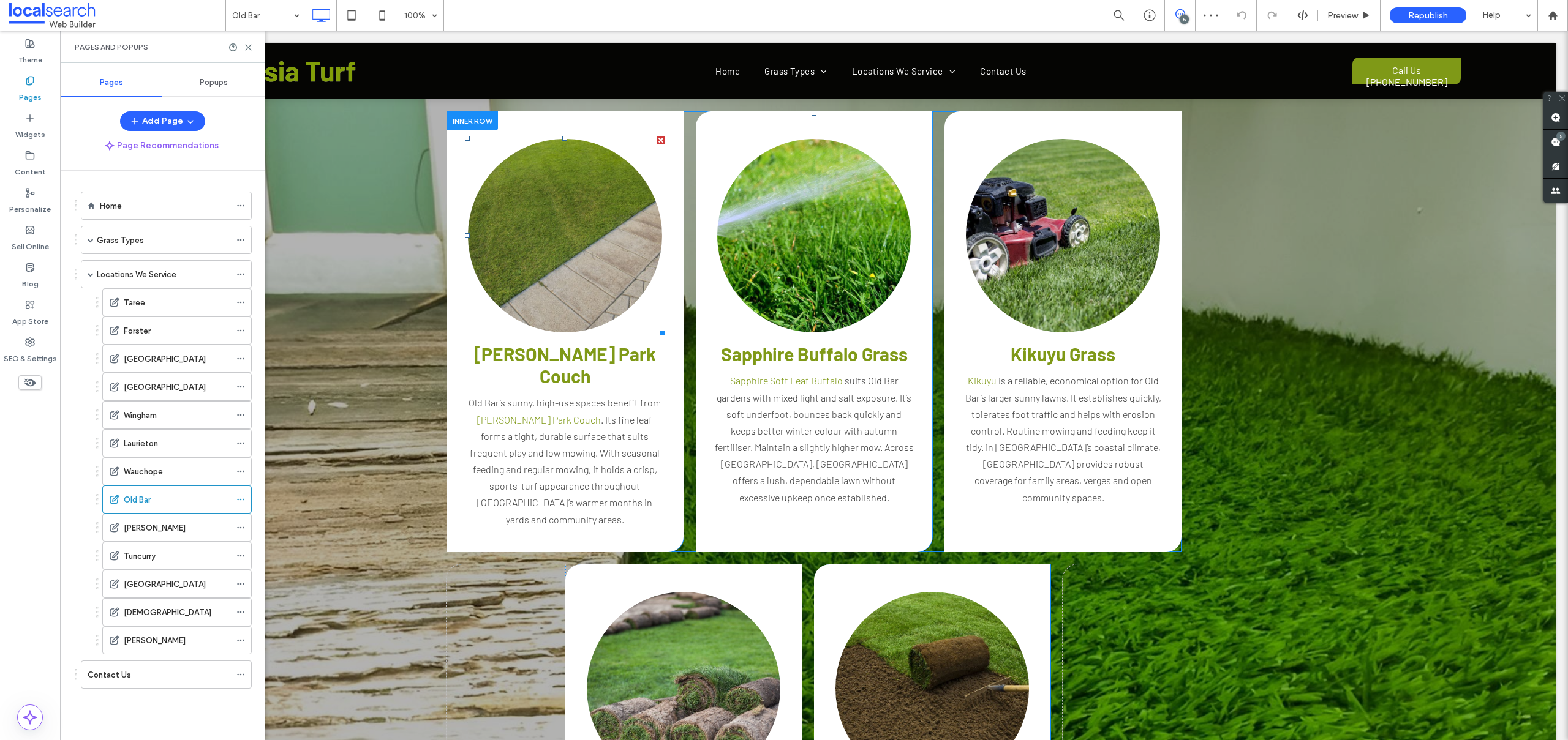
click at [560, 200] on link at bounding box center [564, 236] width 194 height 194
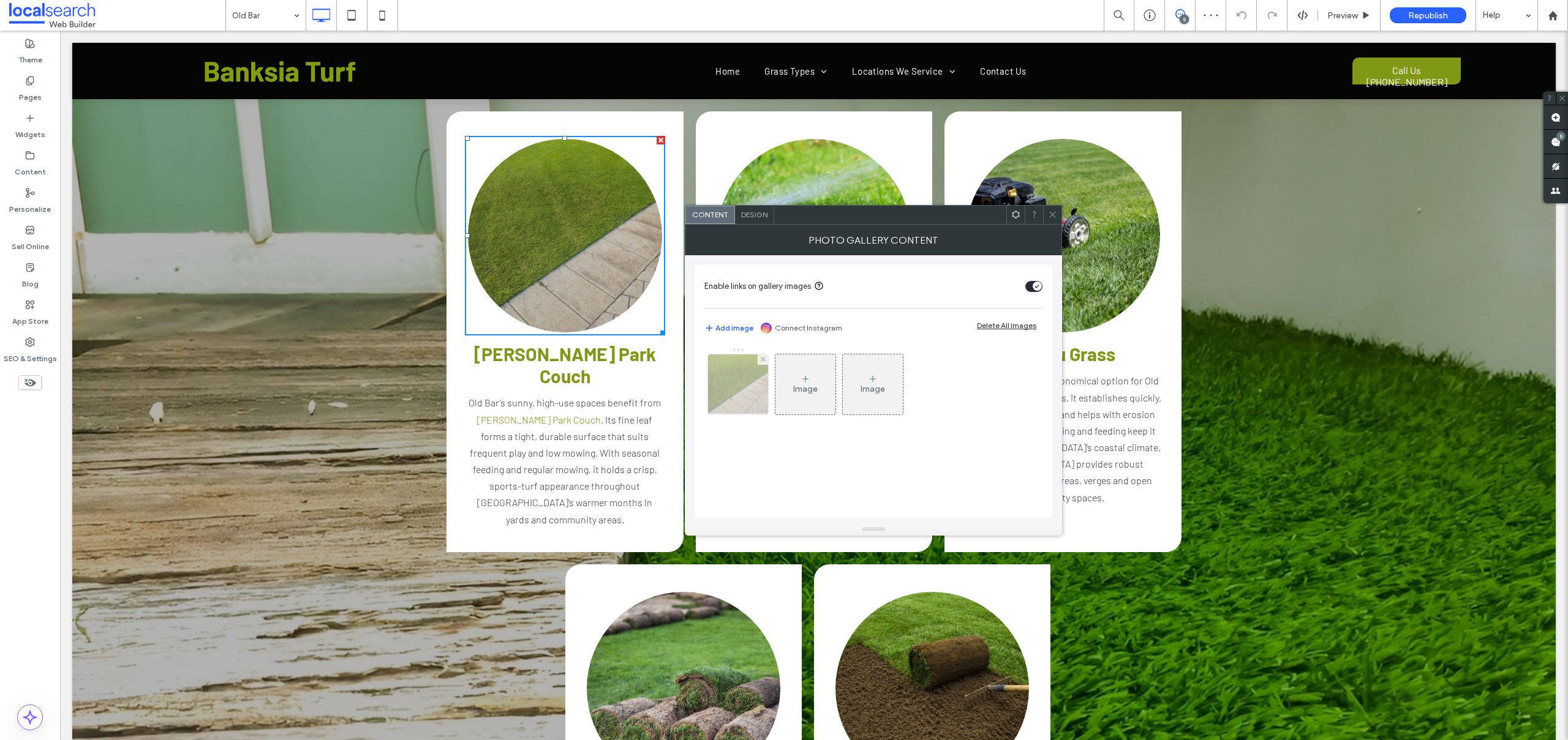
click at [739, 389] on img at bounding box center [738, 384] width 90 height 60
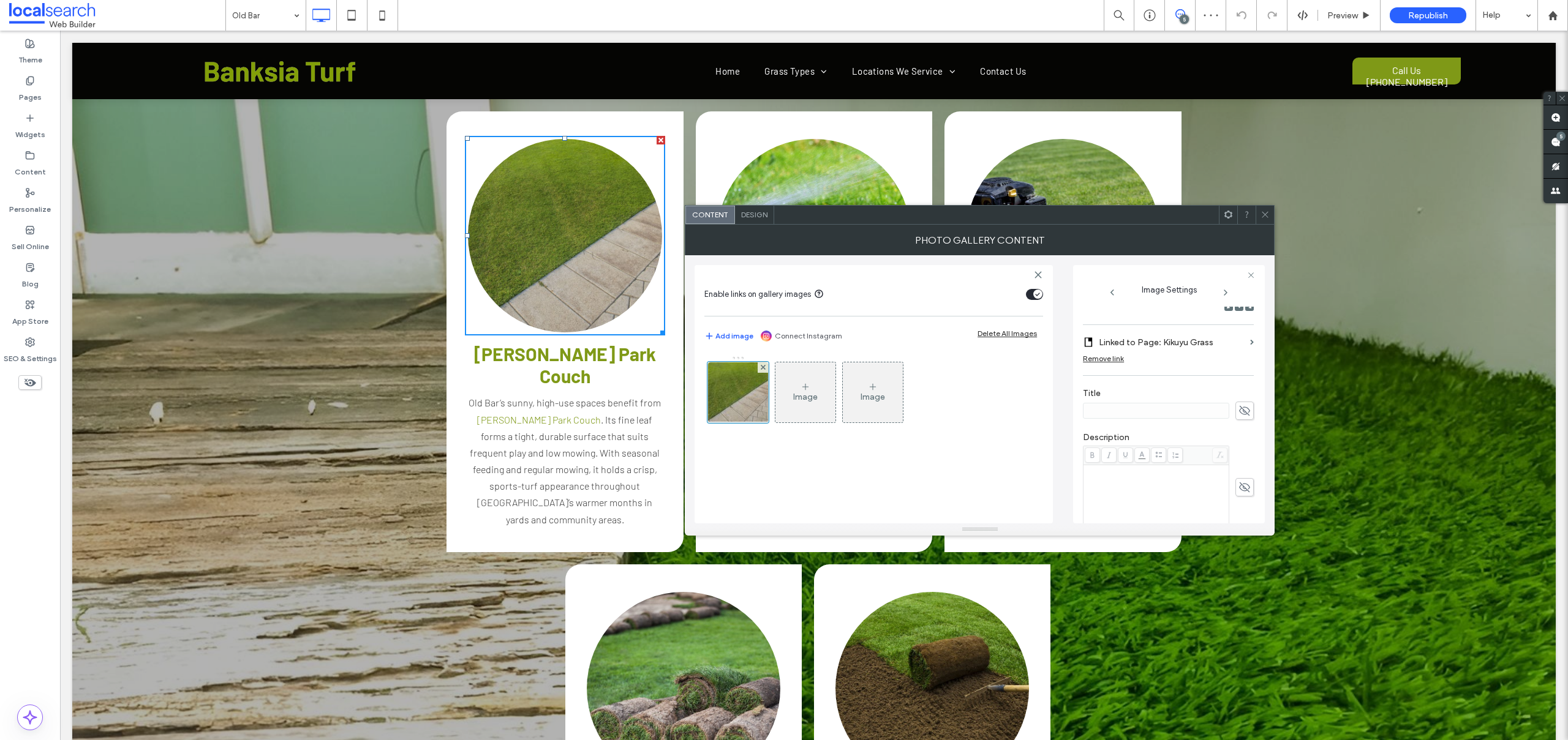
scroll to position [208, 0]
click at [1190, 339] on label "Linked to Page: Kikuyu Grass" at bounding box center [1171, 340] width 146 height 22
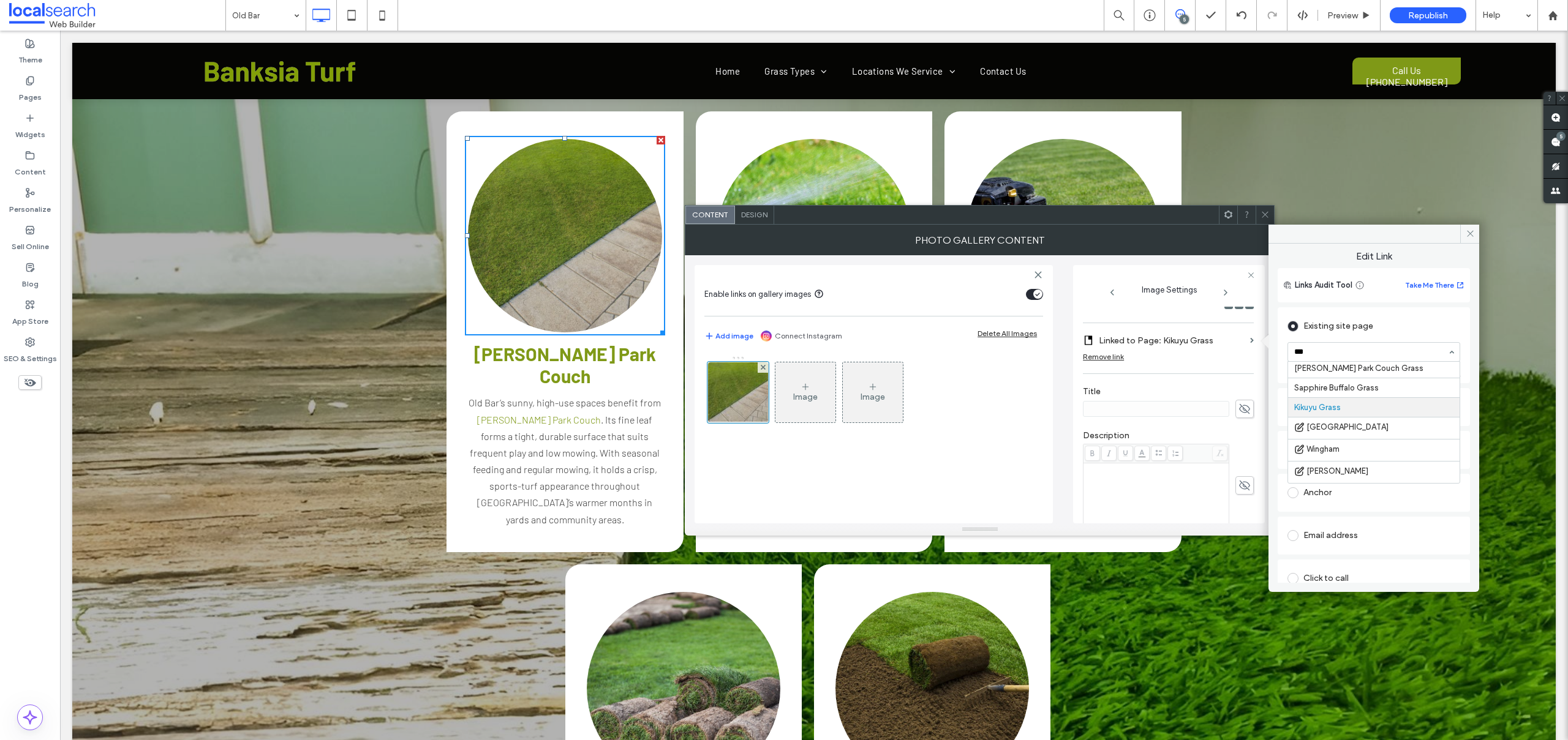
scroll to position [0, 0]
type input "*****"
click at [1472, 235] on icon at bounding box center [1470, 233] width 9 height 9
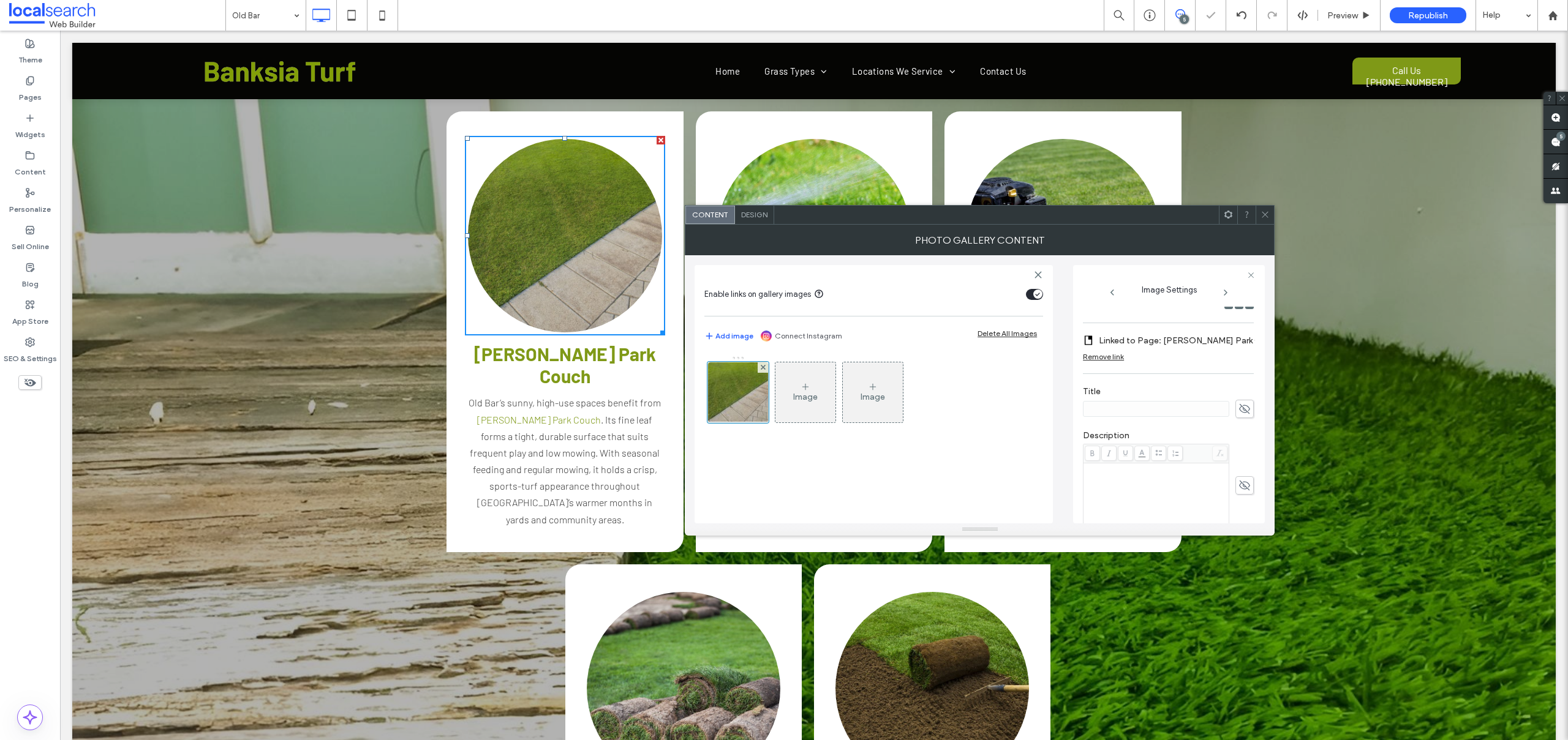
click at [1262, 210] on icon at bounding box center [1264, 214] width 9 height 9
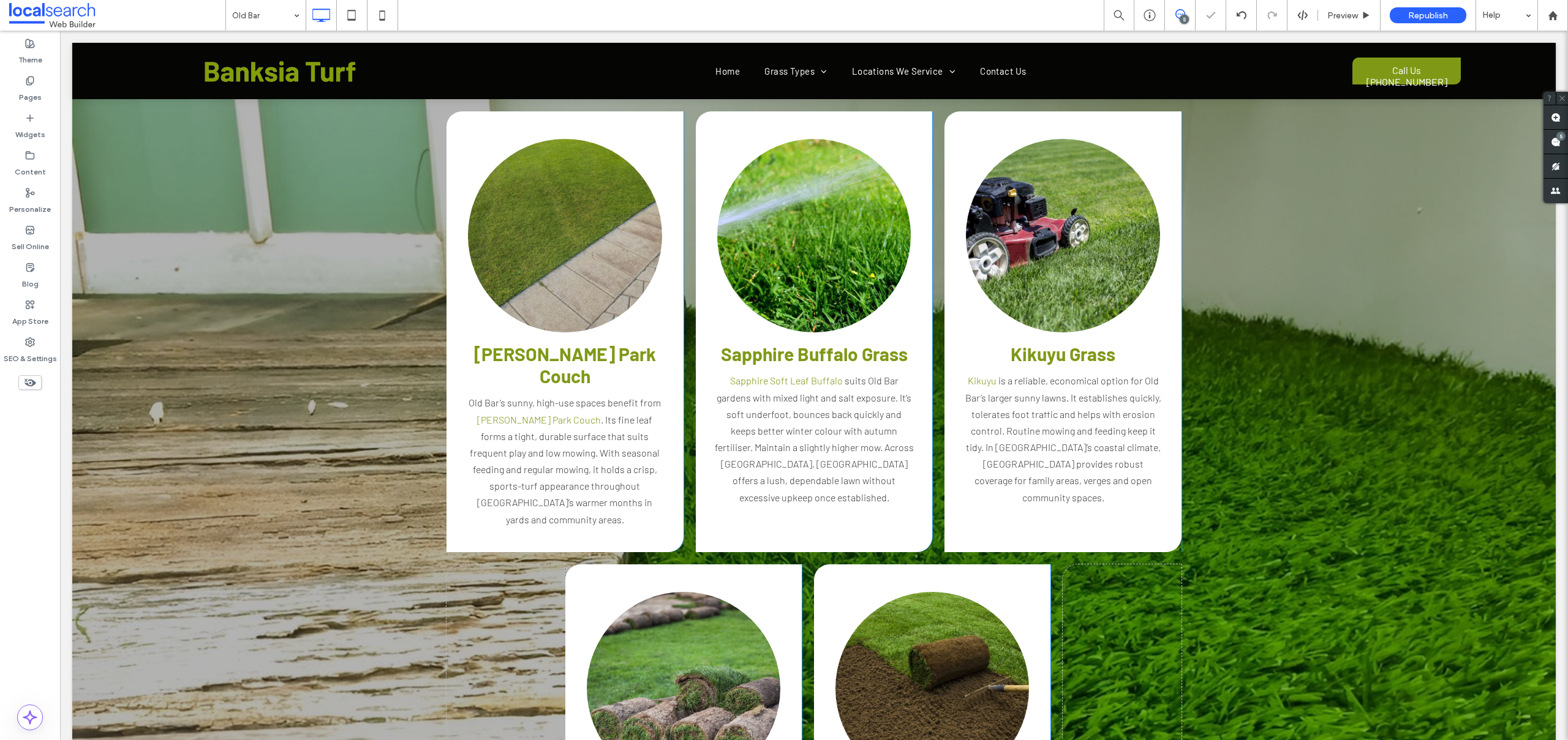
click at [1259, 181] on div "Greenlees Park Couch Old Bar’s sunny, high-use spaces benefit from Greenlees Pa…" at bounding box center [813, 548] width 1483 height 1019
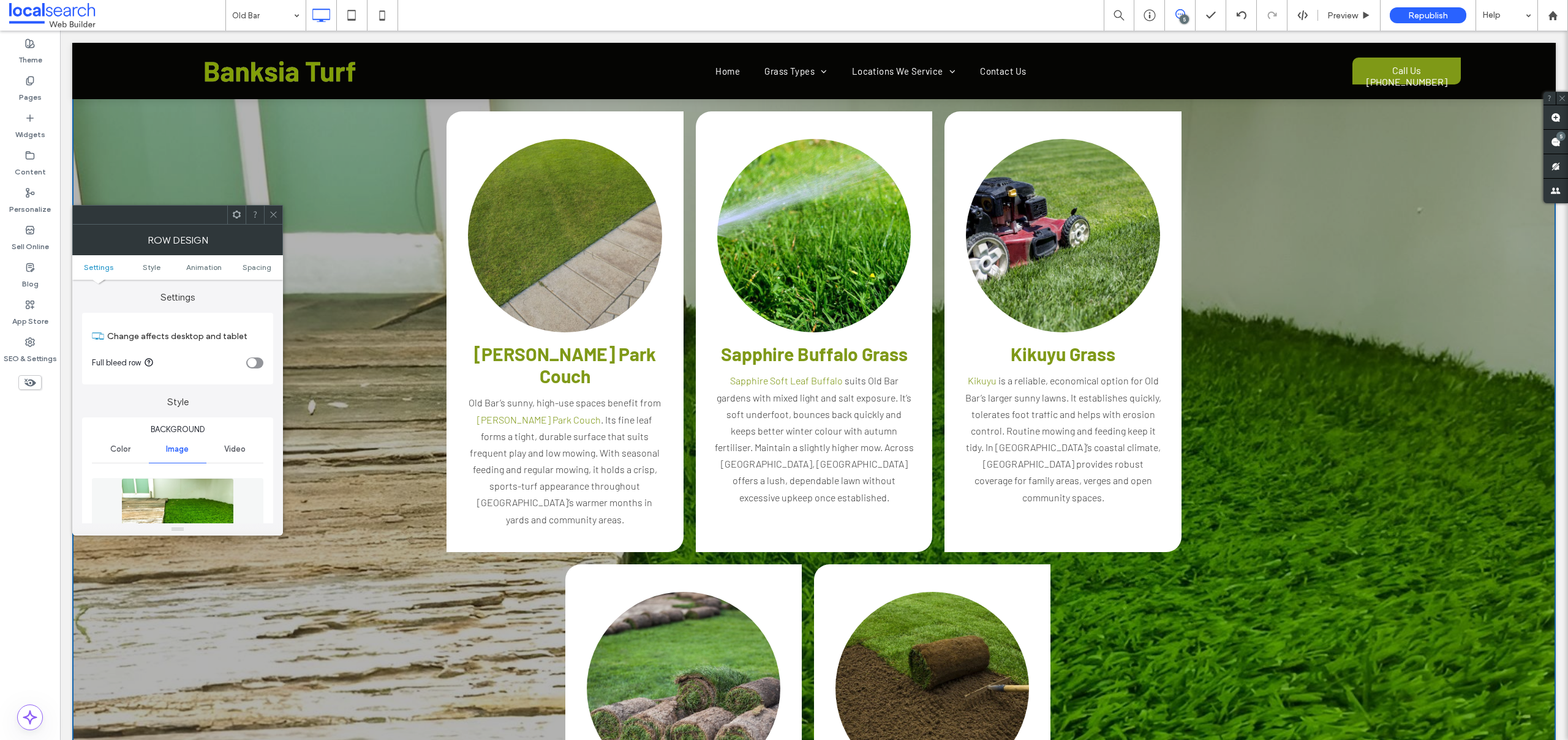
click at [271, 213] on icon at bounding box center [273, 214] width 9 height 9
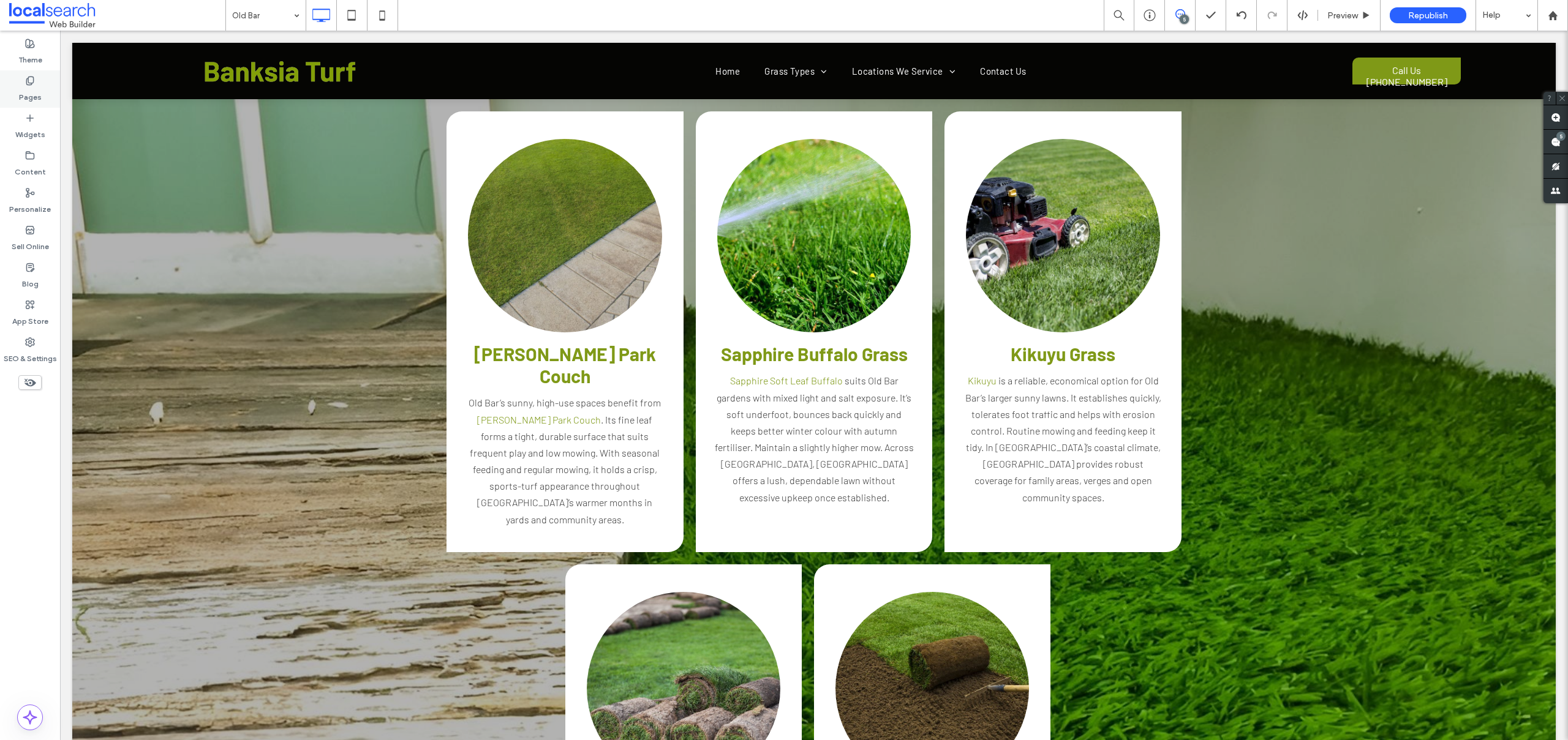
click at [28, 81] on use at bounding box center [30, 80] width 6 height 8
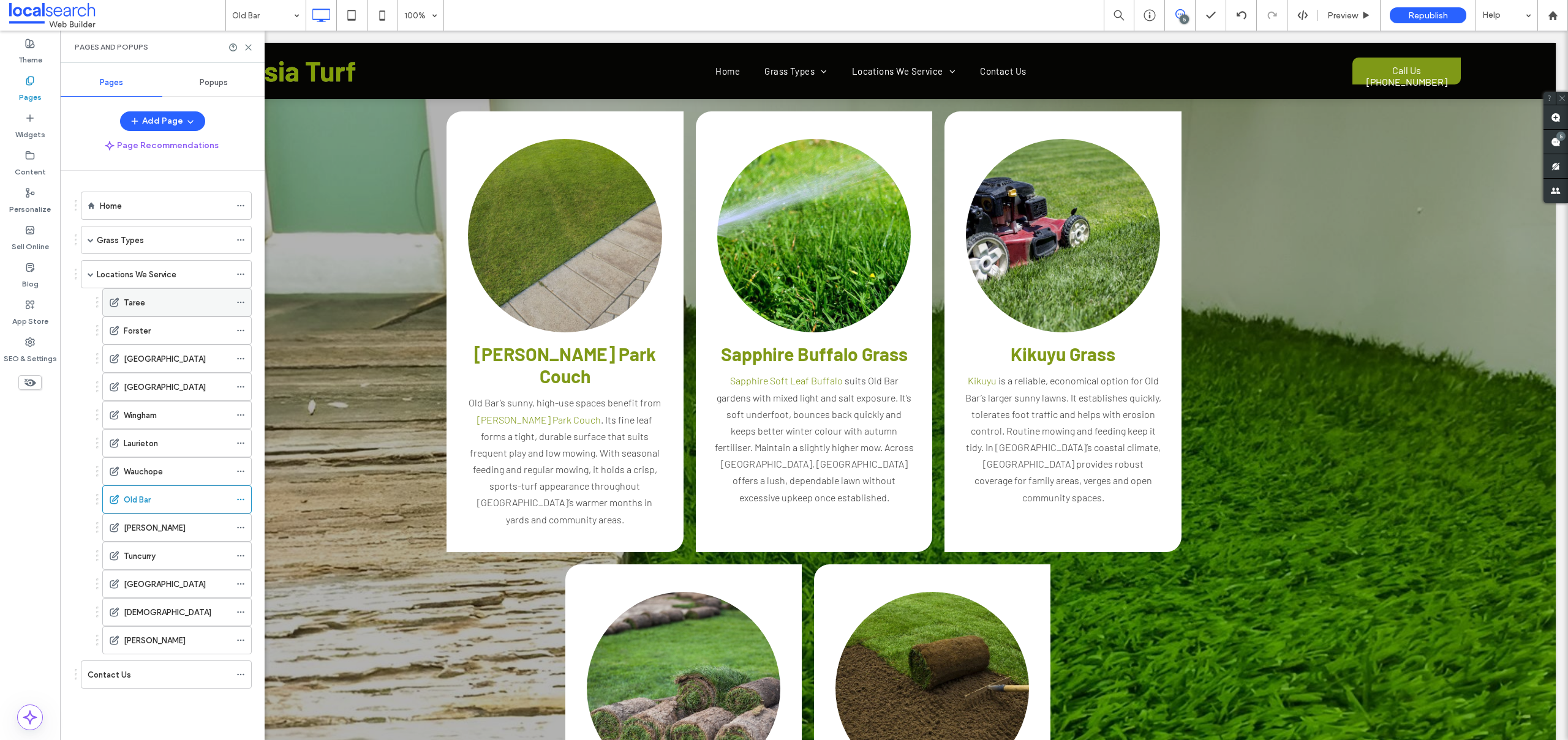
click at [139, 303] on label "Taree" at bounding box center [135, 303] width 22 height 22
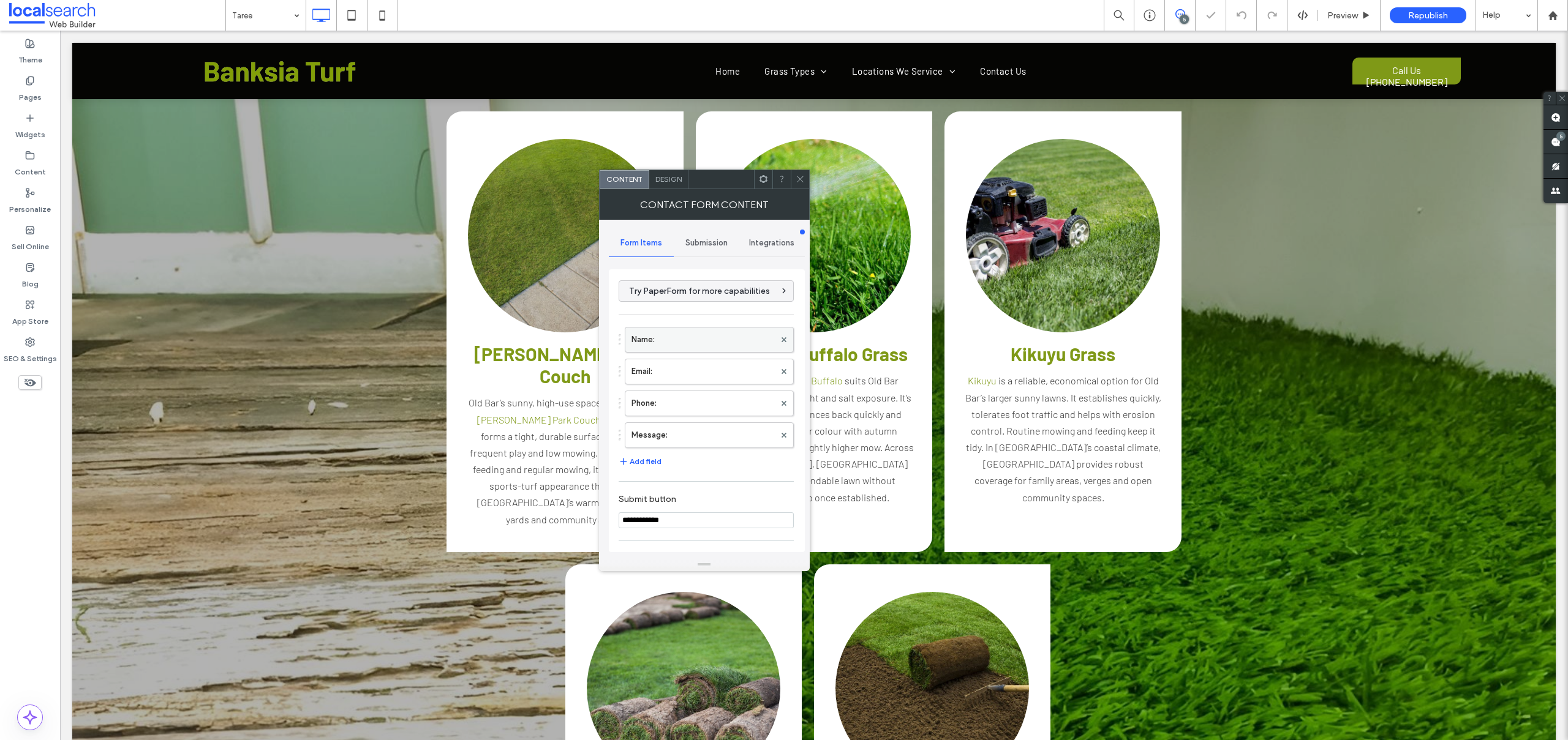
click at [649, 335] on label "Name:" at bounding box center [703, 339] width 143 height 24
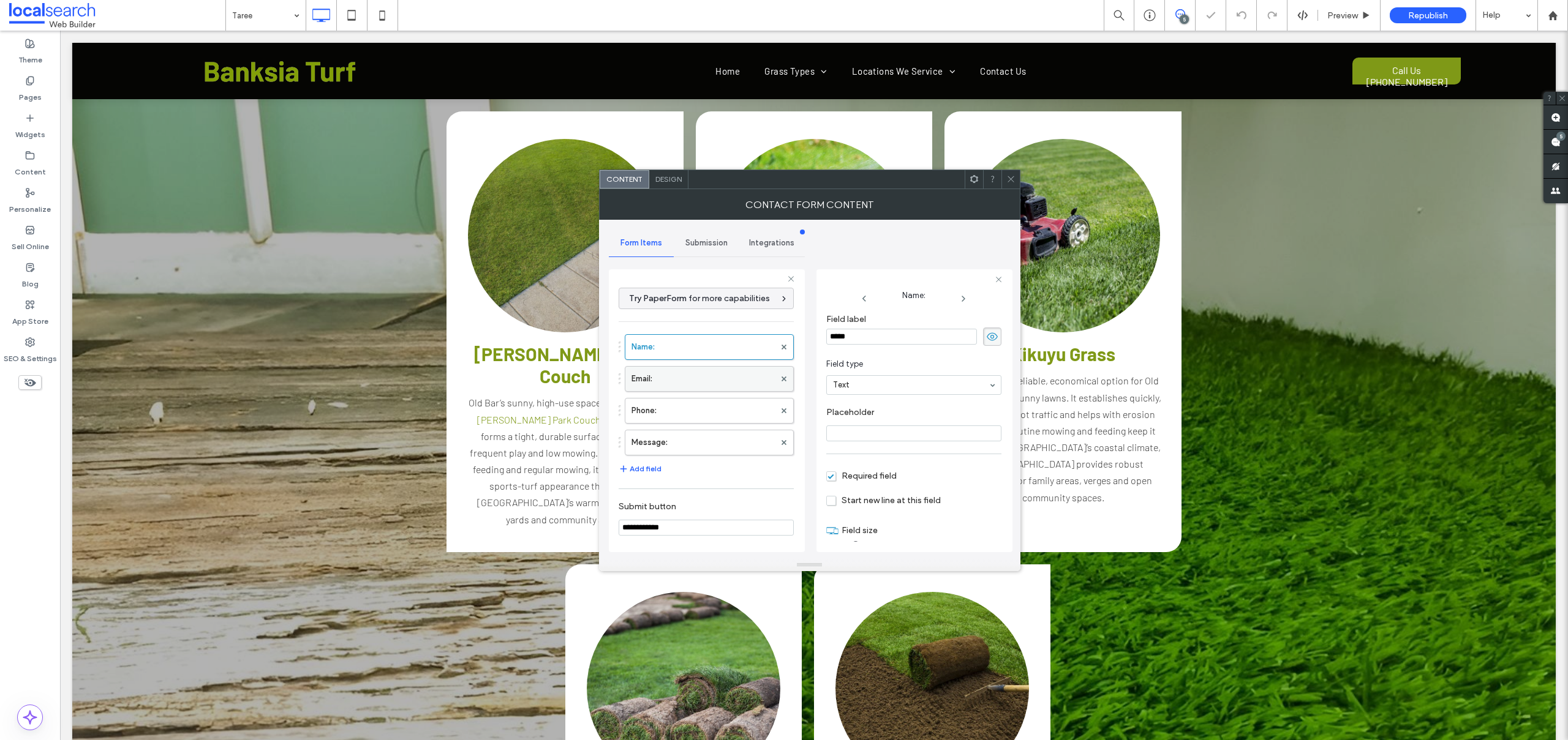
click at [681, 383] on label "Email:" at bounding box center [703, 379] width 143 height 24
click at [670, 409] on label "Phone:" at bounding box center [703, 411] width 143 height 24
click at [663, 439] on label "Message:" at bounding box center [703, 442] width 143 height 24
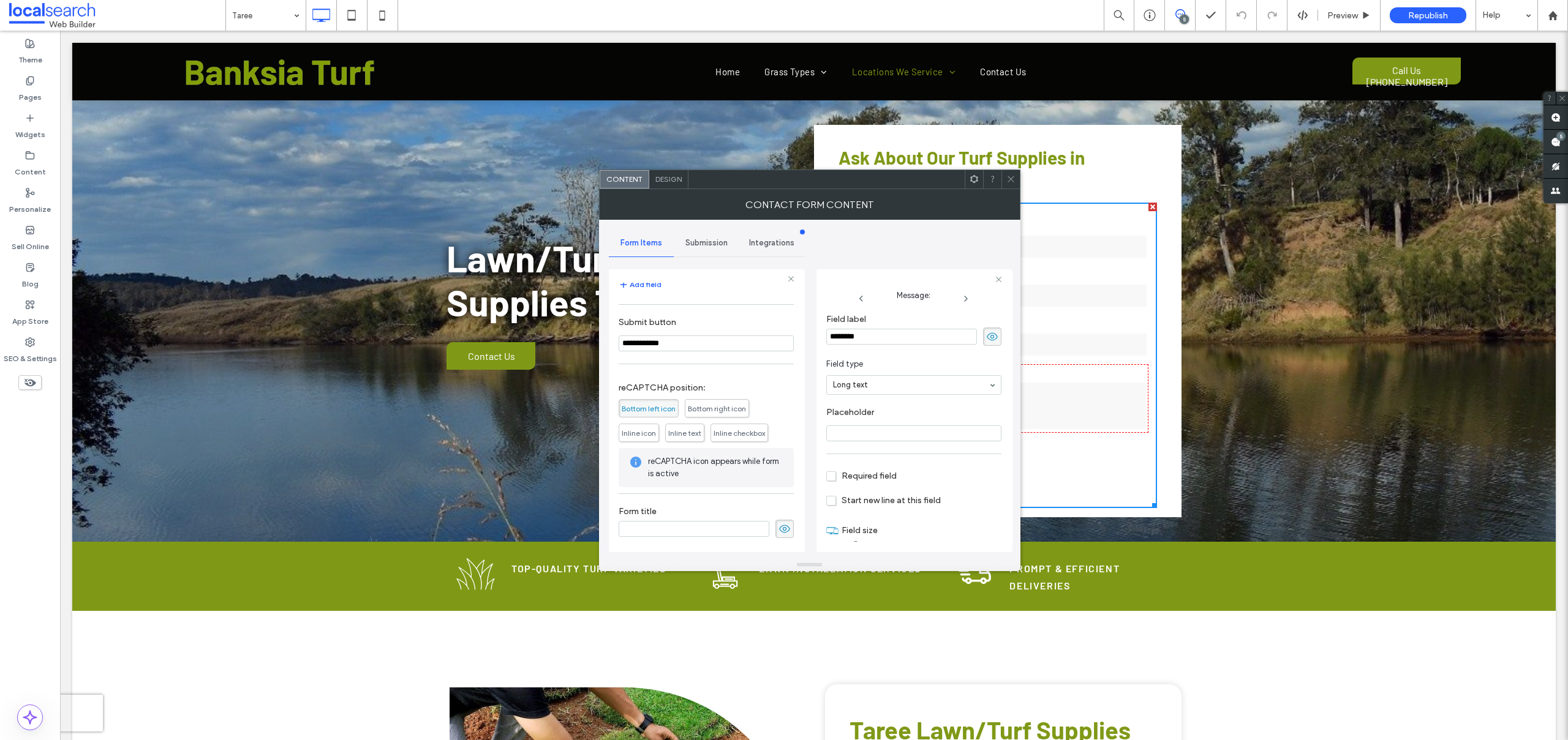
click at [695, 242] on span "Submission" at bounding box center [707, 243] width 43 height 10
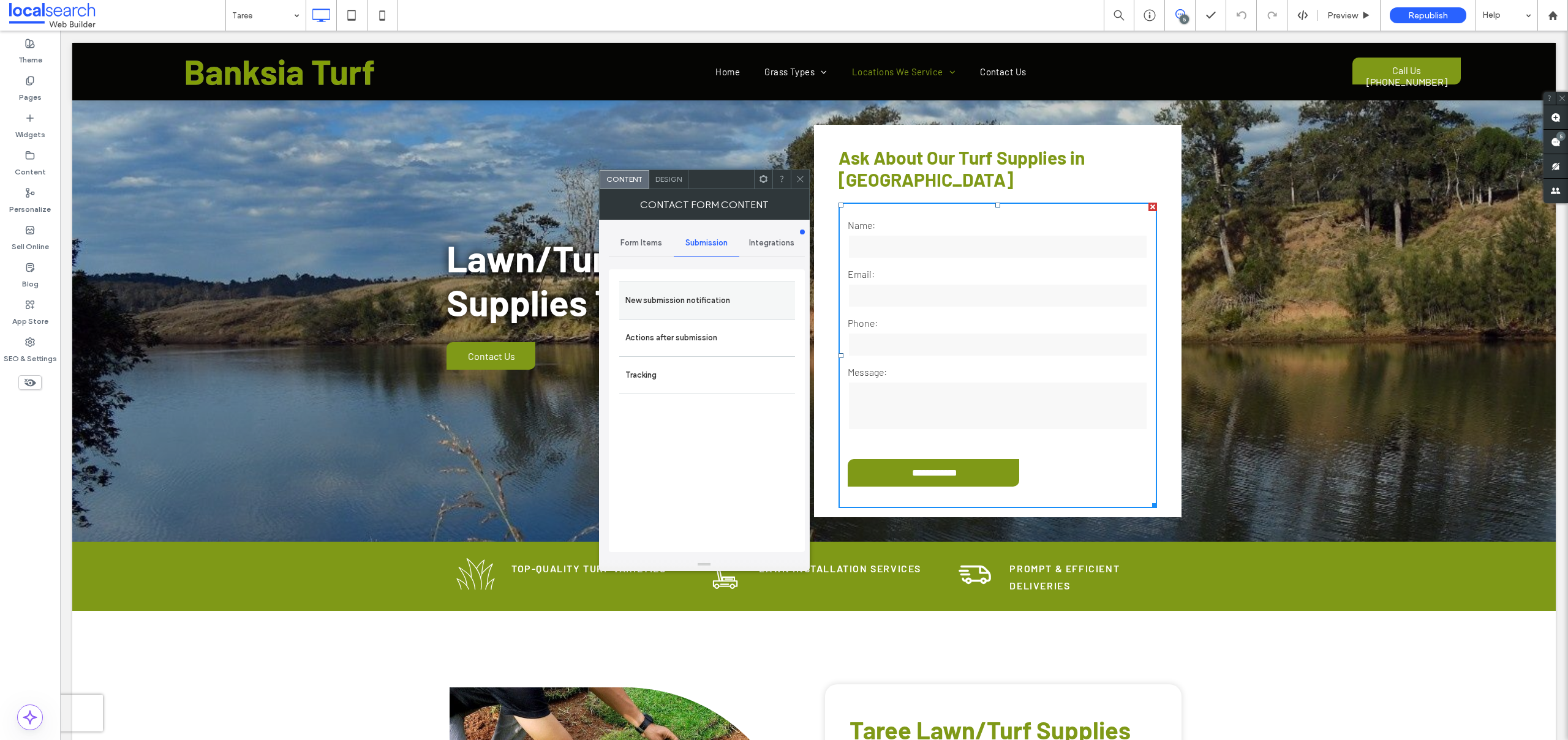
click at [661, 303] on label "New submission notification" at bounding box center [707, 300] width 164 height 24
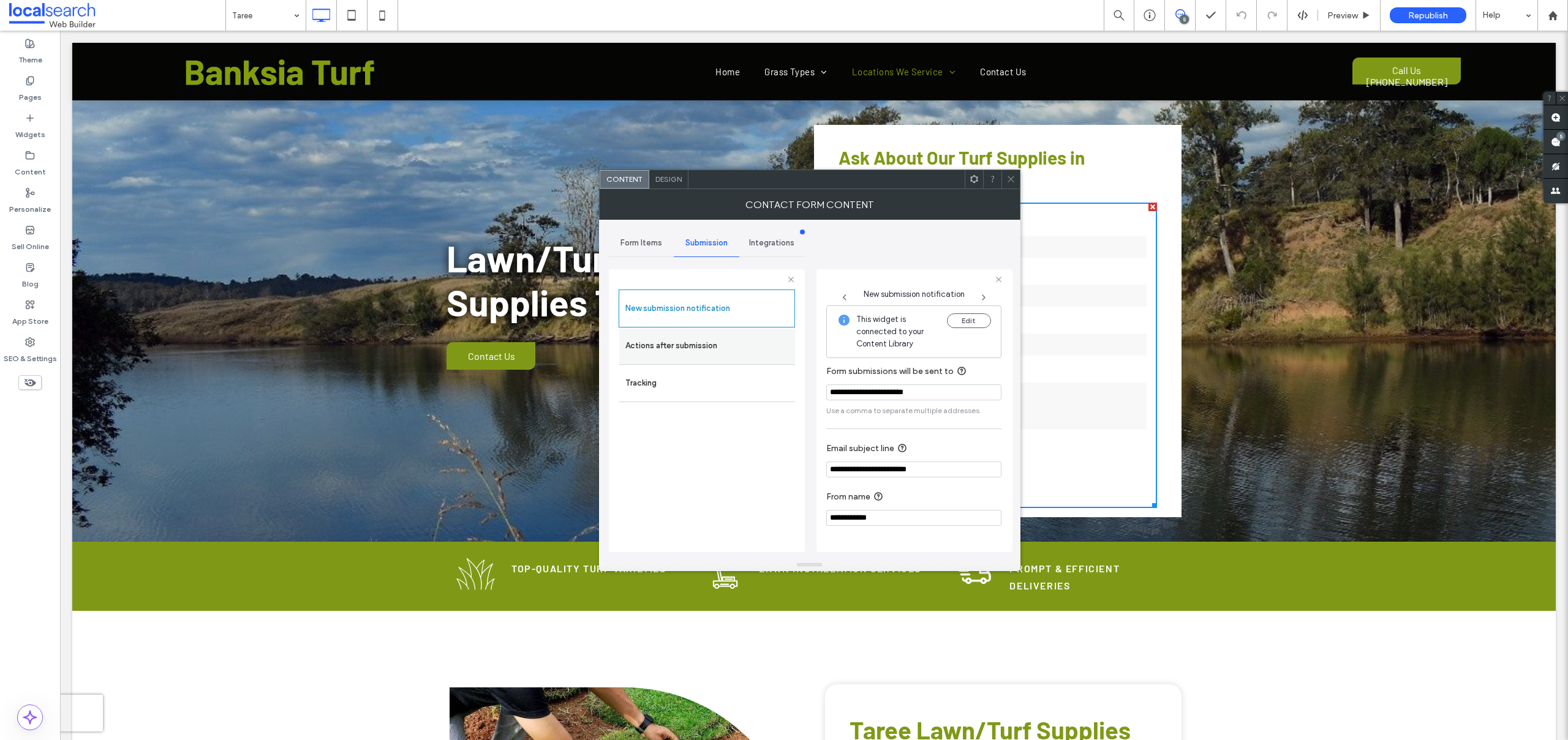
click at [658, 346] on label "Actions after submission" at bounding box center [707, 346] width 164 height 24
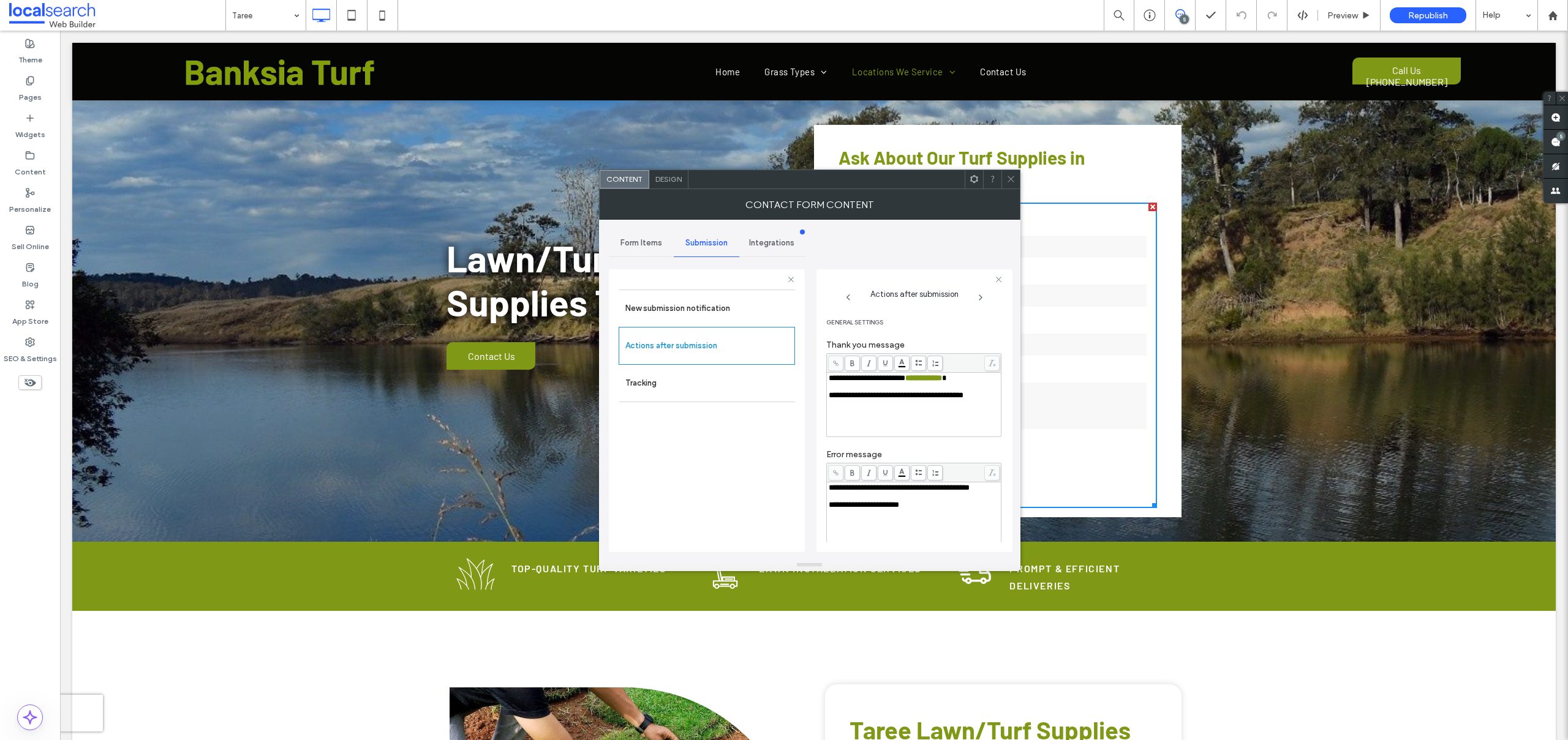
click at [827, 397] on div "**********" at bounding box center [913, 404] width 174 height 63
click at [829, 396] on span "**********" at bounding box center [895, 395] width 135 height 8
click at [1011, 177] on icon at bounding box center [1011, 179] width 9 height 9
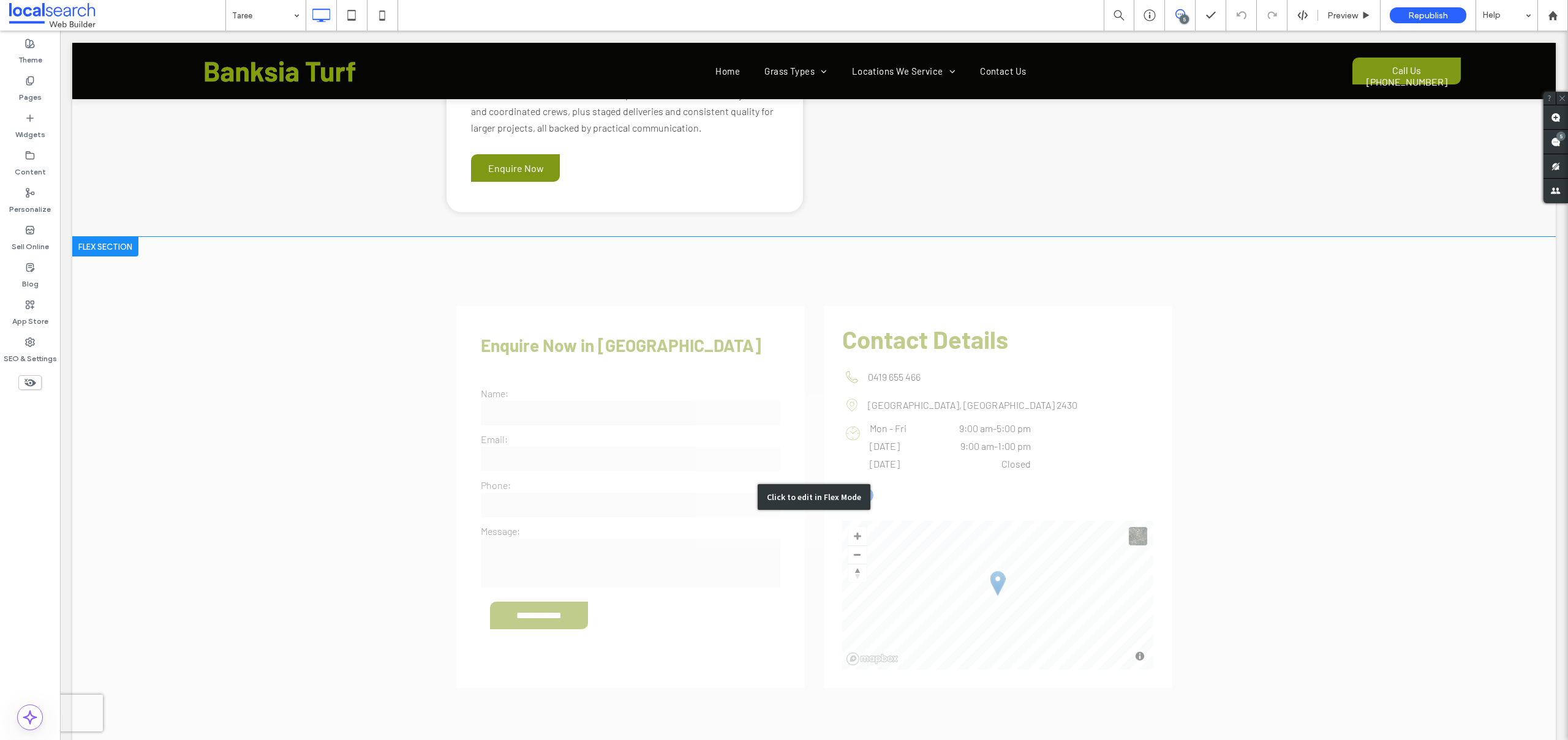
scroll to position [2600, 0]
click at [664, 360] on div "Click to edit in Flex Mode" at bounding box center [813, 496] width 1483 height 520
click at [664, 478] on label "Phone:" at bounding box center [630, 483] width 299 height 12
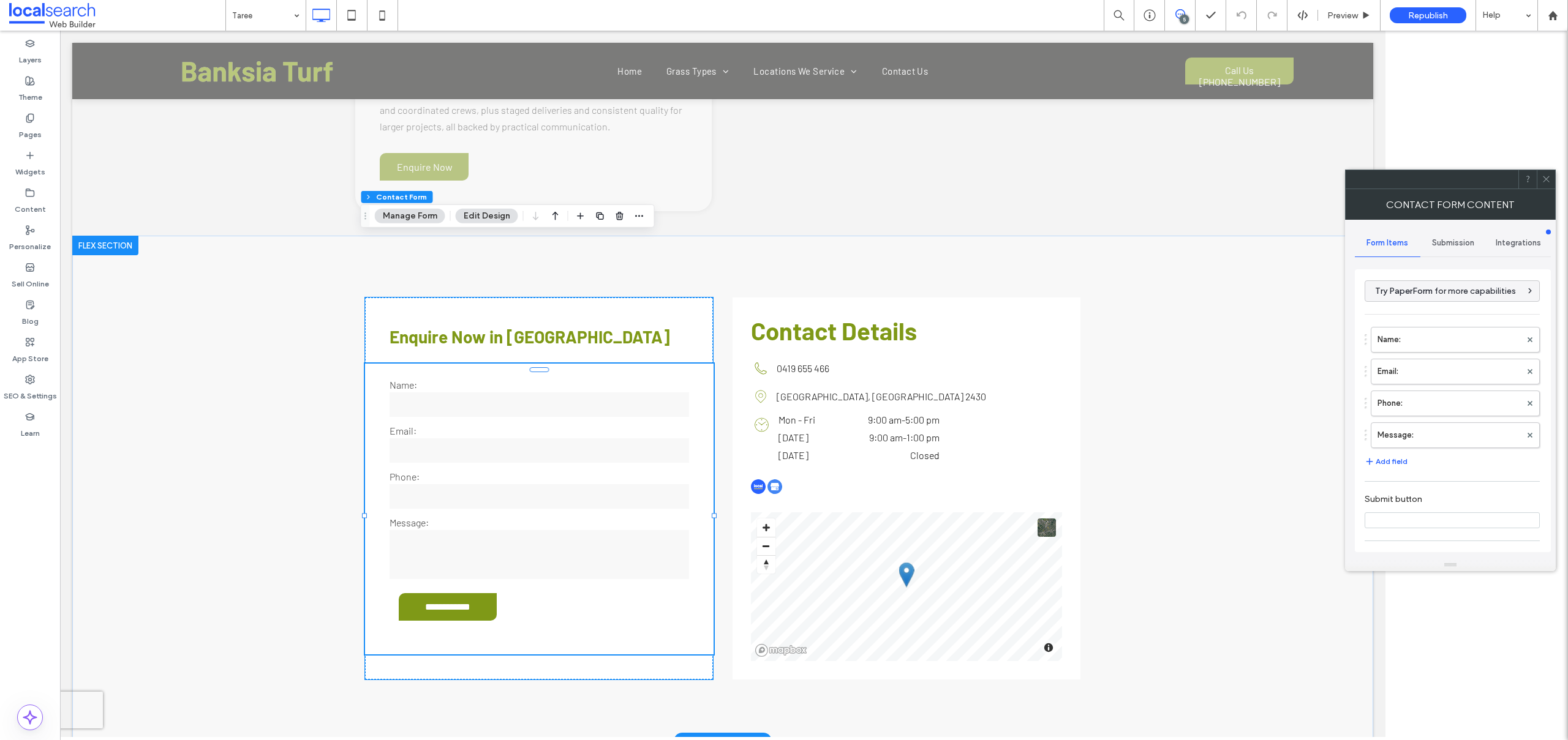
type input "**********"
type input "*"
type input "***"
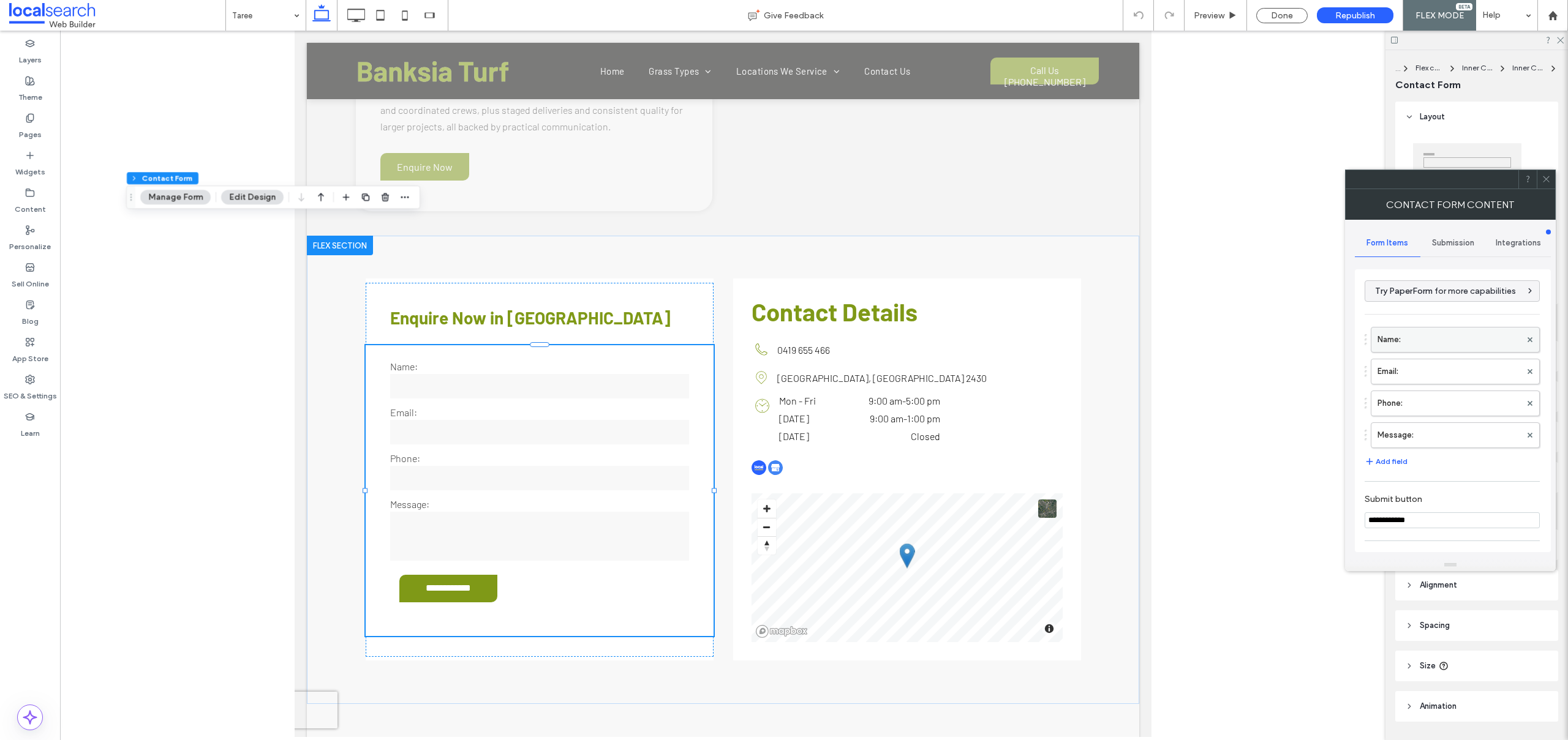
click at [1405, 345] on label "Name:" at bounding box center [1448, 339] width 143 height 24
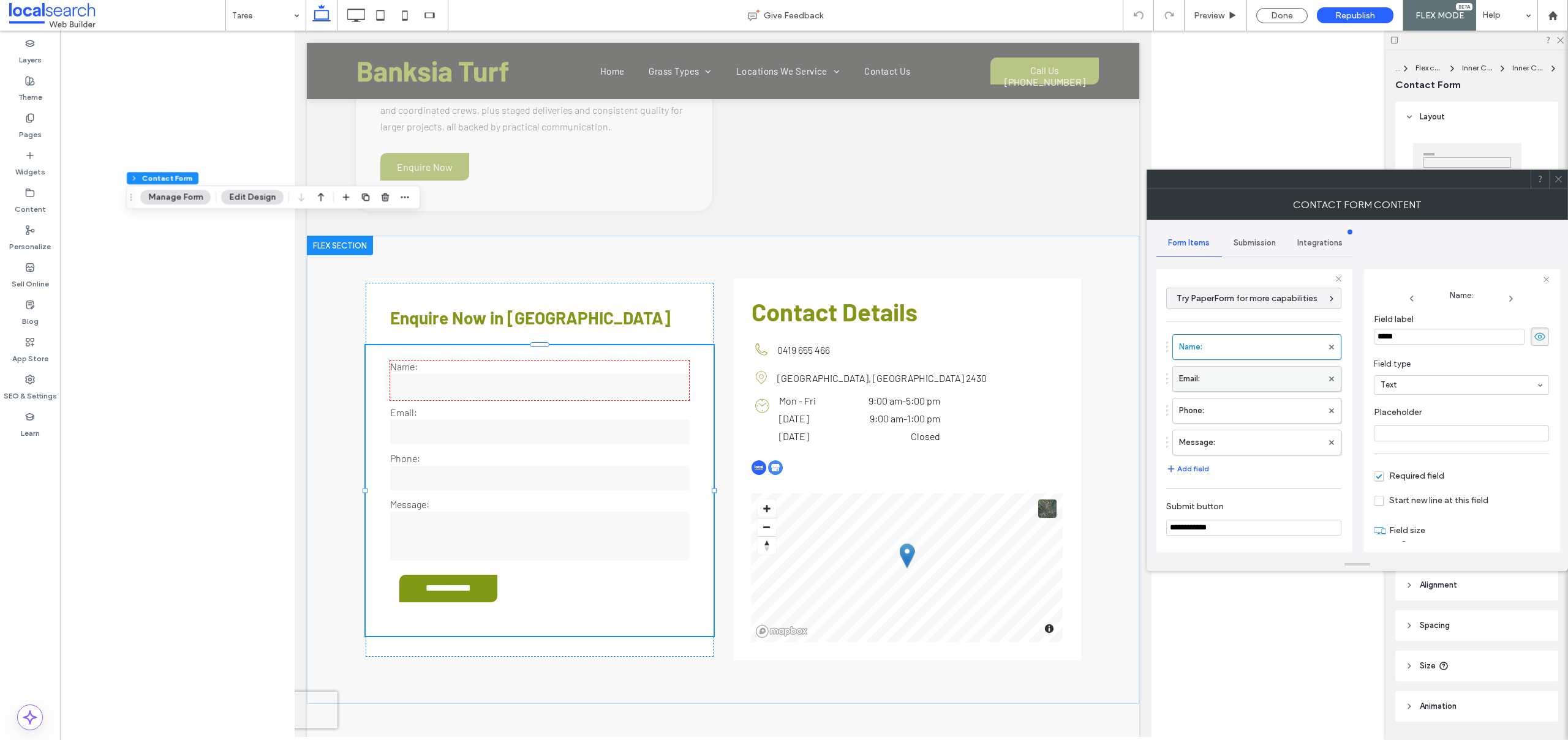
click at [1211, 388] on label "Email:" at bounding box center [1250, 379] width 143 height 24
click at [1228, 414] on label "Phone:" at bounding box center [1250, 411] width 143 height 24
click at [1244, 441] on label "Message:" at bounding box center [1250, 442] width 143 height 24
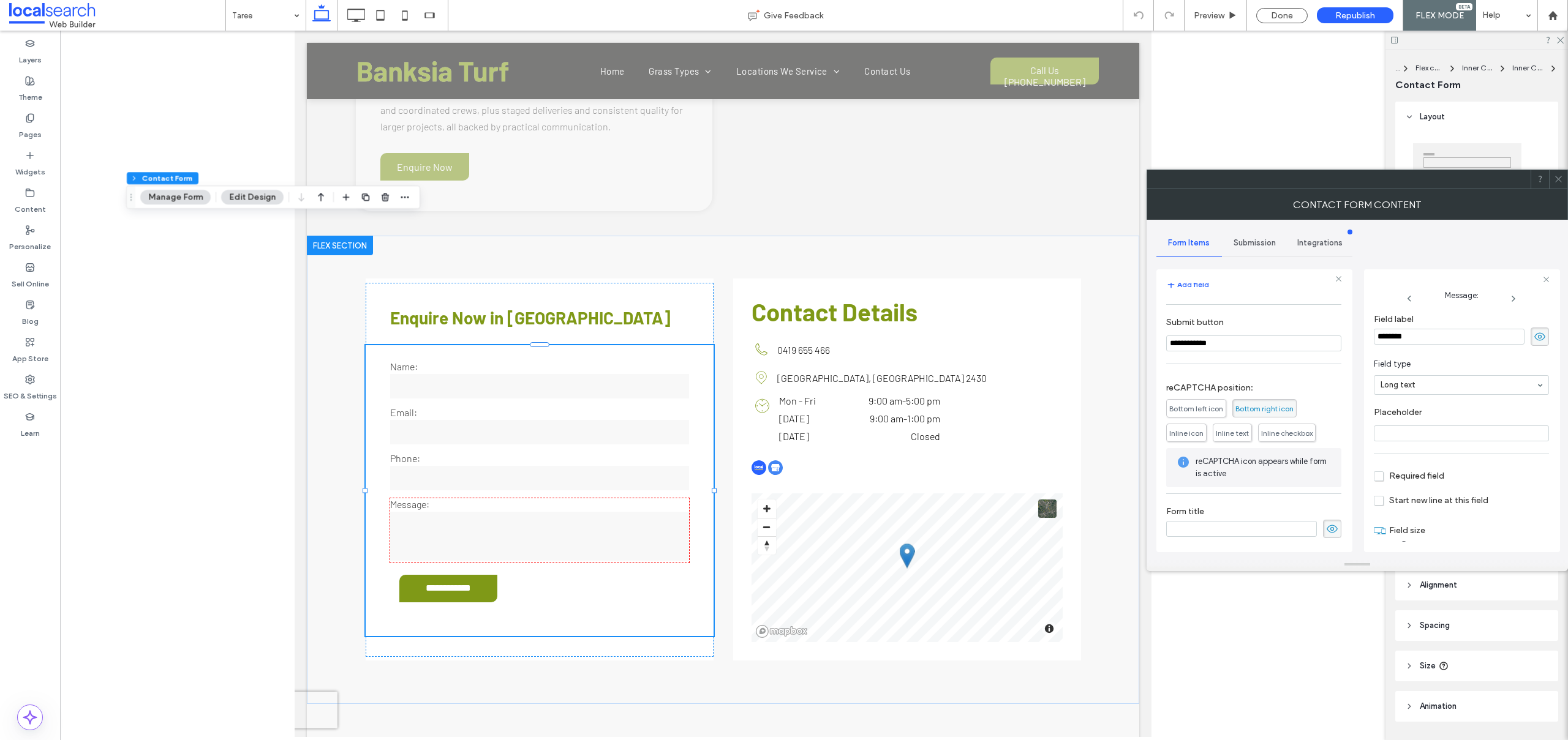
click at [1263, 241] on span "Submission" at bounding box center [1254, 243] width 43 height 10
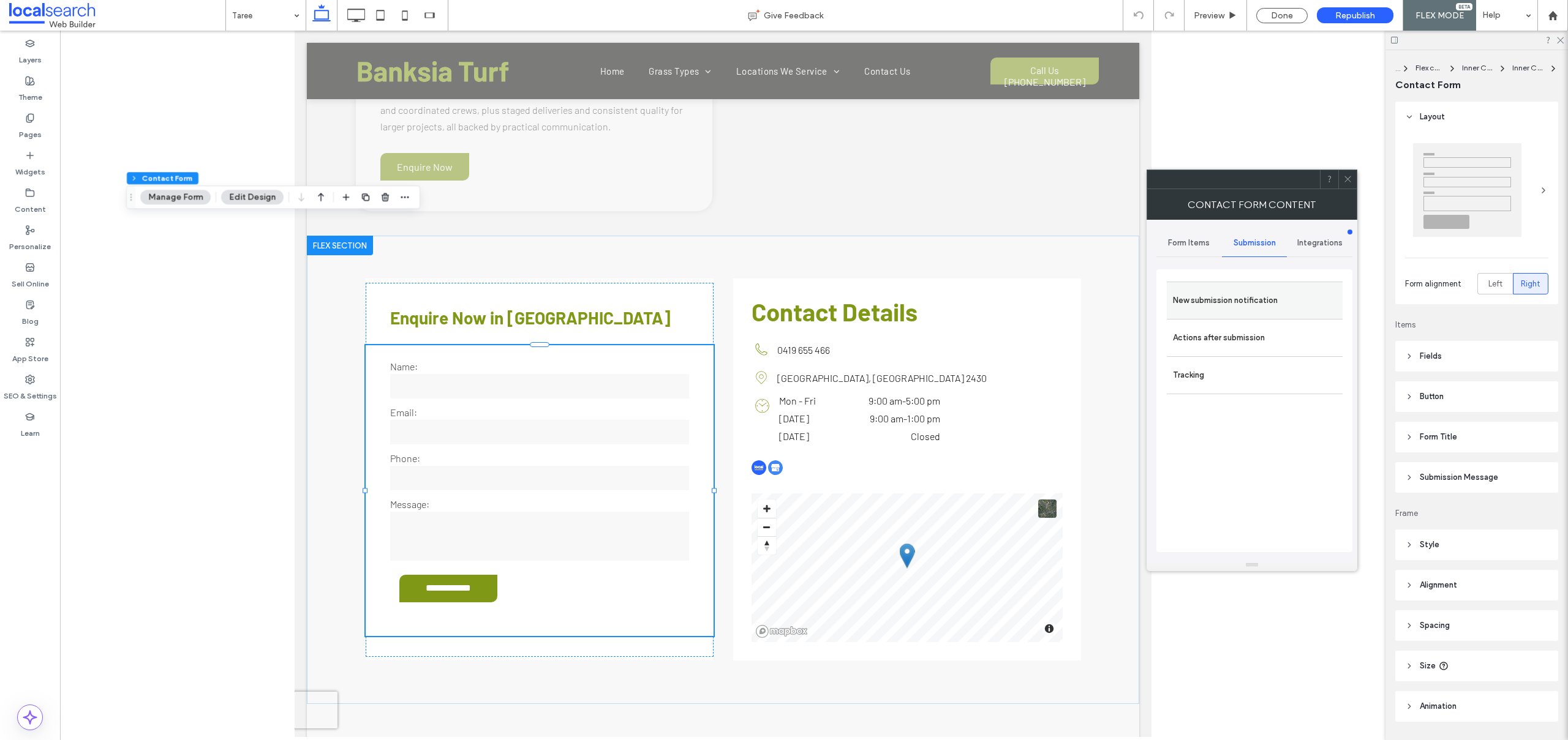
click at [1226, 294] on label "New submission notification" at bounding box center [1254, 300] width 164 height 24
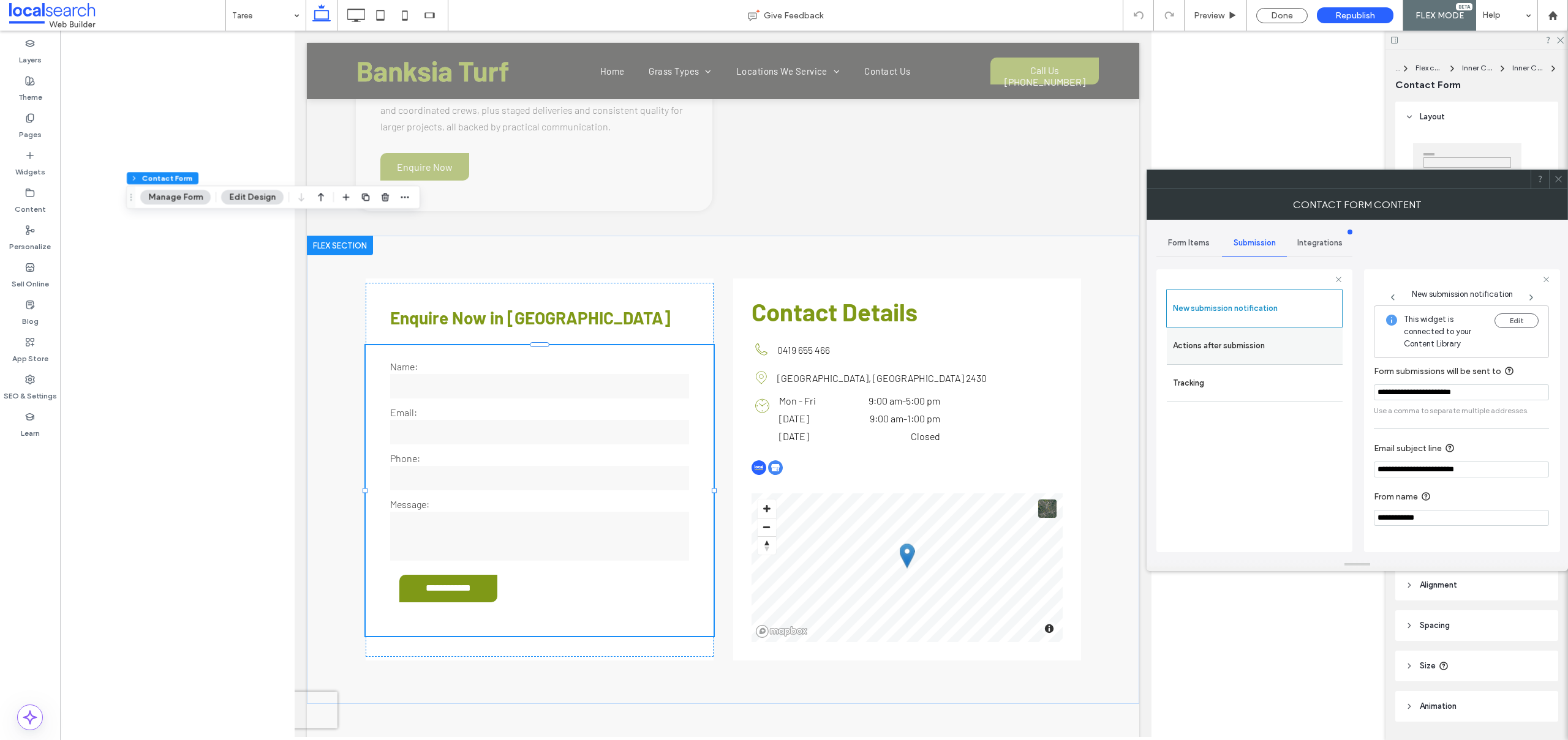
click at [1239, 344] on label "Actions after submission" at bounding box center [1254, 346] width 164 height 24
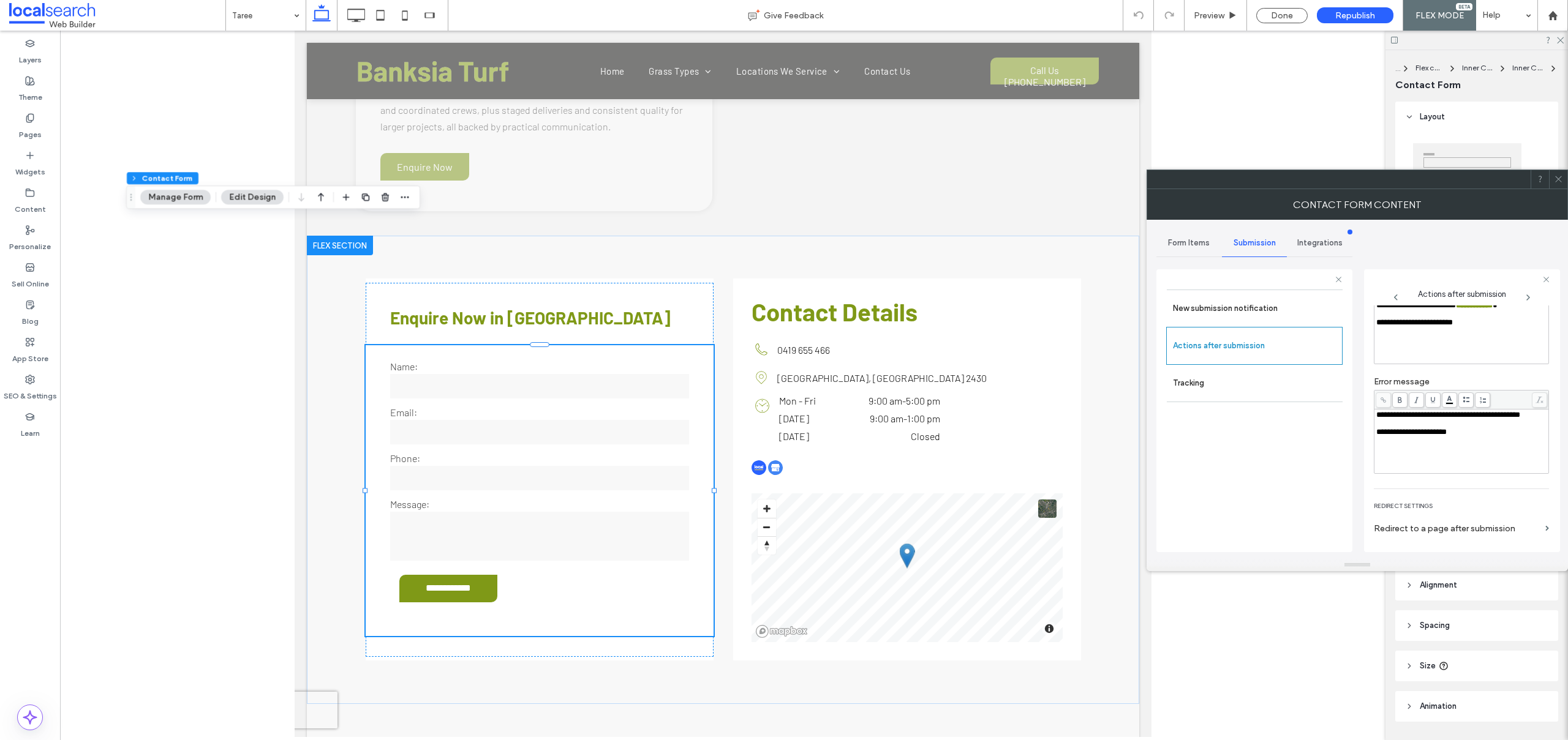
scroll to position [141, 0]
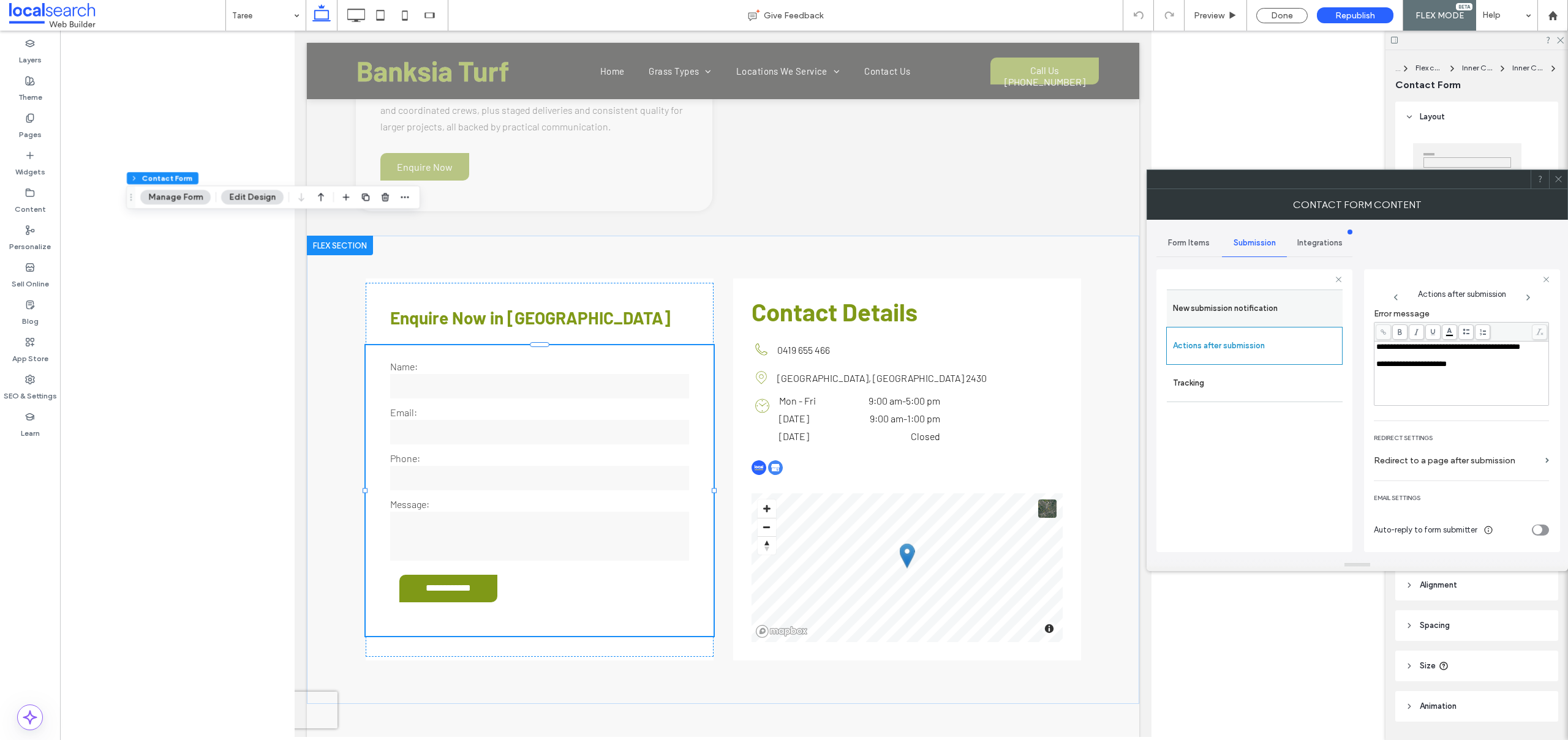
click at [1273, 314] on label "New submission notification" at bounding box center [1254, 308] width 164 height 24
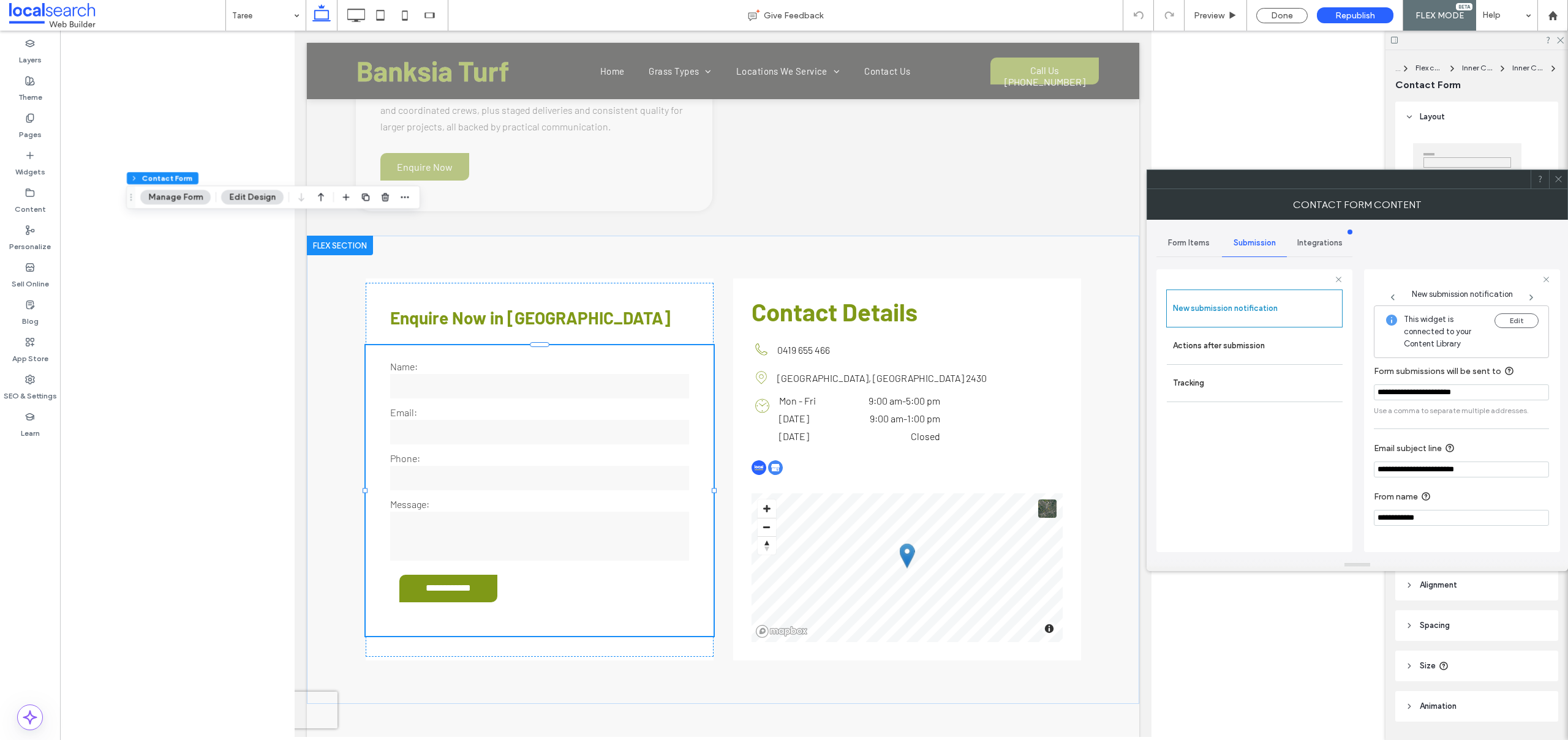
scroll to position [0, 0]
click at [1556, 174] on icon at bounding box center [1558, 179] width 9 height 9
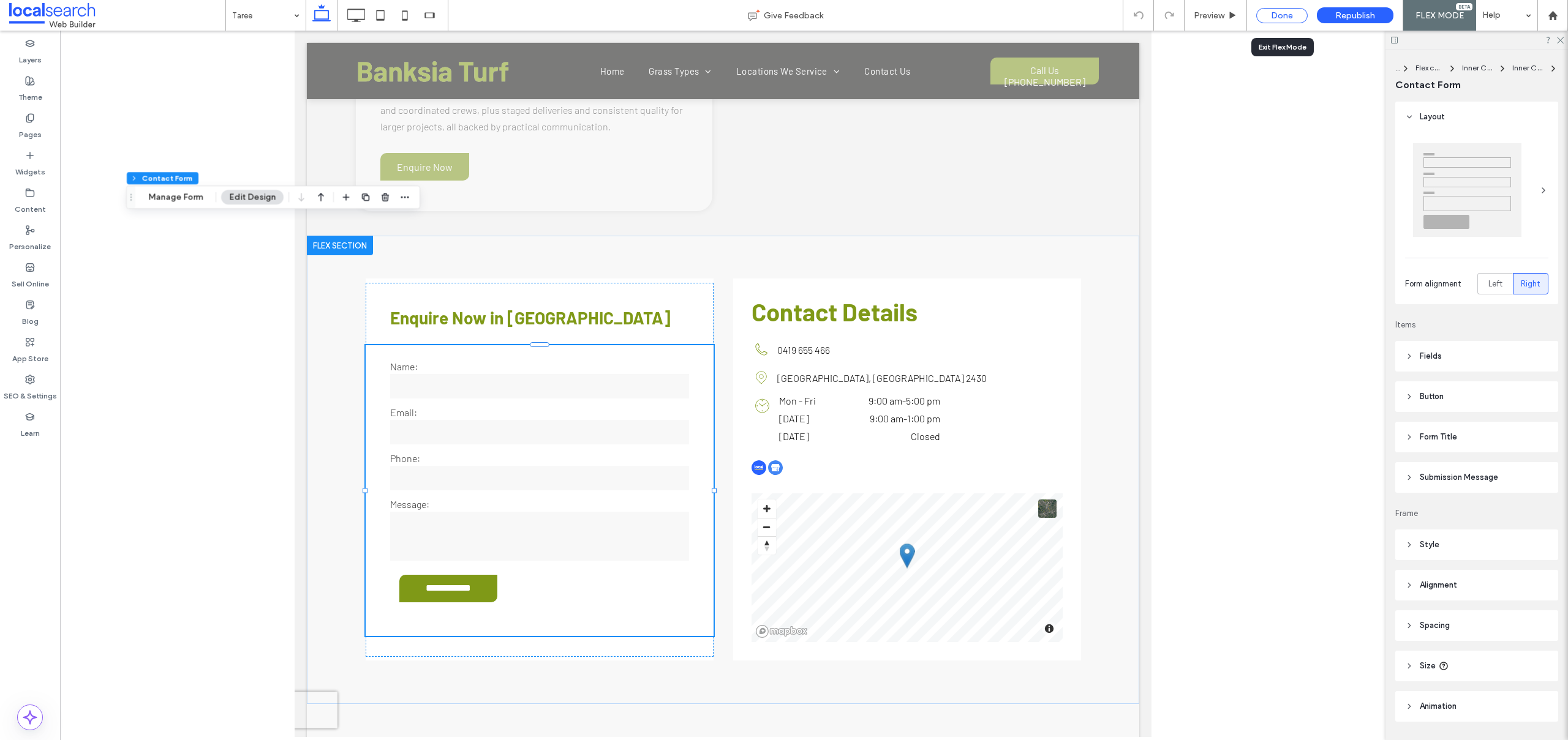
drag, startPoint x: 1277, startPoint y: 13, endPoint x: 1239, endPoint y: 9, distance: 38.2
click at [1277, 13] on div "Done" at bounding box center [1281, 15] width 51 height 15
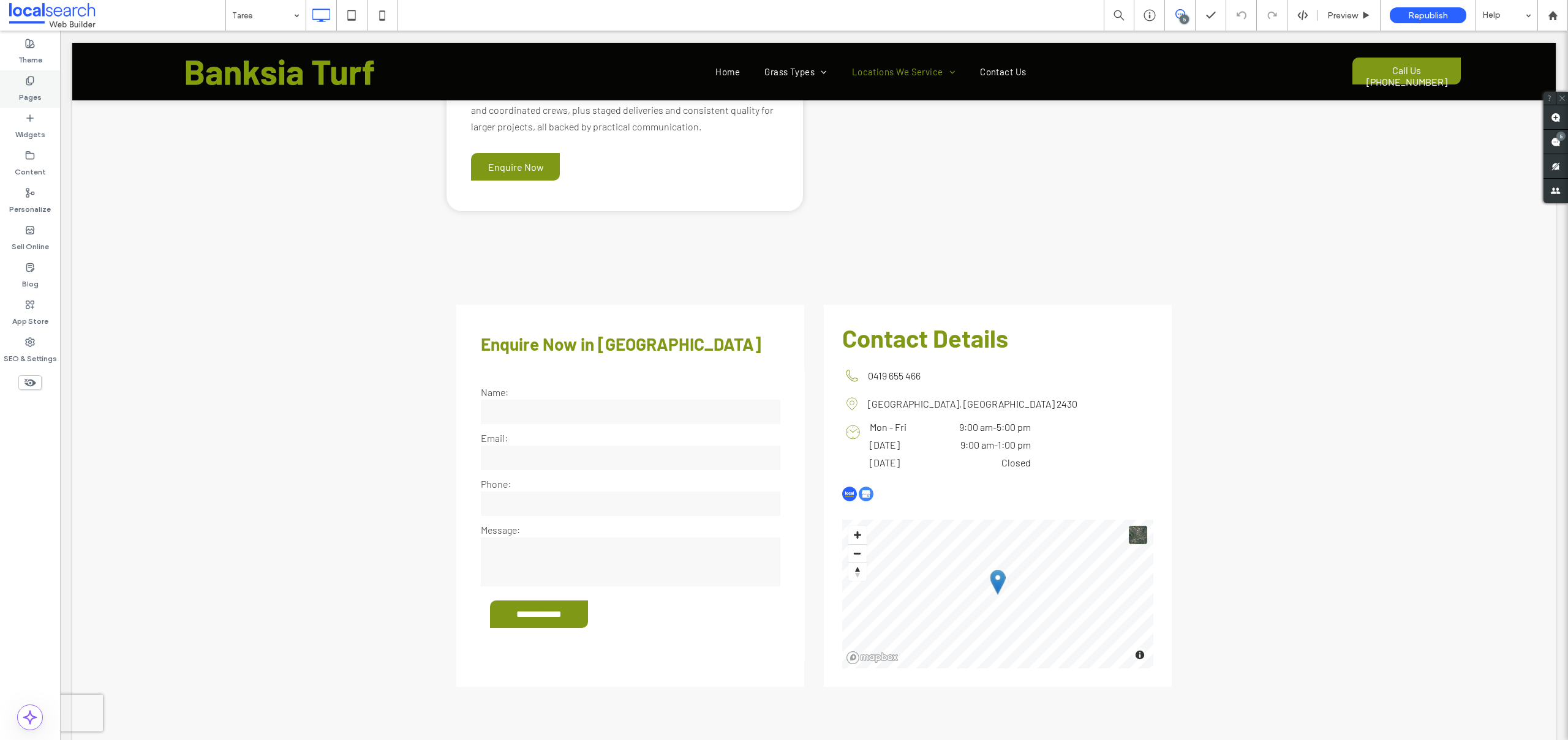
click at [29, 87] on label "Pages" at bounding box center [30, 94] width 22 height 17
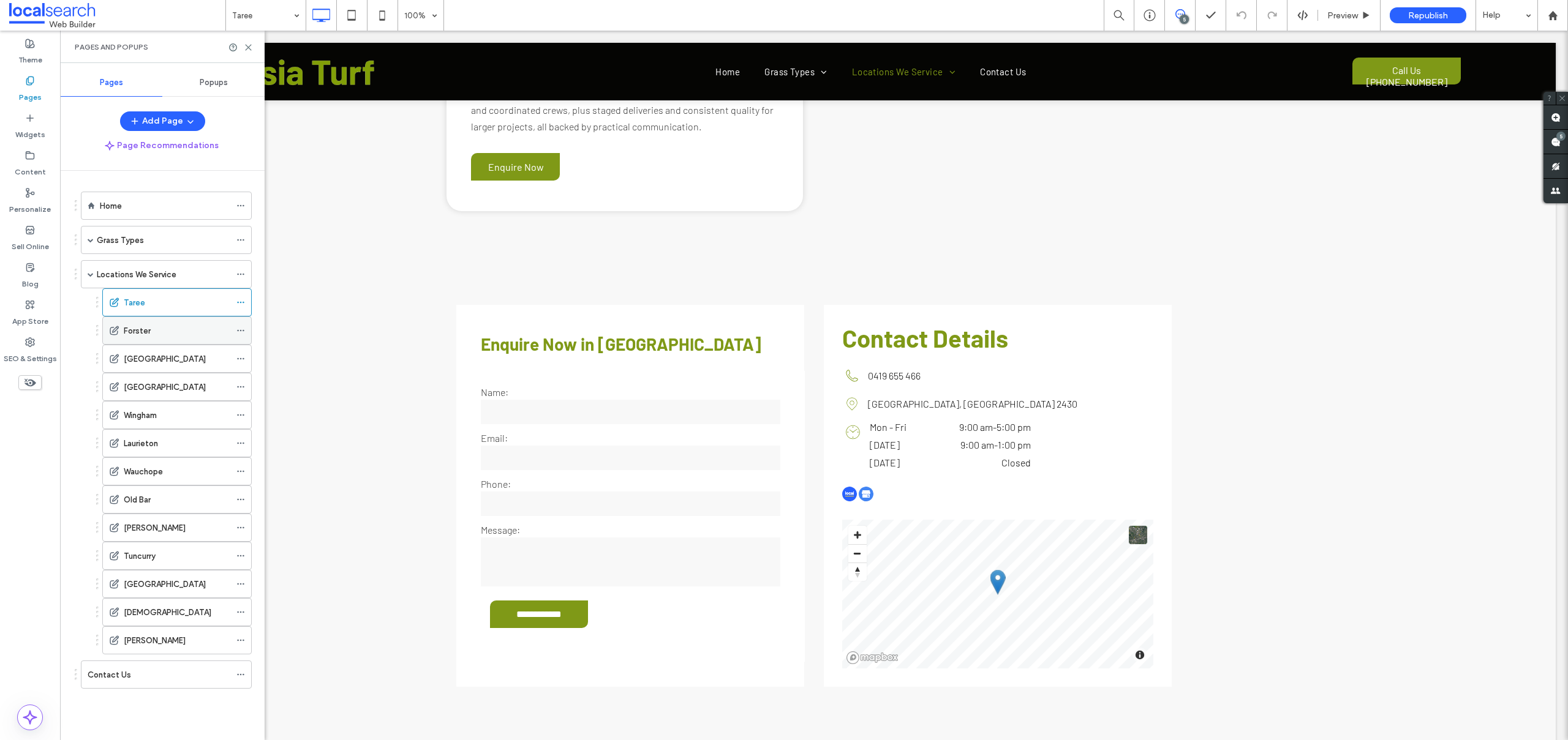
click at [157, 334] on div "Forster" at bounding box center [177, 331] width 107 height 13
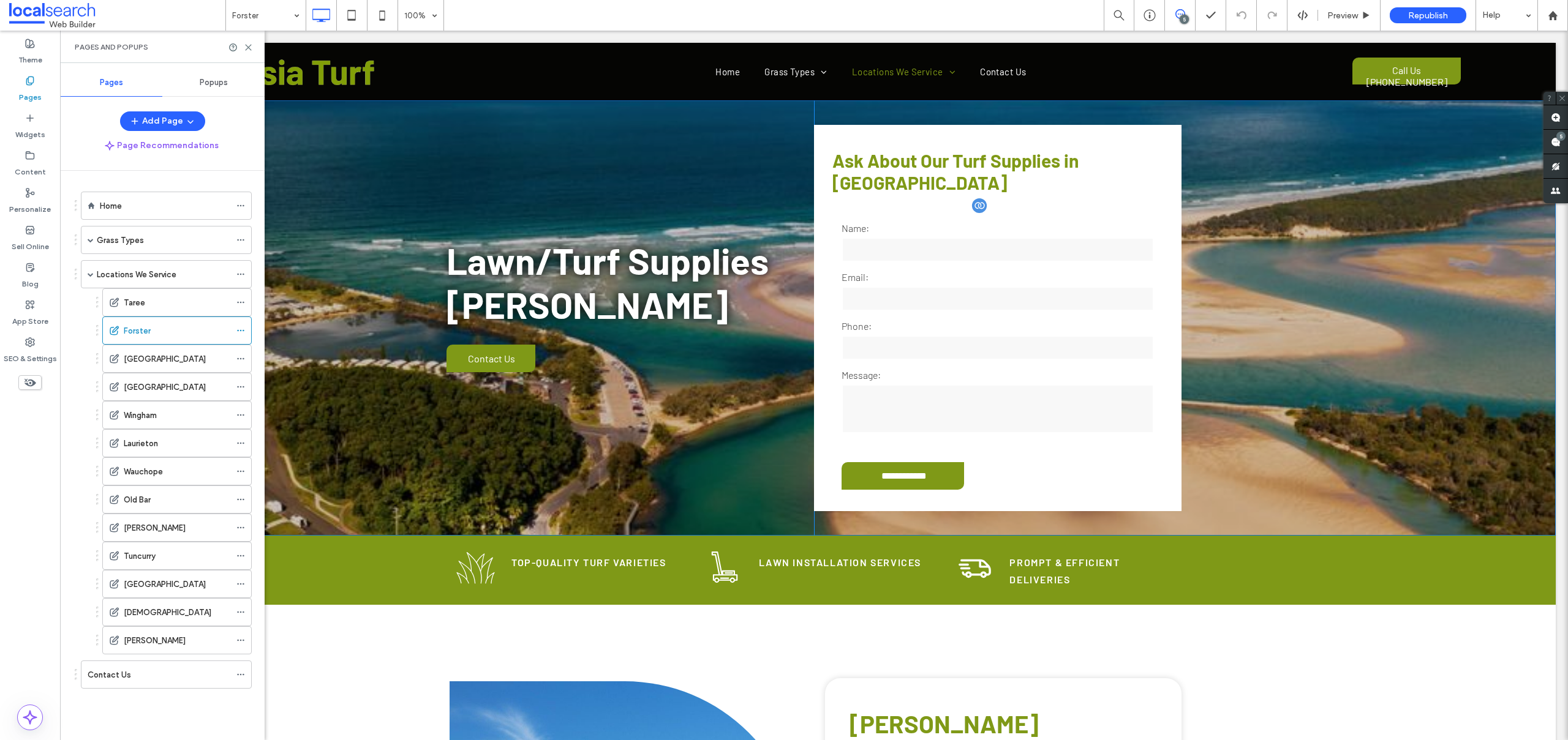
click at [1058, 287] on input "email" at bounding box center [997, 299] width 312 height 24
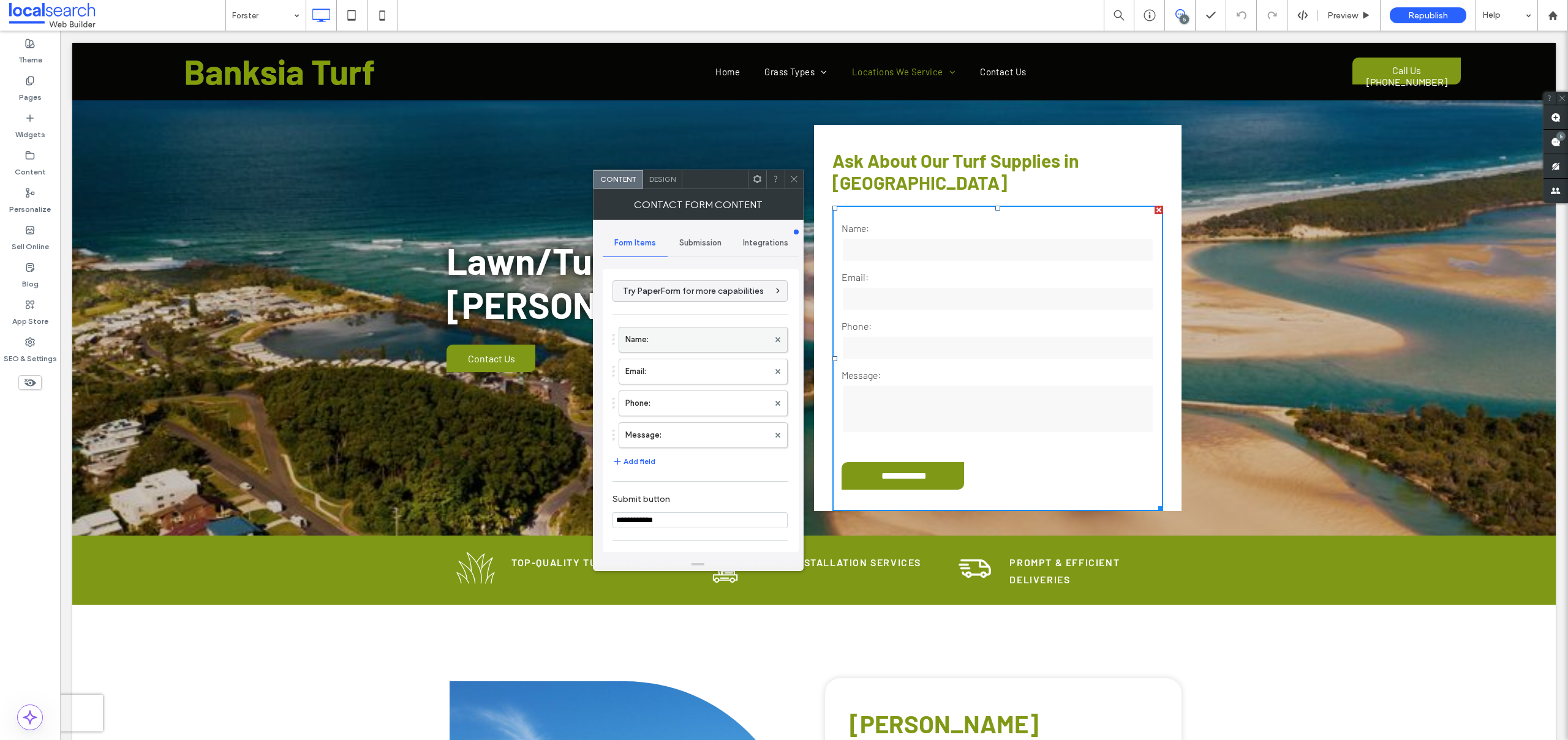
click at [681, 336] on label "Name:" at bounding box center [696, 339] width 143 height 24
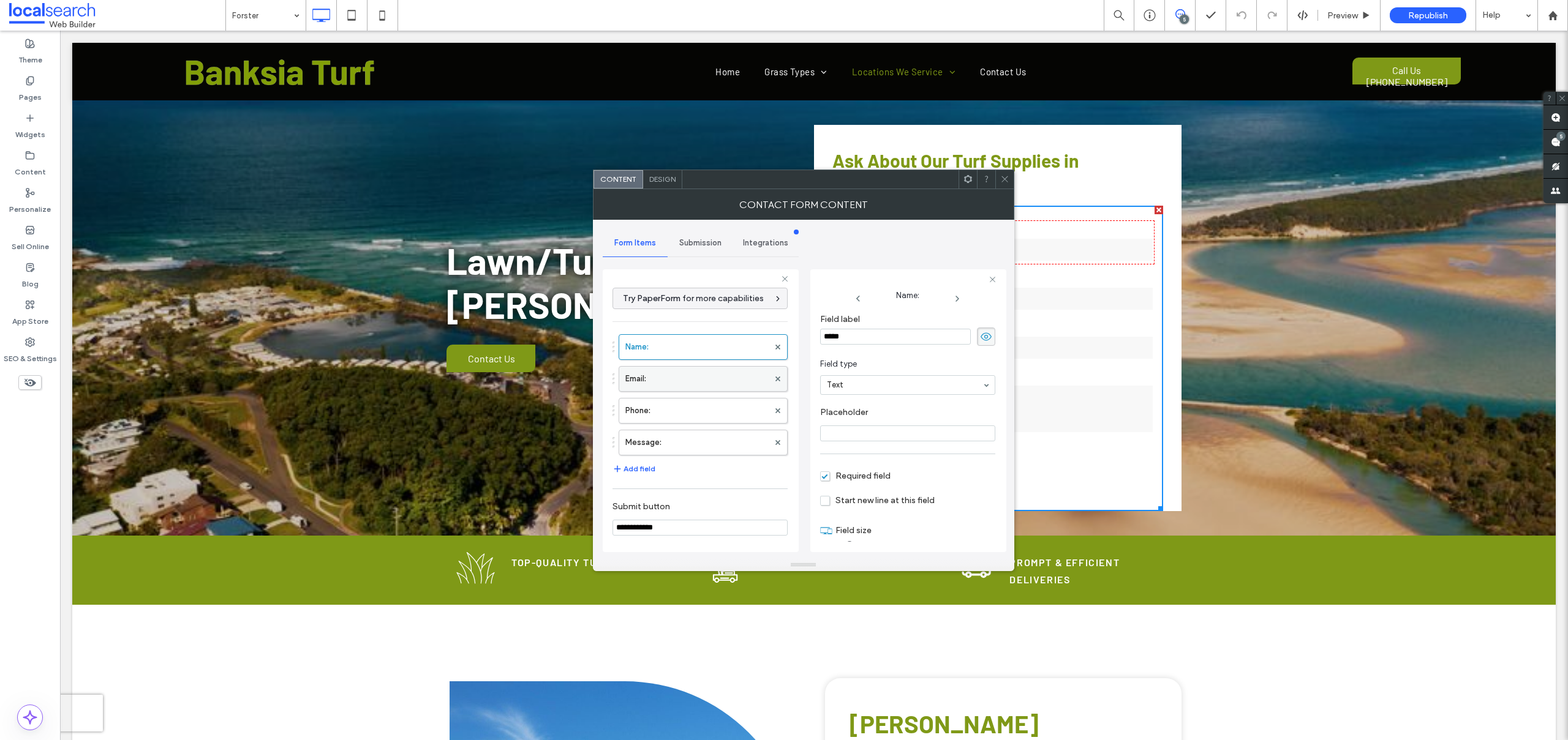
click at [677, 375] on label "Email:" at bounding box center [696, 379] width 143 height 24
click at [673, 405] on label "Phone:" at bounding box center [696, 411] width 143 height 24
click at [666, 437] on label "Message:" at bounding box center [696, 442] width 143 height 24
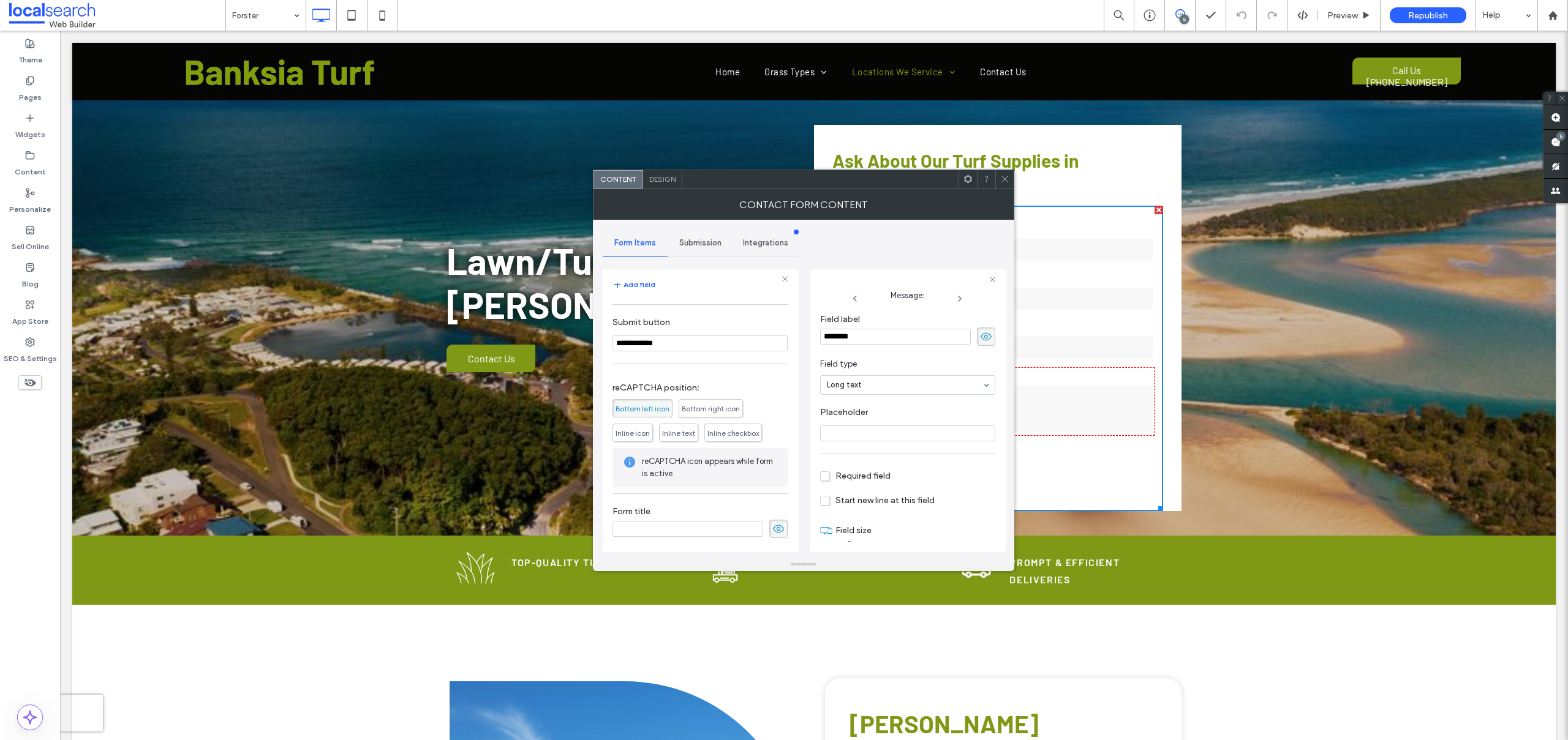
click at [710, 242] on span "Submission" at bounding box center [700, 243] width 43 height 10
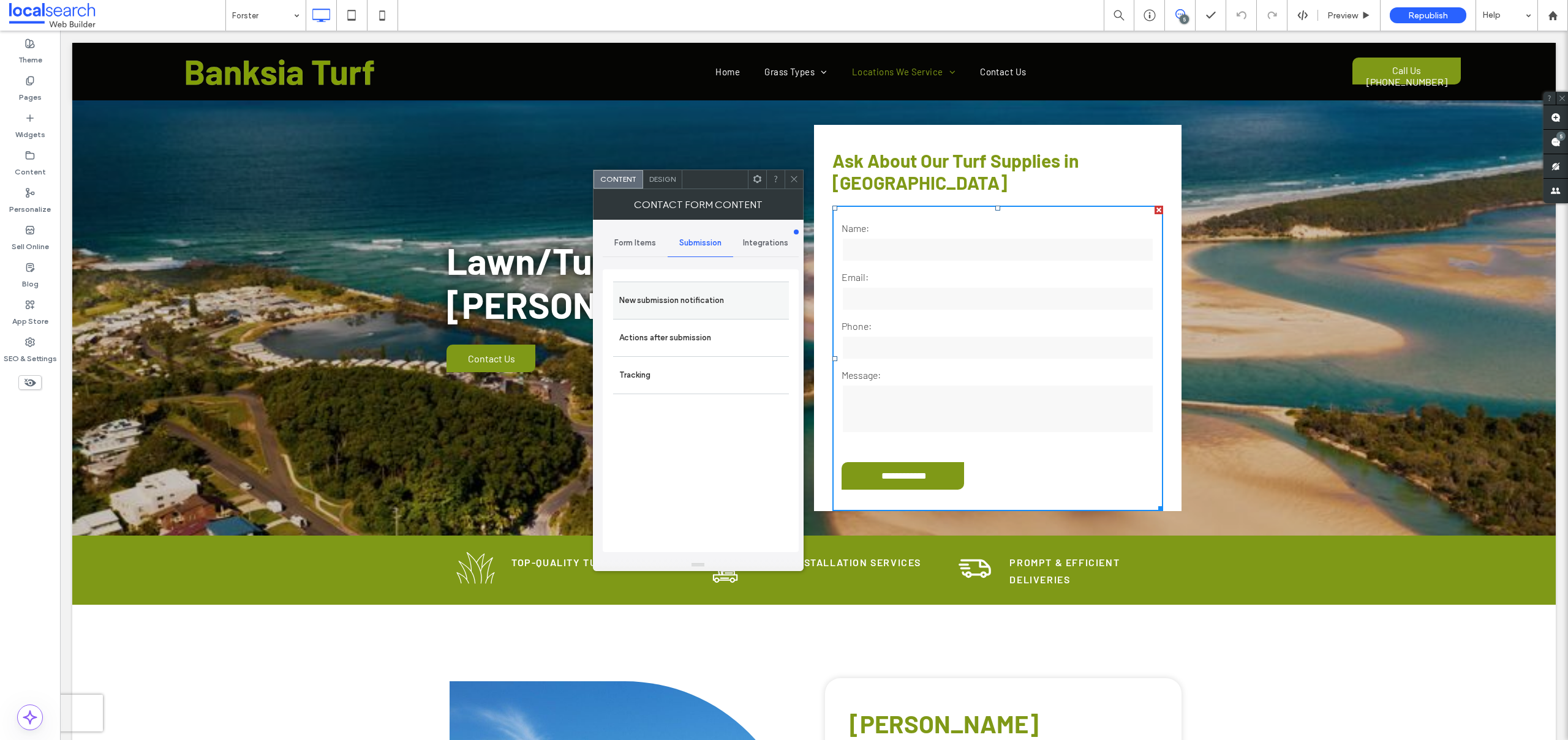
click at [652, 303] on label "New submission notification" at bounding box center [701, 300] width 164 height 24
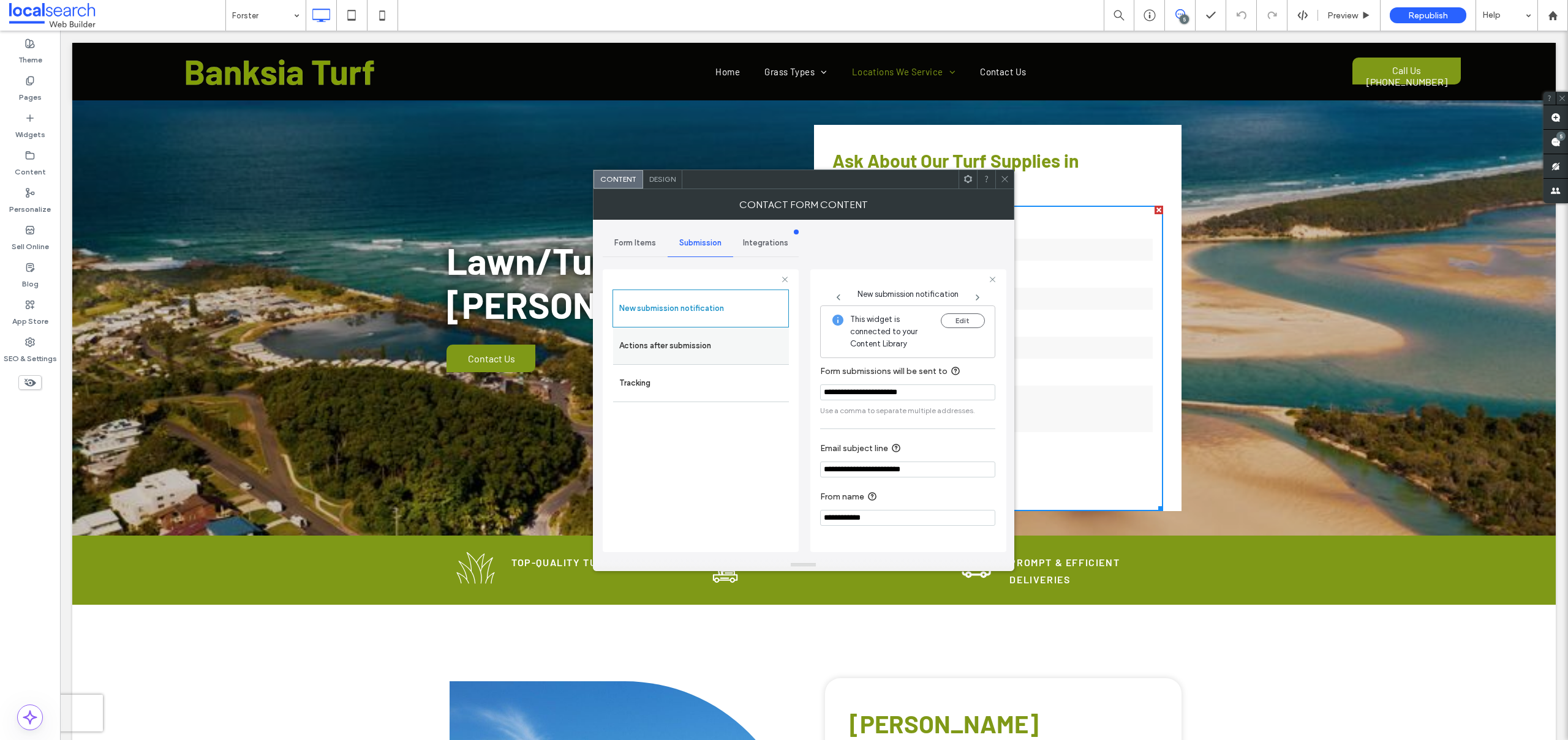
click at [663, 349] on label "Actions after submission" at bounding box center [701, 346] width 164 height 24
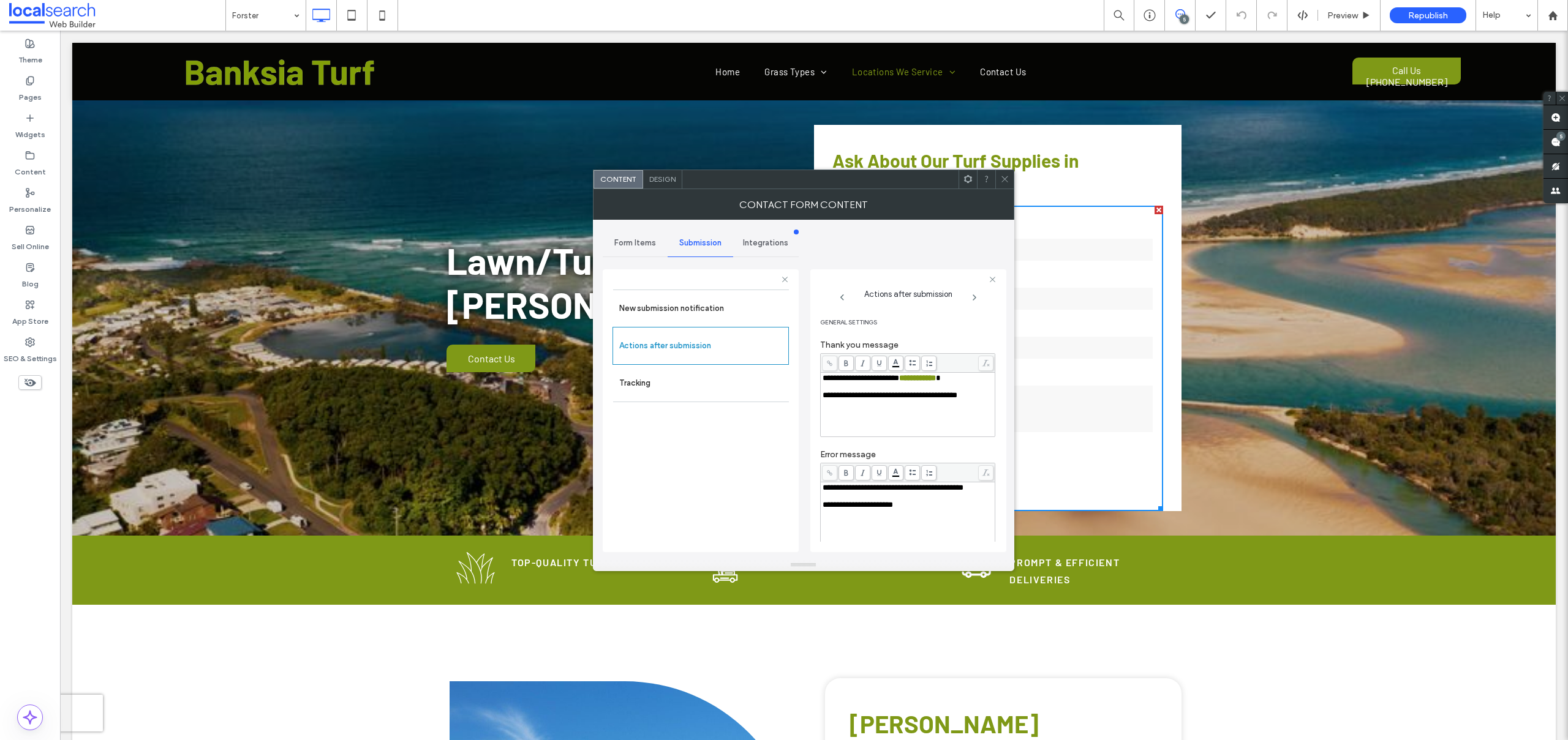
click at [659, 176] on span "Design" at bounding box center [662, 179] width 27 height 9
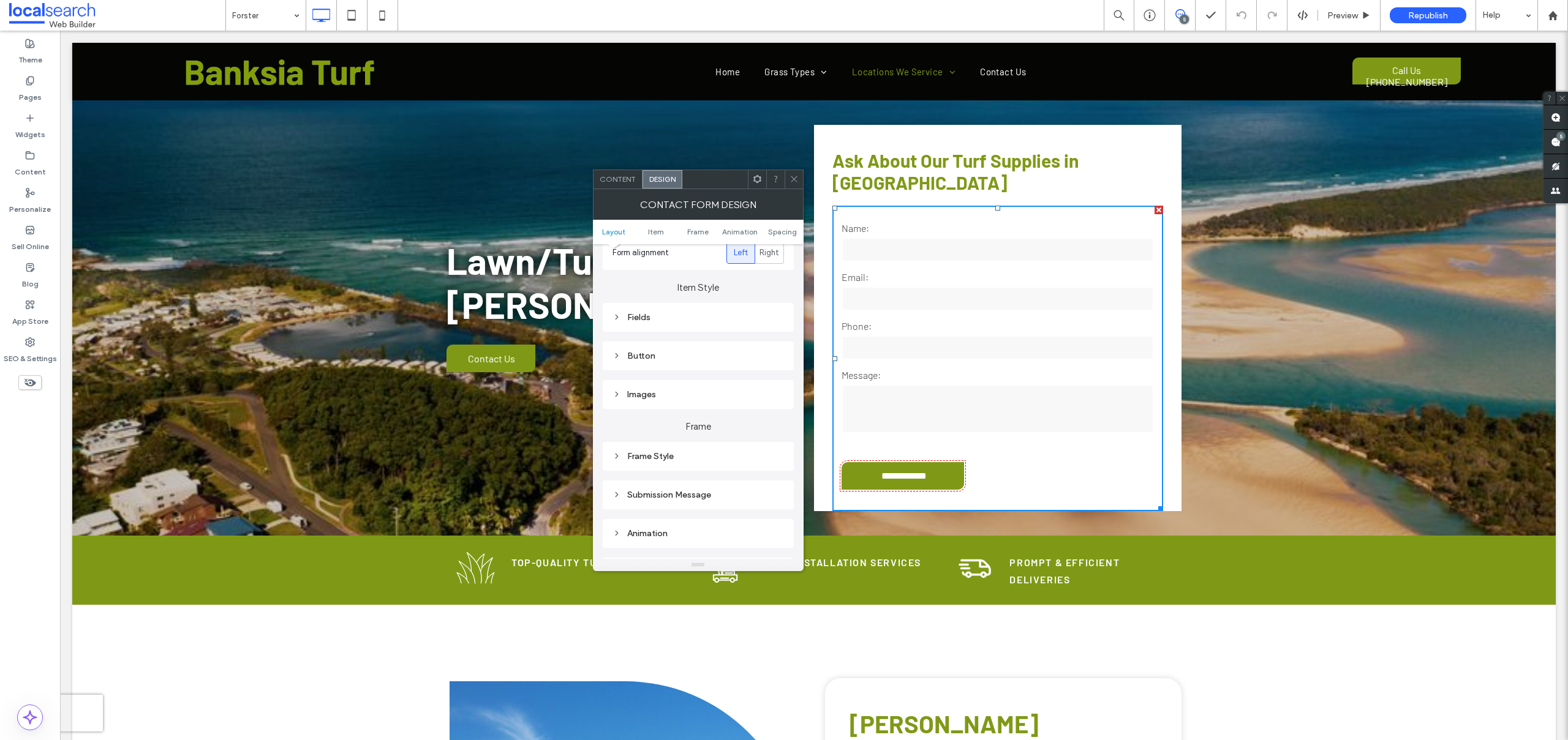
scroll to position [265, 0]
click at [676, 396] on div "Submission Message" at bounding box center [698, 398] width 172 height 10
click at [616, 183] on span "Content" at bounding box center [618, 179] width 36 height 9
drag, startPoint x: 789, startPoint y: 177, endPoint x: 791, endPoint y: 192, distance: 15.1
click at [789, 176] on icon at bounding box center [794, 179] width 9 height 9
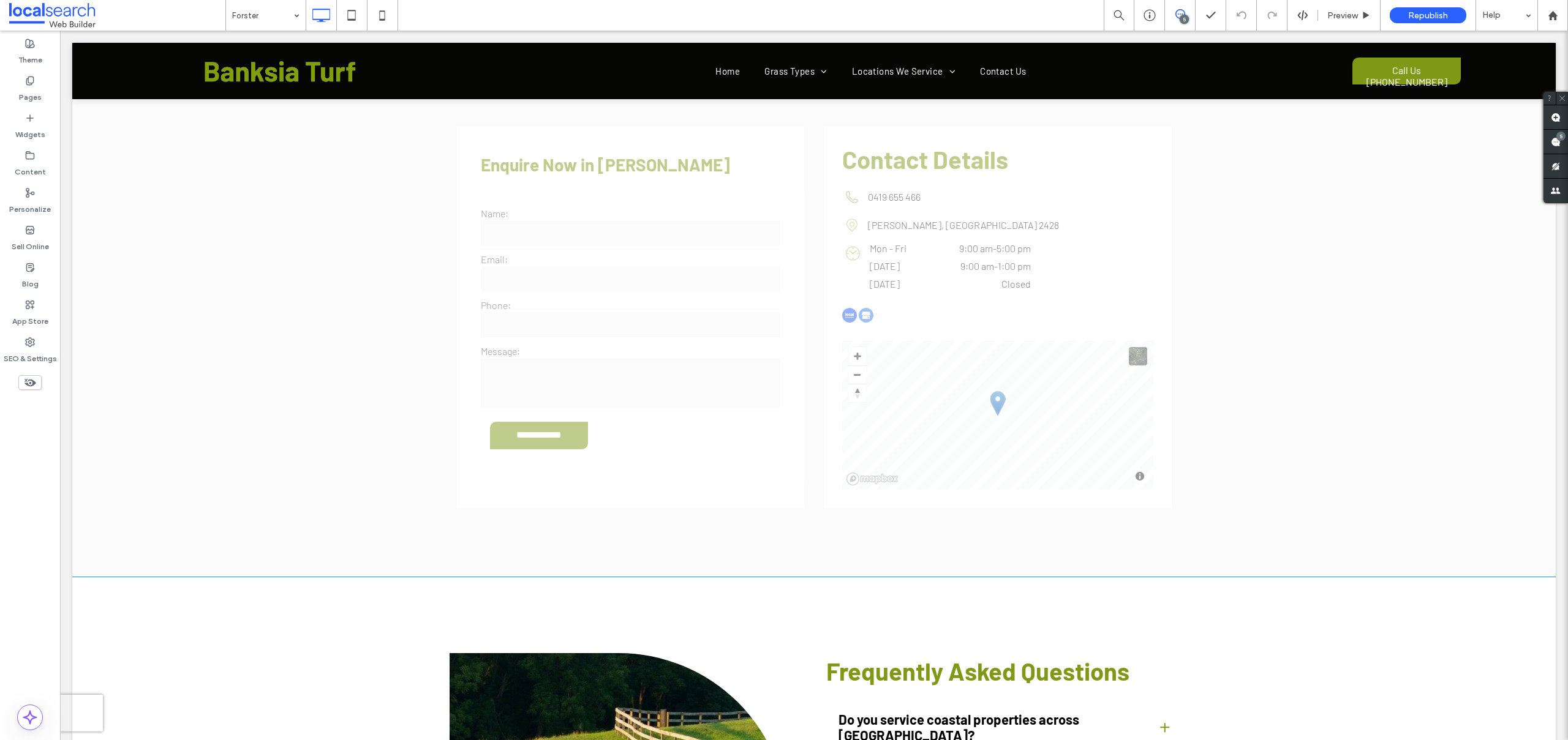
scroll to position [2429, 0]
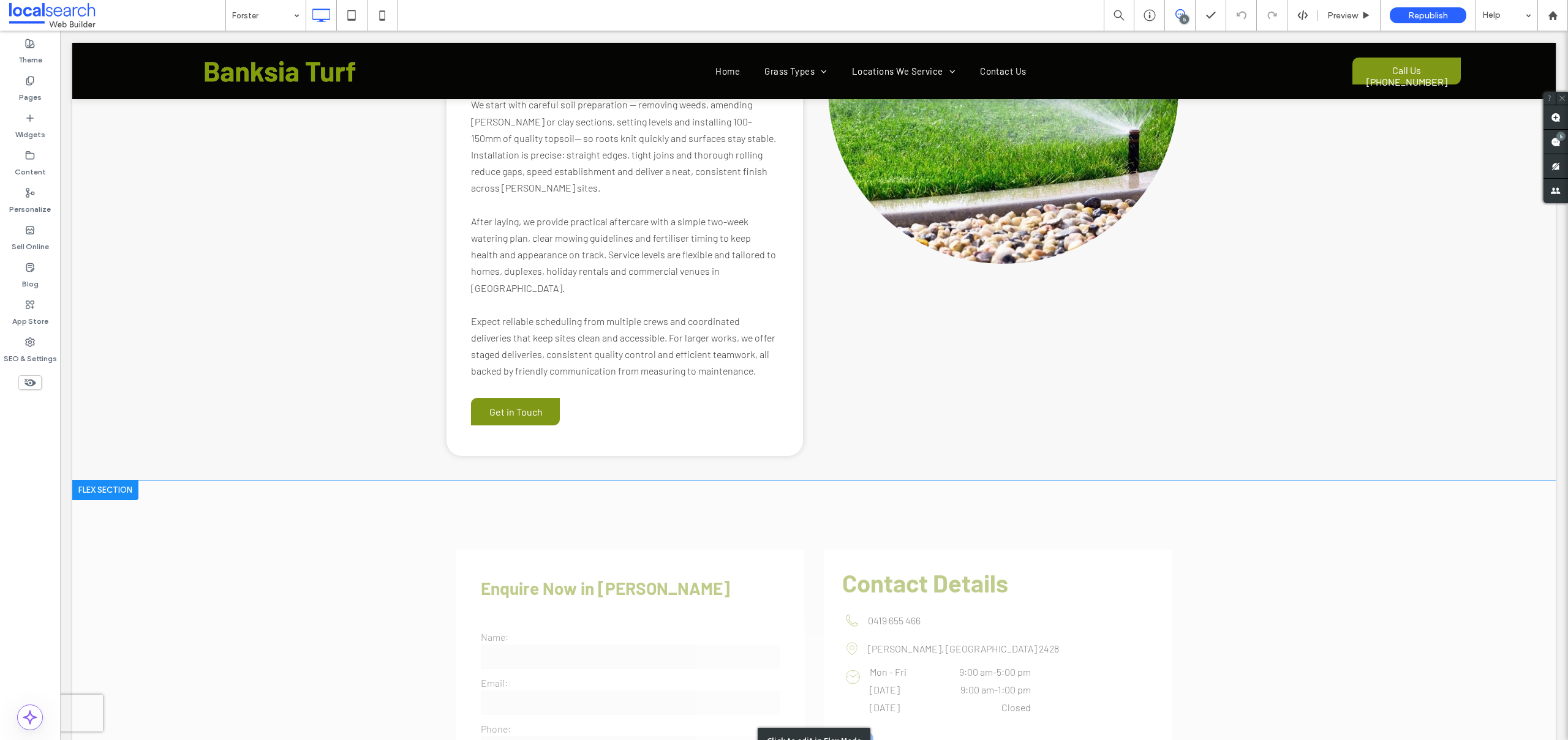
click at [579, 493] on div "Click to edit in Flex Mode" at bounding box center [813, 741] width 1483 height 520
click at [481, 690] on input "email" at bounding box center [630, 703] width 299 height 24
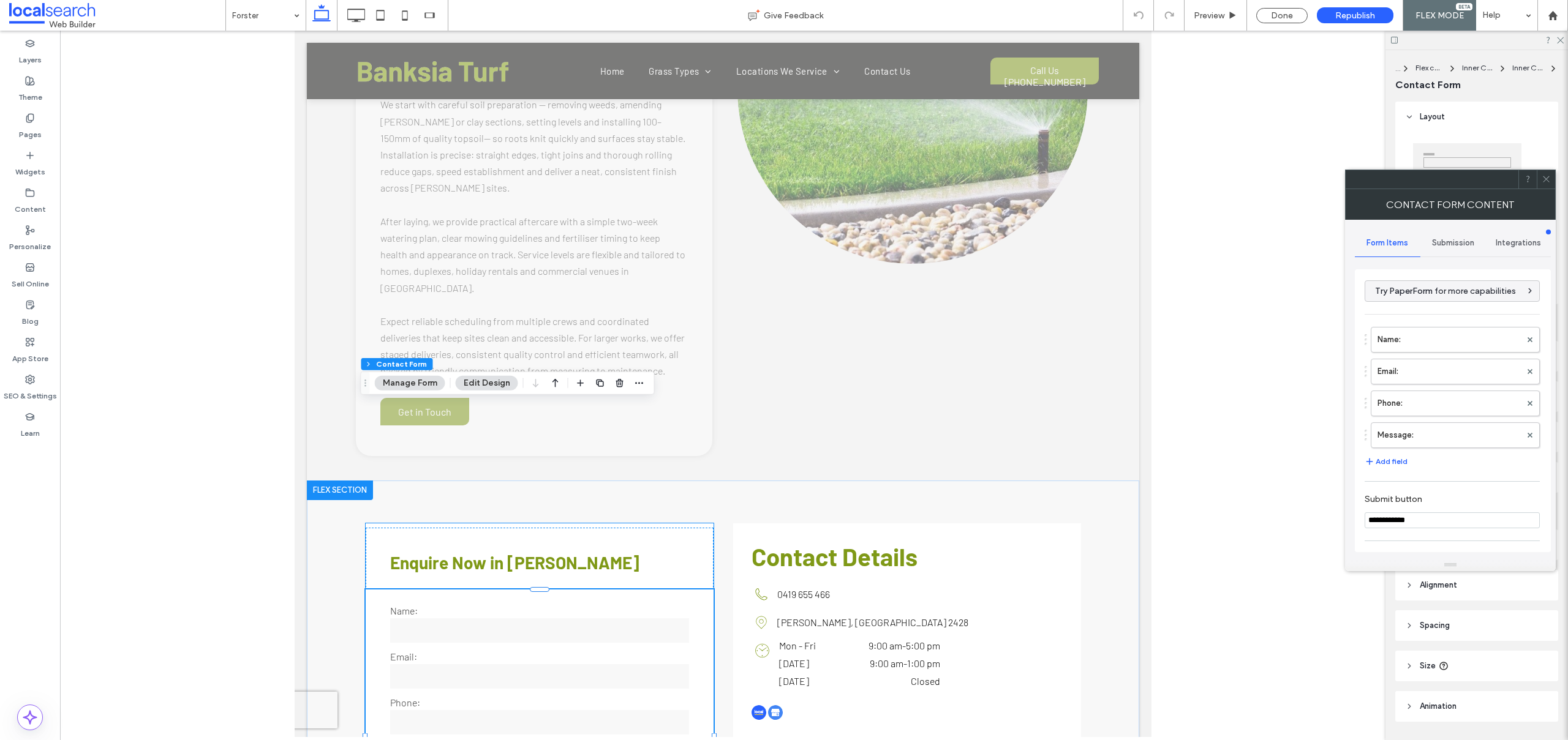
type input "*"
type input "***"
click at [1396, 342] on label "Name:" at bounding box center [1448, 339] width 143 height 24
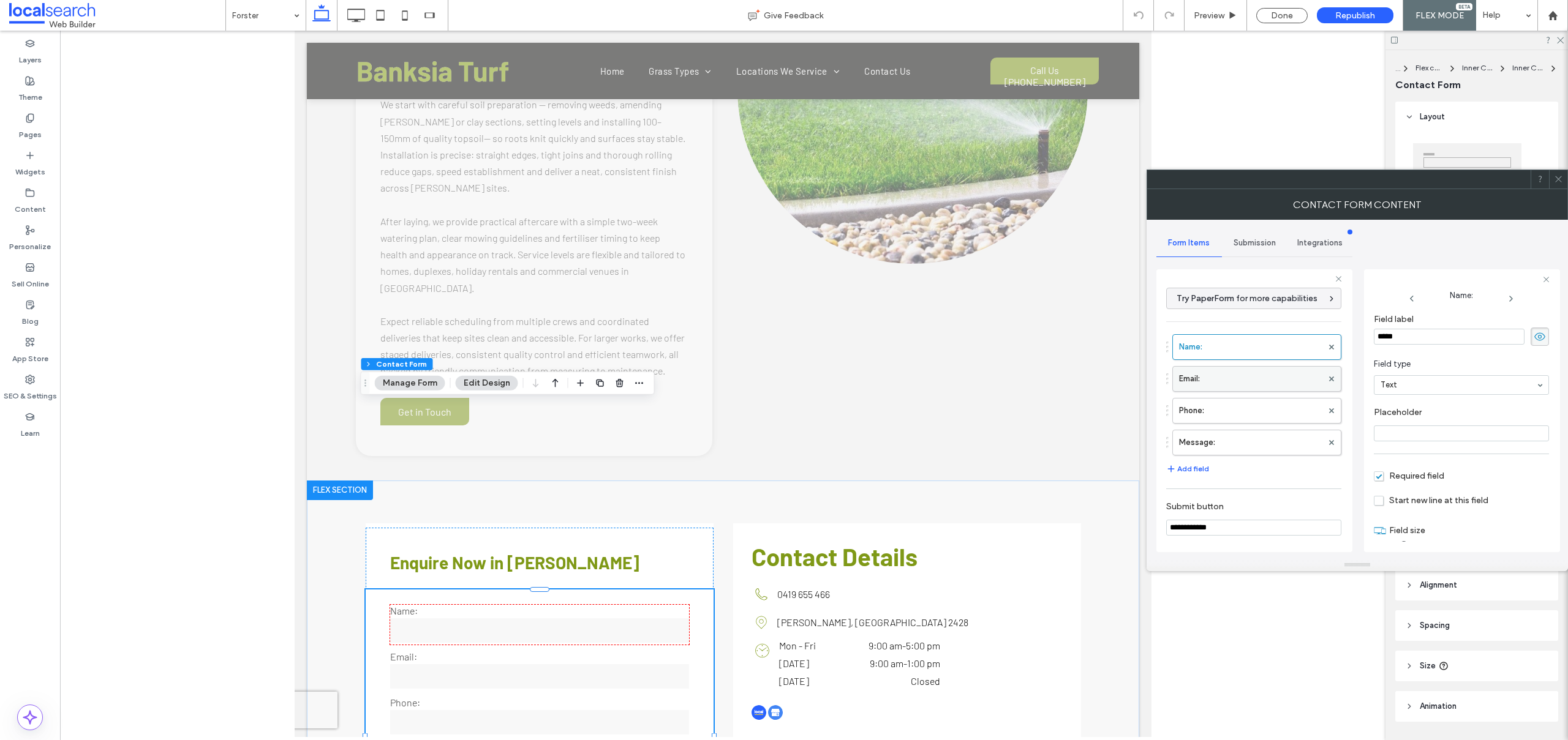
click at [1226, 374] on label "Email:" at bounding box center [1250, 379] width 143 height 24
click at [1228, 409] on label "Phone:" at bounding box center [1250, 411] width 143 height 24
click at [1231, 432] on label "Message:" at bounding box center [1250, 442] width 143 height 24
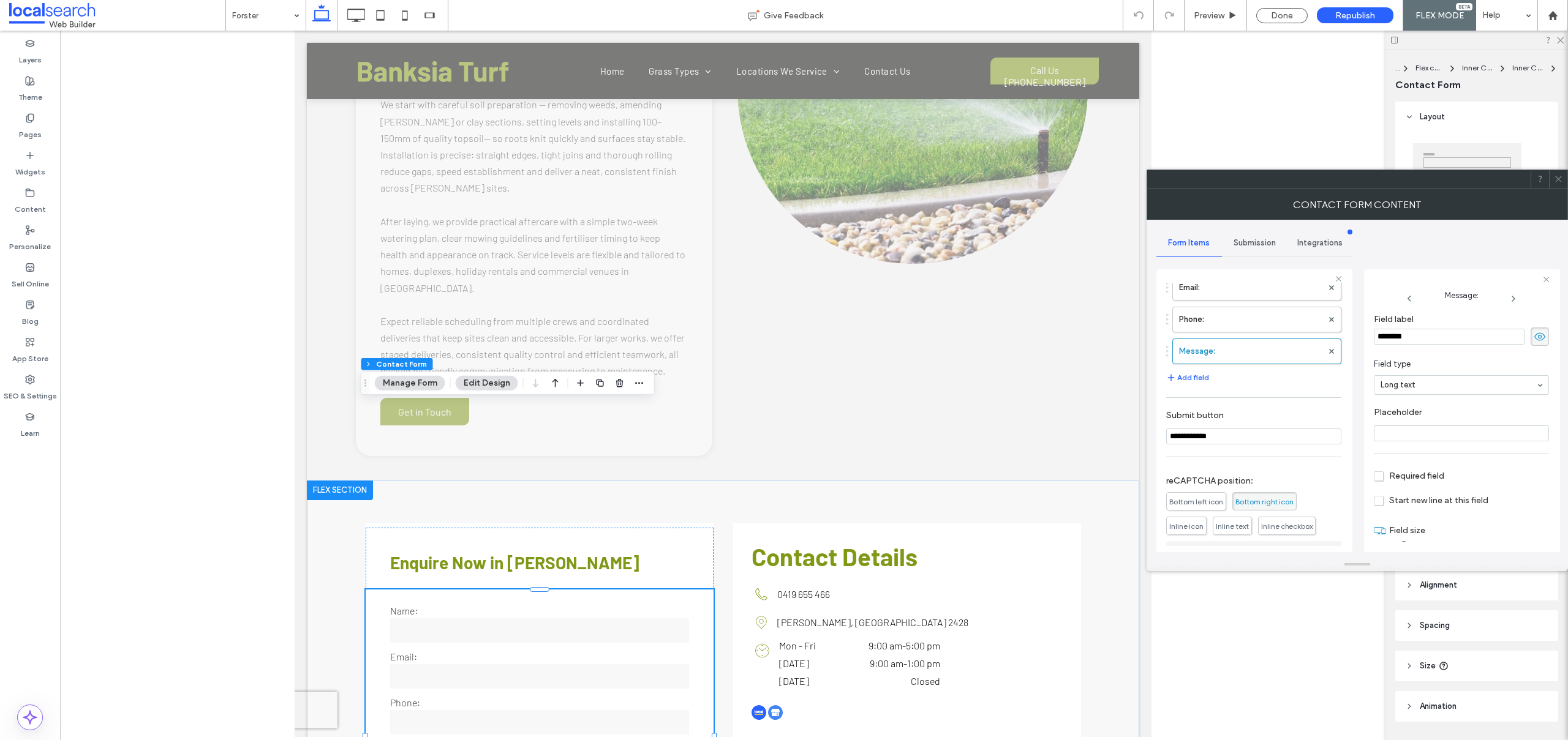
scroll to position [184, 0]
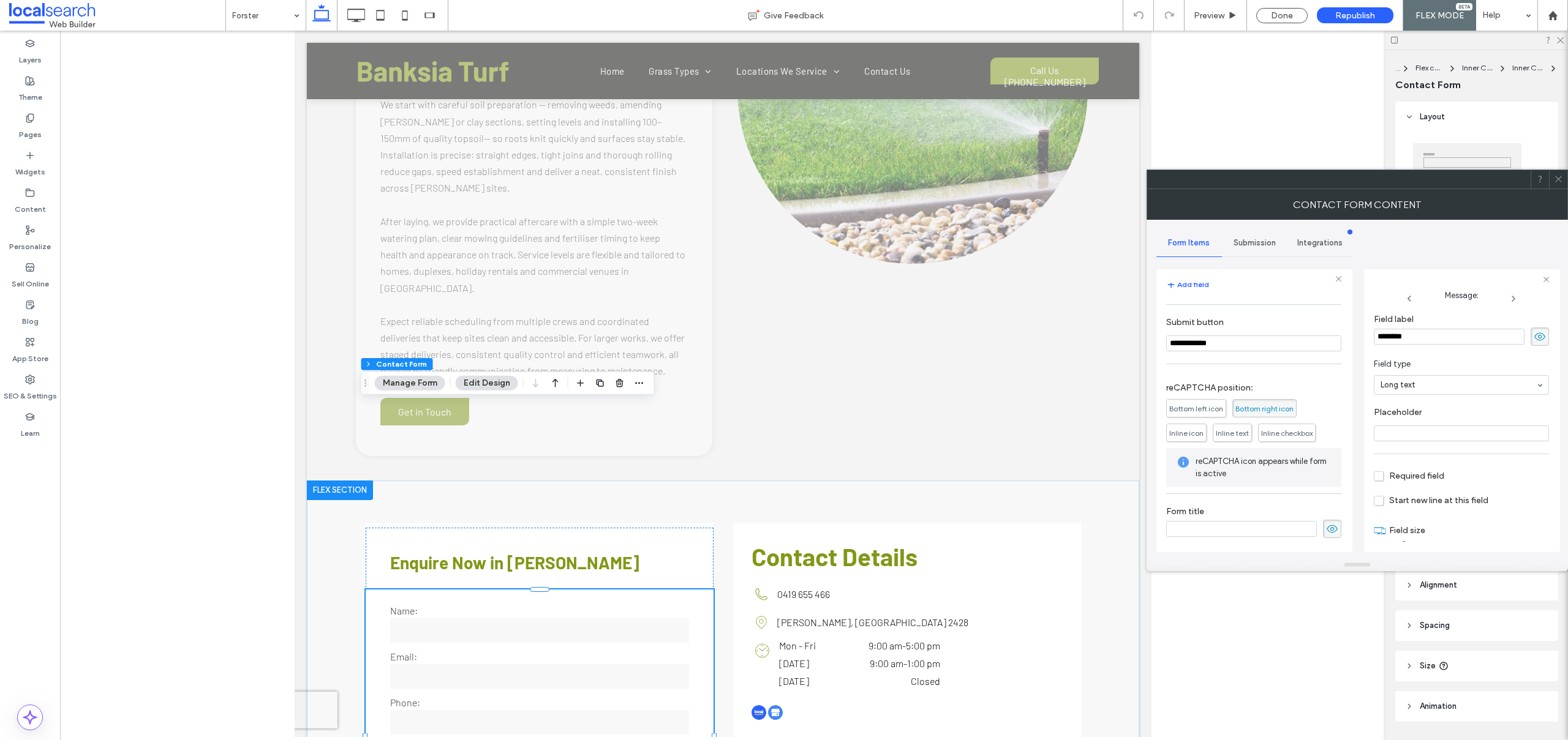
click at [1245, 233] on div "Submission" at bounding box center [1254, 243] width 66 height 27
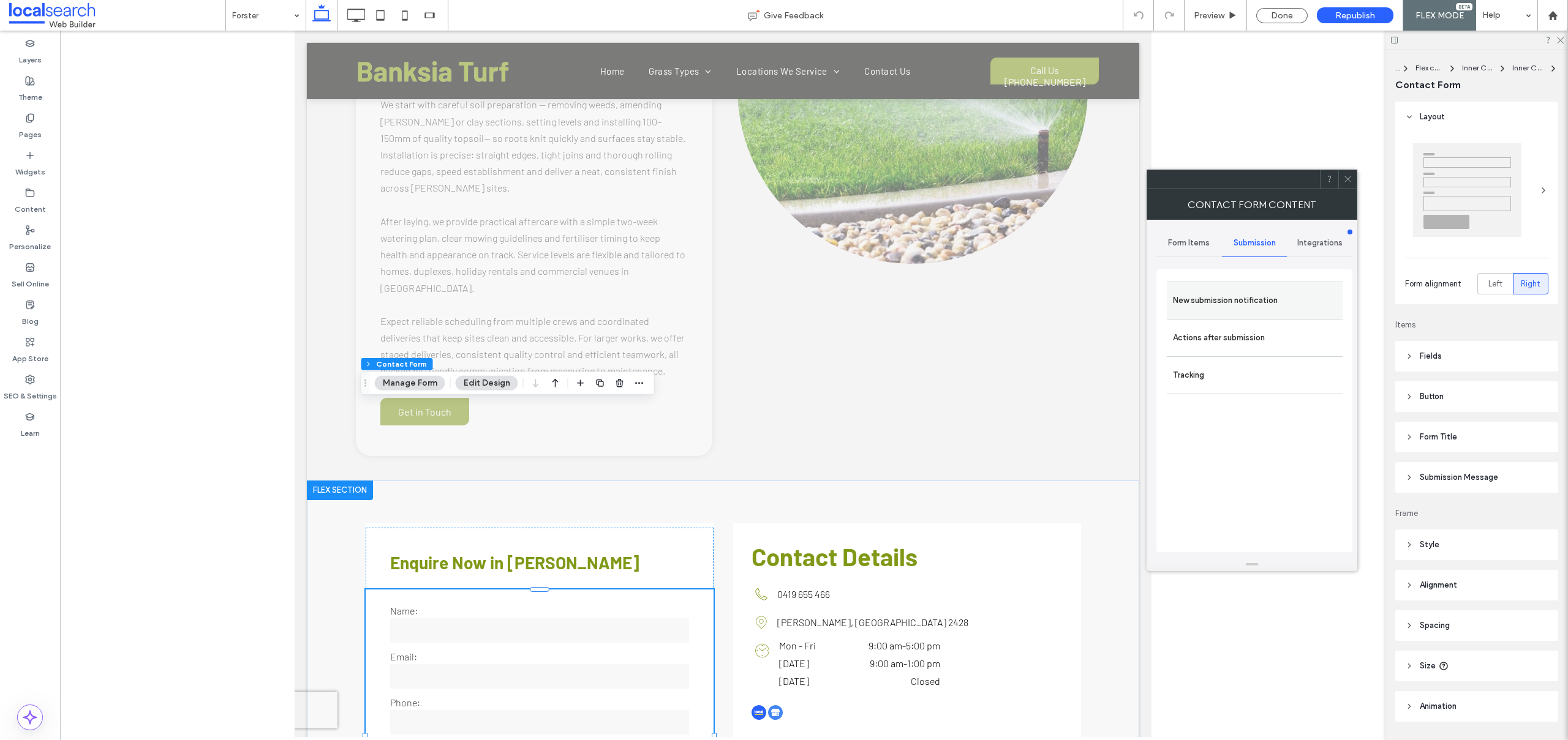
click at [1215, 310] on label "New submission notification" at bounding box center [1254, 300] width 164 height 24
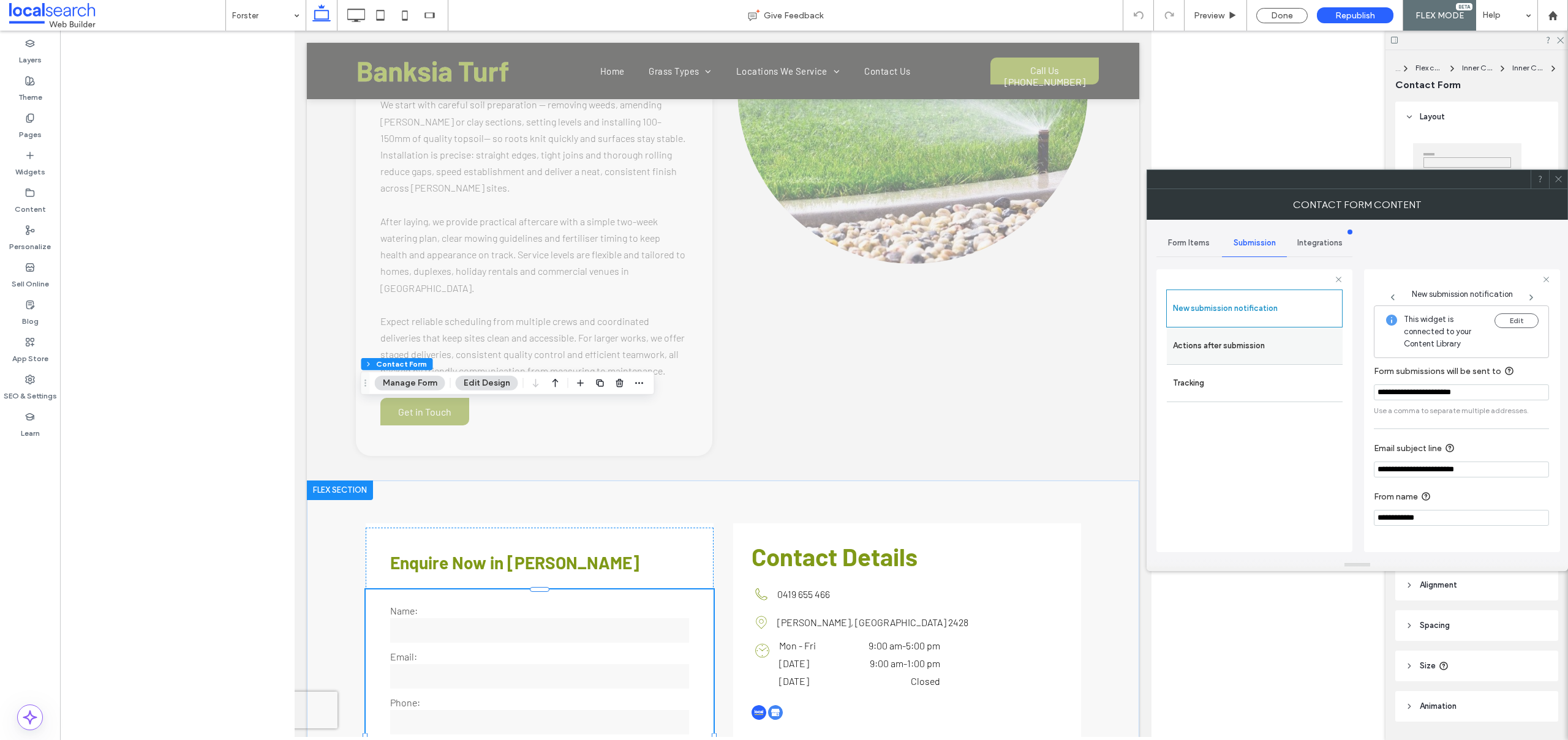
click at [1205, 339] on label "Actions after submission" at bounding box center [1254, 346] width 164 height 24
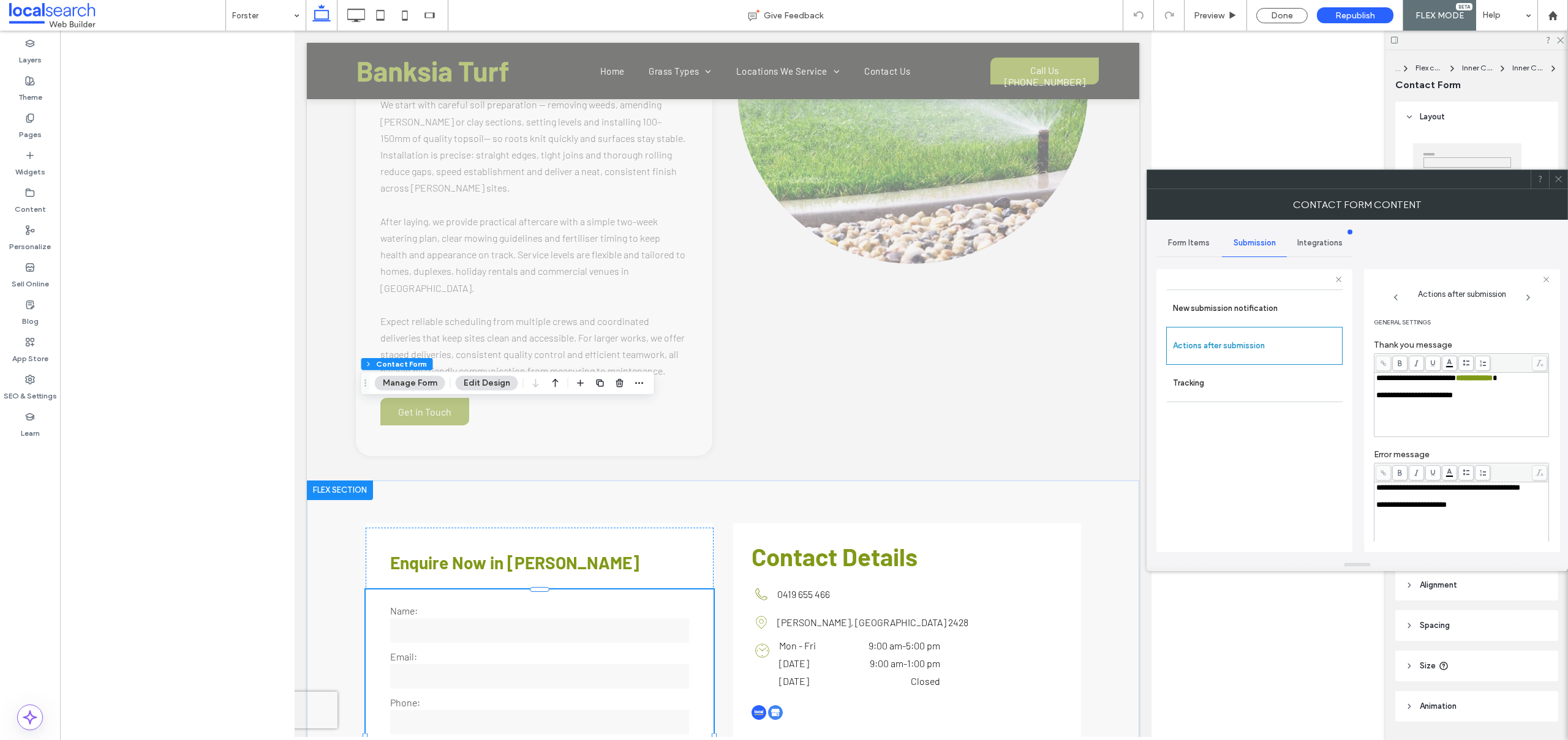
click at [1556, 174] on icon at bounding box center [1558, 179] width 9 height 9
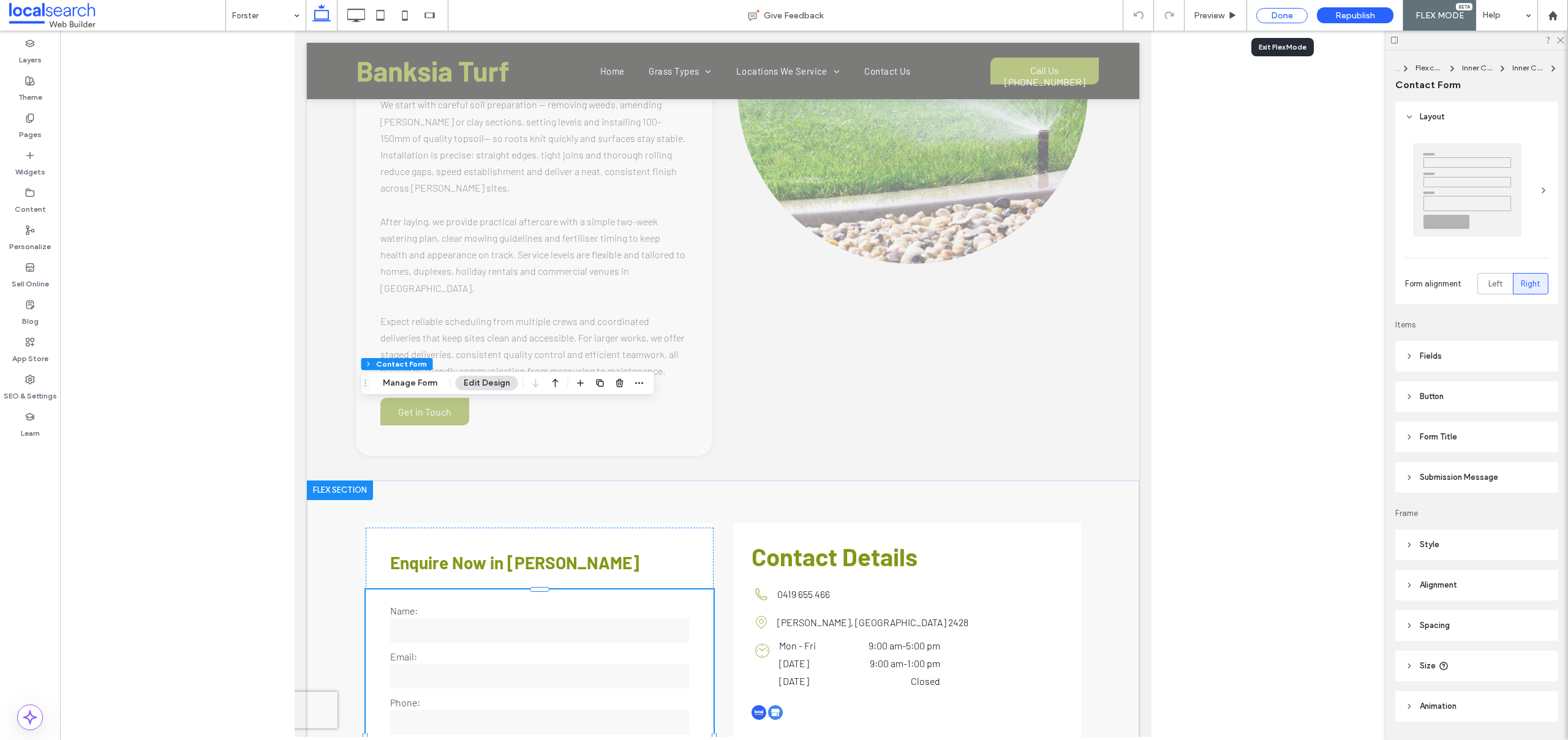
click at [1290, 14] on div "Done" at bounding box center [1281, 15] width 51 height 15
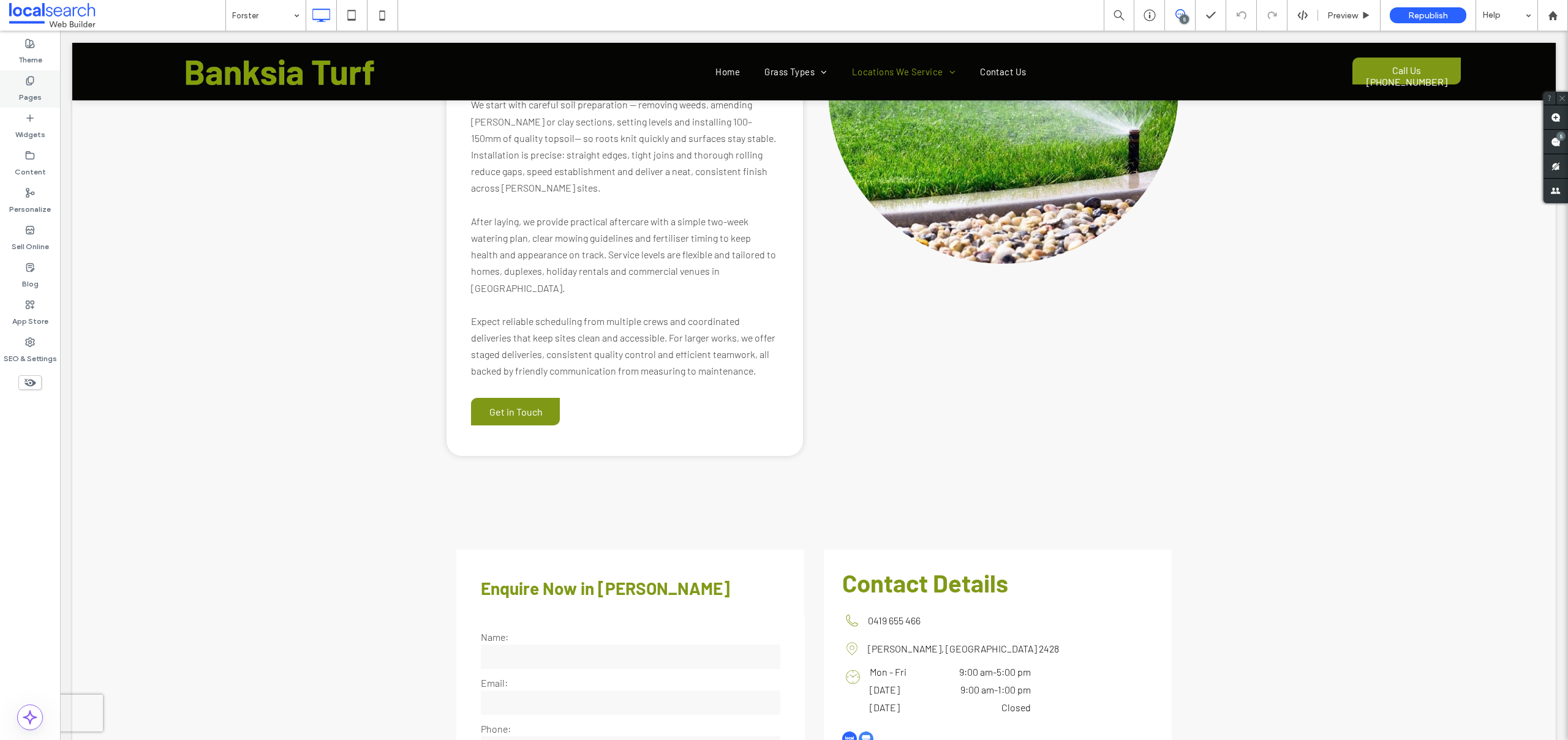
click at [34, 91] on label "Pages" at bounding box center [30, 94] width 22 height 17
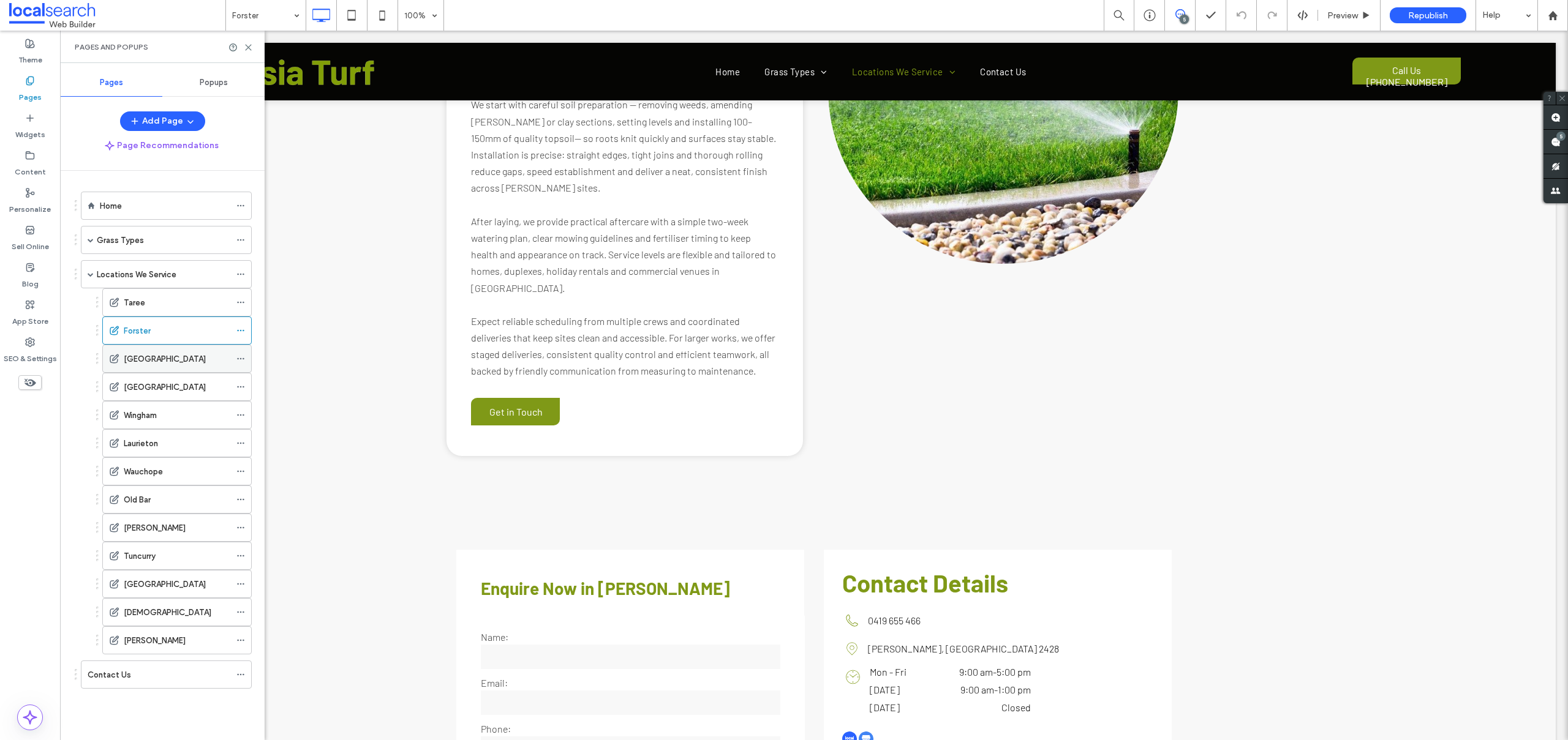
click at [132, 351] on div "[GEOGRAPHIC_DATA]" at bounding box center [177, 358] width 107 height 27
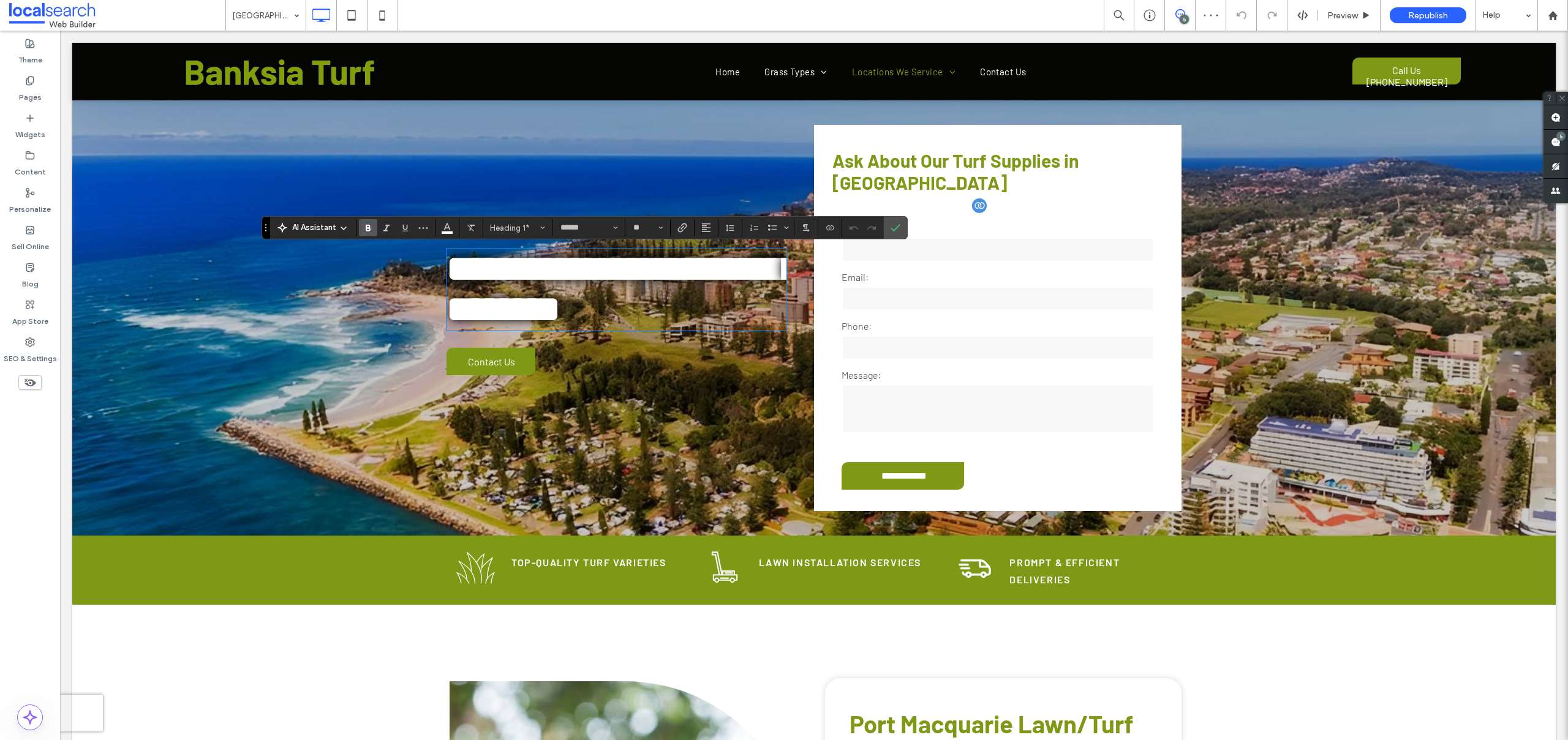
click at [832, 311] on div "Email:" at bounding box center [997, 291] width 331 height 43
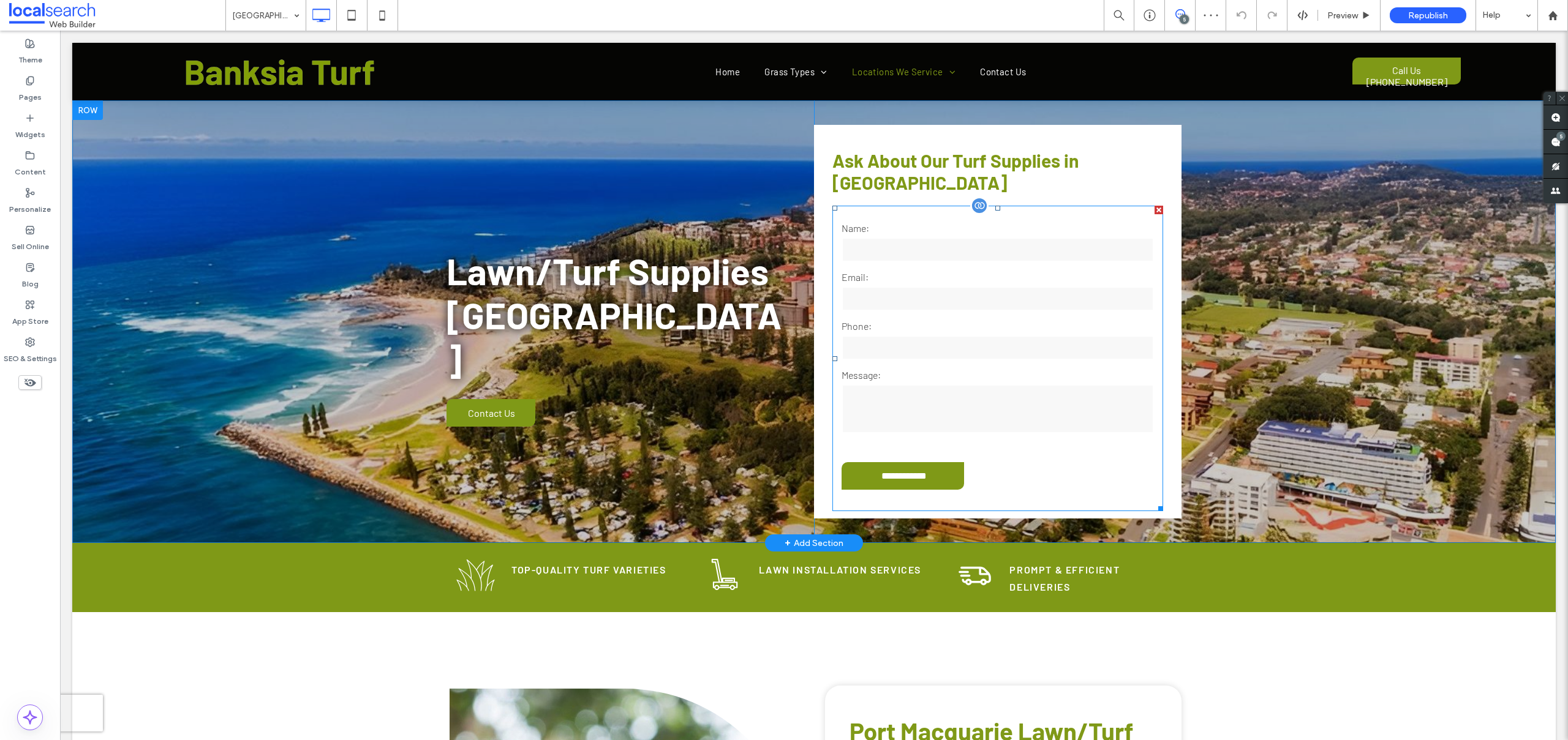
click at [928, 300] on input "email" at bounding box center [997, 299] width 312 height 24
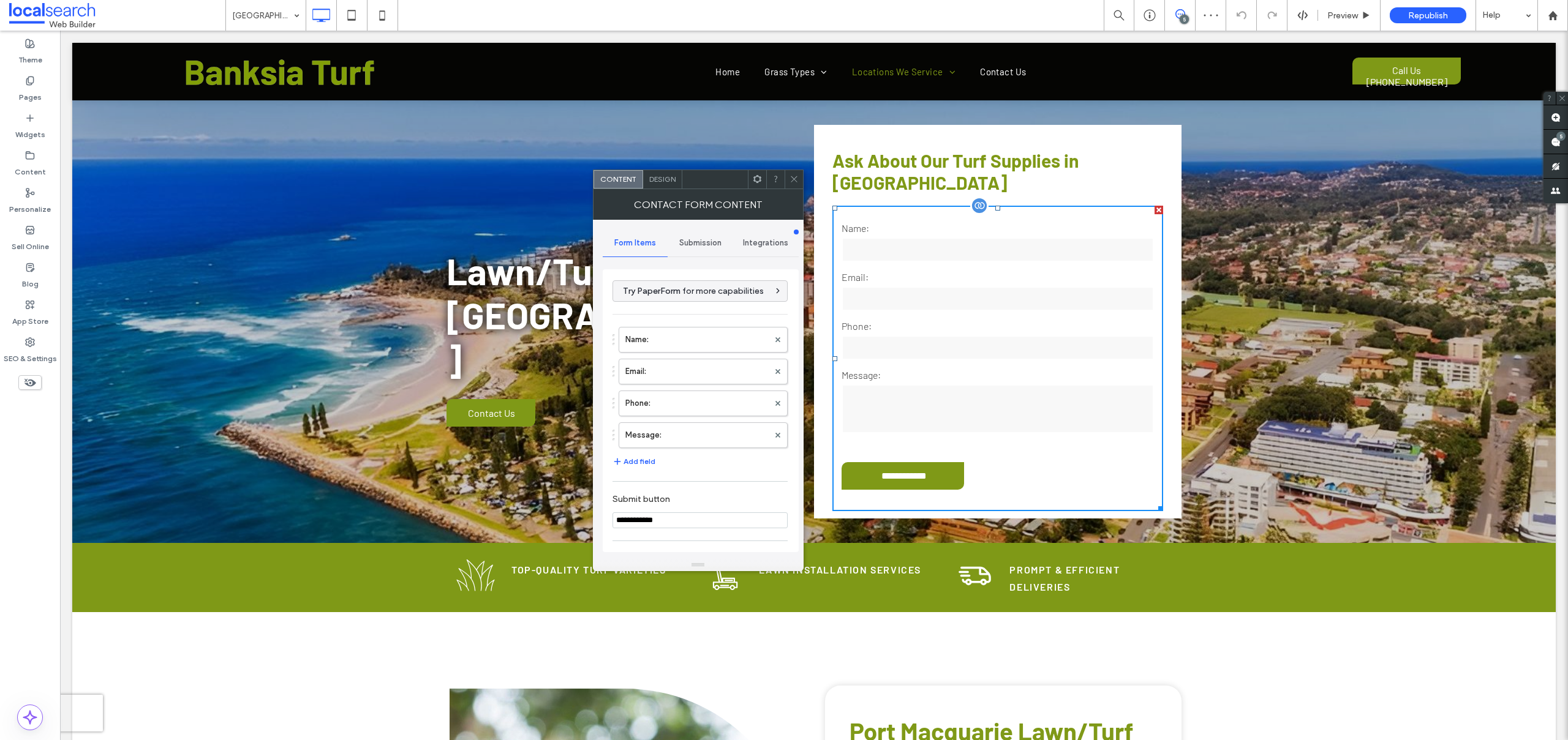
click at [928, 300] on input "email" at bounding box center [997, 299] width 312 height 24
click at [665, 330] on label "Name:" at bounding box center [696, 339] width 143 height 24
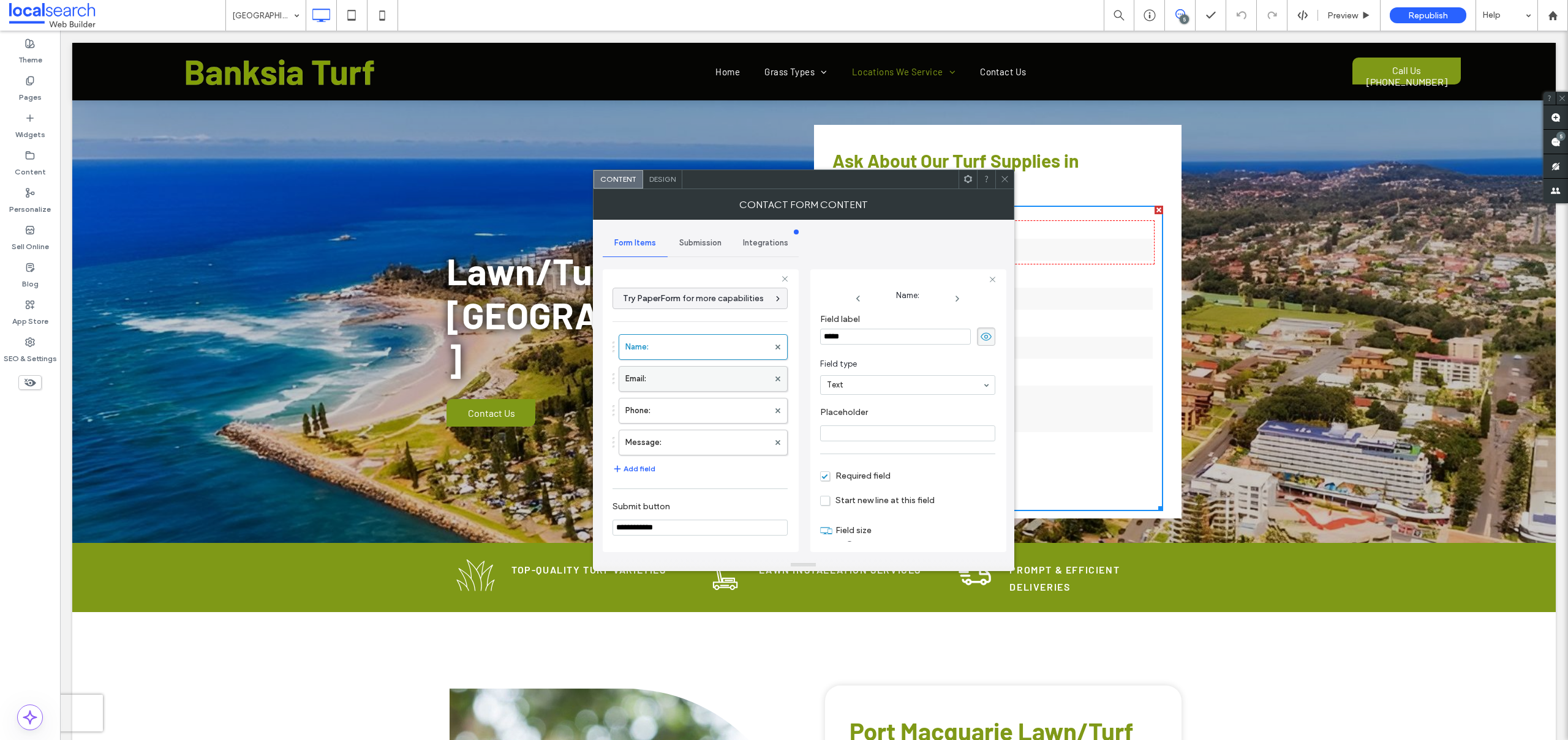
click at [669, 378] on label "Email:" at bounding box center [696, 379] width 143 height 24
click at [678, 414] on label "Phone:" at bounding box center [696, 411] width 143 height 24
click at [681, 436] on label "Message:" at bounding box center [696, 442] width 143 height 24
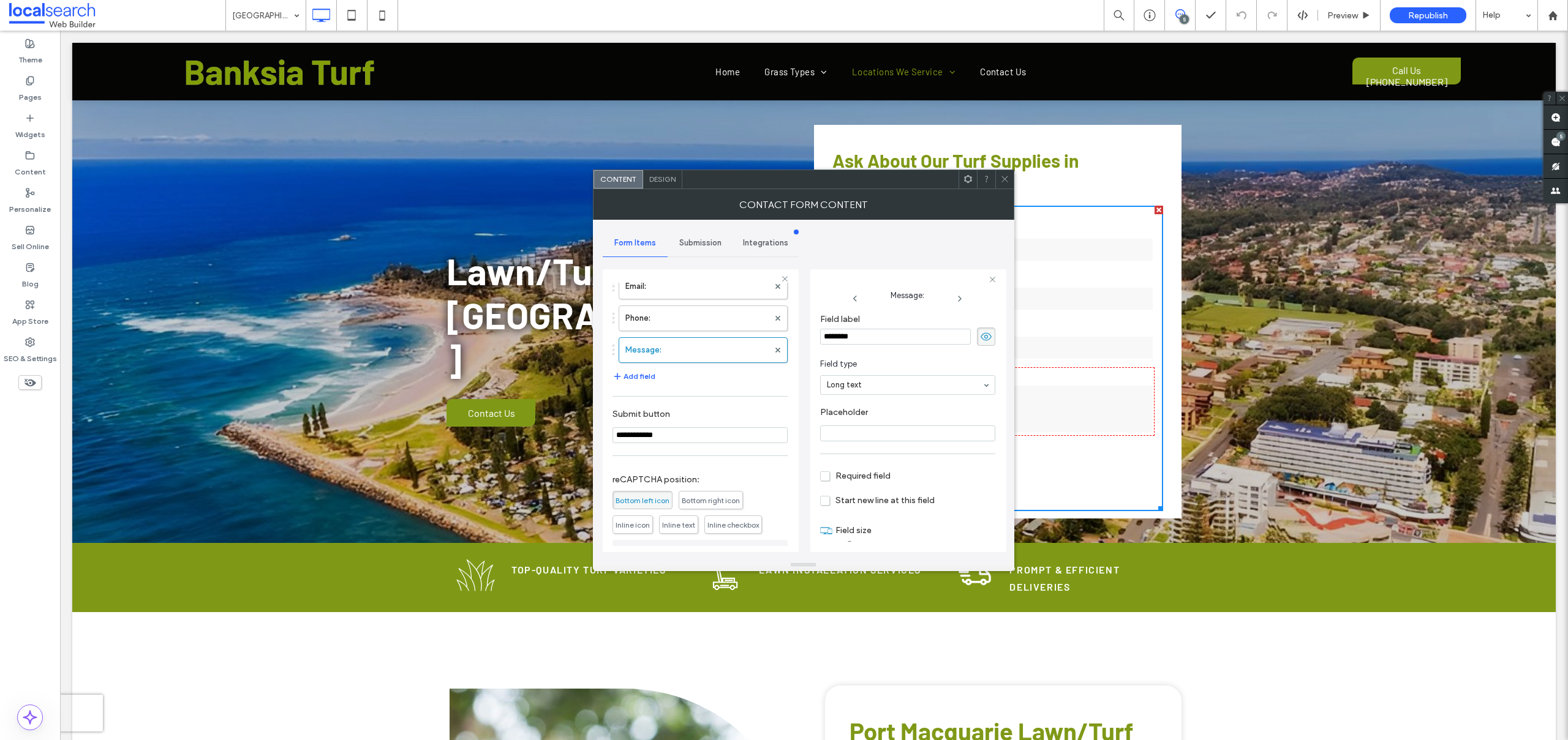
scroll to position [184, 0]
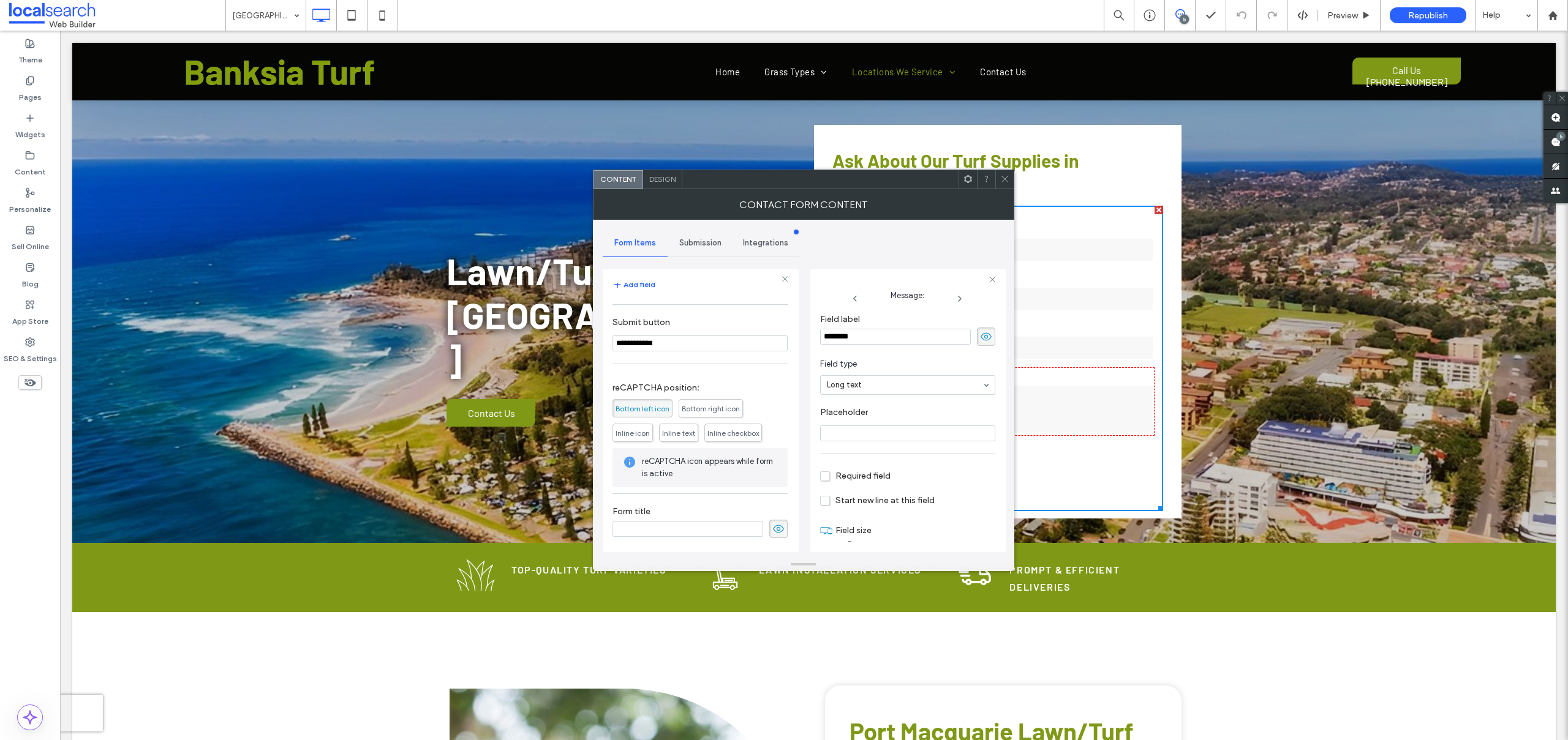
click at [696, 243] on span "Submission" at bounding box center [700, 243] width 43 height 10
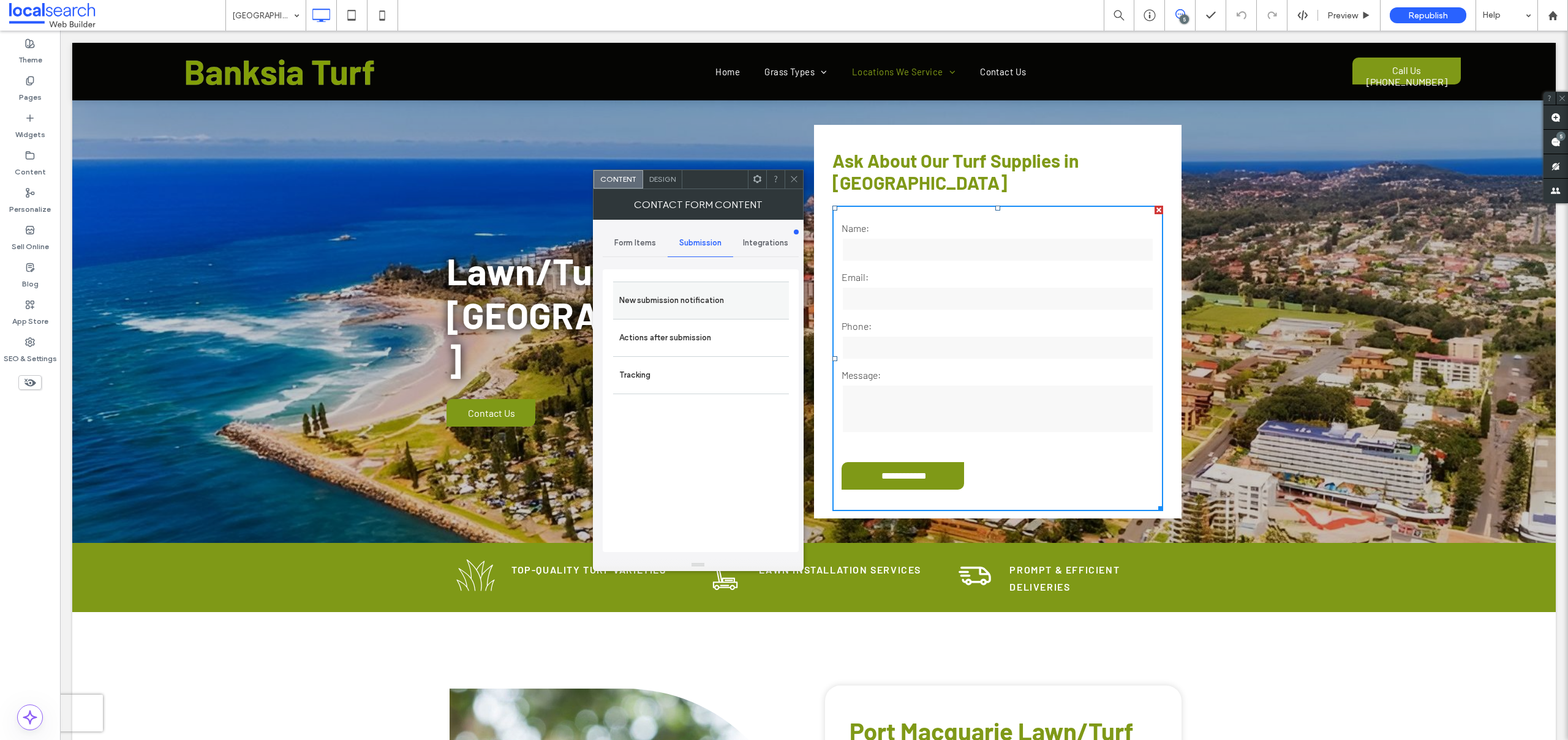
click at [661, 288] on label "New submission notification" at bounding box center [701, 300] width 164 height 24
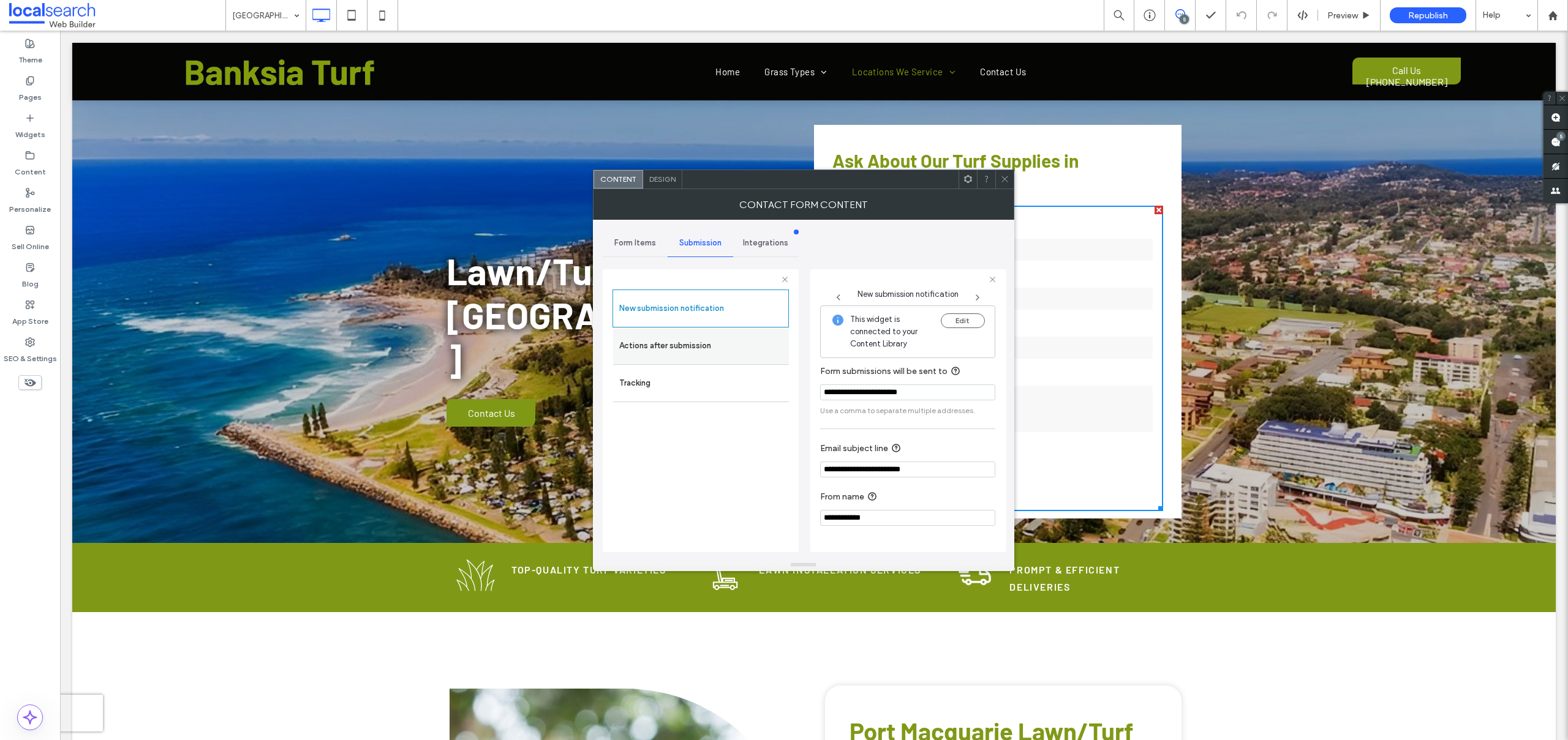
click at [678, 348] on label "Actions after submission" at bounding box center [701, 346] width 164 height 24
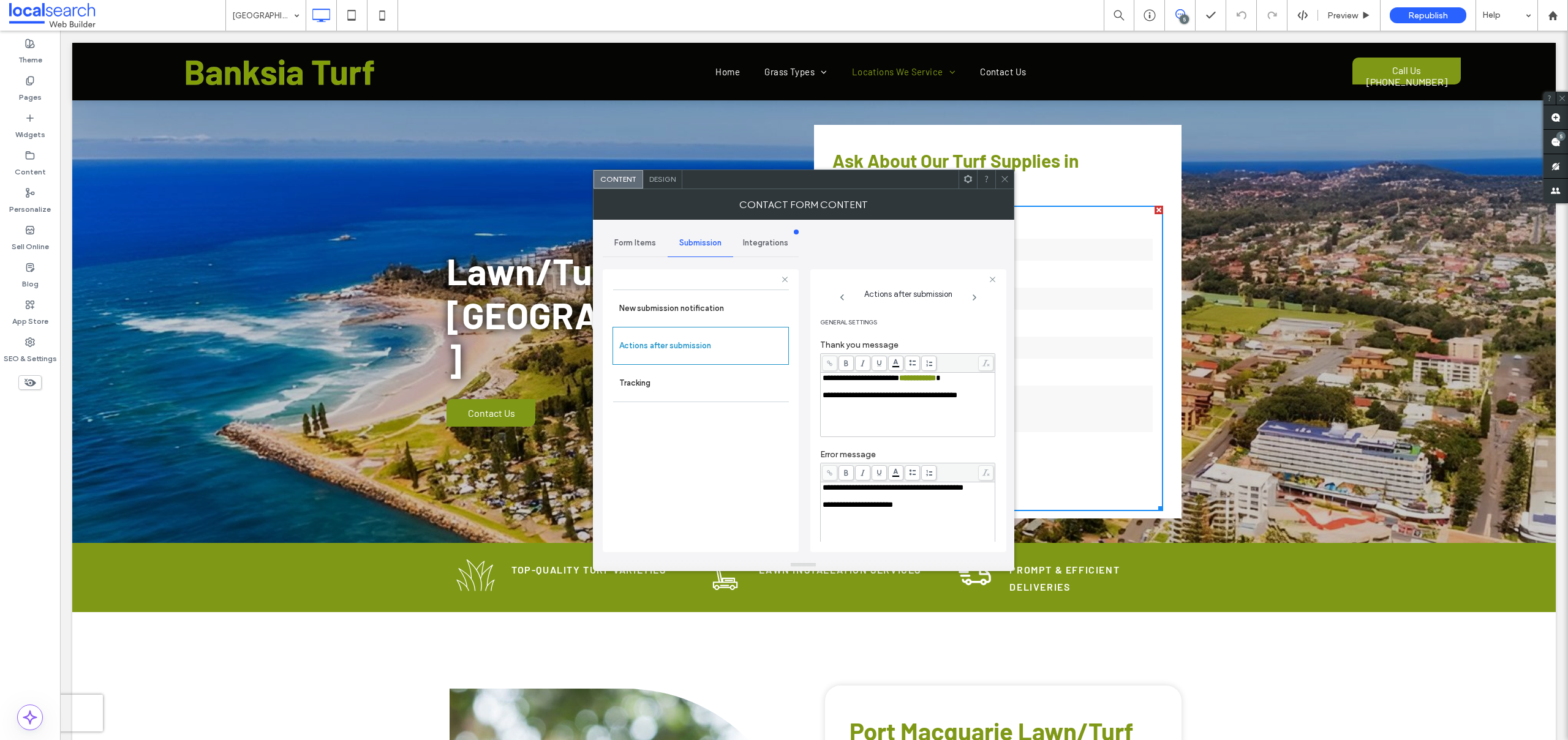
click at [1000, 172] on span at bounding box center [1004, 179] width 9 height 18
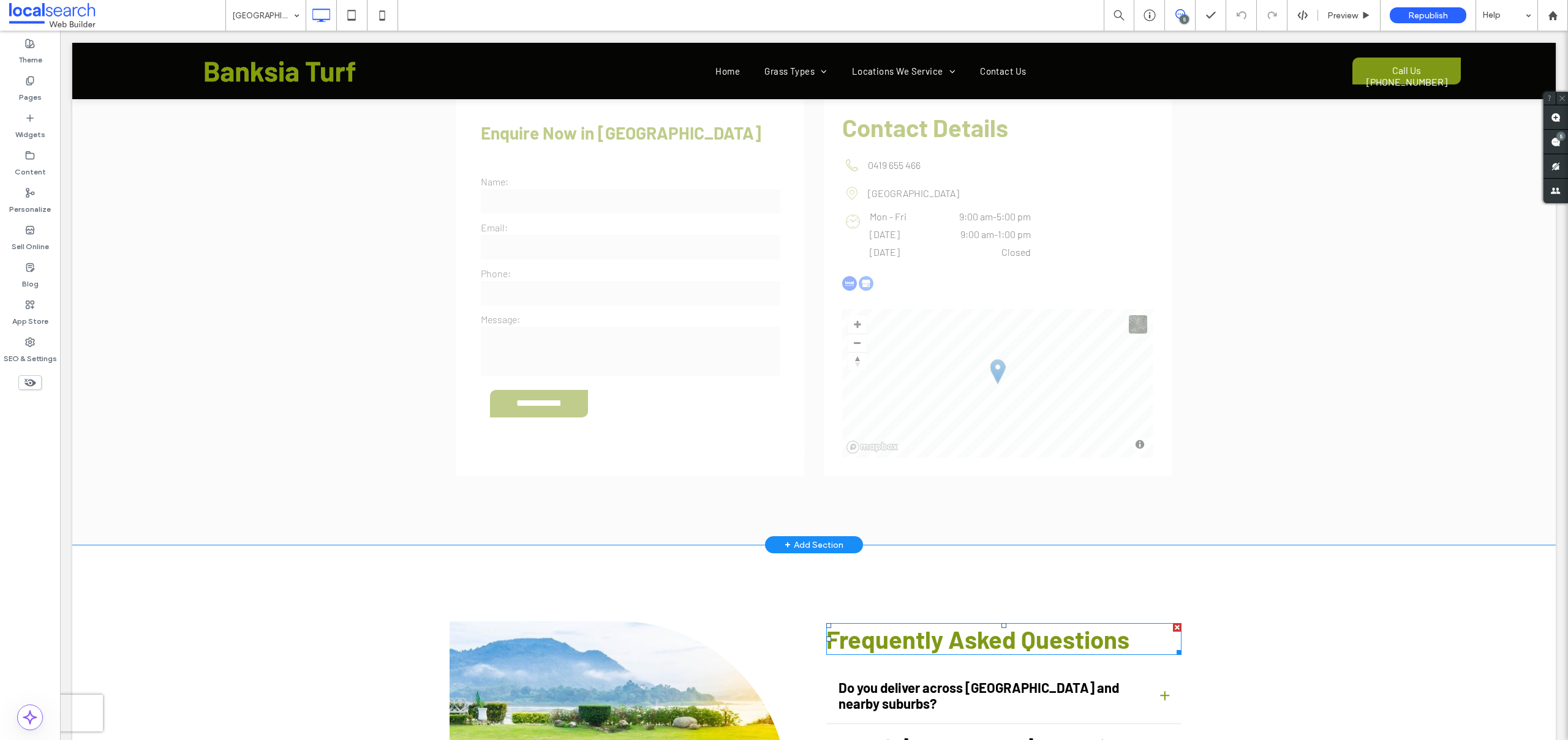
scroll to position [2657, 0]
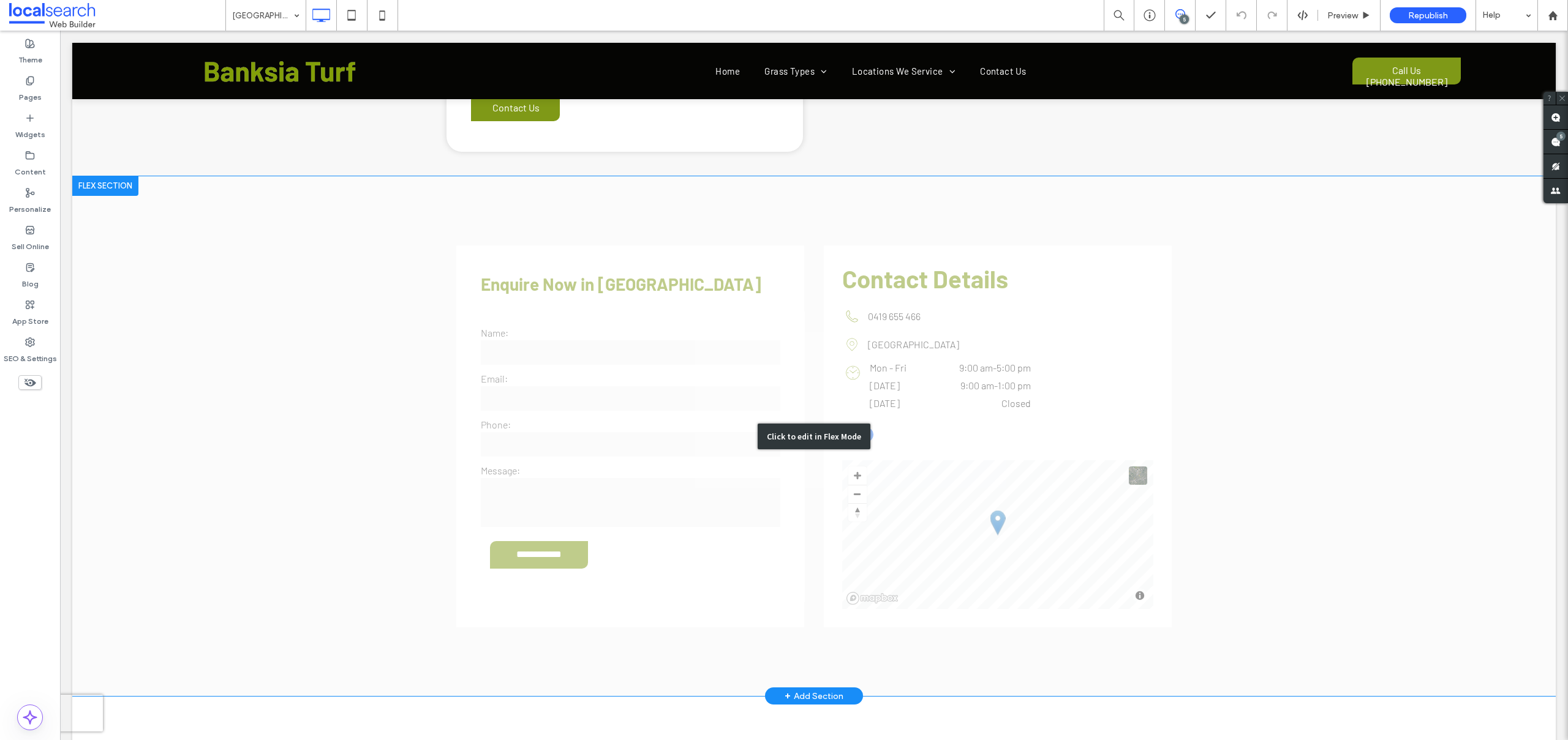
click at [569, 348] on div "Click to edit in Flex Mode" at bounding box center [813, 437] width 1483 height 520
click at [569, 419] on label "Phone:" at bounding box center [630, 424] width 299 height 12
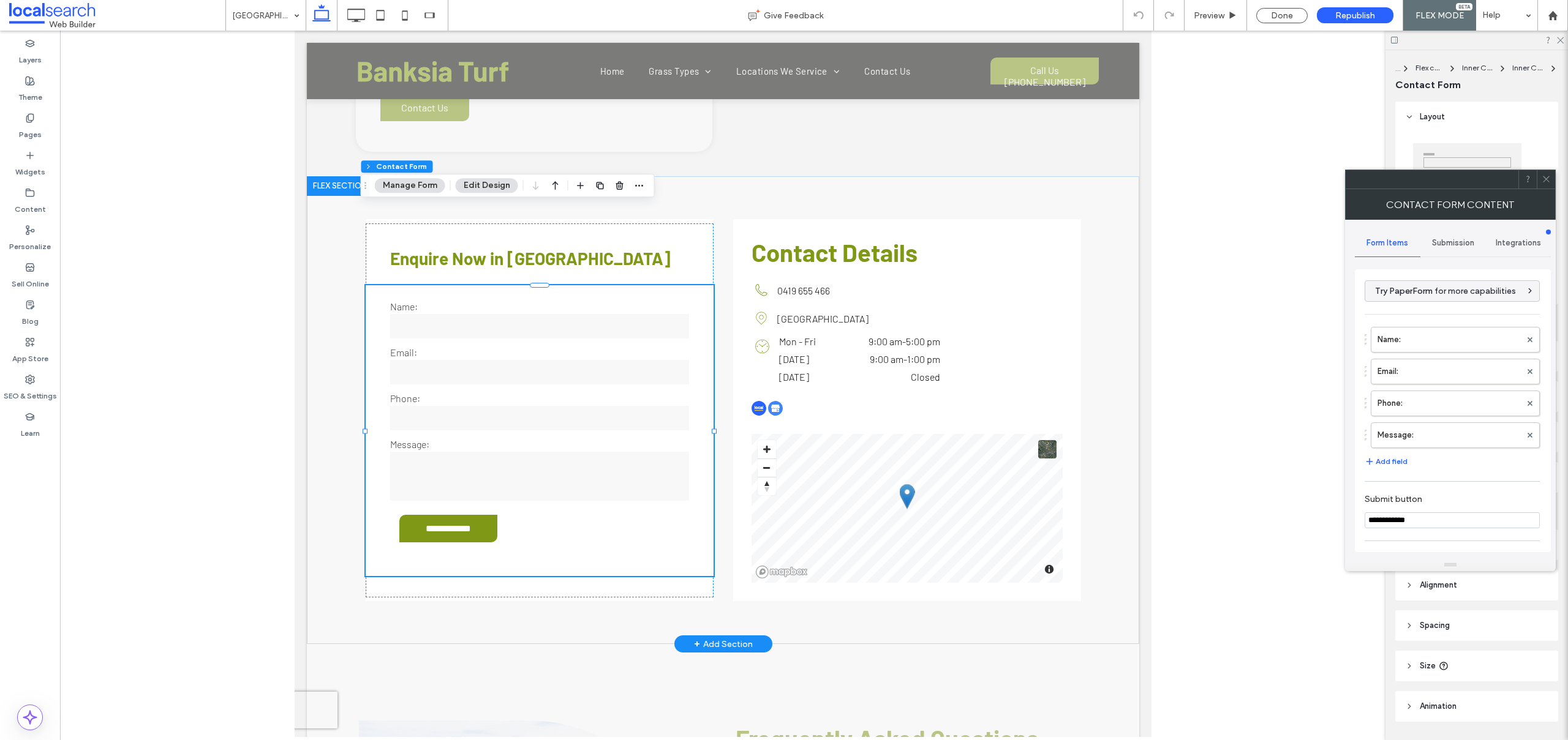
type input "*"
type input "***"
click at [1419, 331] on label "Name:" at bounding box center [1448, 339] width 143 height 24
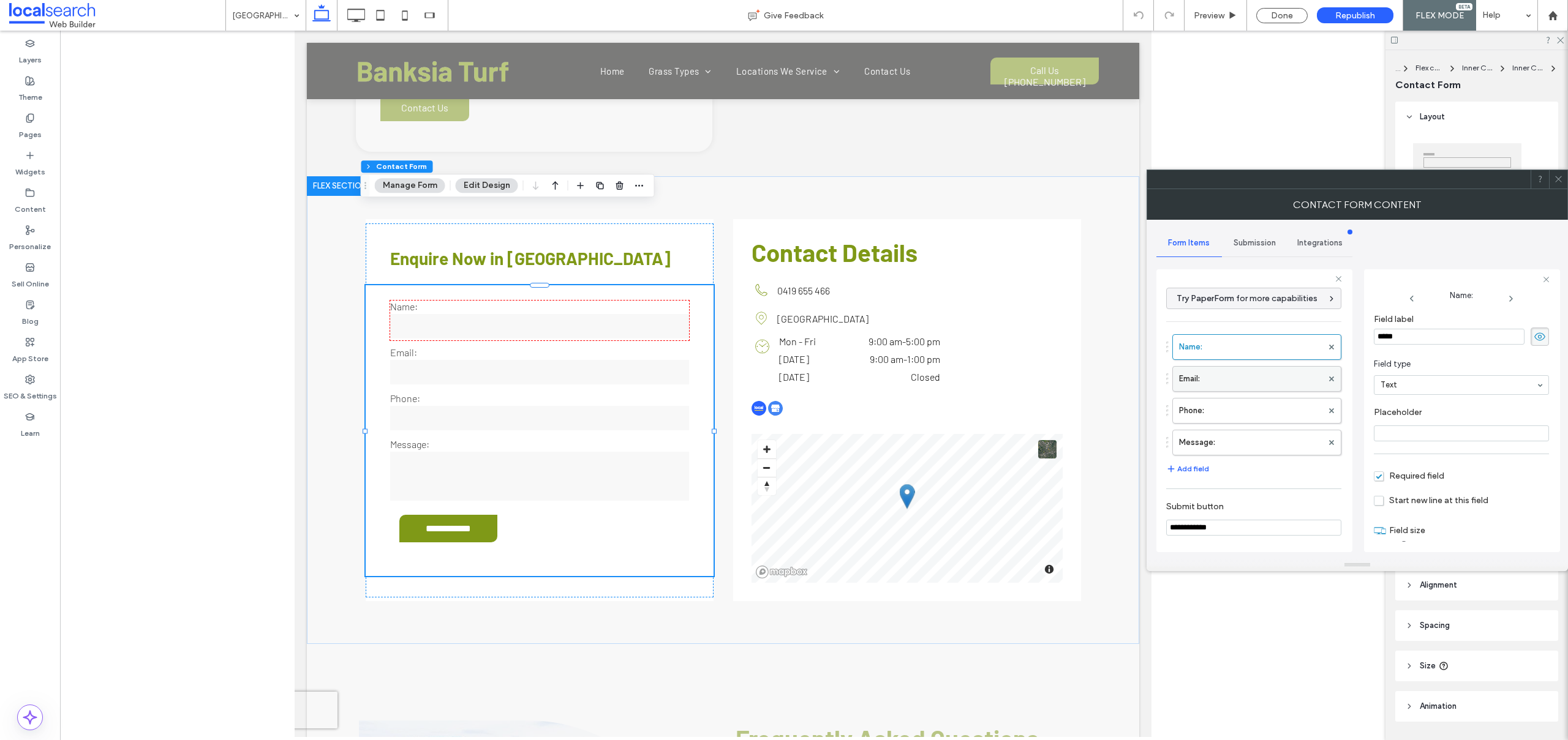
click at [1220, 384] on label "Email:" at bounding box center [1250, 379] width 143 height 24
click at [1218, 416] on label "Phone:" at bounding box center [1250, 411] width 143 height 24
click at [1235, 444] on label "Message:" at bounding box center [1250, 442] width 143 height 24
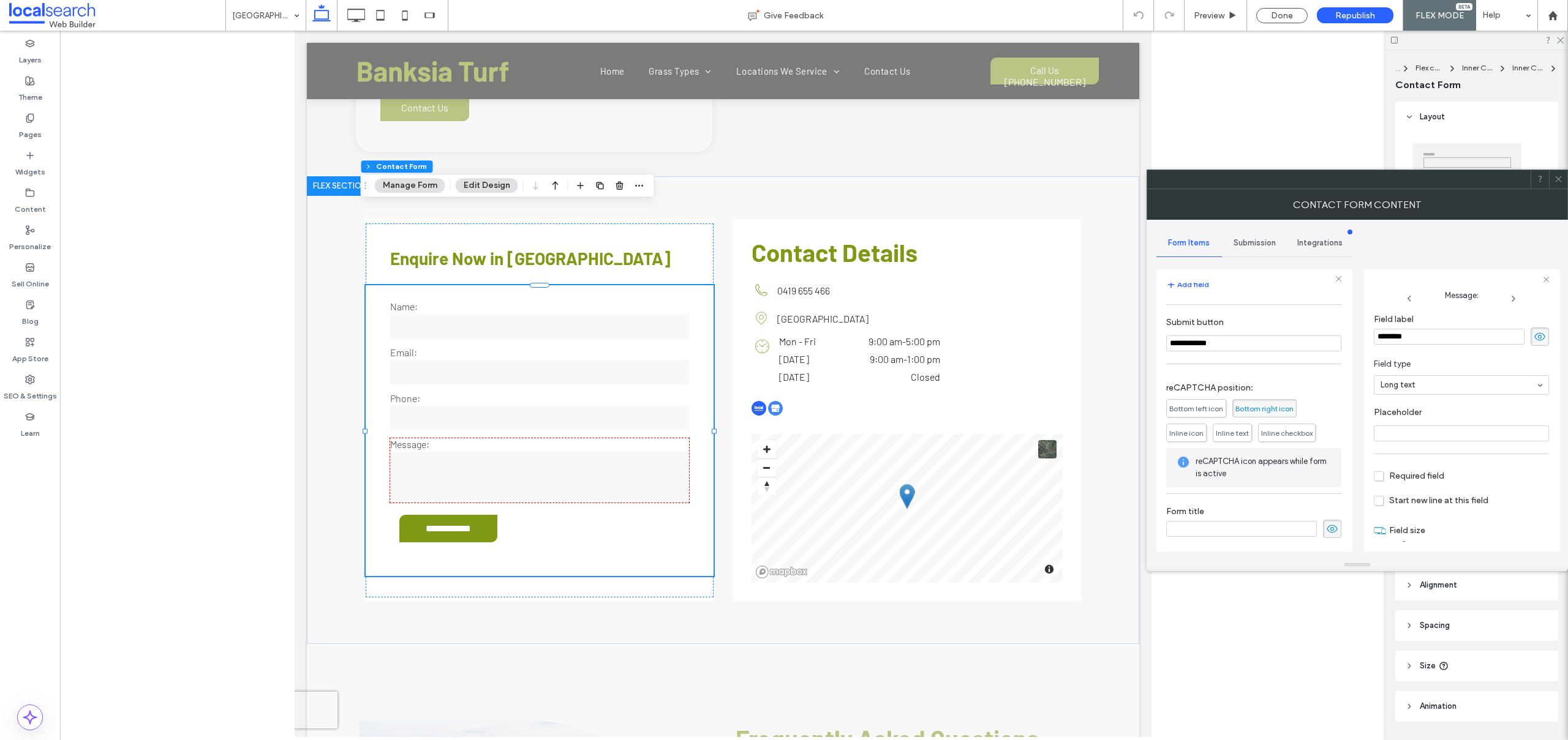
click at [1246, 247] on div "Submission" at bounding box center [1254, 243] width 66 height 27
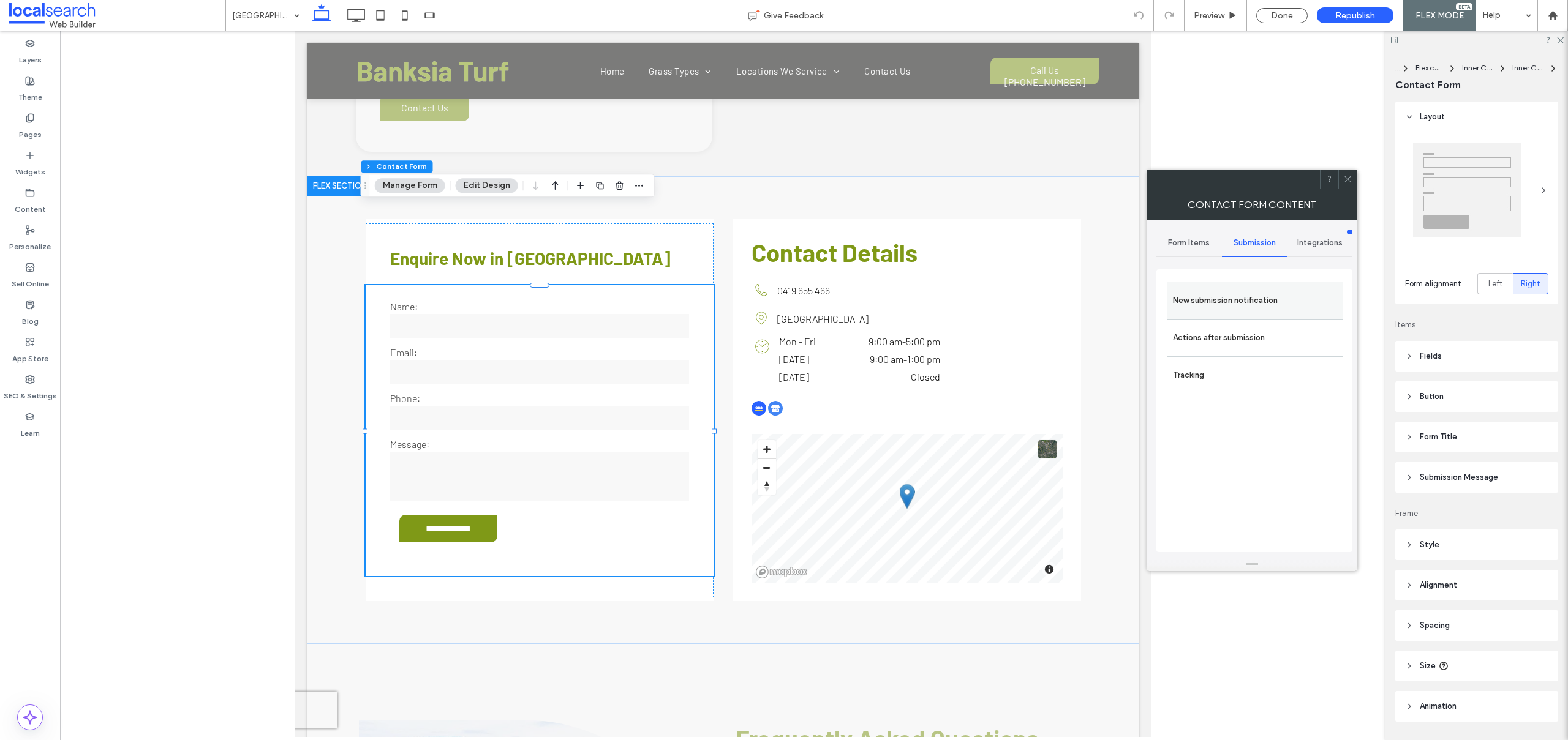
click at [1197, 307] on label "New submission notification" at bounding box center [1254, 300] width 164 height 24
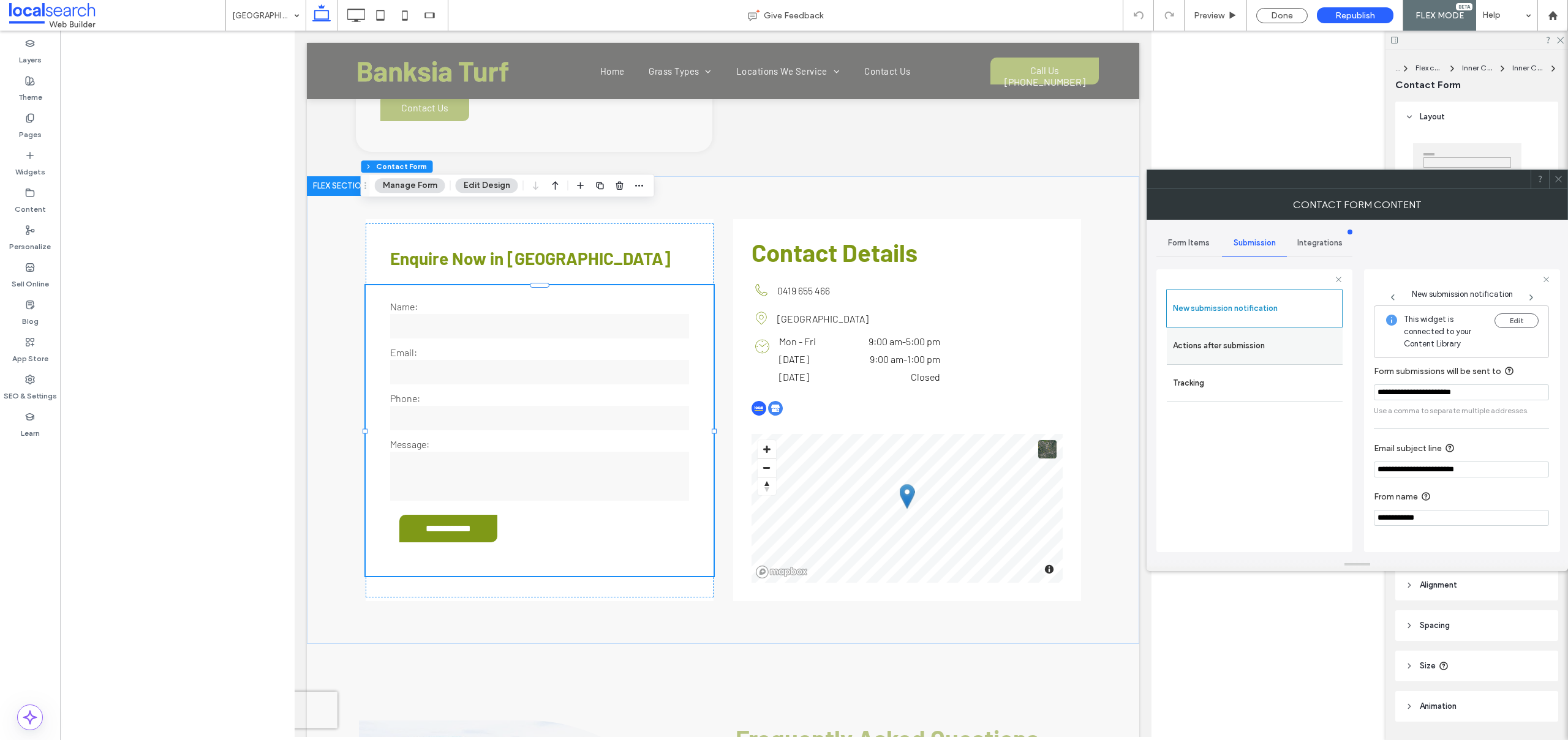
click at [1262, 359] on div "Actions after submission" at bounding box center [1254, 345] width 176 height 37
click at [1231, 353] on label "Actions after submission" at bounding box center [1254, 346] width 164 height 24
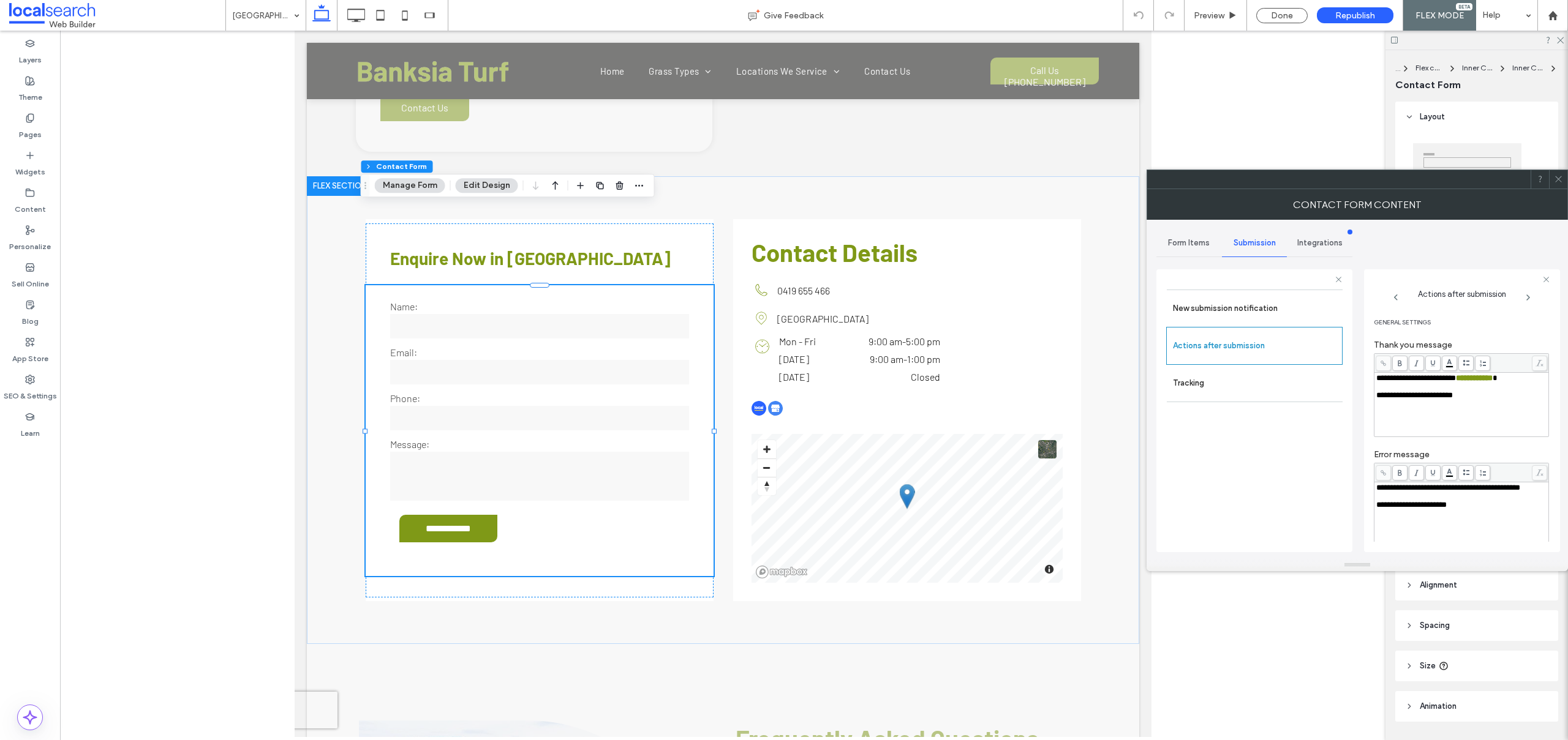
click at [1560, 180] on icon at bounding box center [1558, 179] width 9 height 9
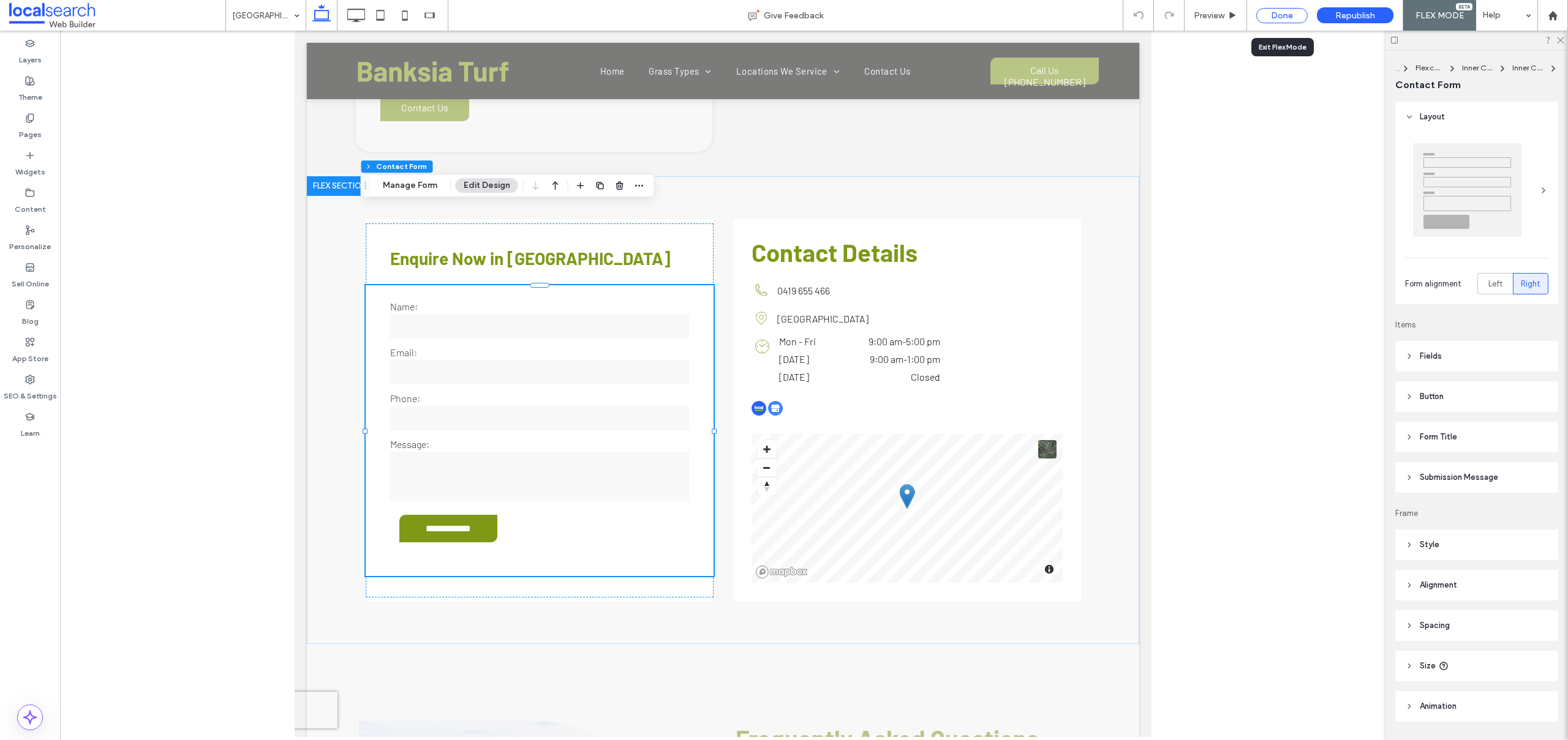
drag, startPoint x: 1268, startPoint y: 17, endPoint x: 405, endPoint y: 125, distance: 869.7
click at [1268, 17] on div "Done" at bounding box center [1281, 15] width 51 height 15
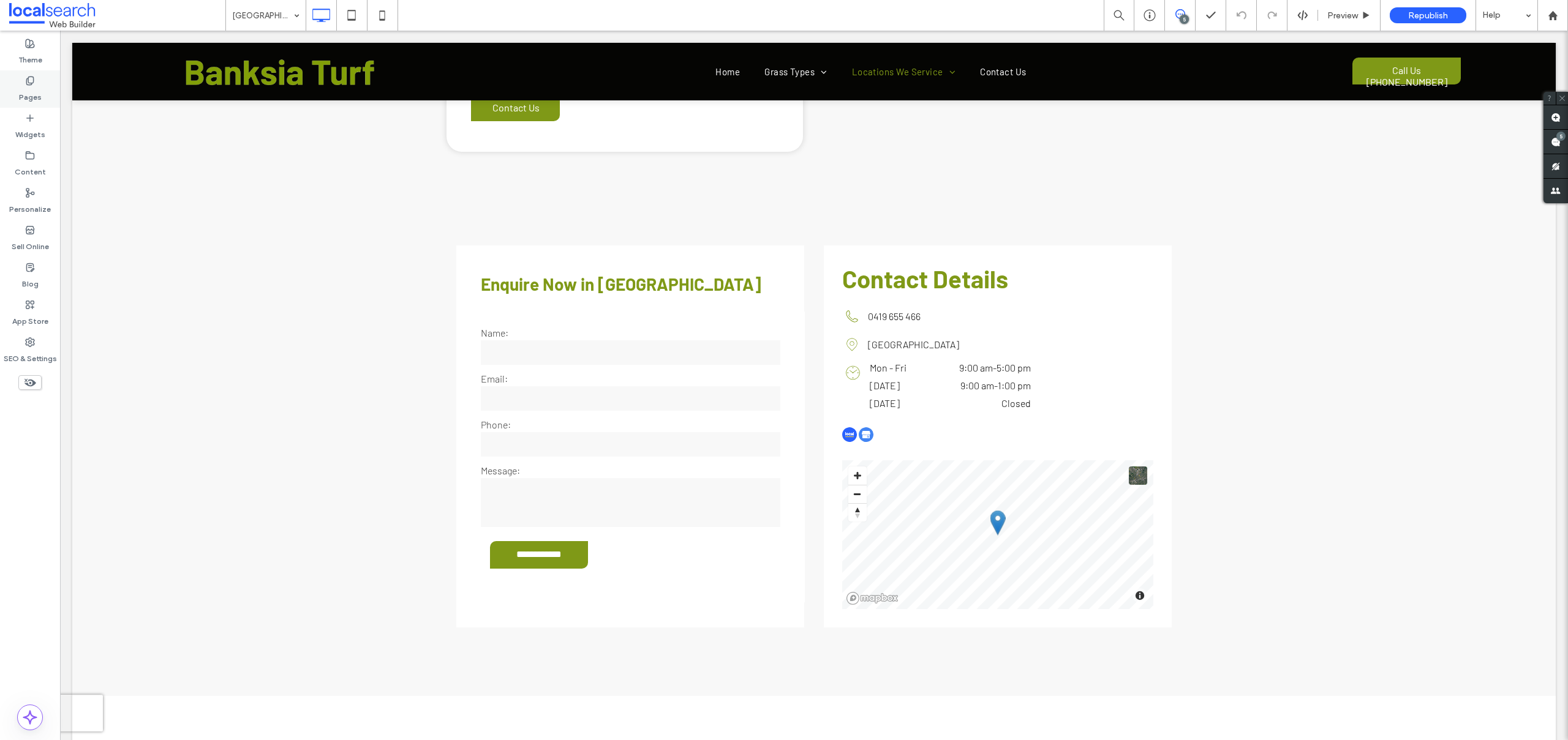
click at [22, 86] on label "Pages" at bounding box center [30, 94] width 22 height 17
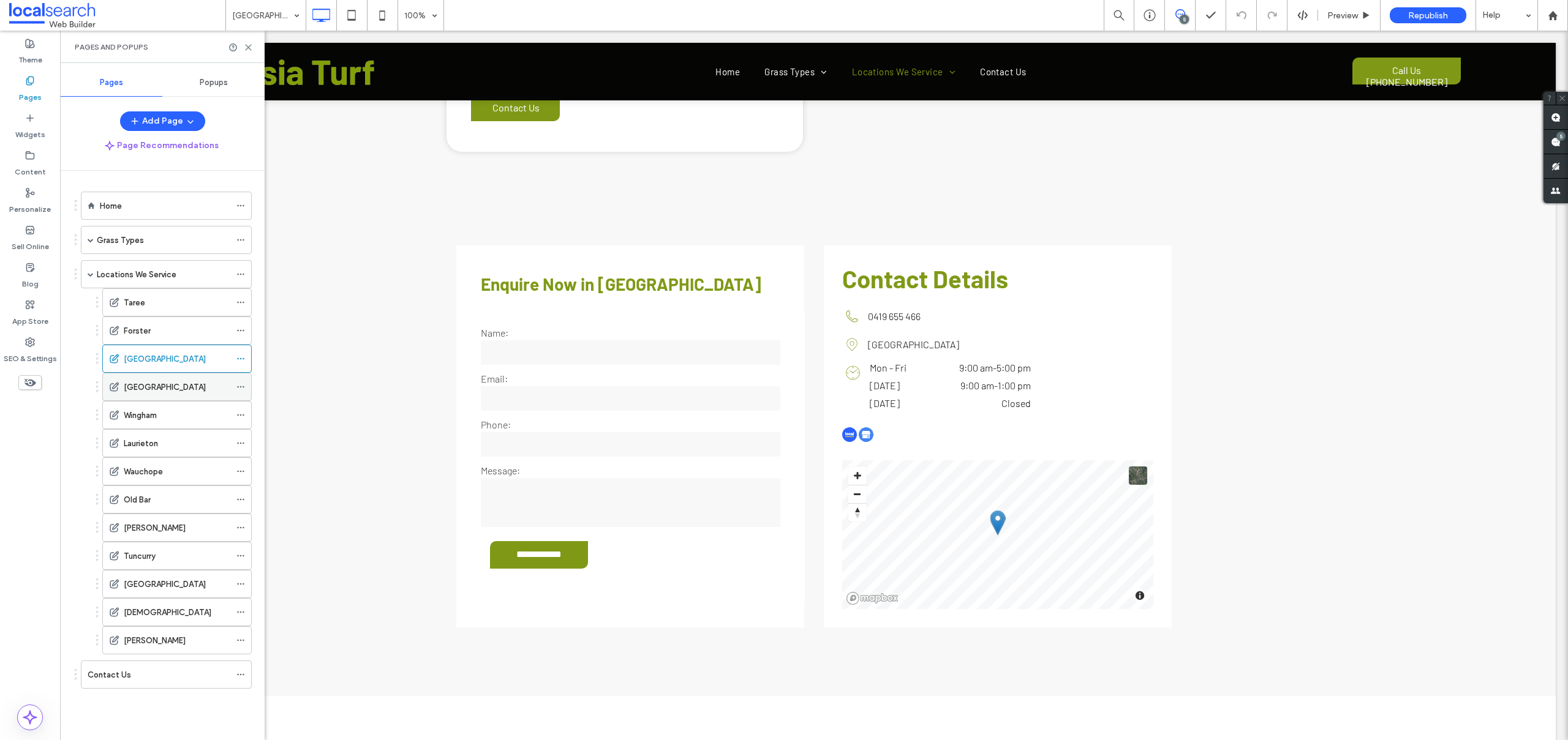
click at [143, 389] on label "[GEOGRAPHIC_DATA]" at bounding box center [165, 387] width 82 height 22
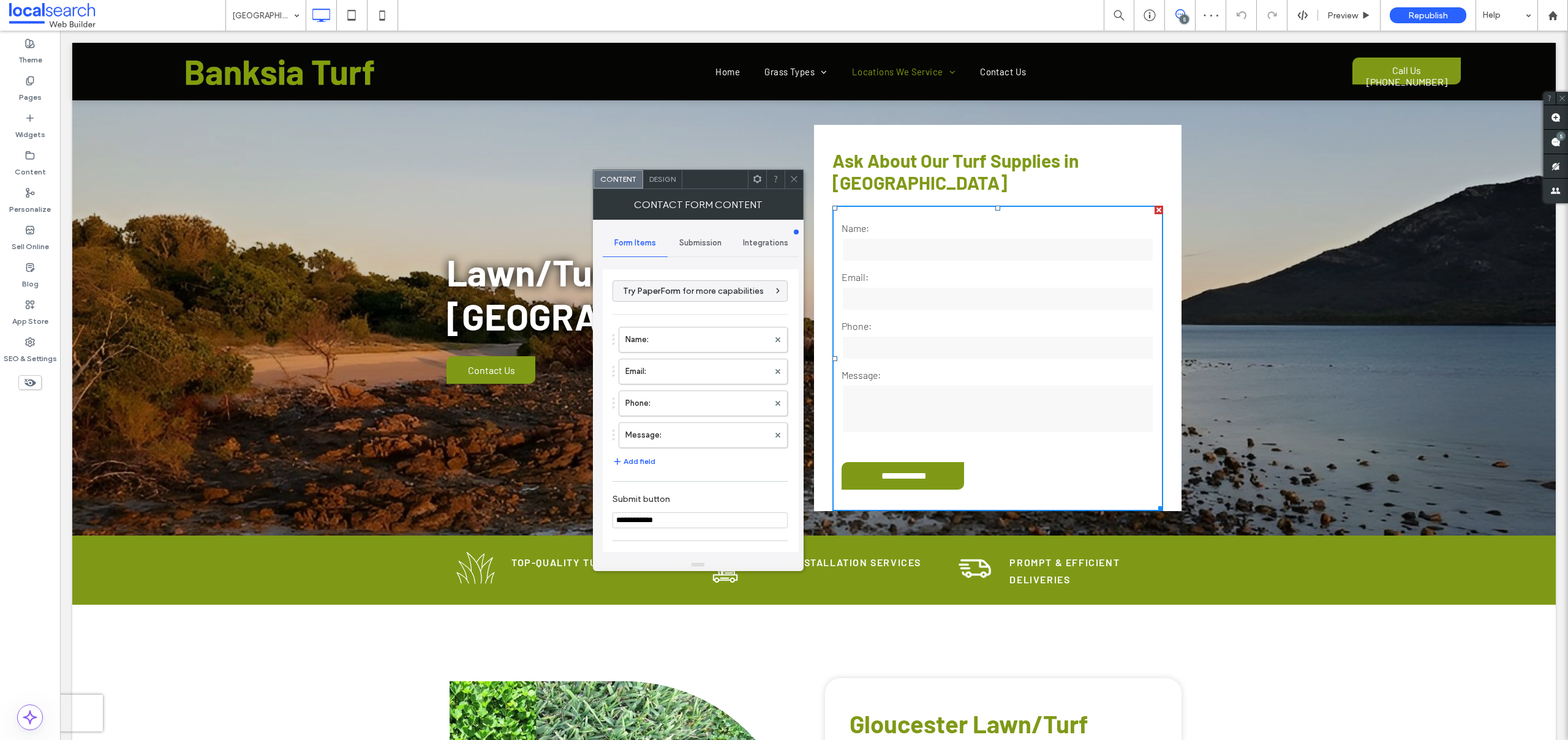
click at [610, 334] on div "**********" at bounding box center [701, 411] width 196 height 282
click at [661, 348] on label "Name:" at bounding box center [696, 339] width 143 height 24
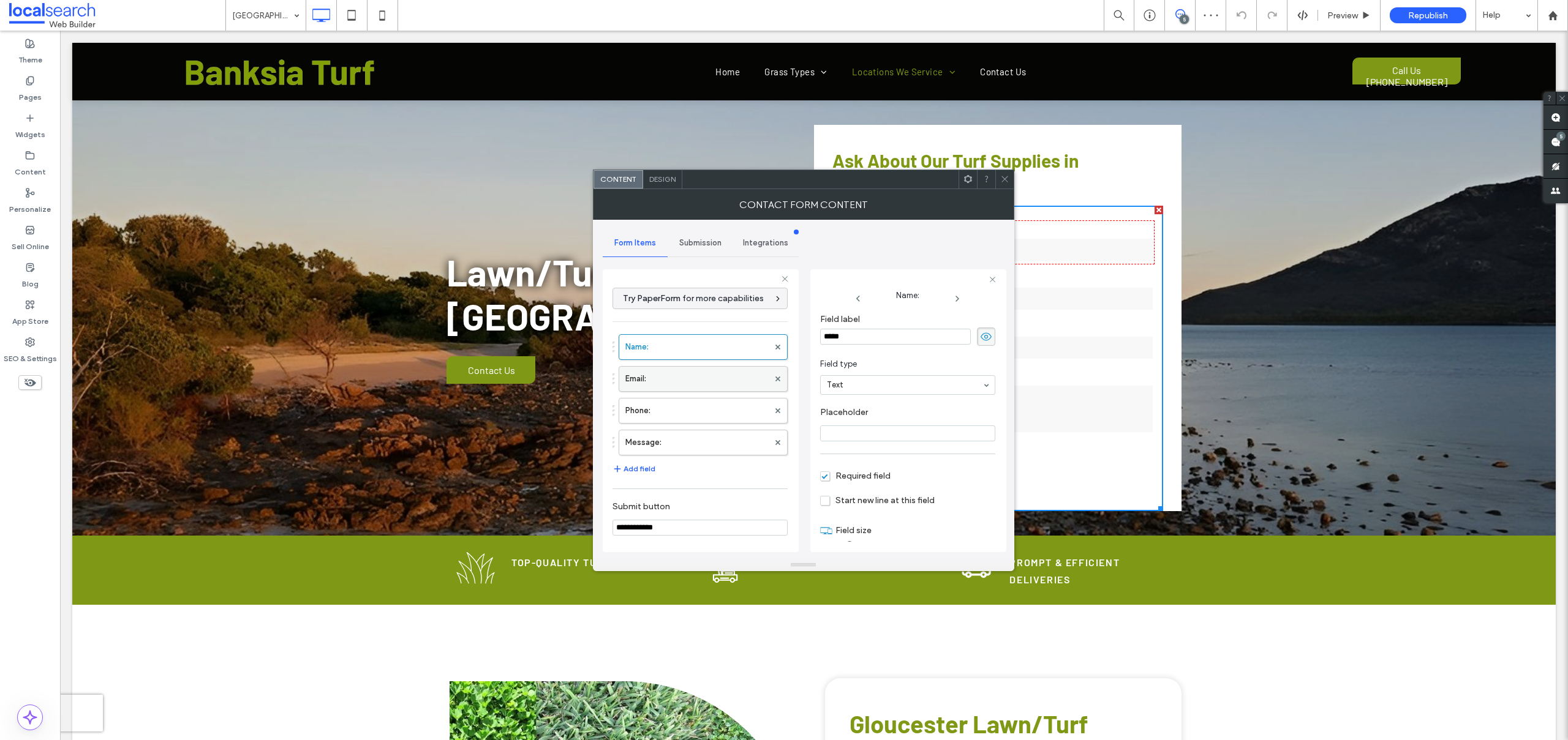
click at [657, 376] on label "Email:" at bounding box center [696, 379] width 143 height 24
click at [666, 405] on label "Phone:" at bounding box center [696, 411] width 143 height 24
click at [671, 440] on label "Message:" at bounding box center [696, 442] width 143 height 24
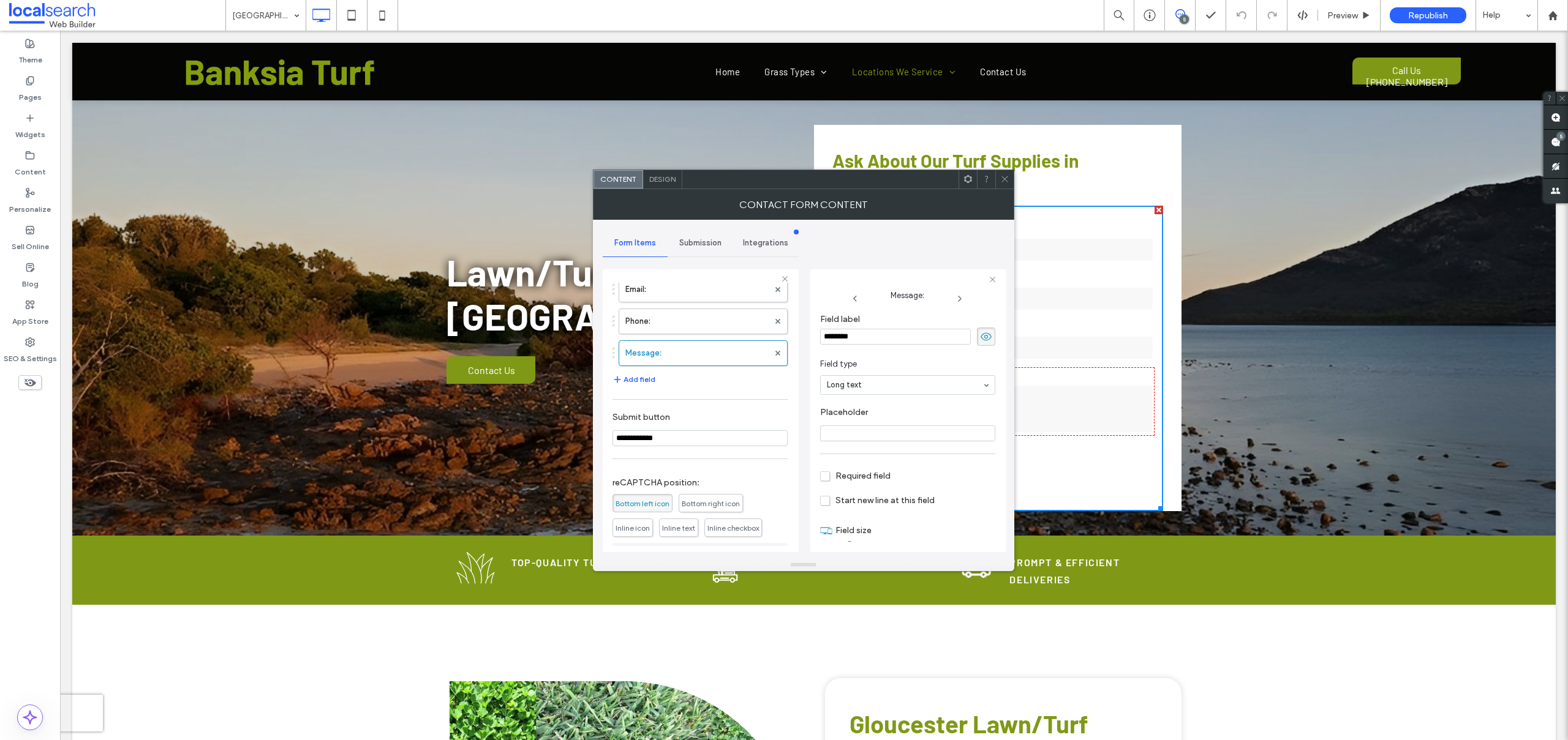
scroll to position [184, 0]
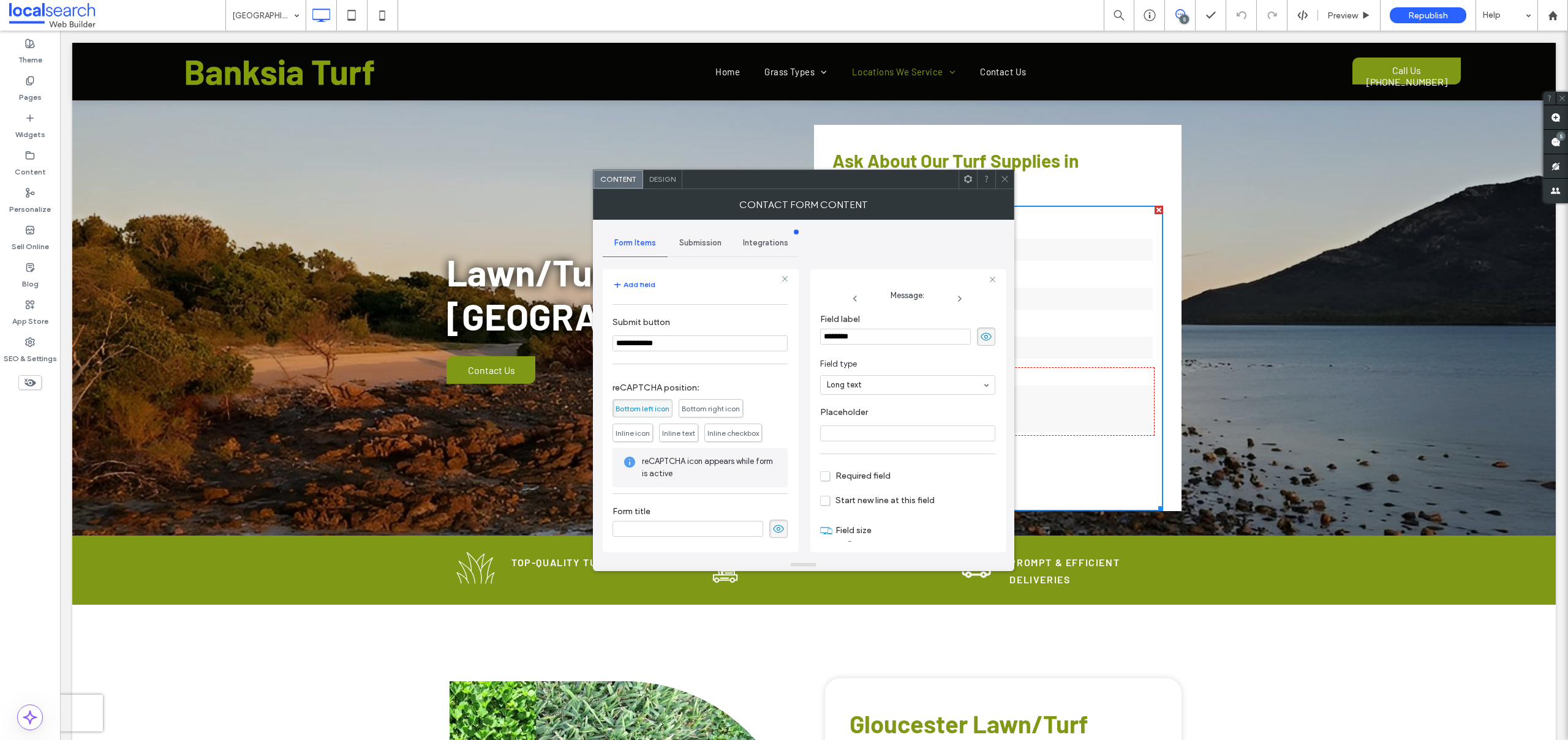
click at [694, 244] on span "Submission" at bounding box center [700, 243] width 43 height 10
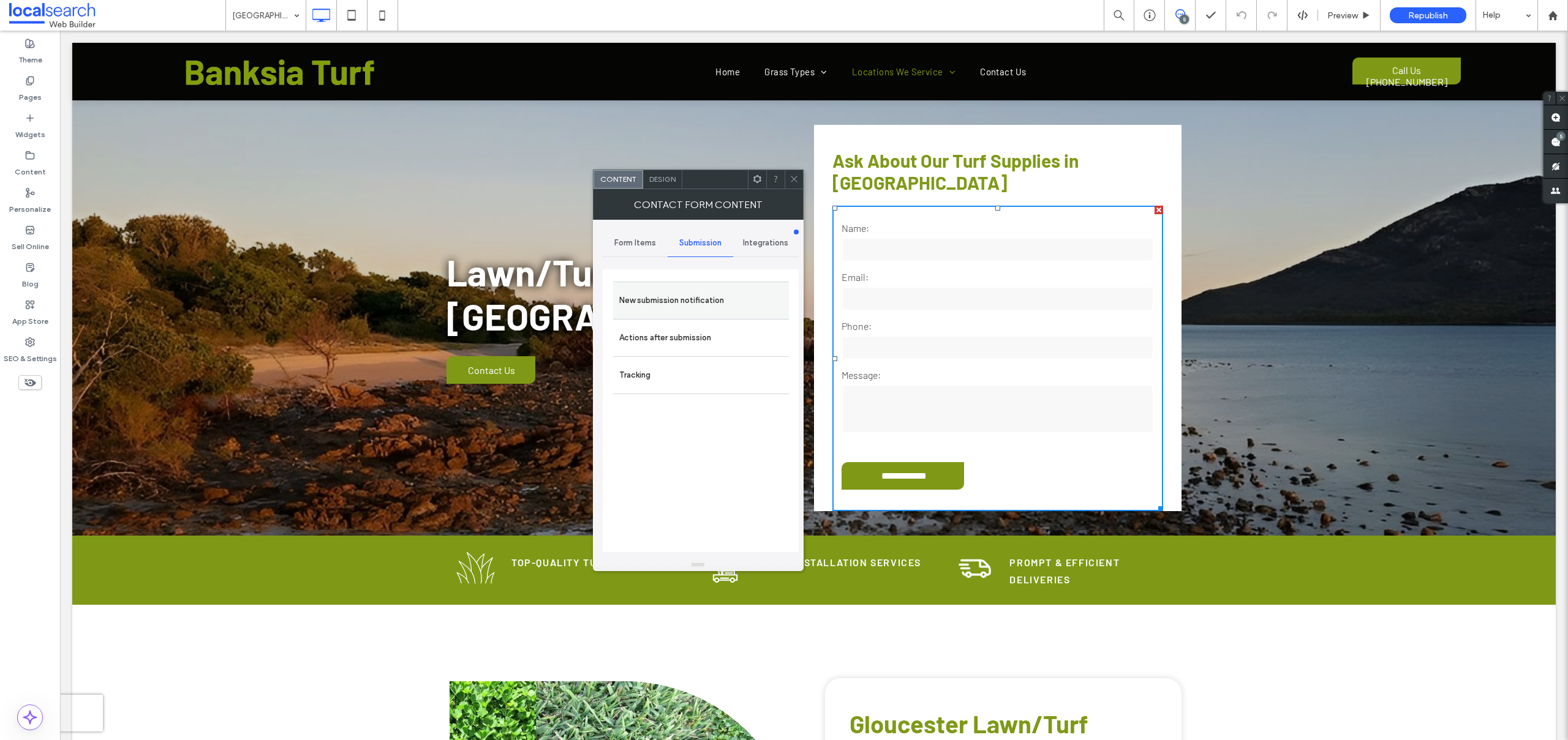
click at [678, 295] on label "New submission notification" at bounding box center [701, 300] width 164 height 24
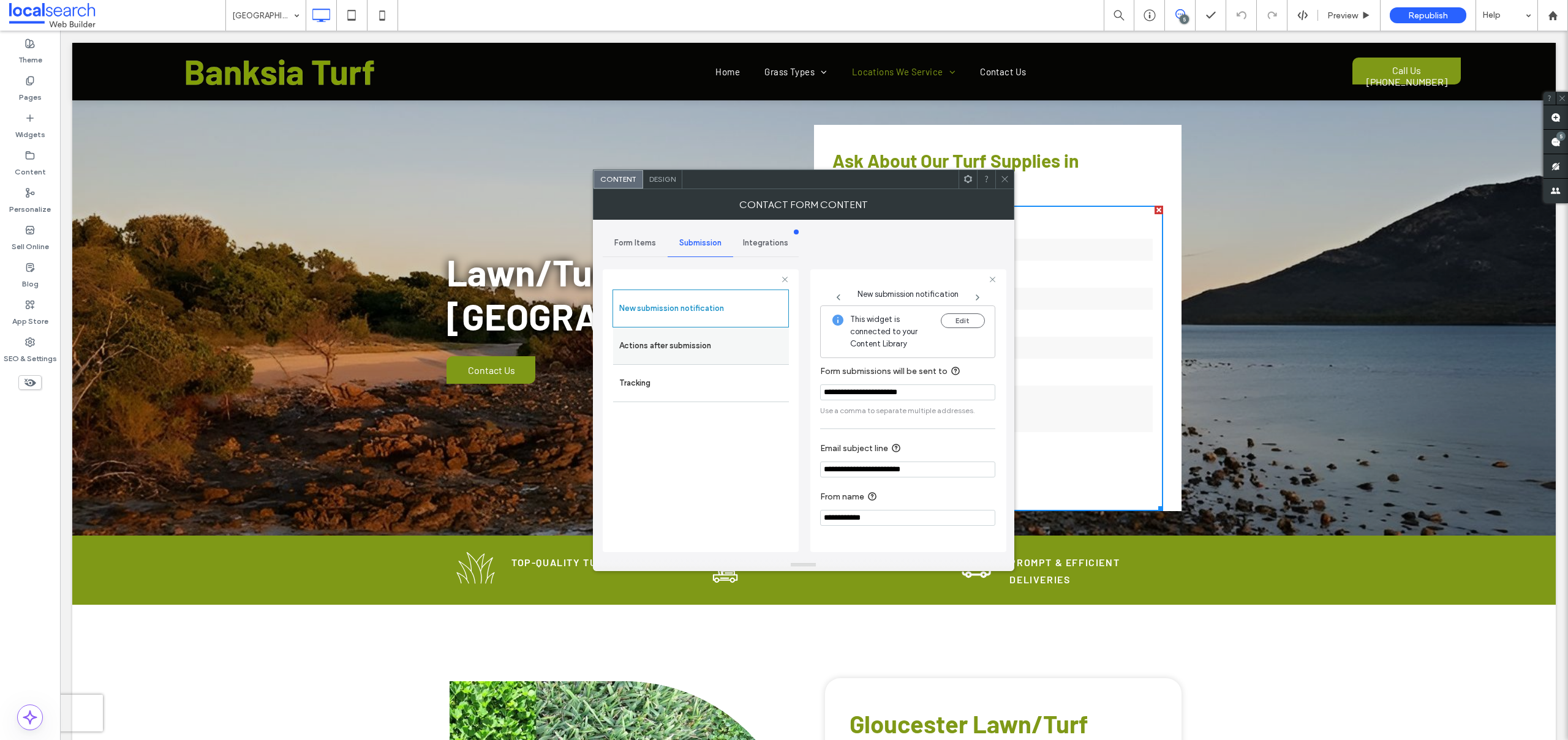
click at [682, 347] on label "Actions after submission" at bounding box center [701, 346] width 164 height 24
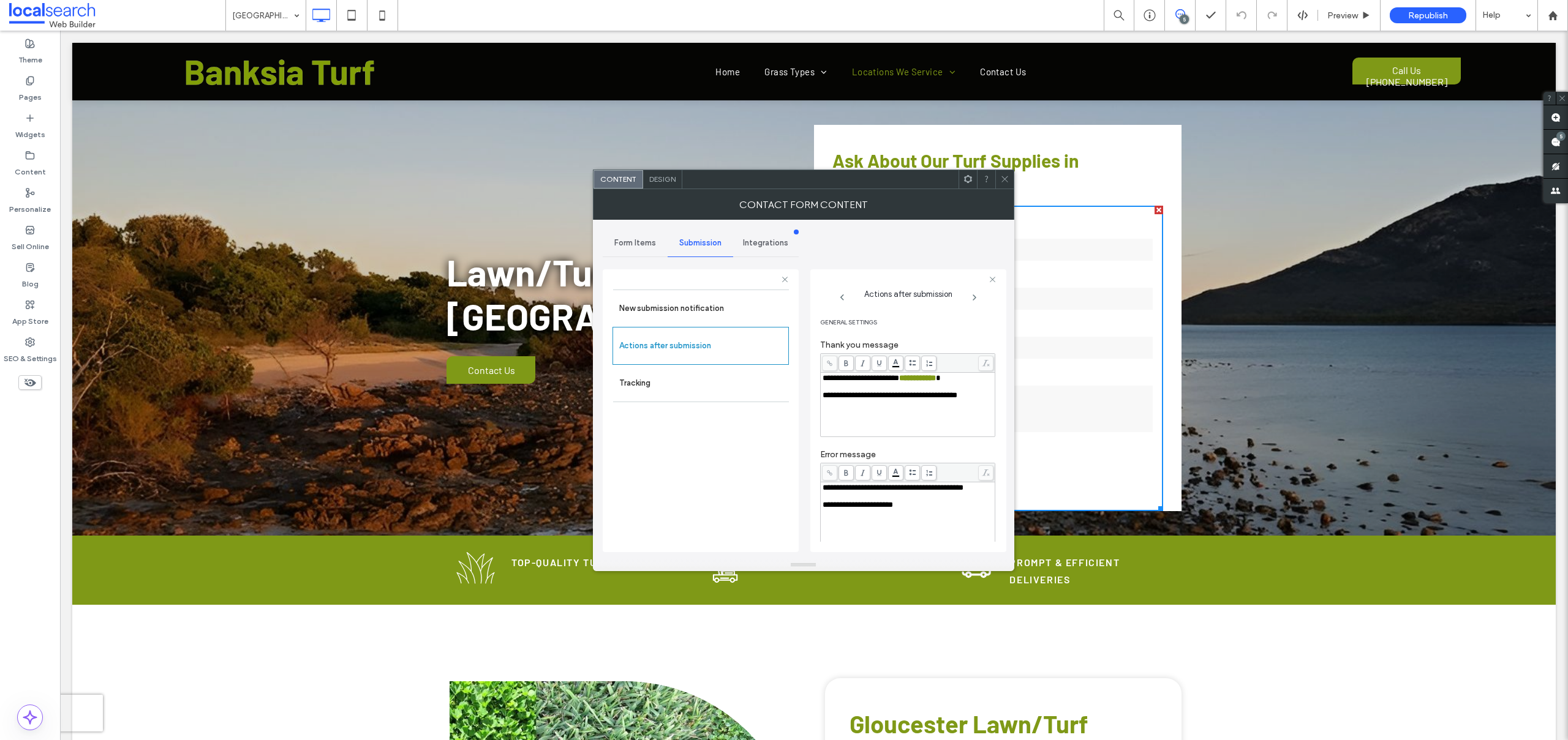
click at [1001, 177] on icon at bounding box center [1004, 179] width 9 height 9
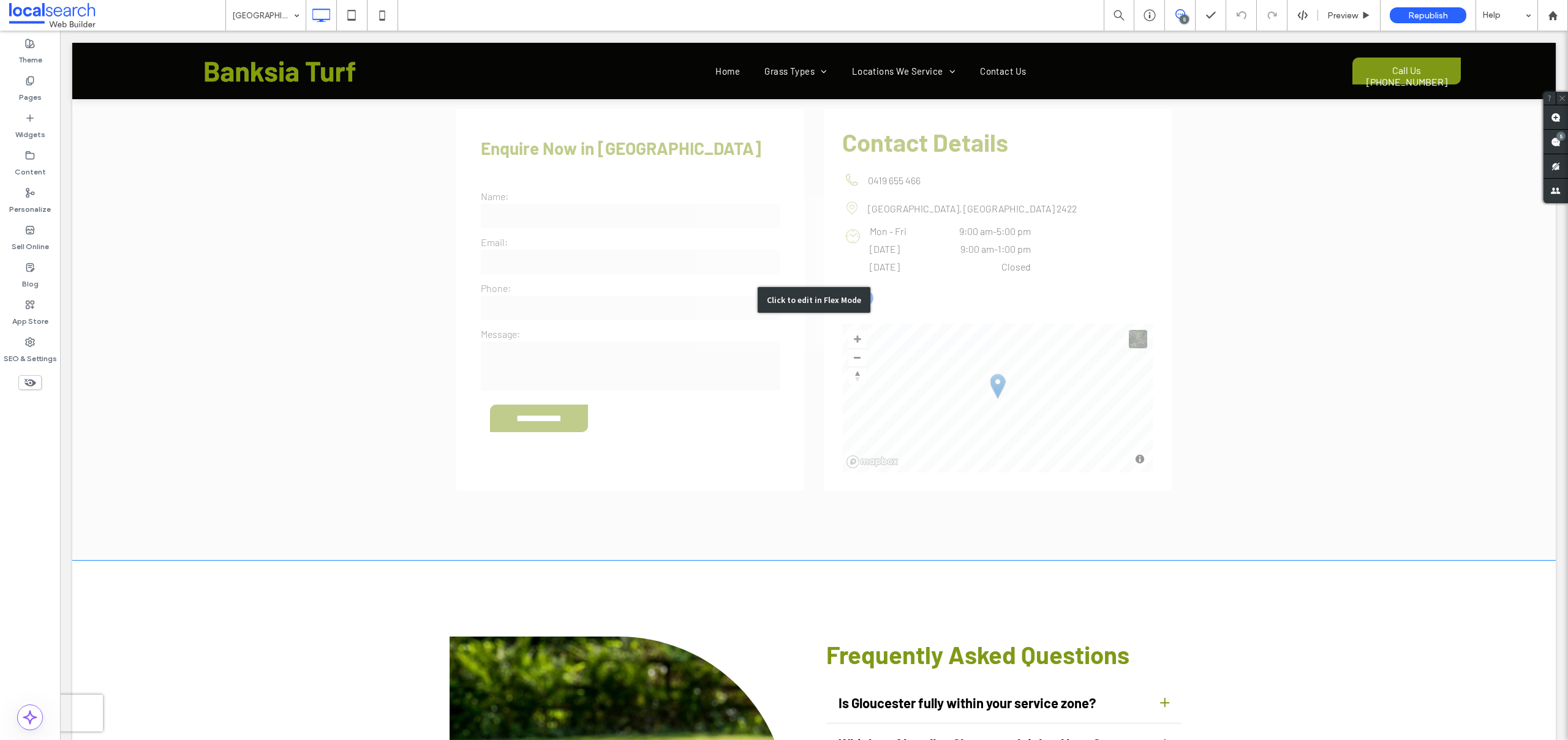
scroll to position [2778, 0]
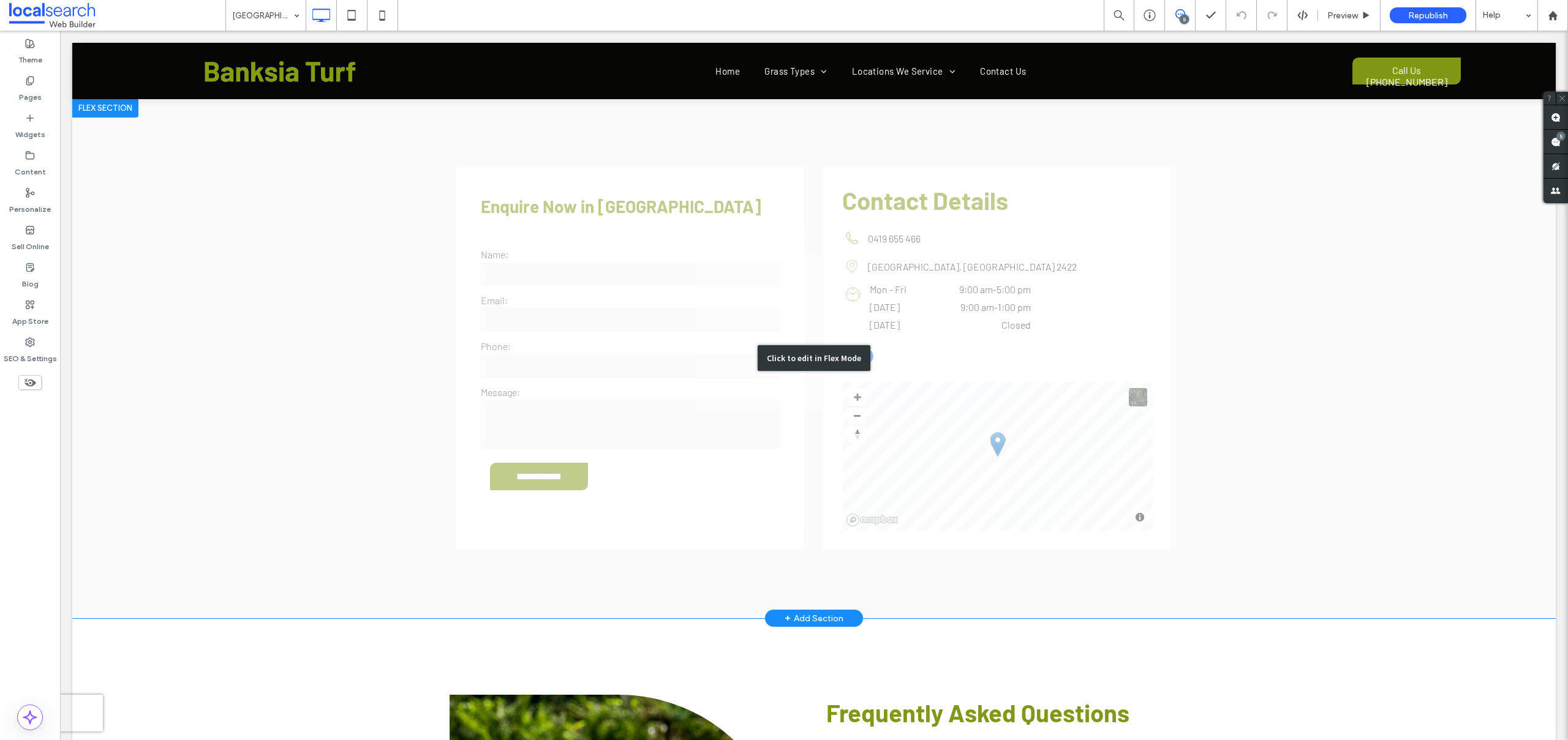
click at [644, 352] on div "Click to edit in Flex Mode" at bounding box center [813, 358] width 1483 height 520
click at [481, 400] on textarea at bounding box center [630, 424] width 299 height 49
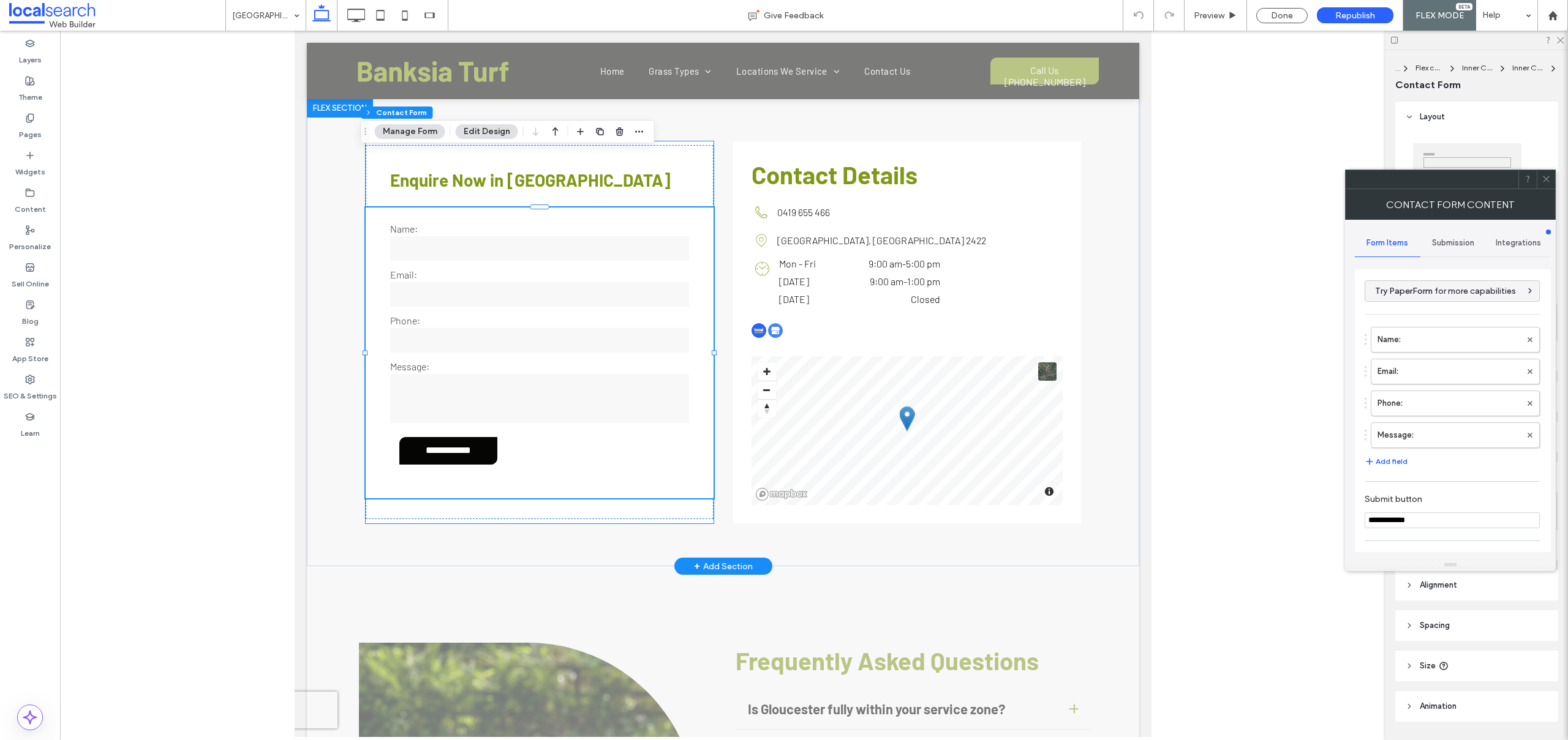
type input "*"
type input "***"
click at [1452, 330] on label "Name:" at bounding box center [1448, 339] width 143 height 24
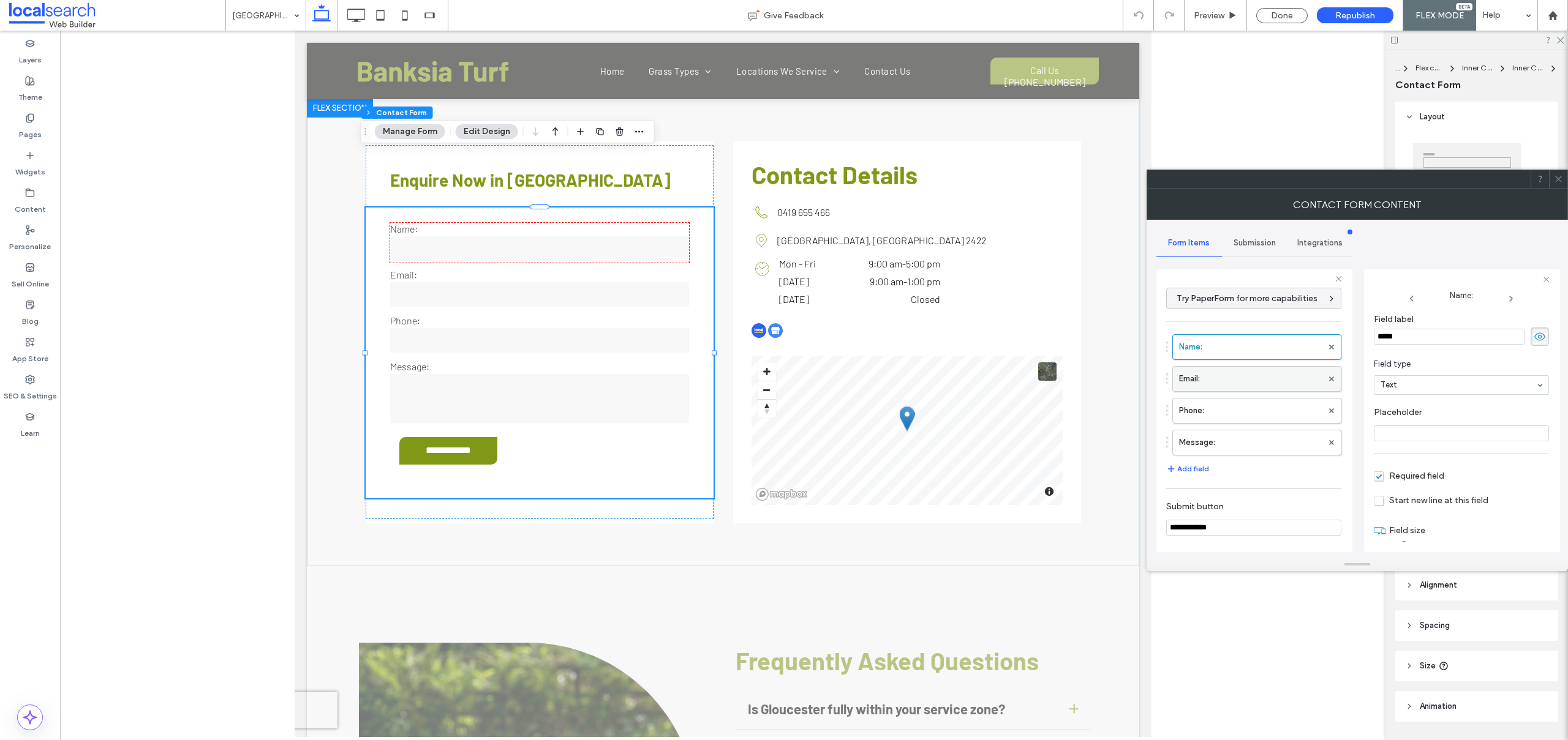
click at [1254, 373] on label "Email:" at bounding box center [1250, 379] width 143 height 24
click at [1239, 403] on label "Phone:" at bounding box center [1250, 411] width 143 height 24
click at [1228, 438] on label "Message:" at bounding box center [1250, 442] width 143 height 24
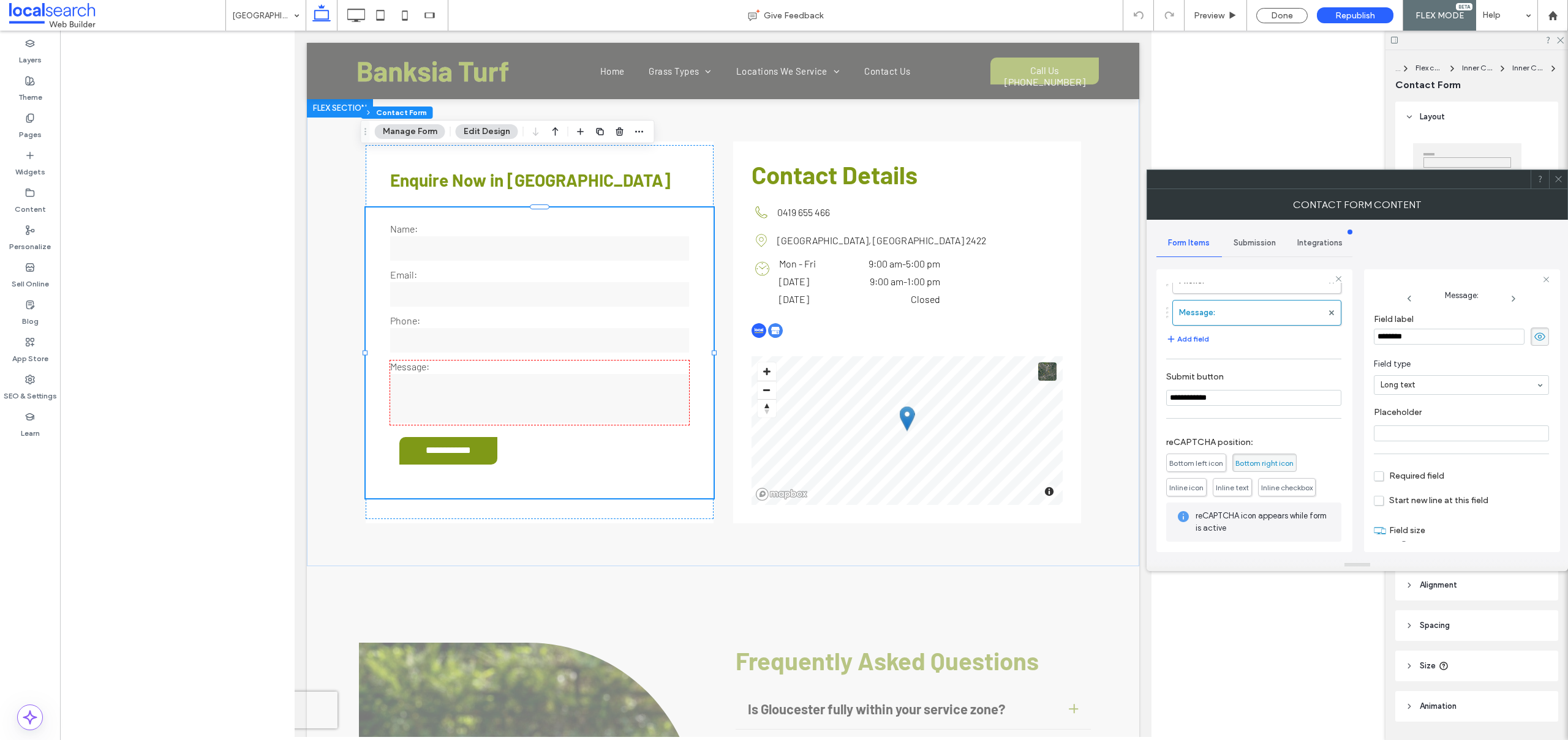
scroll to position [184, 0]
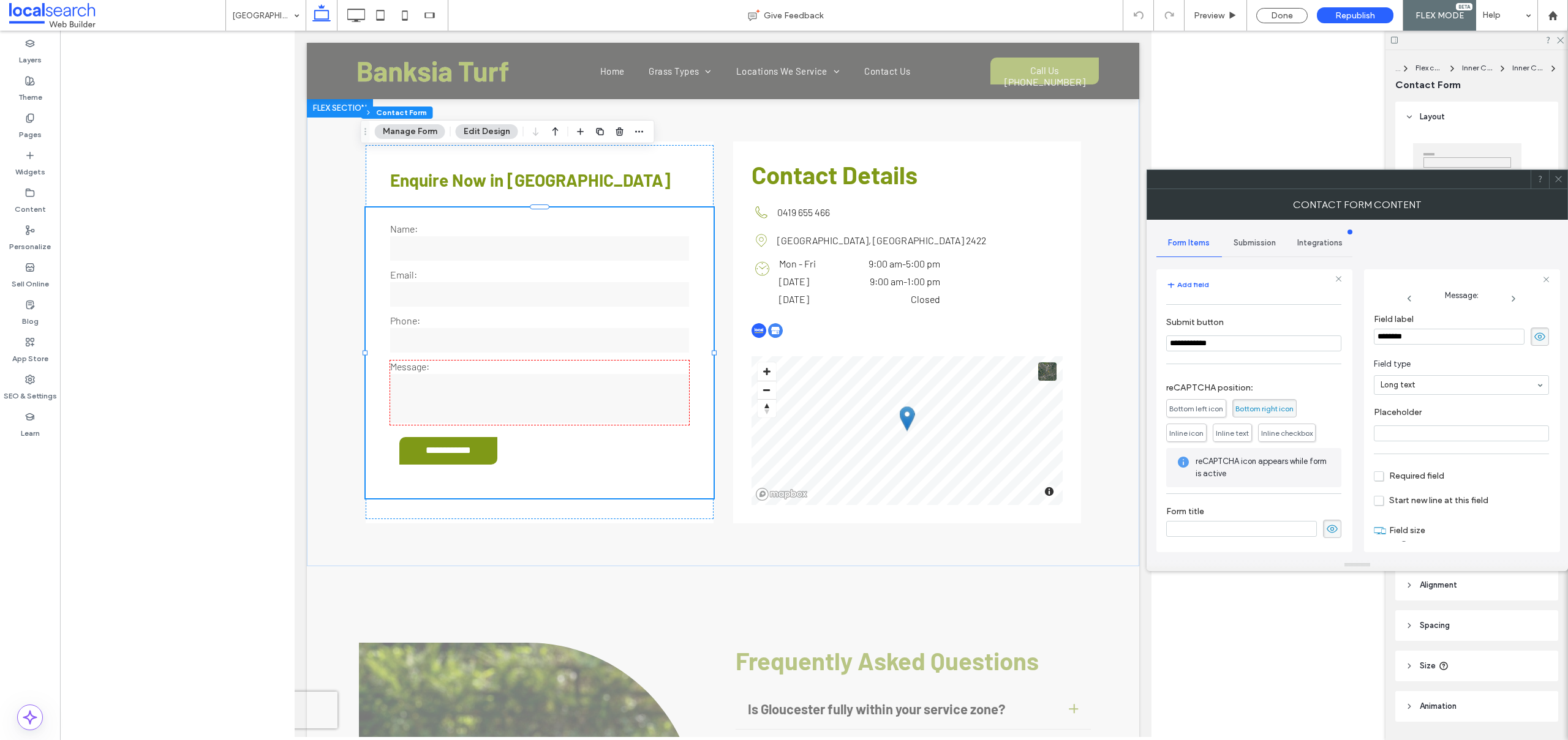
click at [1254, 239] on span "Submission" at bounding box center [1254, 243] width 43 height 10
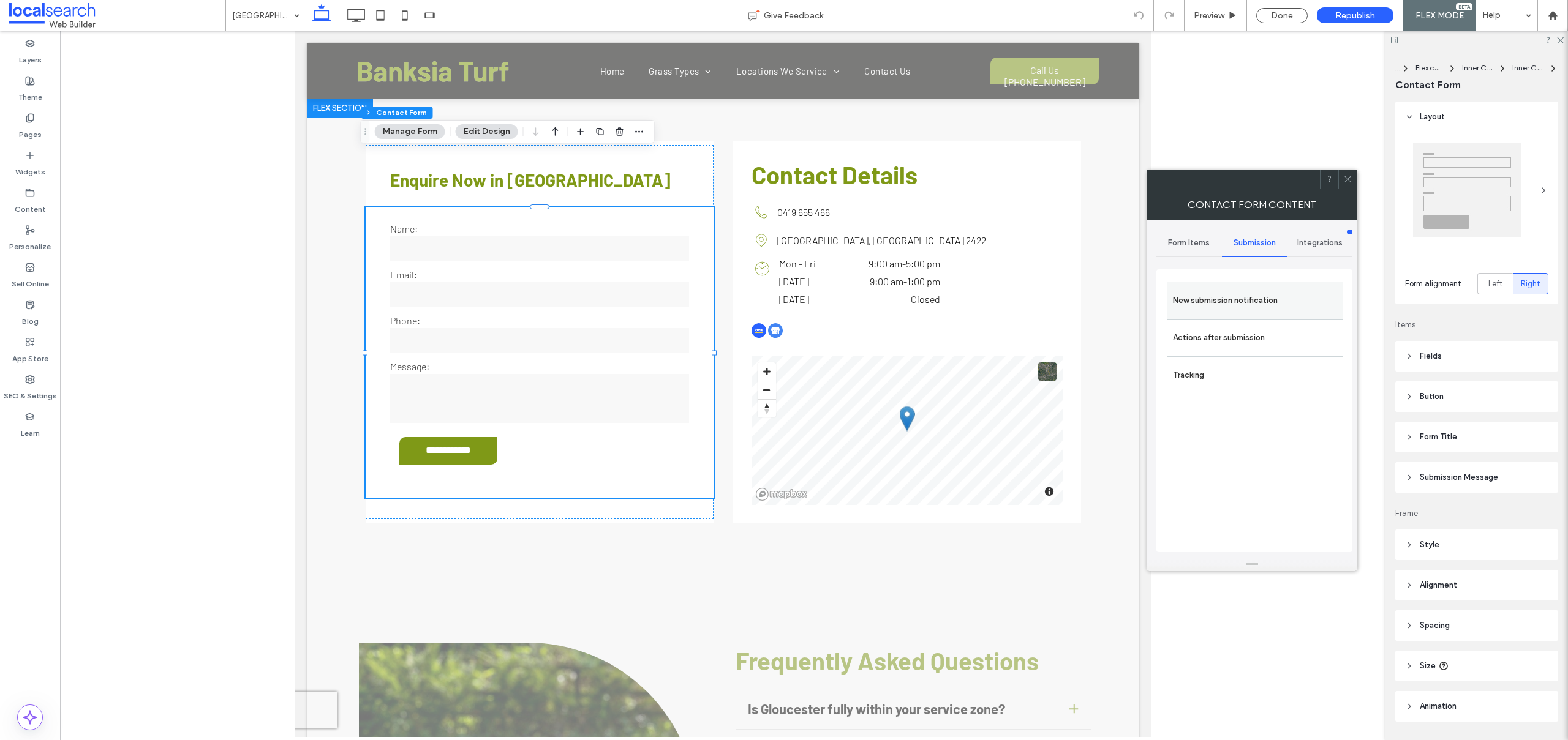
click at [1226, 295] on label "New submission notification" at bounding box center [1254, 300] width 164 height 24
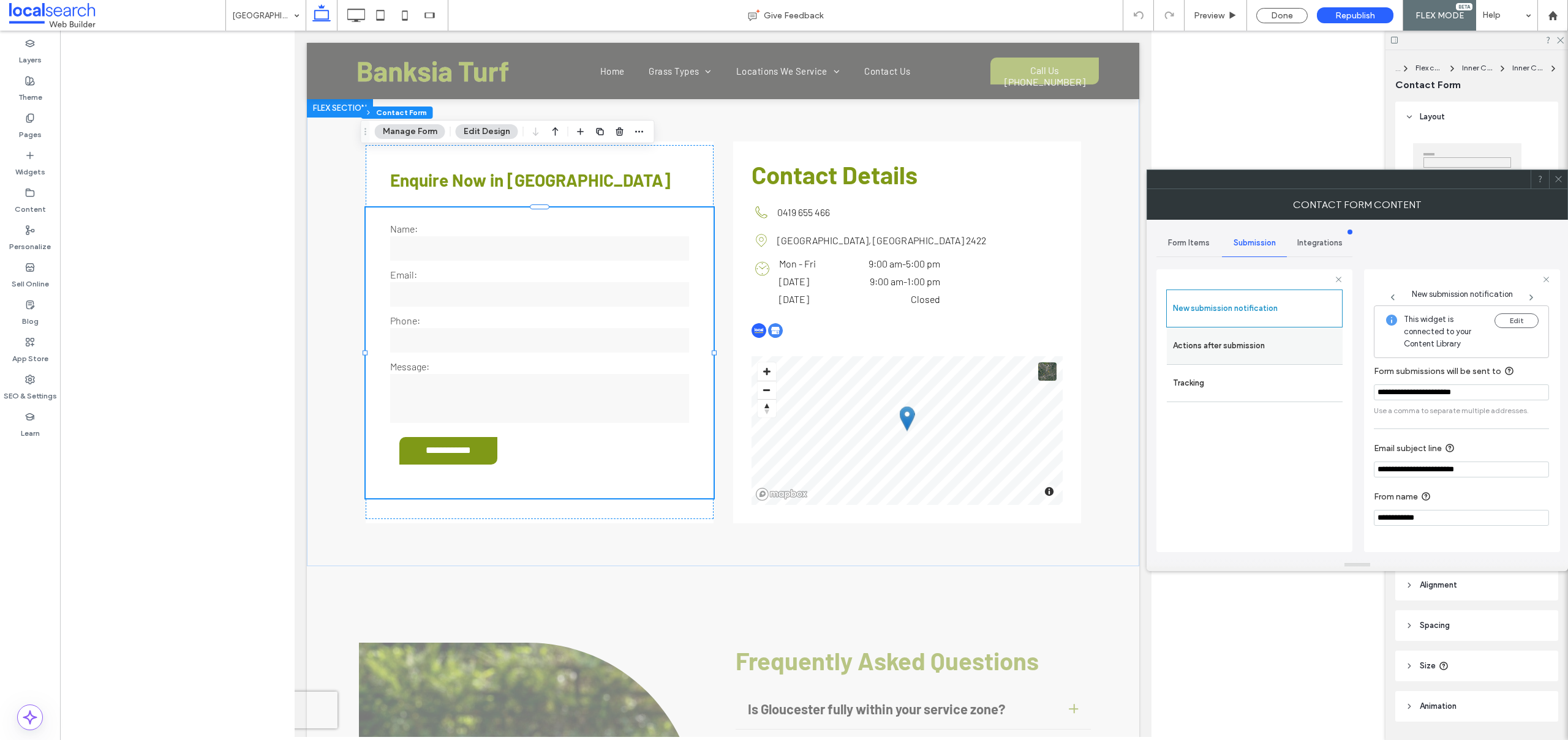
click at [1210, 348] on label "Actions after submission" at bounding box center [1254, 346] width 164 height 24
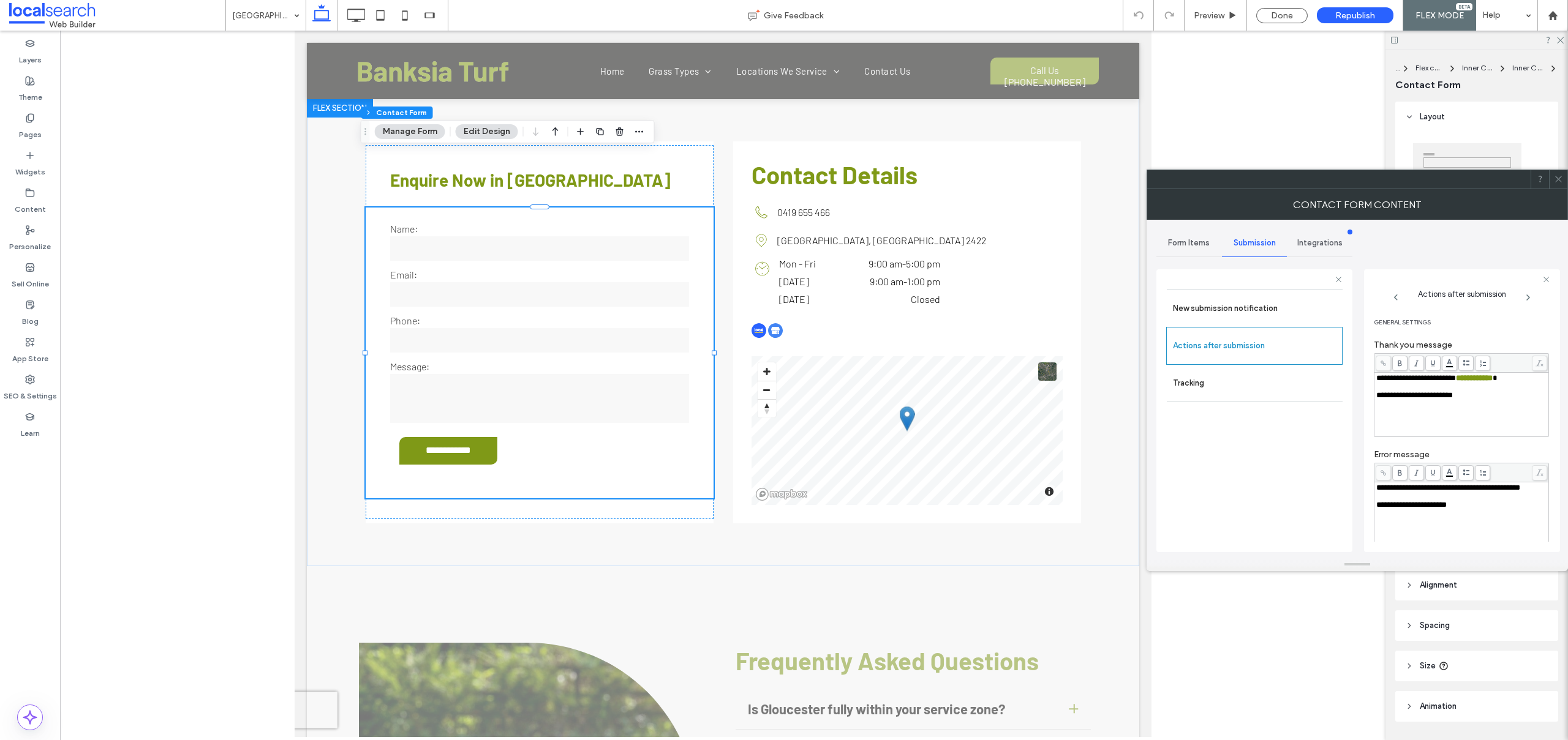
click at [1560, 182] on icon at bounding box center [1558, 179] width 9 height 9
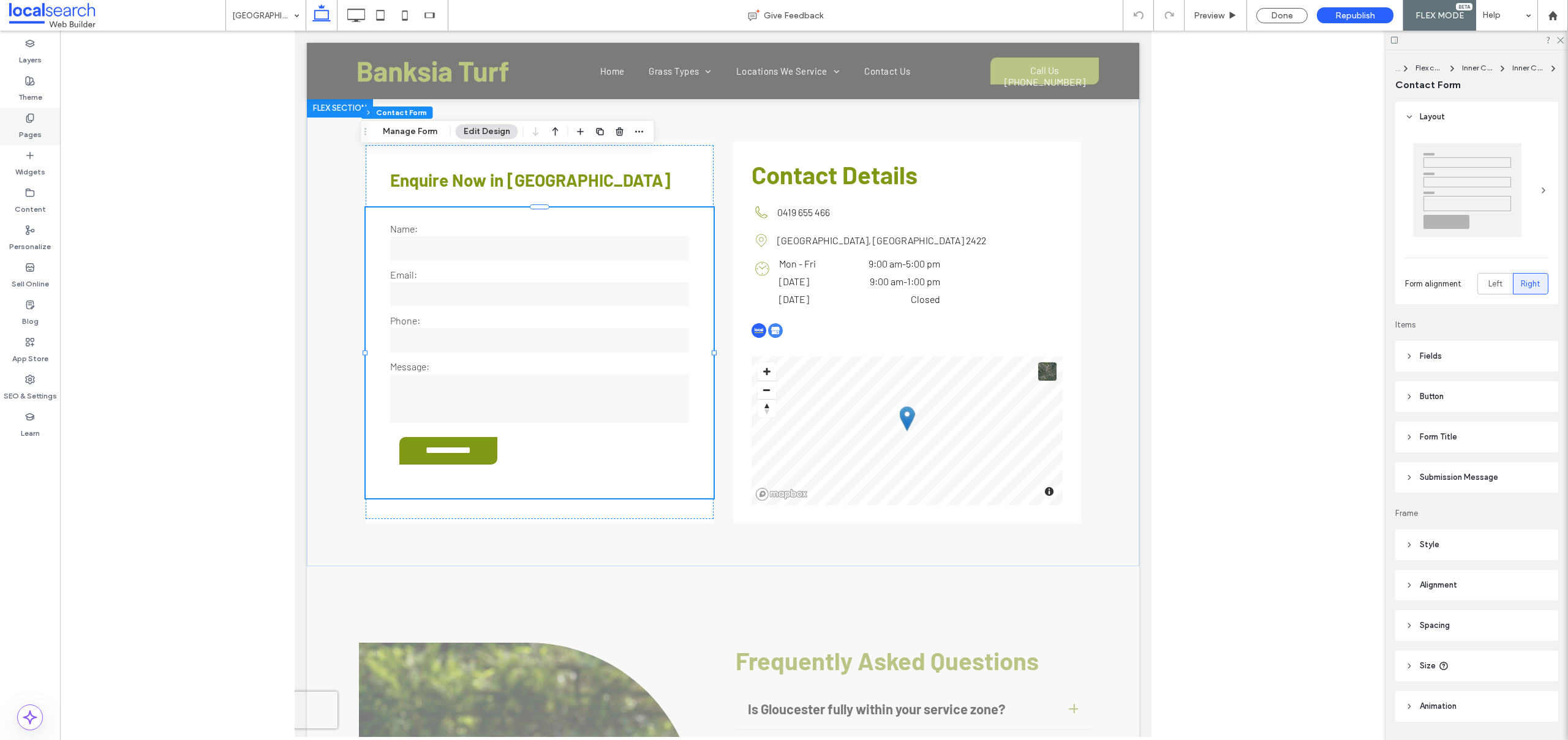
click at [31, 108] on div "Pages" at bounding box center [30, 127] width 60 height 37
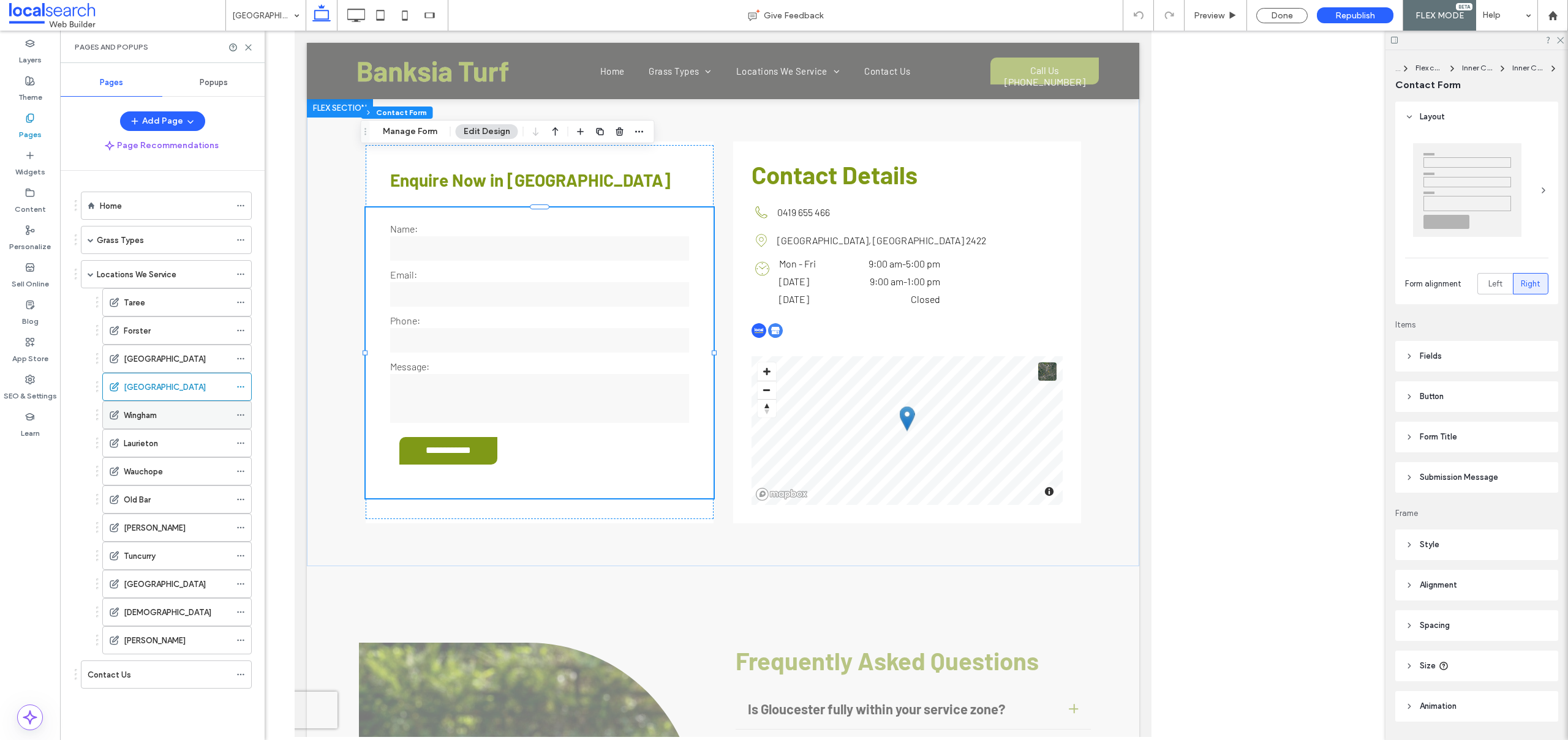
click at [124, 403] on div "Wingham" at bounding box center [177, 414] width 107 height 27
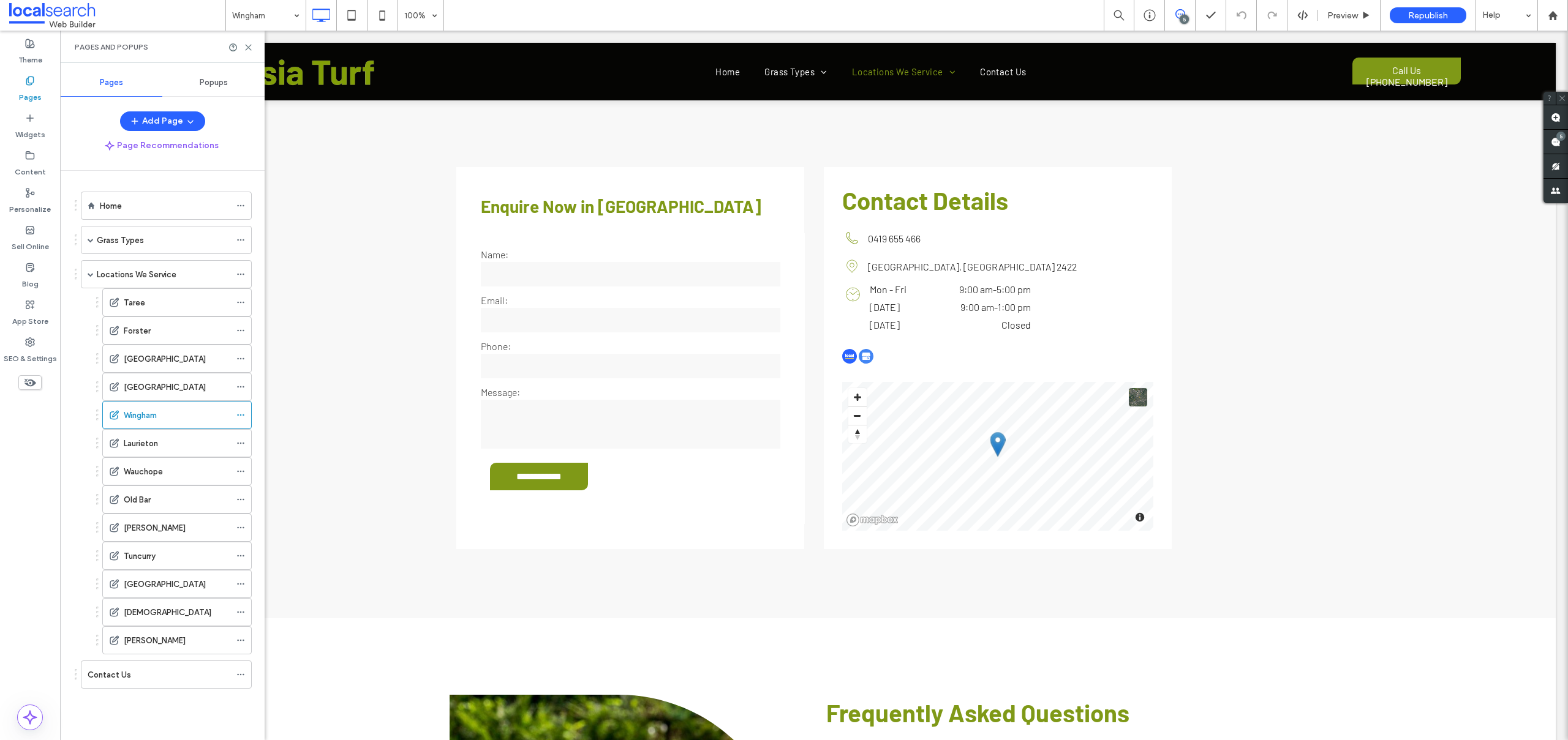
click at [1275, 11] on div at bounding box center [784, 370] width 1568 height 740
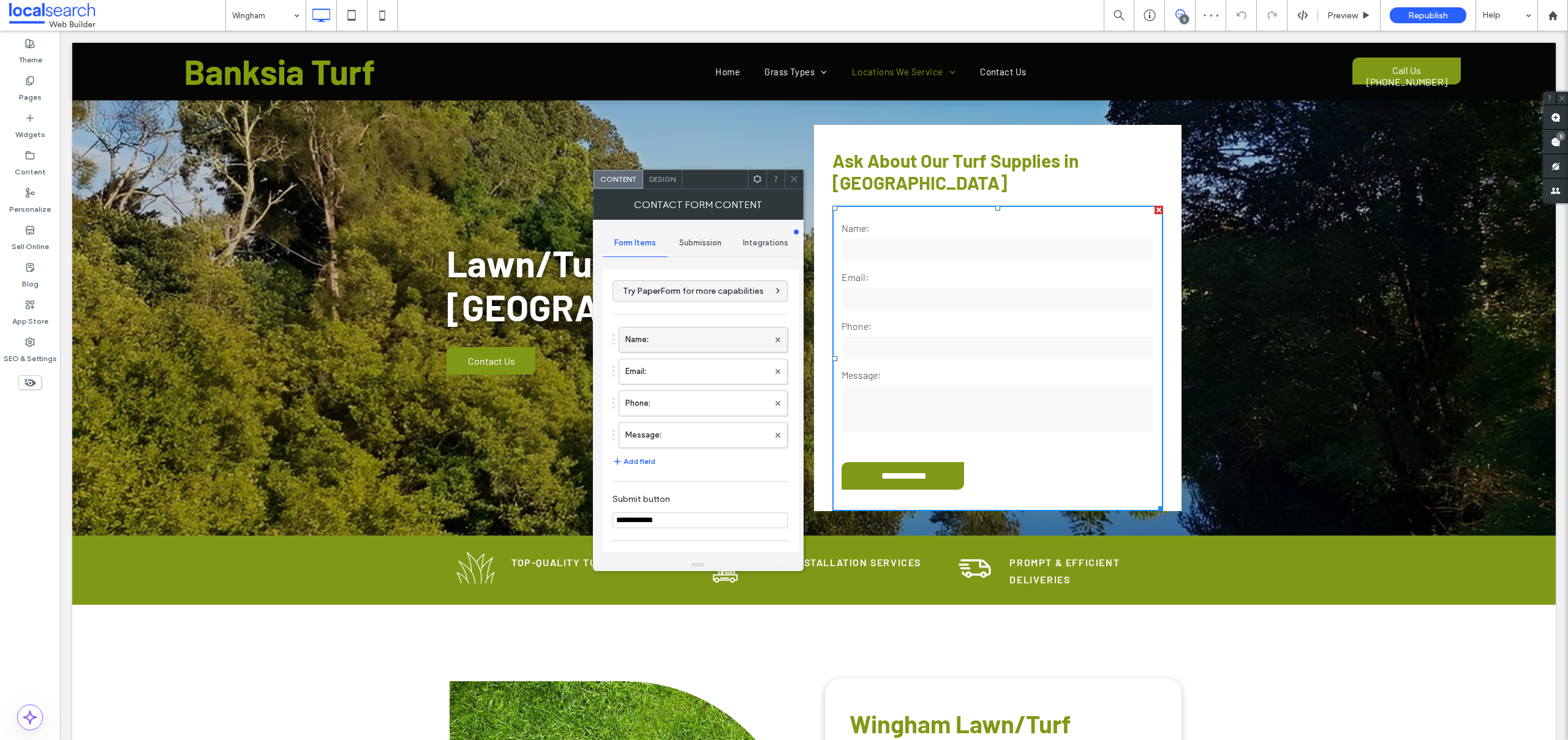
click at [633, 337] on label "Name:" at bounding box center [696, 339] width 143 height 24
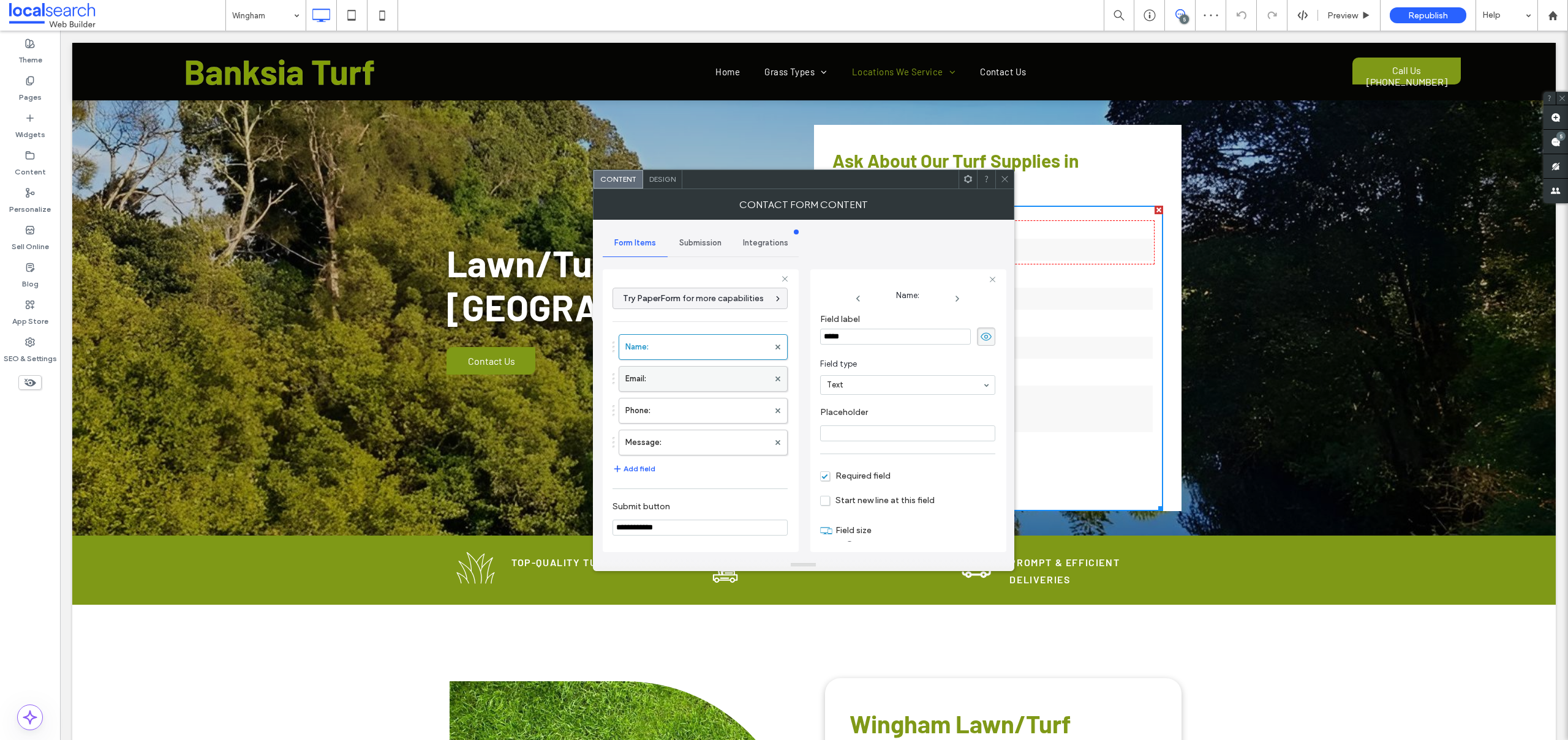
click at [660, 382] on label "Email:" at bounding box center [696, 379] width 143 height 24
click at [680, 409] on label "Phone:" at bounding box center [696, 411] width 143 height 24
click at [673, 441] on label "Message:" at bounding box center [696, 442] width 143 height 24
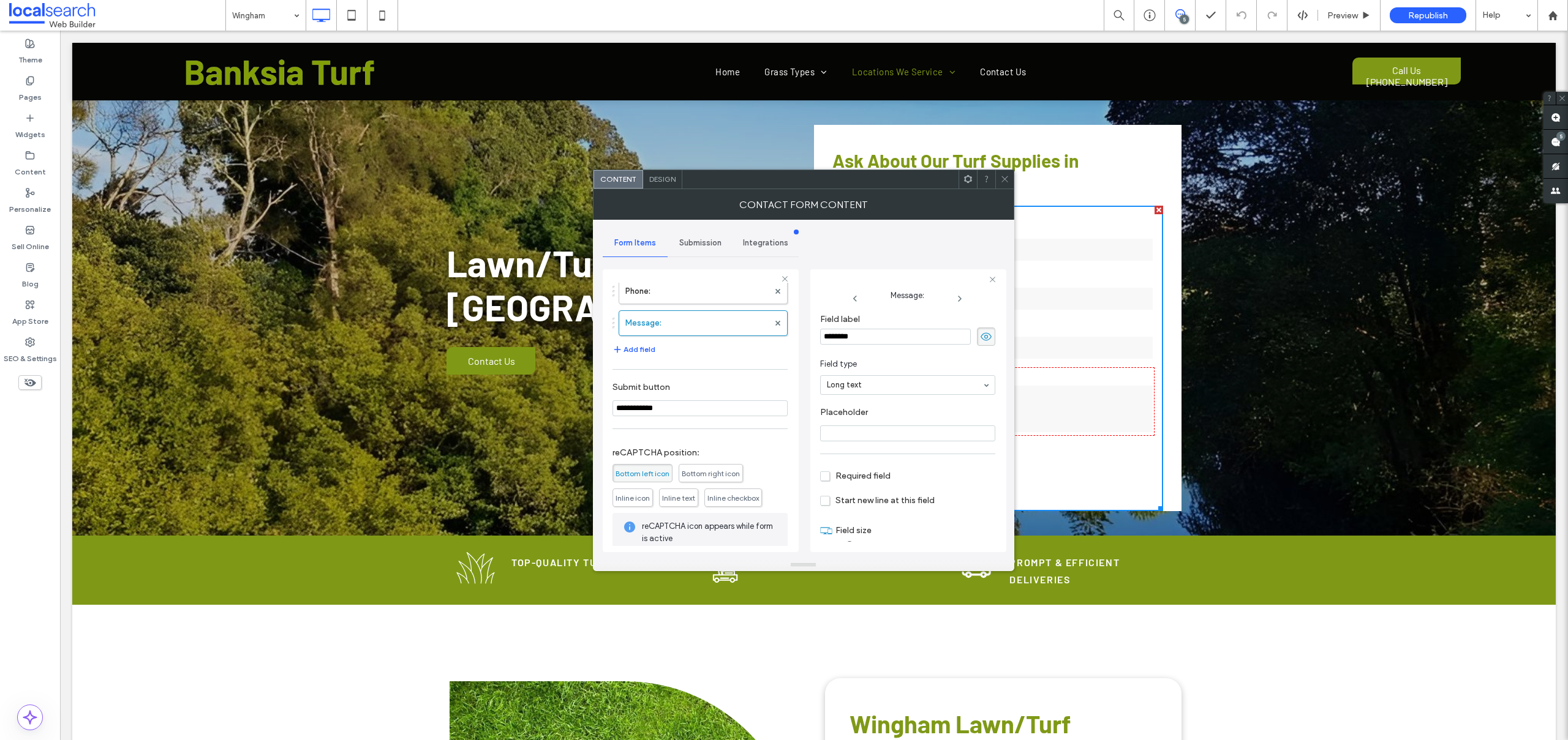
scroll to position [184, 0]
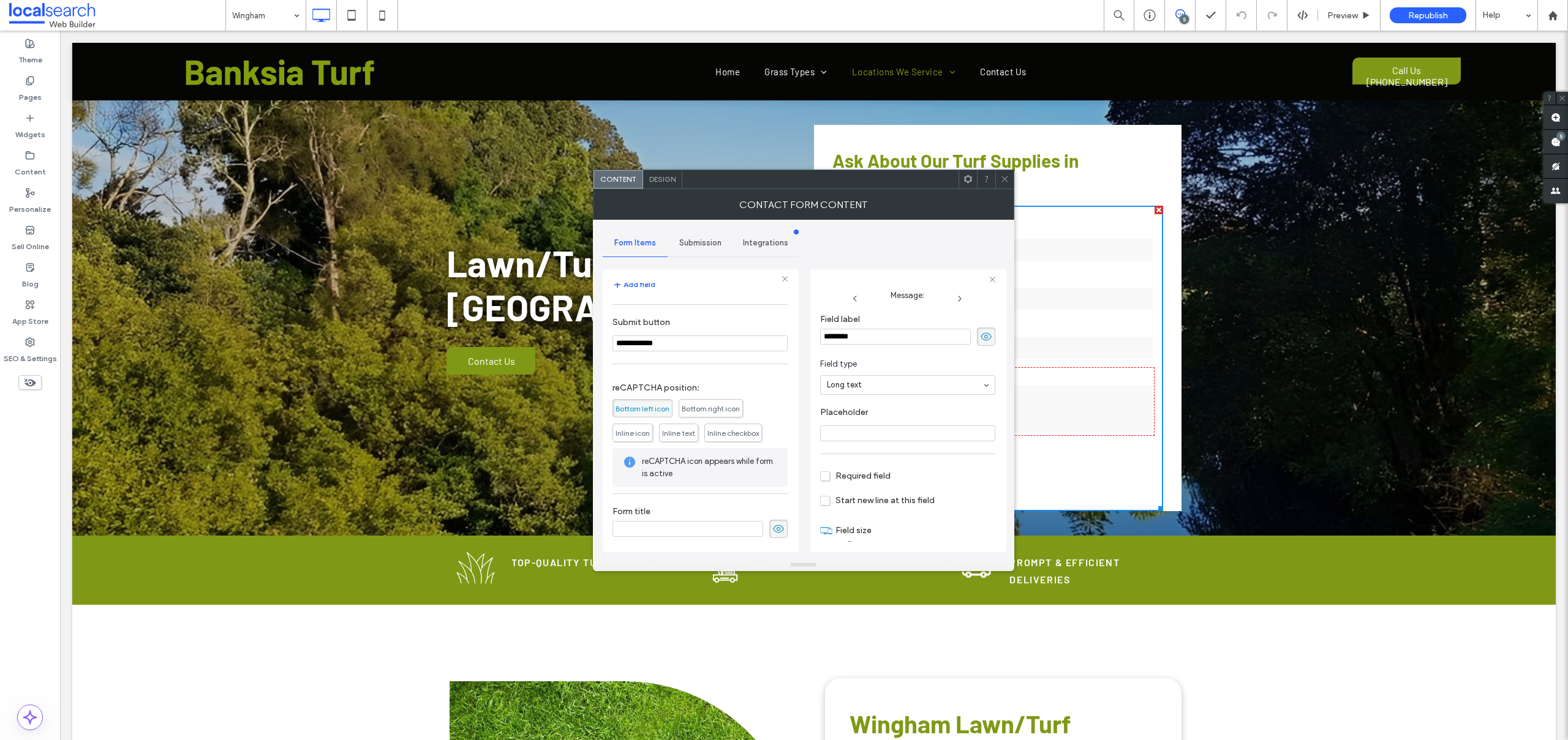
click at [699, 241] on span "Submission" at bounding box center [700, 243] width 43 height 10
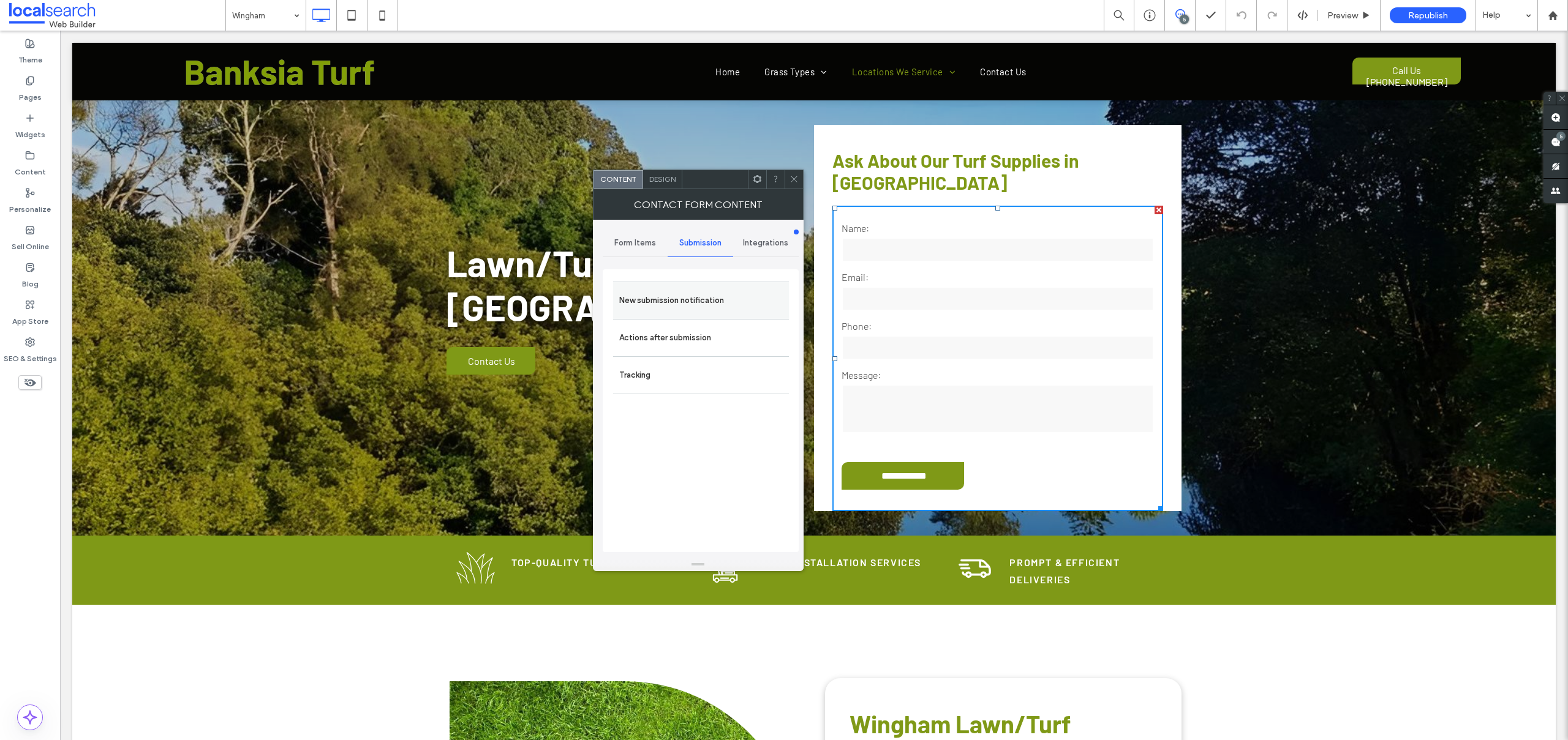
click at [657, 303] on label "New submission notification" at bounding box center [701, 300] width 164 height 24
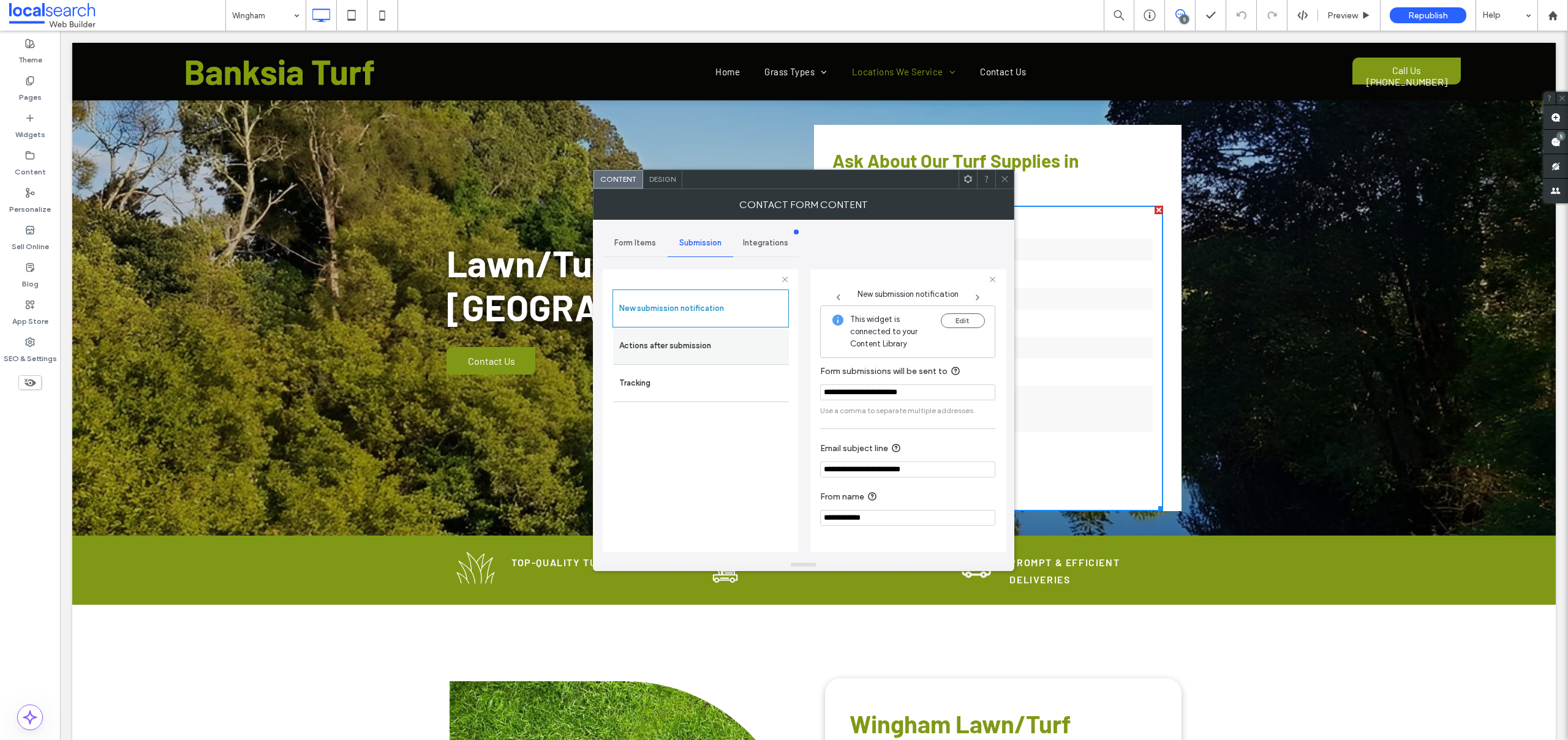
click at [657, 339] on label "Actions after submission" at bounding box center [701, 346] width 164 height 24
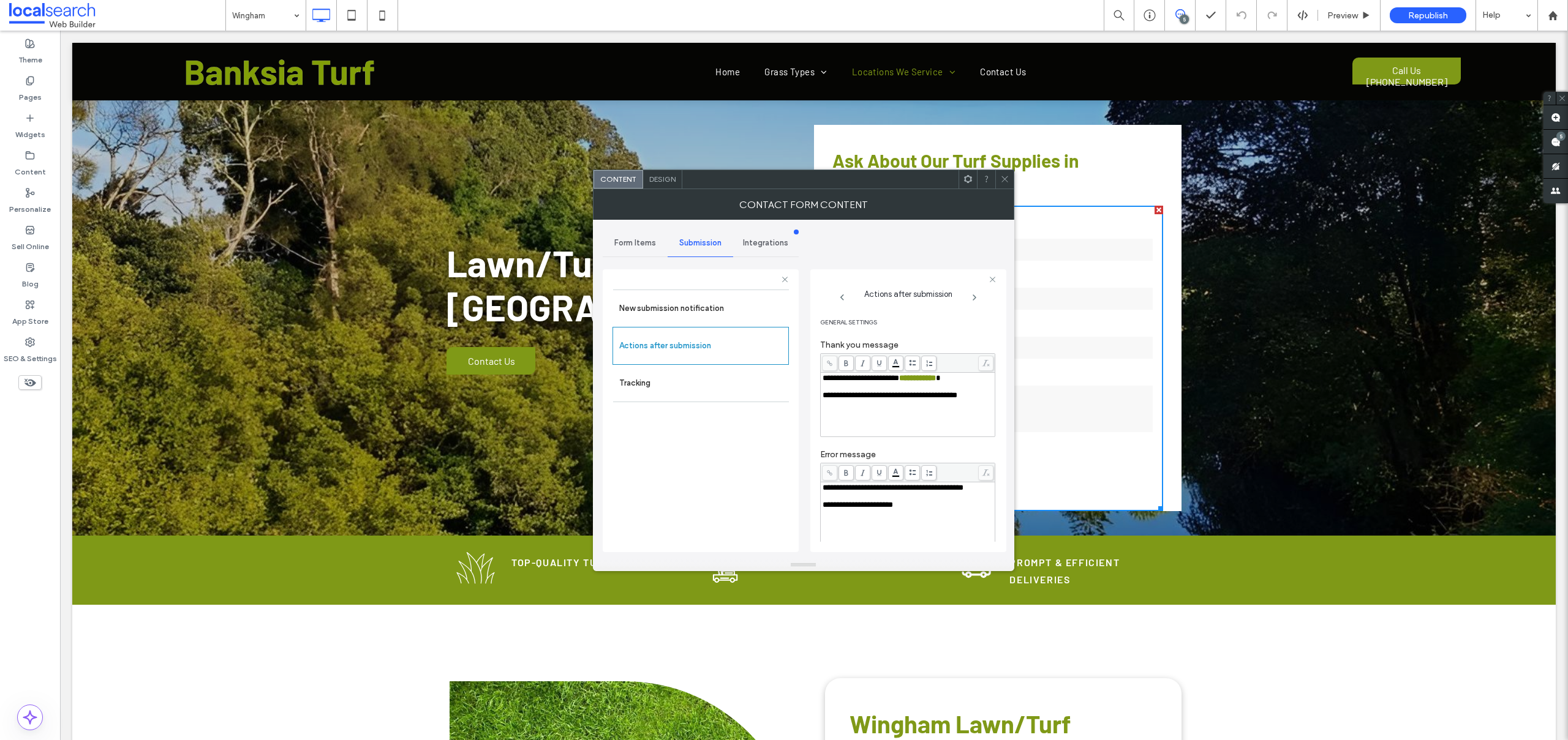
click at [1001, 177] on icon at bounding box center [1004, 179] width 9 height 9
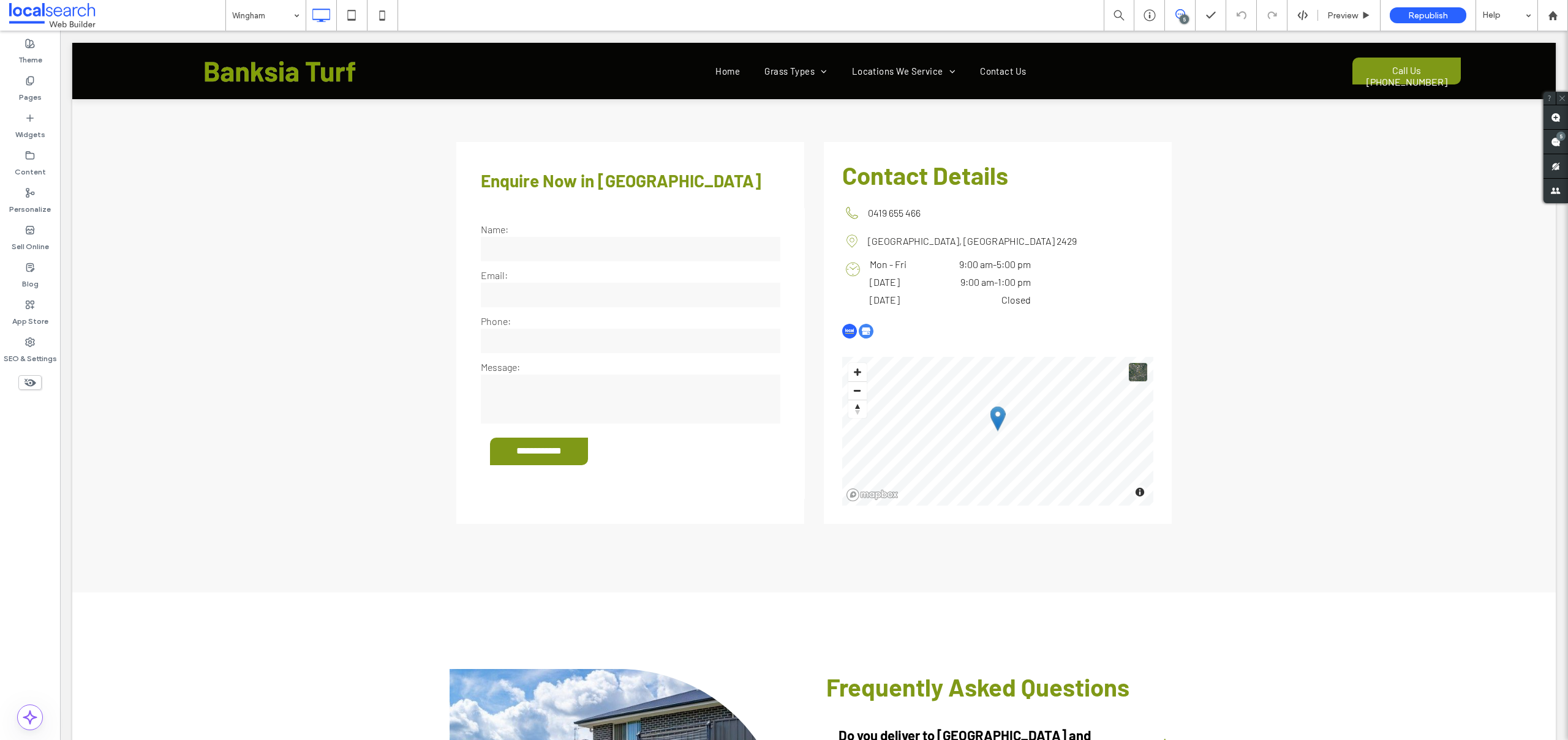
scroll to position [2645, 0]
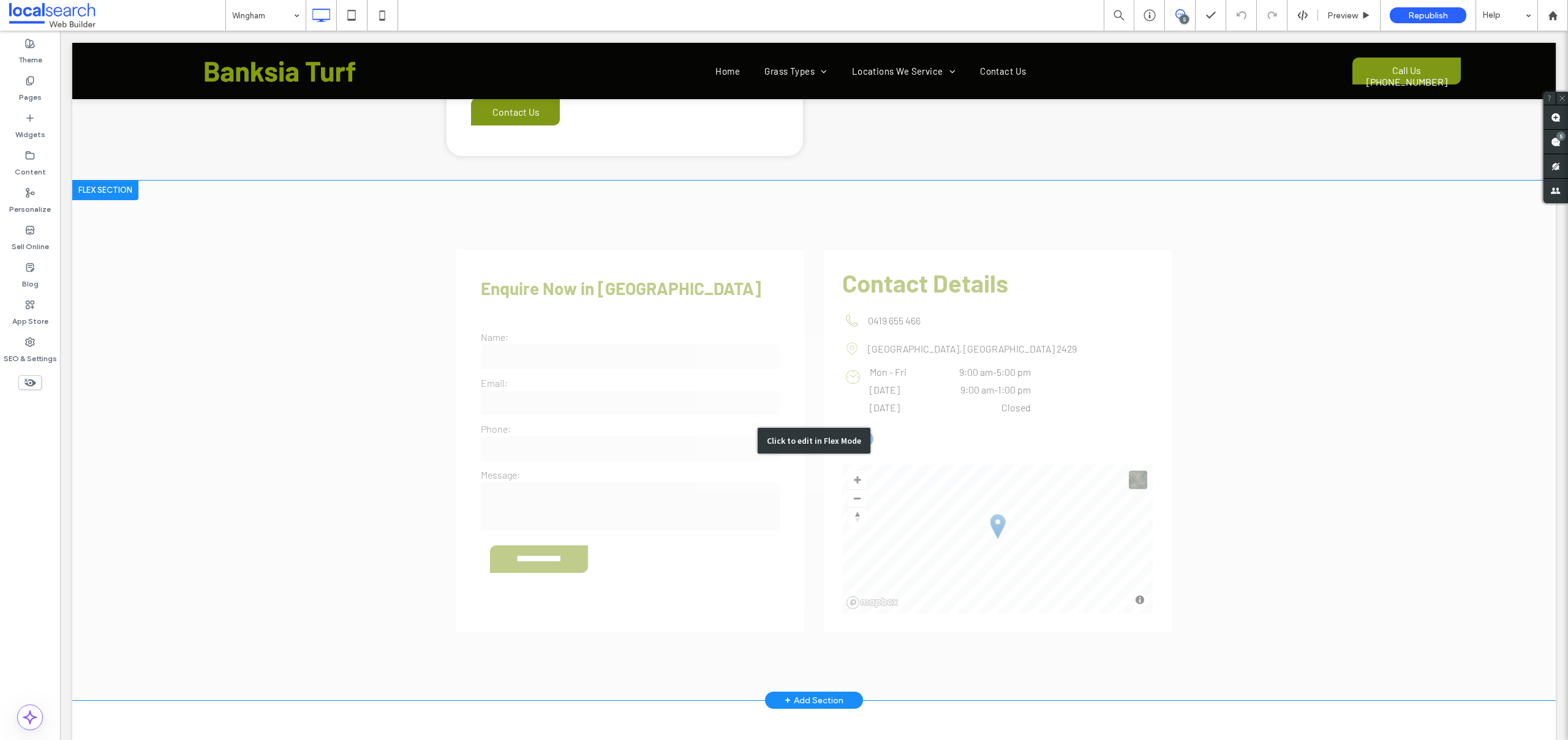
click at [633, 309] on div "Click to edit in Flex Mode" at bounding box center [813, 441] width 1483 height 520
click at [633, 331] on div "Name:" at bounding box center [630, 351] width 299 height 40
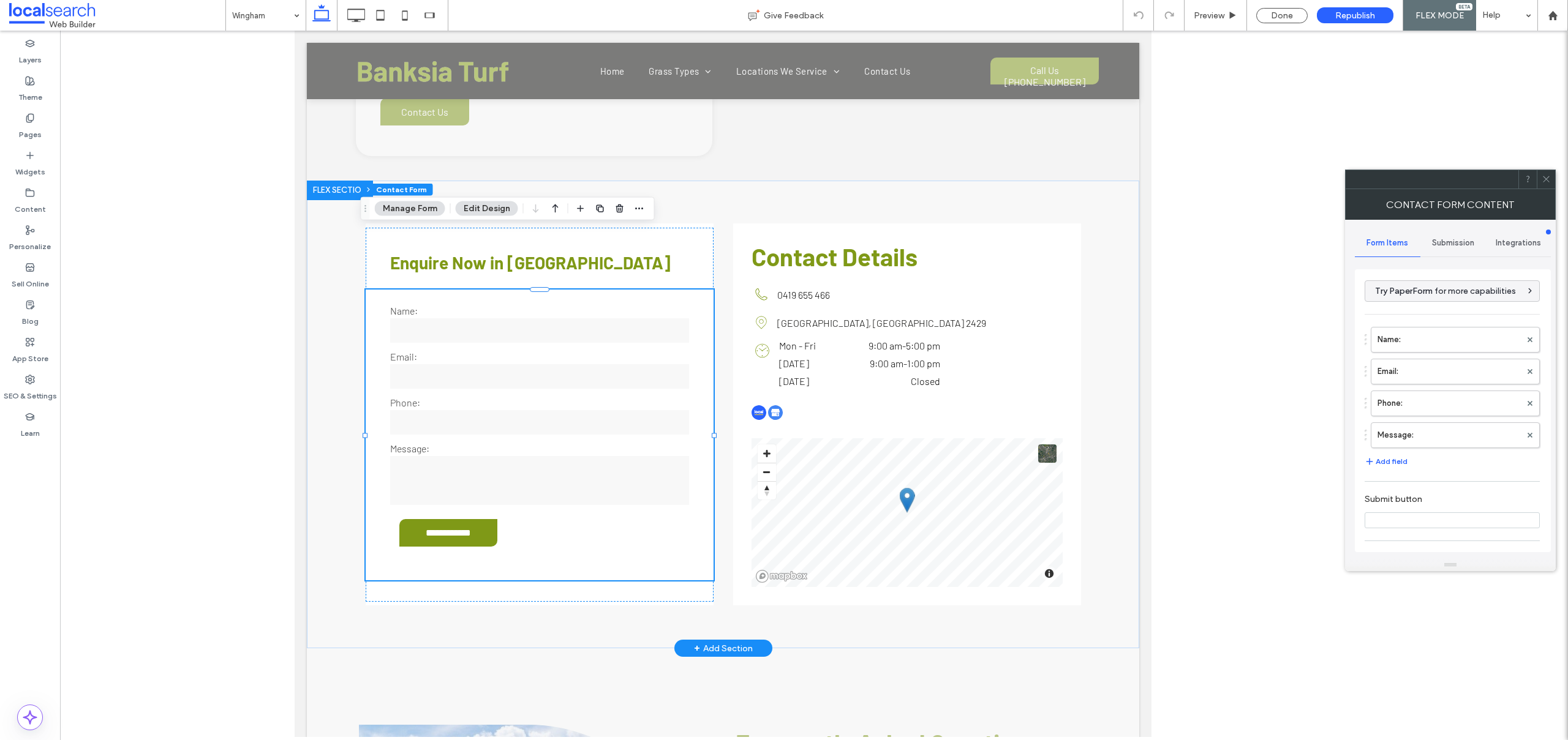
type input "**********"
type input "*"
type input "***"
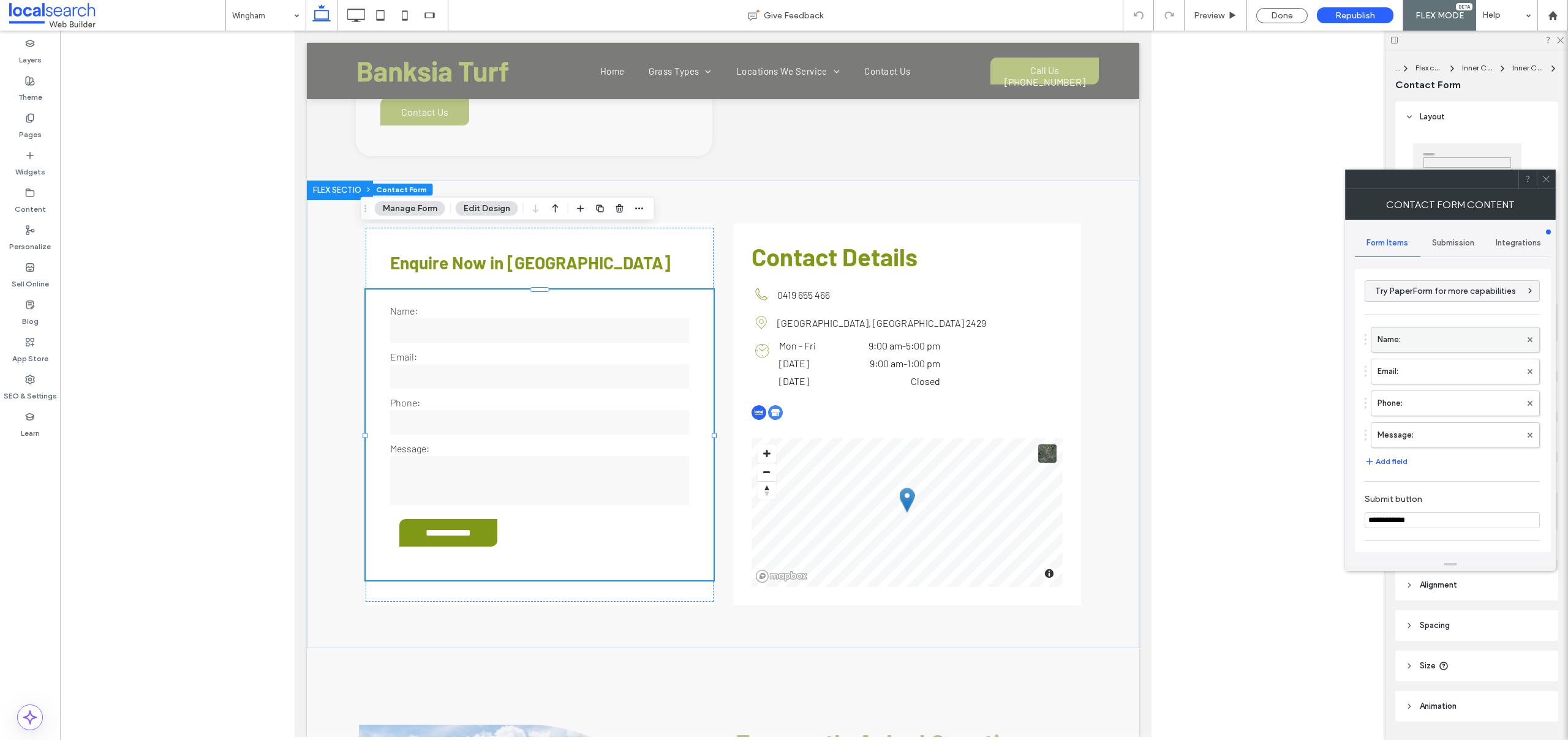
click at [1438, 347] on label "Name:" at bounding box center [1448, 339] width 143 height 24
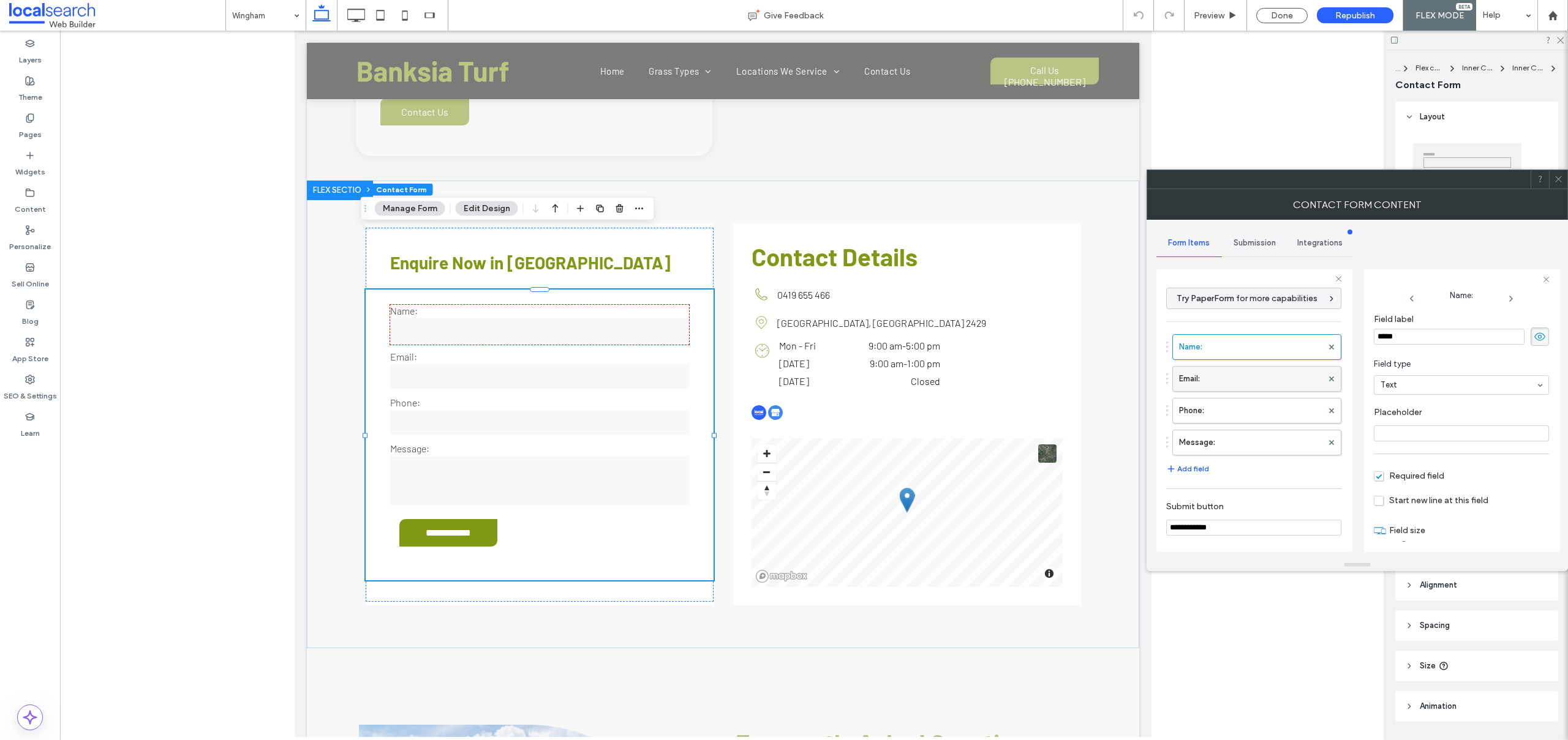
click at [1281, 378] on label "Email:" at bounding box center [1250, 379] width 143 height 24
click at [1278, 416] on label "Phone:" at bounding box center [1250, 411] width 143 height 24
click at [1272, 437] on label "Message:" at bounding box center [1250, 442] width 143 height 24
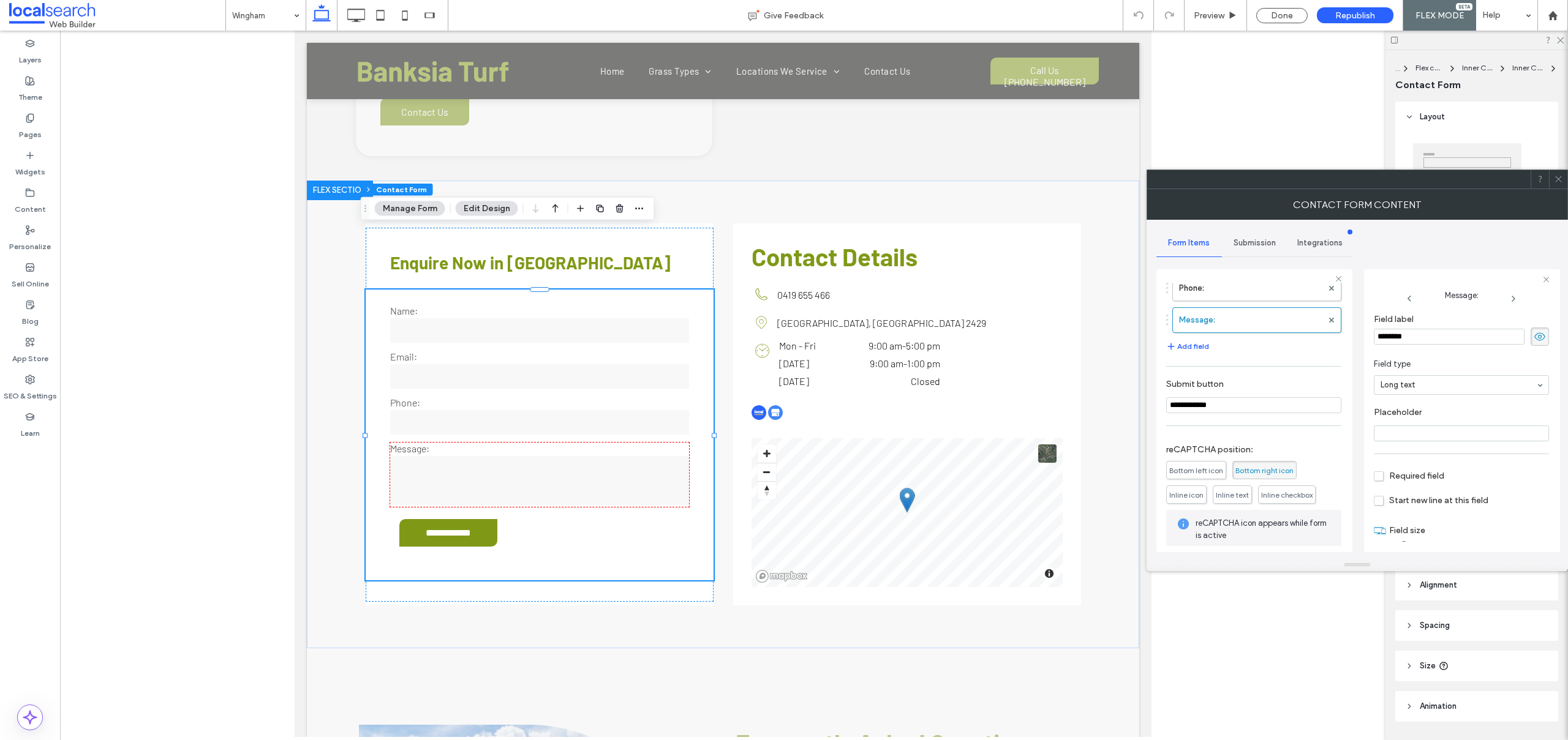
scroll to position [184, 0]
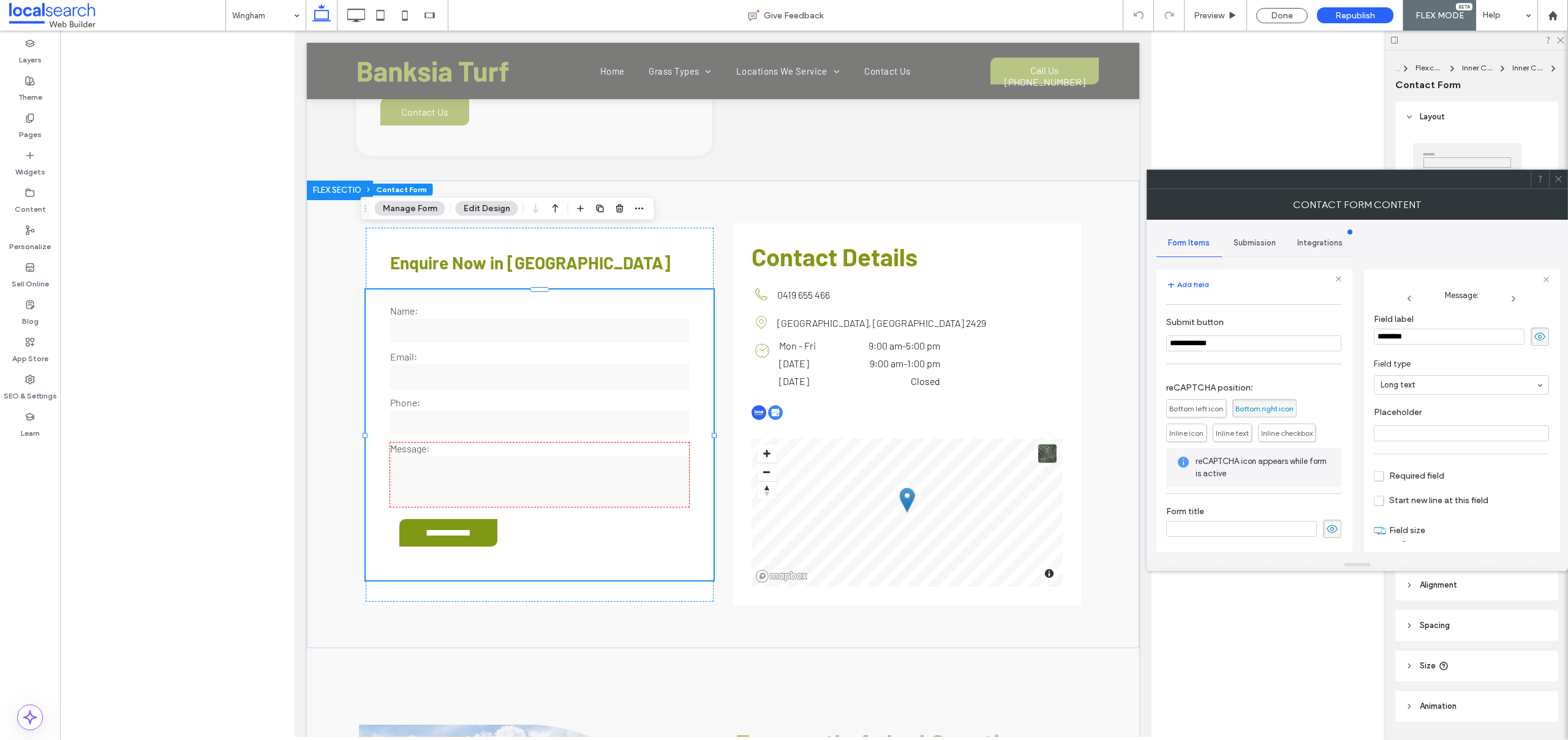
click at [1254, 234] on div "Submission" at bounding box center [1254, 243] width 66 height 27
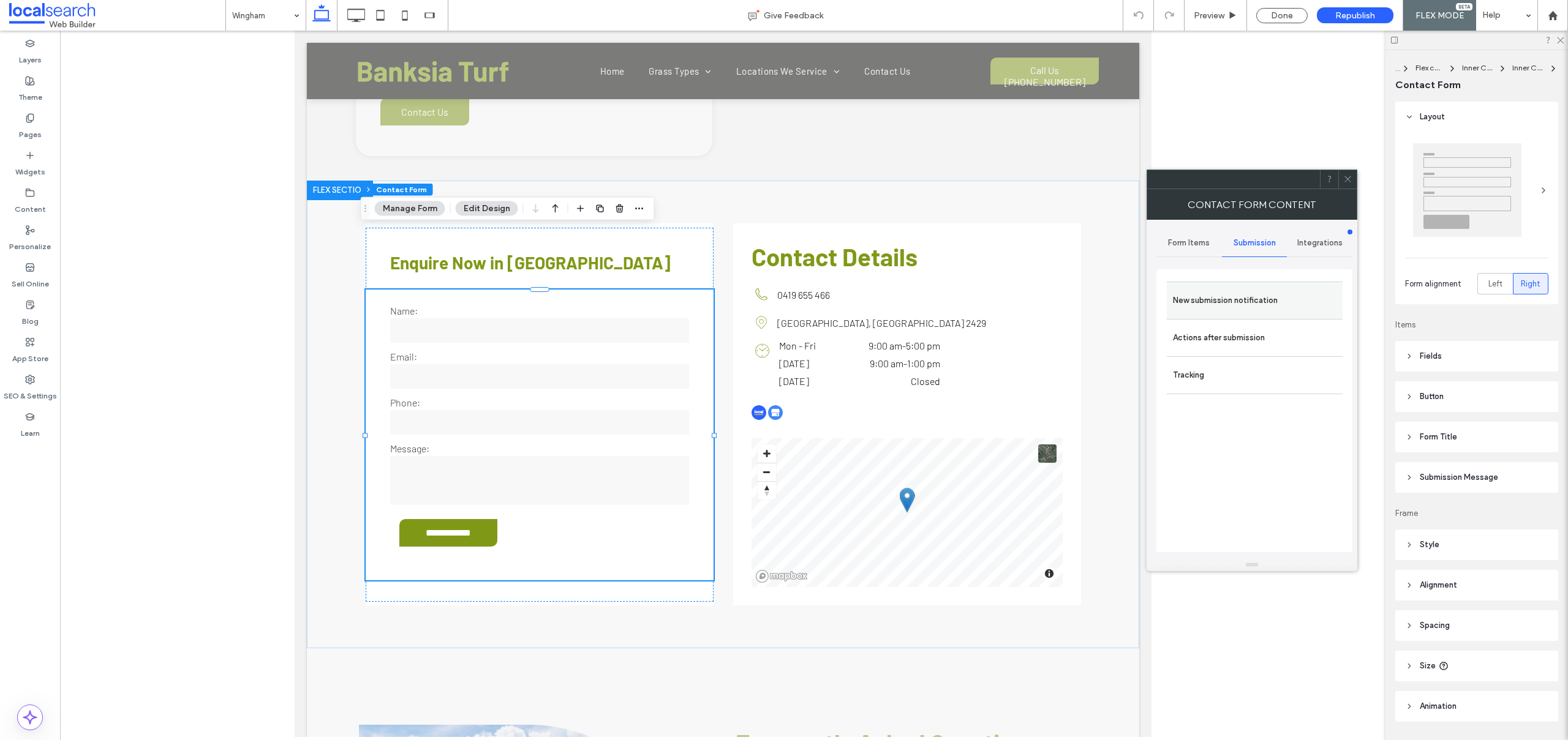
click at [1187, 313] on div "New submission notification" at bounding box center [1254, 300] width 176 height 37
click at [1174, 300] on label "New submission notification" at bounding box center [1254, 300] width 164 height 24
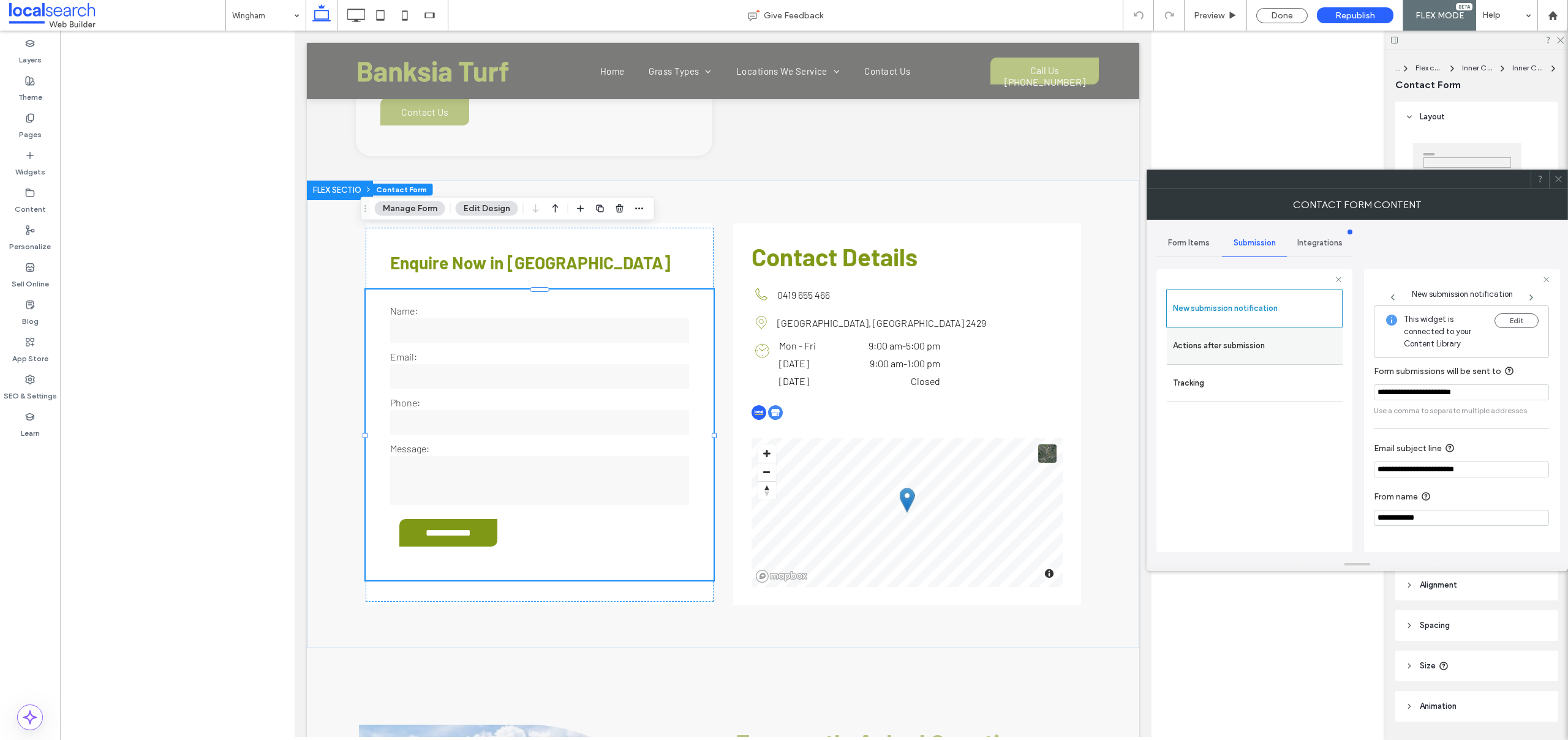
click at [1251, 344] on label "Actions after submission" at bounding box center [1254, 346] width 164 height 24
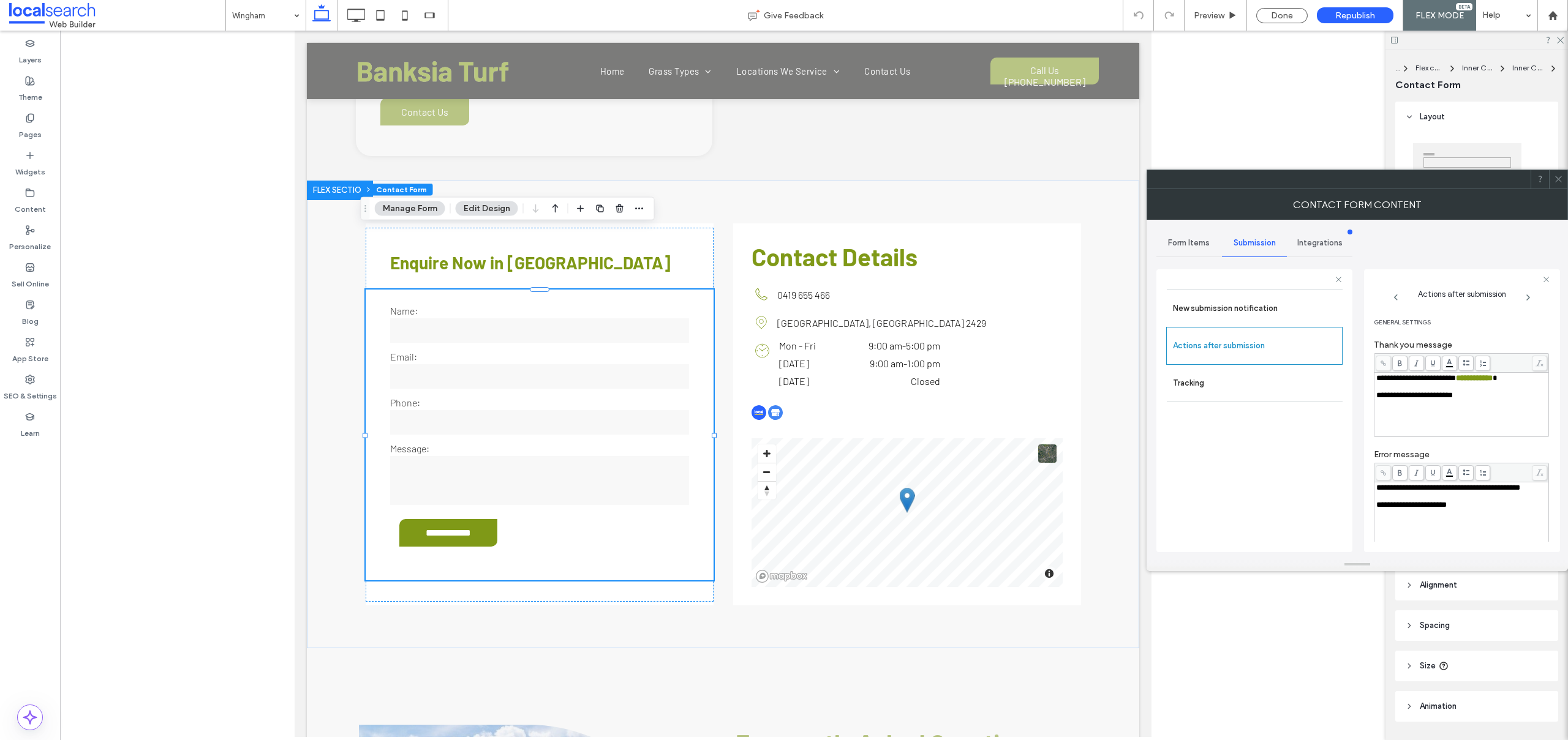
click at [1560, 180] on icon at bounding box center [1558, 179] width 9 height 9
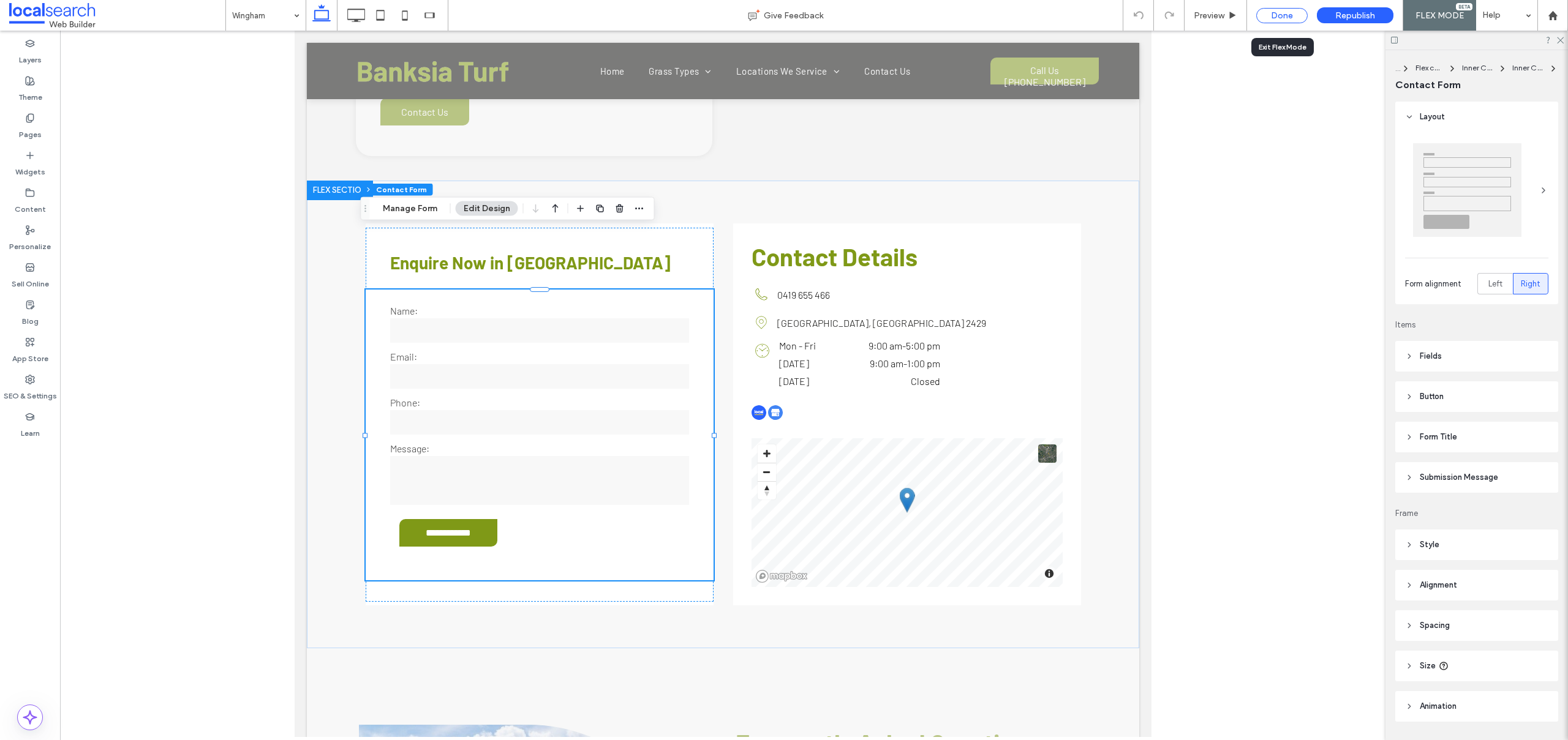
click at [1270, 14] on div "Done" at bounding box center [1281, 15] width 51 height 15
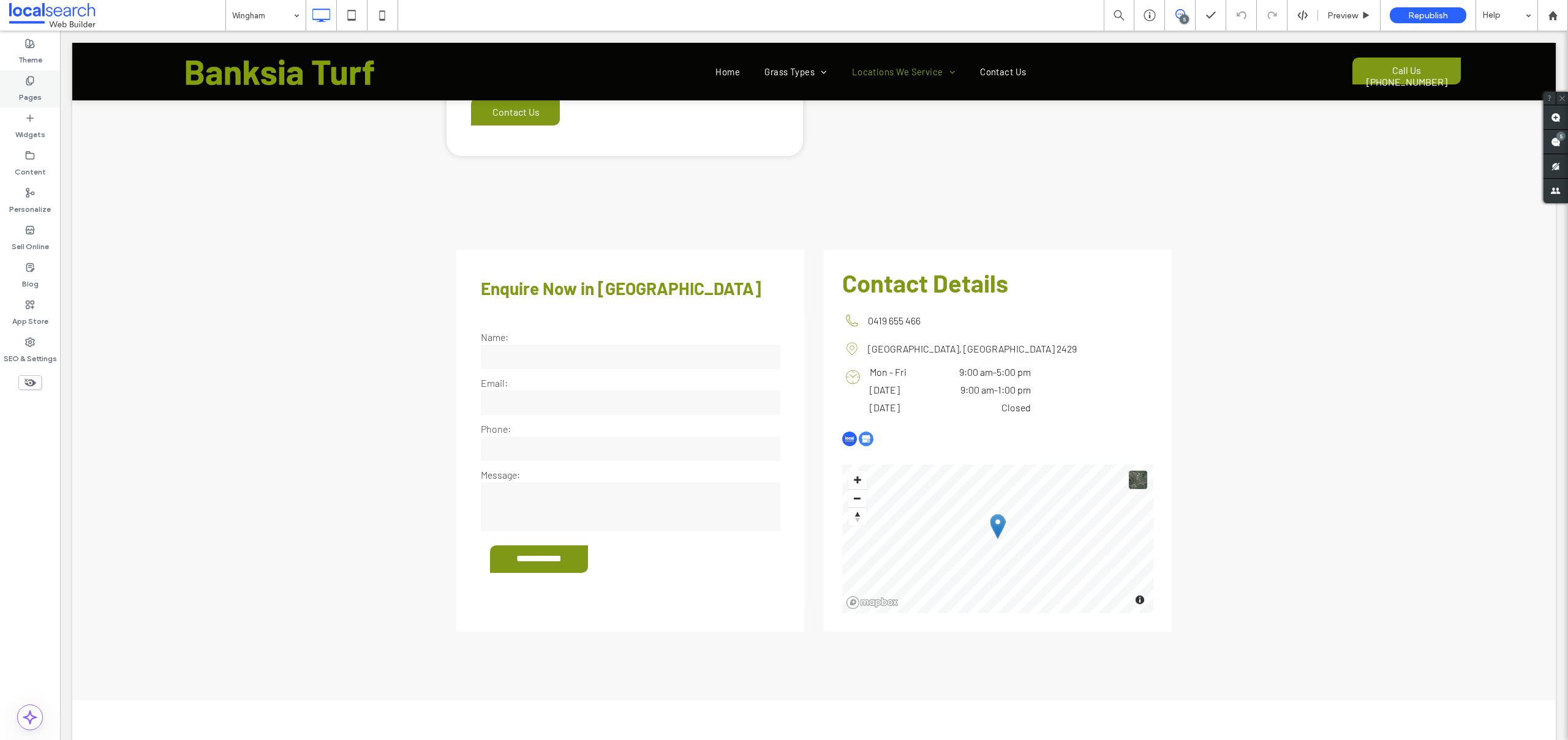
click at [17, 77] on div "Pages" at bounding box center [30, 89] width 60 height 37
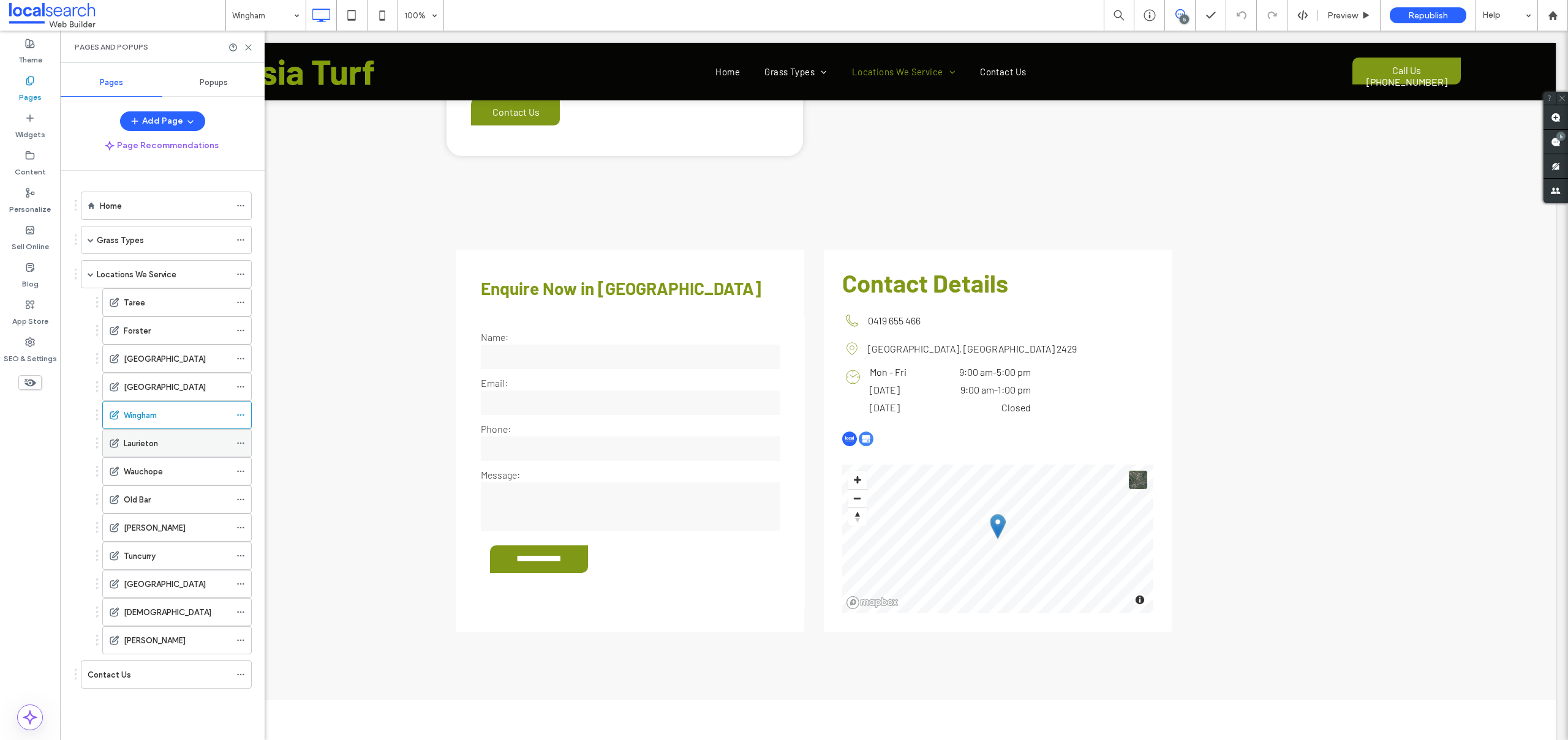
click at [154, 447] on label "Laurieton" at bounding box center [141, 444] width 35 height 22
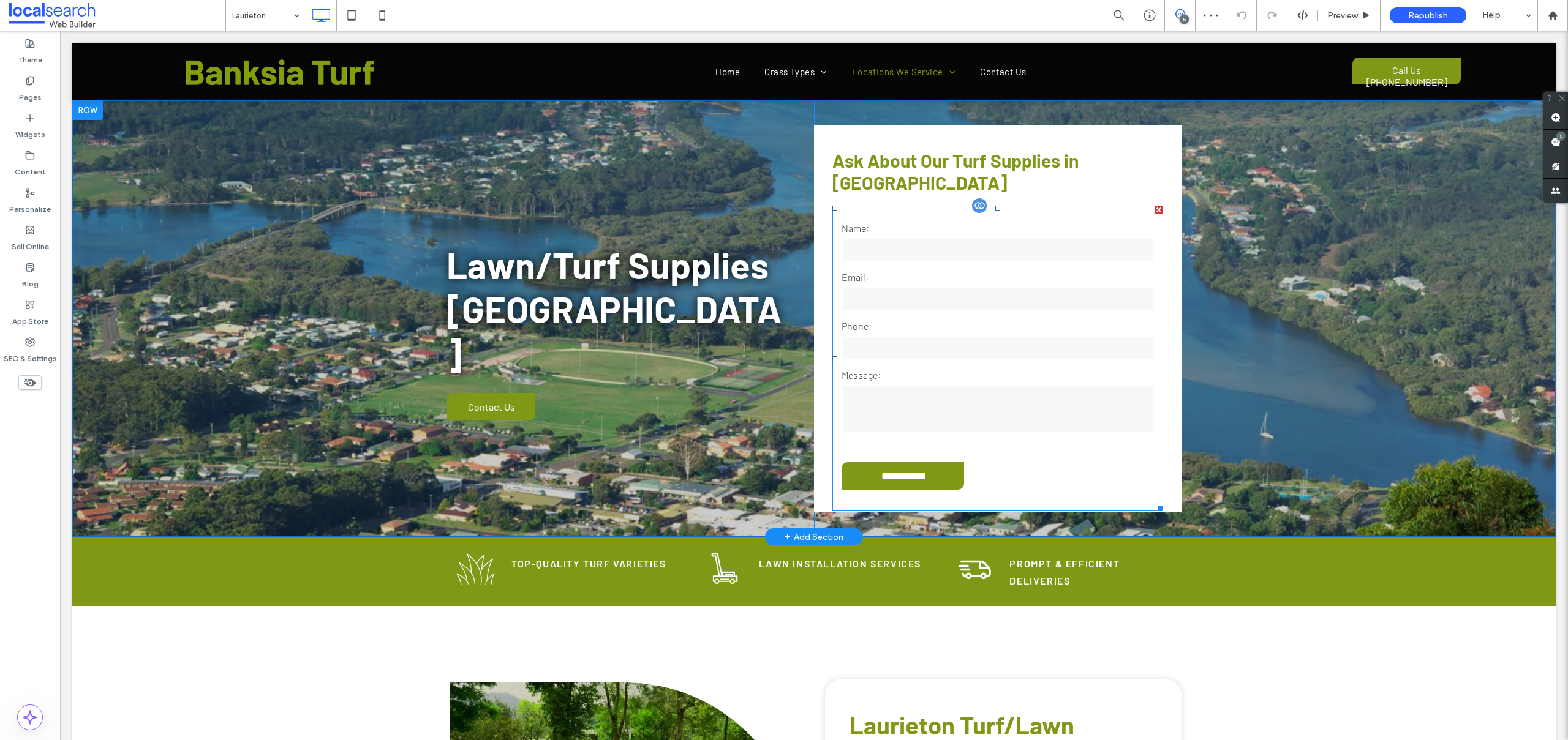
click at [990, 292] on form "**********" at bounding box center [997, 358] width 331 height 306
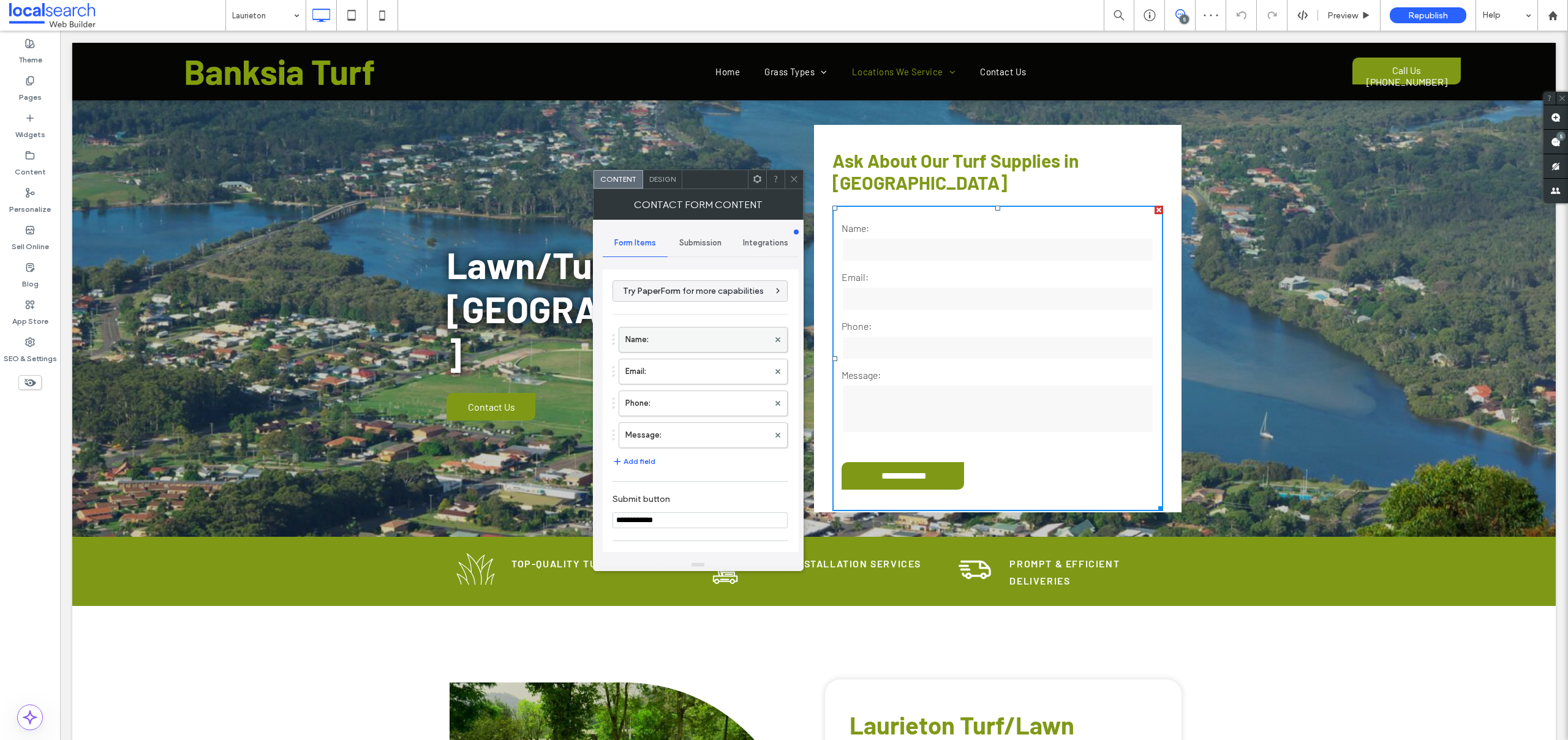
click at [700, 340] on label "Name:" at bounding box center [696, 339] width 143 height 24
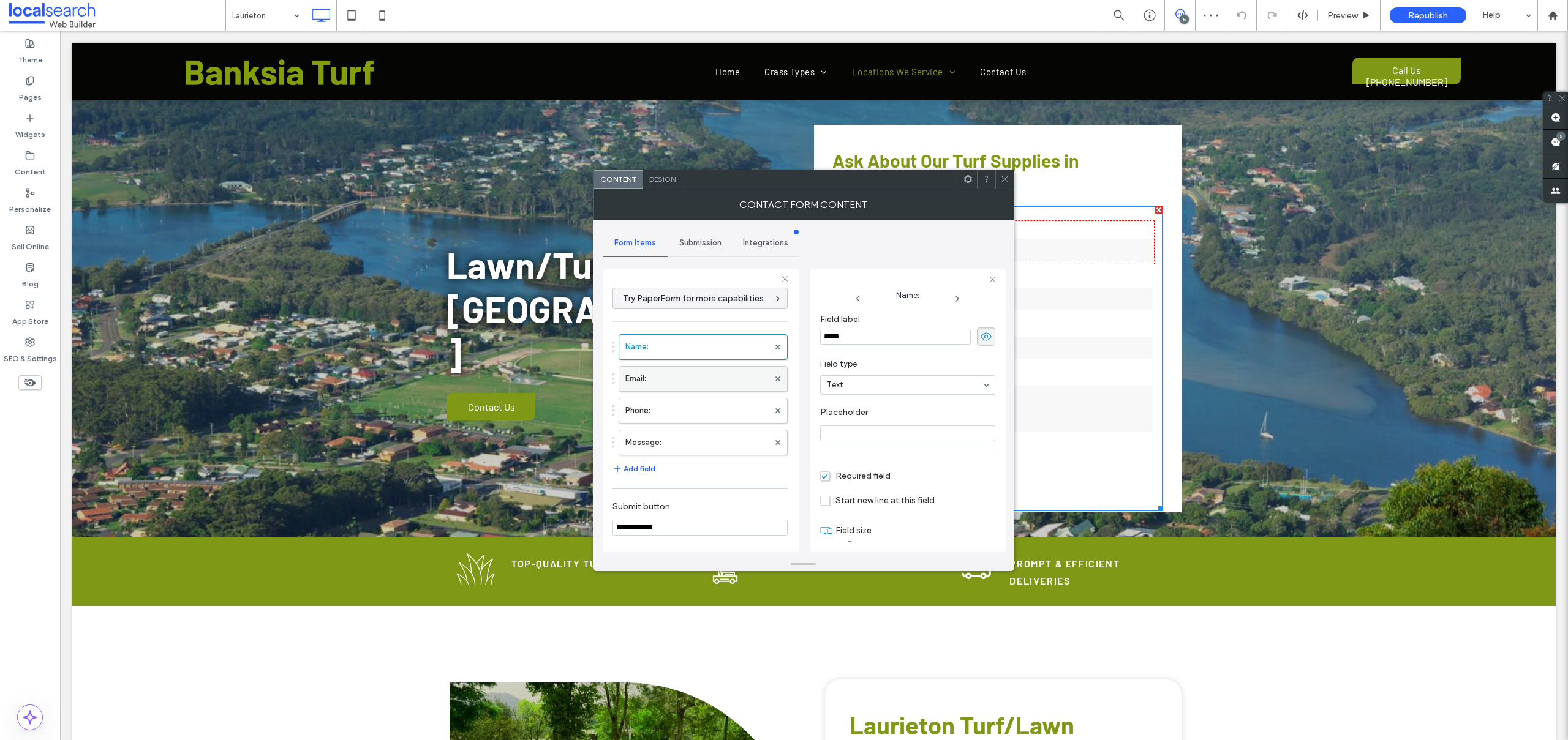
click at [665, 378] on label "Email:" at bounding box center [696, 379] width 143 height 24
click at [682, 409] on label "Phone:" at bounding box center [696, 411] width 143 height 24
click at [685, 442] on label "Message:" at bounding box center [696, 442] width 143 height 24
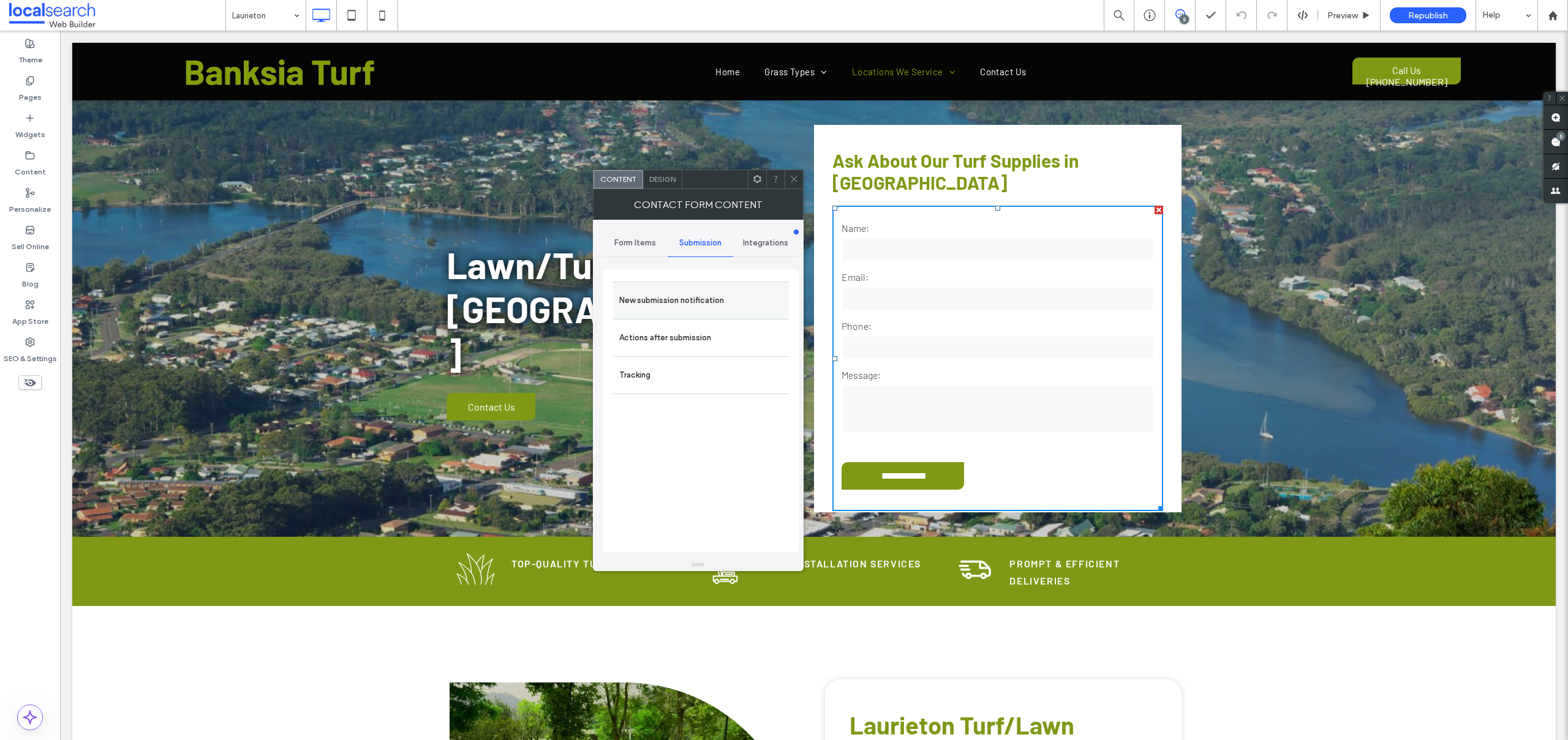
click at [639, 290] on label "New submission notification" at bounding box center [701, 300] width 164 height 24
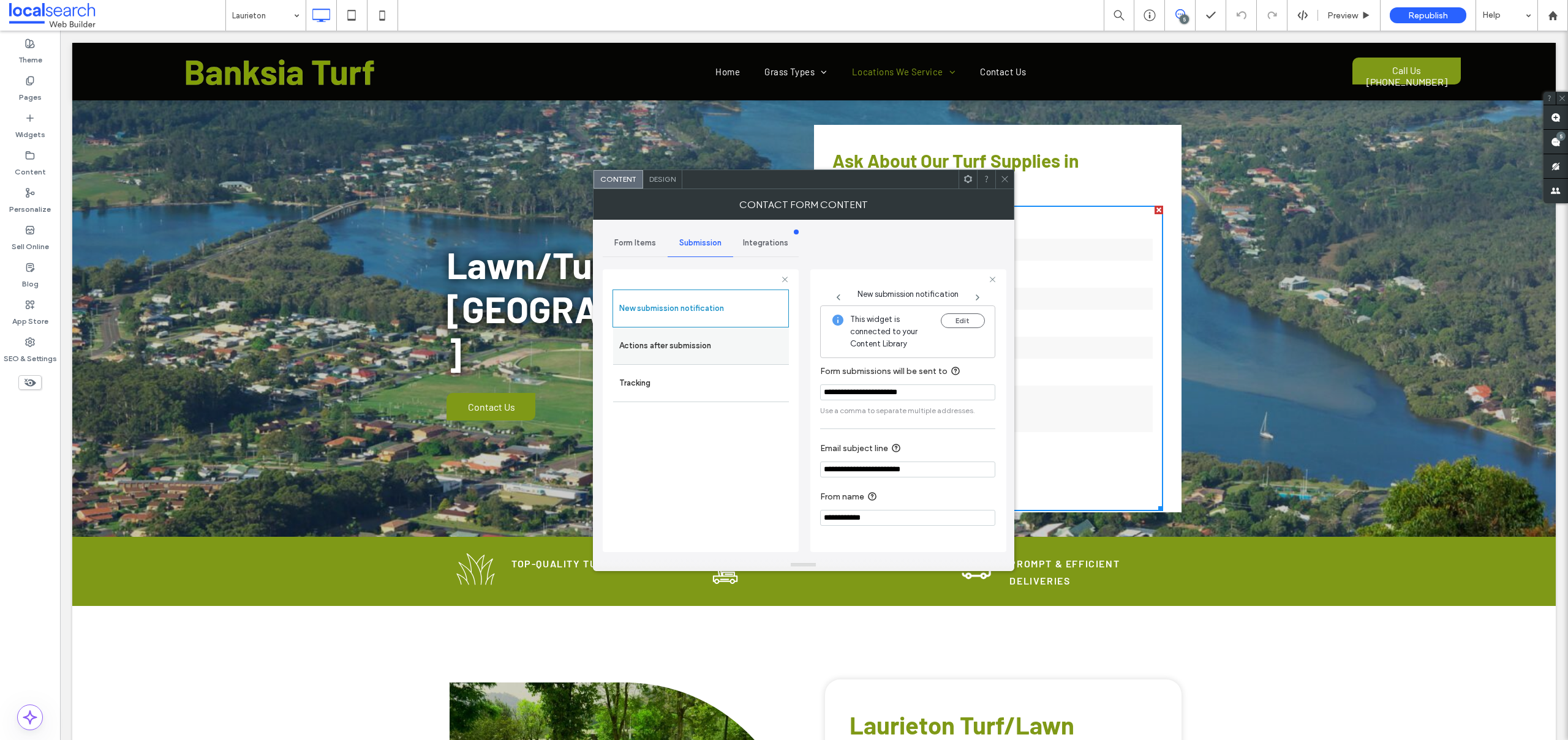
click at [684, 344] on label "Actions after submission" at bounding box center [701, 346] width 164 height 24
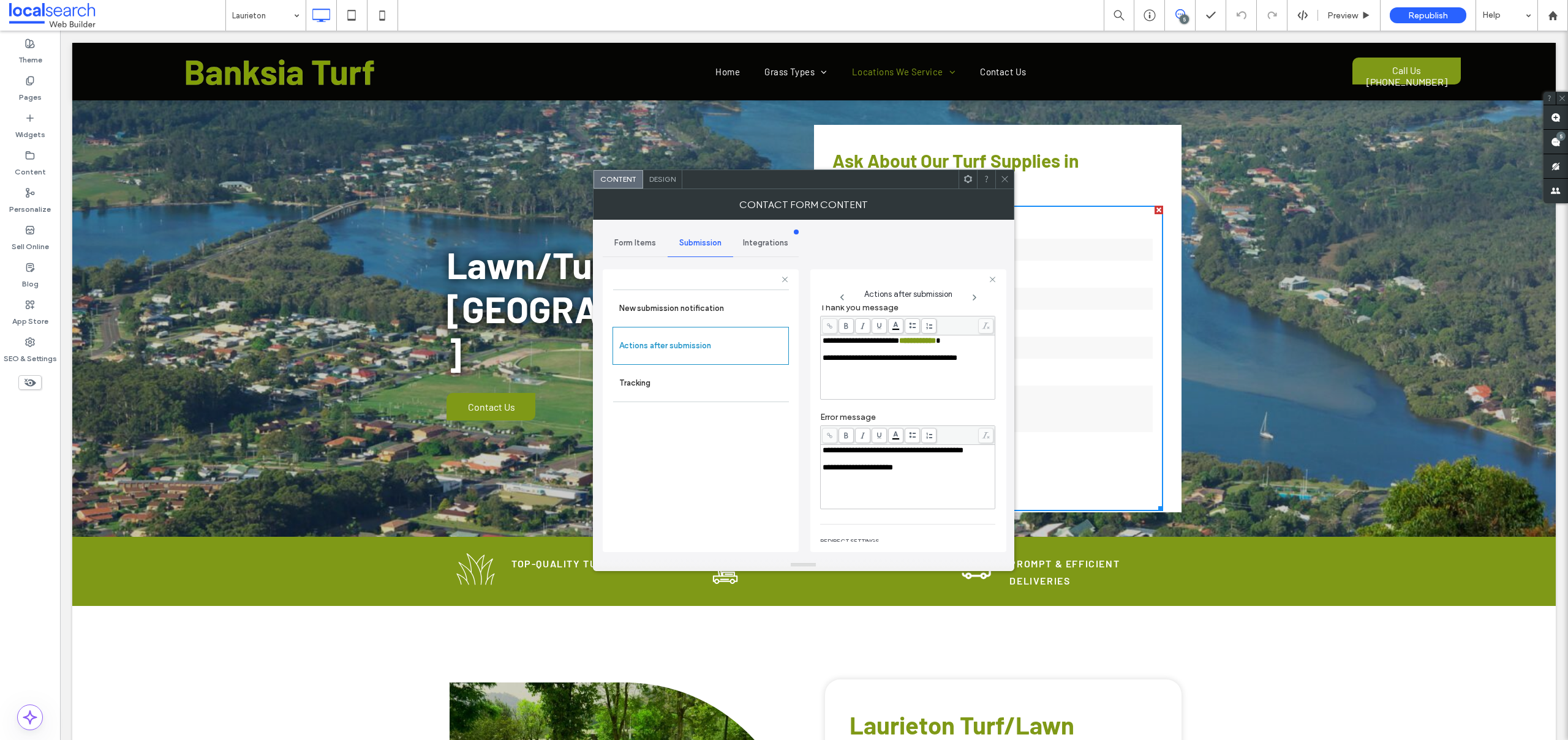
scroll to position [141, 0]
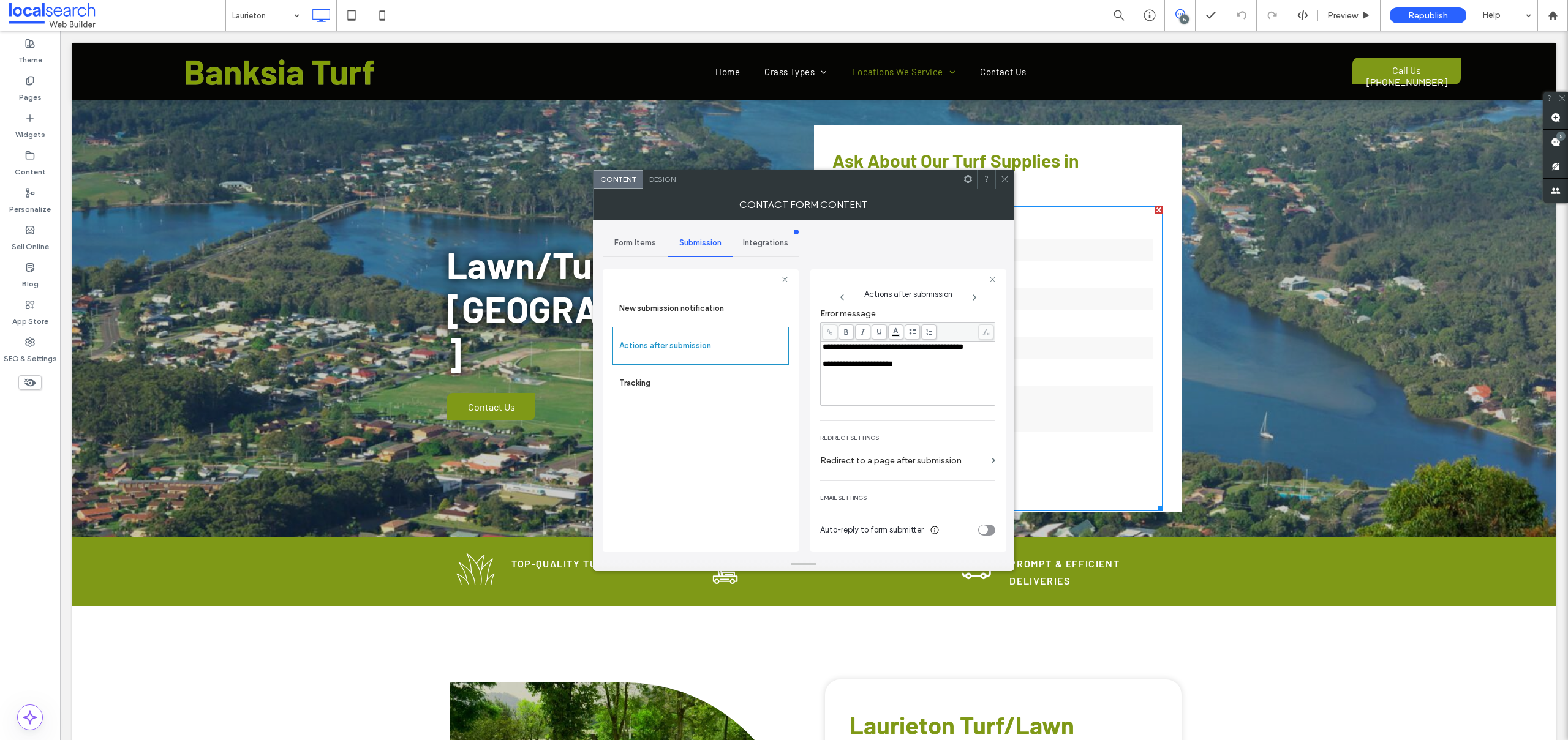
click at [1004, 178] on use at bounding box center [1004, 179] width 6 height 6
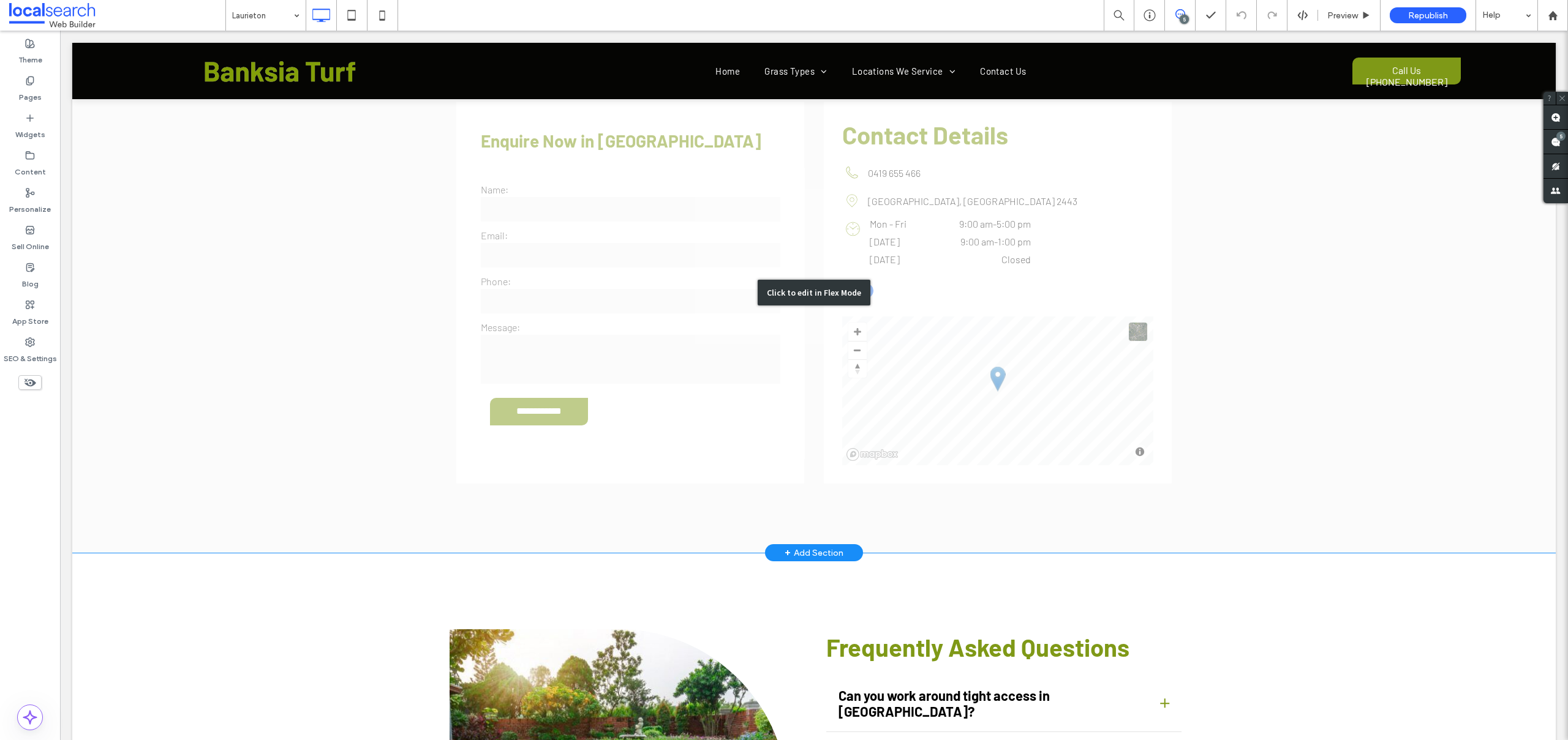
scroll to position [2722, 0]
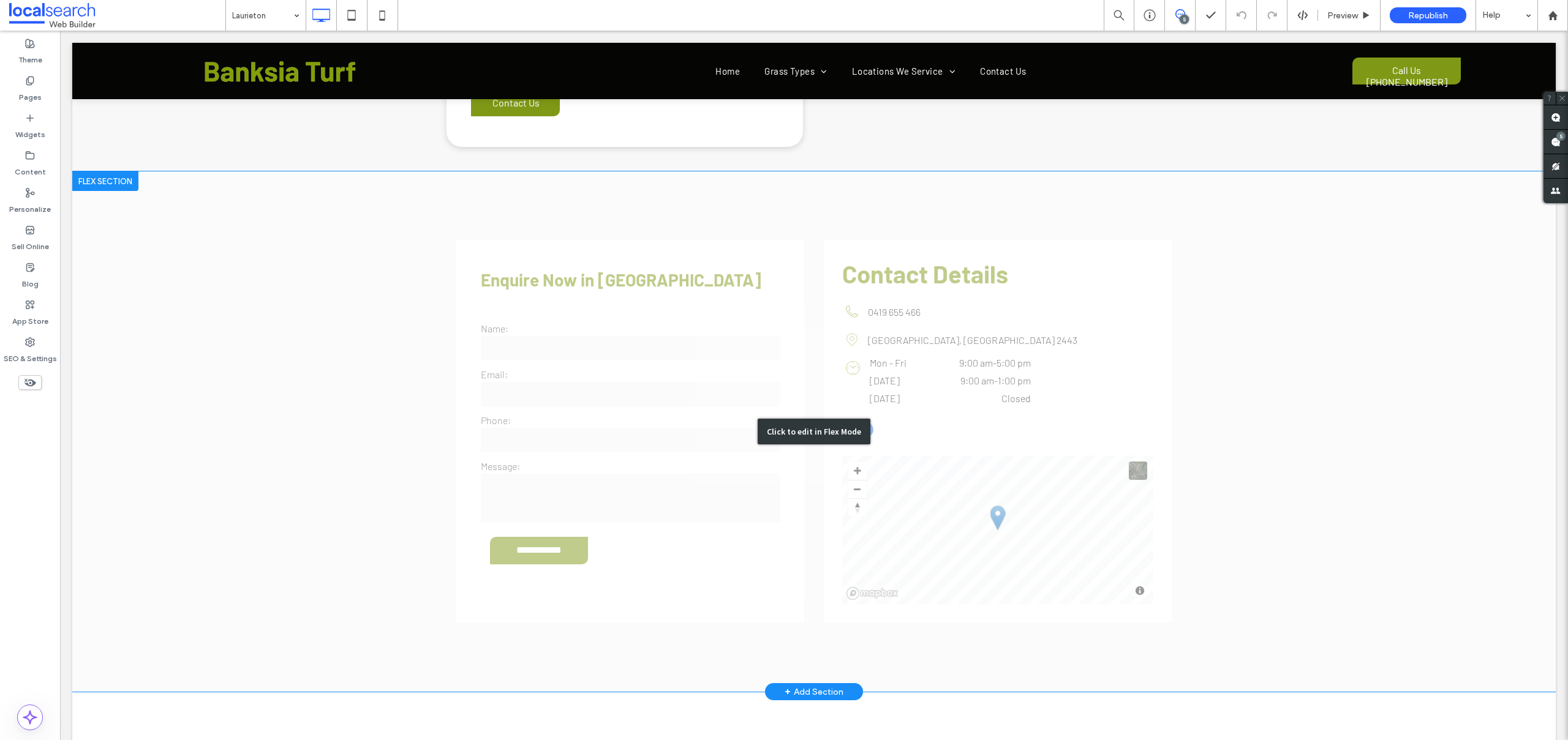
click at [536, 299] on div "Click to edit in Flex Mode" at bounding box center [813, 432] width 1483 height 520
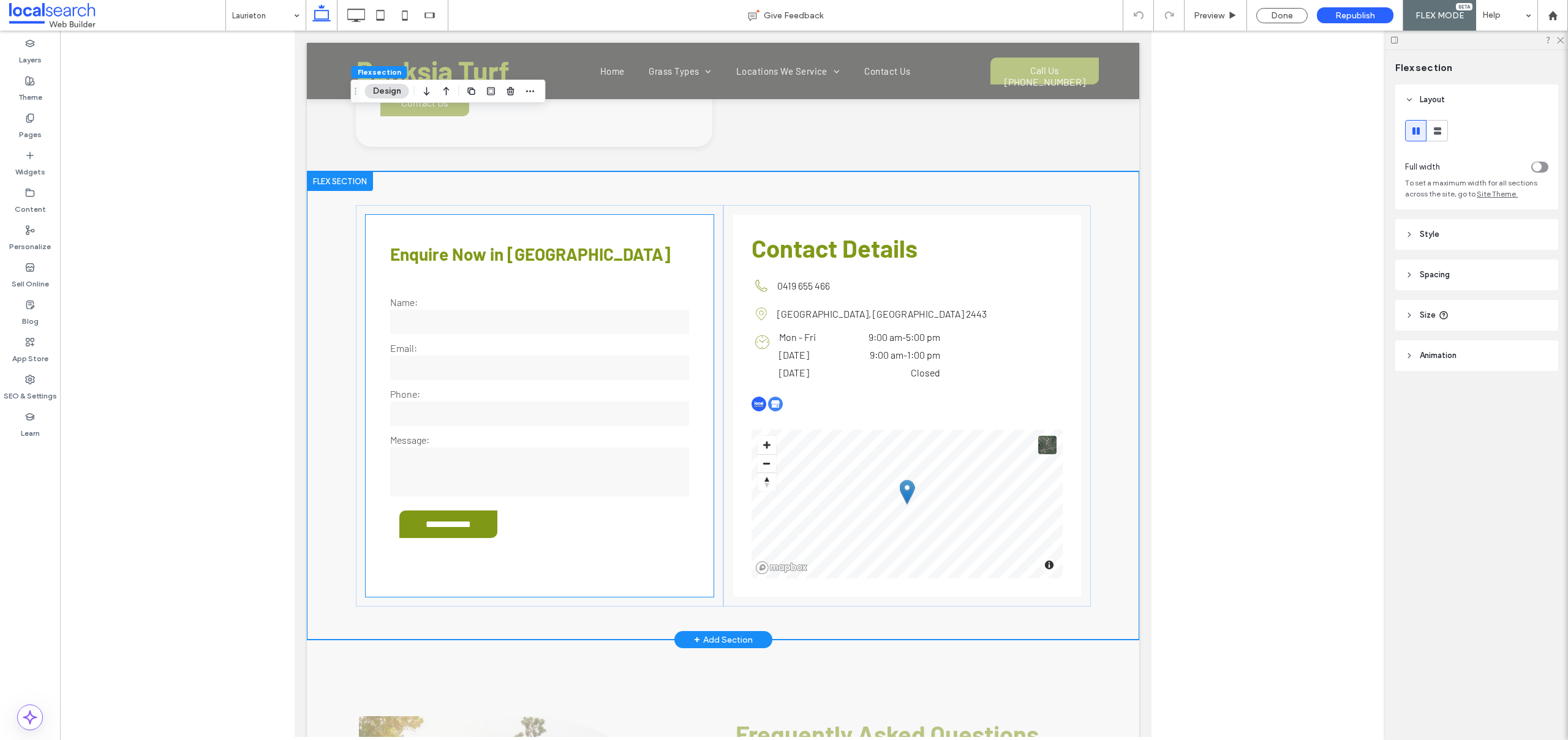
click at [536, 388] on label "Phone:" at bounding box center [539, 394] width 299 height 12
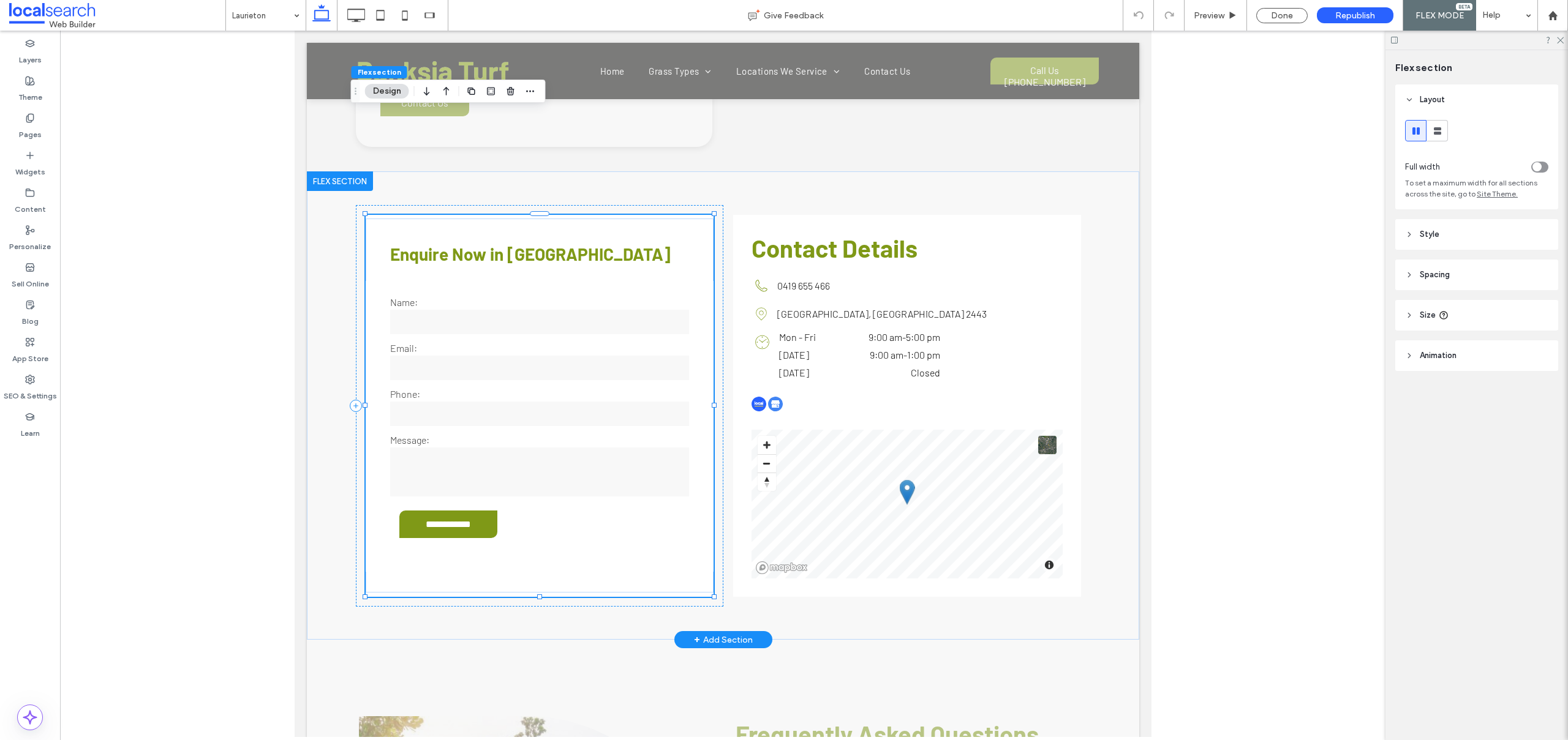
click at [536, 388] on label "Phone:" at bounding box center [539, 394] width 299 height 12
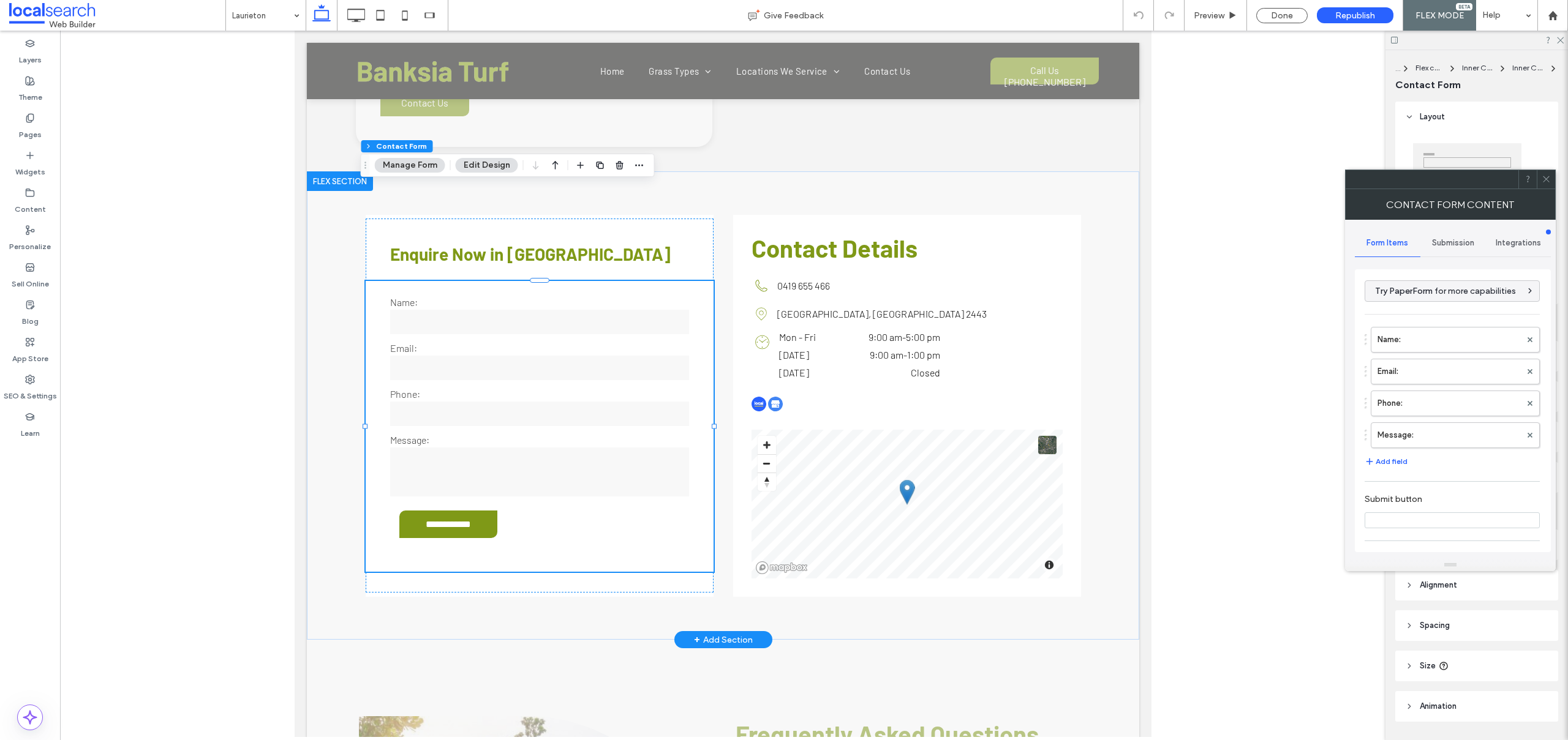
type input "**********"
type input "*"
type input "***"
click at [1389, 340] on label "Name:" at bounding box center [1448, 339] width 143 height 24
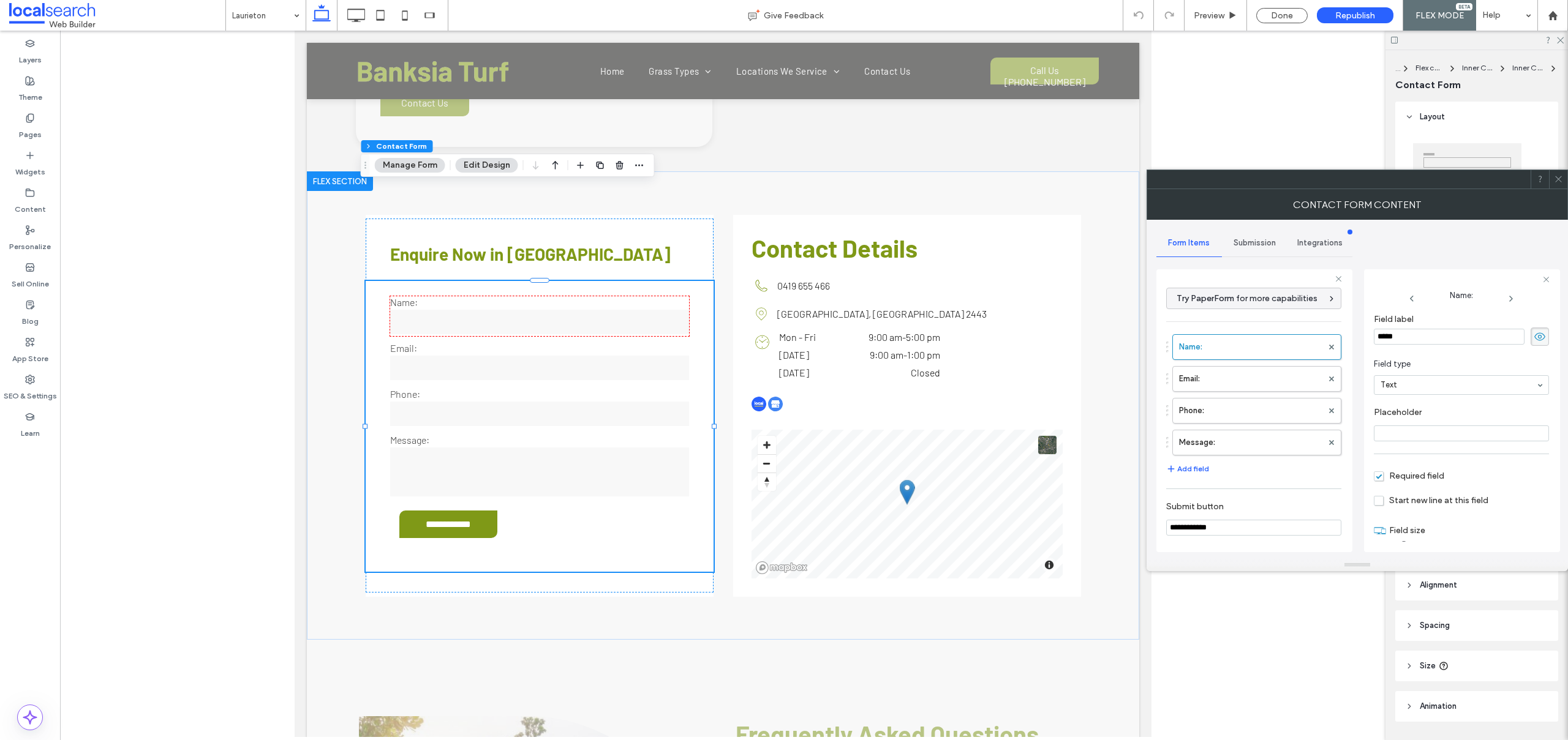
click at [1254, 387] on label "Email:" at bounding box center [1250, 379] width 143 height 24
click at [1218, 408] on label "Phone:" at bounding box center [1250, 411] width 143 height 24
click at [1236, 434] on label "Message:" at bounding box center [1250, 442] width 143 height 24
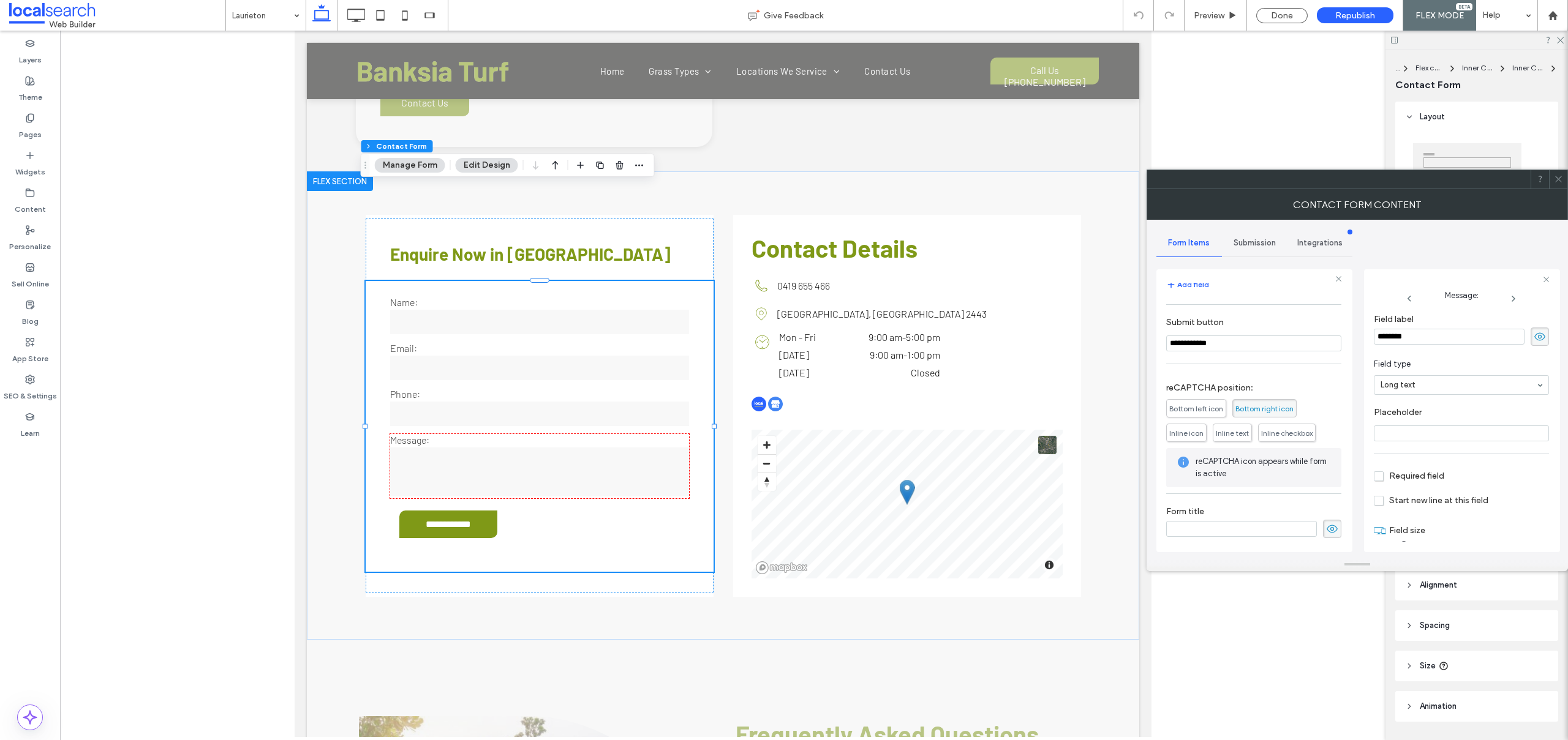
click at [1245, 242] on span "Submission" at bounding box center [1254, 243] width 43 height 10
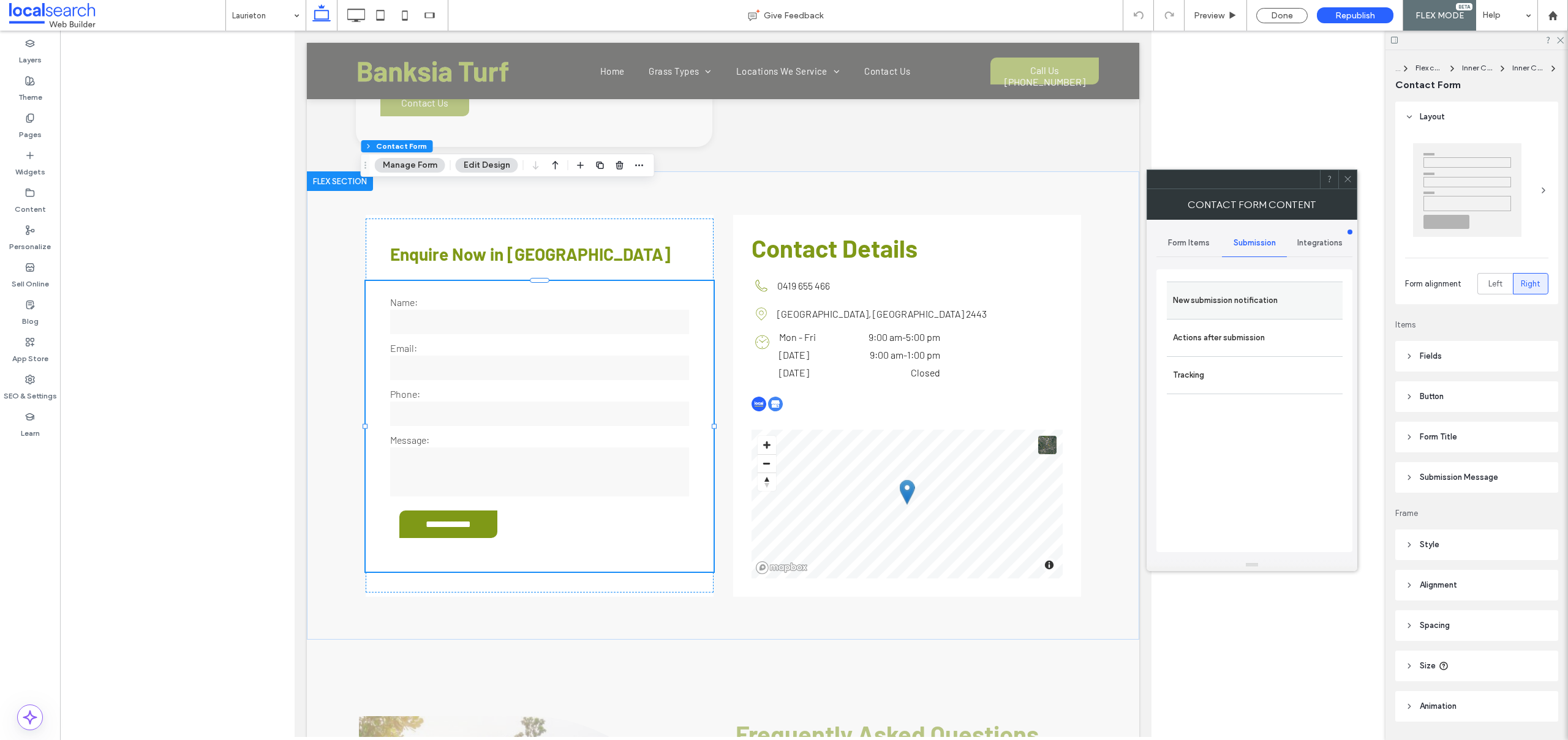
click at [1205, 303] on label "New submission notification" at bounding box center [1254, 300] width 164 height 24
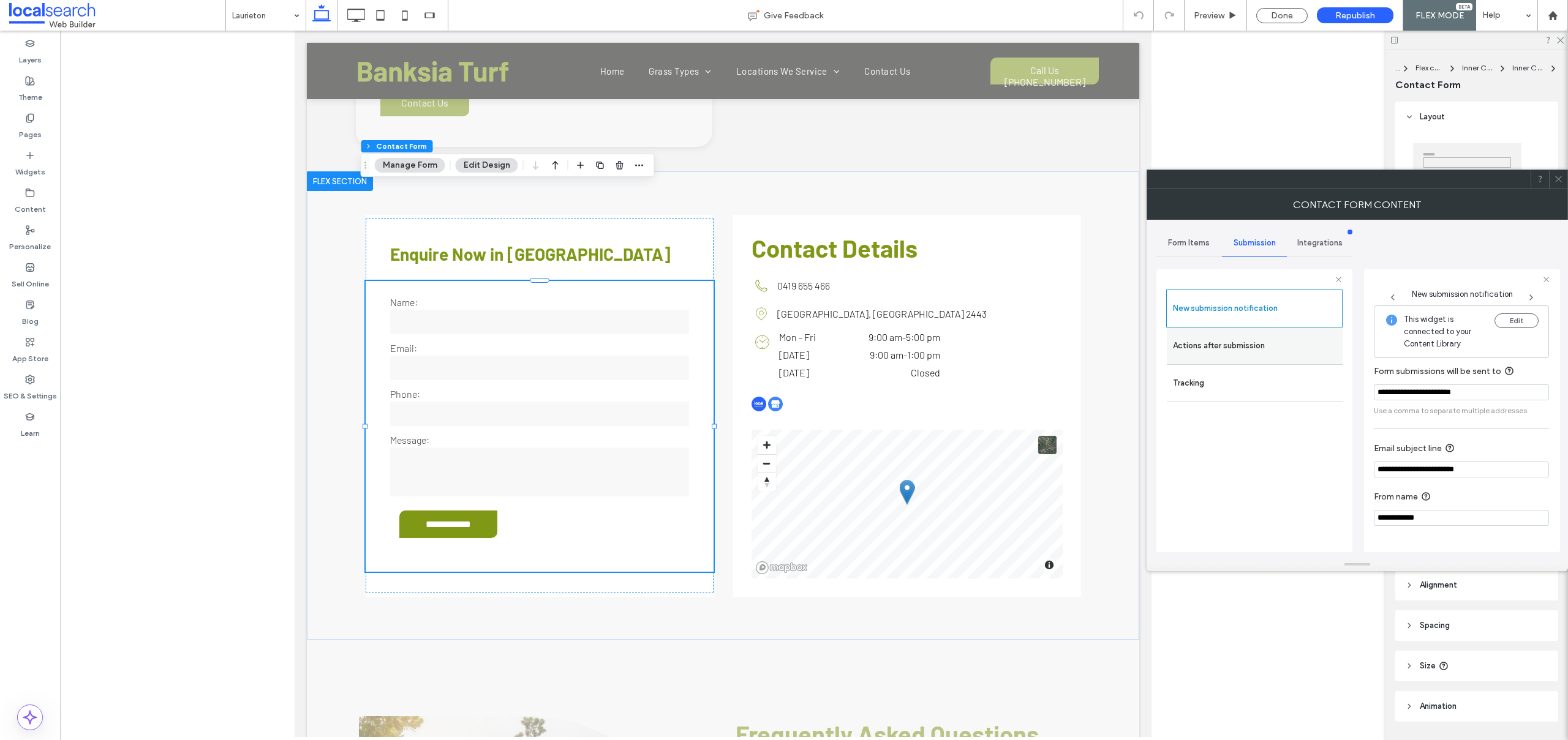
click at [1207, 357] on label "Actions after submission" at bounding box center [1254, 346] width 164 height 24
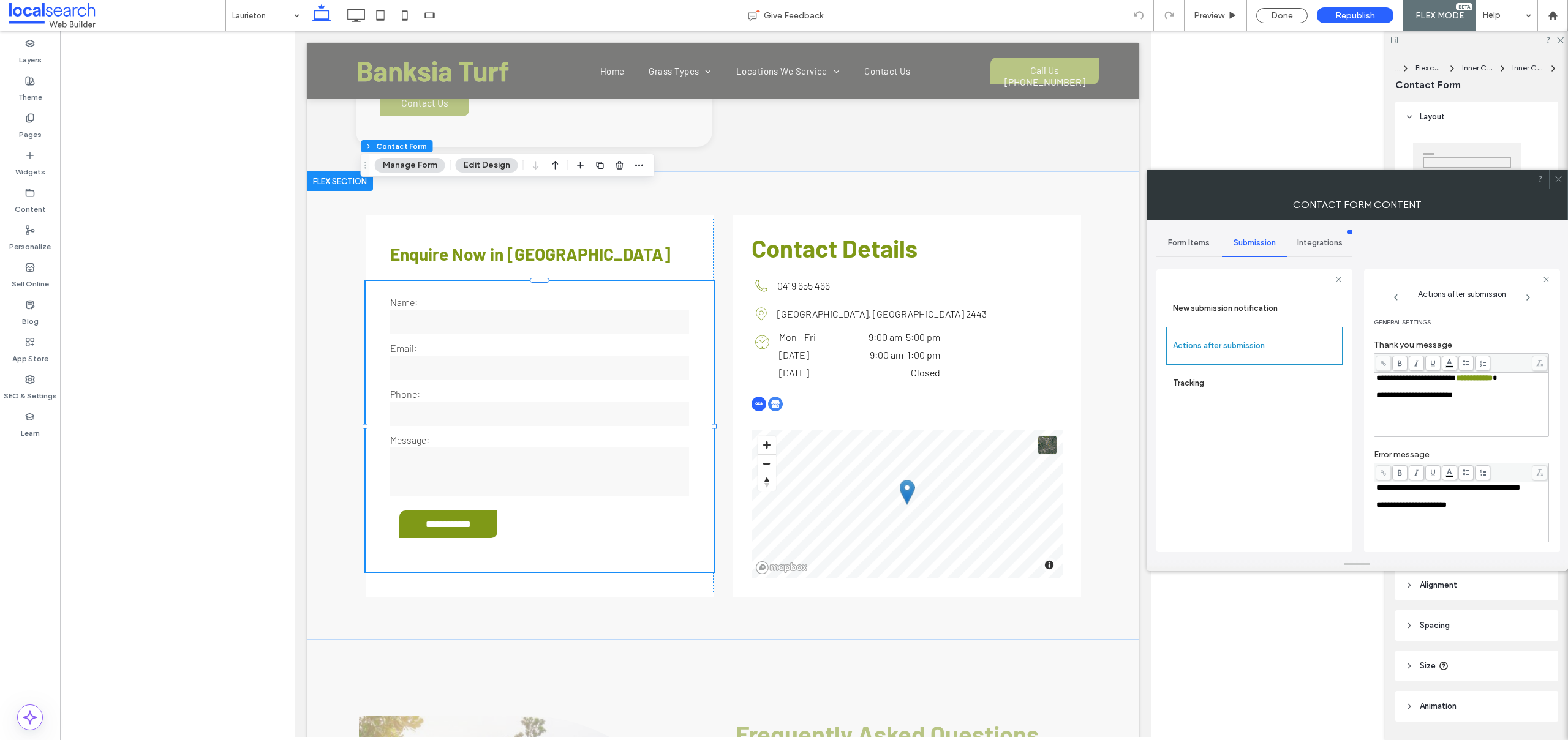
scroll to position [141, 0]
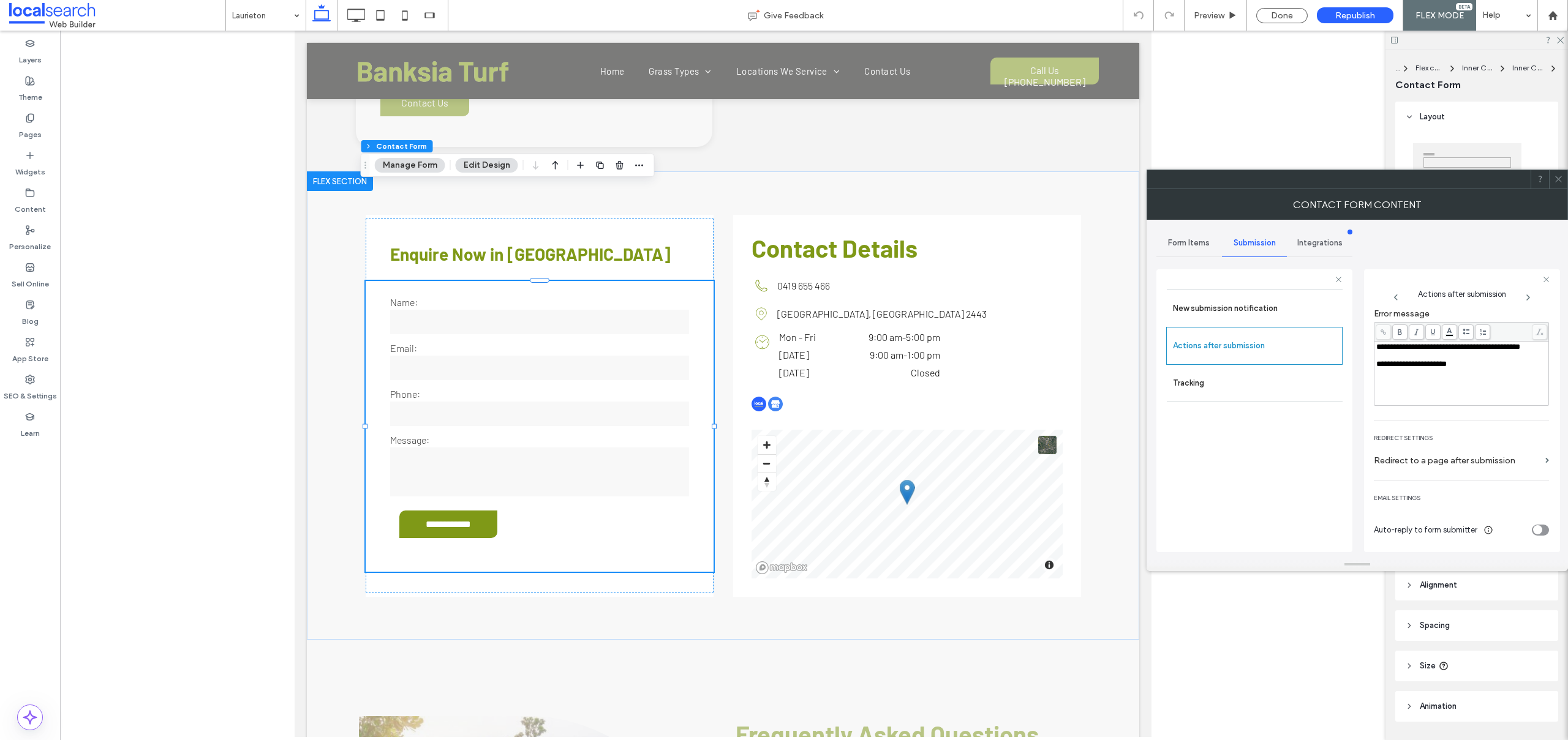
click at [1558, 179] on use at bounding box center [1558, 179] width 6 height 6
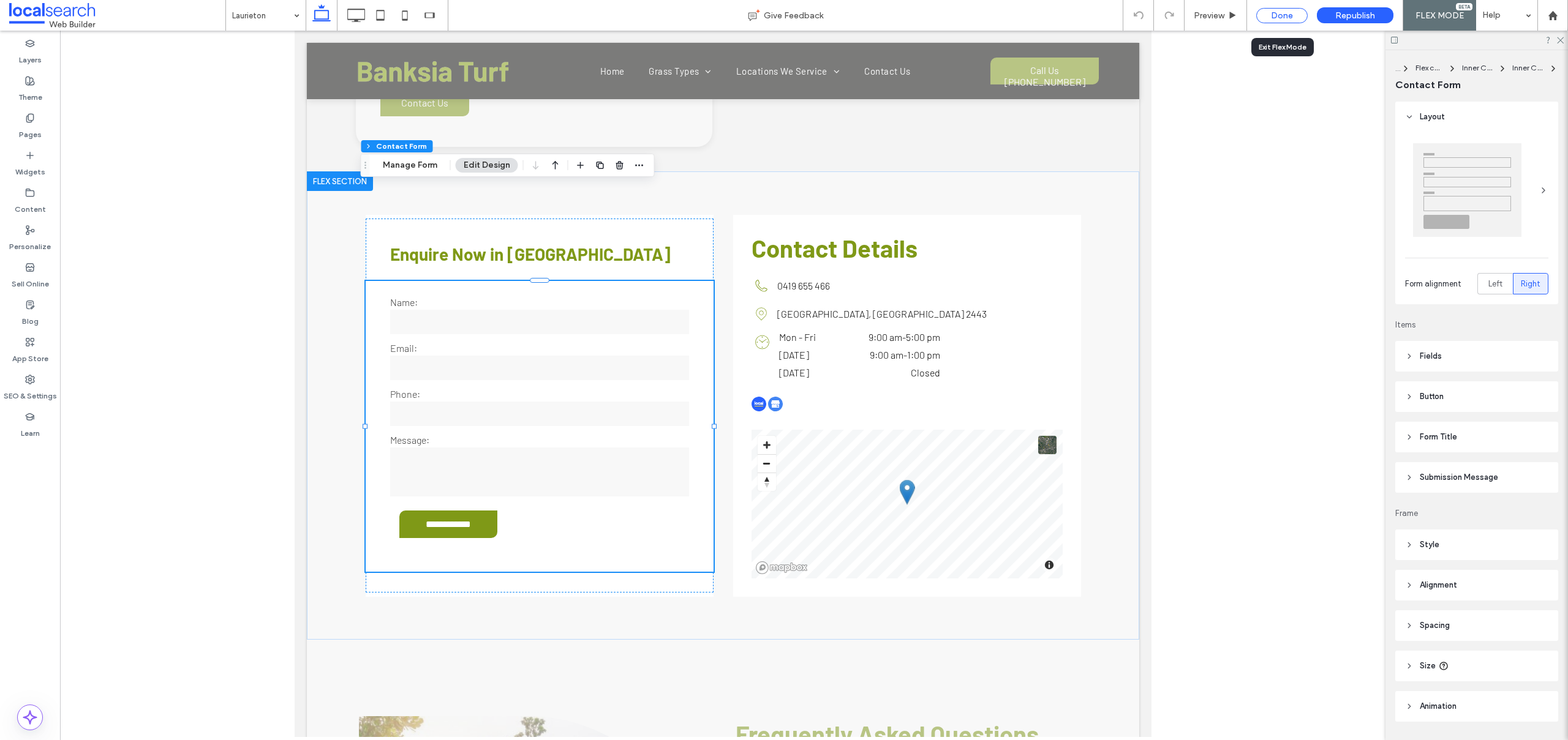
click at [1275, 12] on div "Done" at bounding box center [1281, 15] width 51 height 15
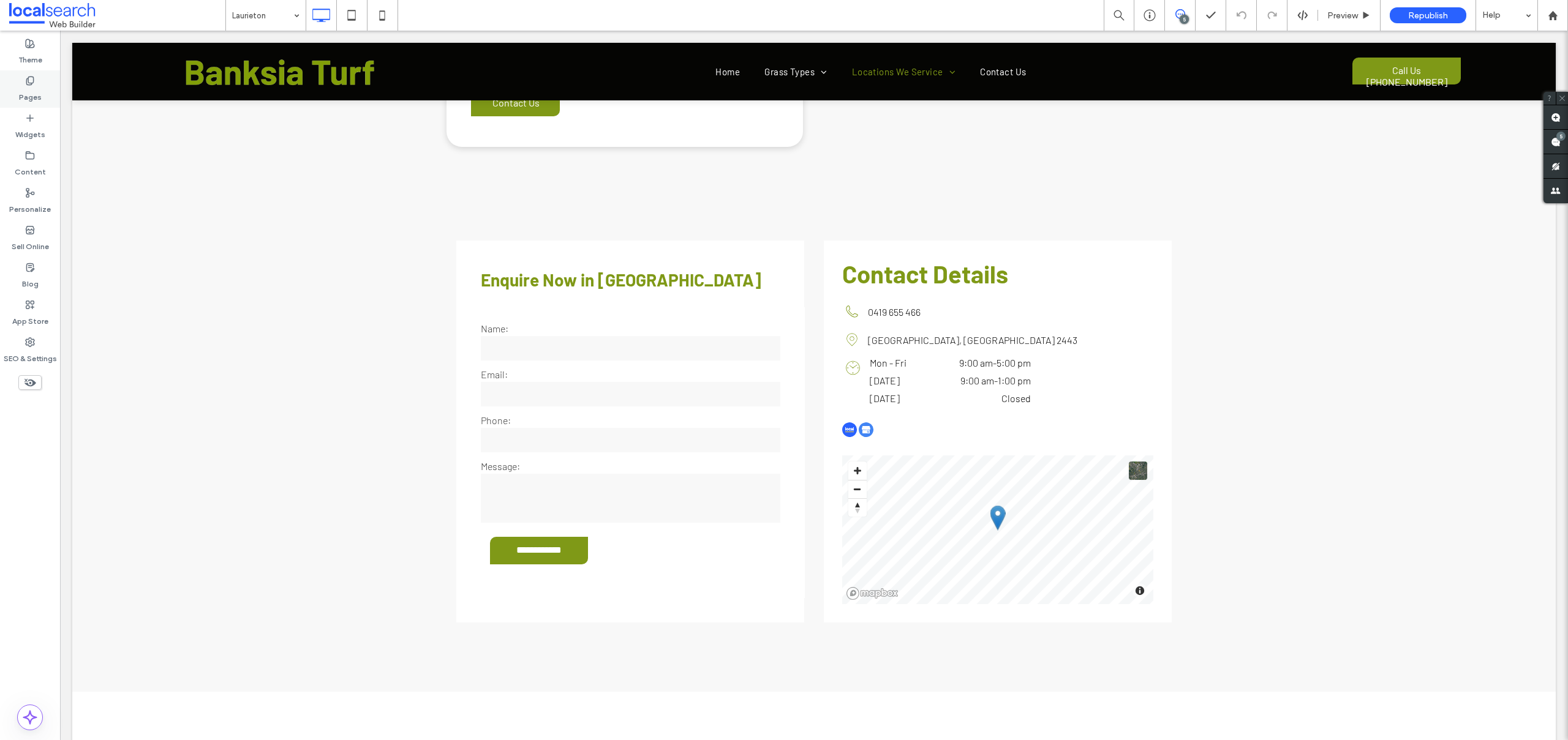
click at [36, 89] on label "Pages" at bounding box center [30, 94] width 22 height 17
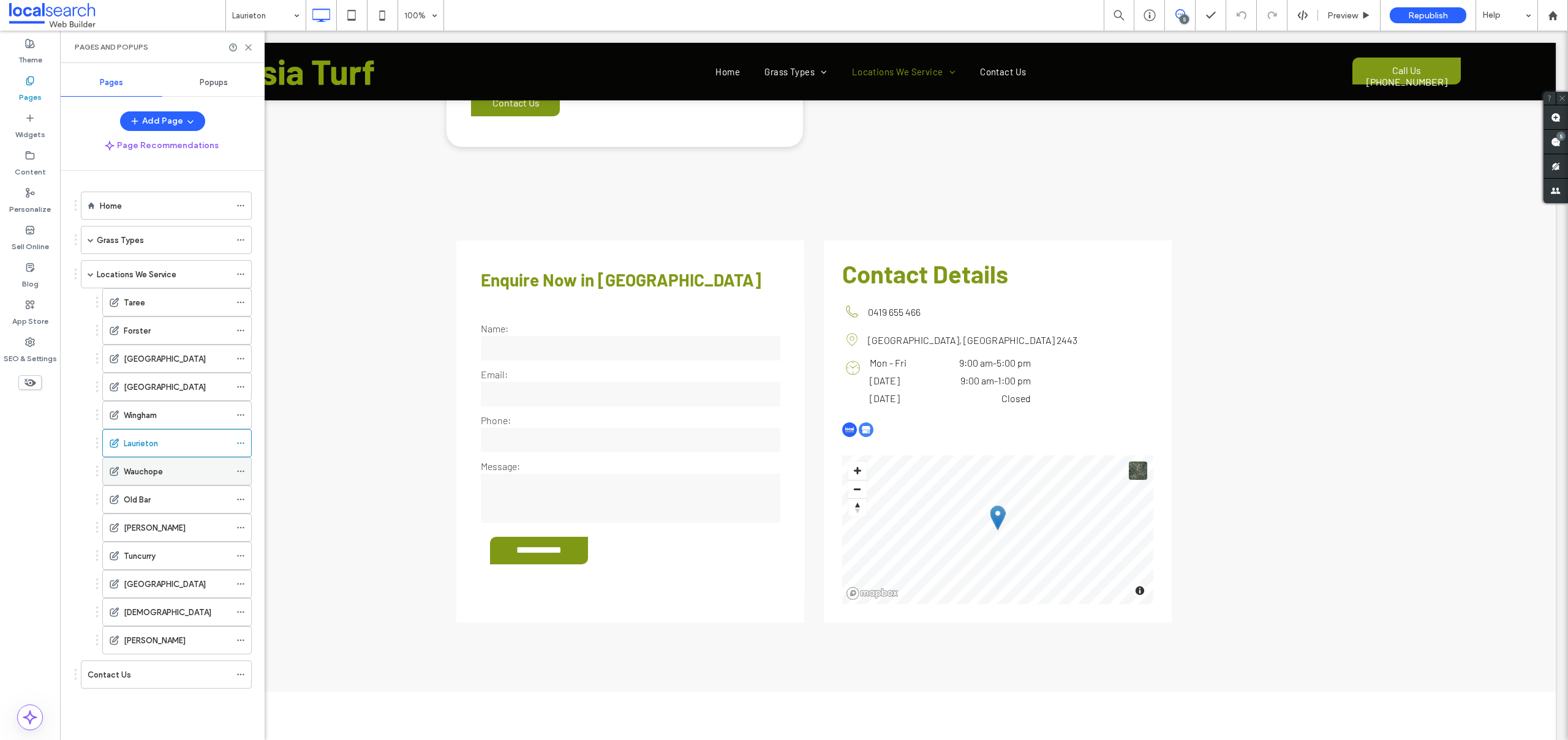
click at [151, 476] on label "Wauchope" at bounding box center [143, 472] width 39 height 22
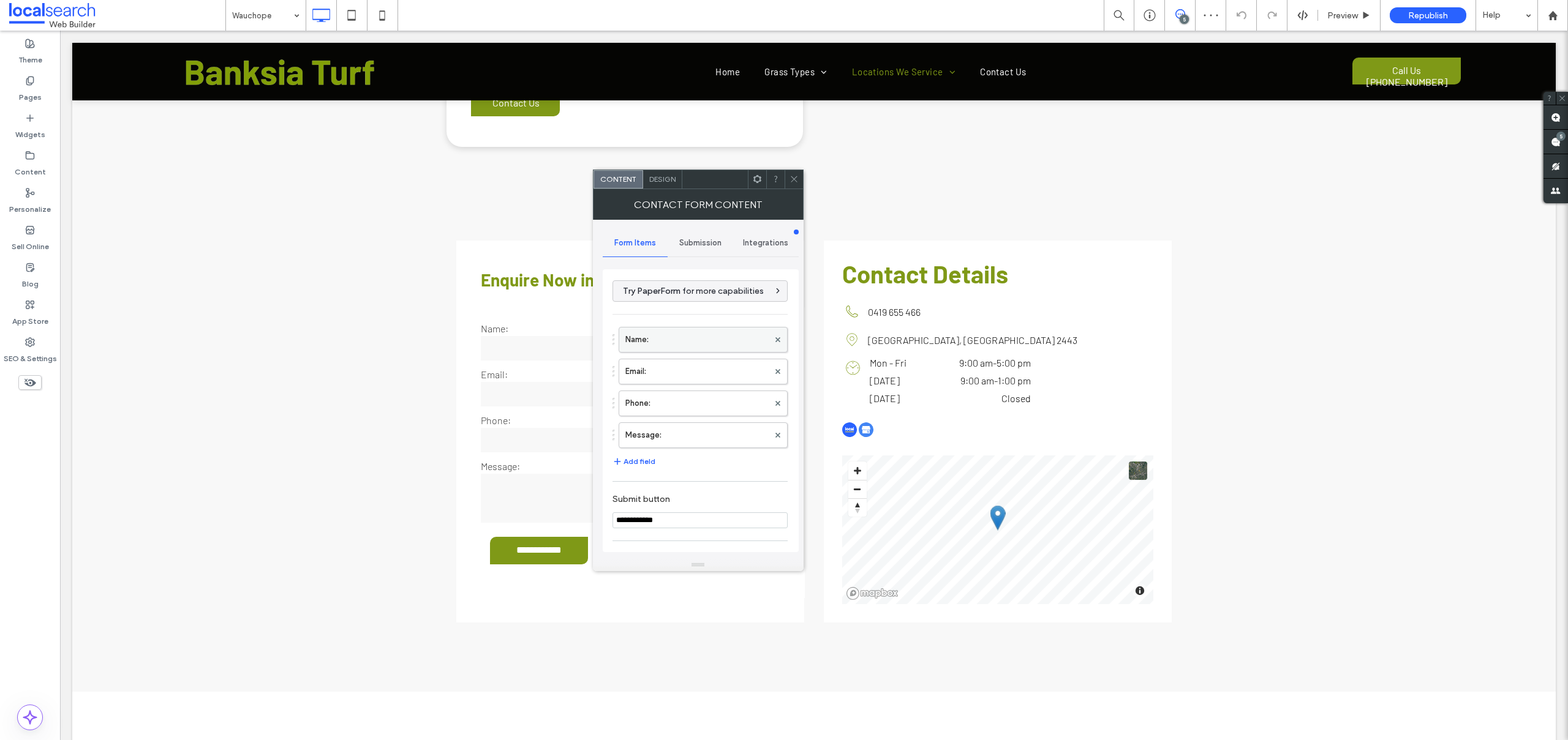
click at [707, 348] on label "Name:" at bounding box center [696, 339] width 143 height 24
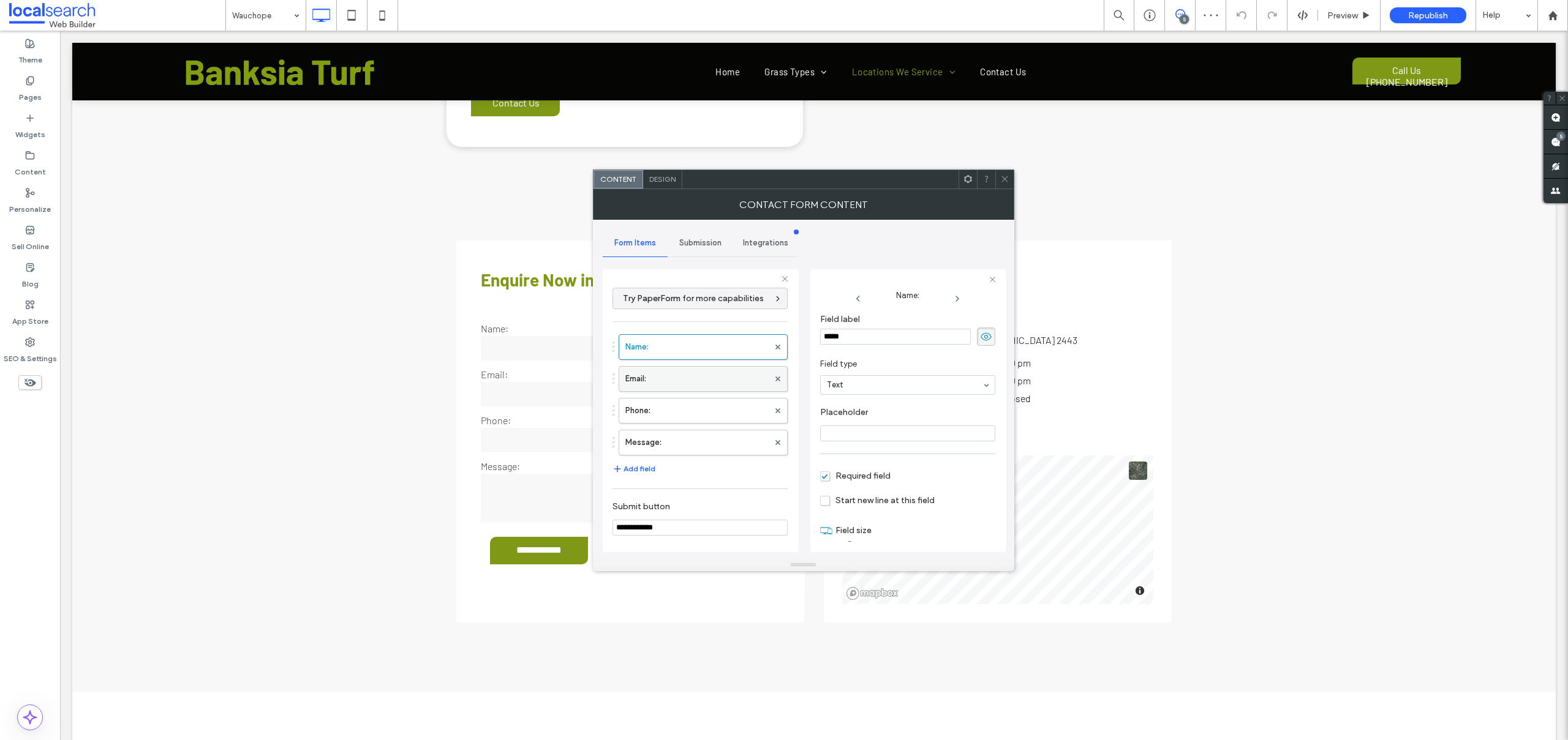
click at [683, 384] on label "Email:" at bounding box center [696, 379] width 143 height 24
click at [669, 406] on label "Phone:" at bounding box center [696, 411] width 143 height 24
click at [676, 441] on label "Message:" at bounding box center [696, 442] width 143 height 24
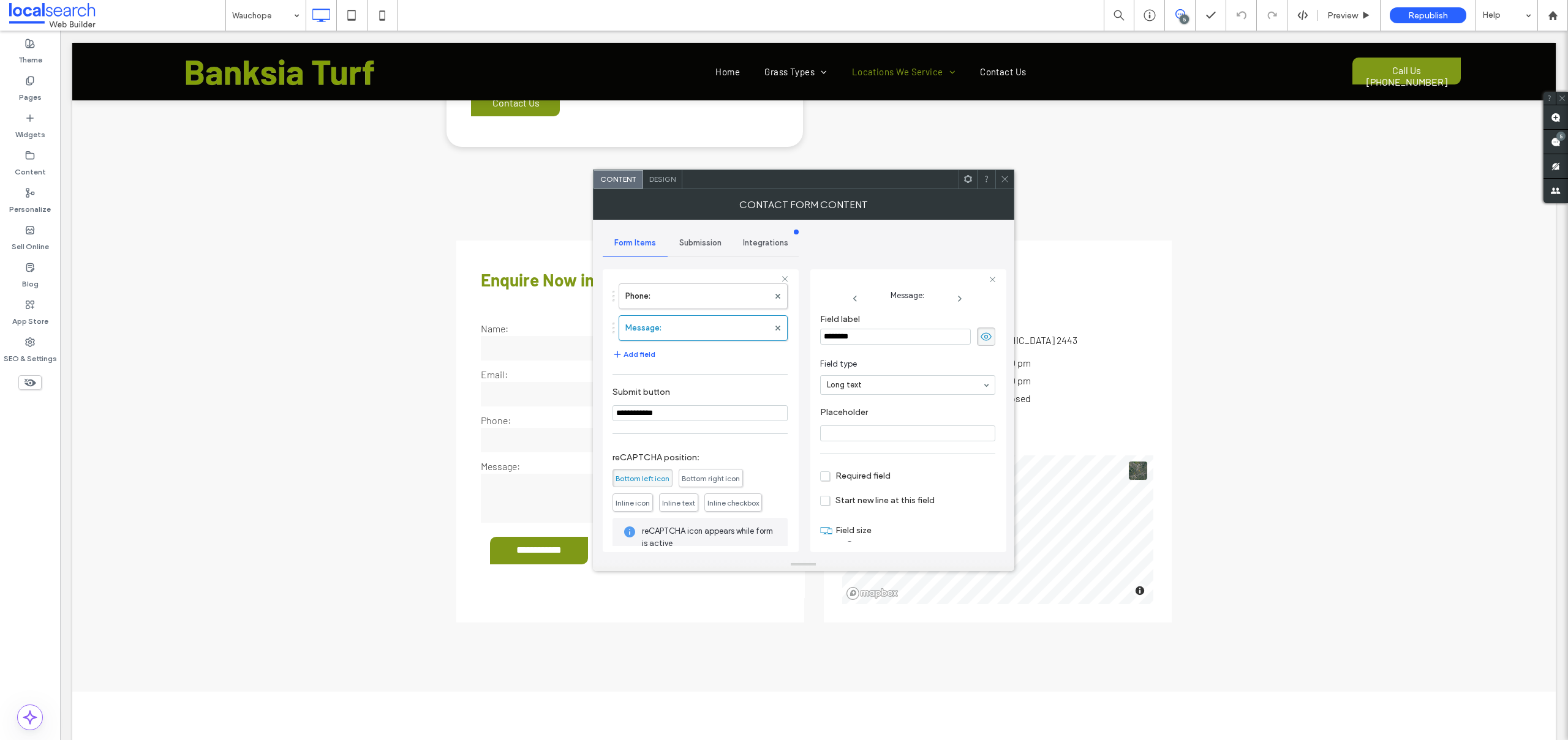
scroll to position [184, 0]
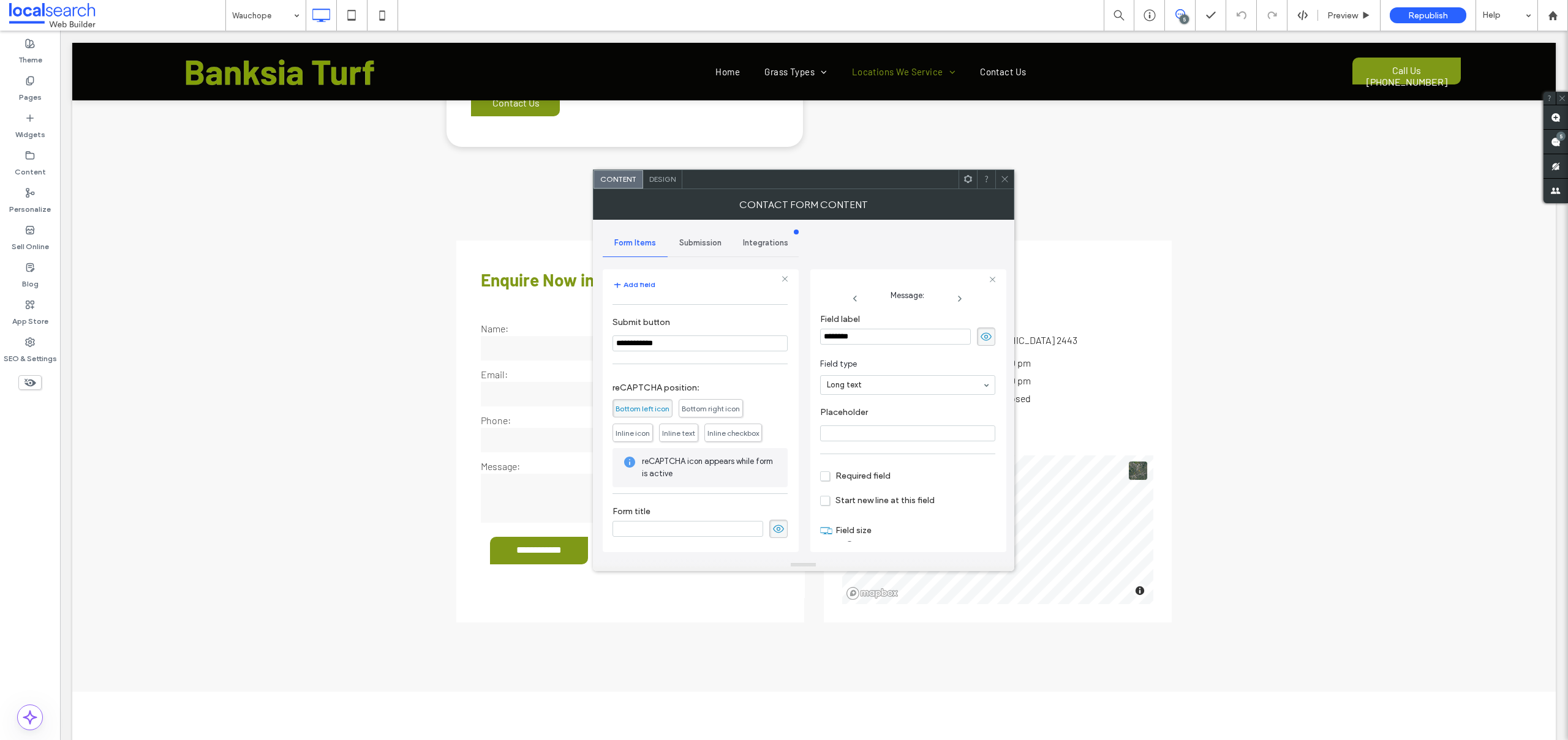
click at [701, 244] on span "Submission" at bounding box center [700, 243] width 43 height 10
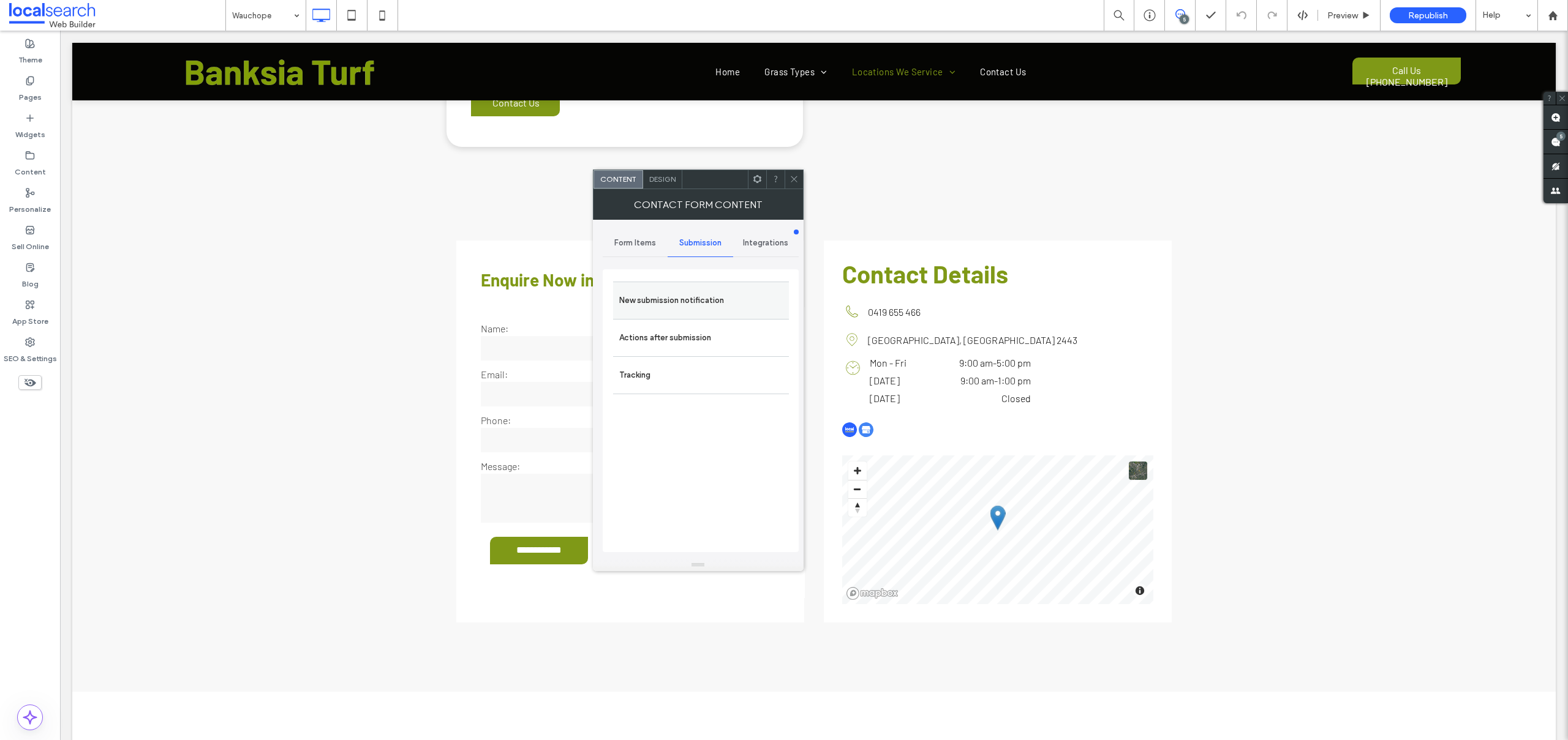
click at [679, 293] on label "New submission notification" at bounding box center [701, 300] width 164 height 24
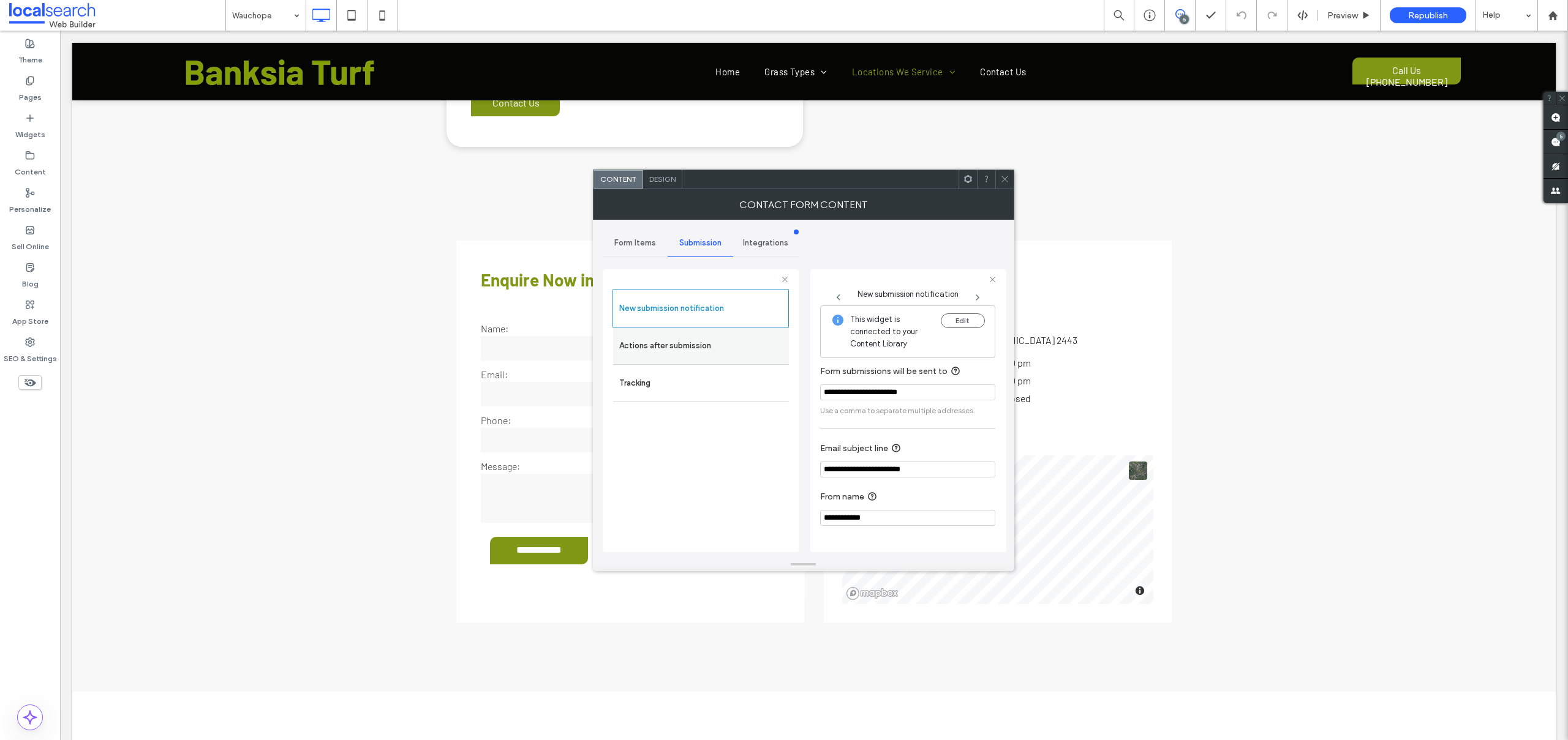
click at [682, 339] on label "Actions after submission" at bounding box center [701, 346] width 164 height 24
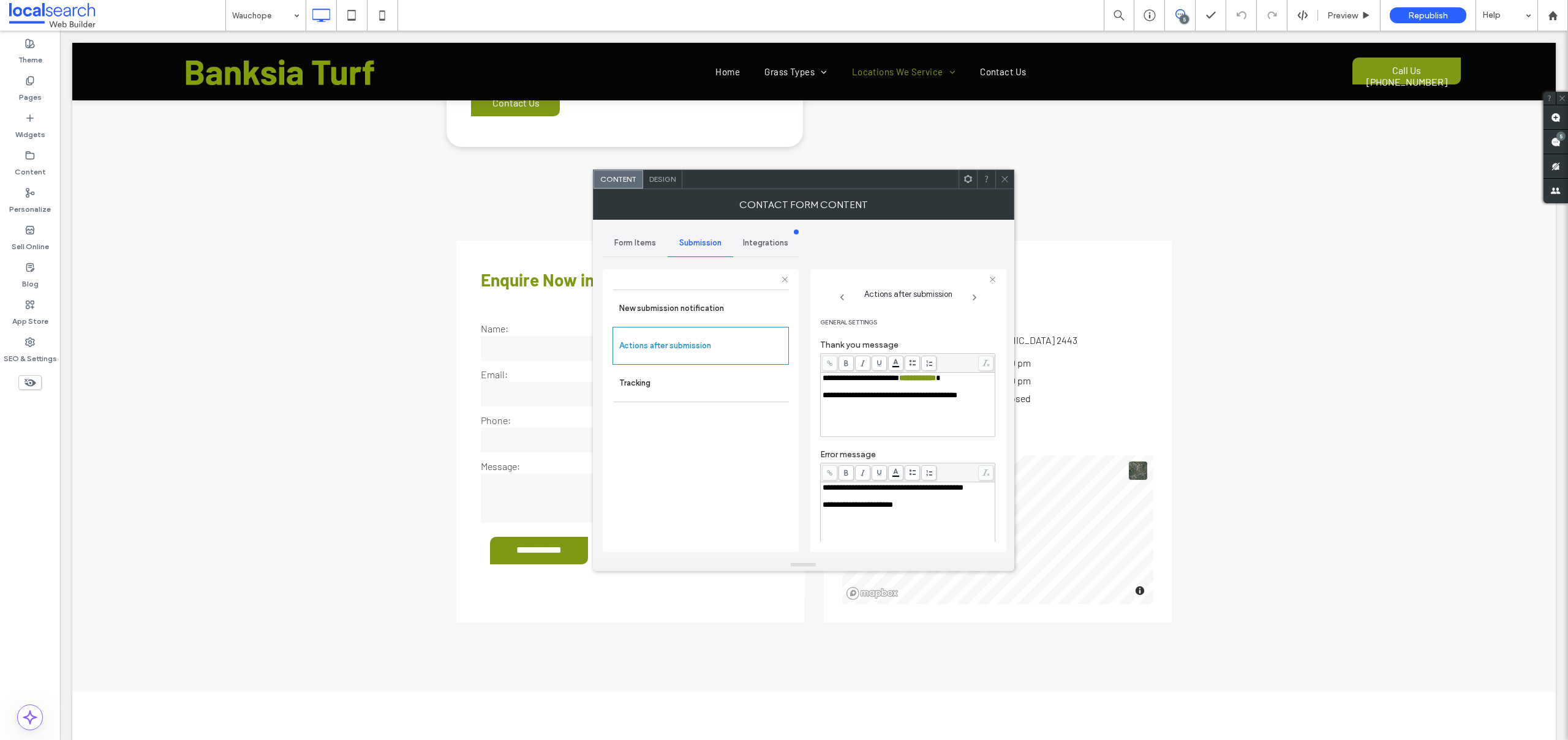
click at [1008, 180] on icon at bounding box center [1004, 179] width 9 height 9
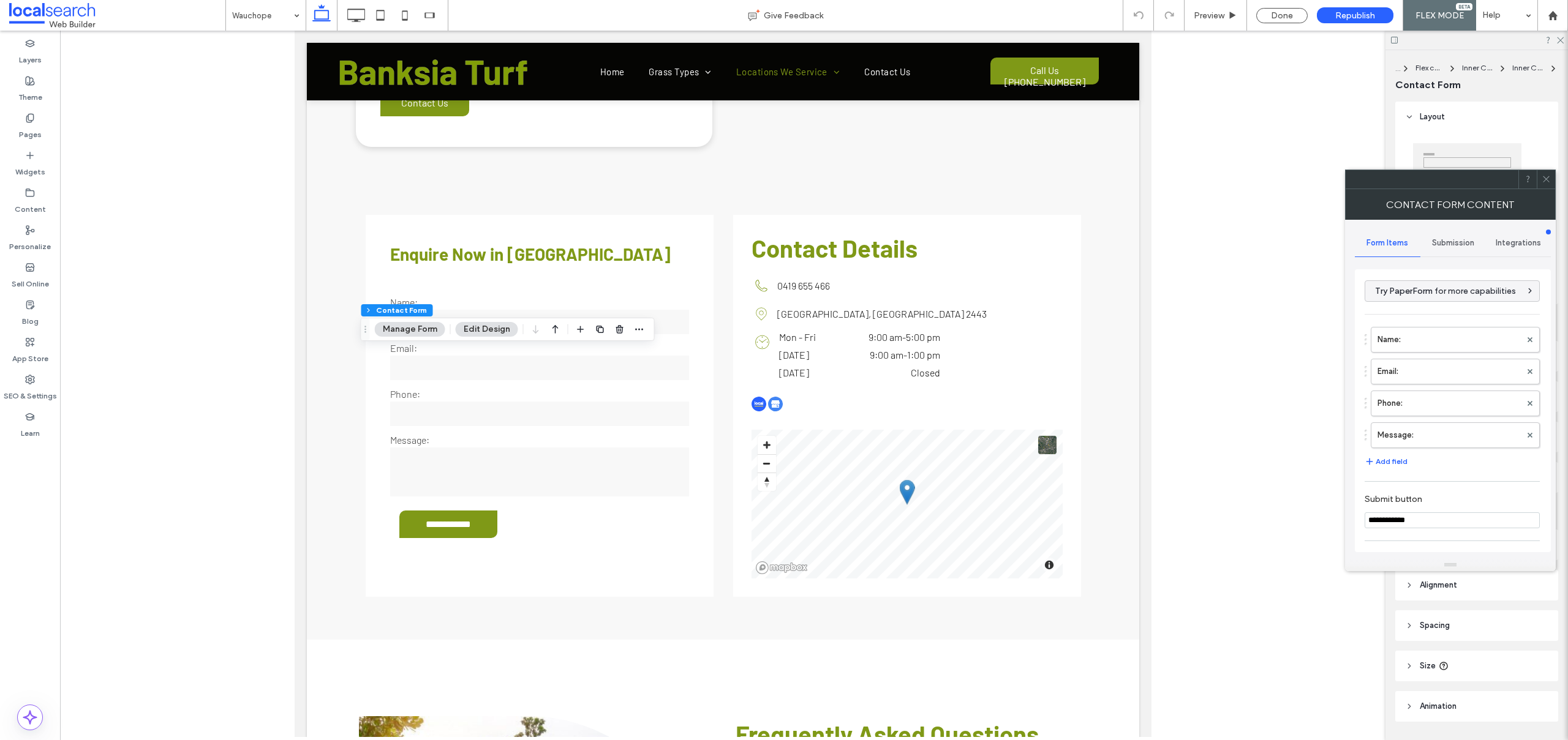
type input "*"
type input "***"
click at [1419, 326] on div "Name: Email: Phone: Message:" at bounding box center [1452, 384] width 175 height 128
click at [1384, 348] on label "Name:" at bounding box center [1448, 339] width 143 height 24
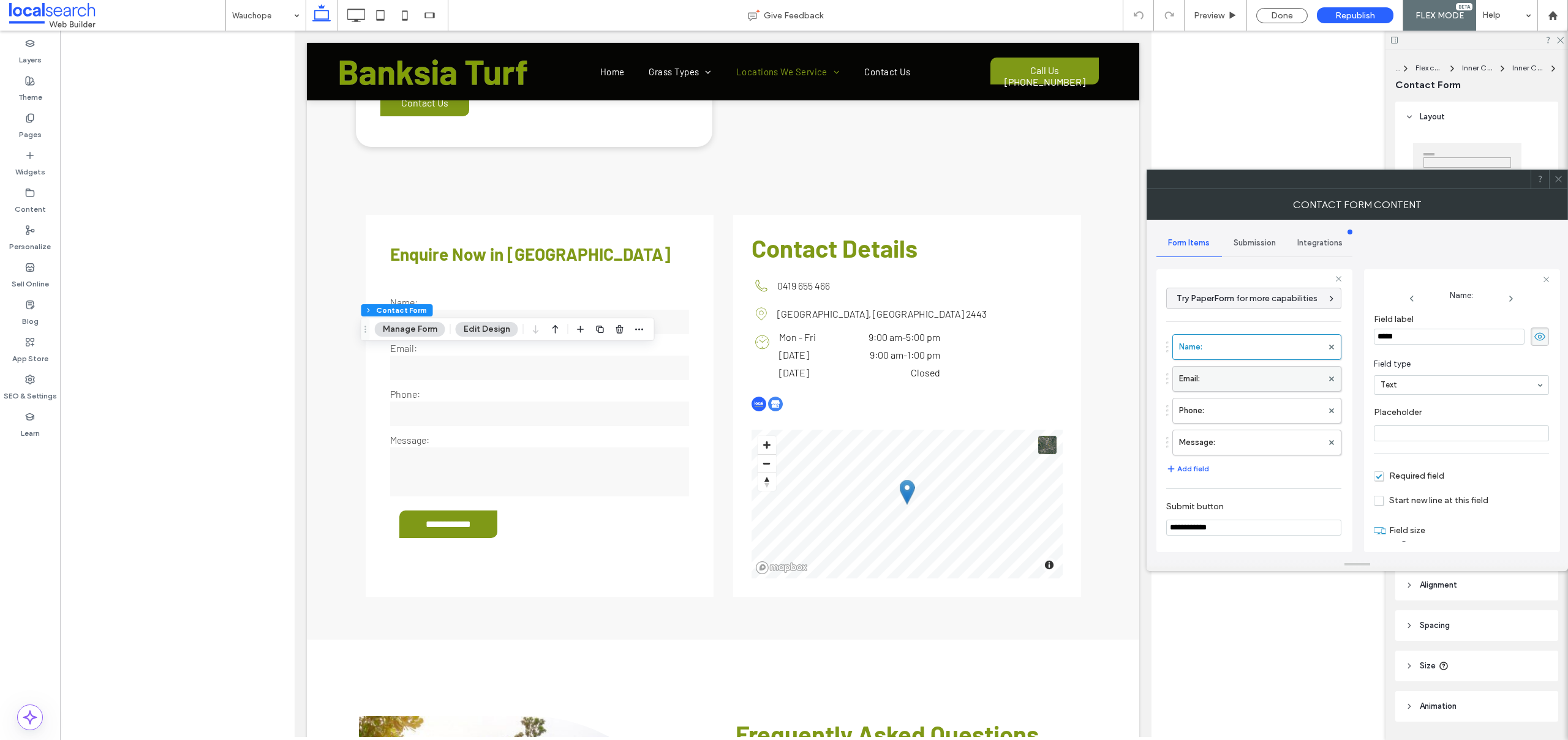
click at [1233, 385] on label "Email:" at bounding box center [1250, 379] width 143 height 24
click at [1232, 427] on div "Name: Email: Phone: Message:" at bounding box center [1253, 391] width 175 height 128
click at [1240, 413] on label "Phone:" at bounding box center [1250, 411] width 143 height 24
click at [1245, 445] on label "Message:" at bounding box center [1250, 442] width 143 height 24
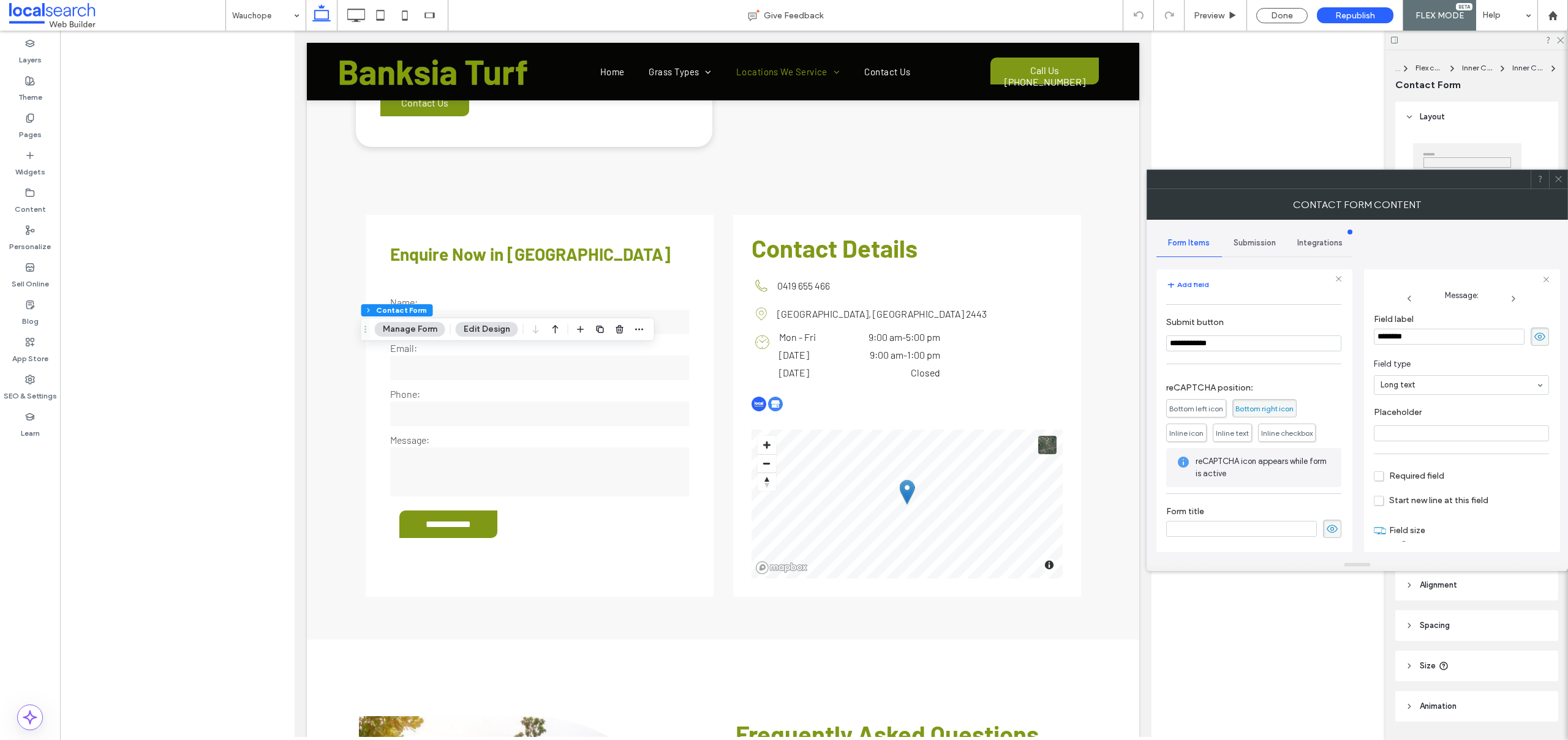
click at [1254, 233] on div "Submission" at bounding box center [1254, 243] width 66 height 27
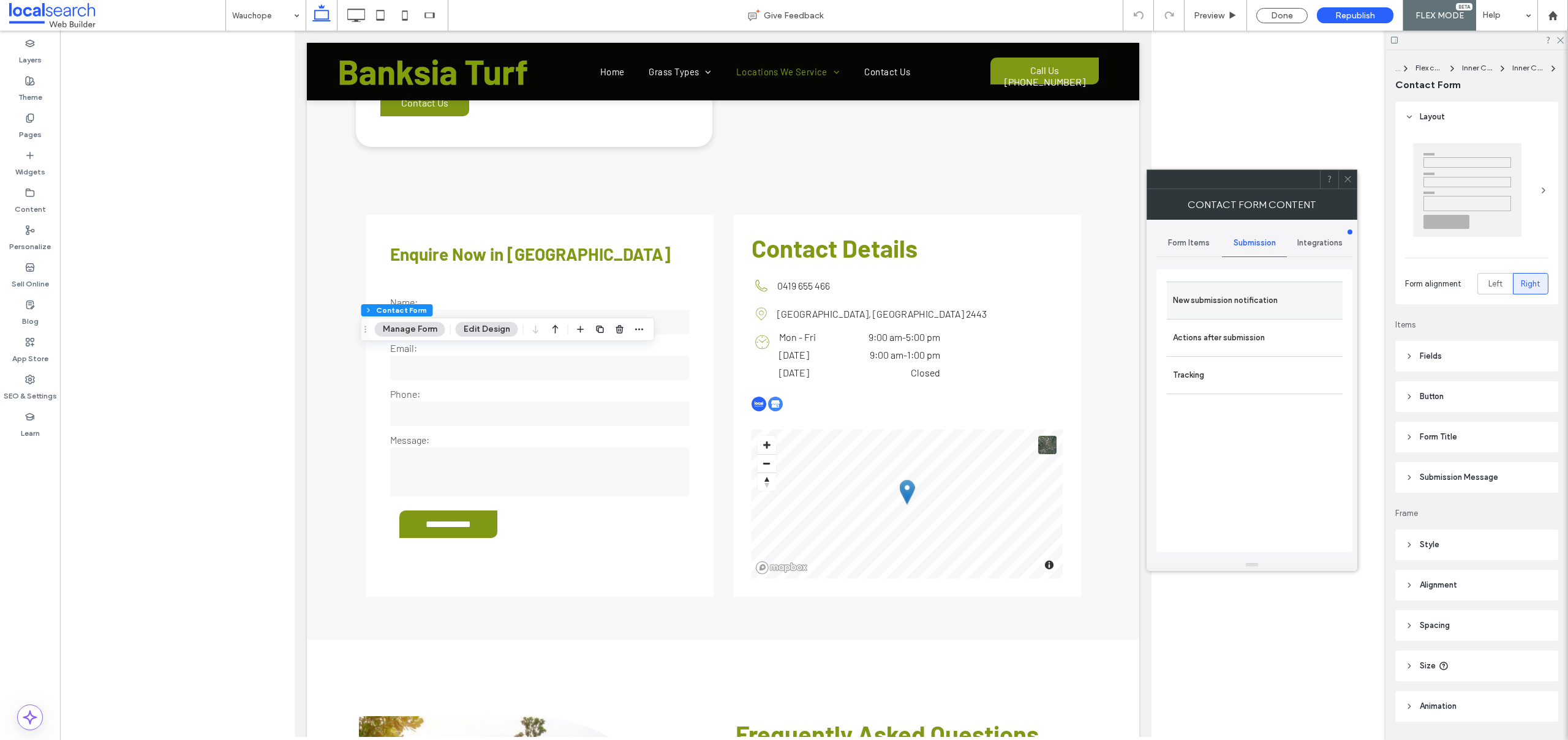
click at [1218, 289] on label "New submission notification" at bounding box center [1254, 300] width 164 height 24
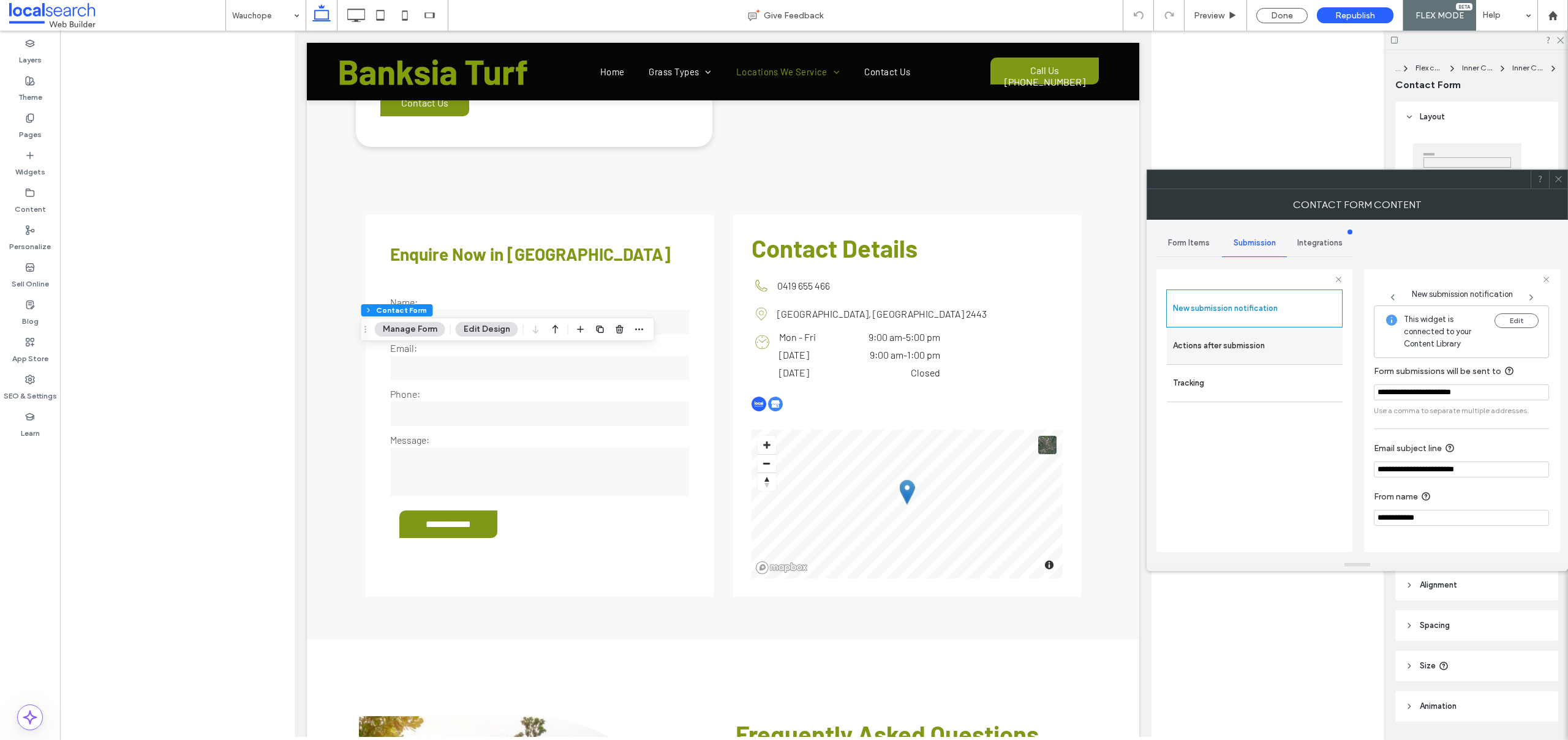
click at [1259, 344] on label "Actions after submission" at bounding box center [1254, 346] width 164 height 24
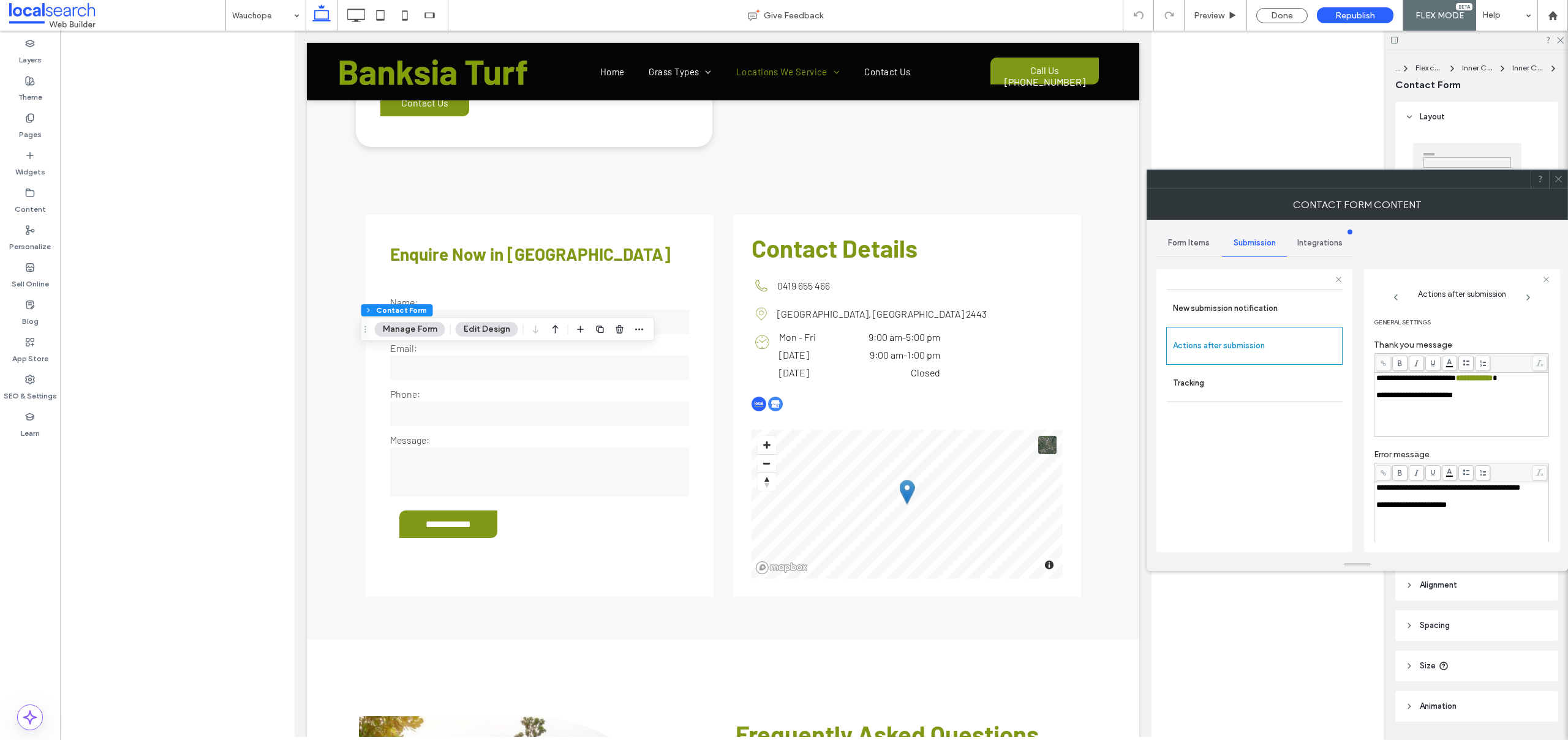
click at [1558, 177] on icon at bounding box center [1558, 179] width 9 height 9
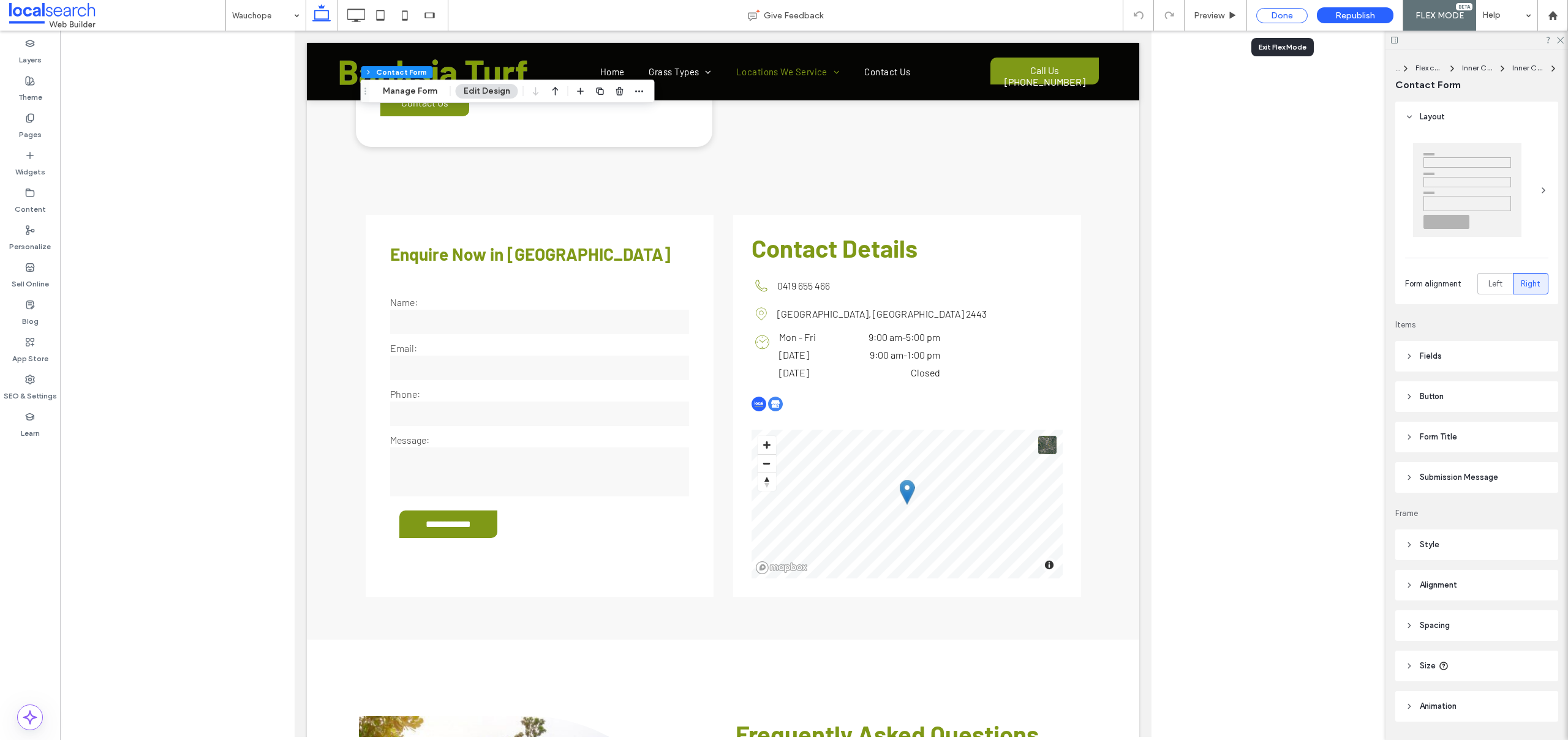
click at [1280, 18] on div "Done" at bounding box center [1281, 15] width 51 height 15
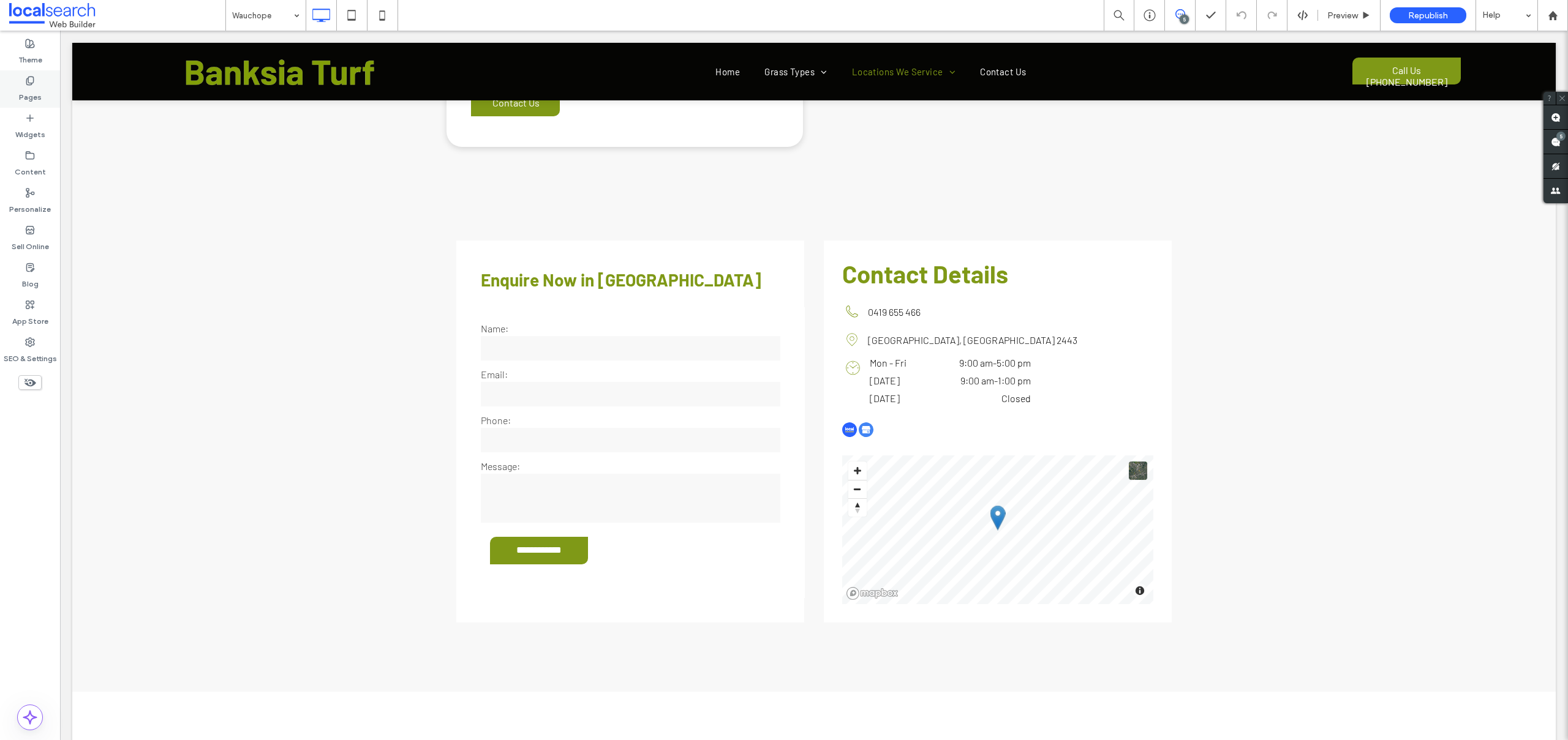
click at [39, 92] on label "Pages" at bounding box center [30, 94] width 22 height 17
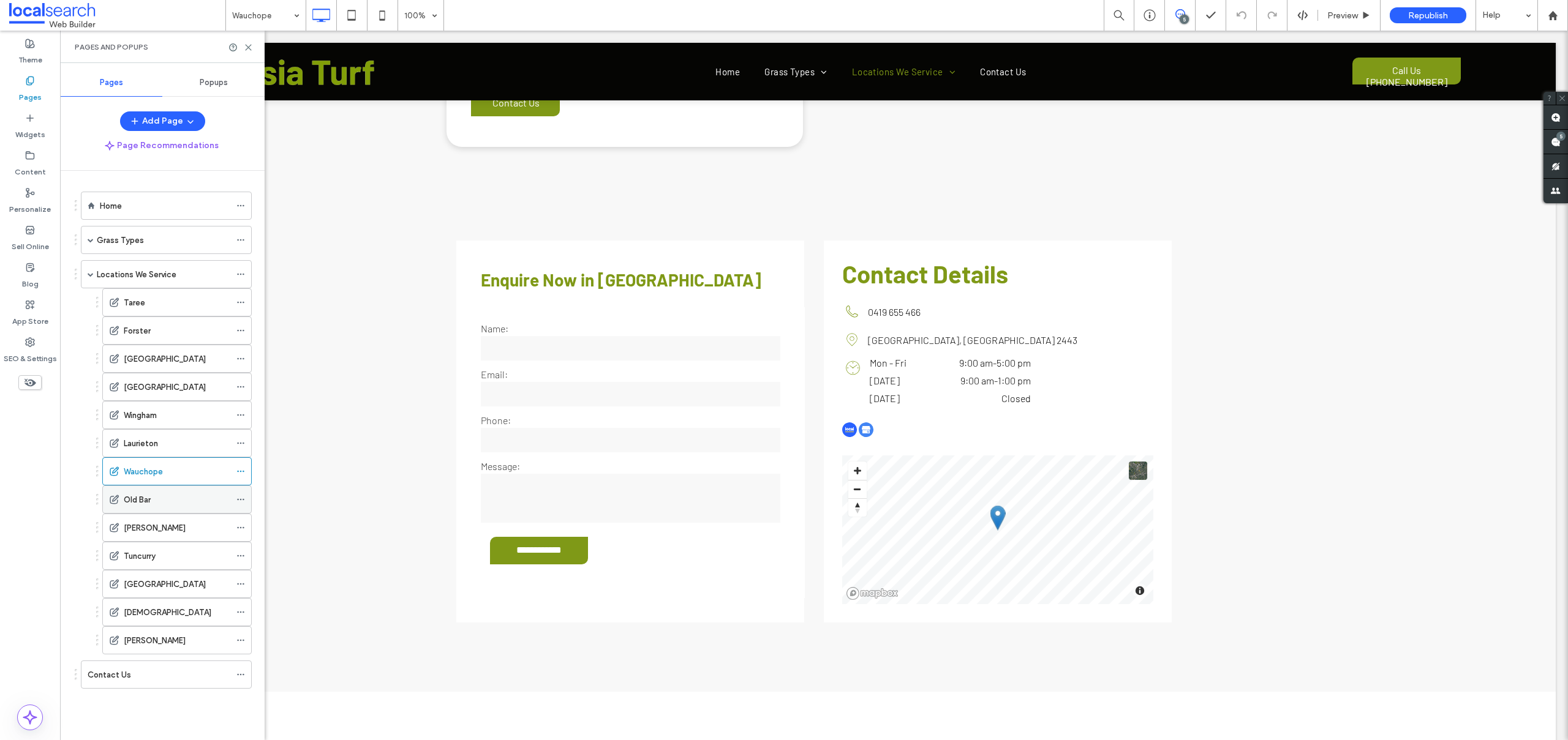
click at [152, 494] on div "Old Bar" at bounding box center [177, 500] width 107 height 13
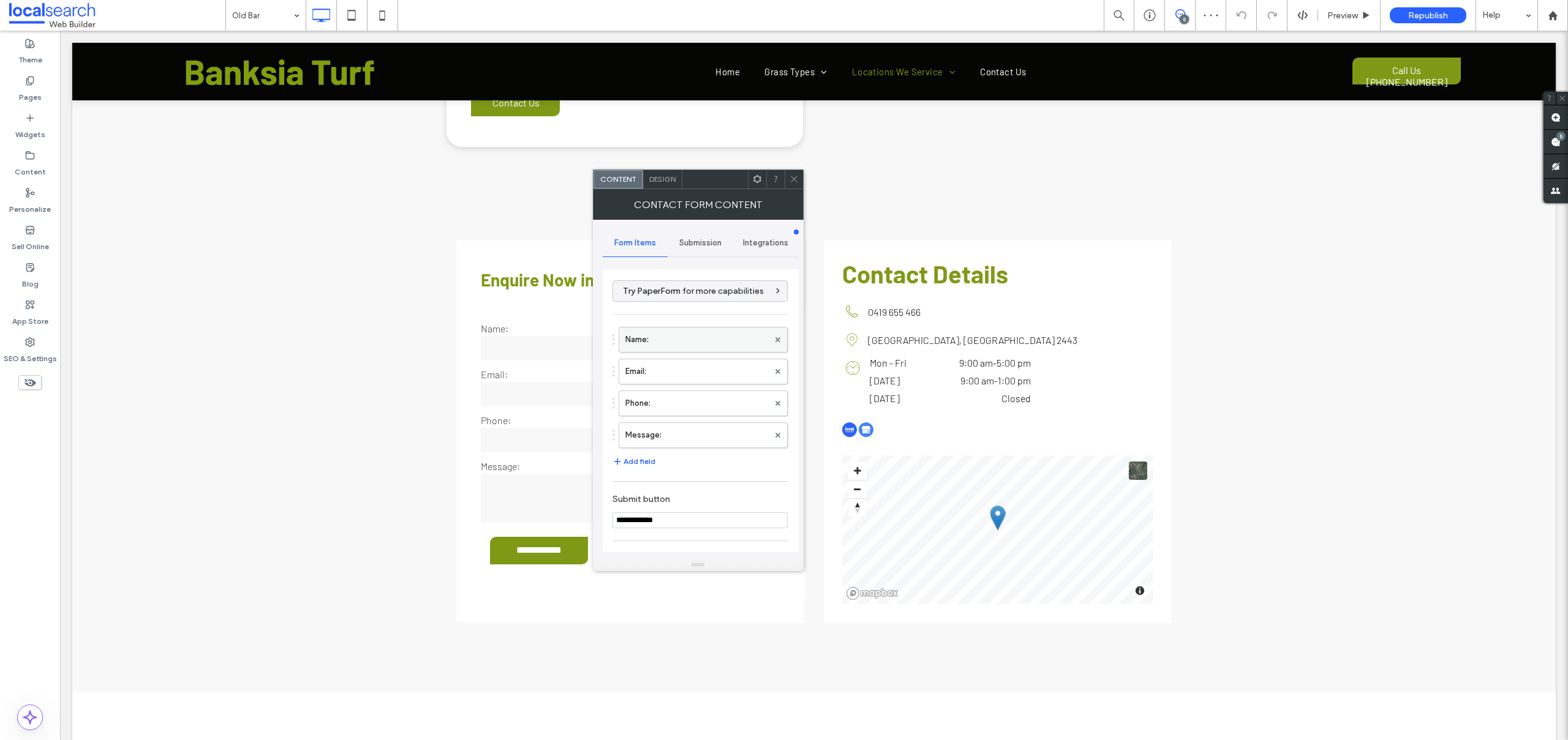
click at [657, 335] on label "Name:" at bounding box center [696, 339] width 143 height 24
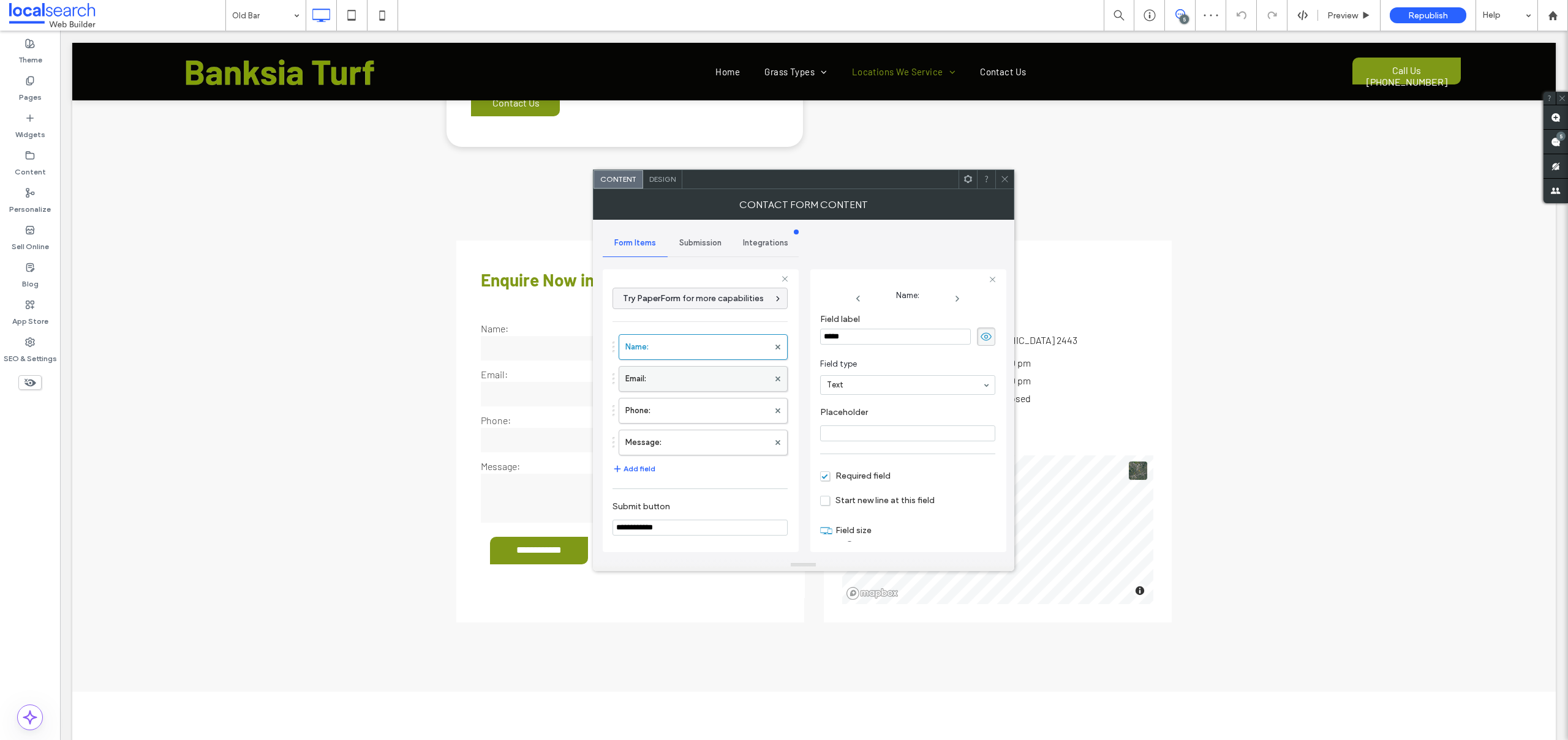
click at [695, 383] on label "Email:" at bounding box center [696, 379] width 143 height 24
click at [673, 416] on label "Phone:" at bounding box center [696, 411] width 143 height 24
click at [684, 445] on label "Message:" at bounding box center [696, 442] width 143 height 24
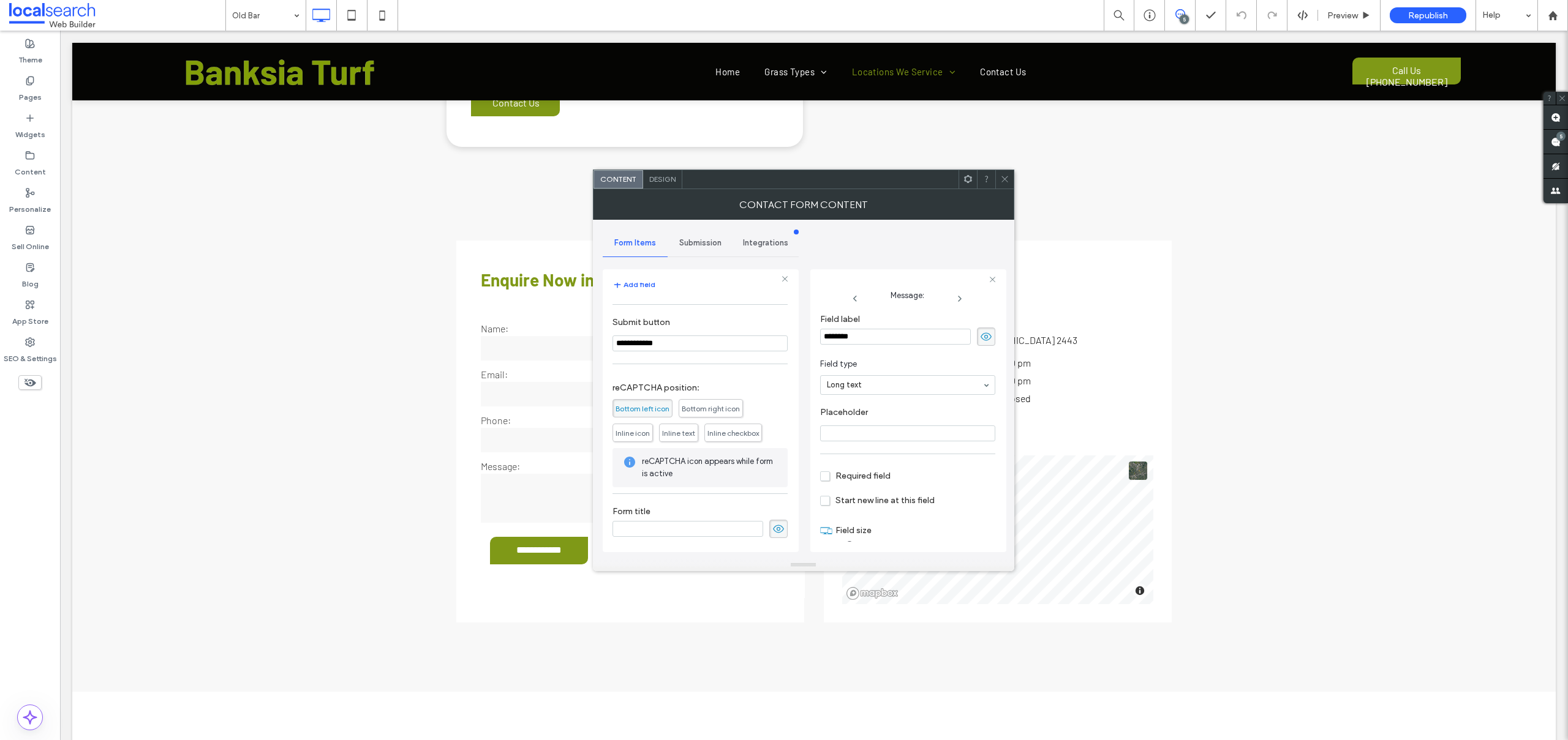
click at [696, 245] on span "Submission" at bounding box center [700, 243] width 43 height 10
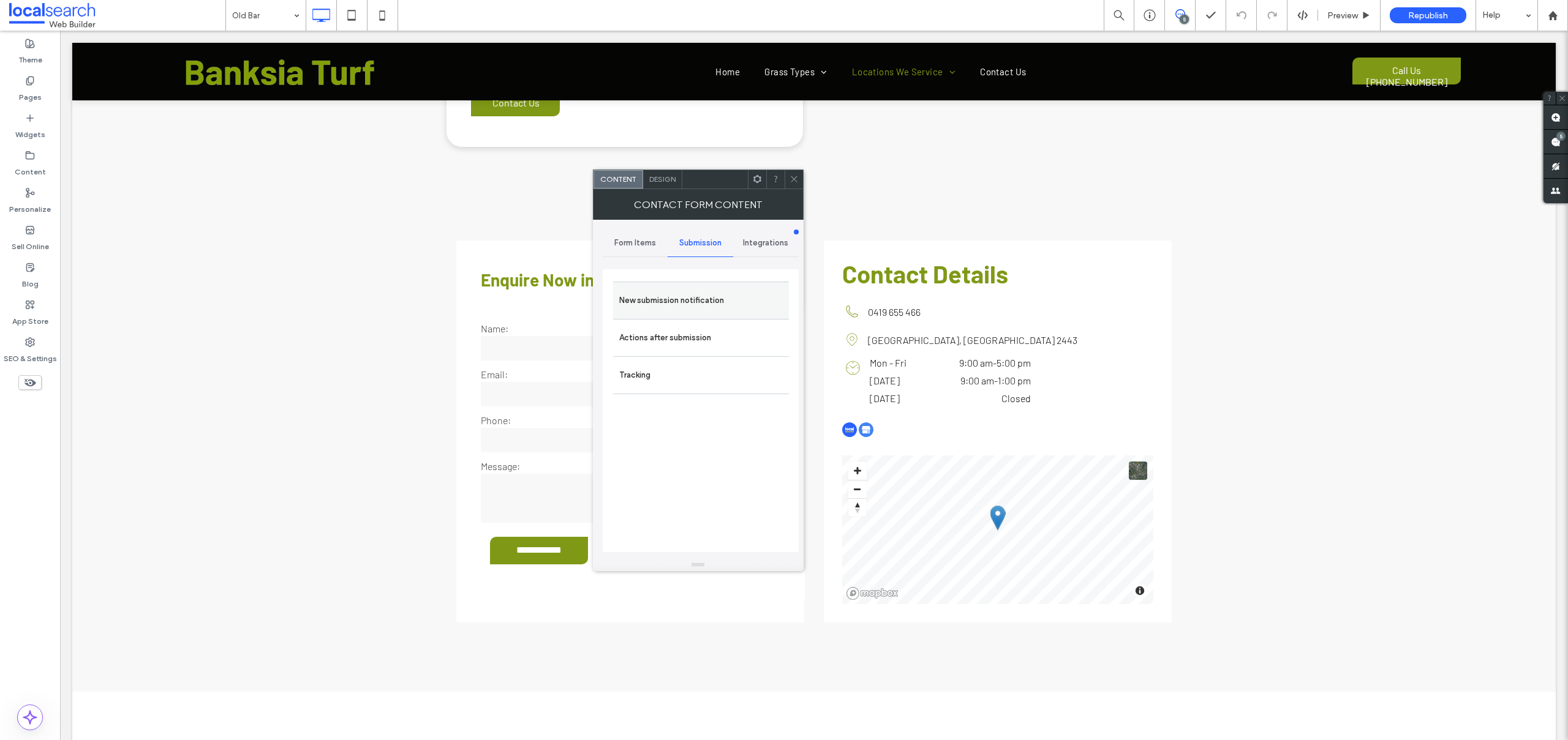
click at [654, 295] on label "New submission notification" at bounding box center [701, 300] width 164 height 24
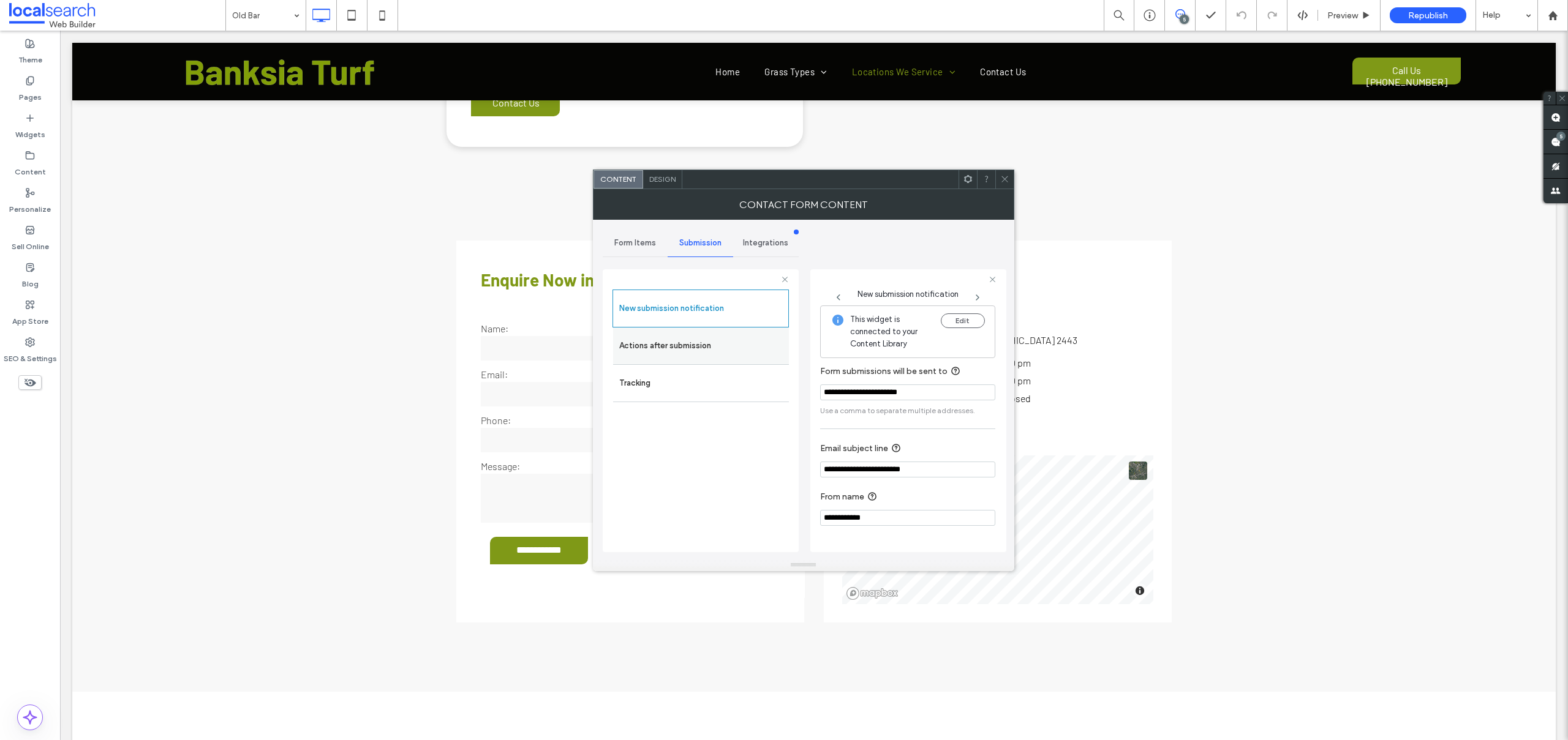
click at [658, 334] on label "Actions after submission" at bounding box center [701, 346] width 164 height 24
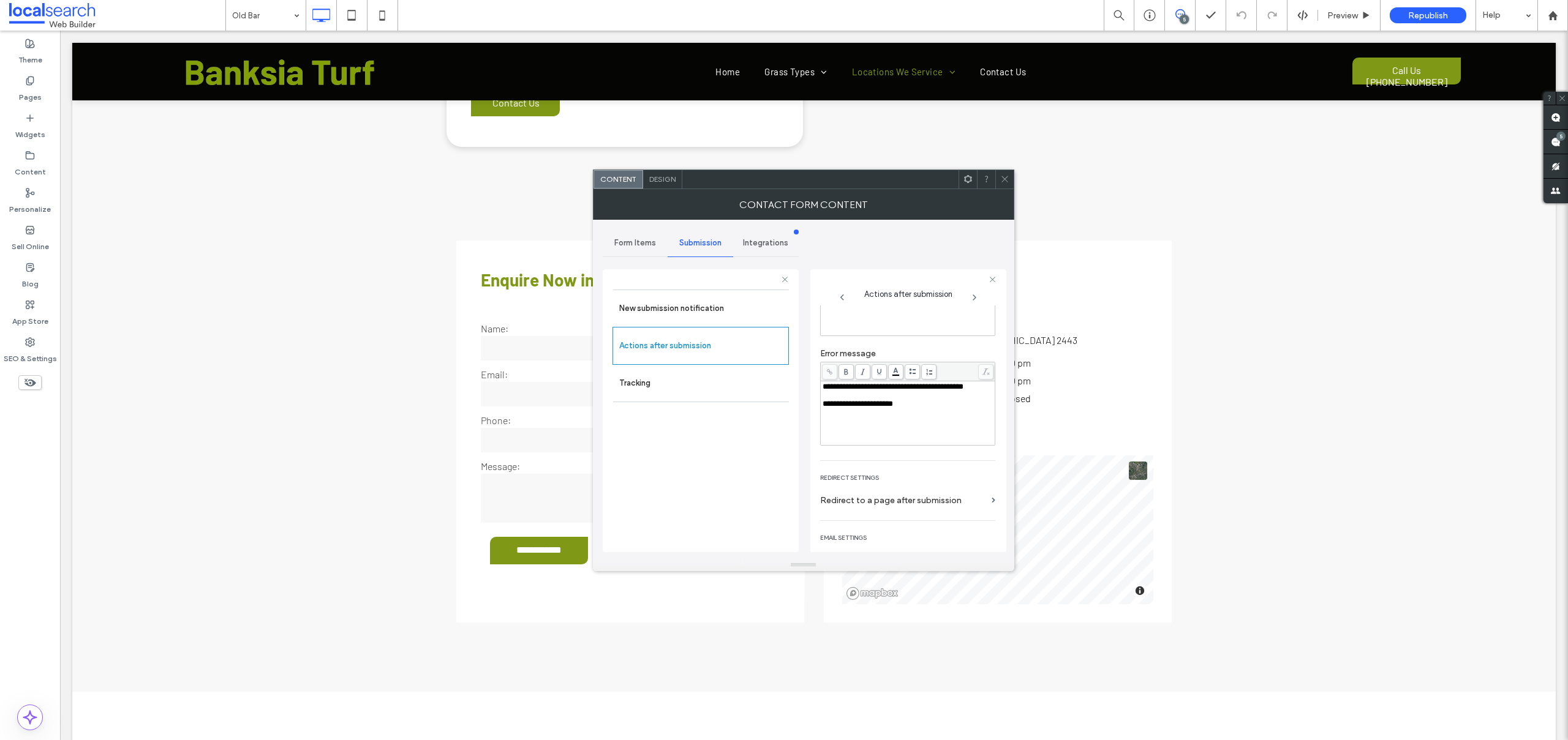
scroll to position [141, 0]
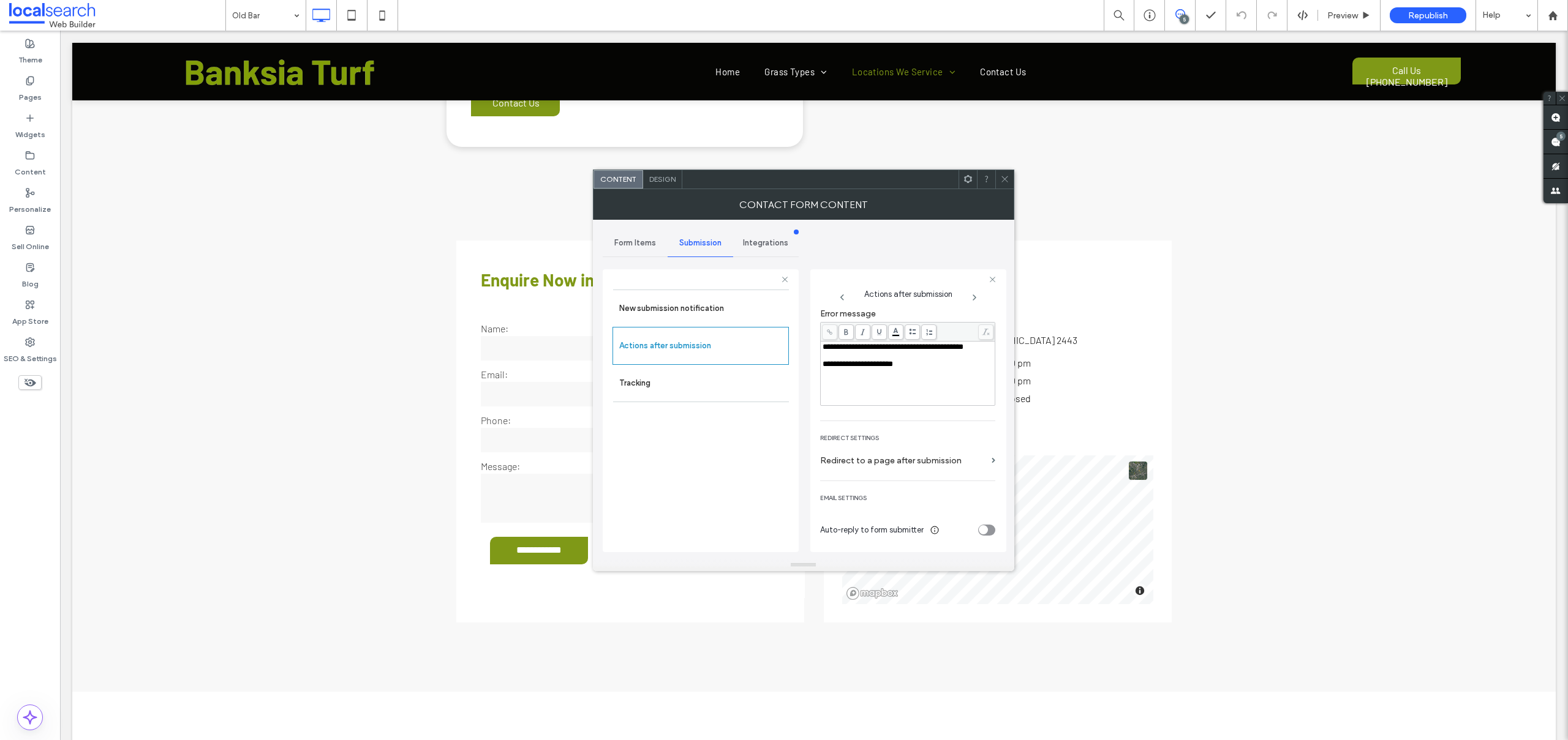
click at [1004, 177] on icon at bounding box center [1004, 179] width 9 height 9
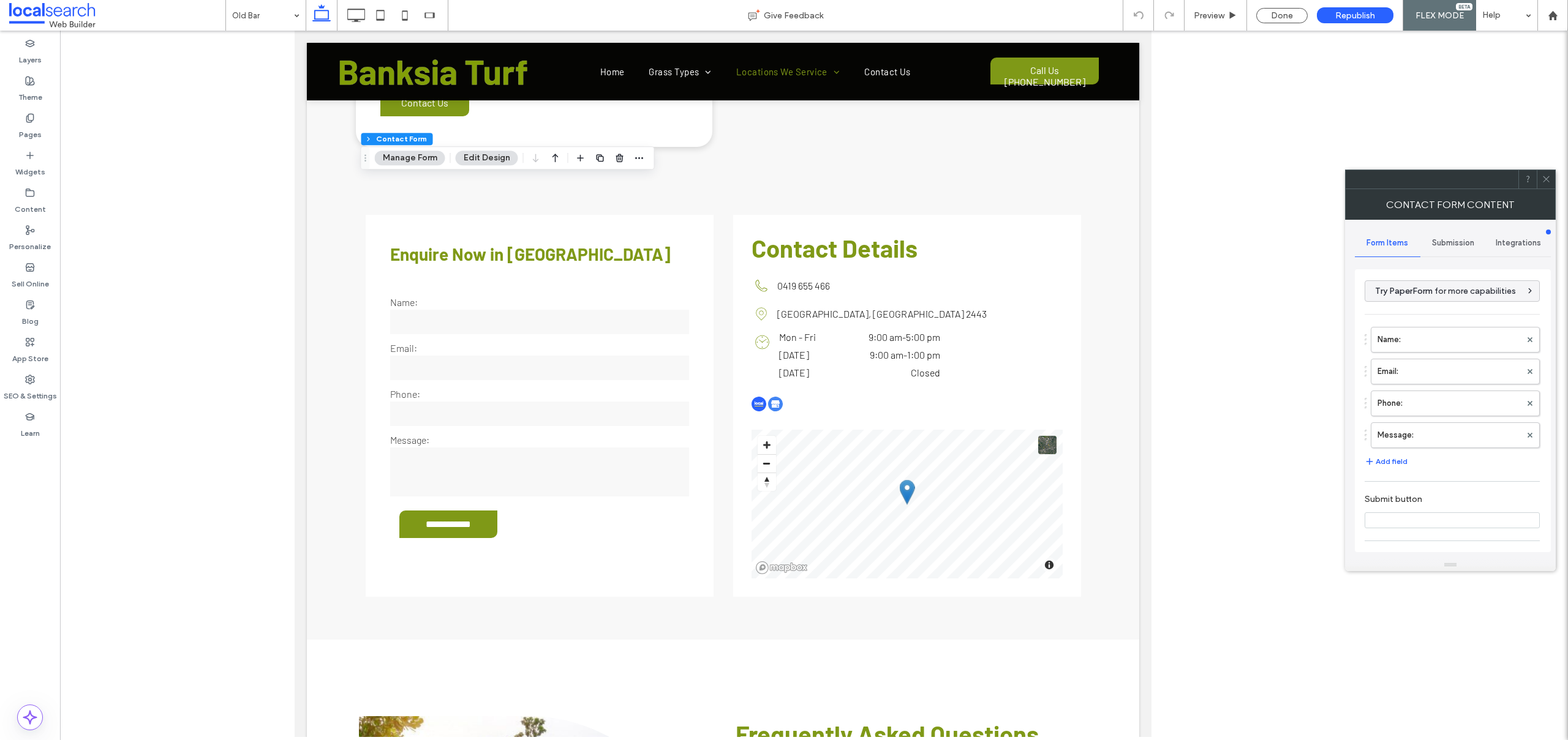
type input "**********"
type input "*"
type input "***"
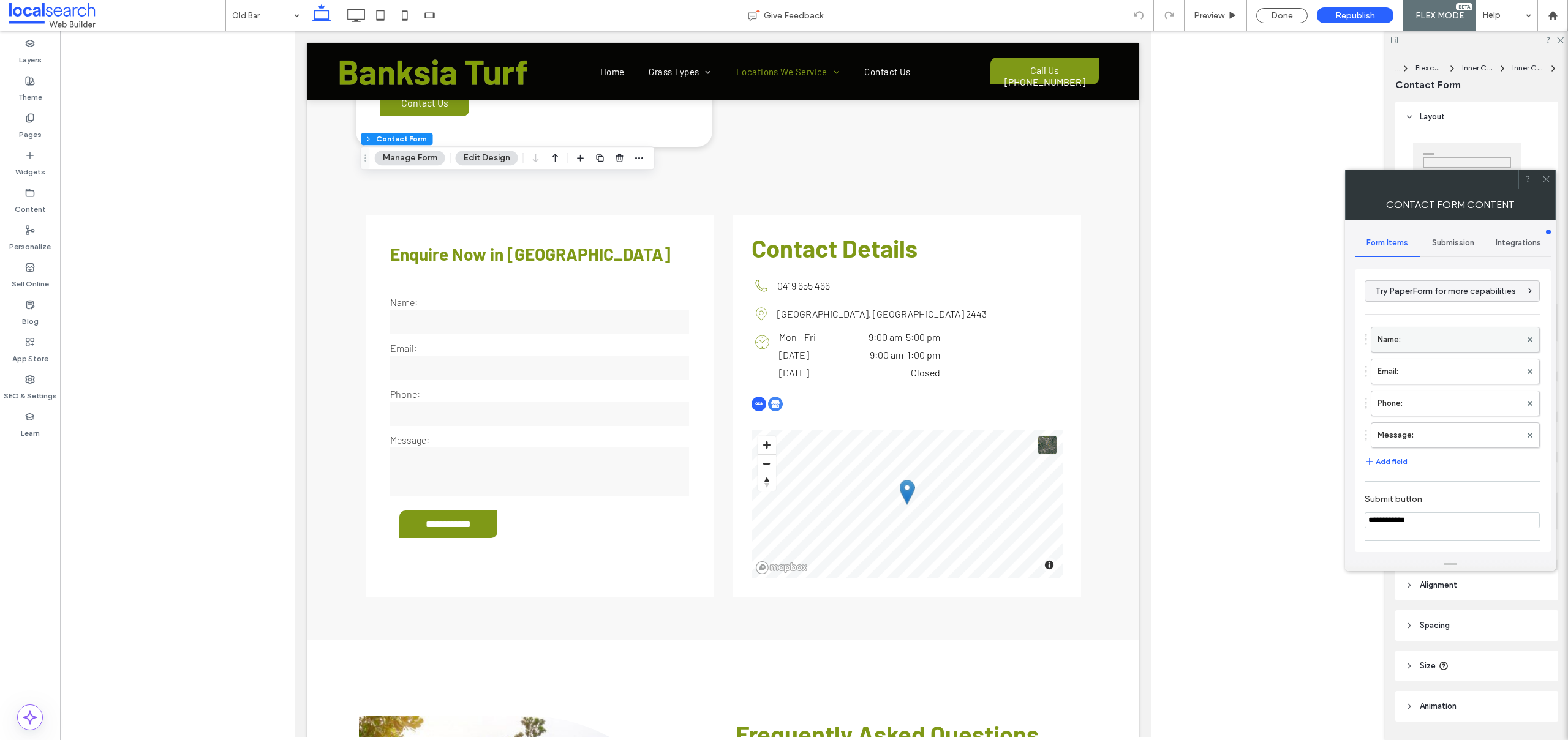
click at [1436, 337] on label "Name:" at bounding box center [1448, 339] width 143 height 24
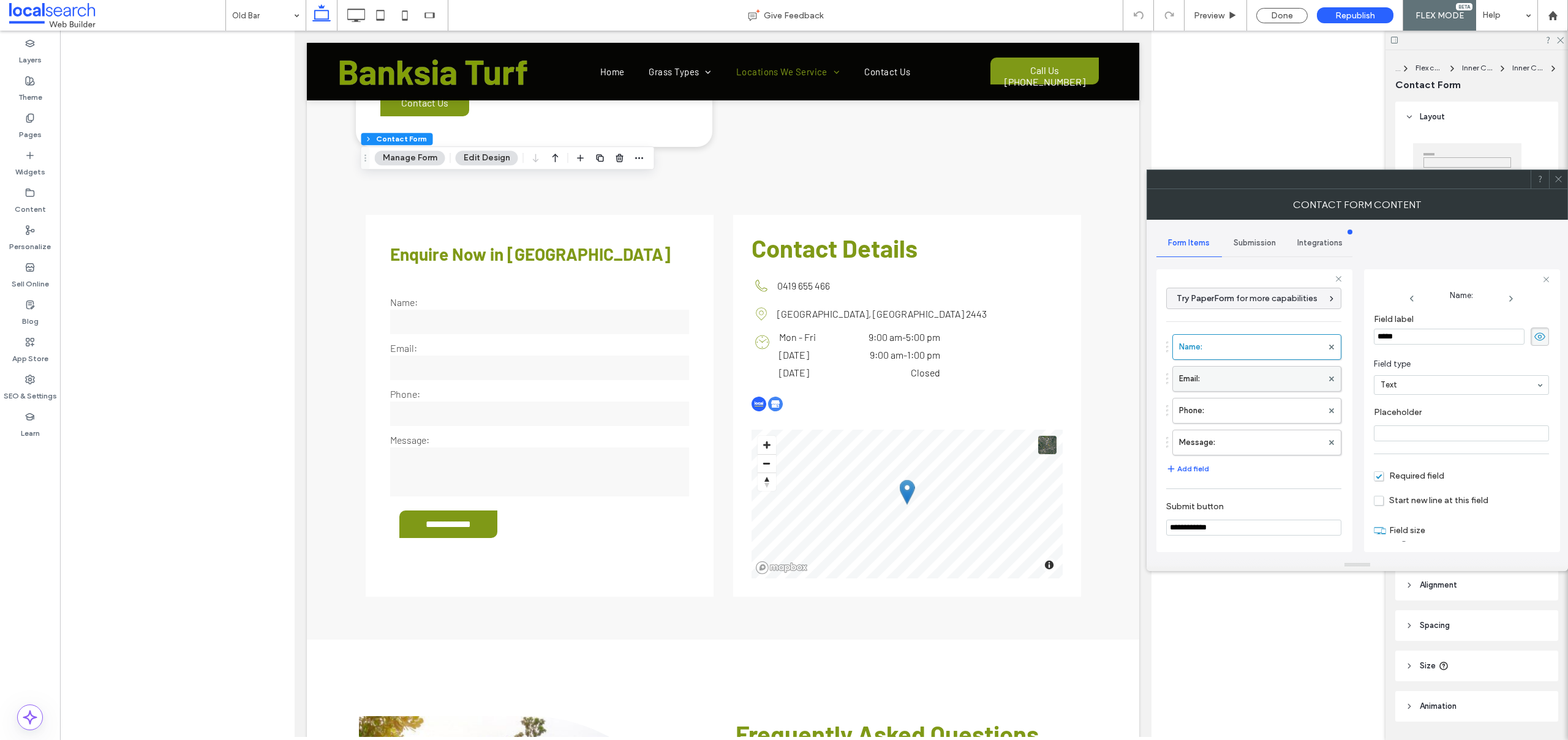
click at [1246, 368] on label "Email:" at bounding box center [1250, 379] width 143 height 24
click at [1241, 406] on label "Phone:" at bounding box center [1250, 411] width 143 height 24
click at [1239, 443] on label "Message:" at bounding box center [1250, 442] width 143 height 24
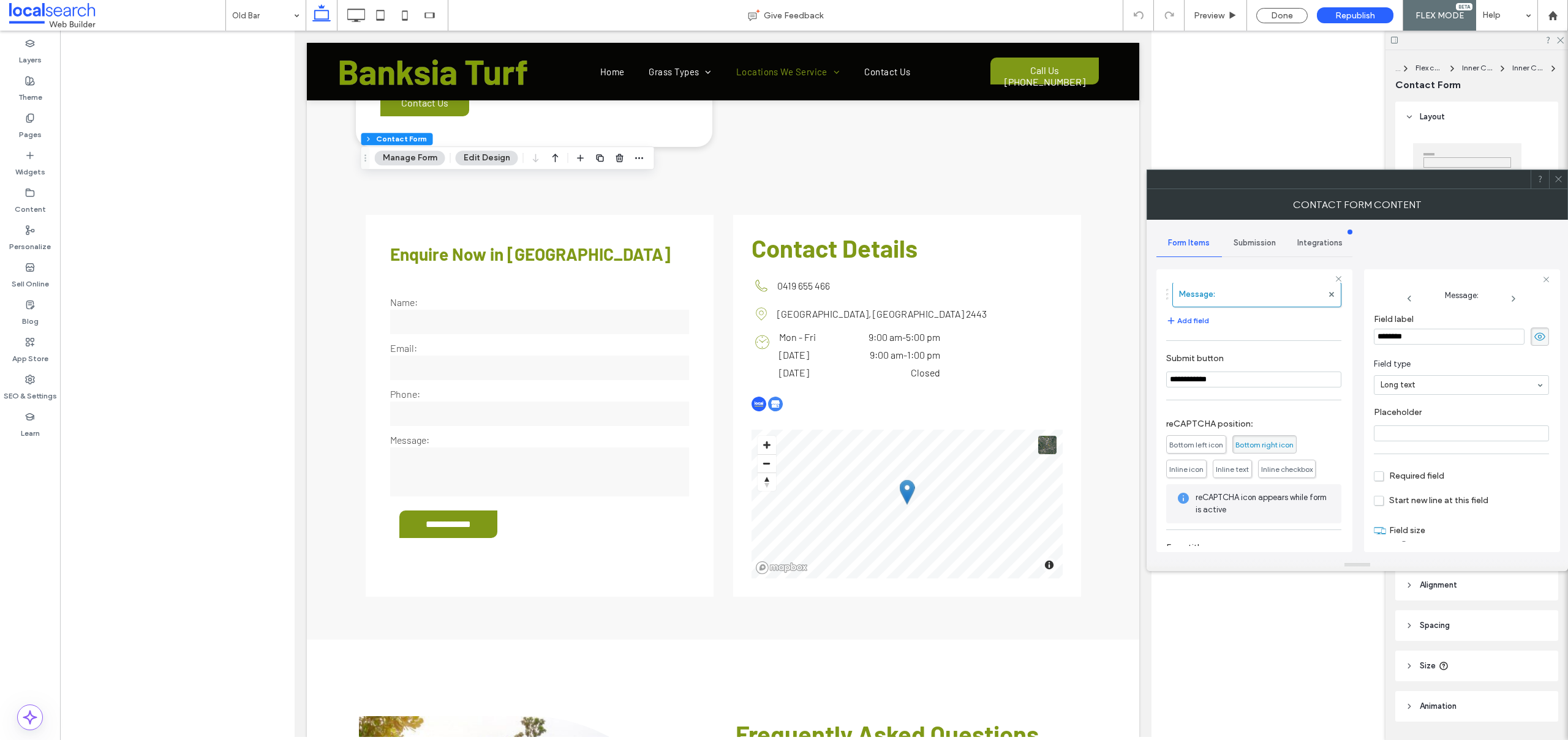
scroll to position [184, 0]
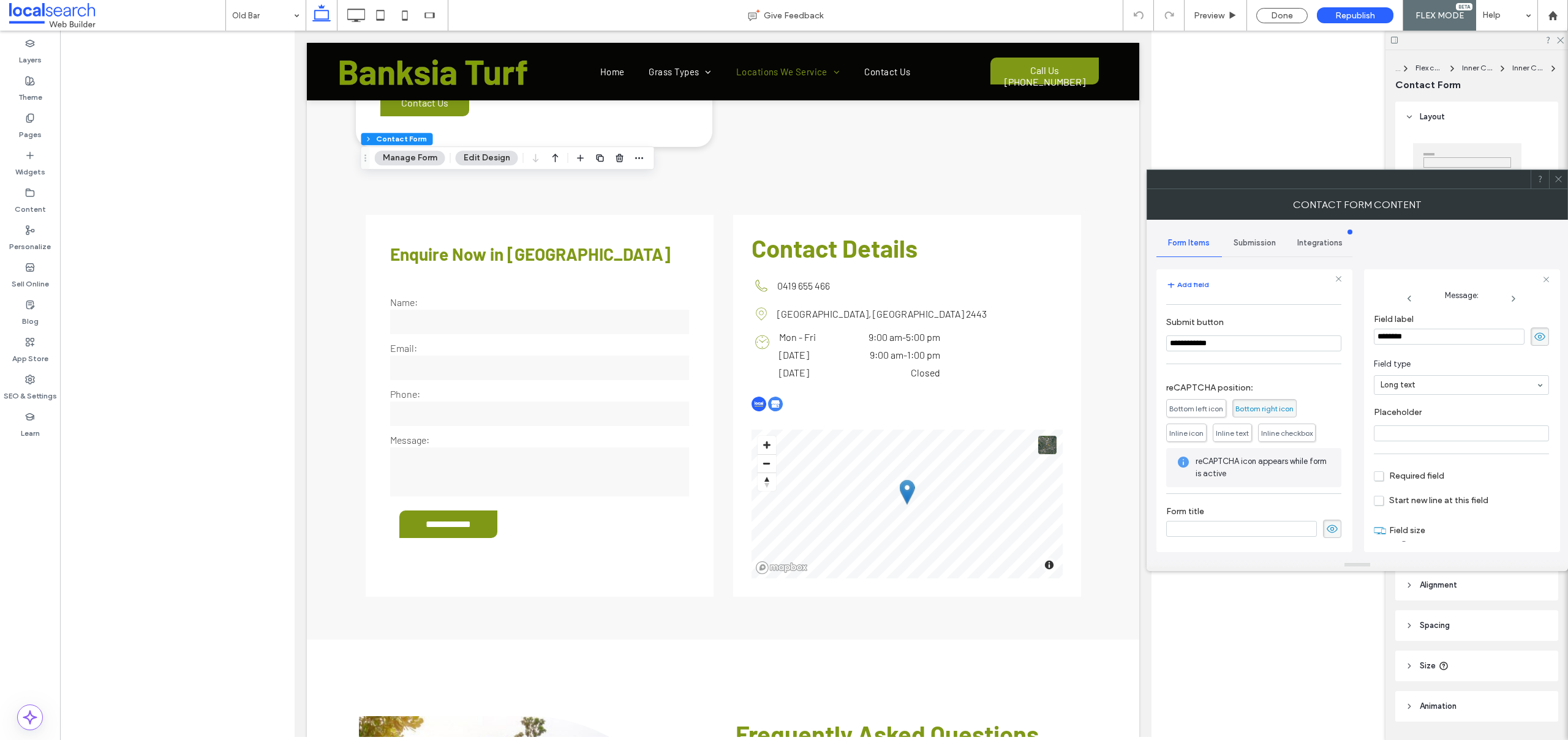
click at [1255, 243] on span "Submission" at bounding box center [1254, 243] width 43 height 10
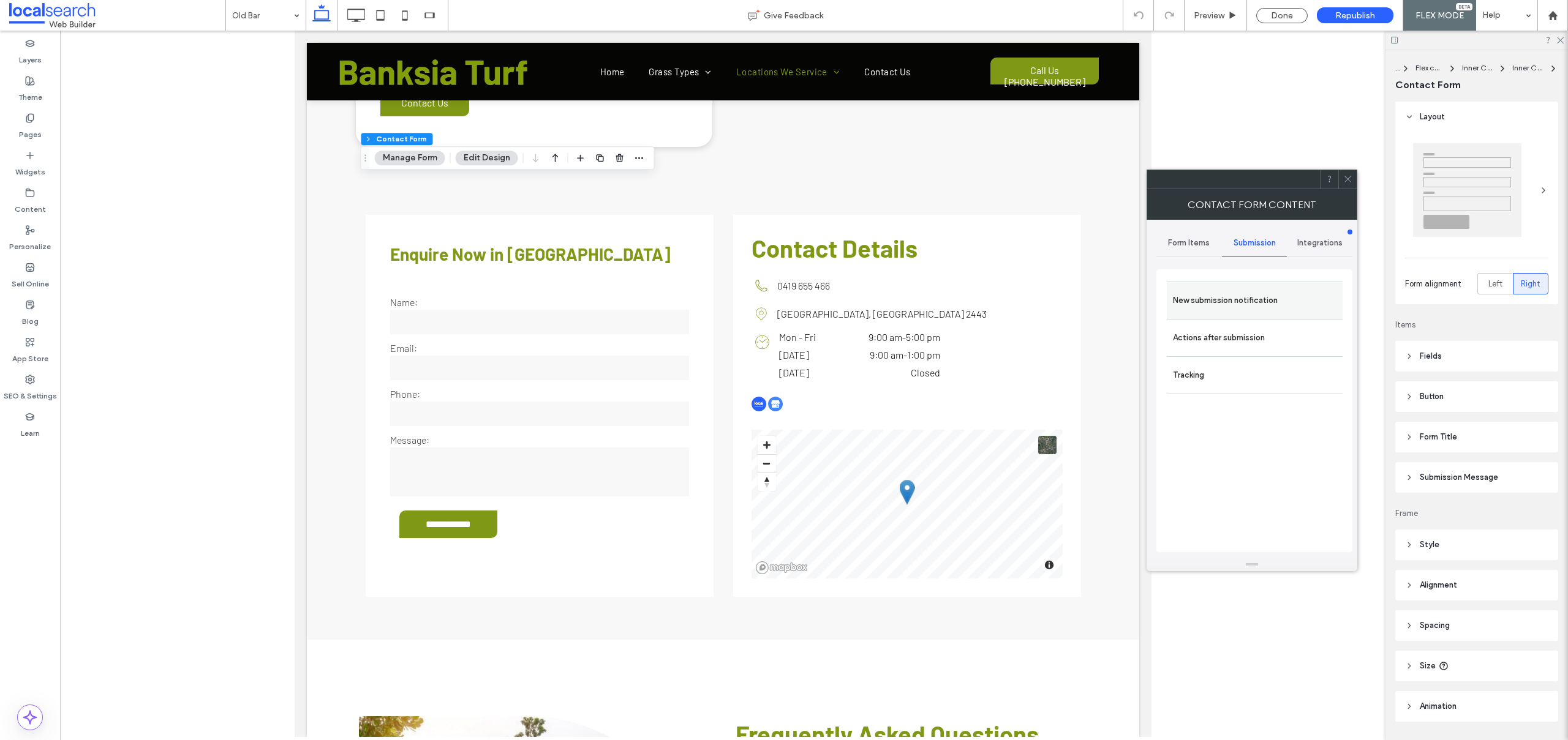
click at [1190, 296] on label "New submission notification" at bounding box center [1254, 300] width 164 height 24
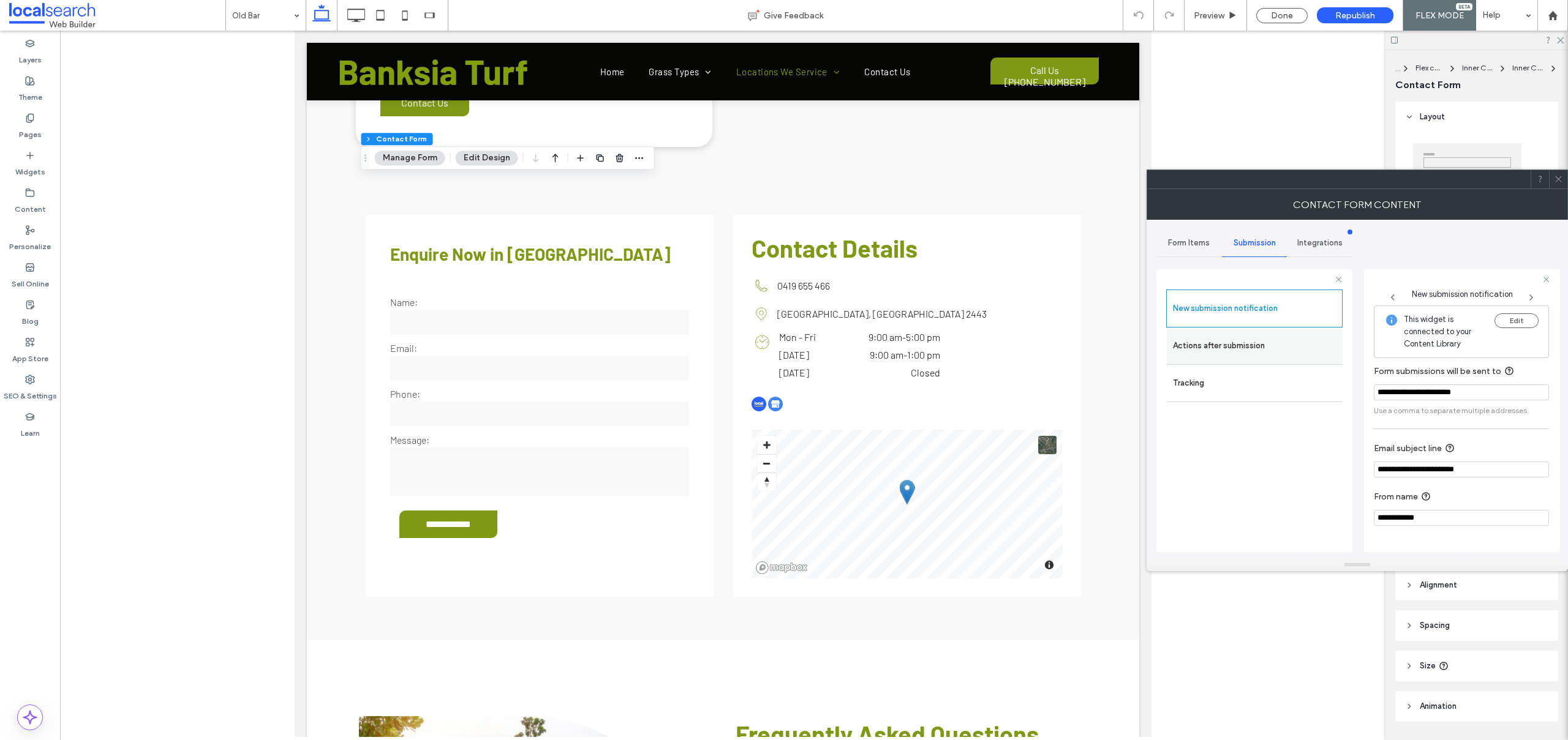
click at [1239, 342] on label "Actions after submission" at bounding box center [1254, 346] width 164 height 24
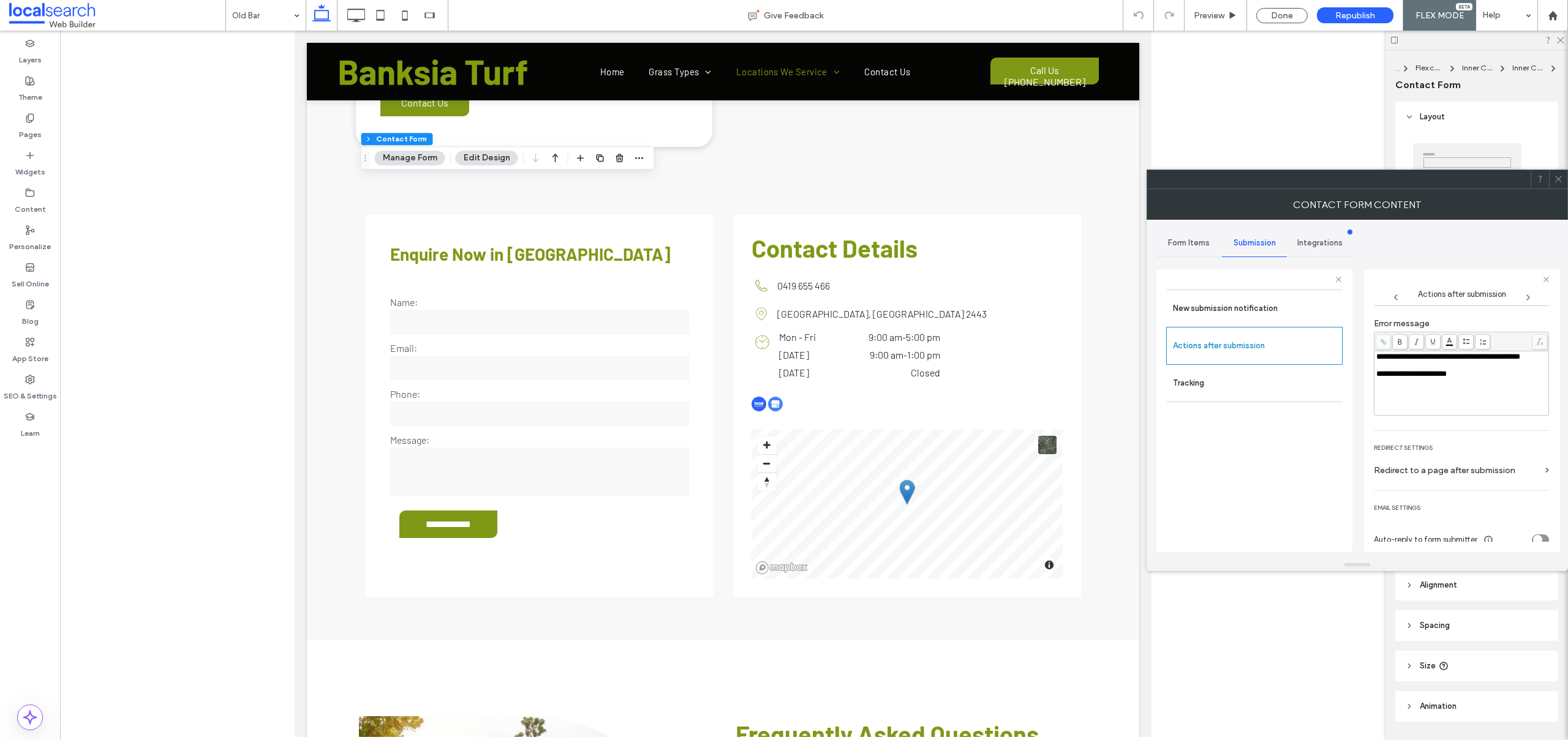
scroll to position [141, 0]
click at [1559, 169] on div at bounding box center [1357, 179] width 421 height 19
click at [1560, 179] on icon at bounding box center [1558, 179] width 9 height 9
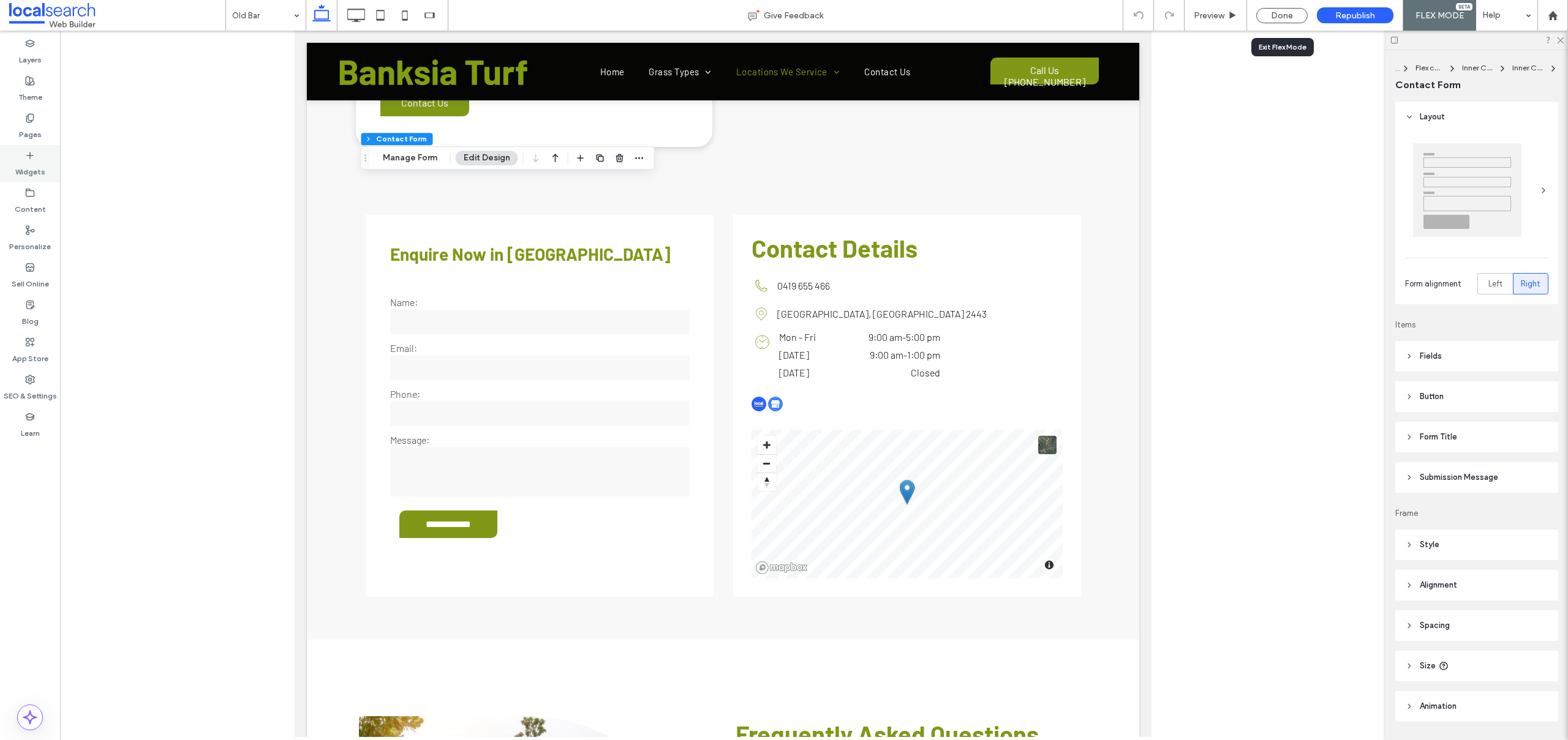
drag, startPoint x: 1279, startPoint y: 19, endPoint x: 59, endPoint y: 128, distance: 1224.9
click at [1278, 19] on div "Done" at bounding box center [1281, 15] width 51 height 15
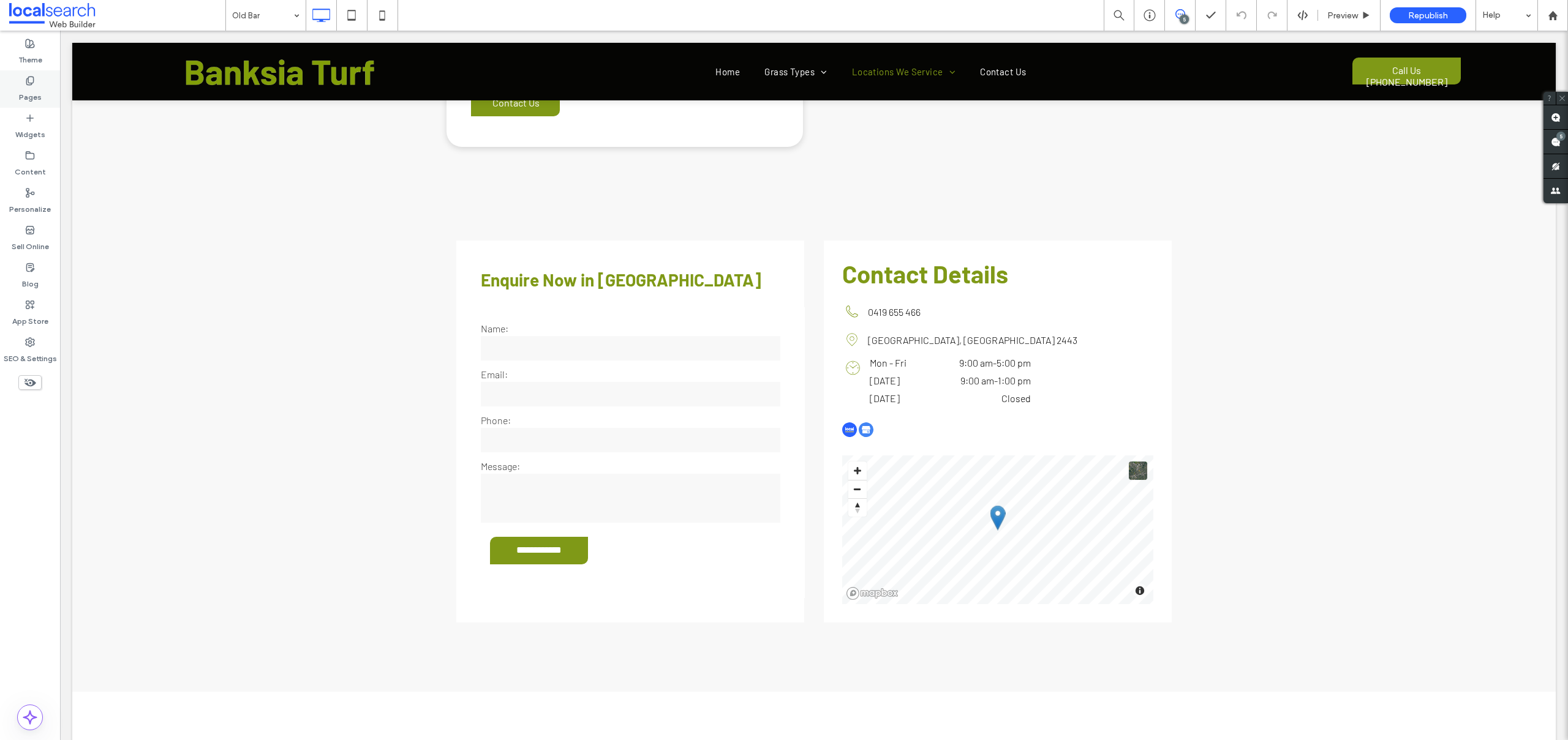
click at [33, 91] on label "Pages" at bounding box center [30, 94] width 22 height 17
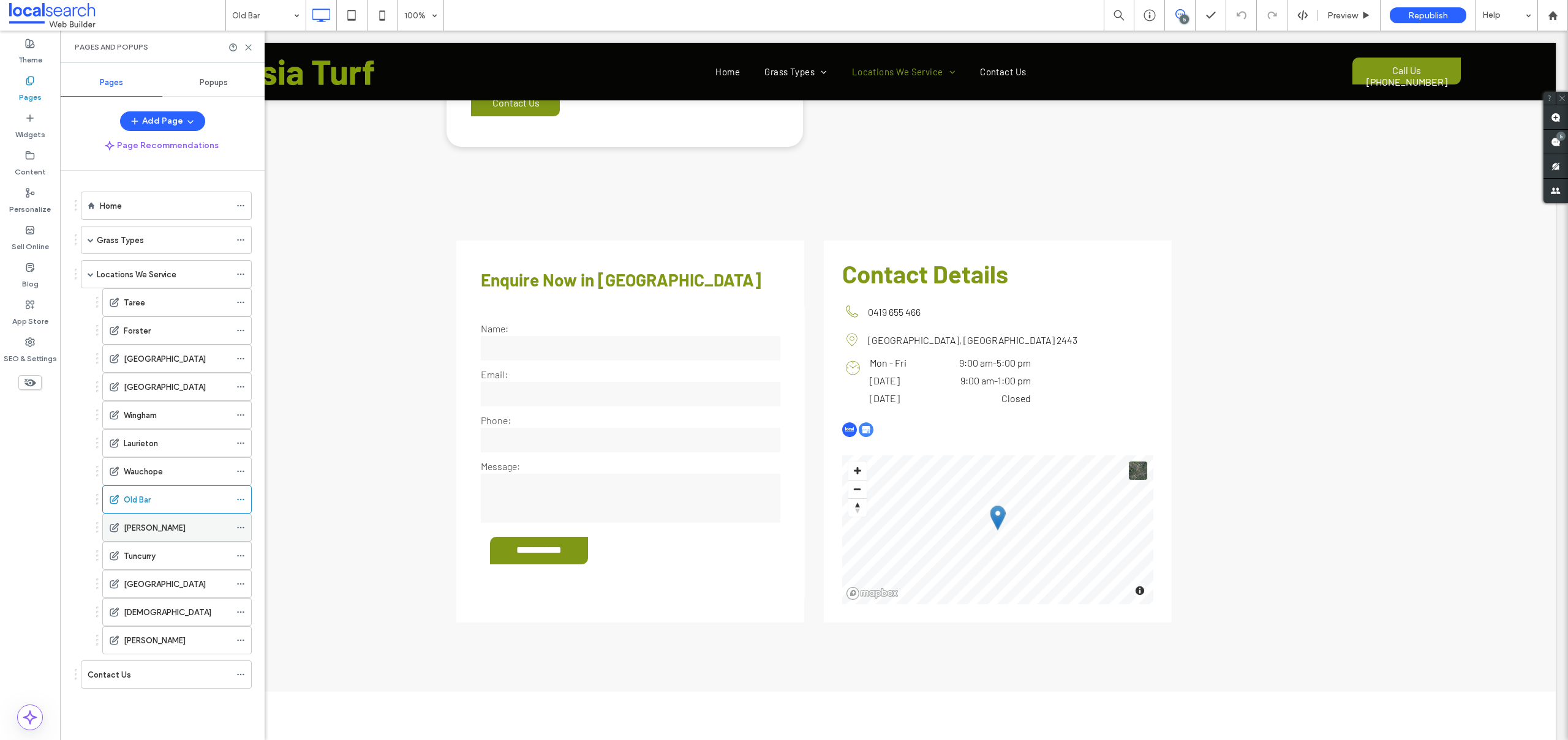
click at [131, 527] on label "[PERSON_NAME]" at bounding box center [155, 528] width 62 height 22
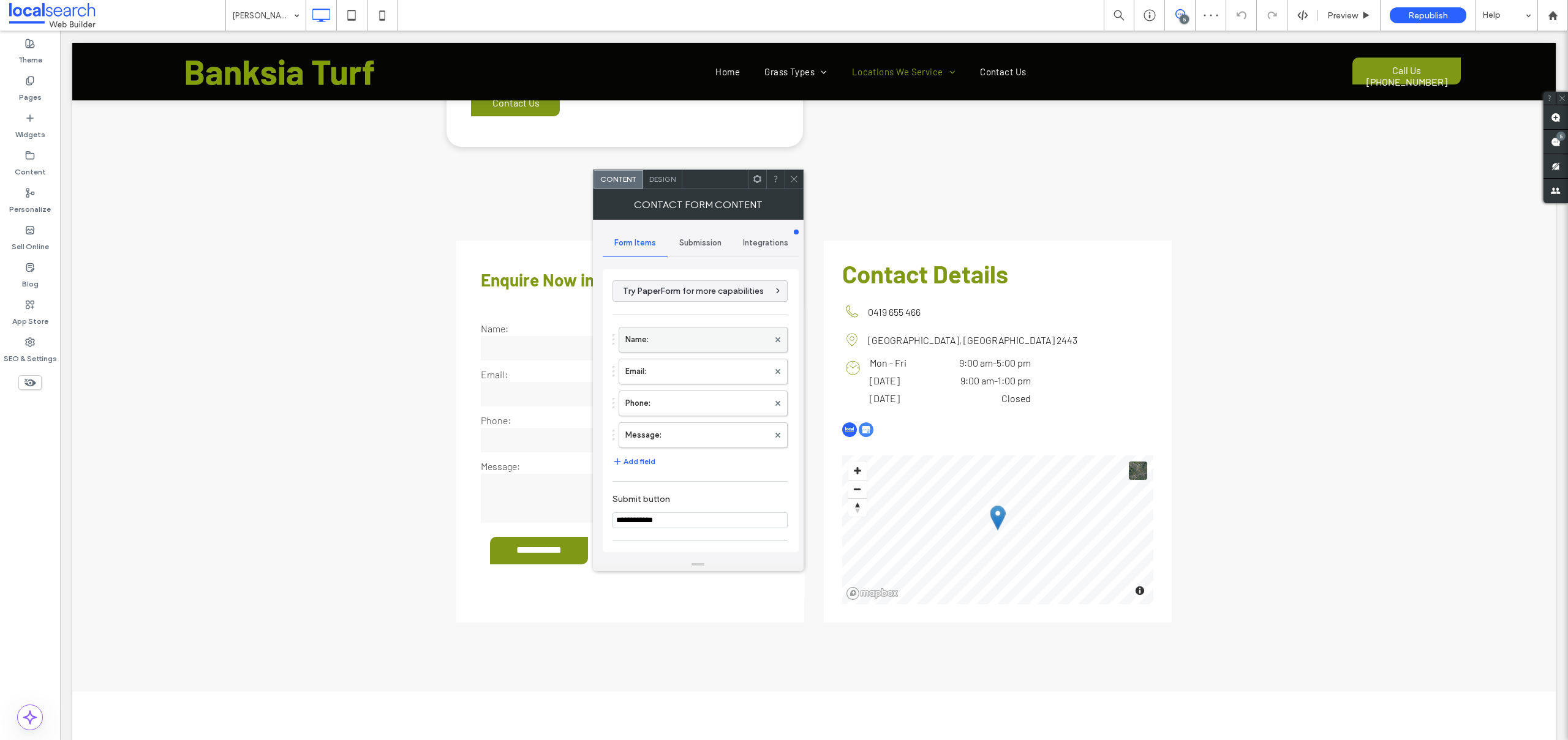
click at [676, 332] on label "Name:" at bounding box center [696, 339] width 143 height 24
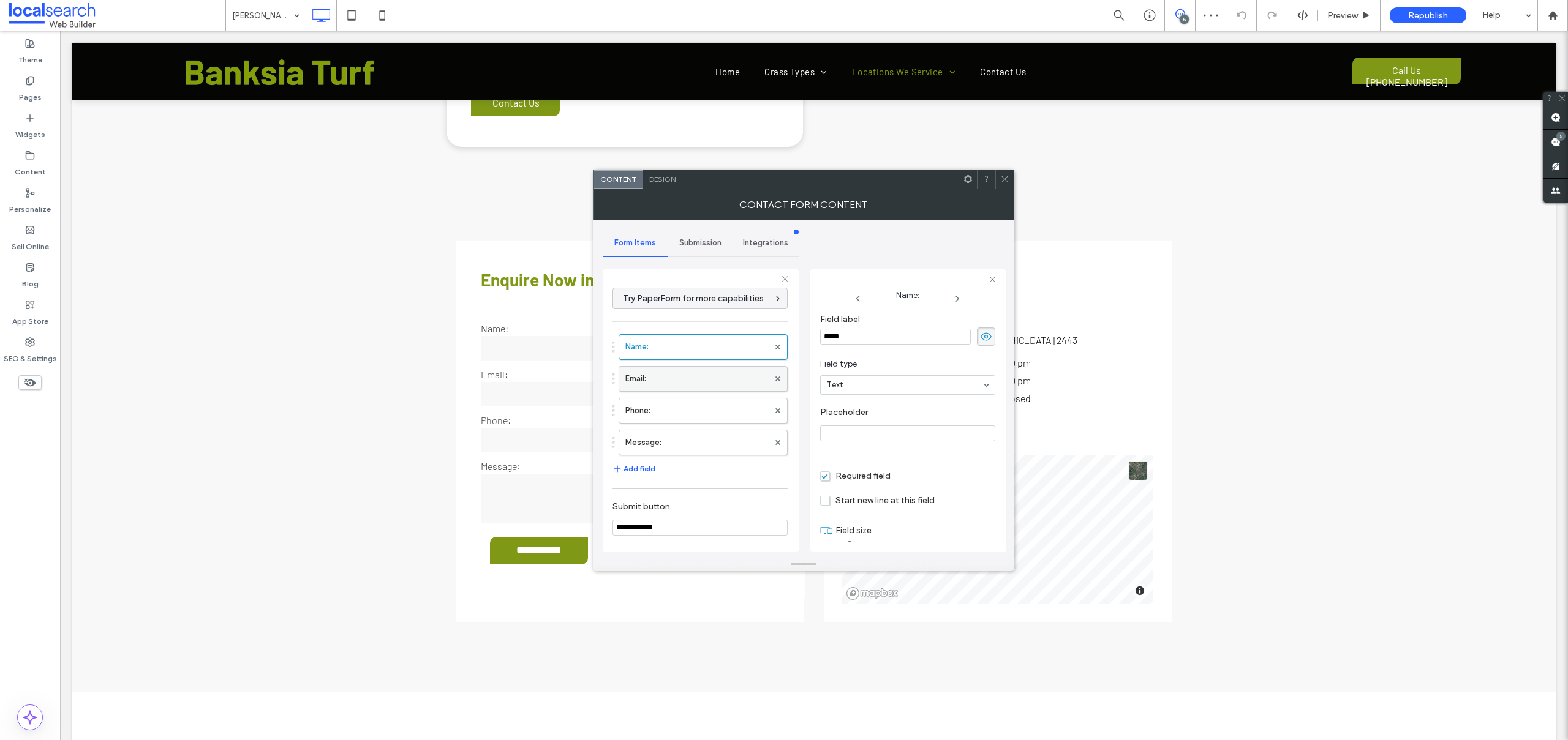
click at [652, 379] on label "Email:" at bounding box center [696, 379] width 143 height 24
click at [656, 411] on label "Phone:" at bounding box center [696, 411] width 143 height 24
click at [668, 446] on label "Message:" at bounding box center [696, 442] width 143 height 24
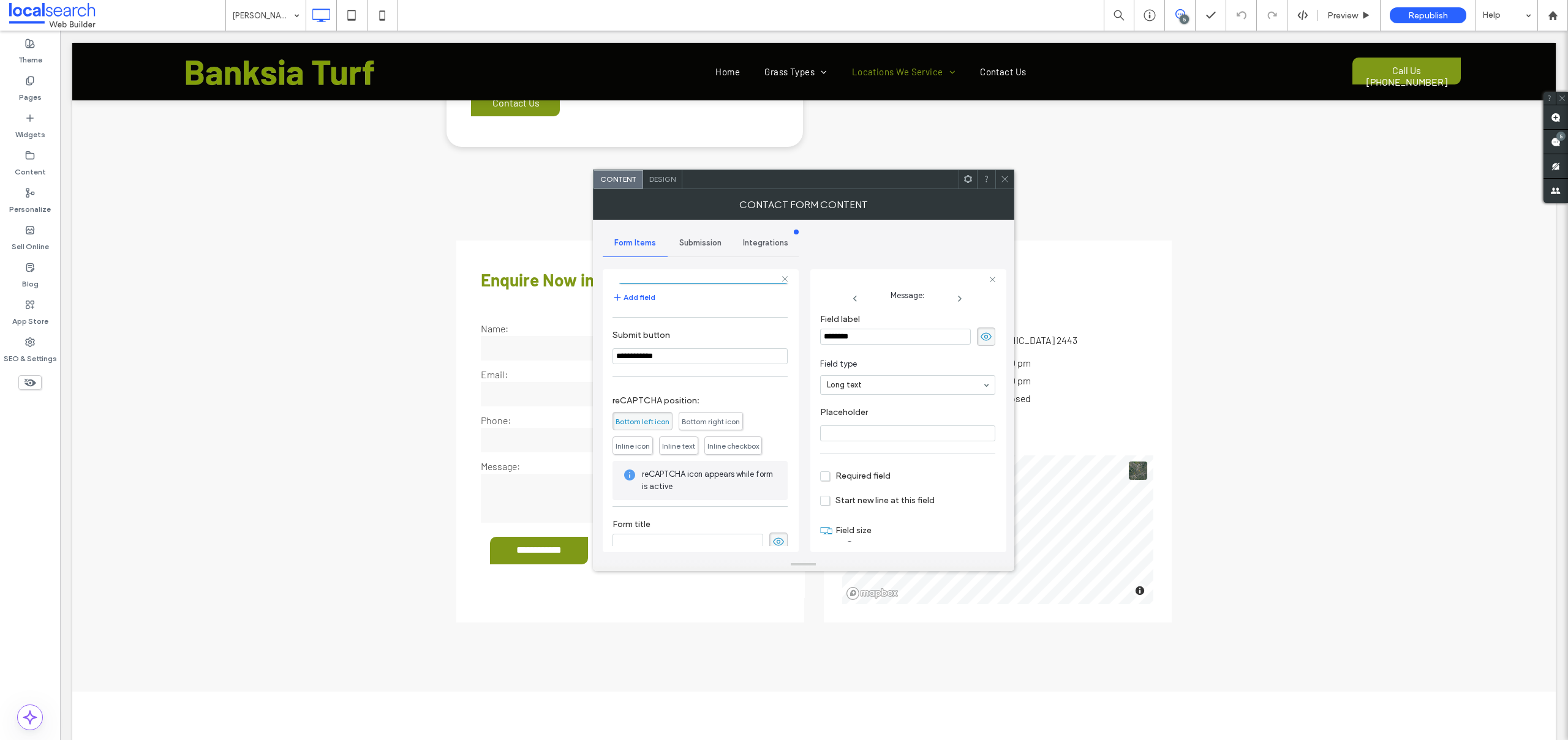
scroll to position [184, 0]
click at [706, 238] on span "Submission" at bounding box center [700, 243] width 43 height 10
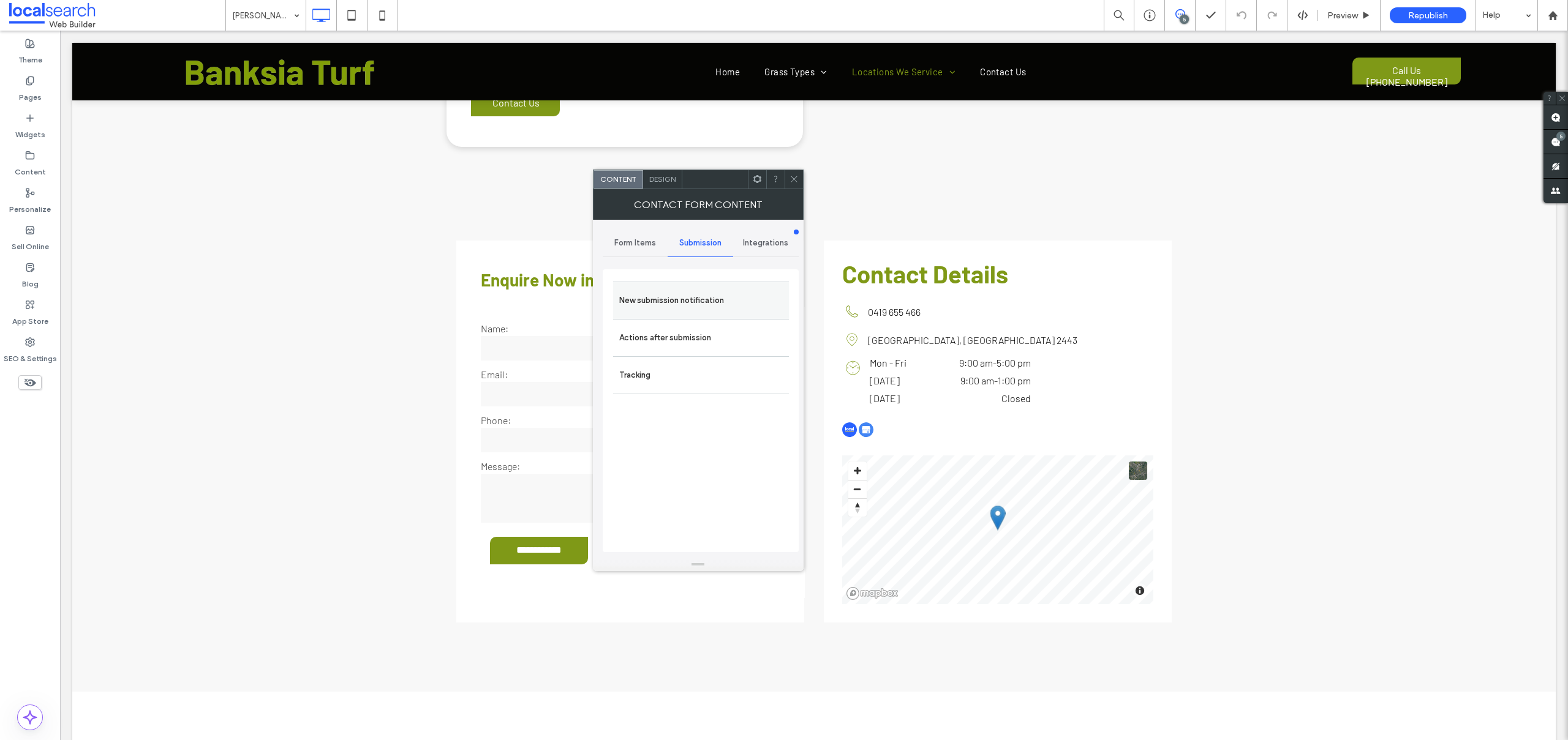
click at [670, 288] on label "New submission notification" at bounding box center [701, 300] width 164 height 24
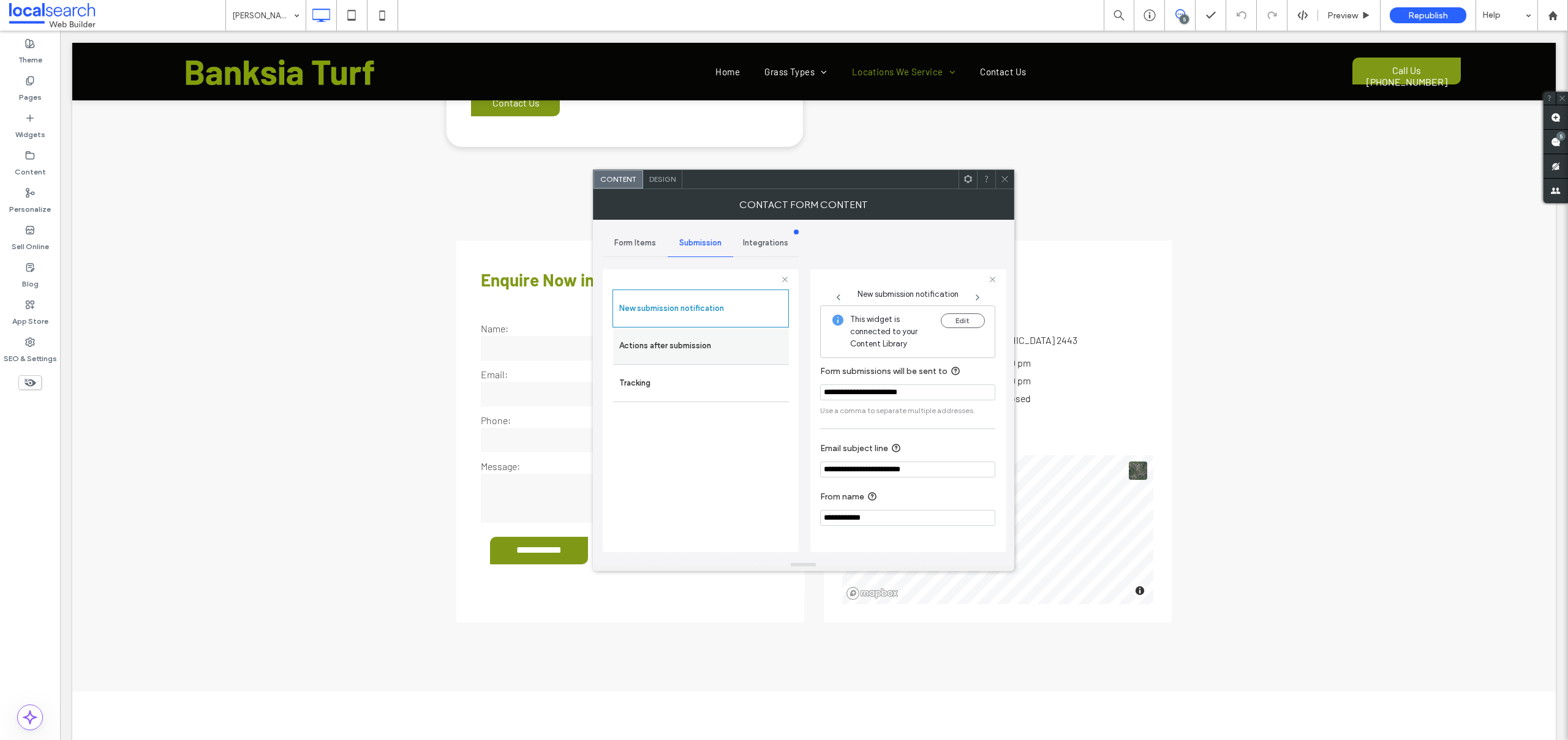
click at [665, 353] on label "Actions after submission" at bounding box center [701, 346] width 164 height 24
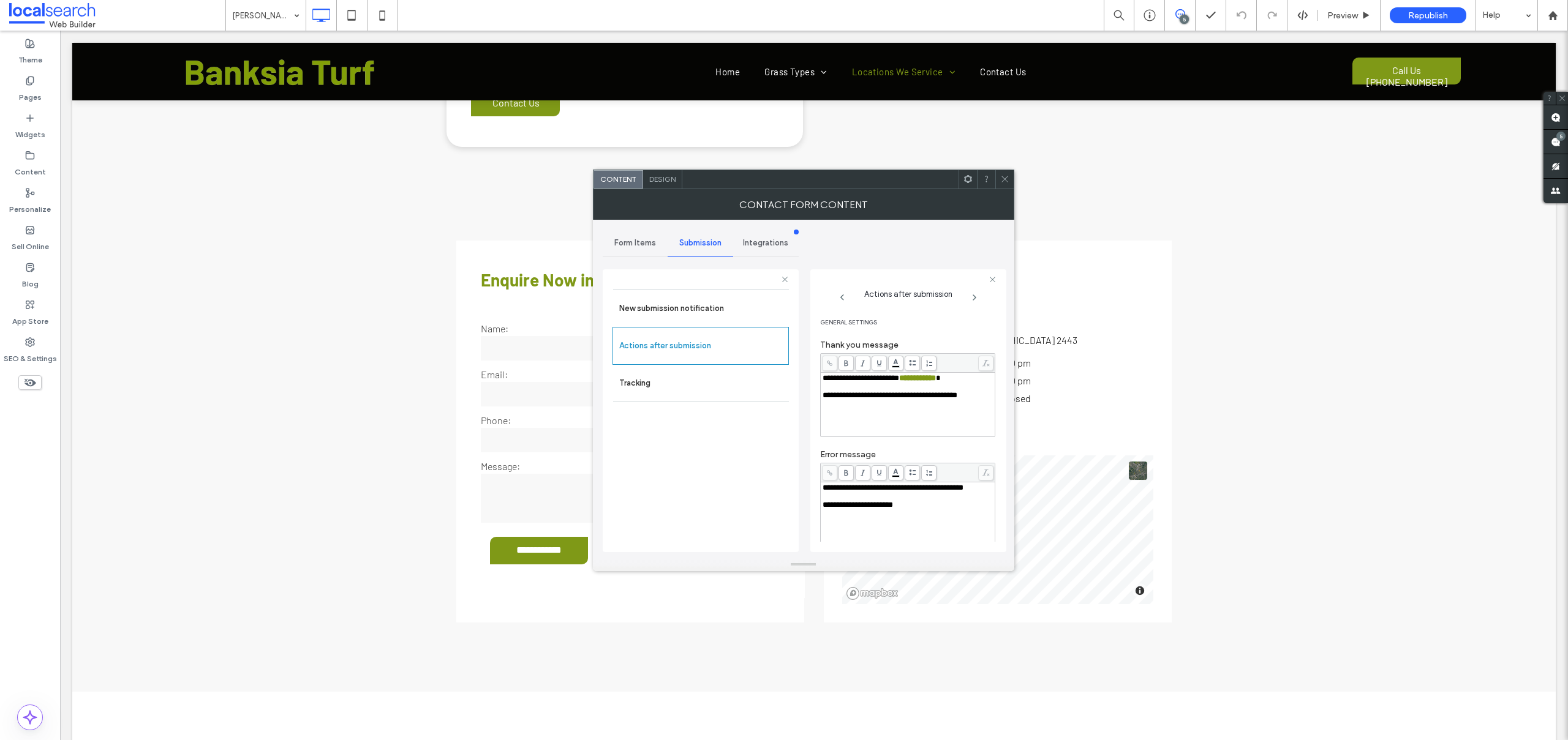
click at [1003, 174] on icon at bounding box center [1004, 179] width 9 height 9
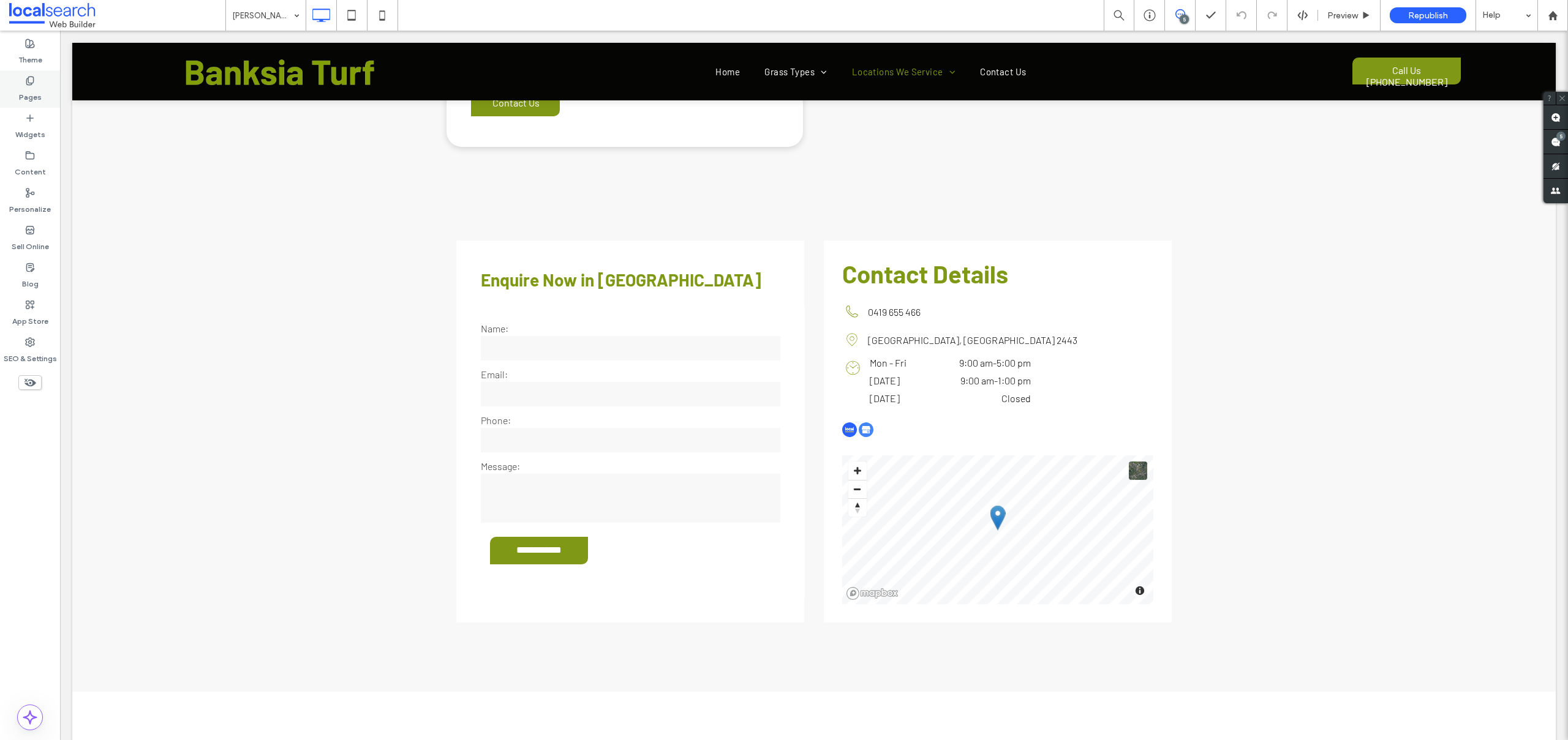
click at [22, 97] on label "Pages" at bounding box center [30, 94] width 22 height 17
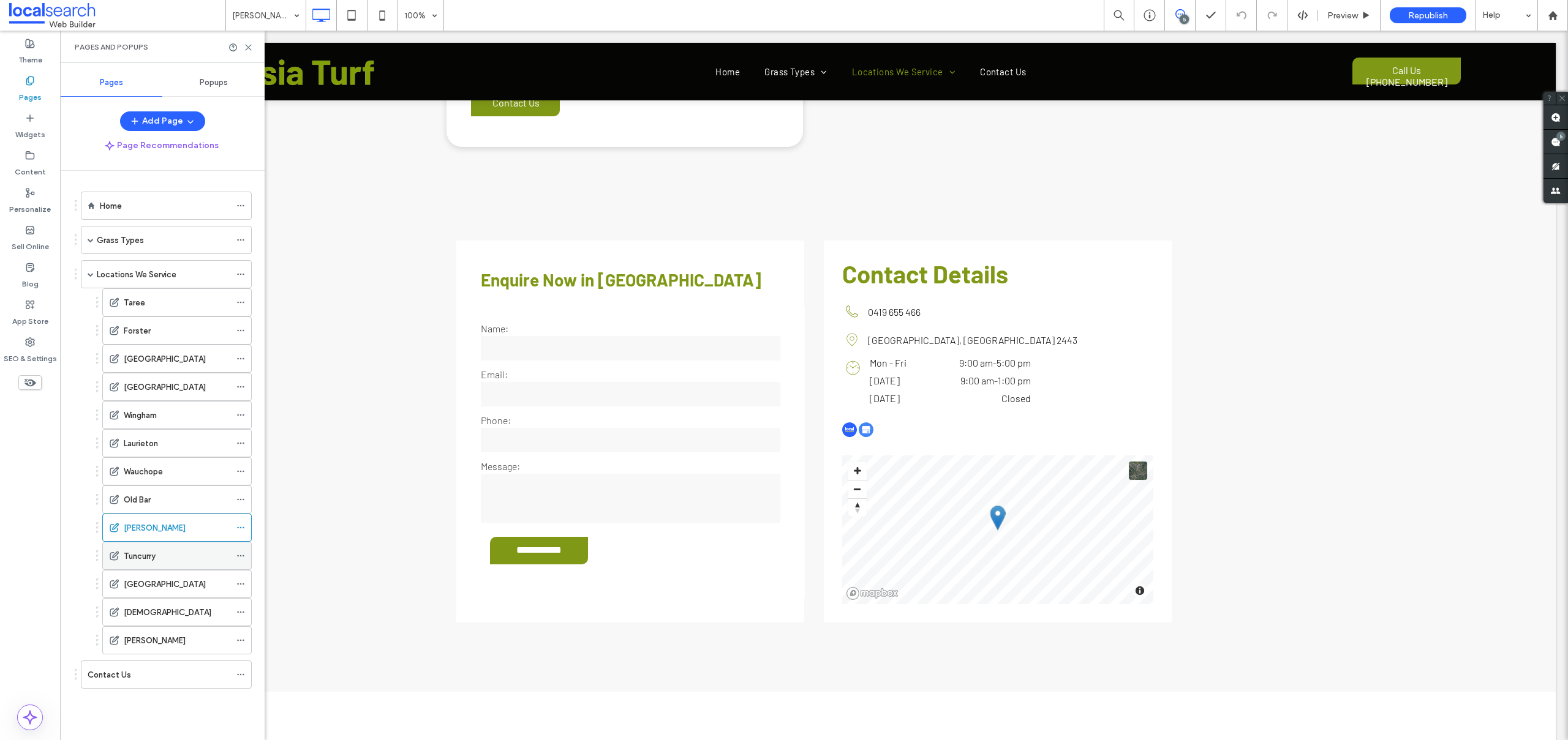
click at [143, 548] on div "Tuncurry" at bounding box center [177, 556] width 107 height 27
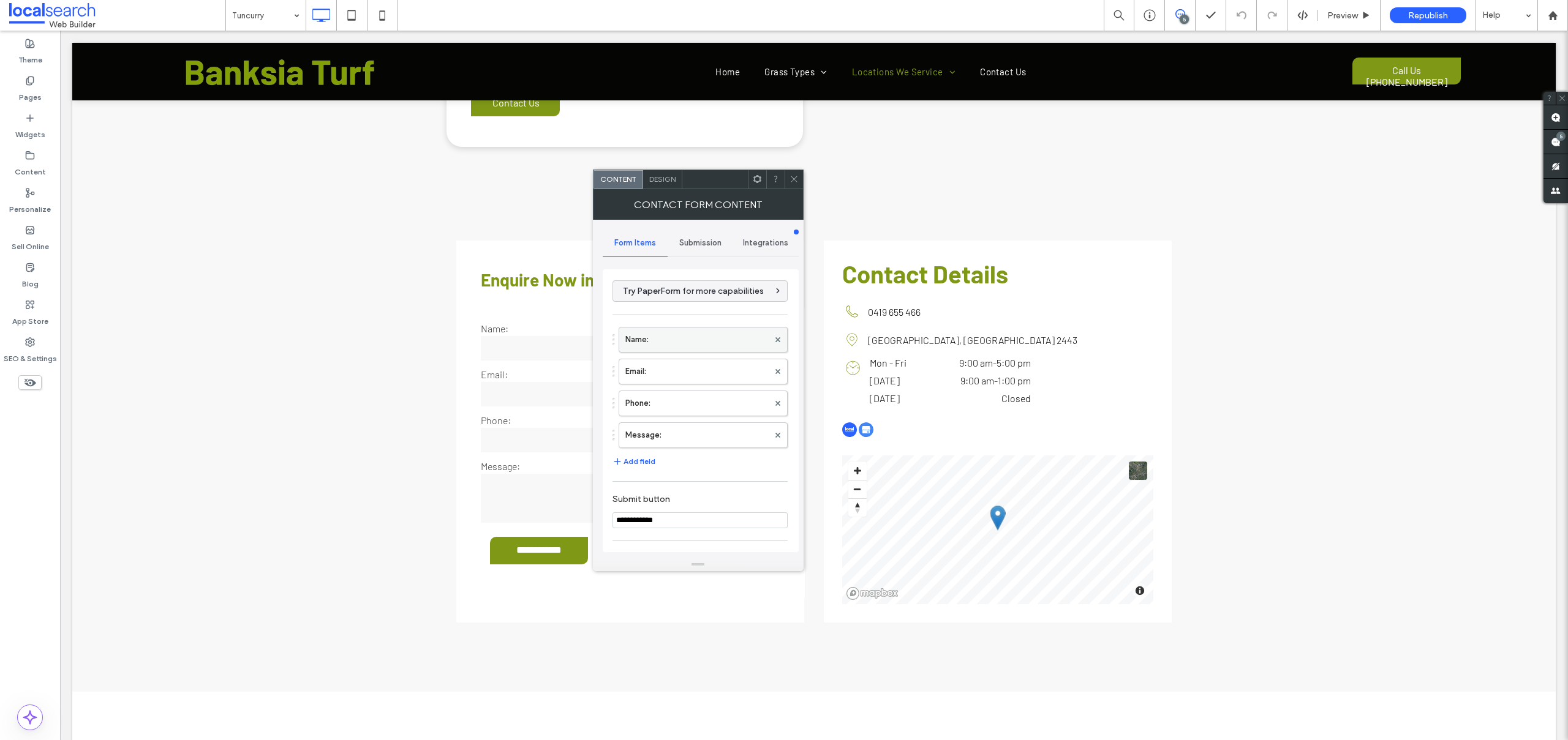
click at [691, 335] on label "Name:" at bounding box center [696, 339] width 143 height 24
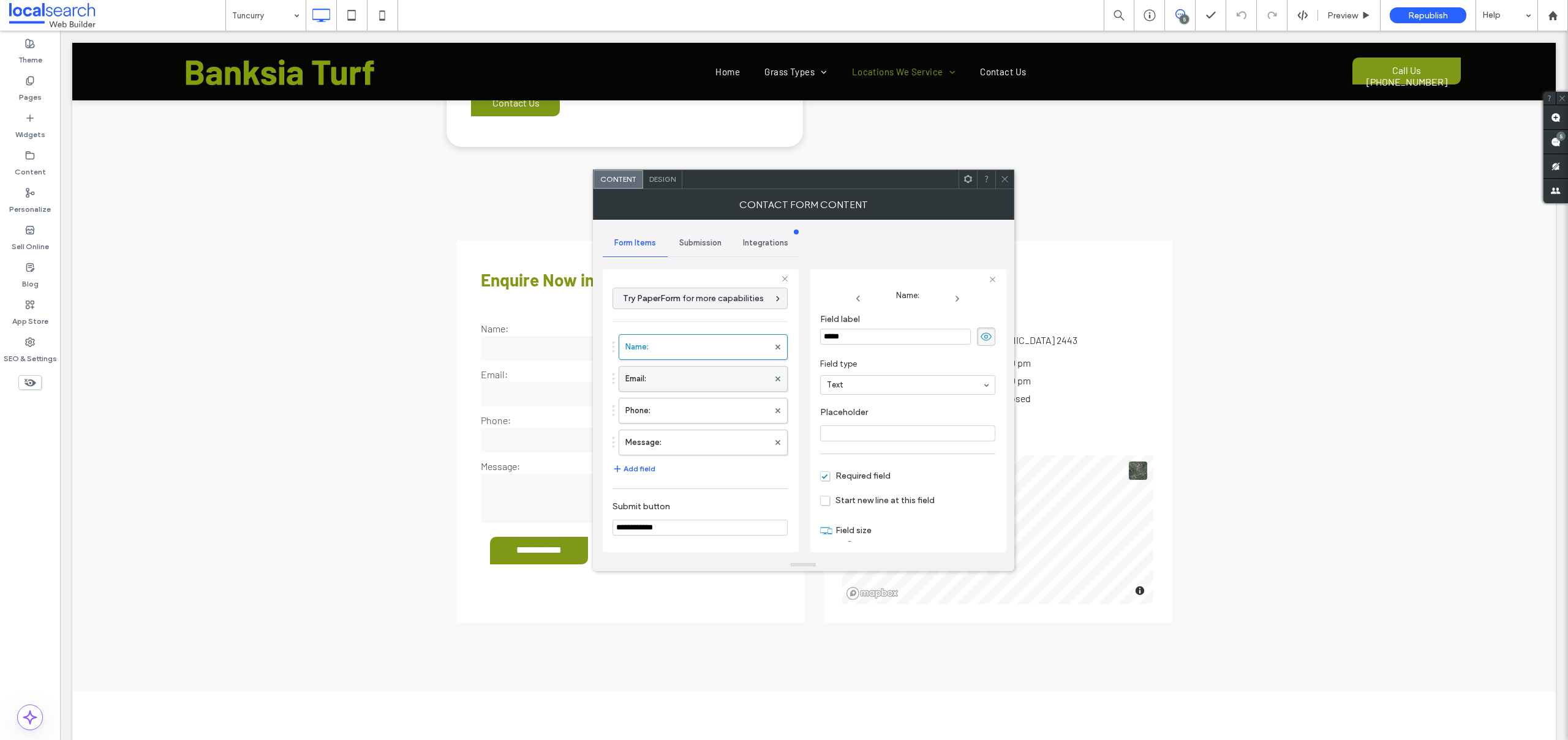
click at [647, 380] on label "Email:" at bounding box center [696, 379] width 143 height 24
click at [649, 416] on label "Phone:" at bounding box center [696, 411] width 143 height 24
click at [649, 440] on label "Message:" at bounding box center [696, 442] width 143 height 24
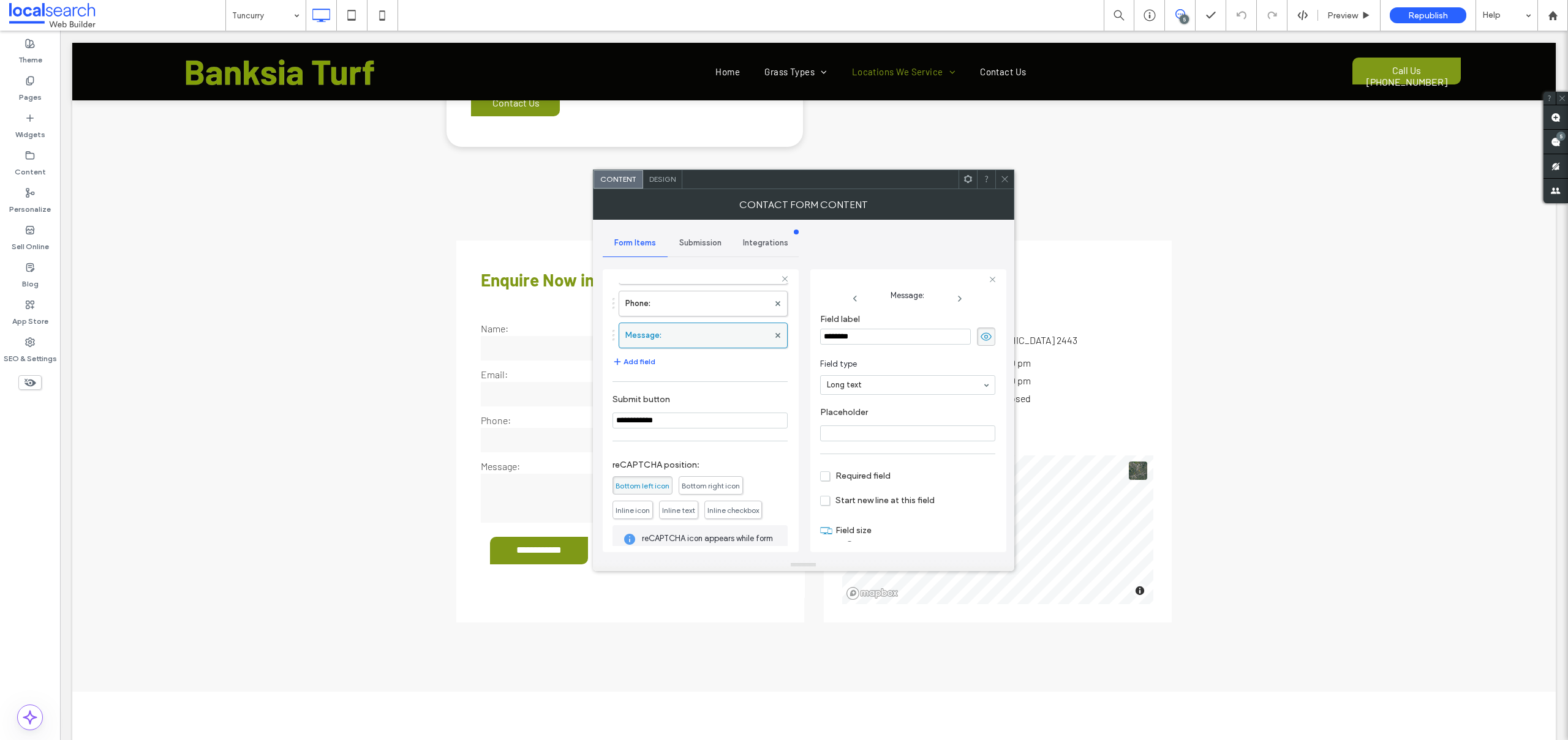
scroll to position [184, 0]
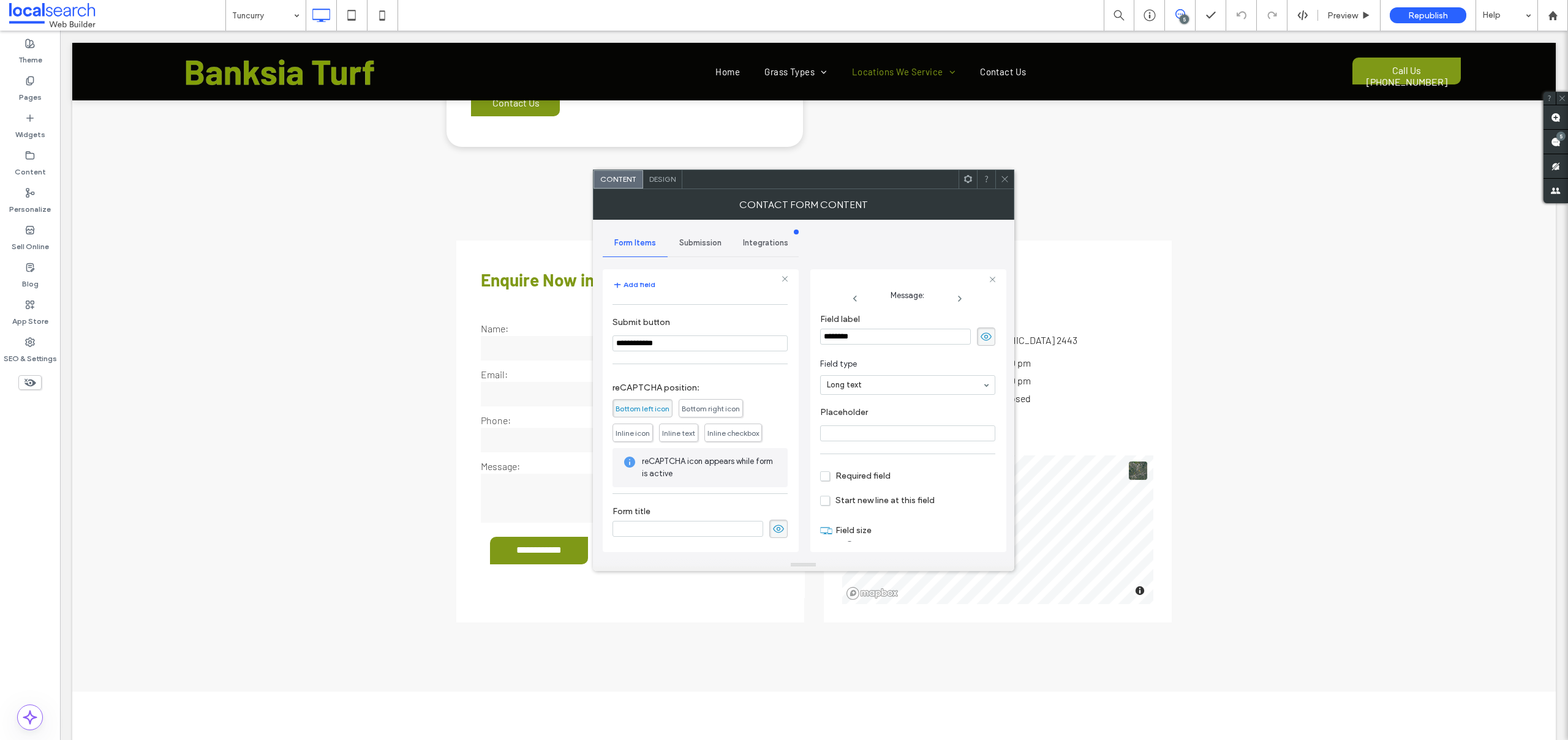
click at [694, 251] on div "Submission" at bounding box center [700, 243] width 66 height 27
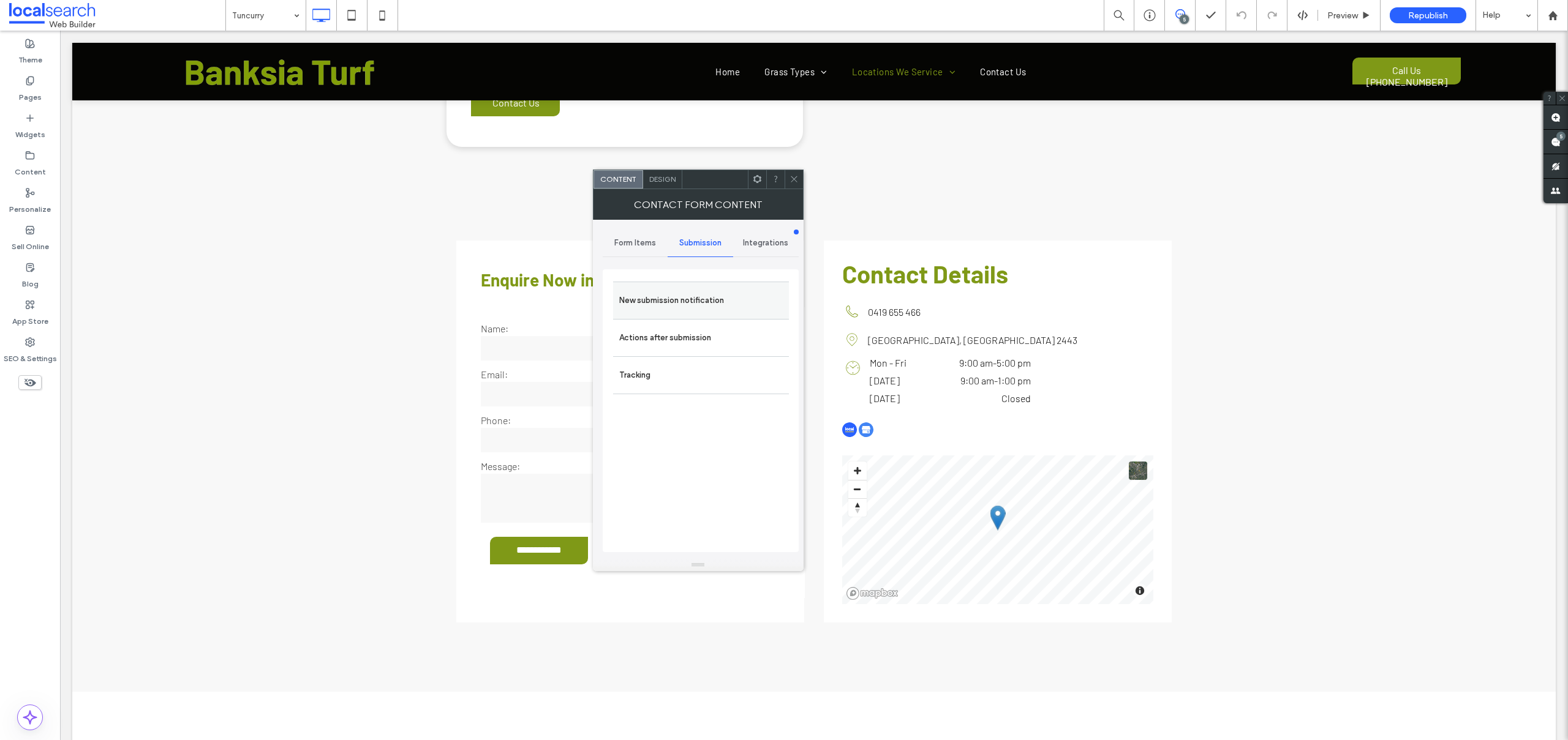
click at [669, 291] on label "New submission notification" at bounding box center [701, 300] width 164 height 24
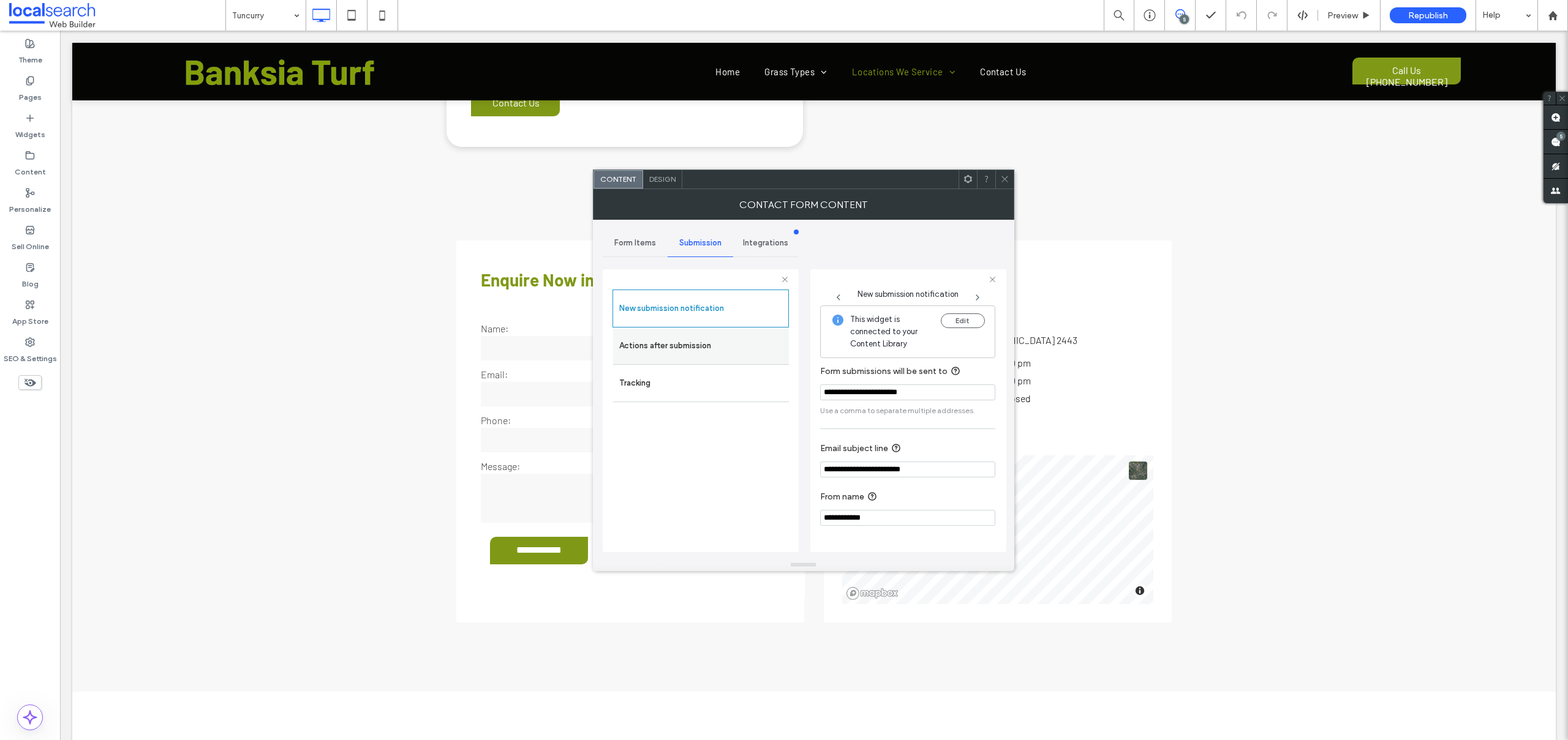
click at [664, 352] on label "Actions after submission" at bounding box center [701, 346] width 164 height 24
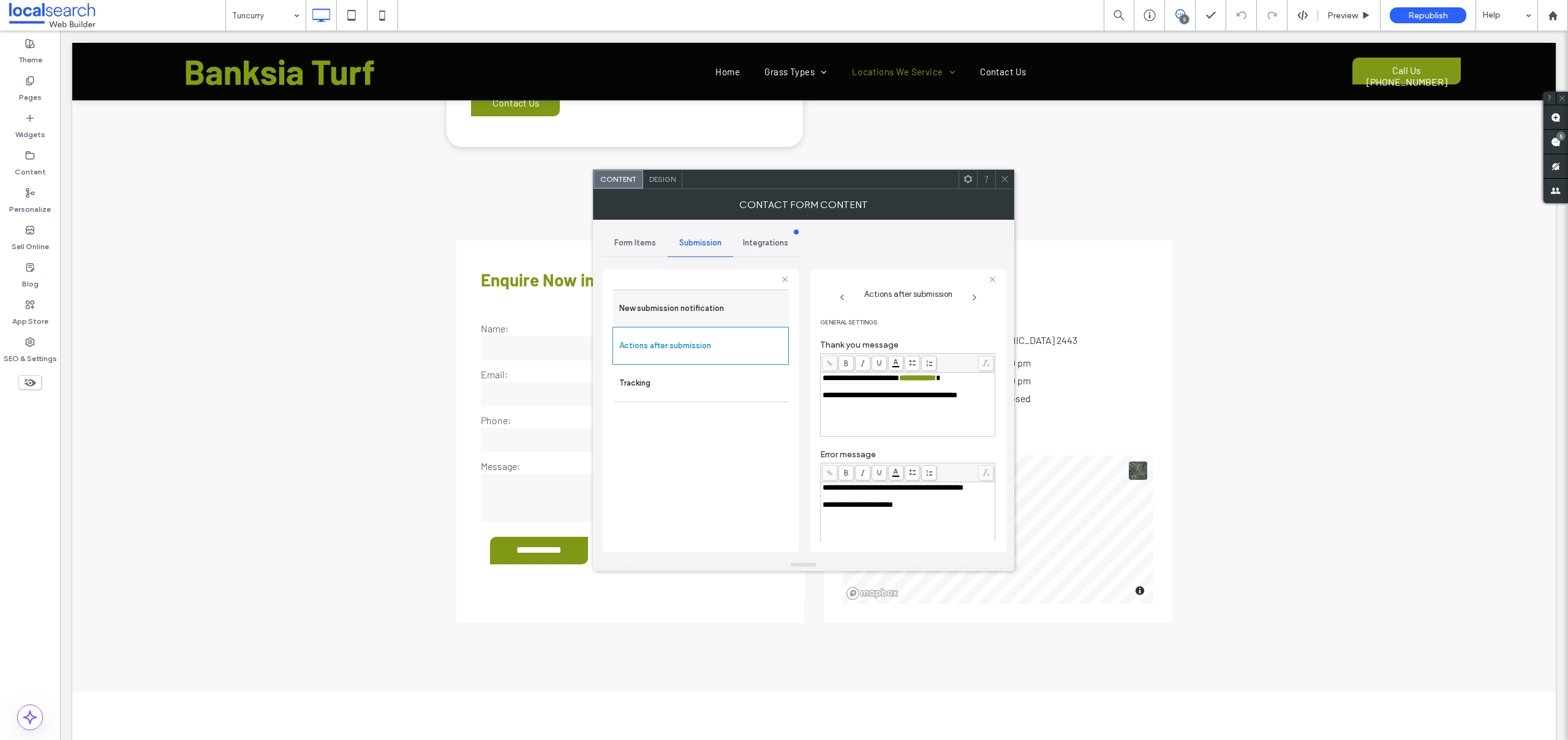
click at [707, 305] on label "New submission notification" at bounding box center [701, 308] width 164 height 24
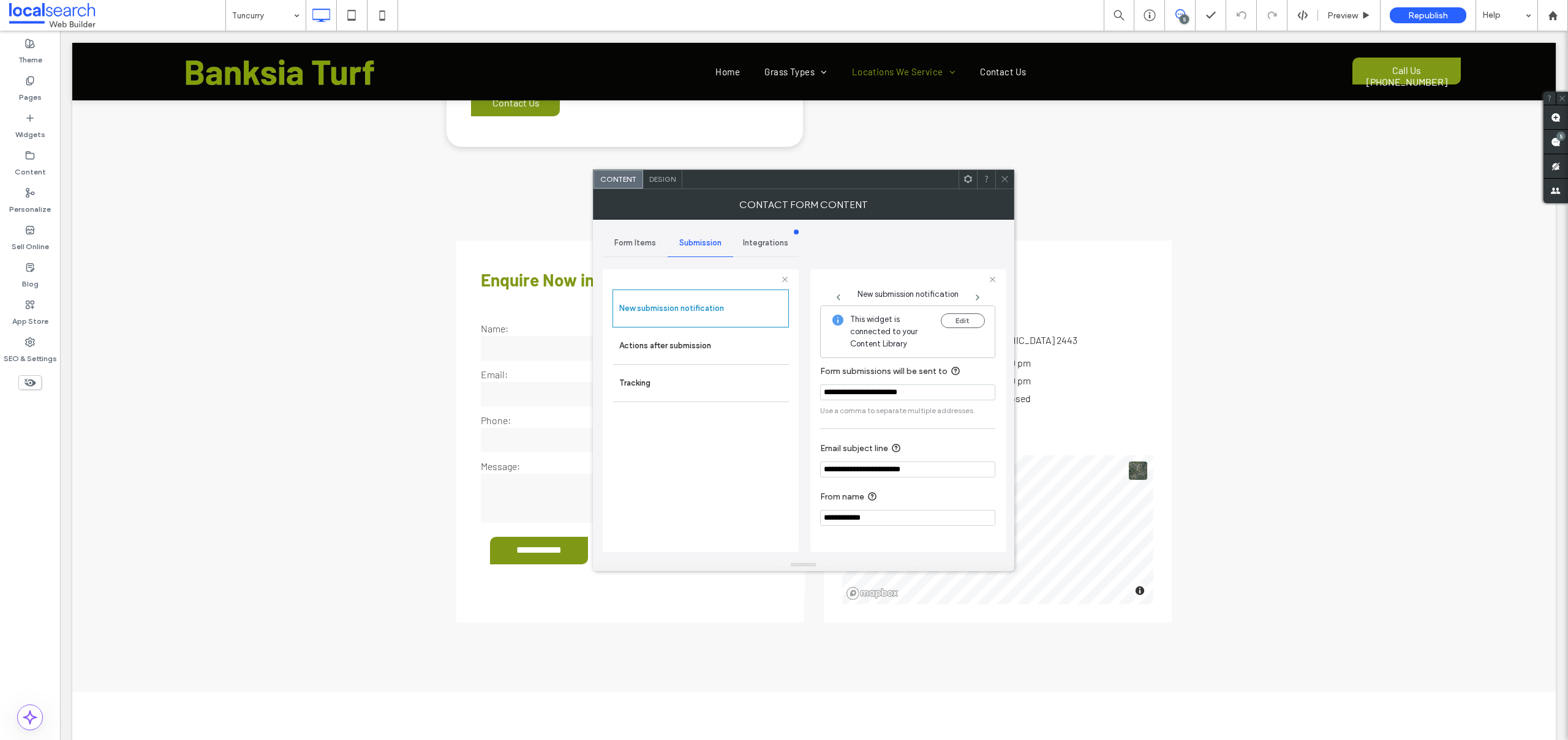
click at [1000, 176] on icon at bounding box center [1004, 179] width 9 height 9
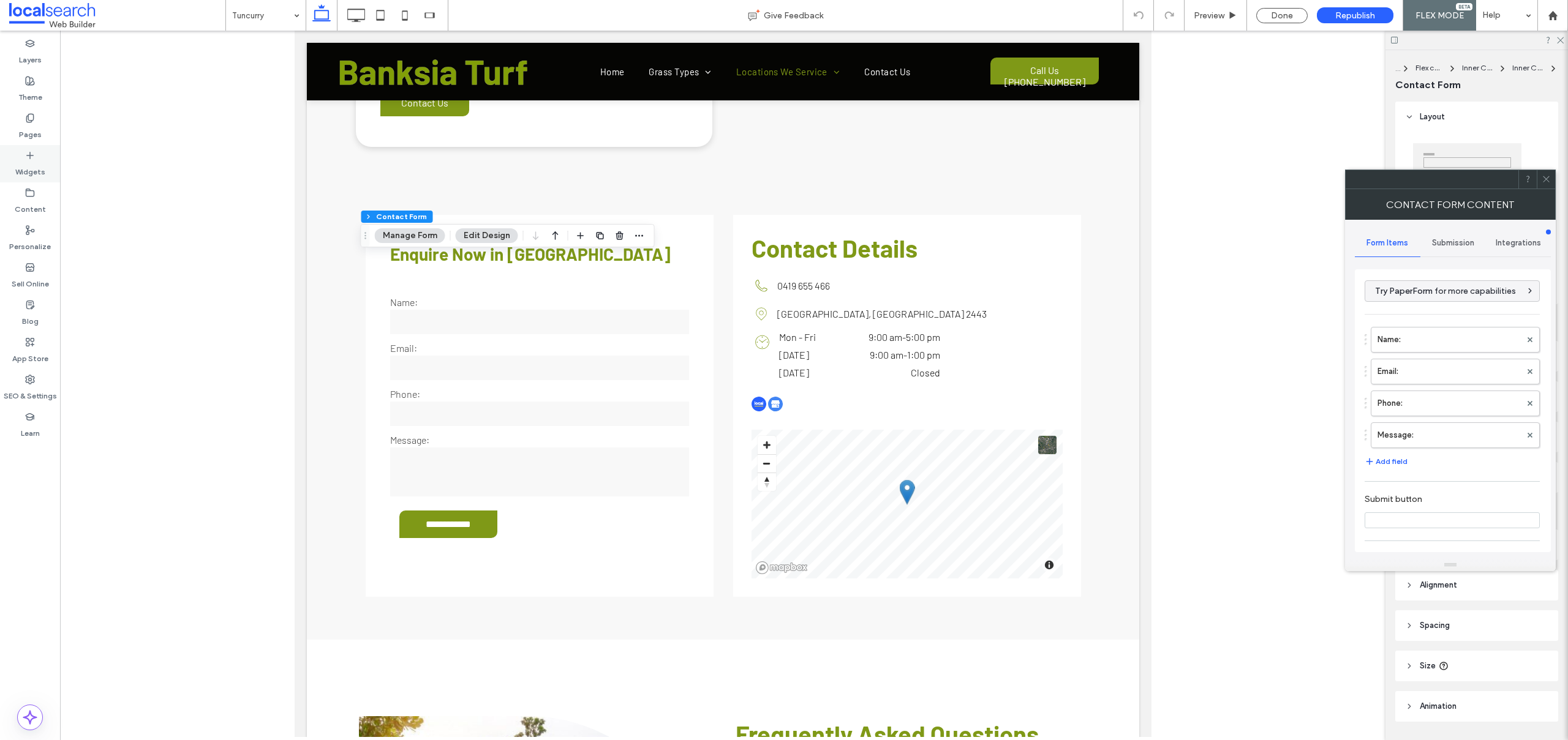
type input "**********"
type input "*"
type input "***"
click at [1405, 352] on label "Name:" at bounding box center [1448, 339] width 143 height 24
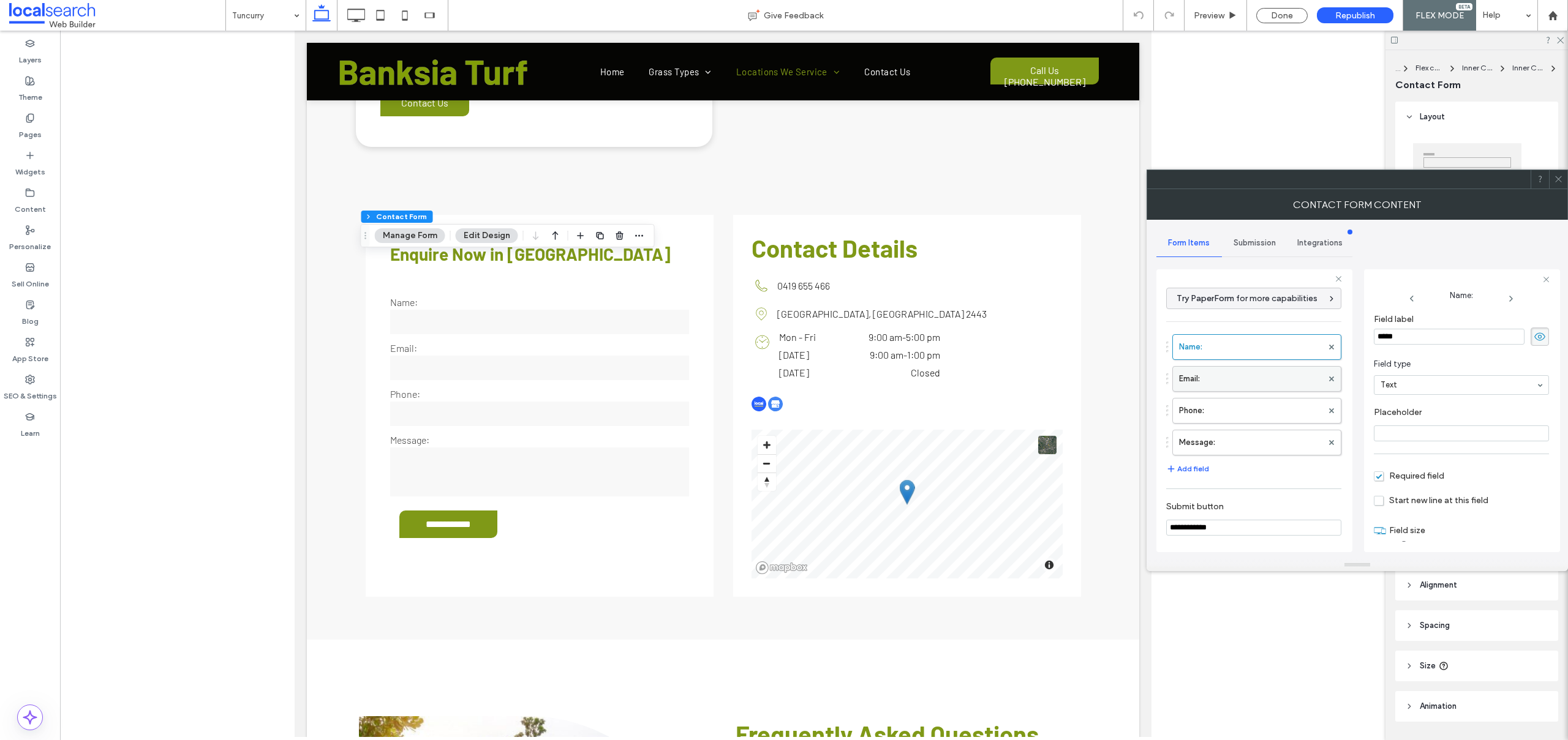
click at [1190, 388] on label "Email:" at bounding box center [1250, 379] width 143 height 24
click at [1190, 412] on label "Phone:" at bounding box center [1250, 411] width 143 height 24
click at [1216, 453] on label "Message:" at bounding box center [1250, 442] width 143 height 24
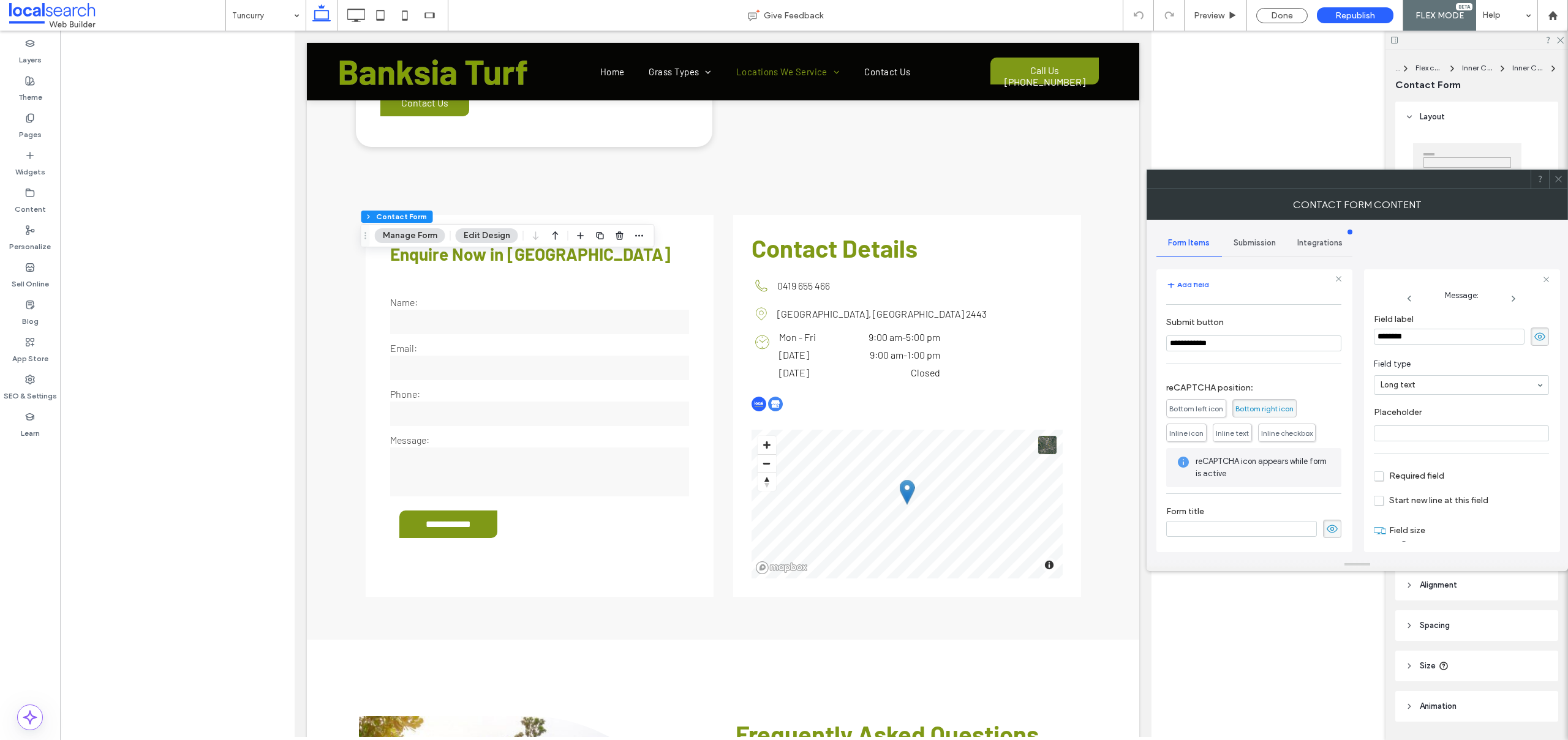
click at [1256, 243] on span "Submission" at bounding box center [1254, 243] width 43 height 10
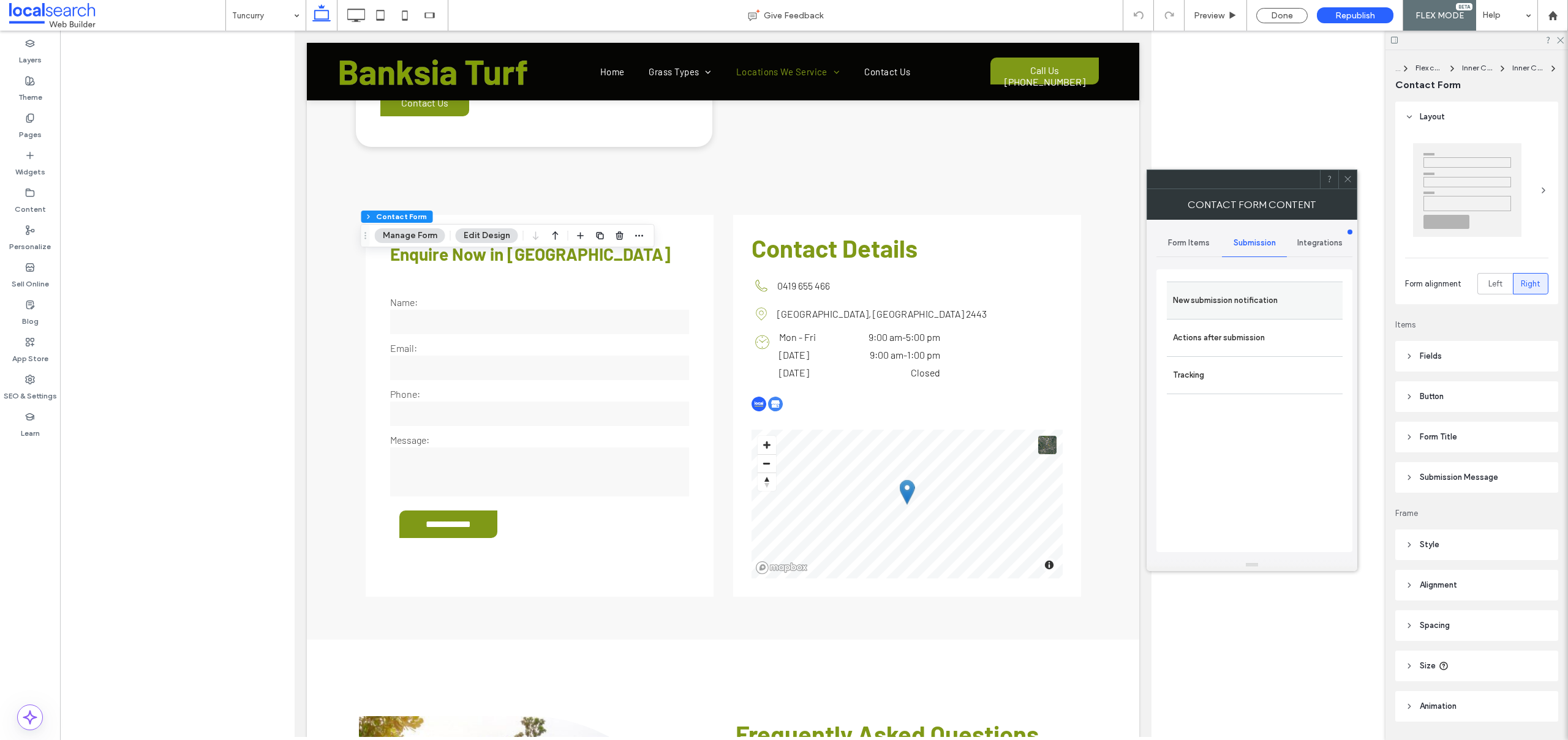
click at [1197, 307] on label "New submission notification" at bounding box center [1254, 300] width 164 height 24
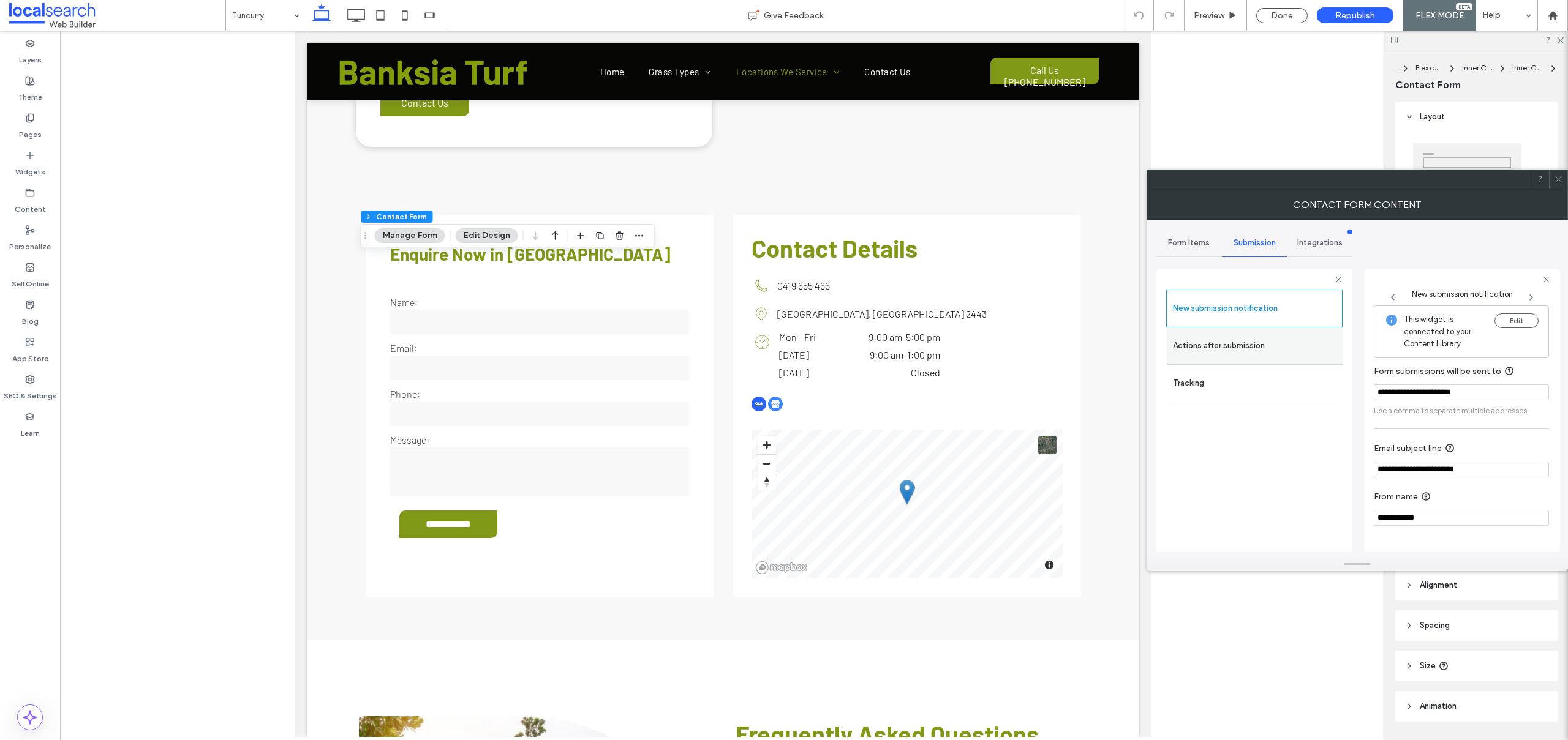
click at [1215, 348] on label "Actions after submission" at bounding box center [1254, 346] width 164 height 24
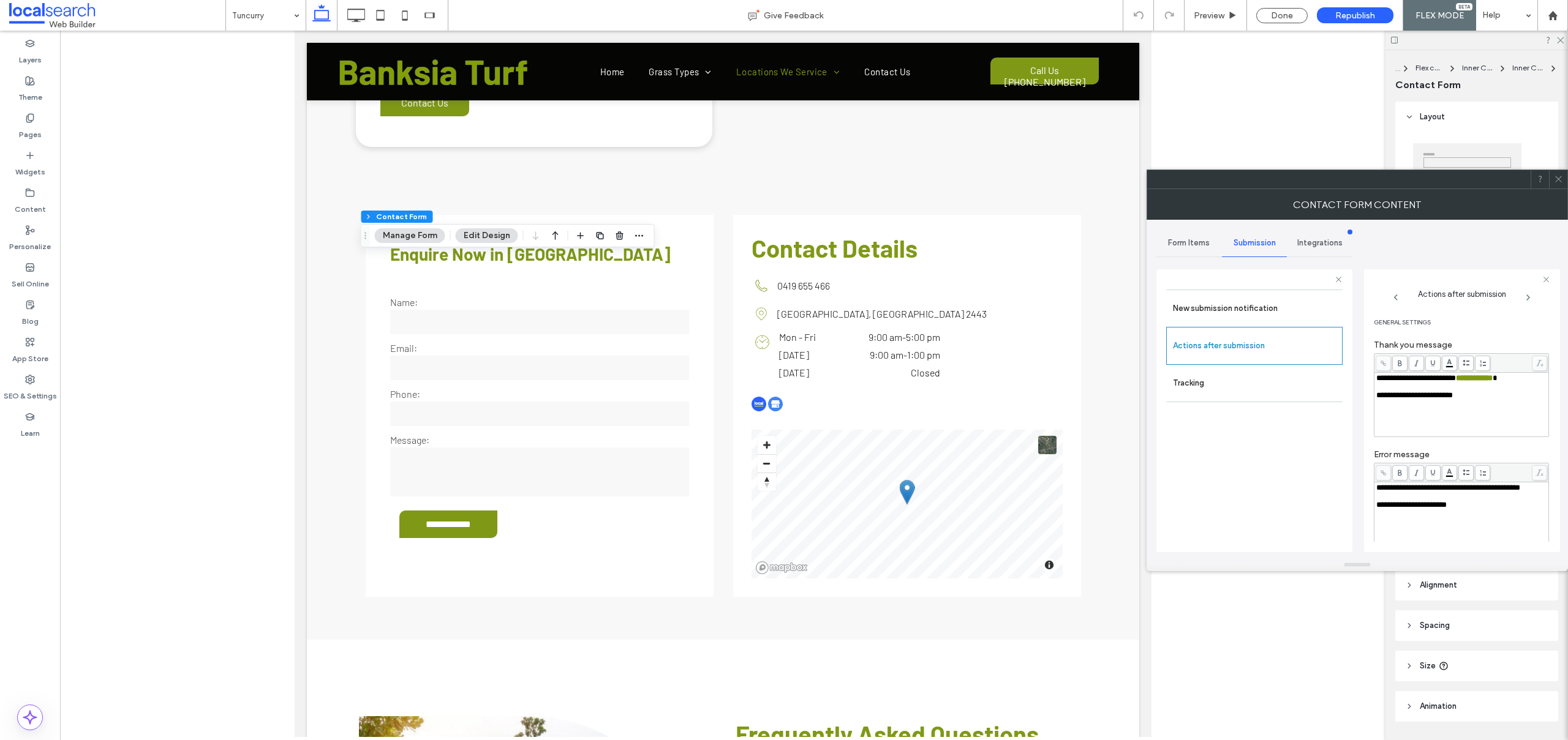
click at [1556, 179] on icon at bounding box center [1558, 179] width 9 height 9
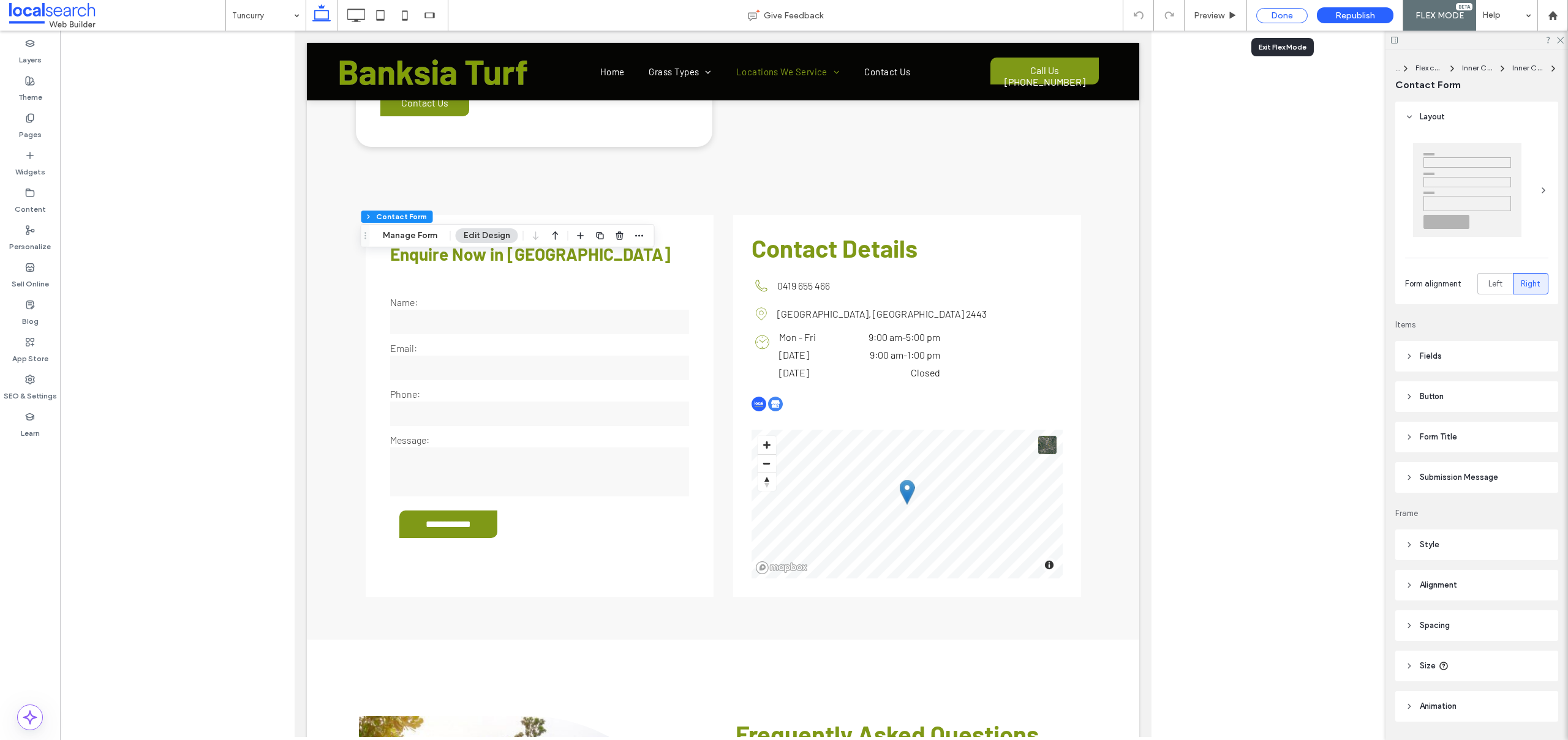
click at [1275, 8] on div "Done" at bounding box center [1281, 15] width 51 height 15
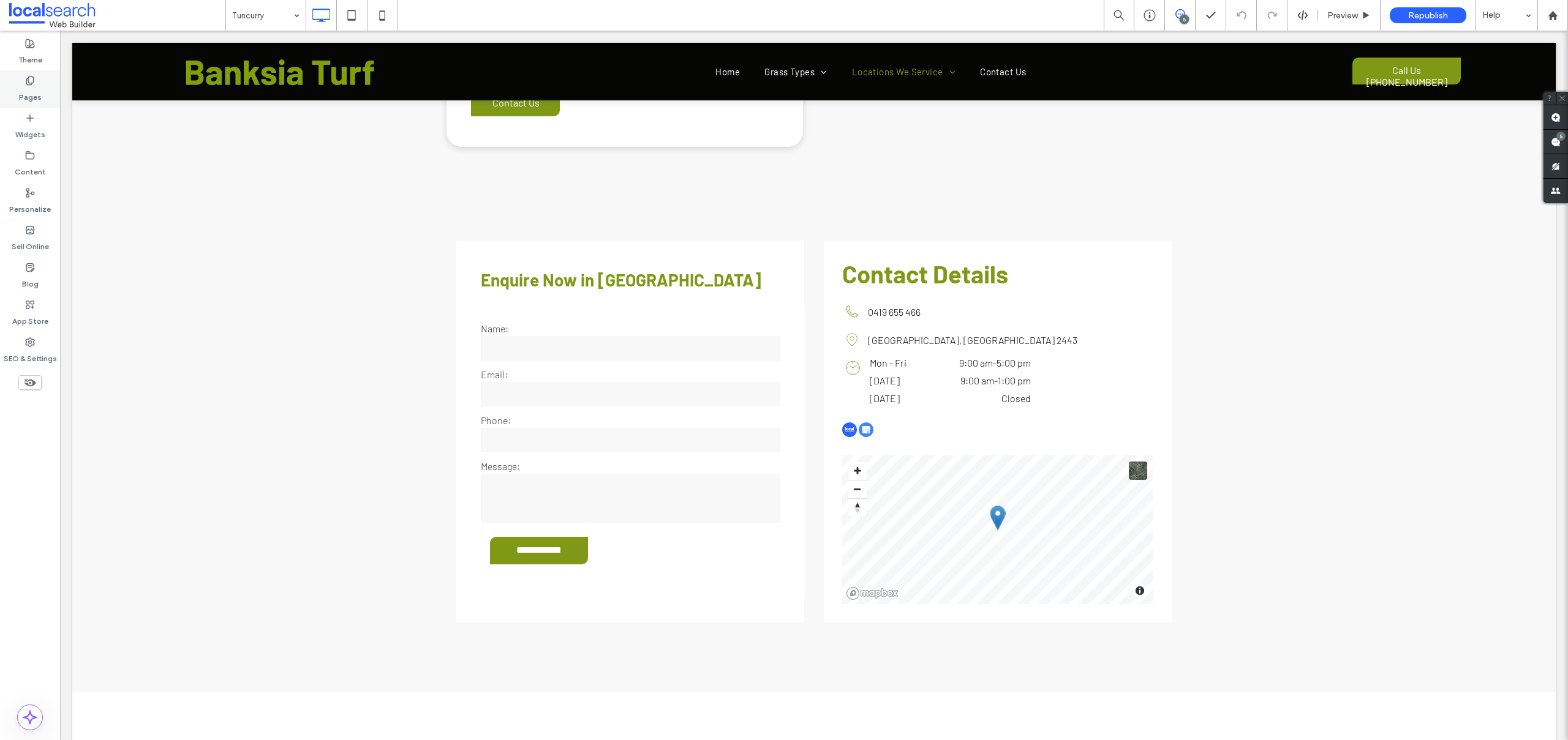
click at [33, 79] on use at bounding box center [30, 80] width 6 height 8
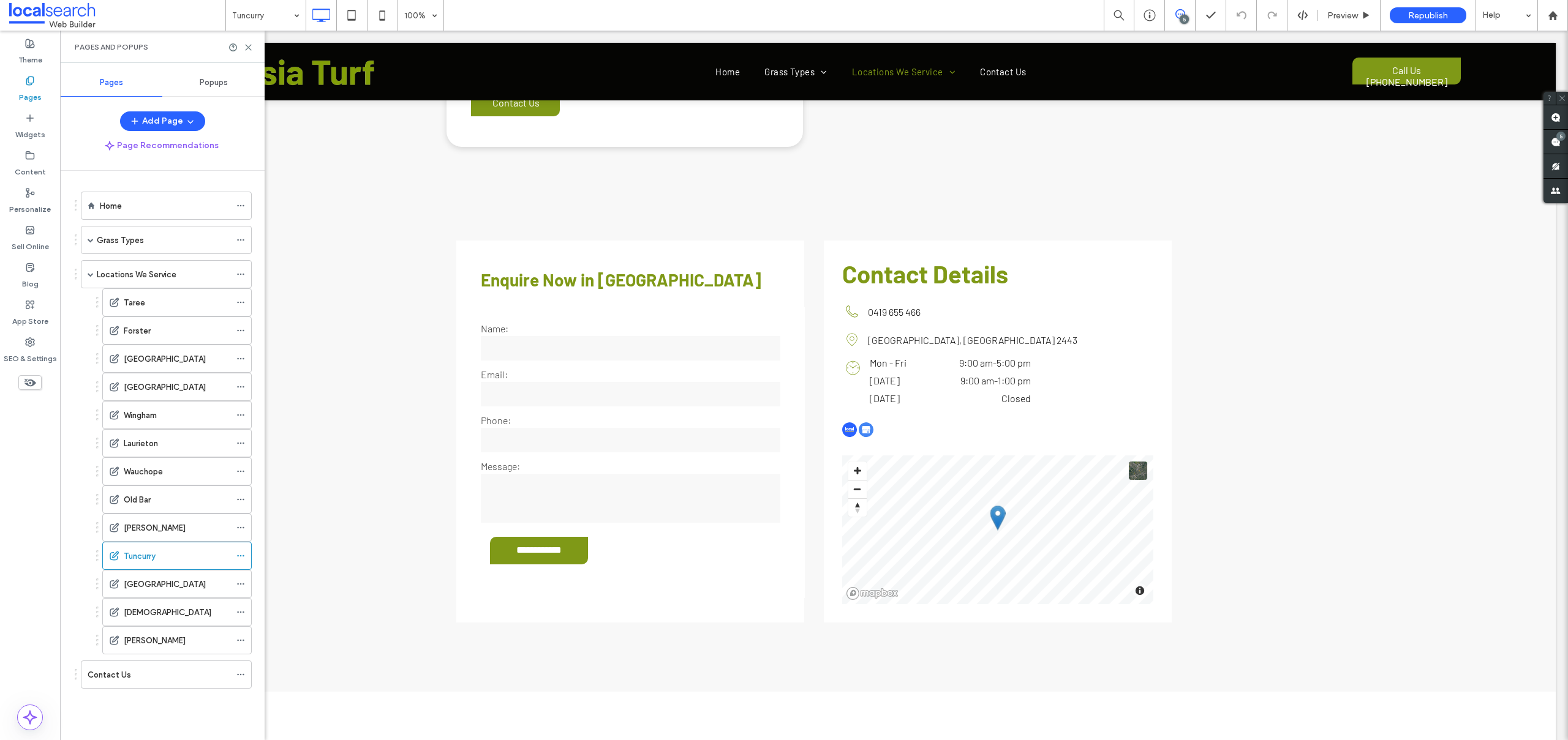
click at [149, 577] on label "[GEOGRAPHIC_DATA]" at bounding box center [165, 584] width 82 height 22
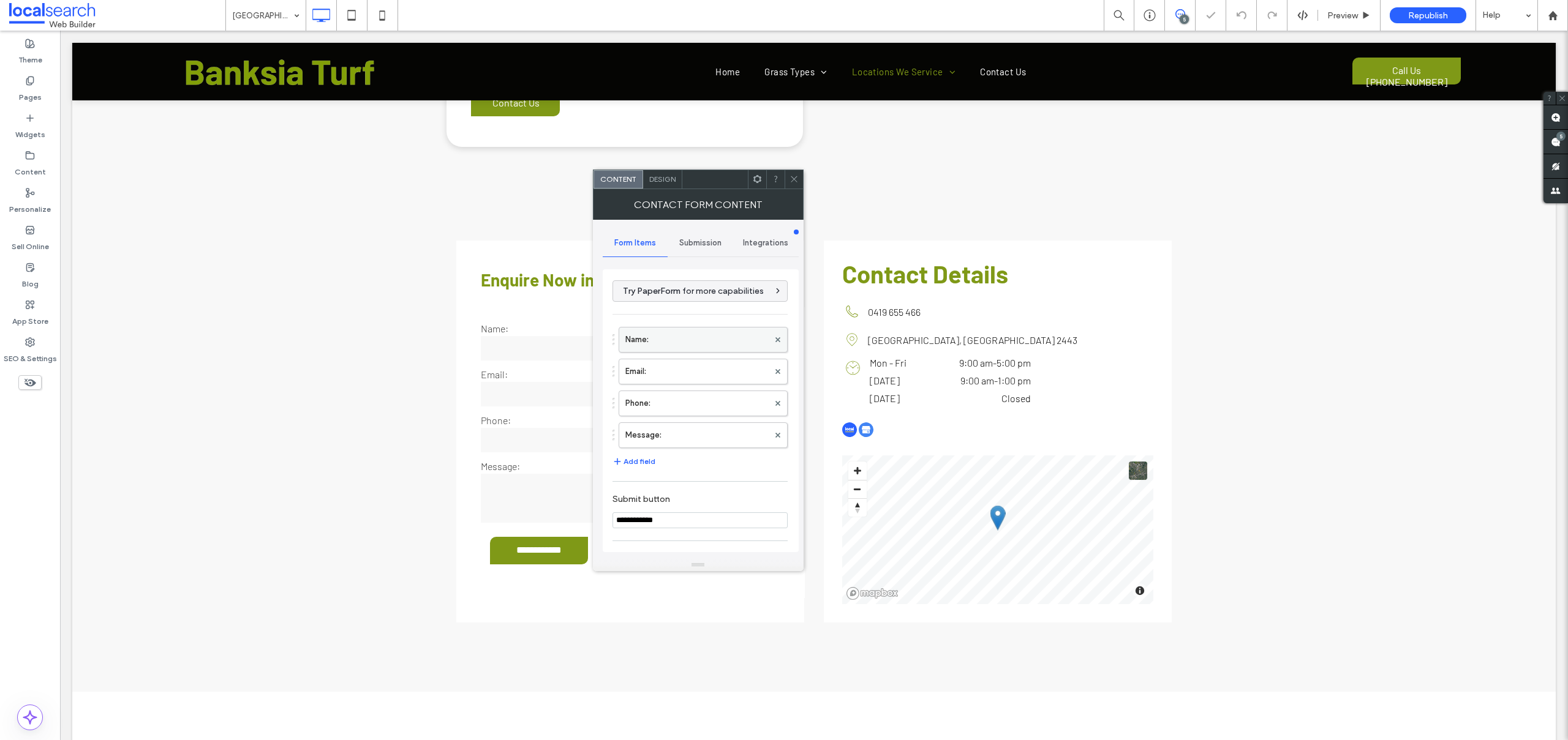
click at [657, 336] on label "Name:" at bounding box center [696, 339] width 143 height 24
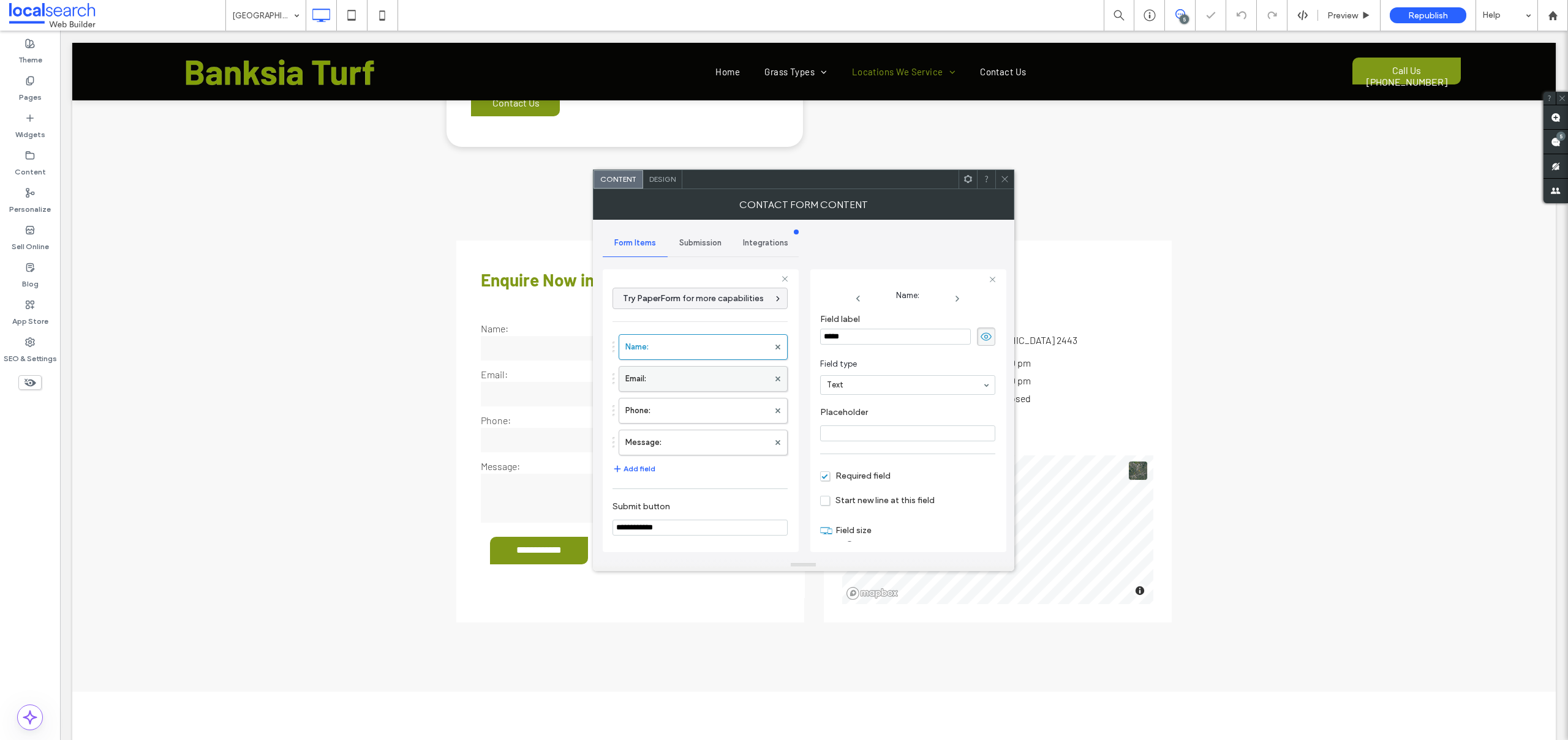
click at [659, 372] on label "Email:" at bounding box center [696, 379] width 143 height 24
click at [678, 412] on label "Phone:" at bounding box center [696, 411] width 143 height 24
click at [670, 449] on label "Message:" at bounding box center [696, 442] width 143 height 24
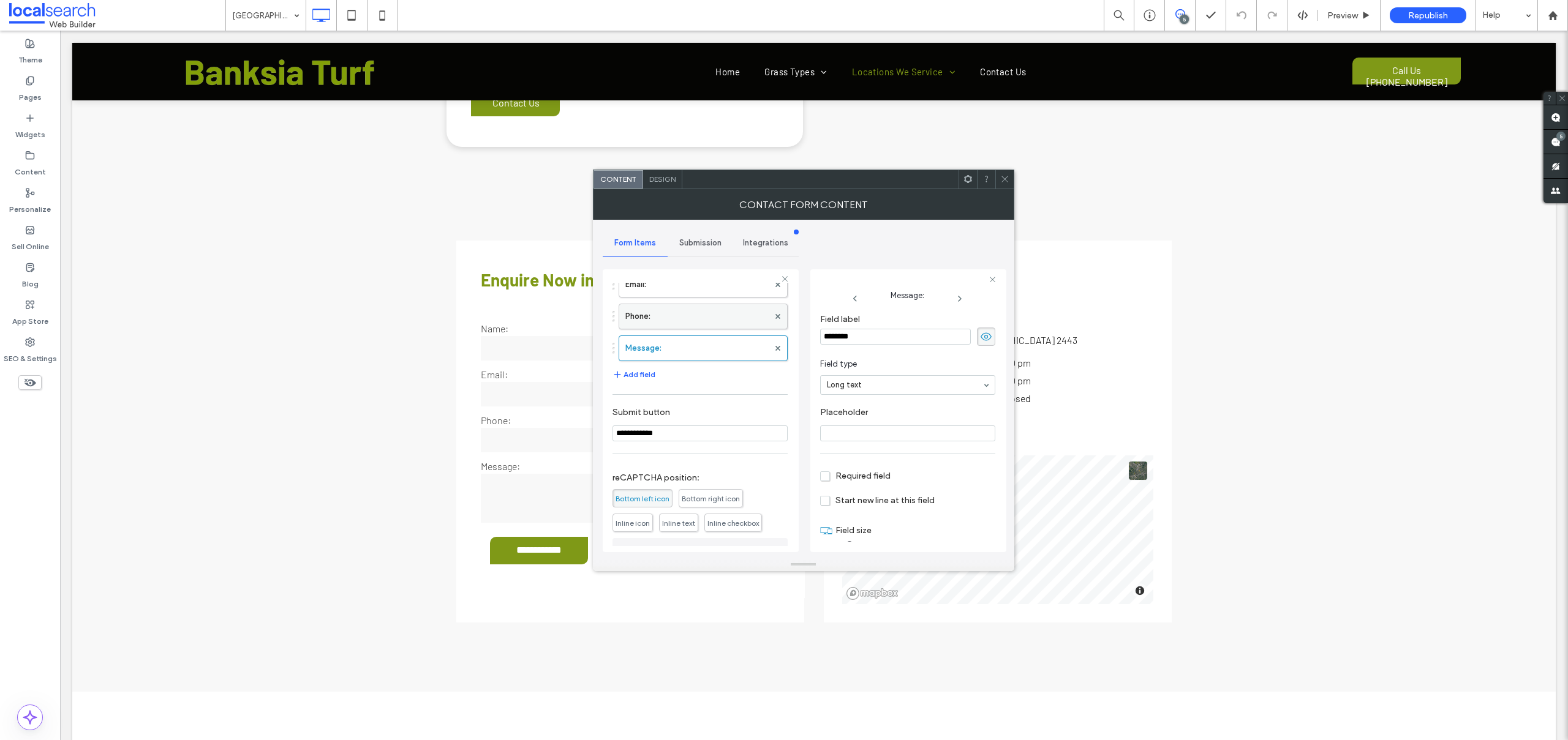
scroll to position [184, 0]
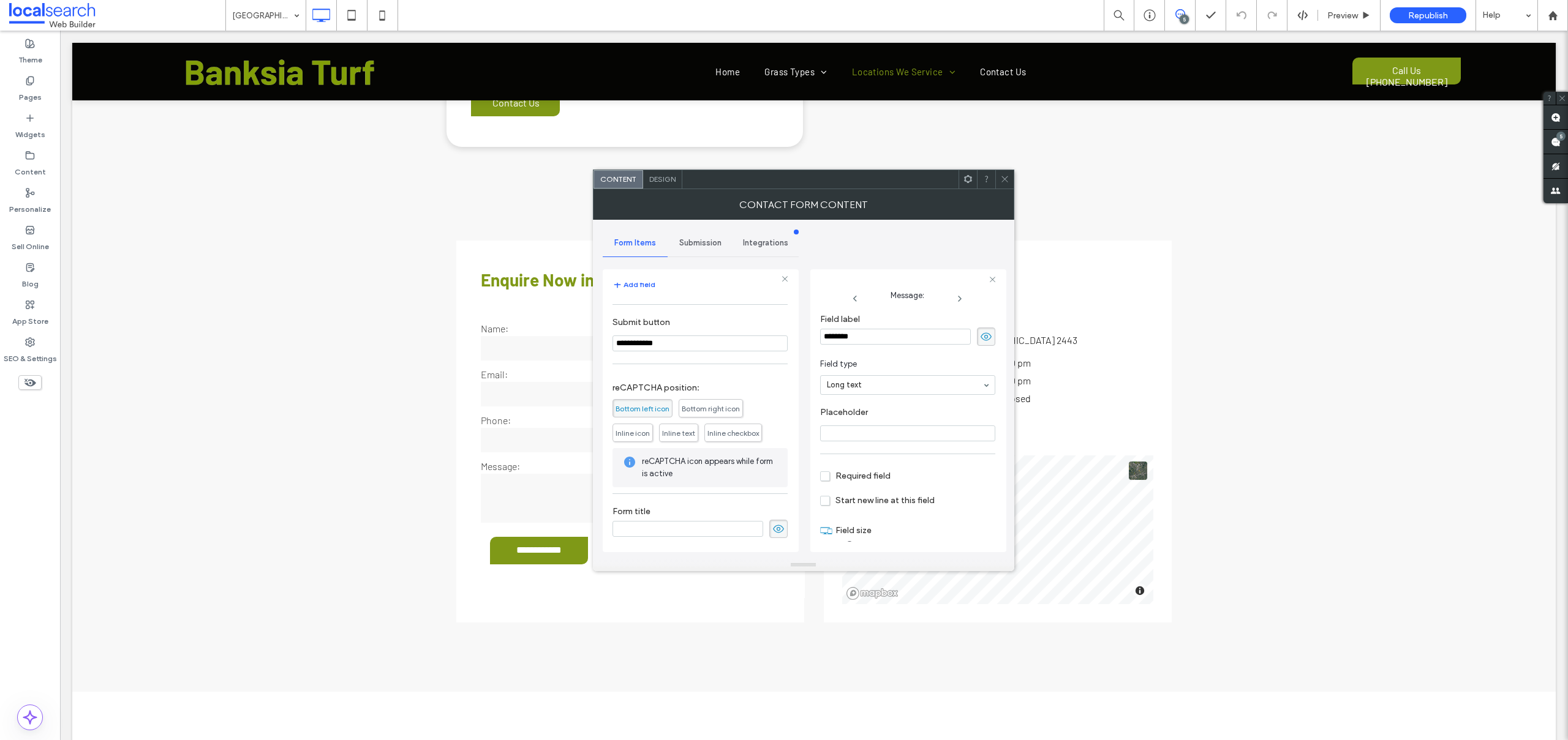
click at [696, 241] on span "Submission" at bounding box center [700, 243] width 43 height 10
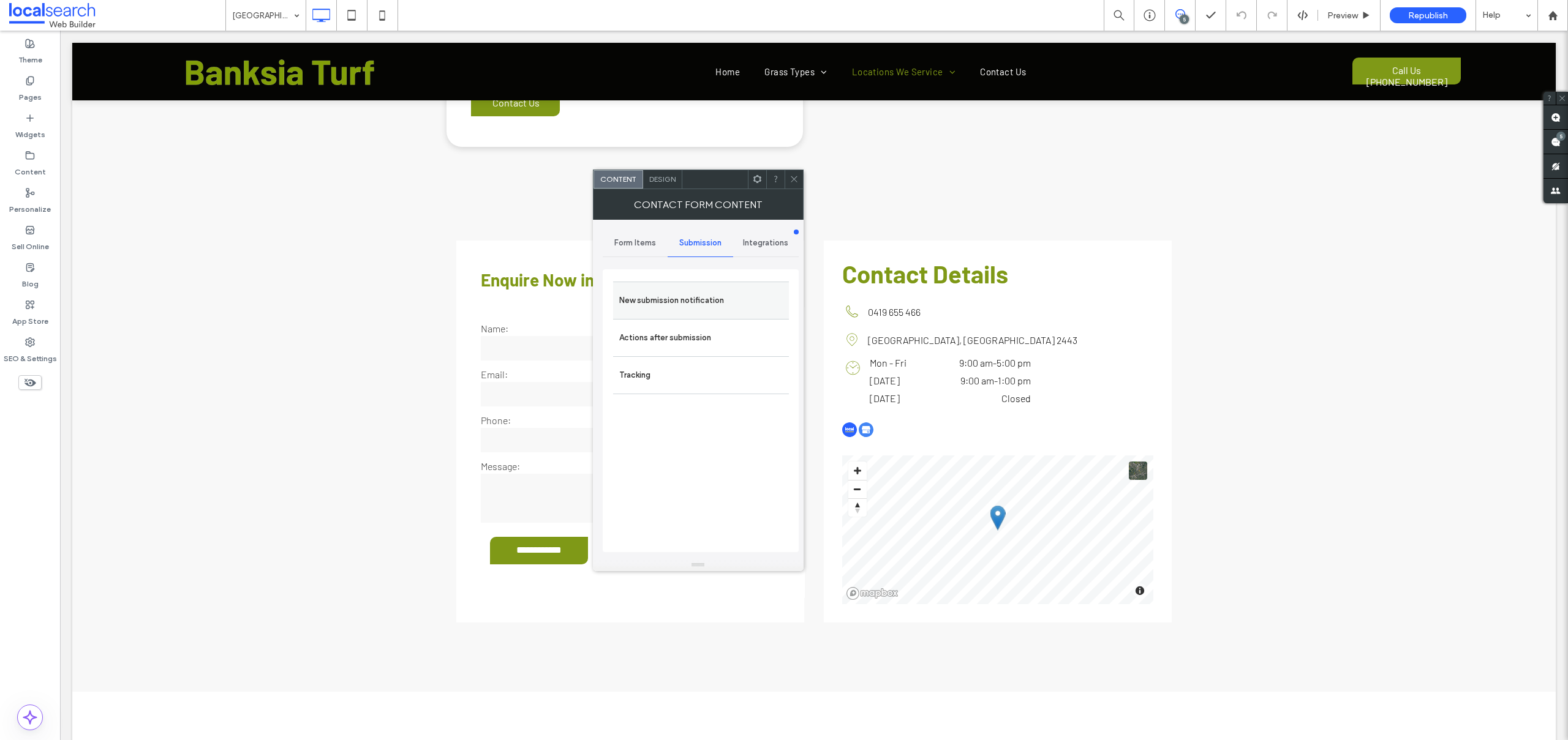
click at [659, 299] on label "New submission notification" at bounding box center [701, 300] width 164 height 24
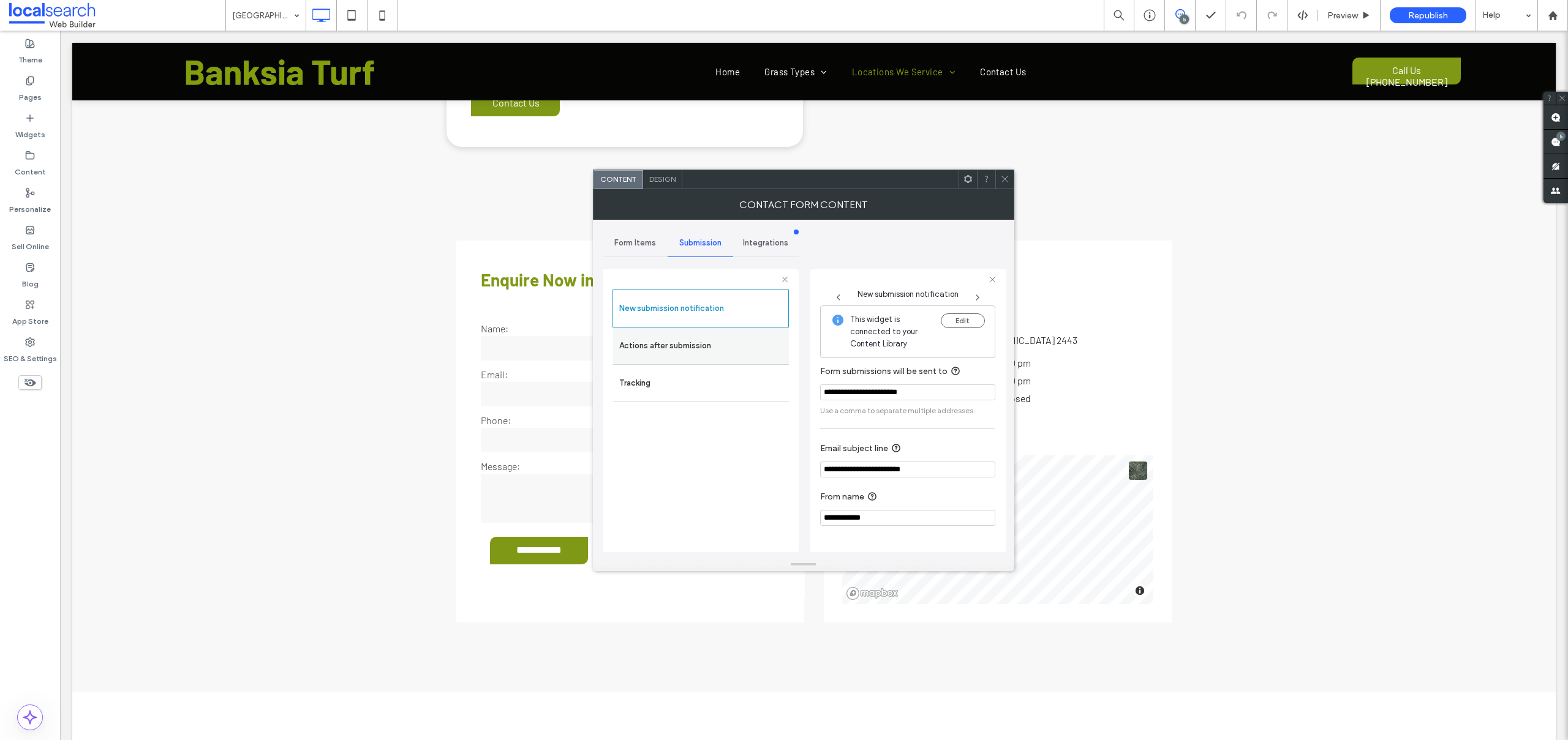
click at [667, 345] on label "Actions after submission" at bounding box center [701, 346] width 164 height 24
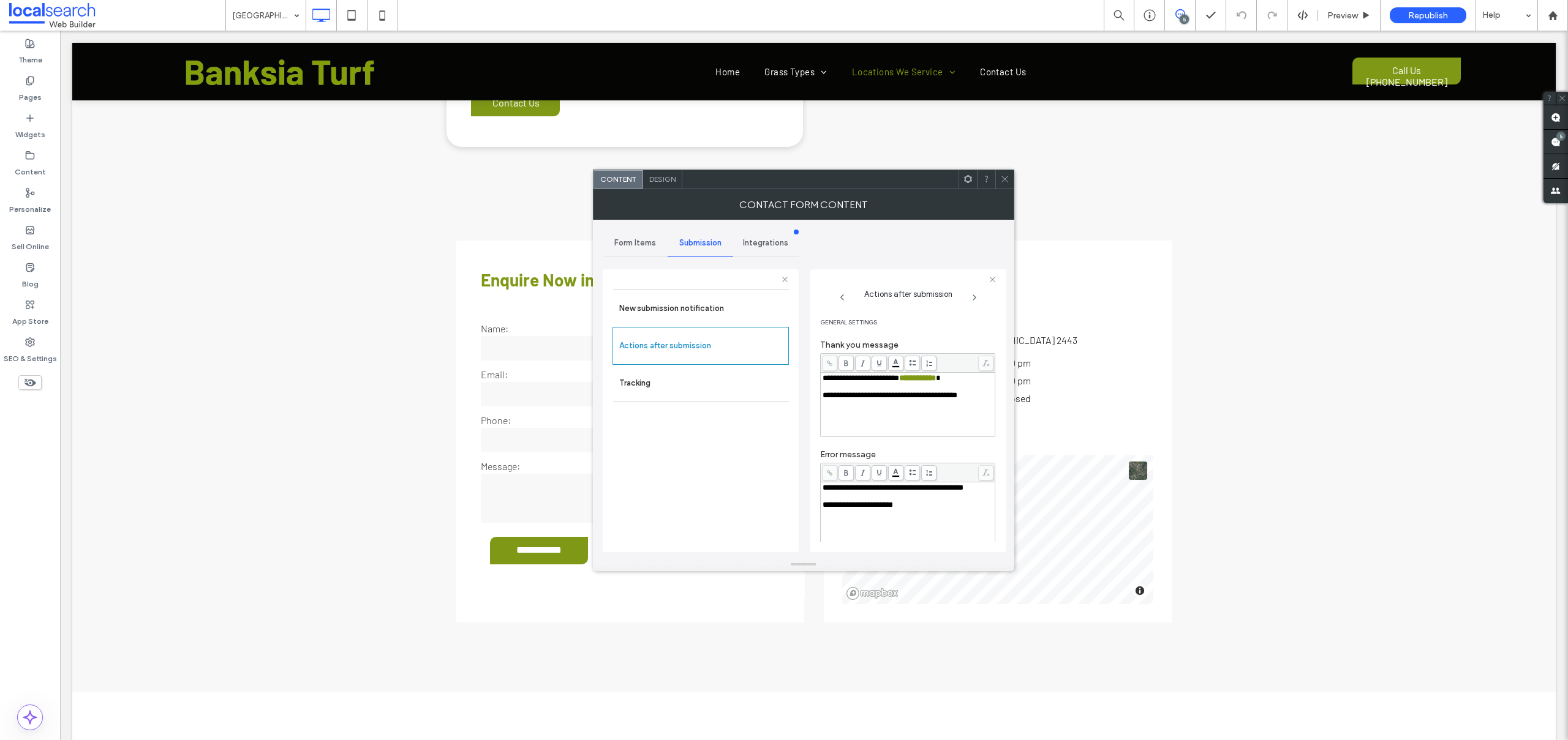
click at [1006, 177] on icon at bounding box center [1004, 179] width 9 height 9
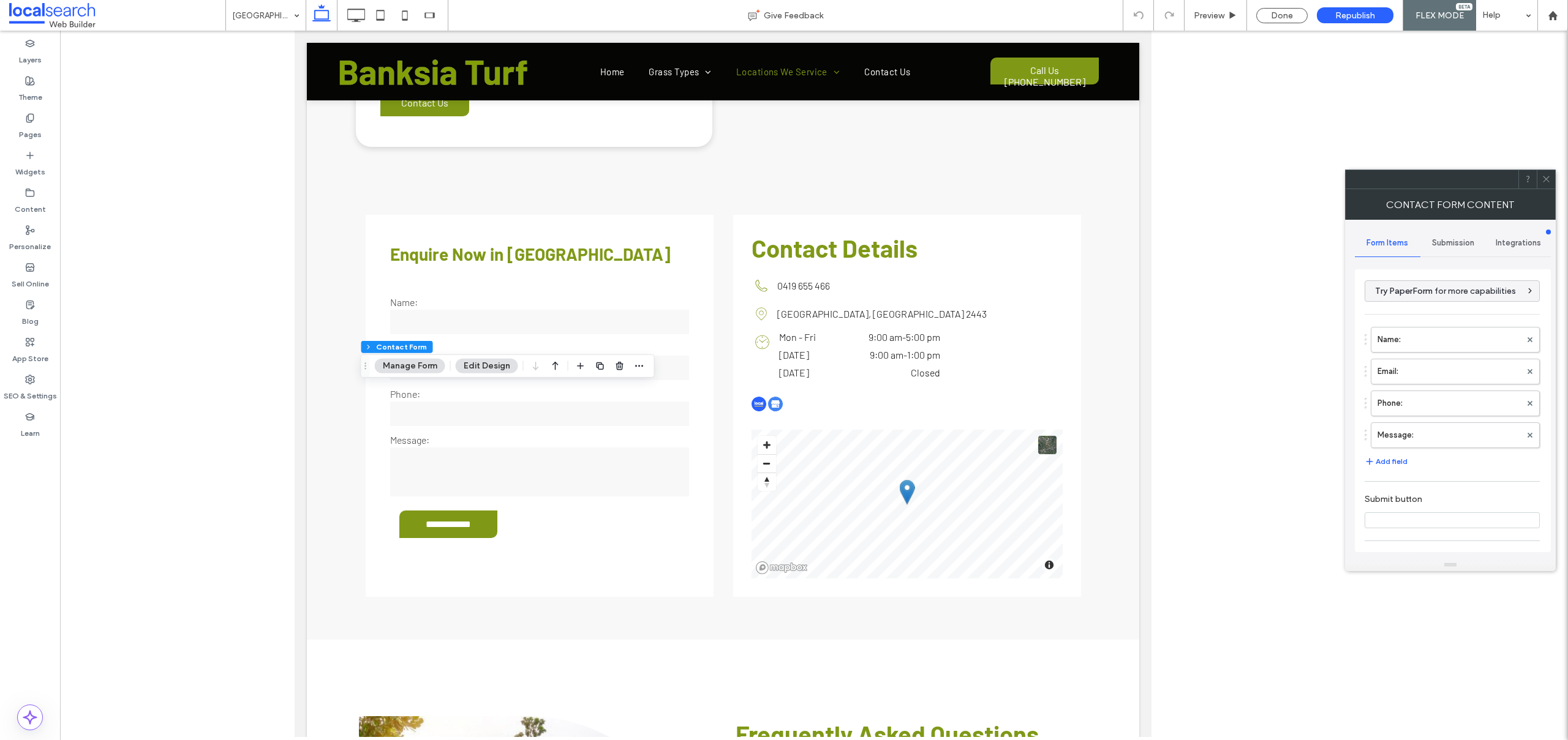
type input "**********"
type input "*"
type input "***"
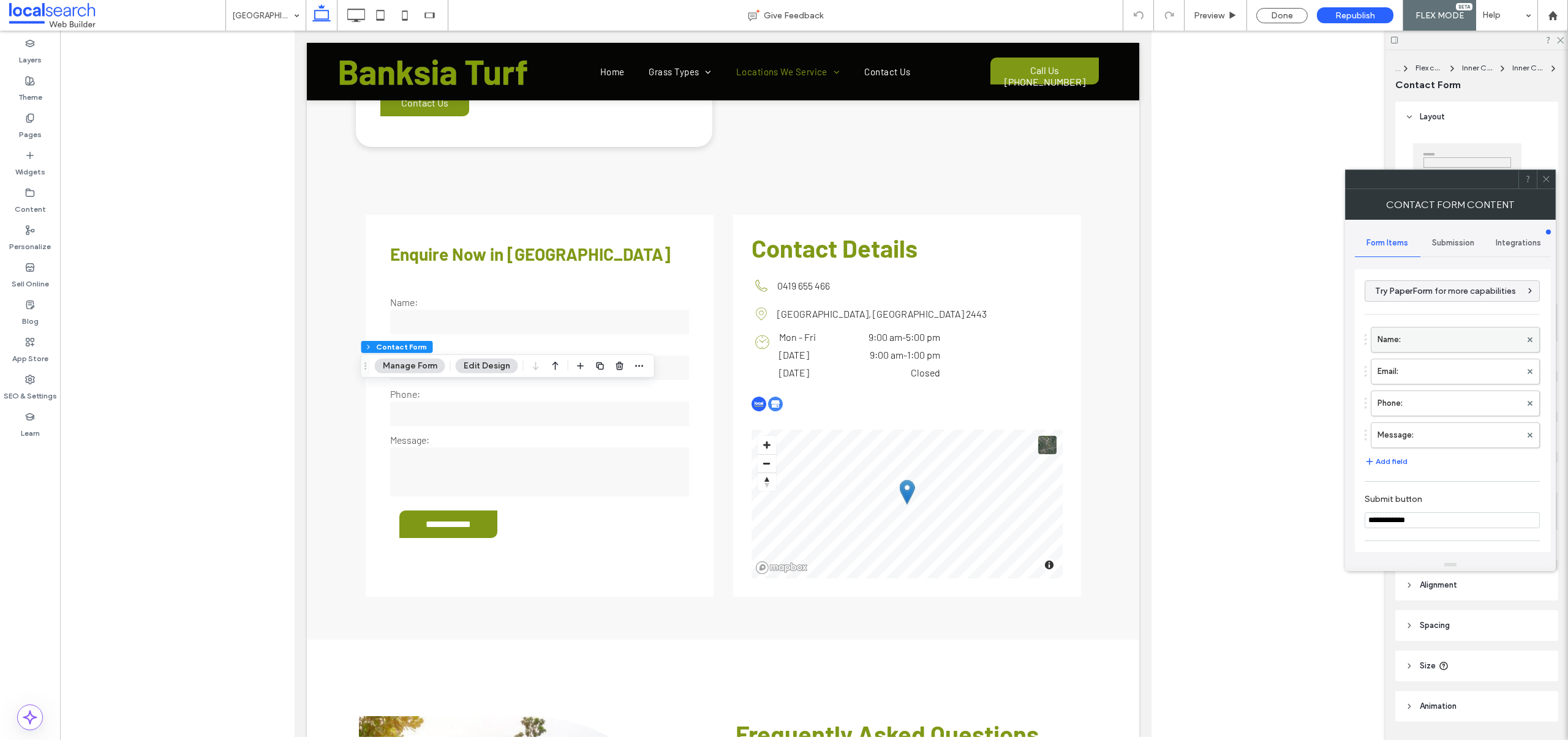
click at [1391, 336] on label "Name:" at bounding box center [1448, 339] width 143 height 24
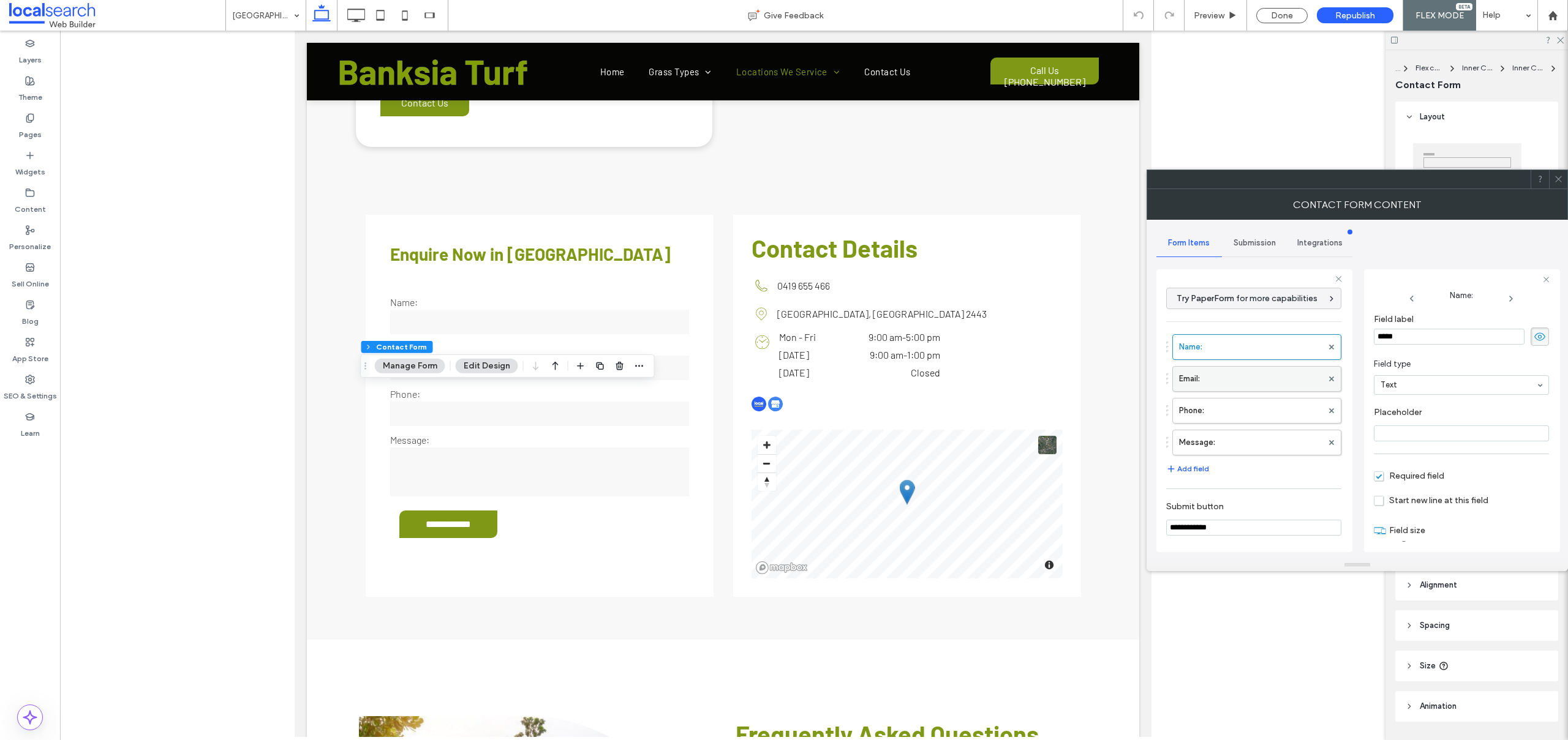
click at [1218, 388] on label "Email:" at bounding box center [1250, 379] width 143 height 24
click at [1224, 412] on label "Phone:" at bounding box center [1250, 411] width 143 height 24
click at [1230, 439] on label "Message:" at bounding box center [1250, 442] width 143 height 24
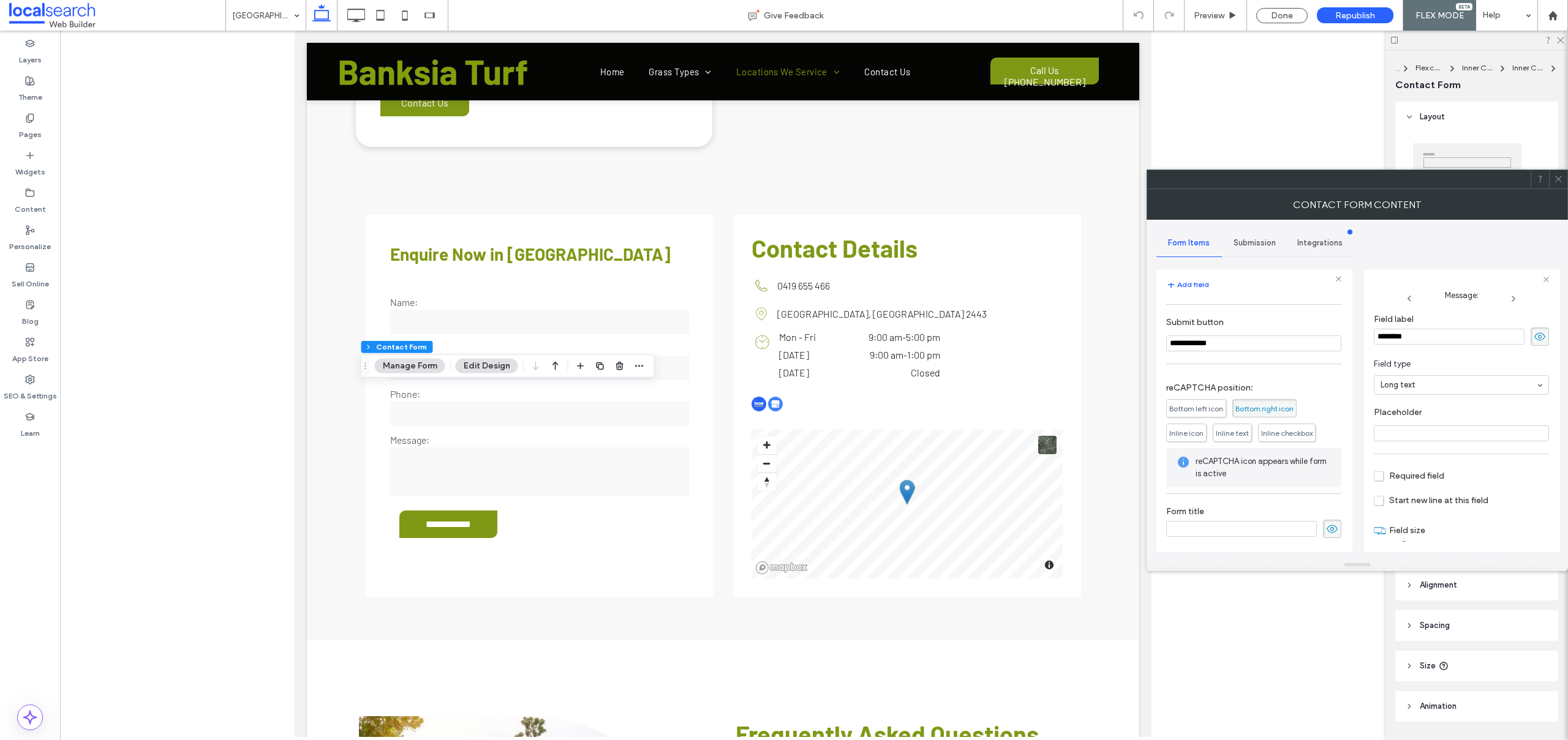
click at [1253, 236] on div "Submission" at bounding box center [1254, 243] width 66 height 27
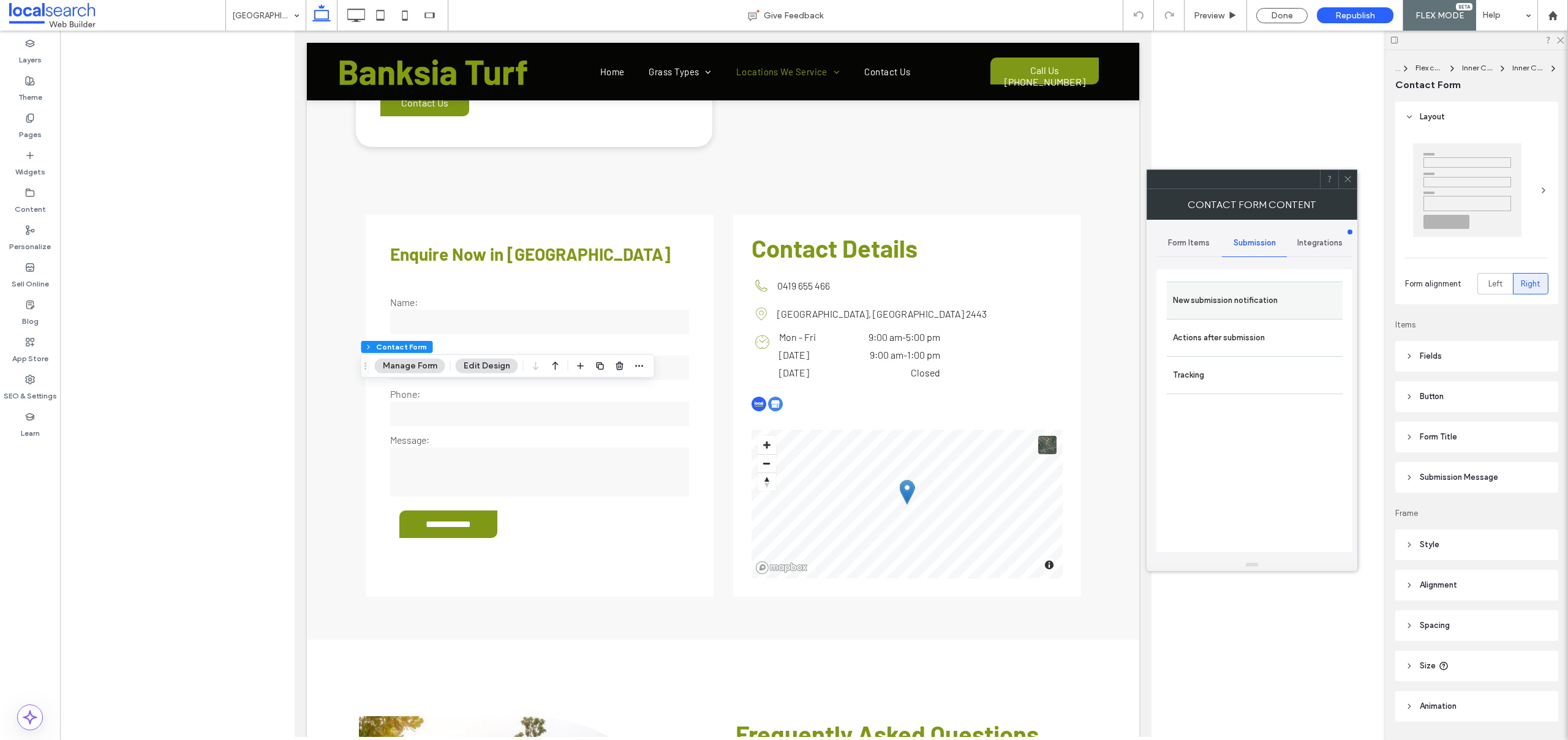
click at [1226, 282] on div "New submission notification" at bounding box center [1254, 300] width 176 height 37
click at [1224, 312] on label "New submission notification" at bounding box center [1254, 300] width 164 height 24
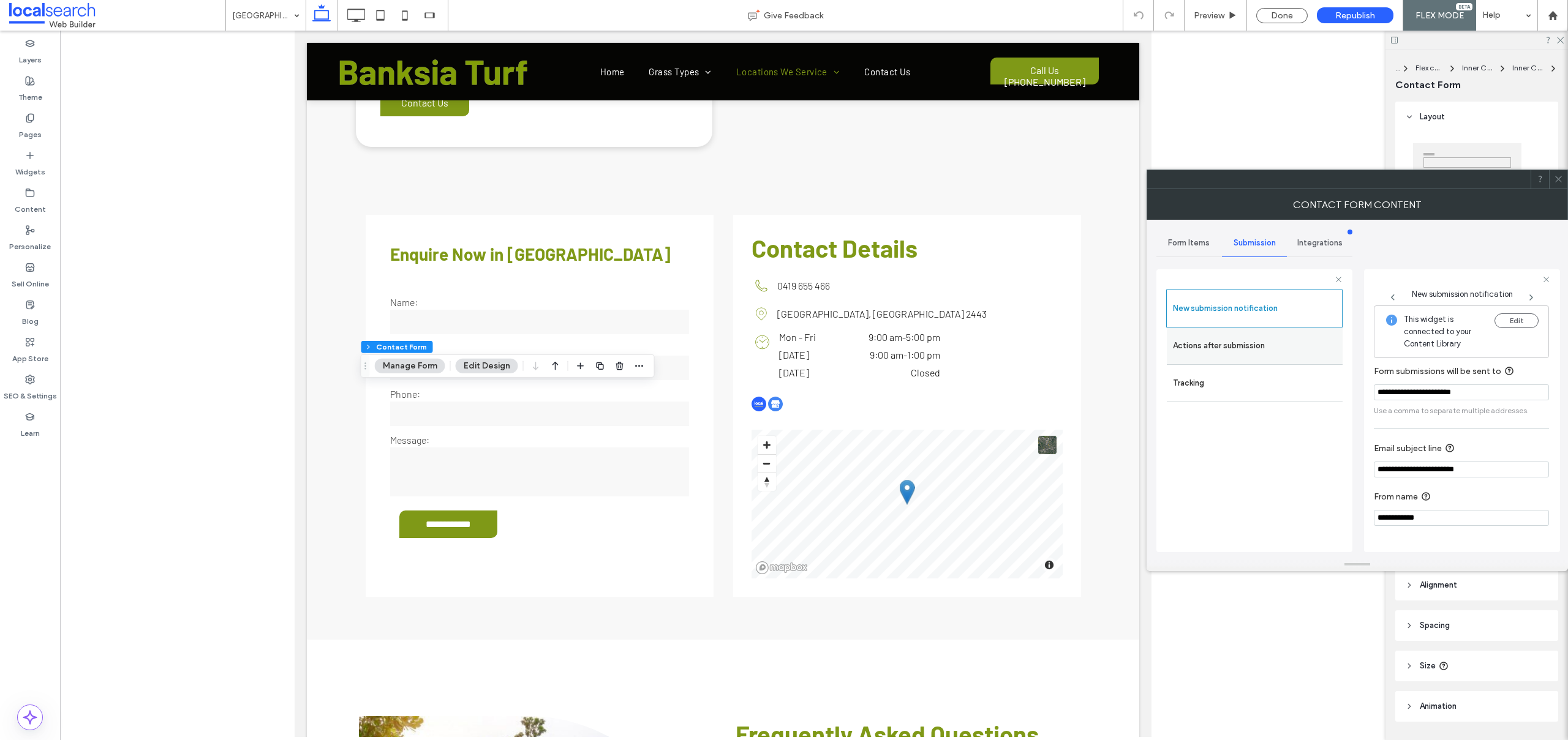
click at [1266, 354] on label "Actions after submission" at bounding box center [1254, 346] width 164 height 24
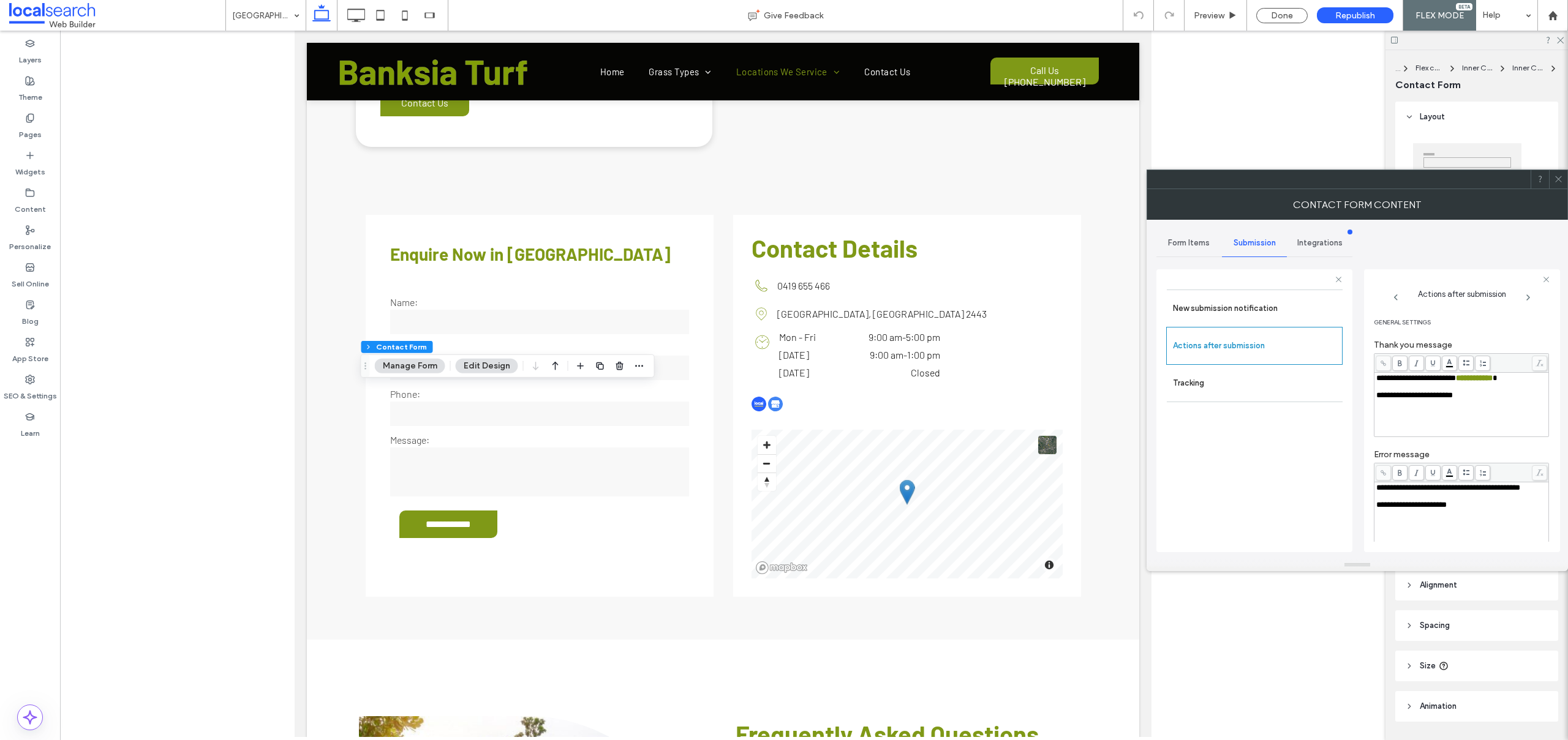
click at [1556, 184] on span at bounding box center [1558, 179] width 9 height 18
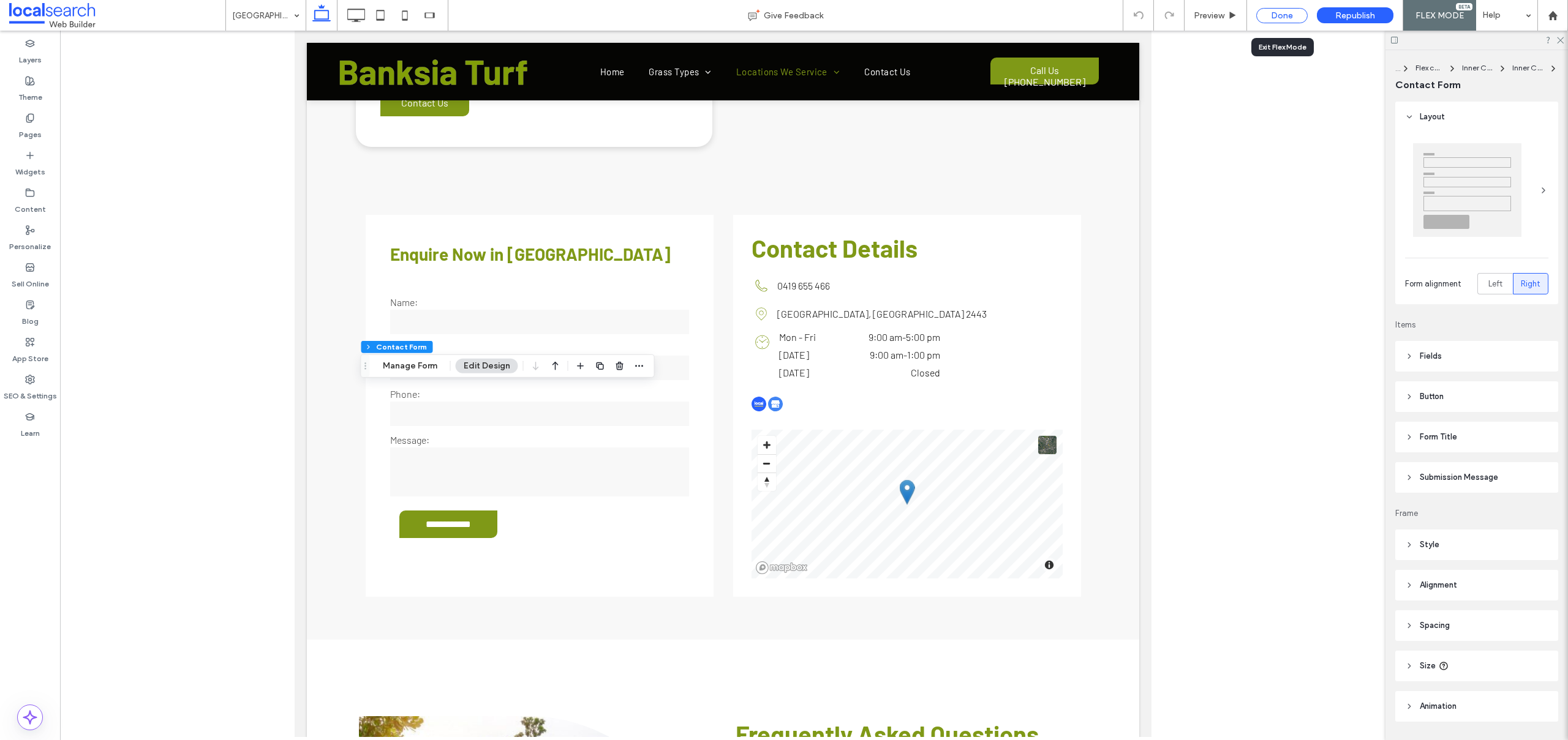
click at [1281, 17] on div "Done" at bounding box center [1281, 15] width 51 height 15
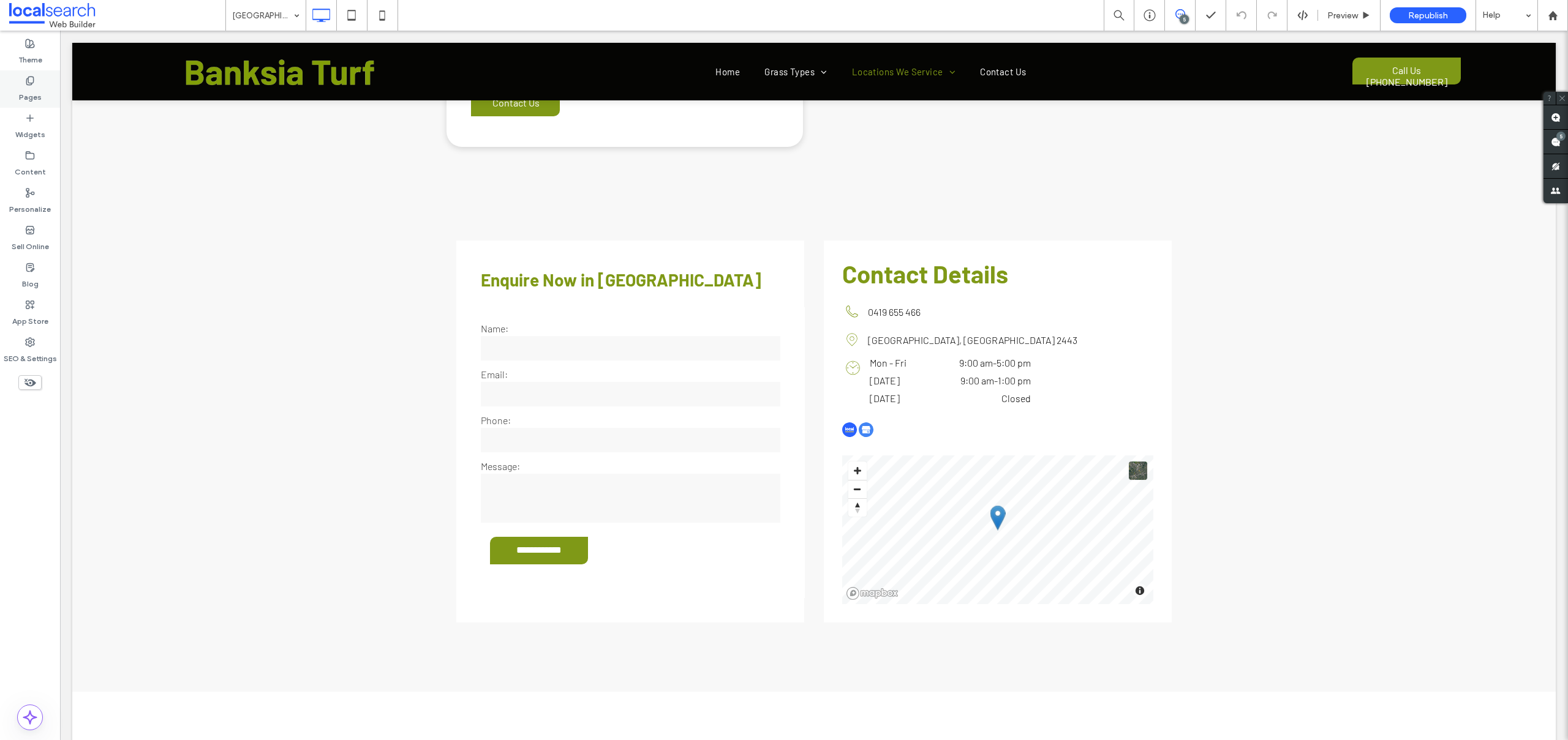
click at [31, 94] on label "Pages" at bounding box center [30, 94] width 22 height 17
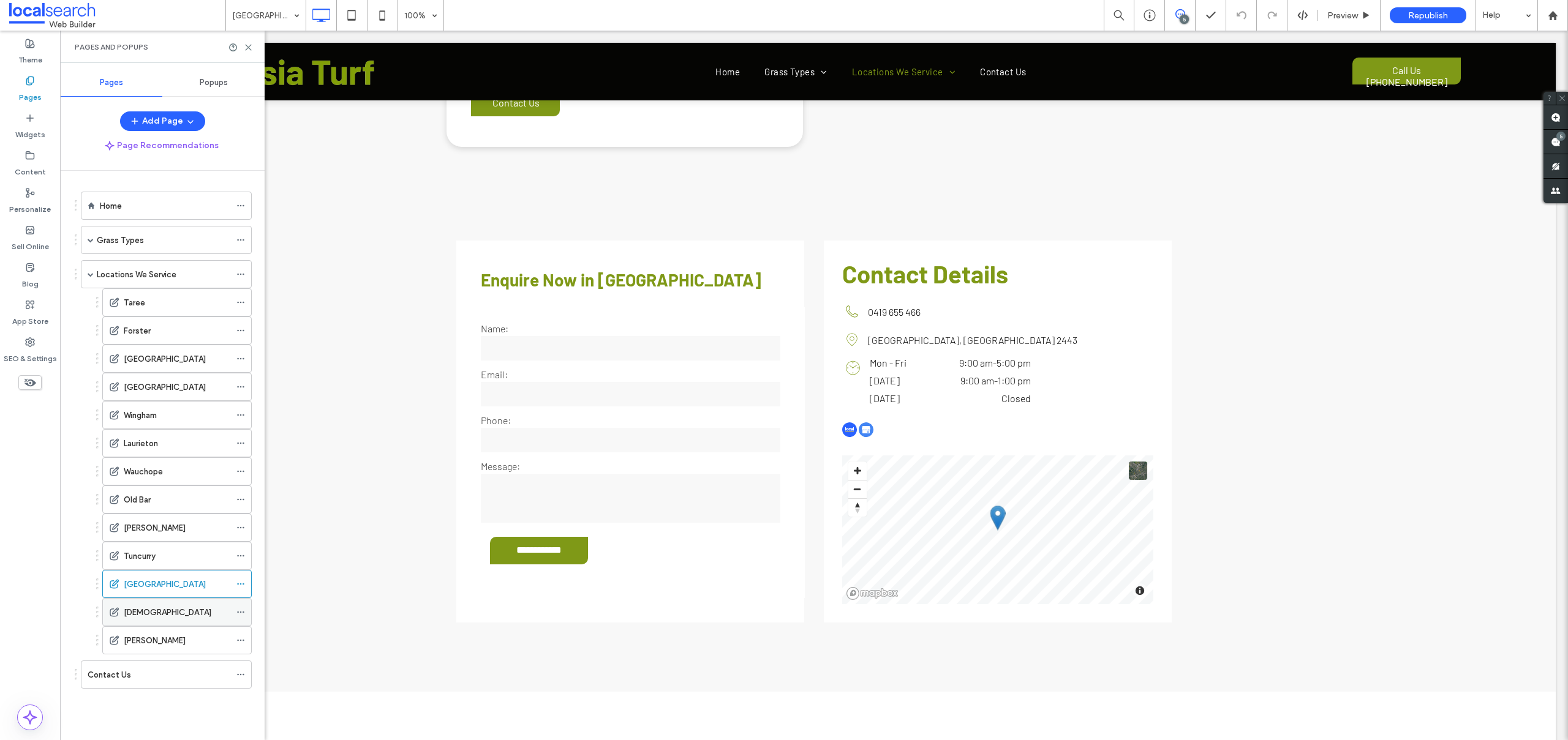
click at [146, 612] on label "[DEMOGRAPHIC_DATA]" at bounding box center [167, 612] width 87 height 22
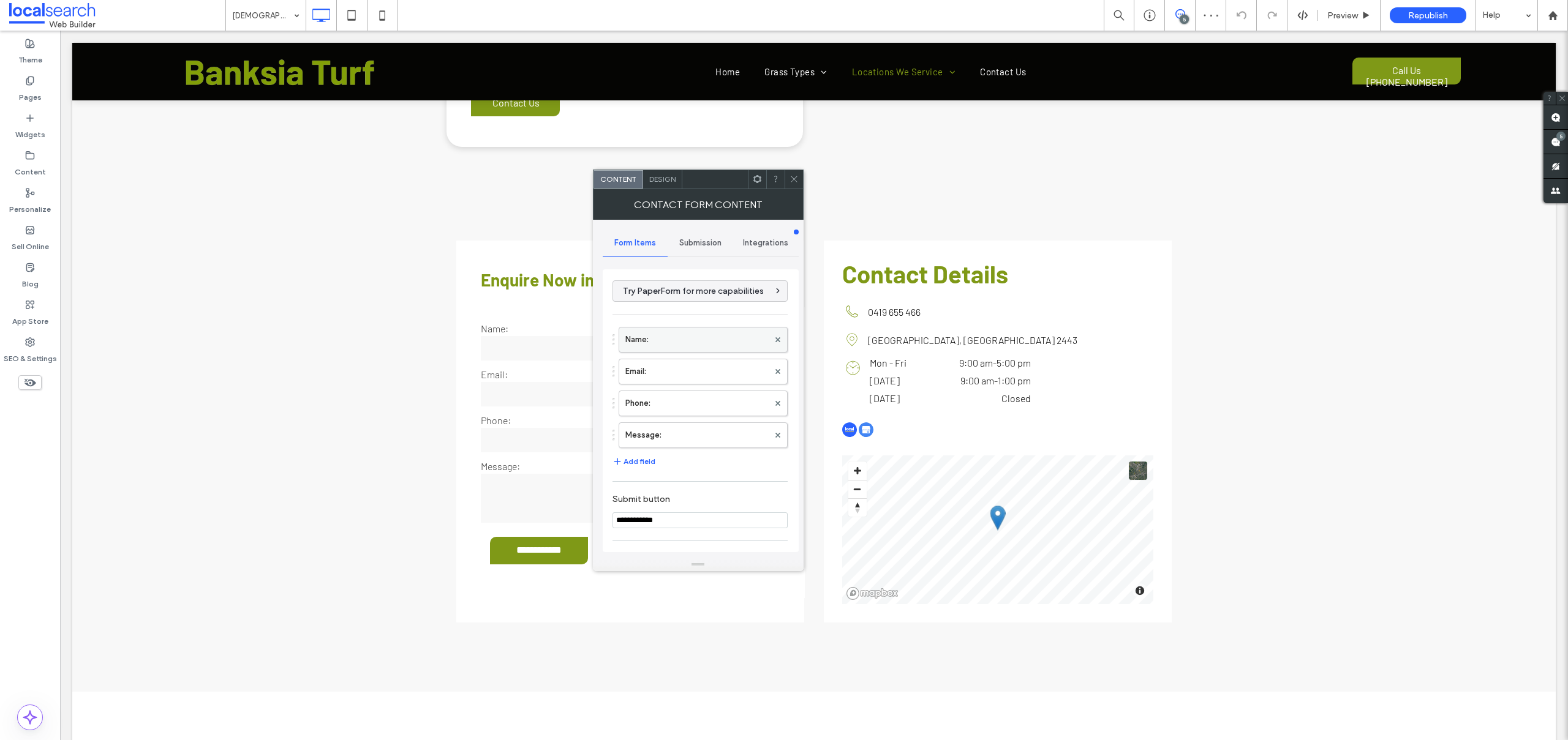
click at [687, 342] on label "Name:" at bounding box center [696, 339] width 143 height 24
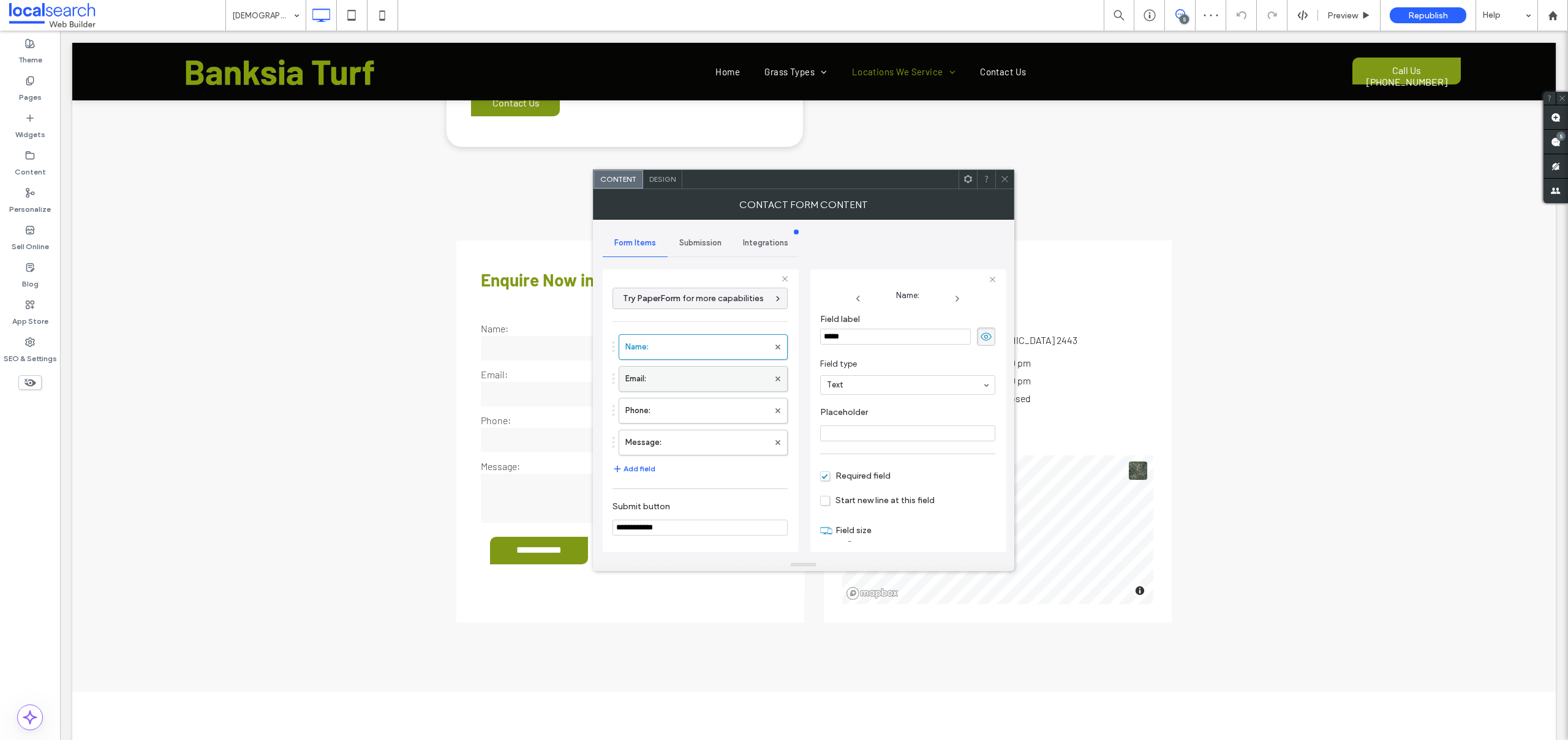
click at [686, 381] on label "Email:" at bounding box center [696, 379] width 143 height 24
click at [673, 409] on label "Phone:" at bounding box center [696, 411] width 143 height 24
click at [675, 436] on label "Message:" at bounding box center [696, 442] width 143 height 24
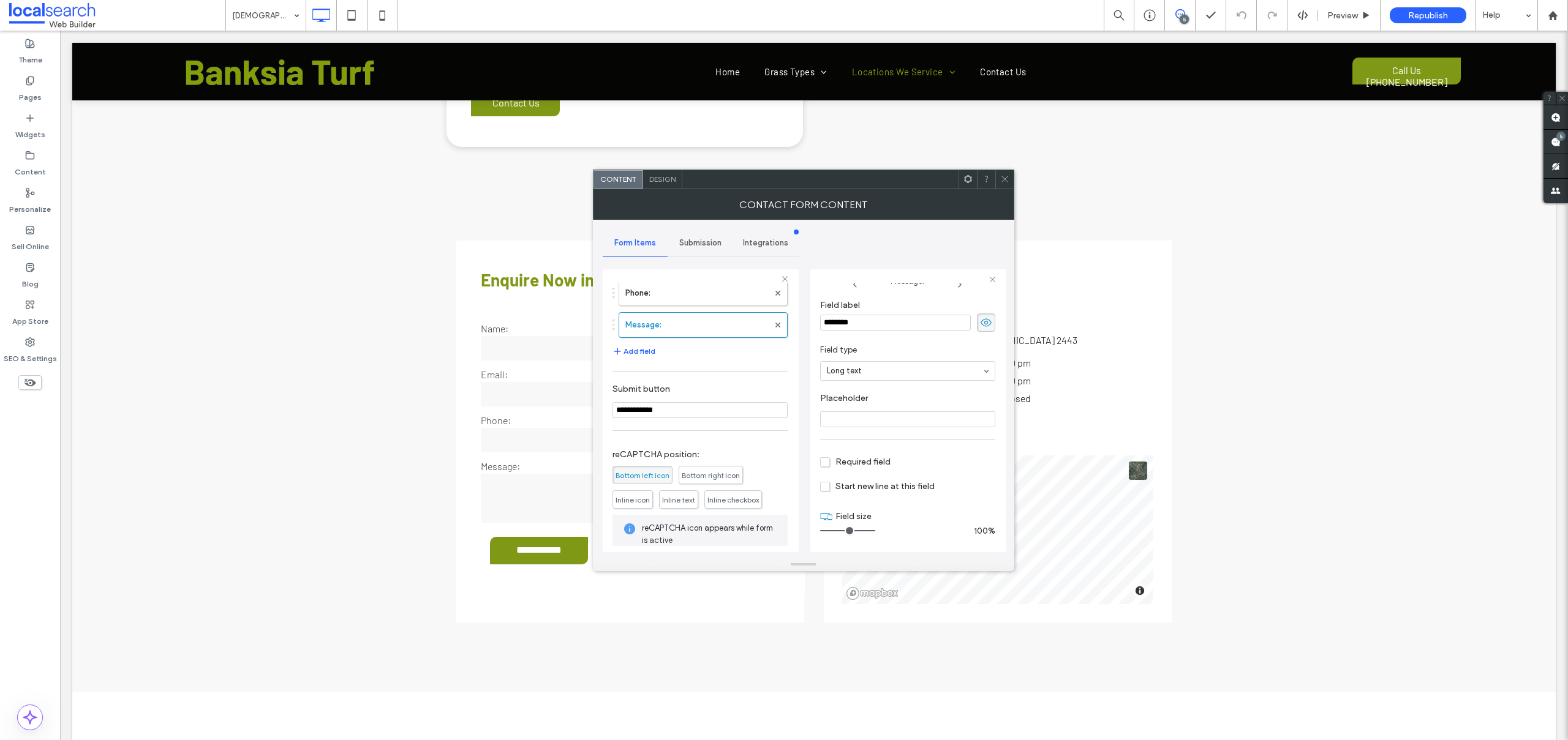
scroll to position [184, 0]
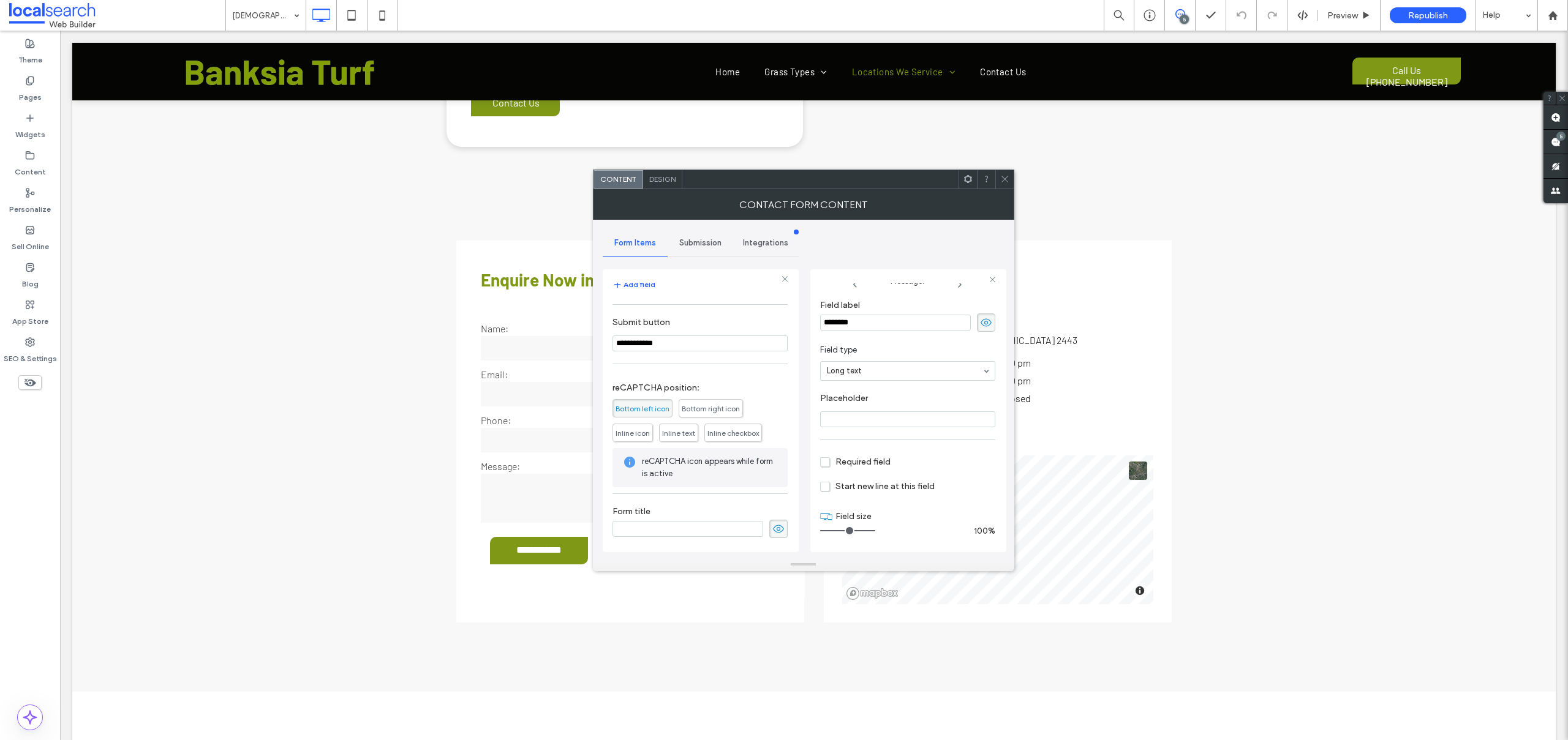
click at [688, 239] on span "Submission" at bounding box center [700, 243] width 43 height 10
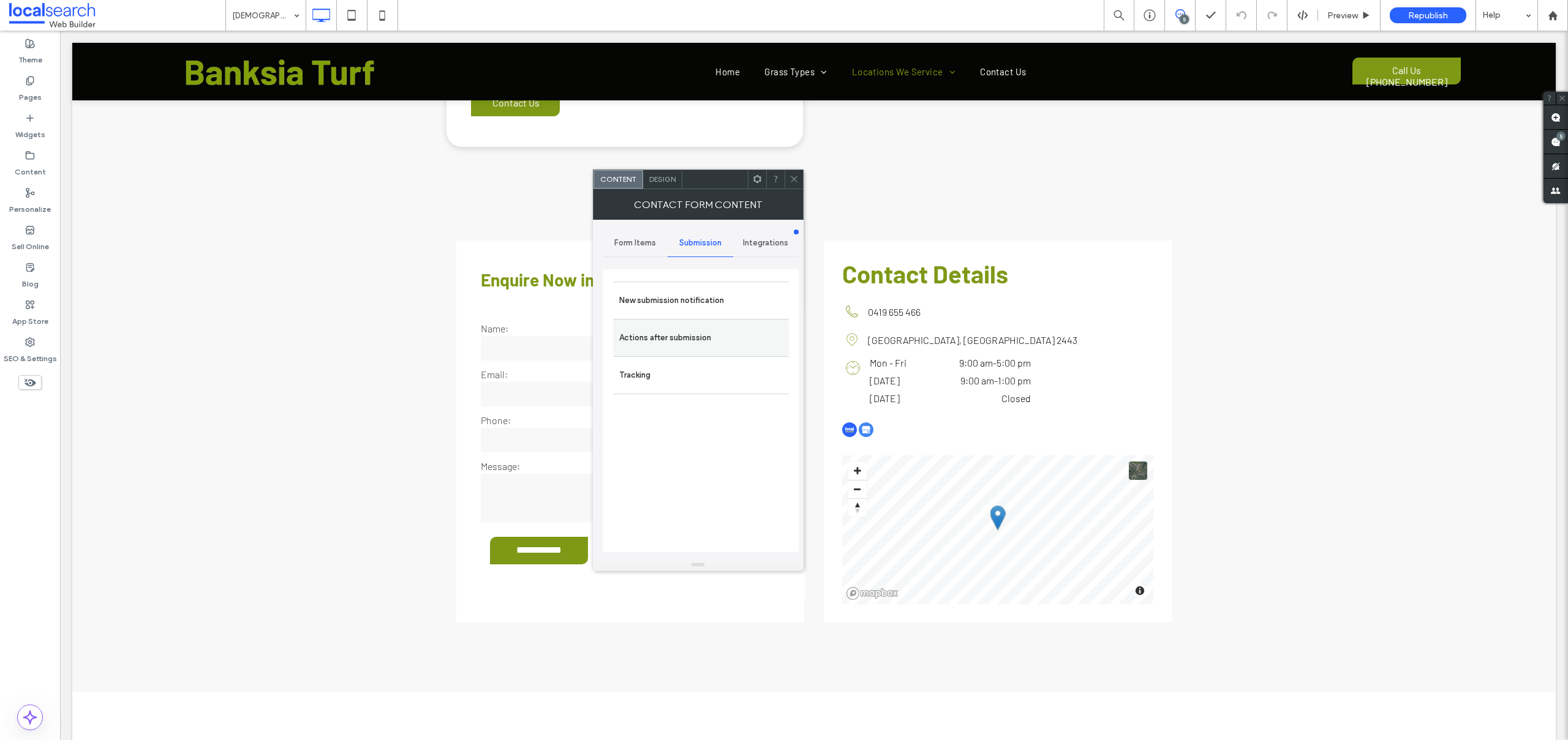
click at [668, 321] on div "Actions after submission" at bounding box center [701, 338] width 176 height 37
click at [669, 303] on label "New submission notification" at bounding box center [701, 300] width 164 height 24
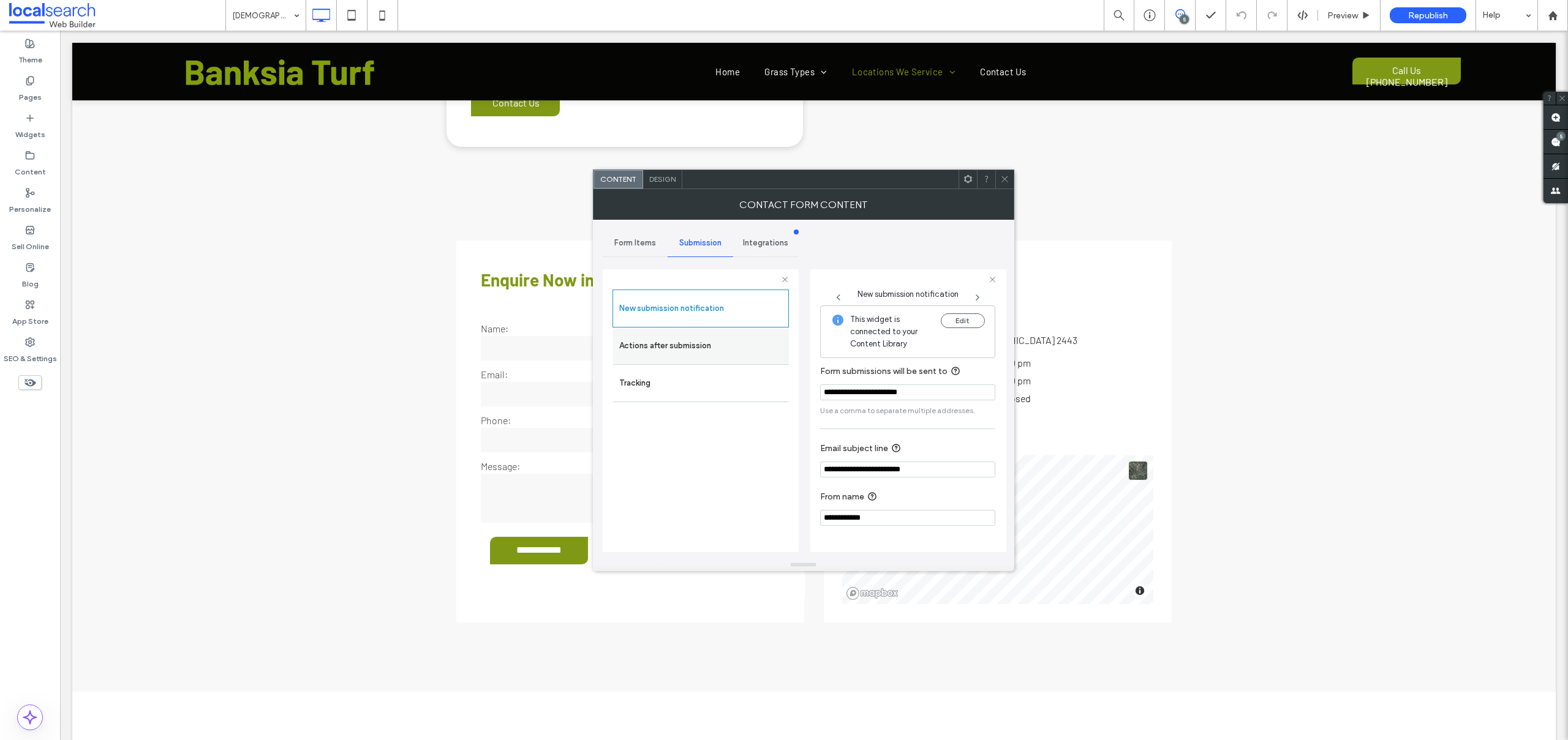
click at [653, 344] on label "Actions after submission" at bounding box center [701, 346] width 164 height 24
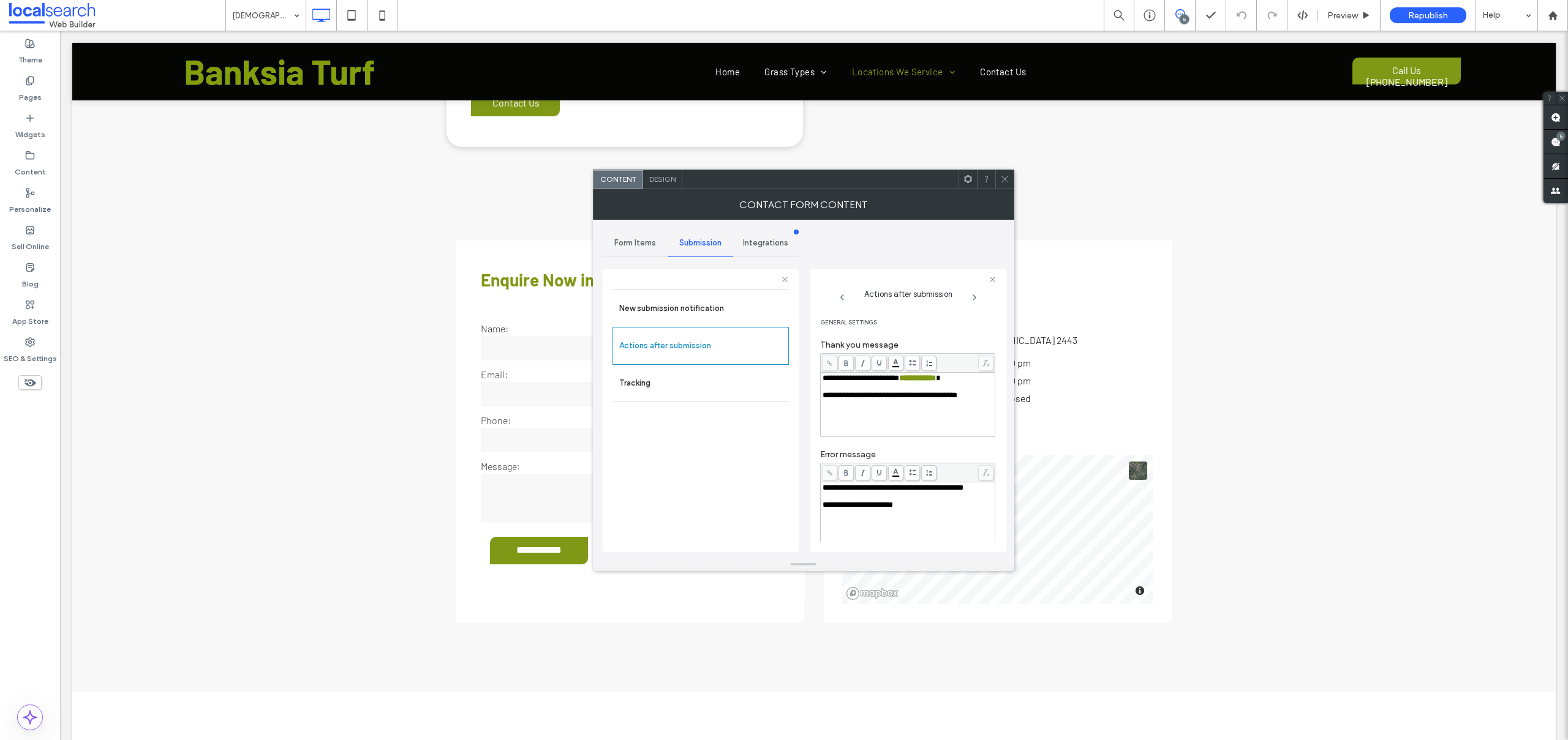
click at [1006, 181] on icon at bounding box center [1004, 179] width 9 height 9
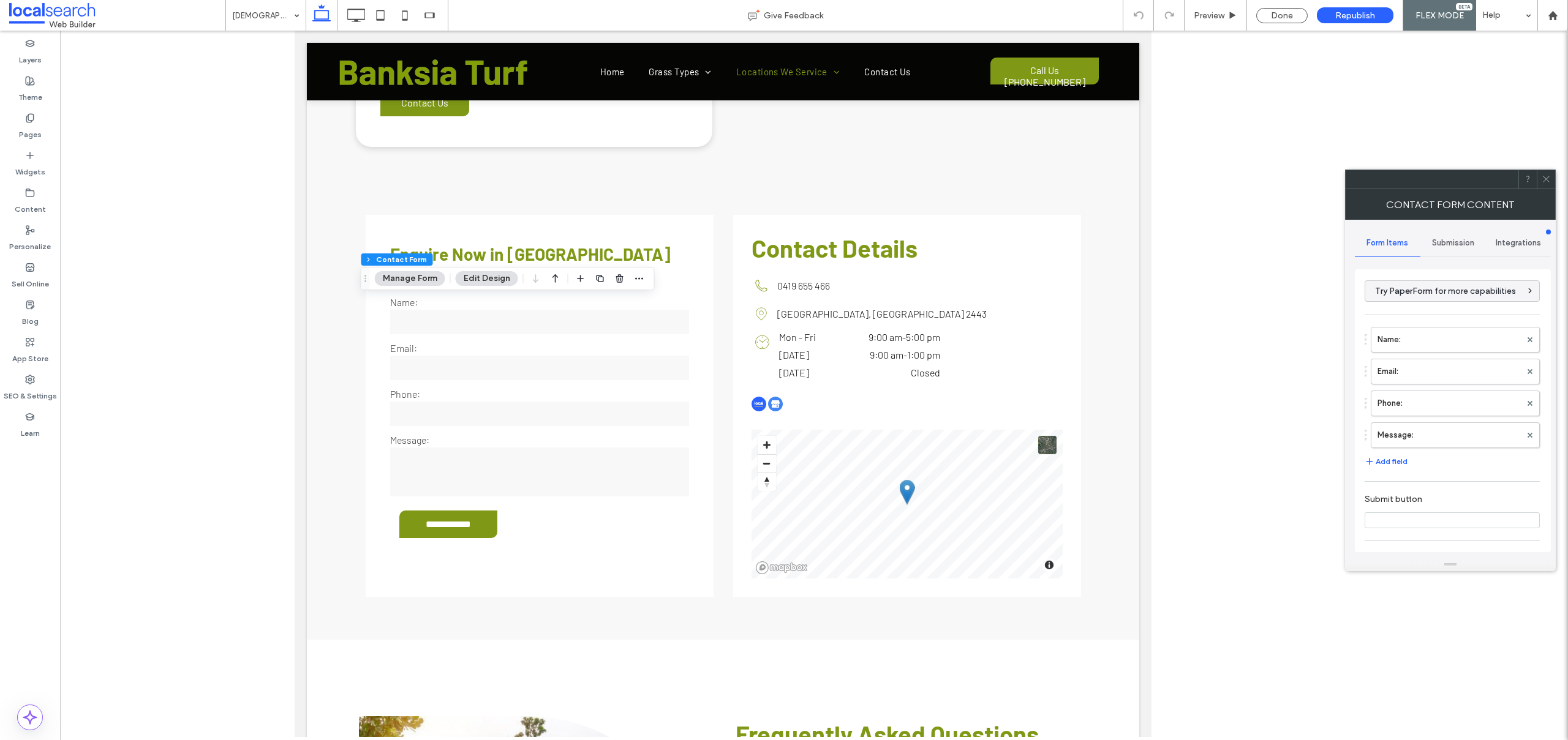
type input "**********"
type input "*"
type input "***"
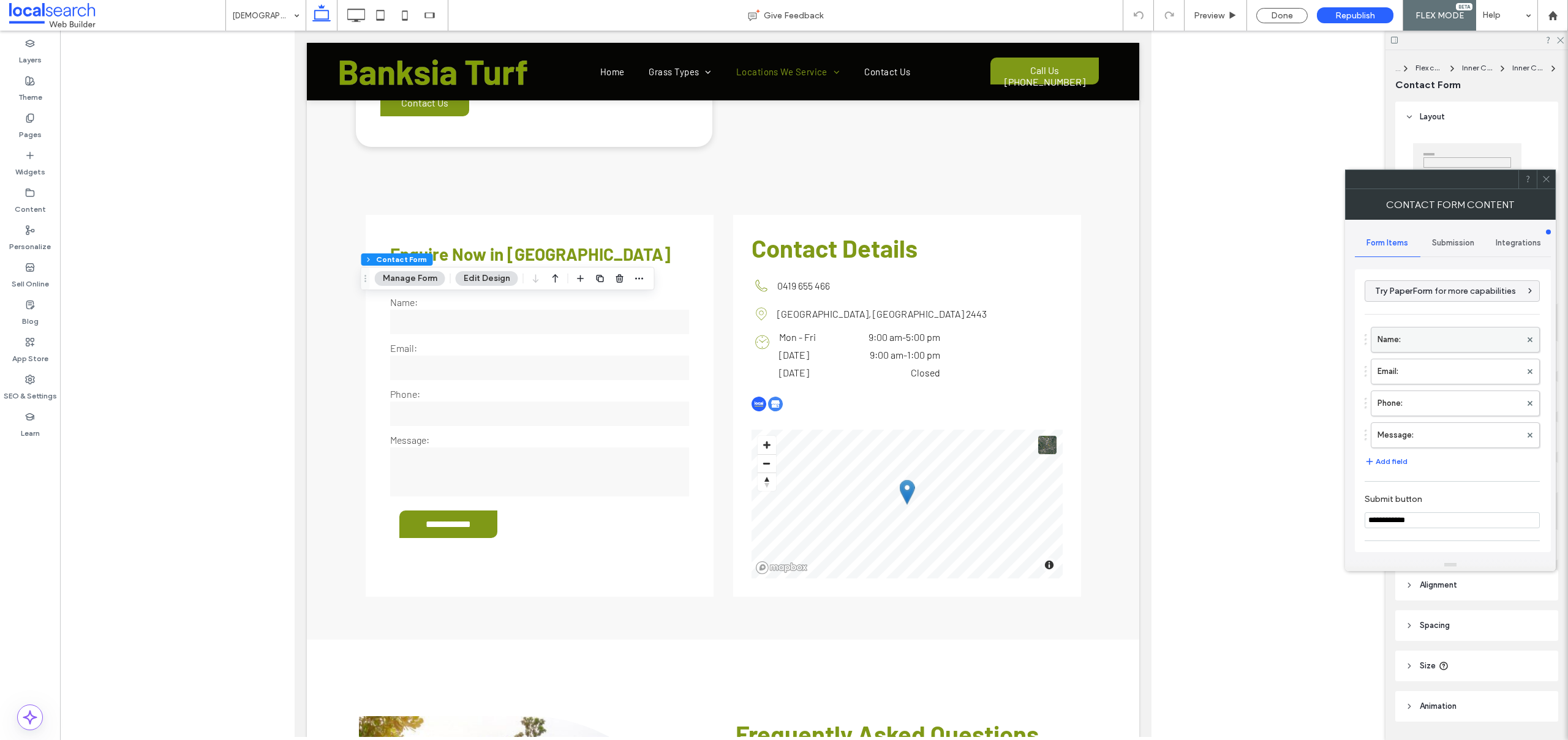
click at [1422, 340] on label "Name:" at bounding box center [1448, 339] width 143 height 24
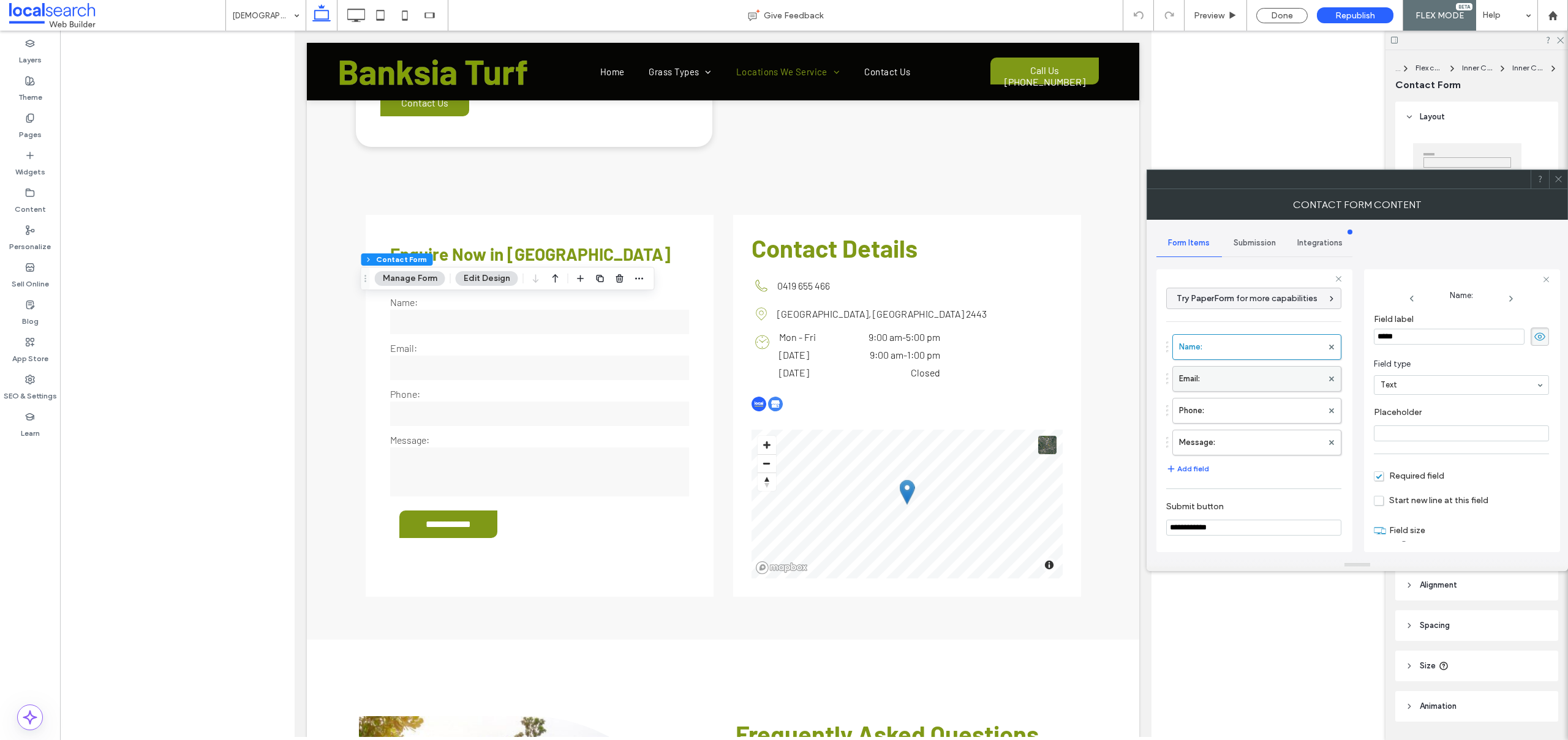
click at [1223, 374] on label "Email:" at bounding box center [1250, 379] width 143 height 24
click at [1200, 411] on label "Phone:" at bounding box center [1250, 411] width 143 height 24
click at [1208, 435] on label "Message:" at bounding box center [1250, 442] width 143 height 24
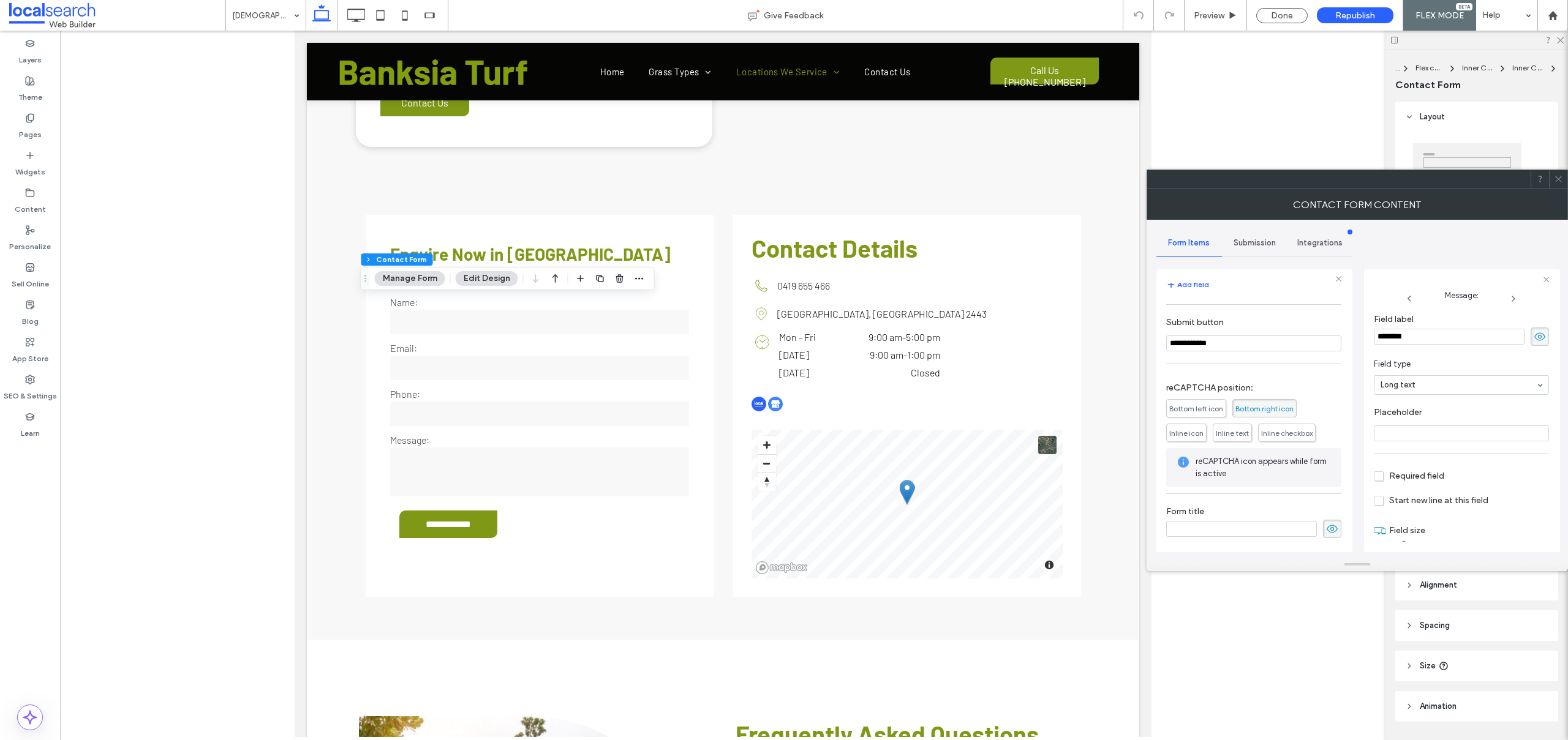
click at [1245, 246] on span "Submission" at bounding box center [1254, 243] width 43 height 10
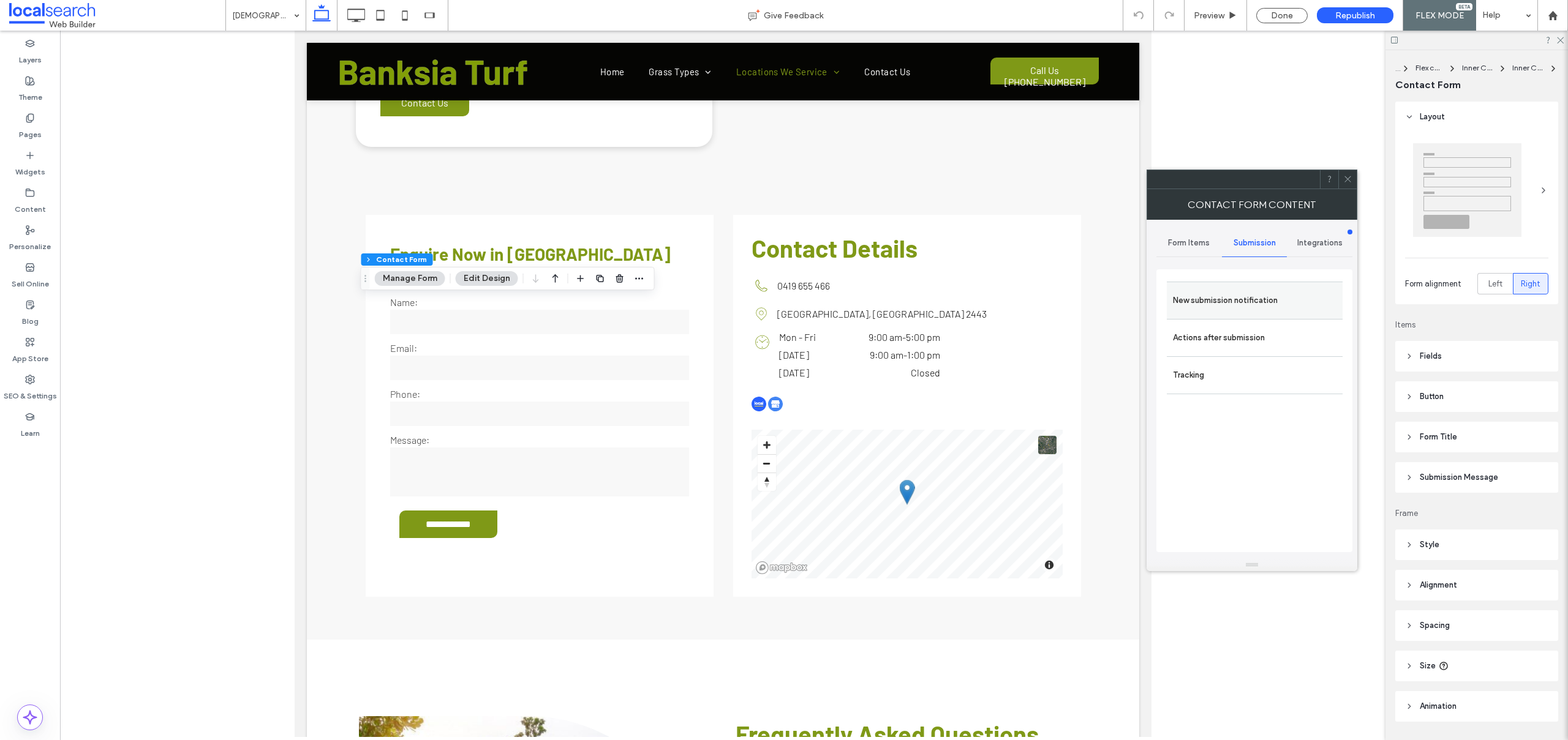
click at [1240, 308] on label "New submission notification" at bounding box center [1254, 300] width 164 height 24
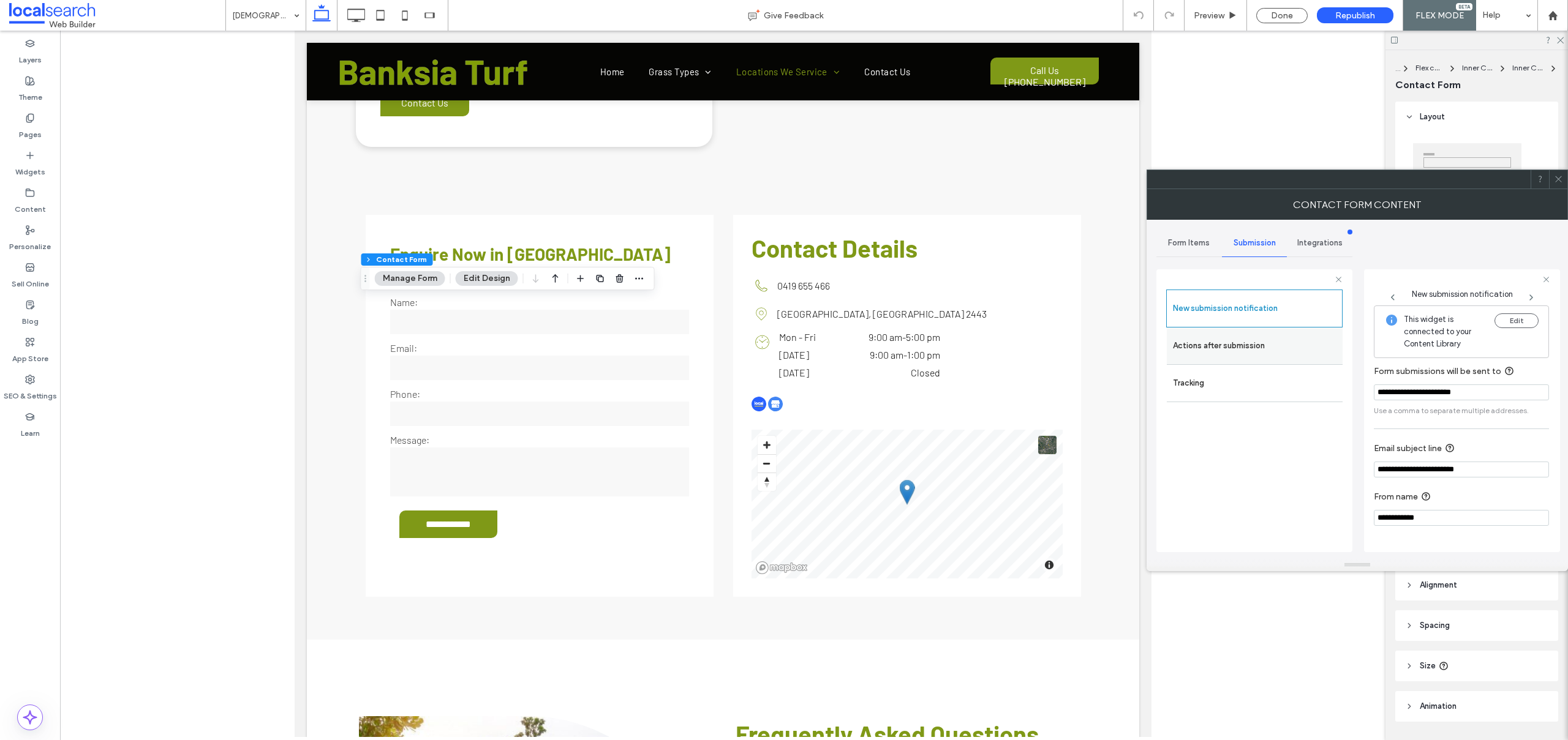
click at [1242, 352] on label "Actions after submission" at bounding box center [1254, 346] width 164 height 24
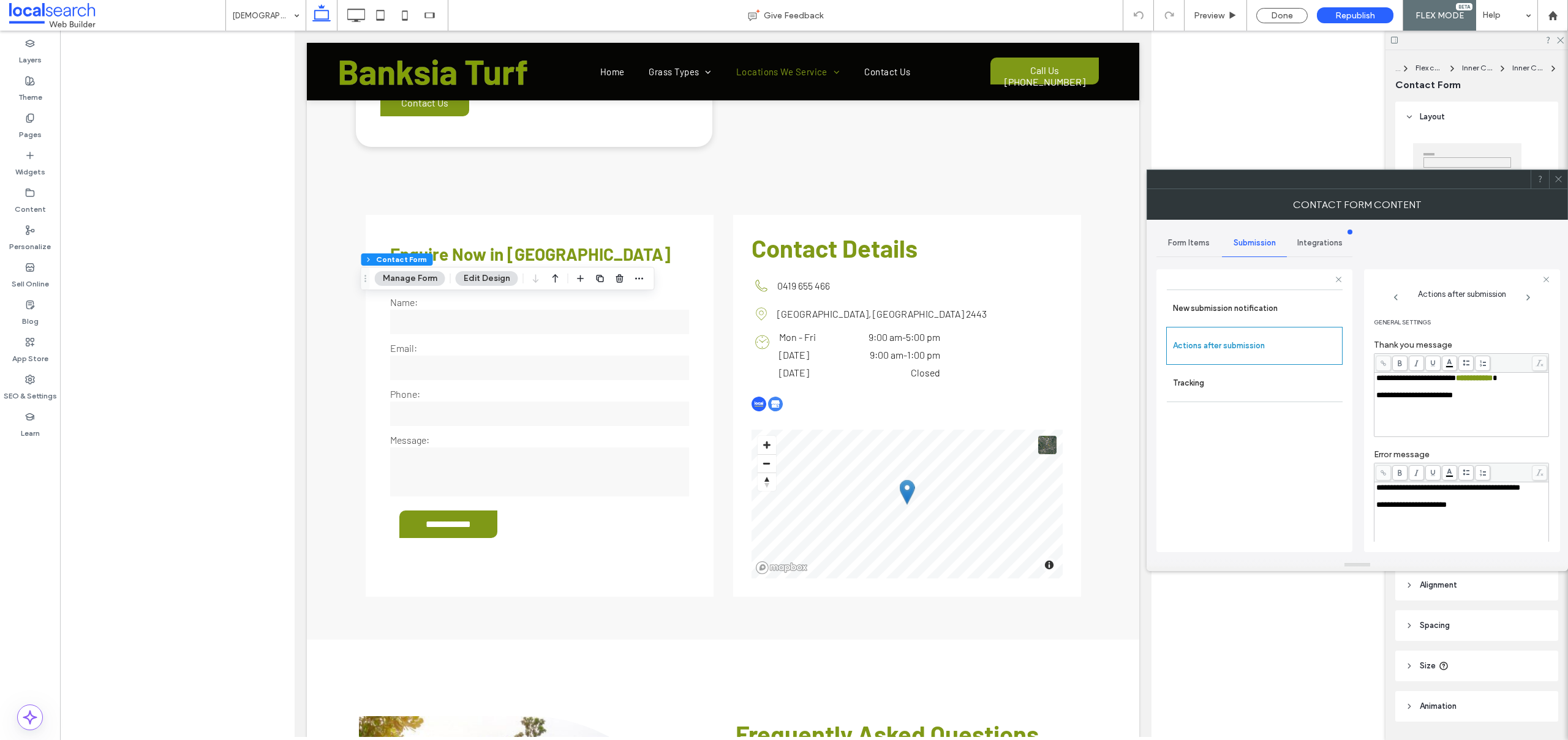
click at [1554, 181] on icon at bounding box center [1558, 179] width 9 height 9
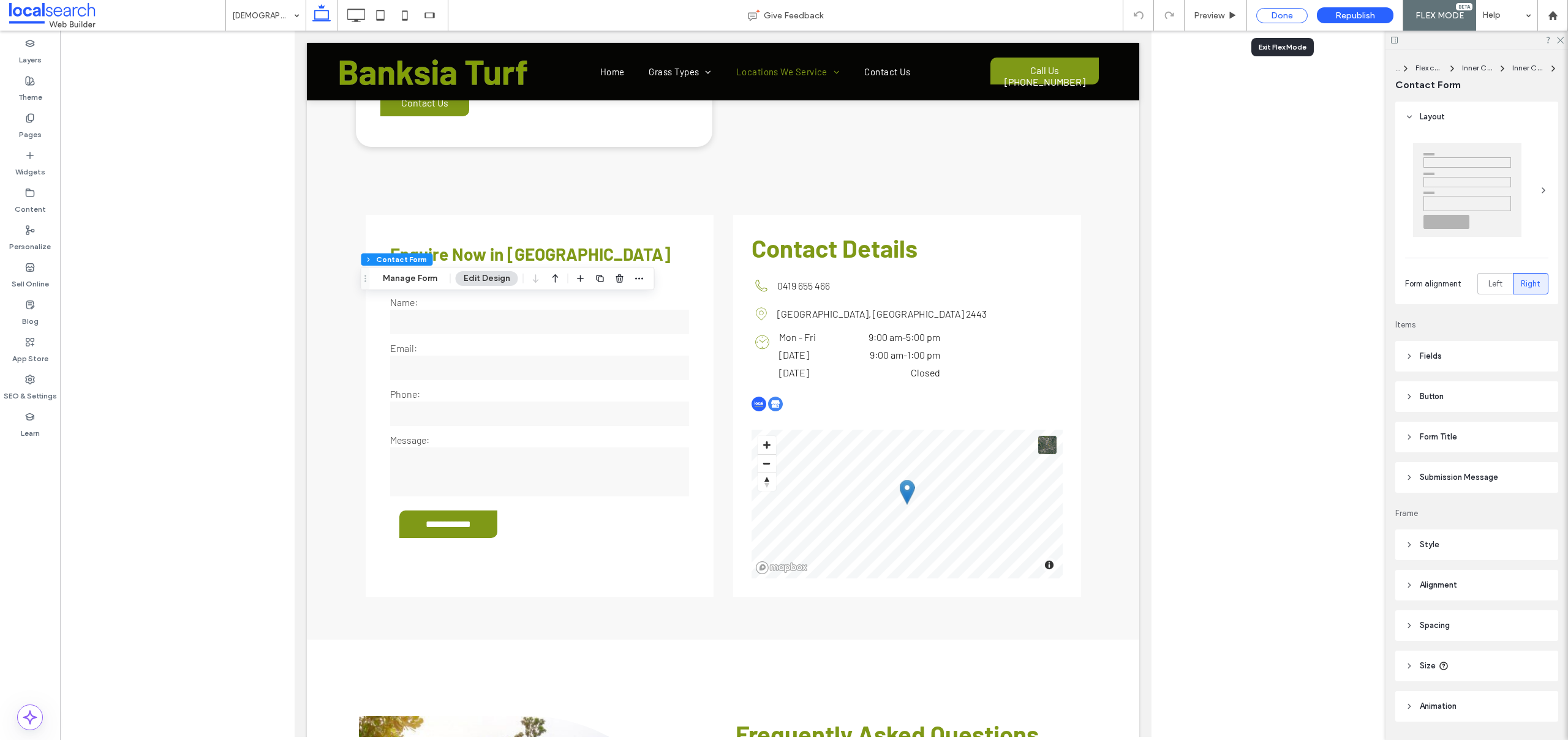
click at [1263, 18] on div "Done" at bounding box center [1281, 15] width 51 height 15
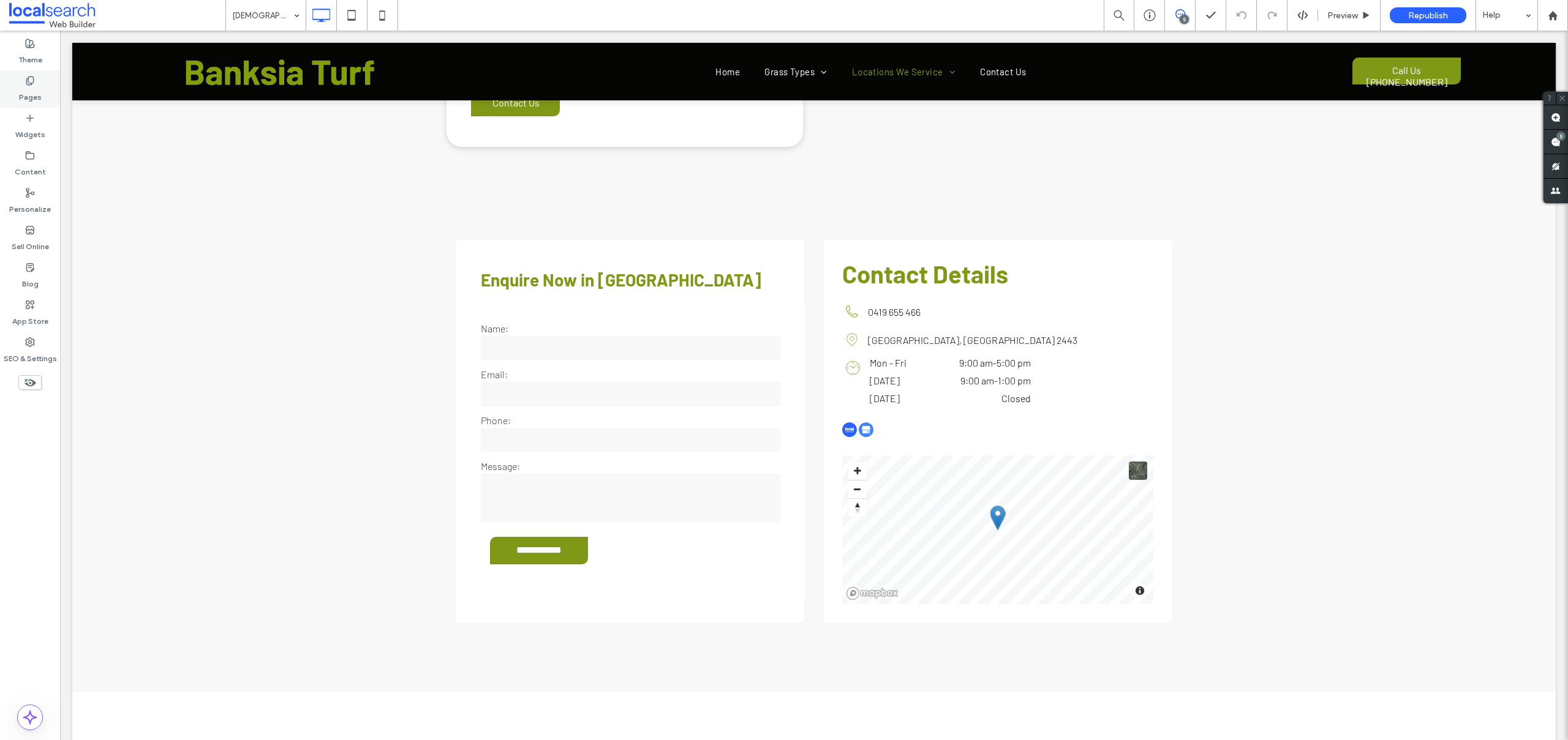
click at [14, 86] on div "Pages" at bounding box center [30, 89] width 60 height 37
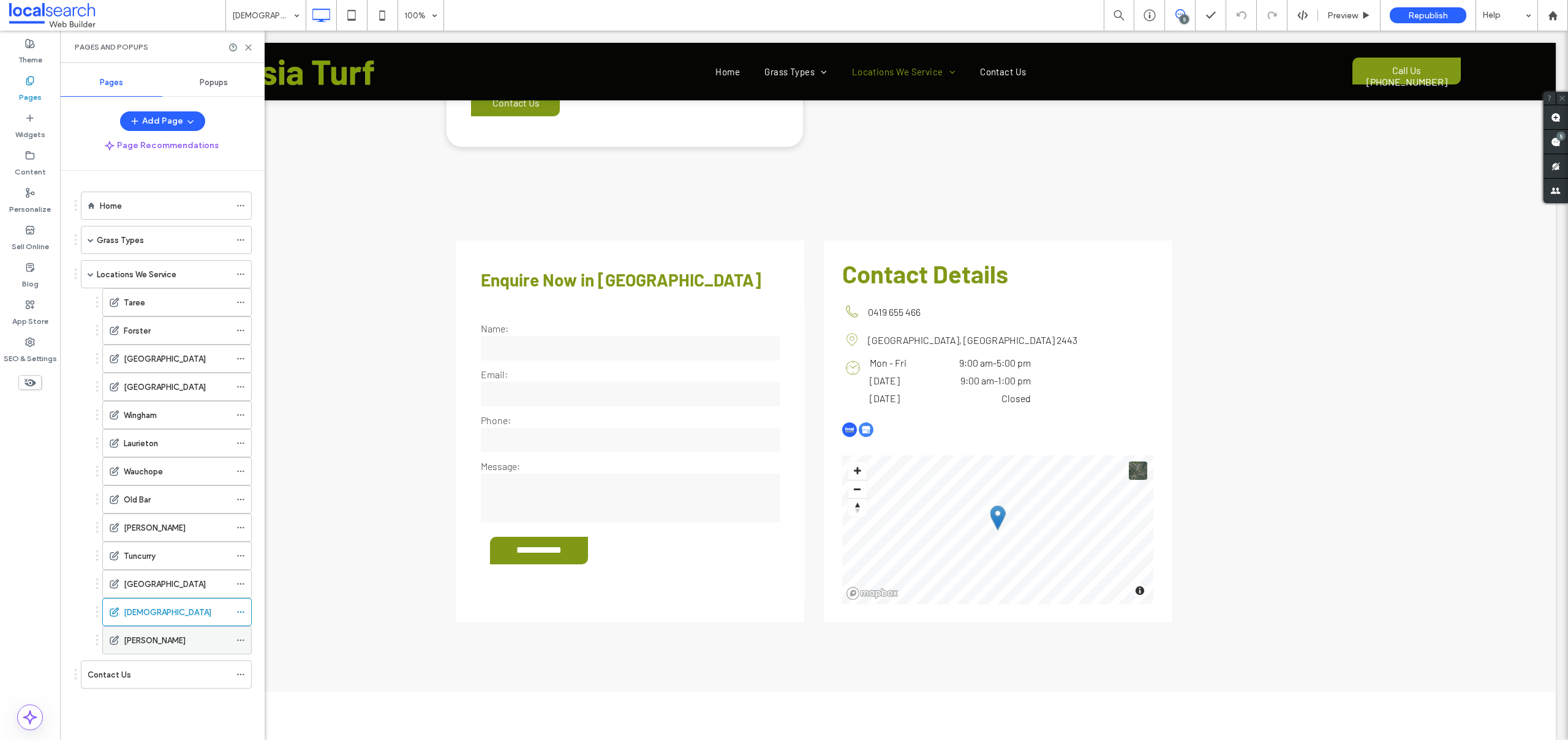
click at [154, 630] on div "[PERSON_NAME]" at bounding box center [177, 640] width 107 height 27
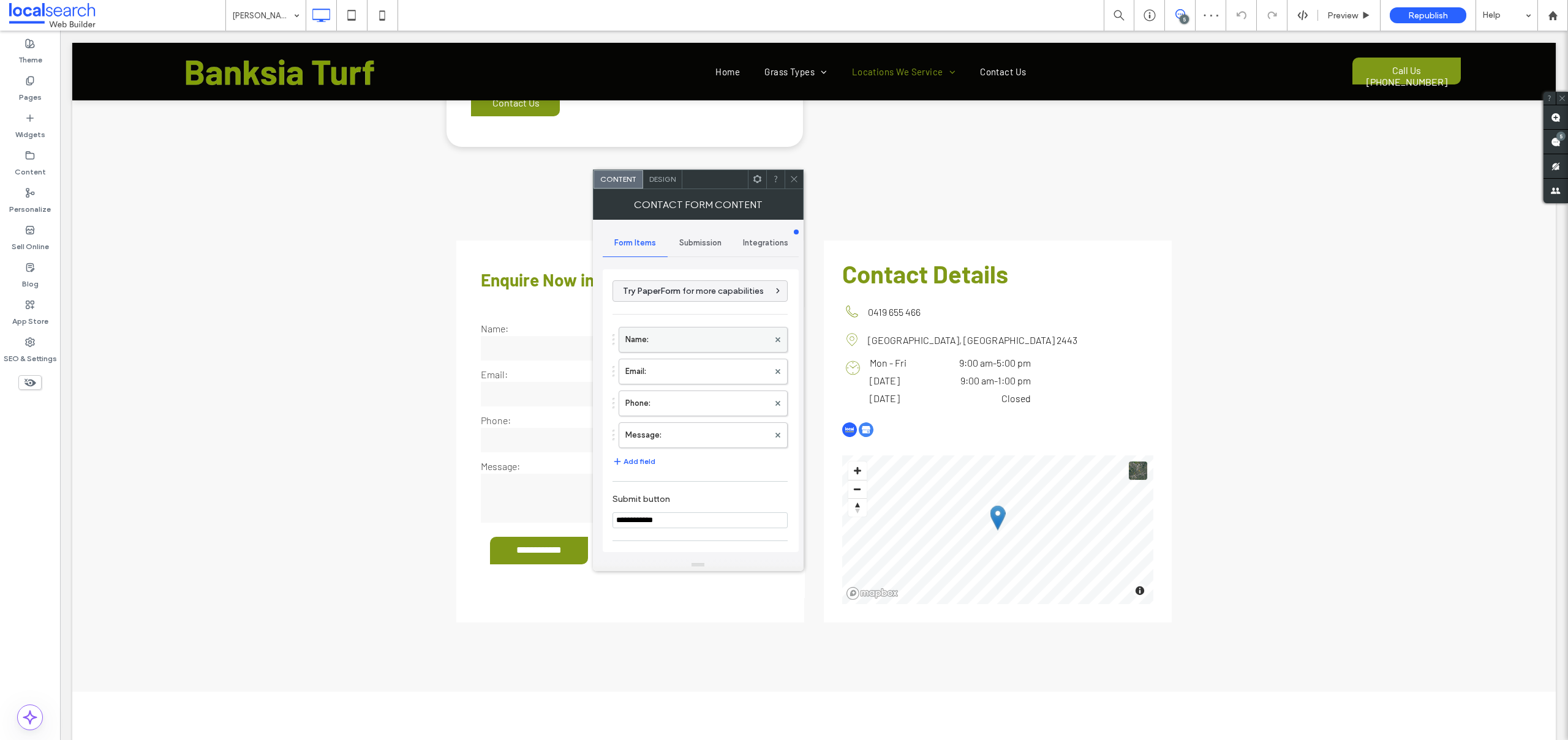
click at [649, 336] on label "Name:" at bounding box center [696, 339] width 143 height 24
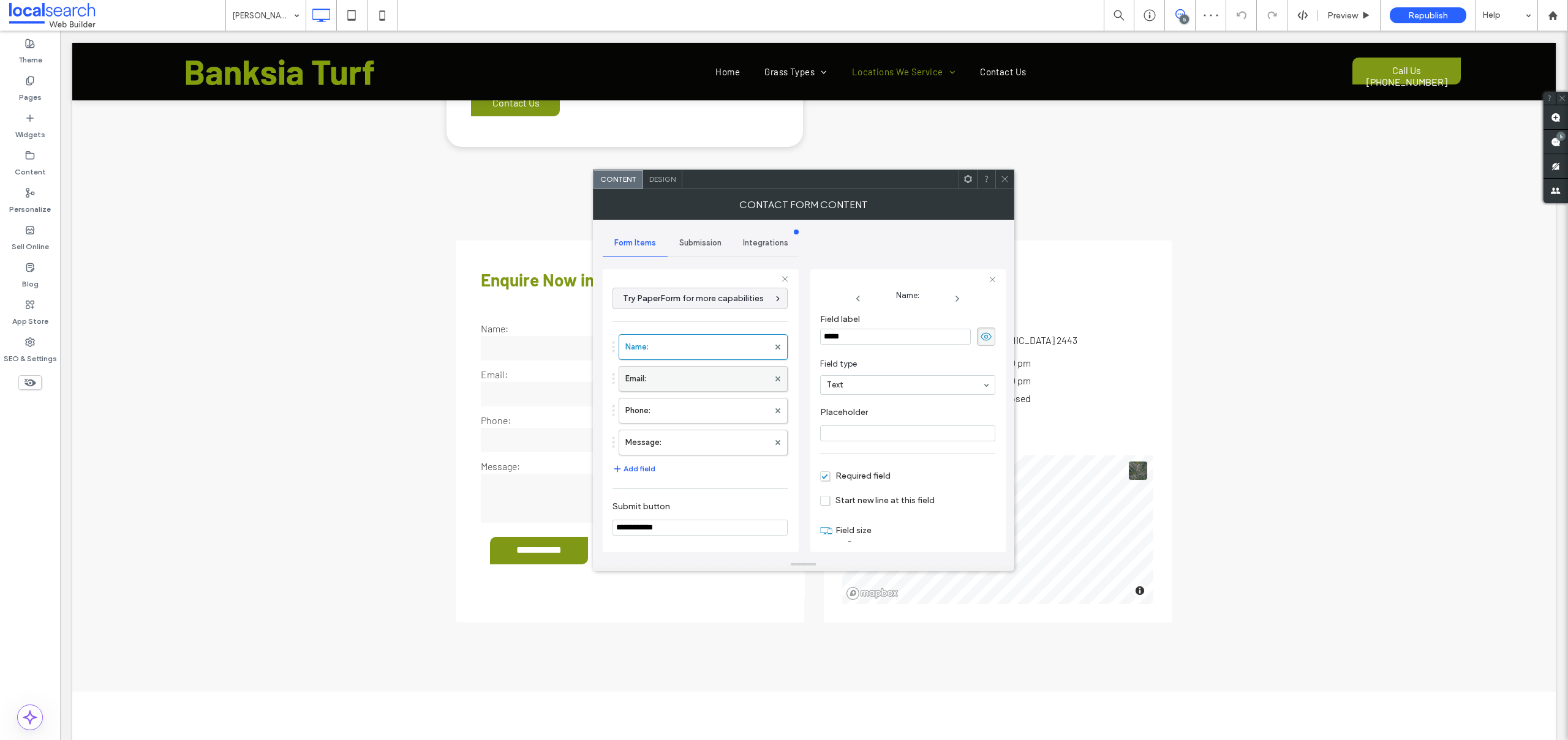
click at [706, 379] on label "Email:" at bounding box center [696, 379] width 143 height 24
click at [662, 406] on label "Phone:" at bounding box center [696, 411] width 143 height 24
click at [673, 455] on div "Message:" at bounding box center [703, 442] width 169 height 26
click at [673, 437] on label "Message:" at bounding box center [696, 442] width 143 height 24
click at [700, 405] on label "Phone:" at bounding box center [696, 411] width 143 height 24
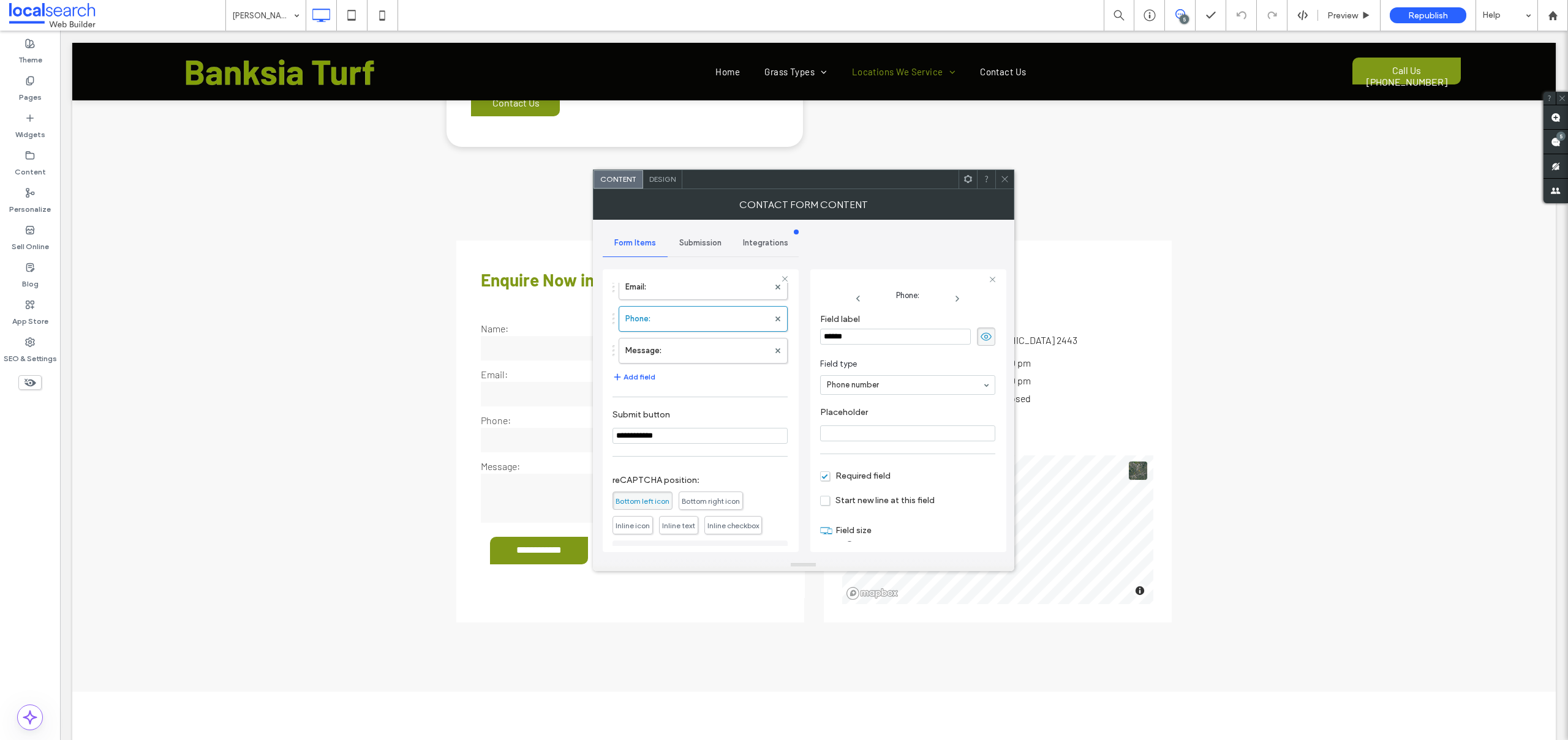
scroll to position [184, 0]
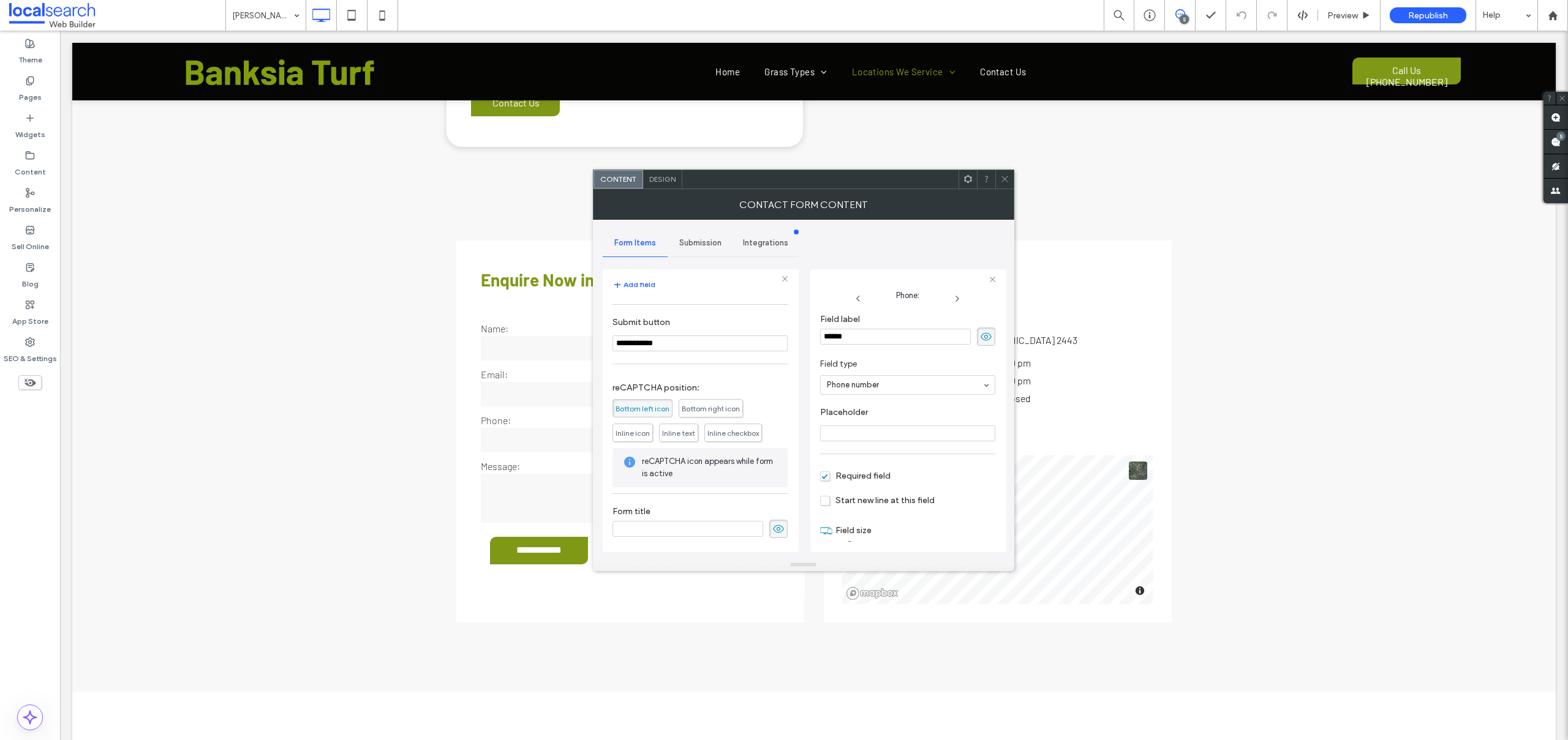
click at [713, 247] on div "Submission" at bounding box center [700, 243] width 66 height 27
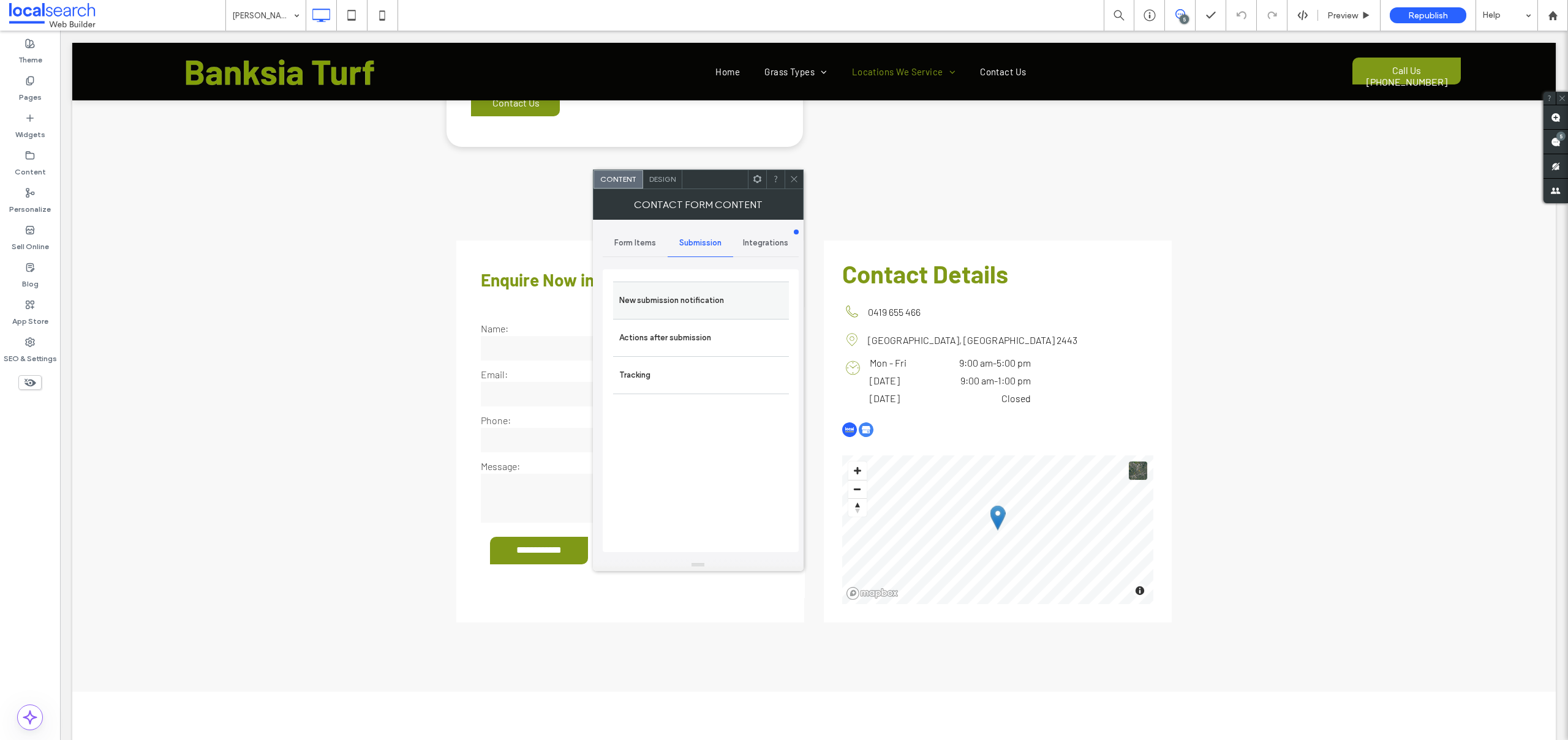
click at [708, 295] on label "New submission notification" at bounding box center [701, 300] width 164 height 24
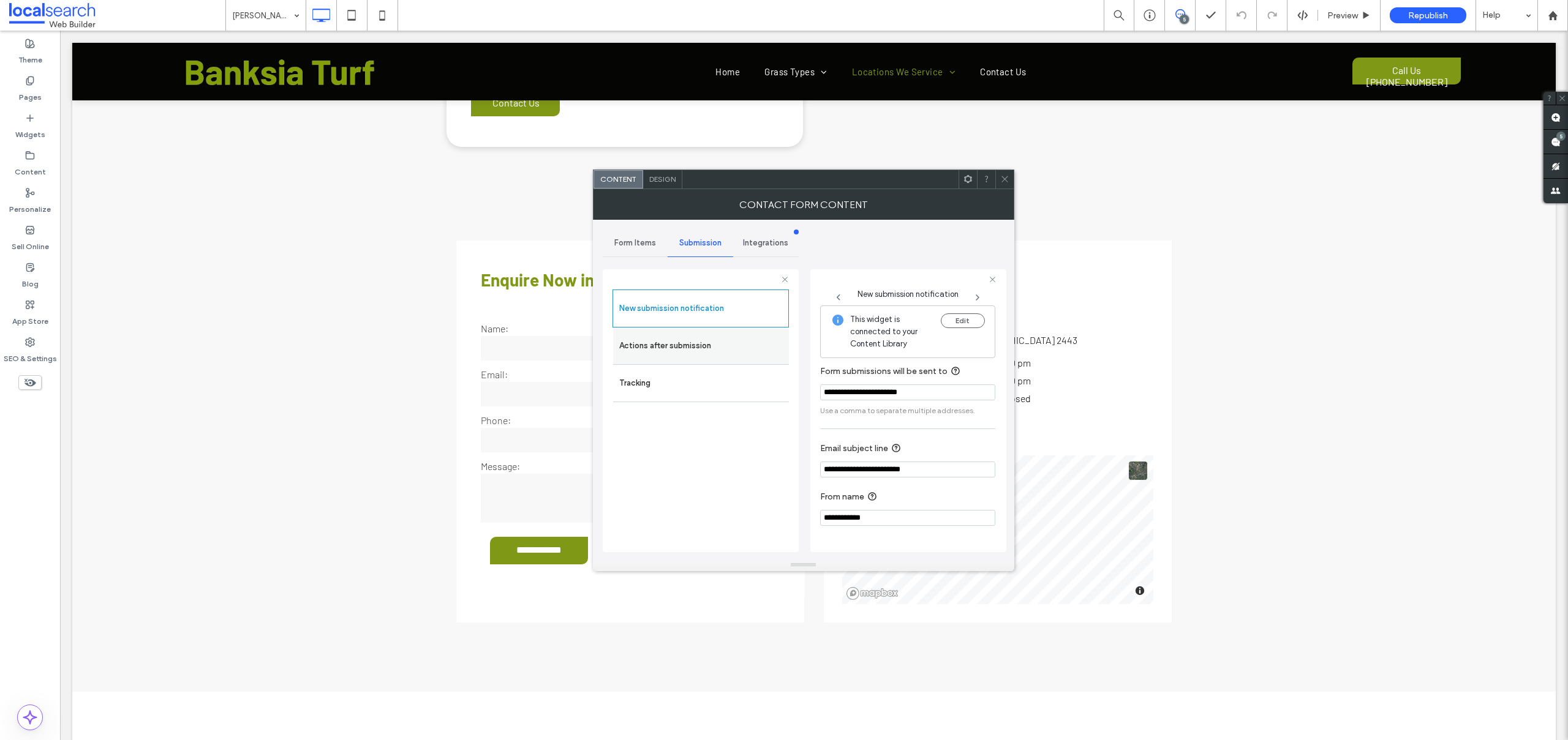
click at [693, 356] on label "Actions after submission" at bounding box center [701, 346] width 164 height 24
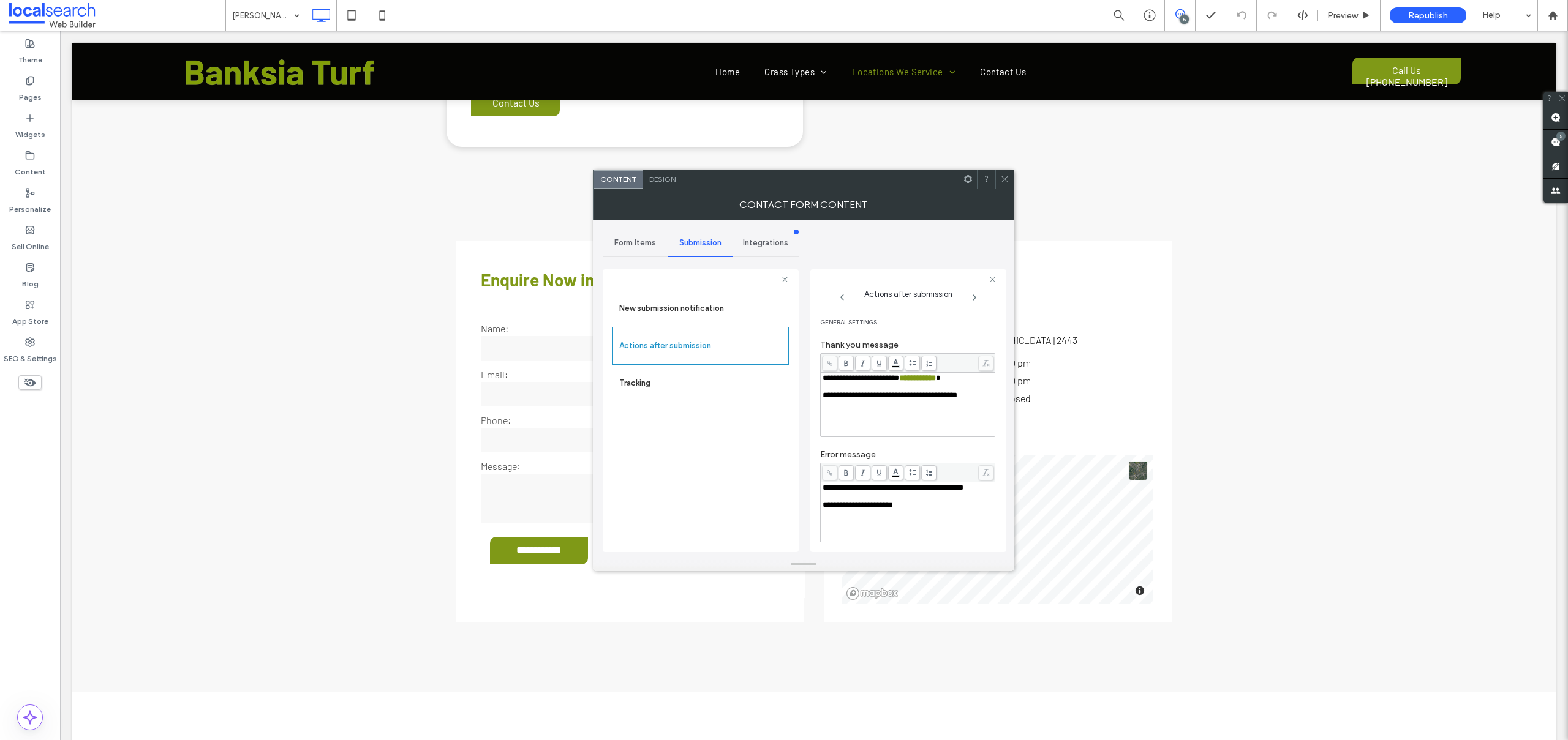
click at [1004, 177] on icon at bounding box center [1004, 179] width 9 height 9
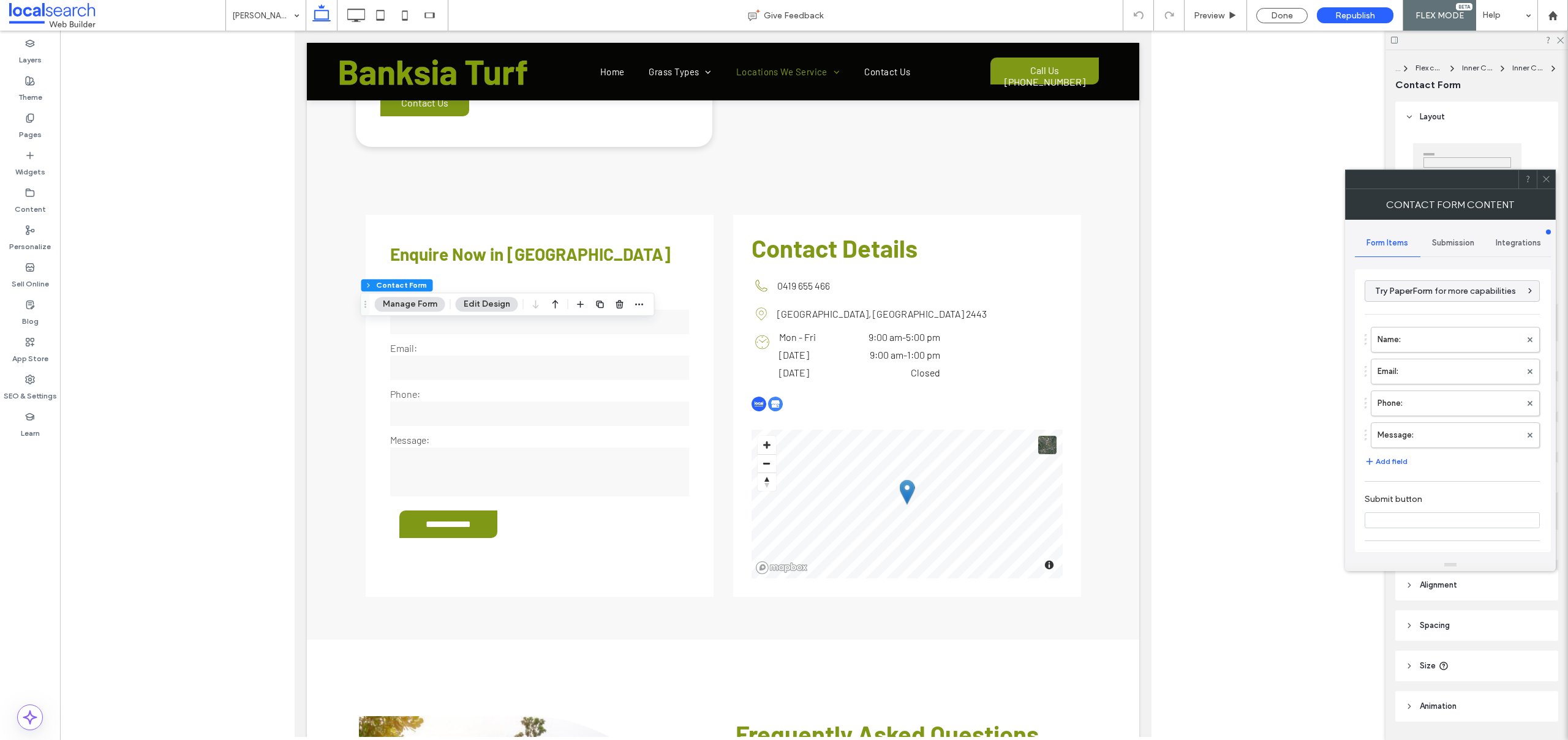
type input "**********"
type input "*"
type input "***"
click at [1413, 341] on label "Name:" at bounding box center [1448, 339] width 143 height 24
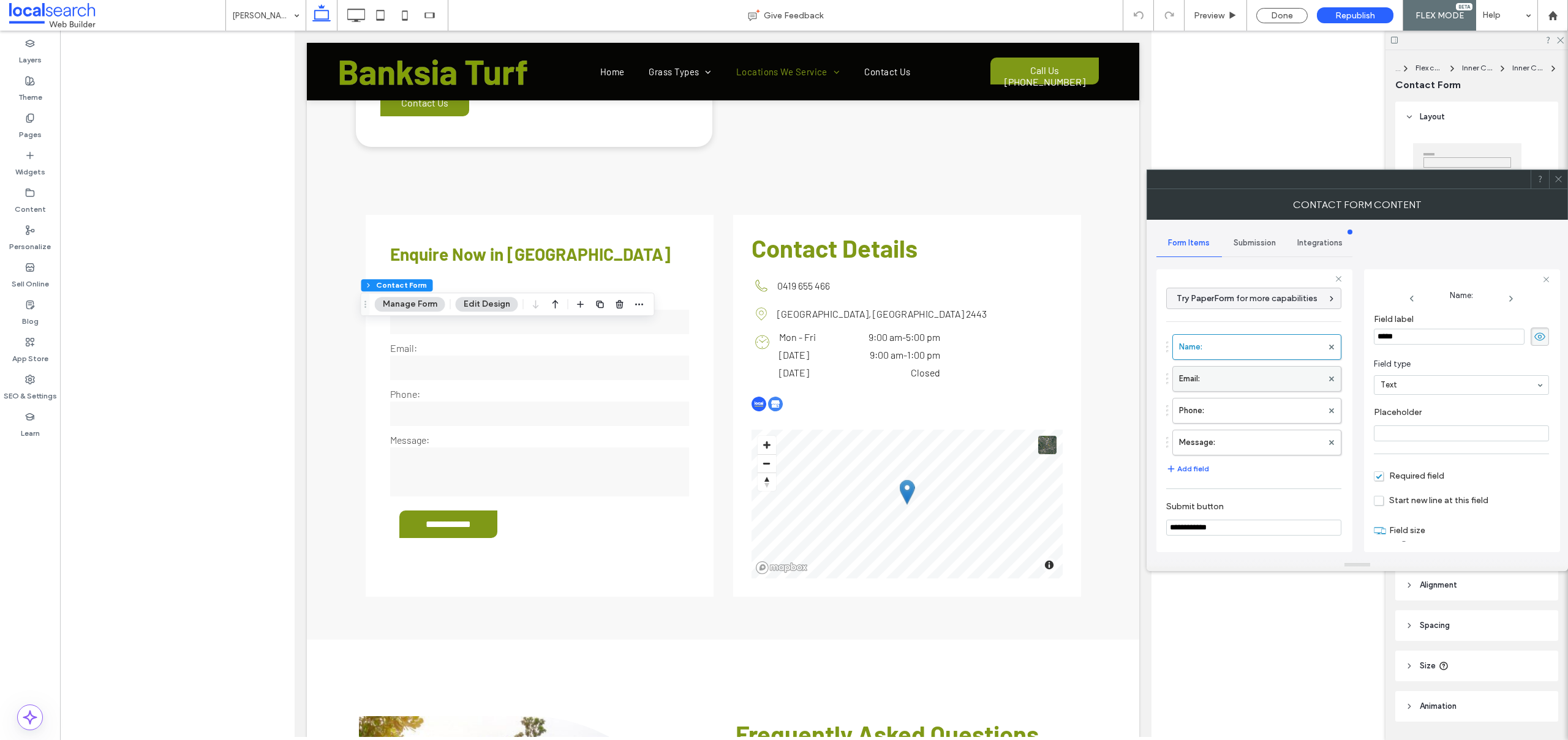
click at [1244, 384] on label "Email:" at bounding box center [1250, 379] width 143 height 24
click at [1218, 411] on label "Phone:" at bounding box center [1250, 411] width 143 height 24
click at [1215, 433] on label "Message:" at bounding box center [1250, 442] width 143 height 24
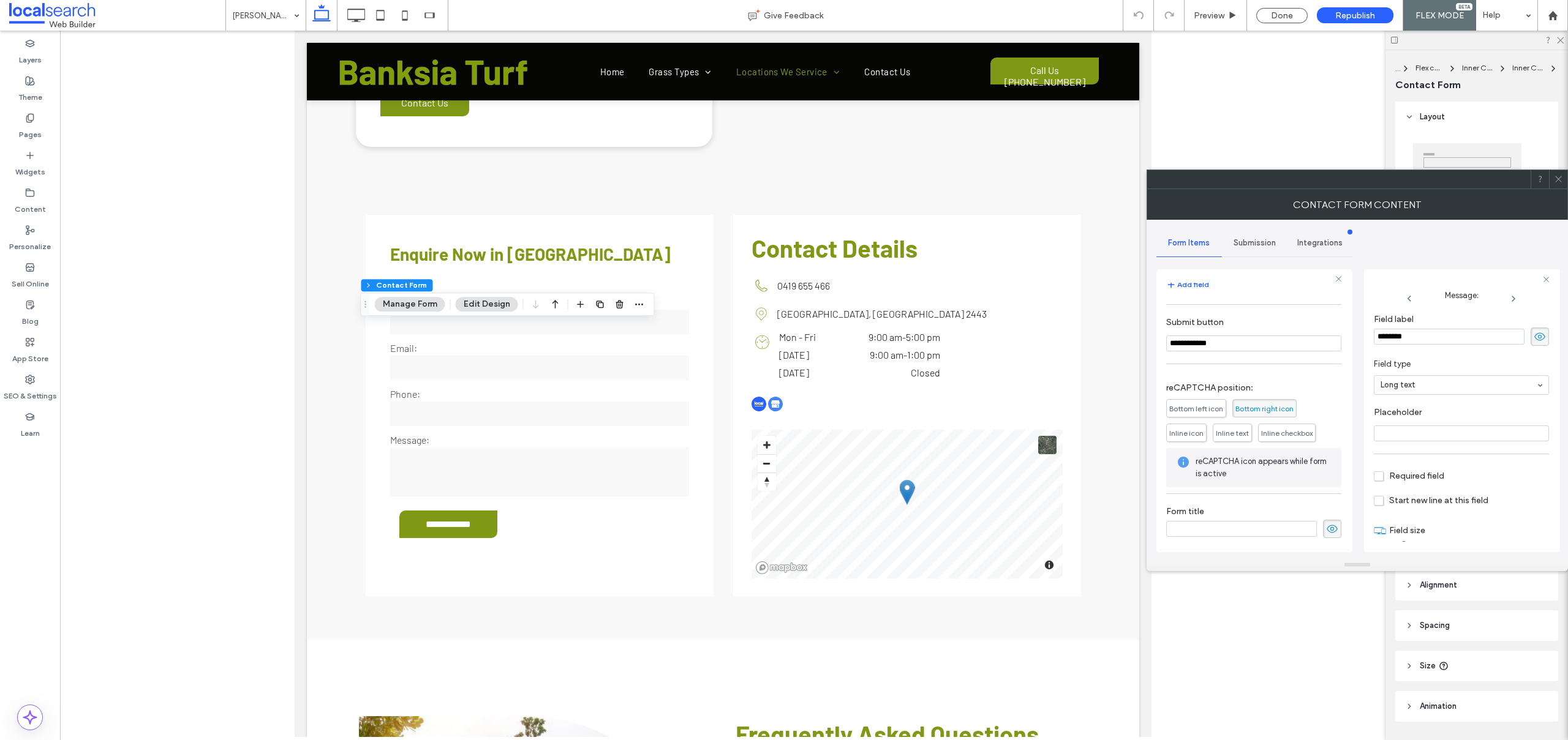
click at [1255, 245] on span "Submission" at bounding box center [1254, 243] width 43 height 10
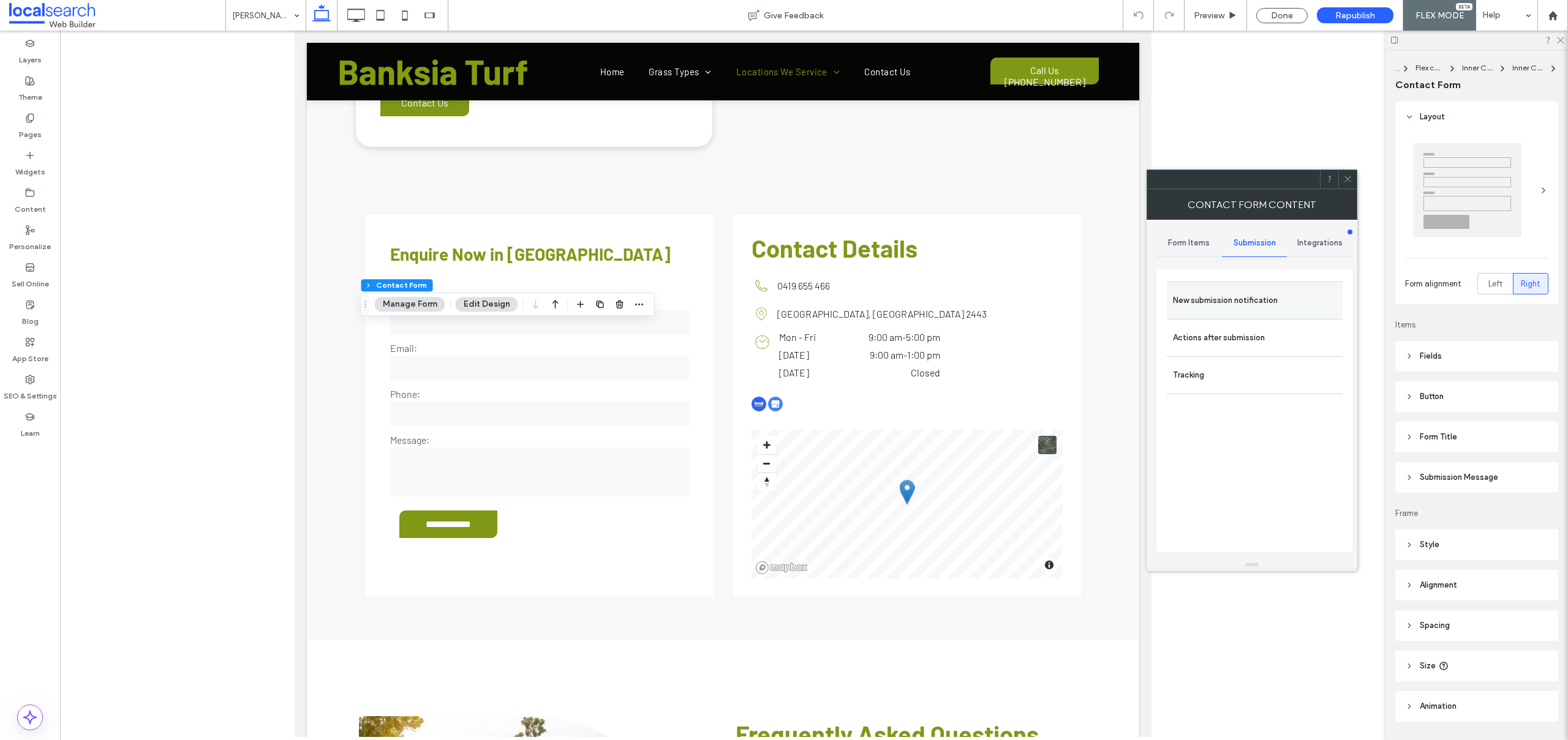
click at [1199, 295] on label "New submission notification" at bounding box center [1254, 300] width 164 height 24
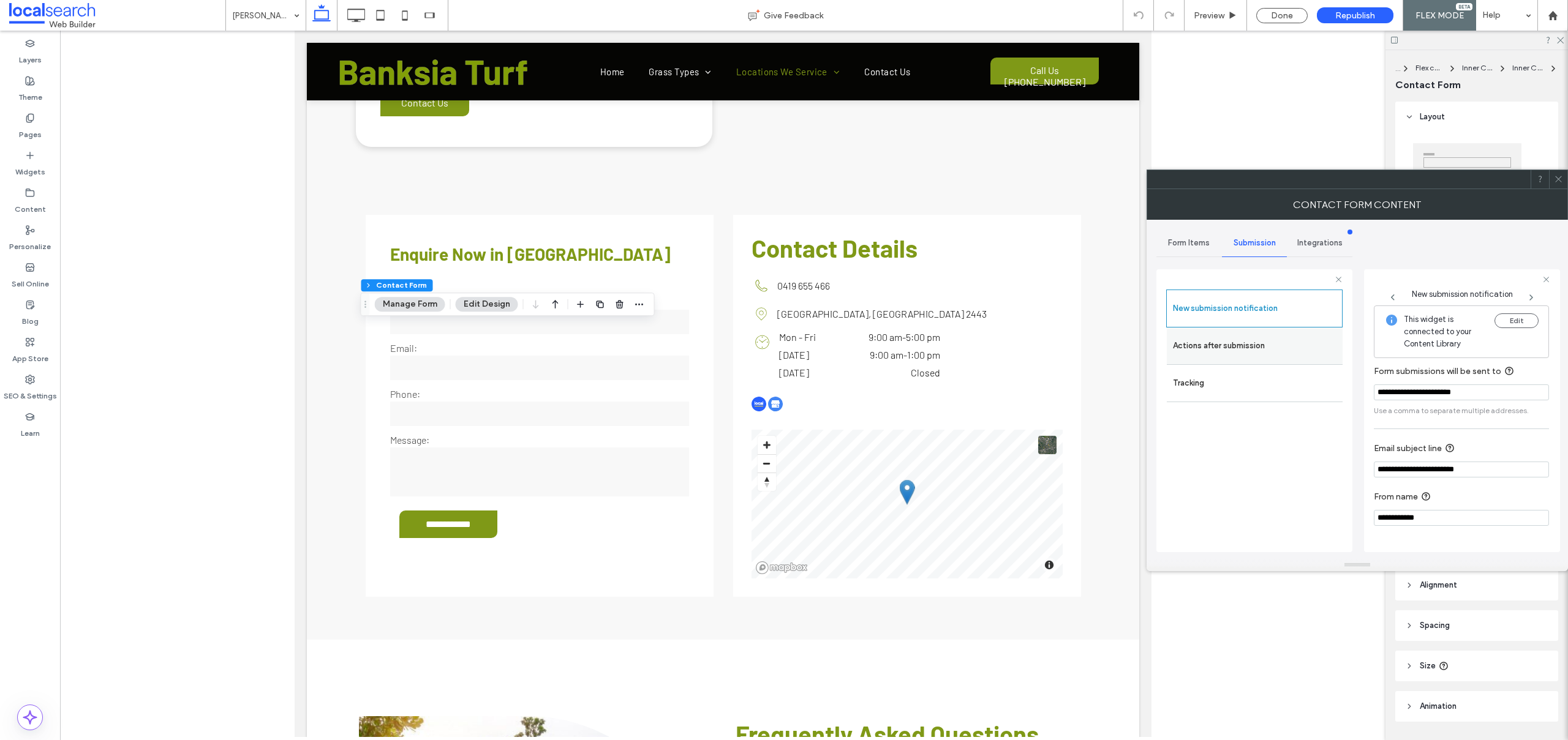
click at [1204, 343] on label "Actions after submission" at bounding box center [1254, 346] width 164 height 24
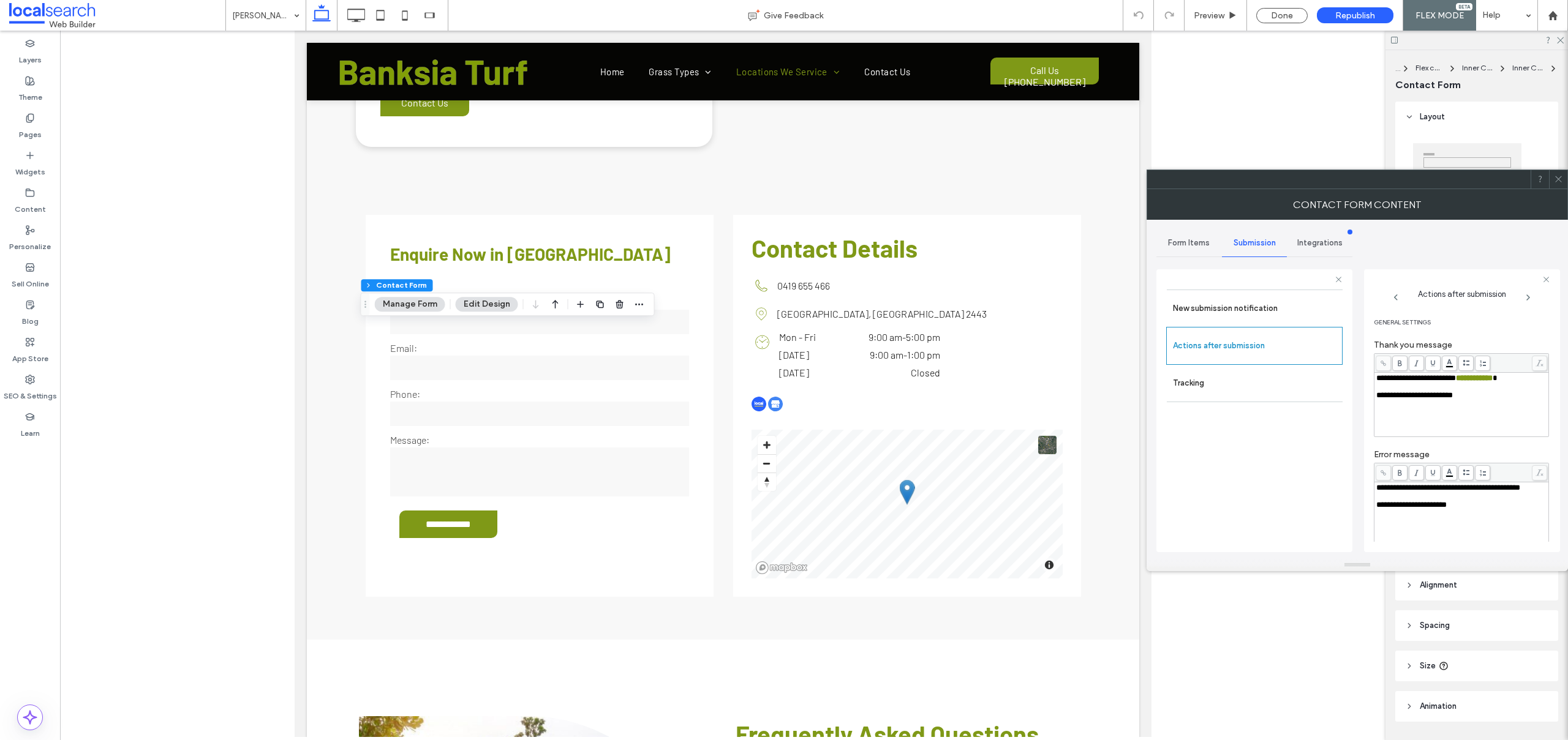
click at [1560, 184] on span at bounding box center [1558, 179] width 9 height 18
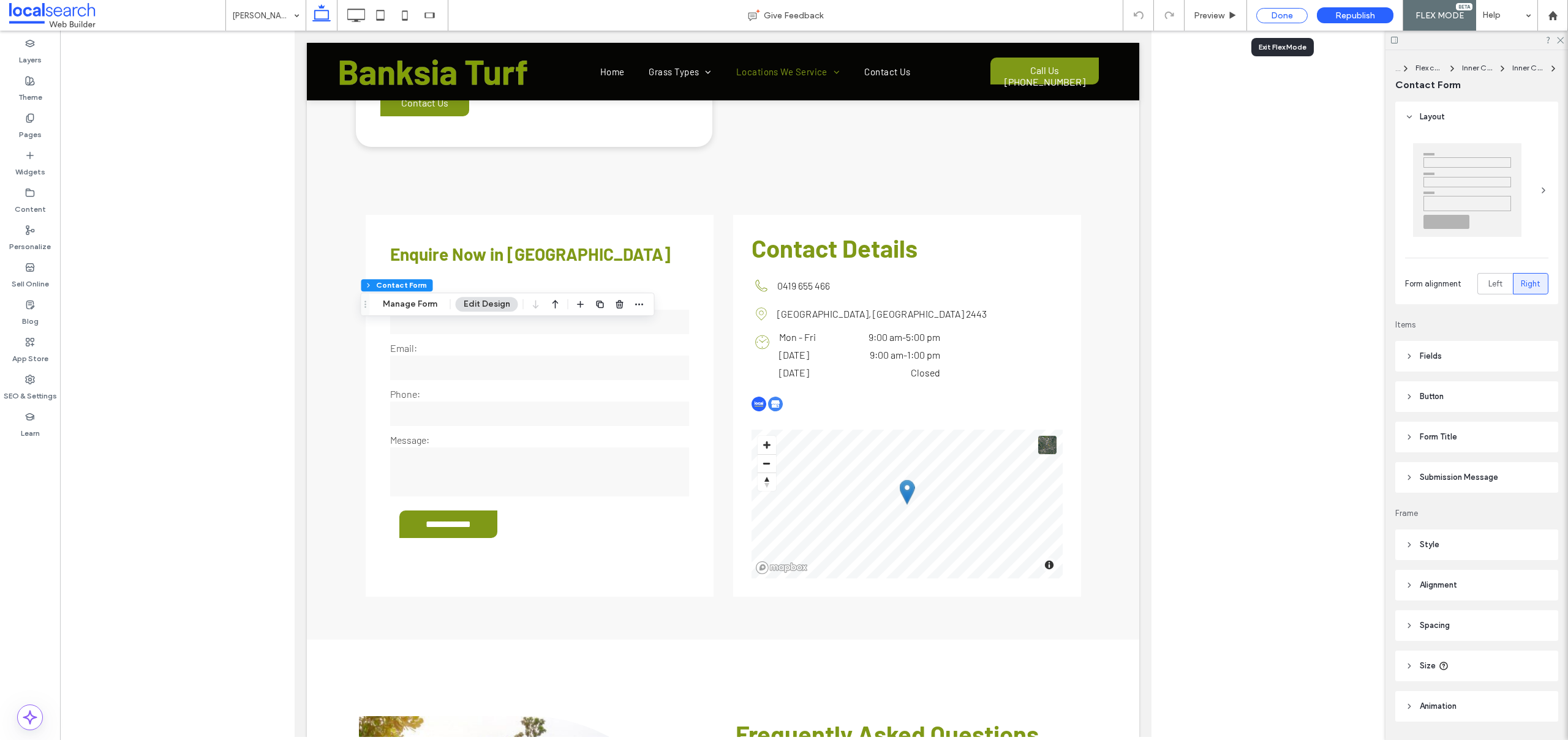
click at [1277, 14] on div "Done" at bounding box center [1281, 15] width 51 height 15
